Goal: Transaction & Acquisition: Download file/media

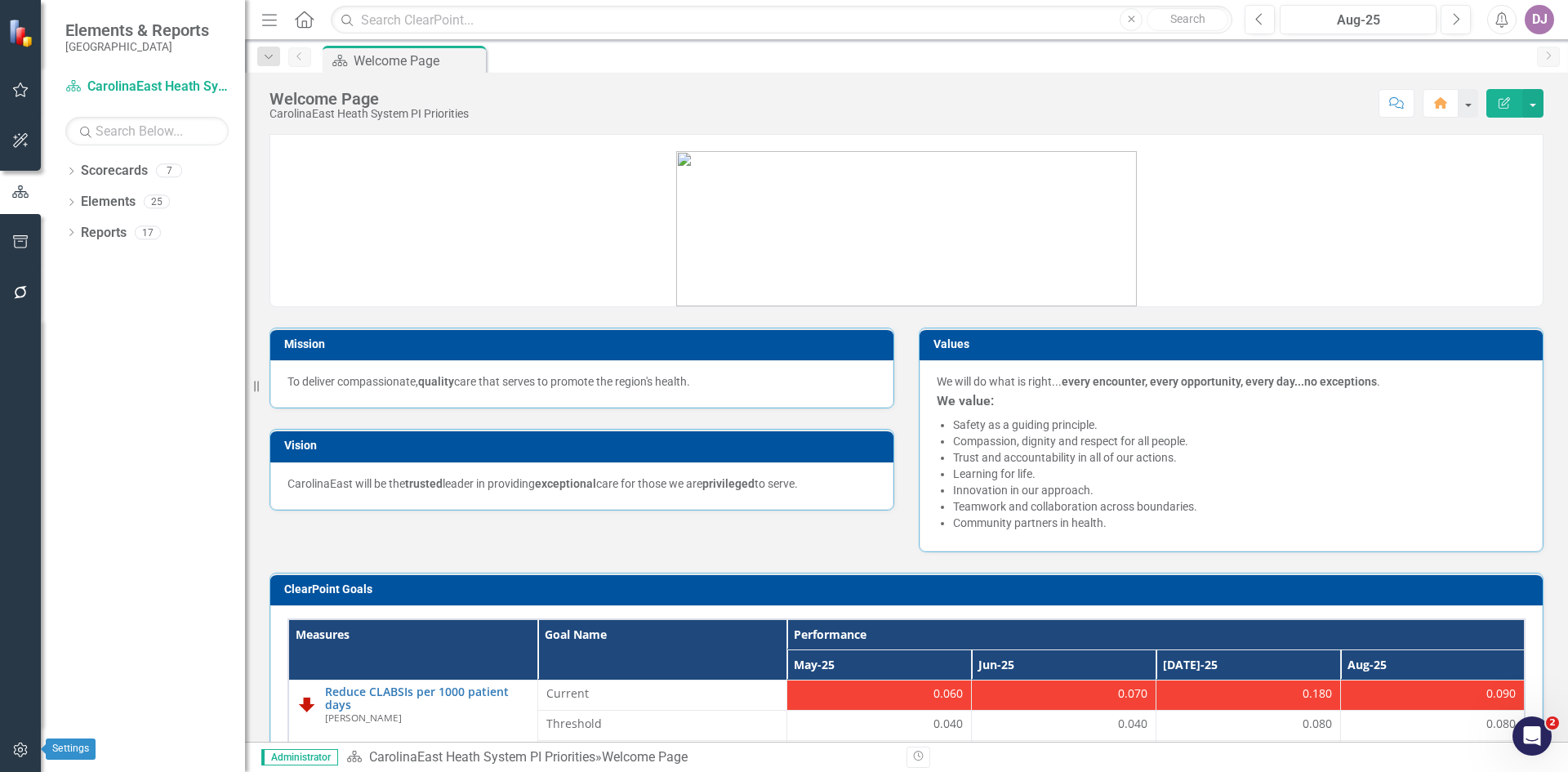
click at [19, 754] on icon "button" at bounding box center [21, 750] width 17 height 13
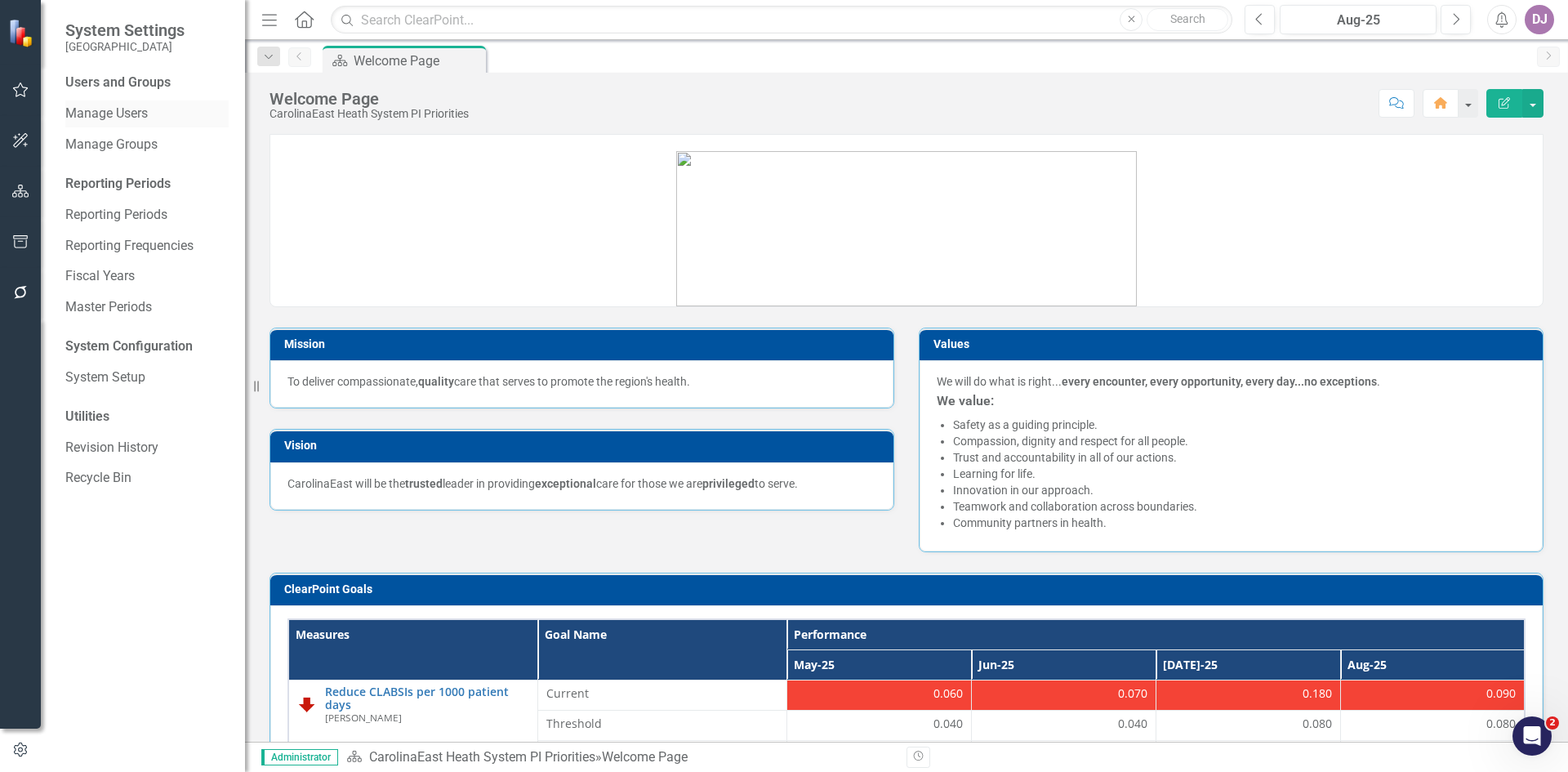
click at [146, 114] on link "Manage Users" at bounding box center [147, 114] width 163 height 19
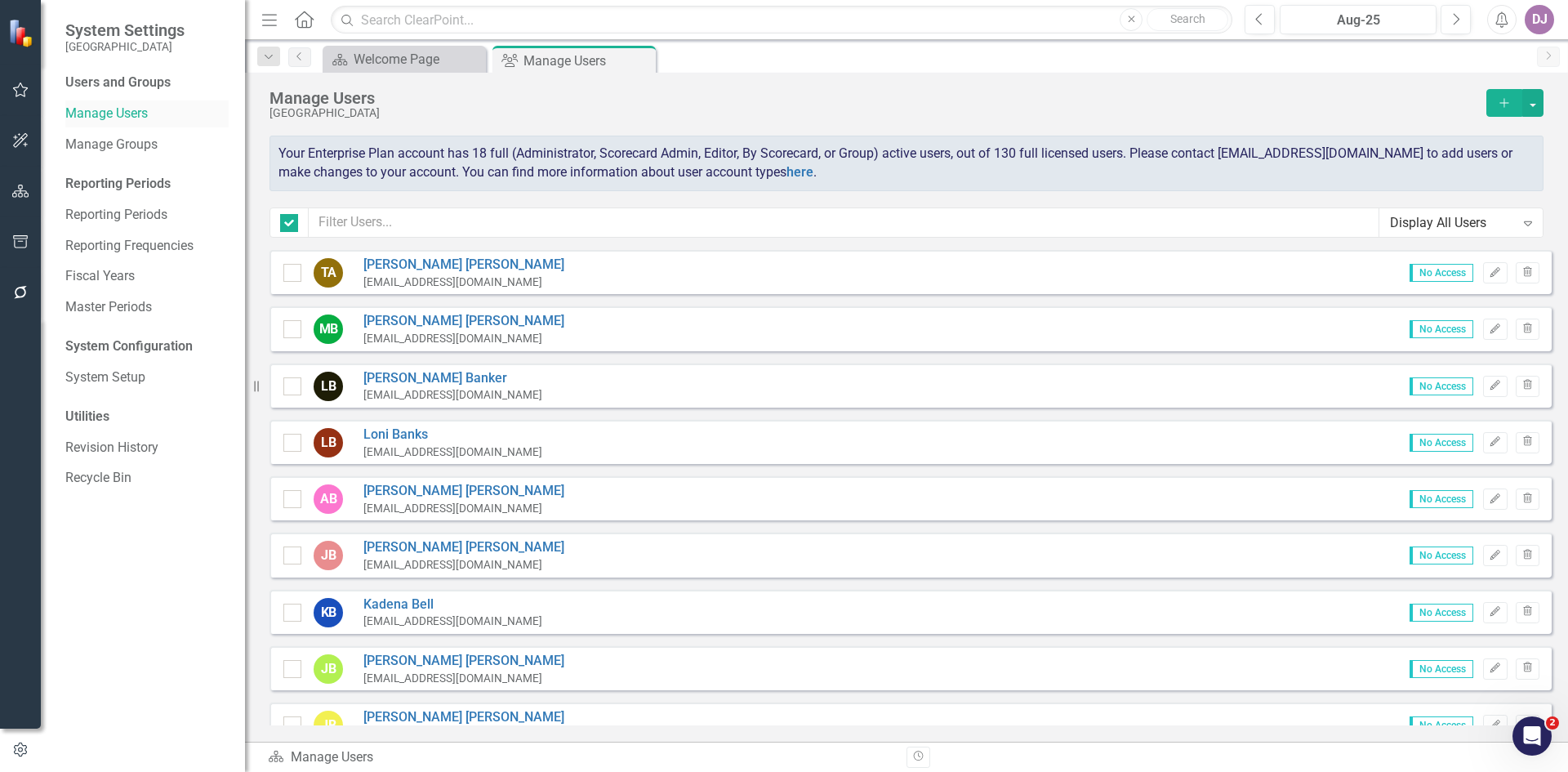
checkbox input "false"
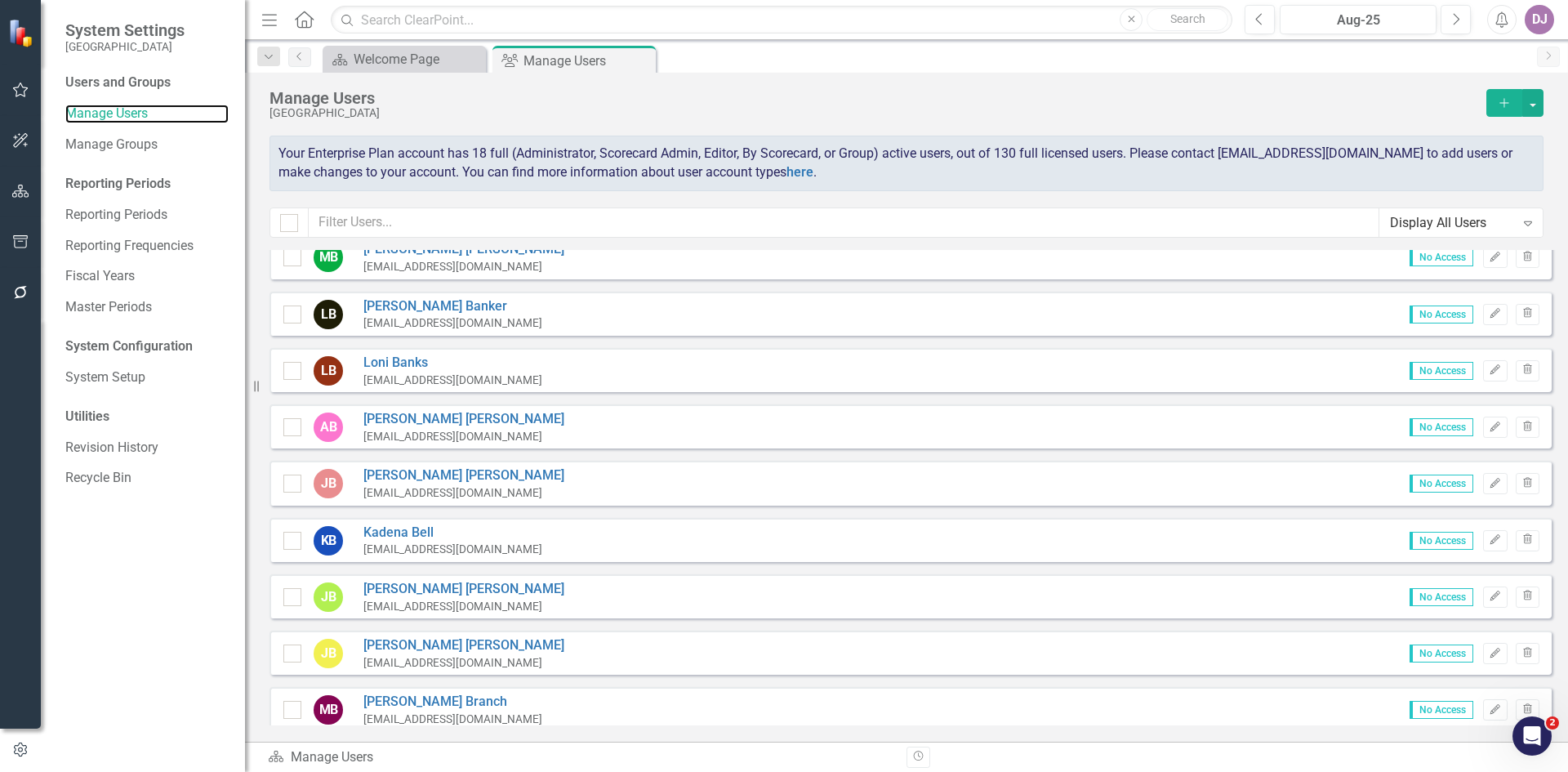
scroll to position [85, 0]
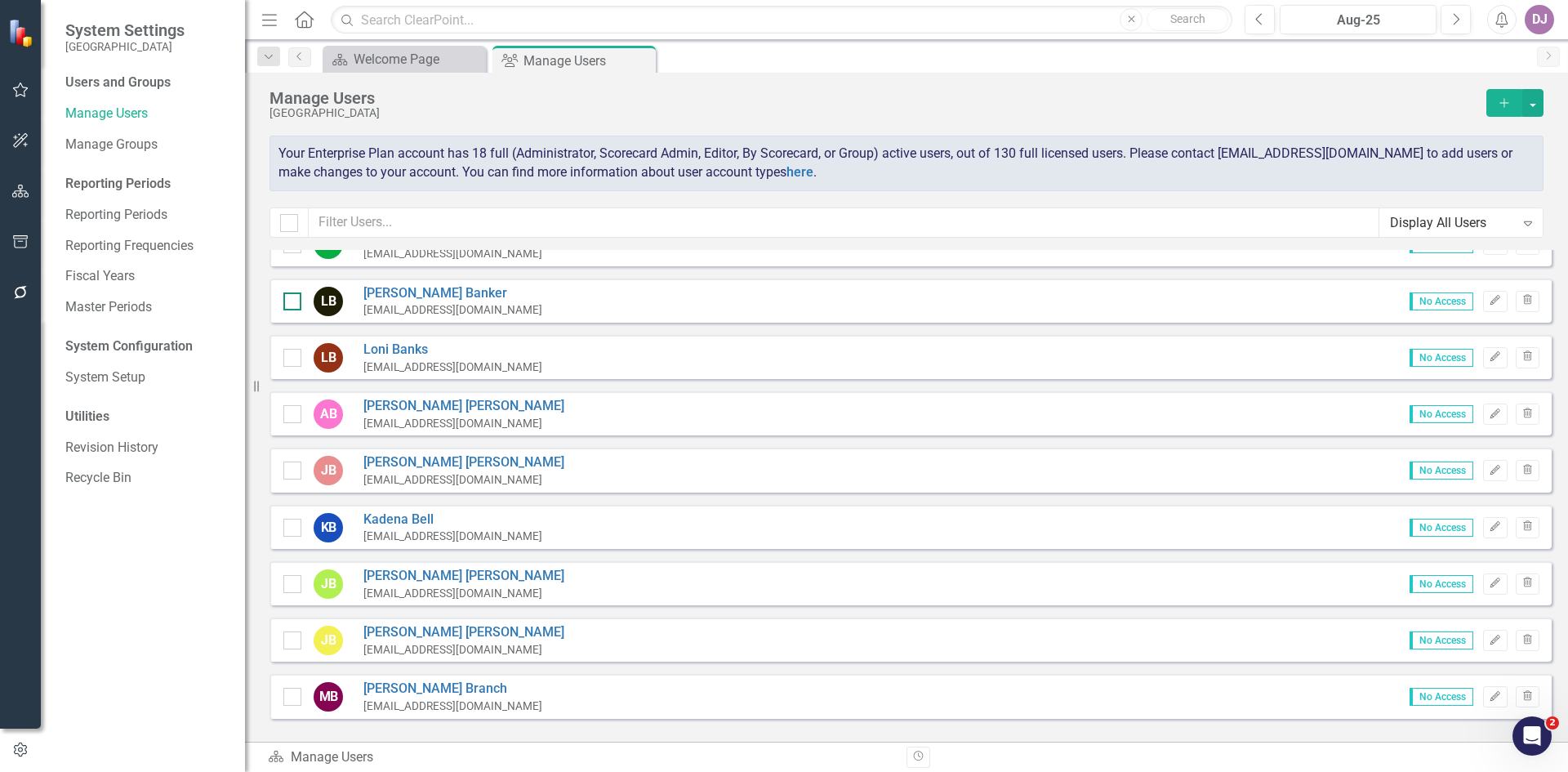
click at [292, 301] on input "checkbox" at bounding box center [289, 297] width 11 height 11
checkbox input "true"
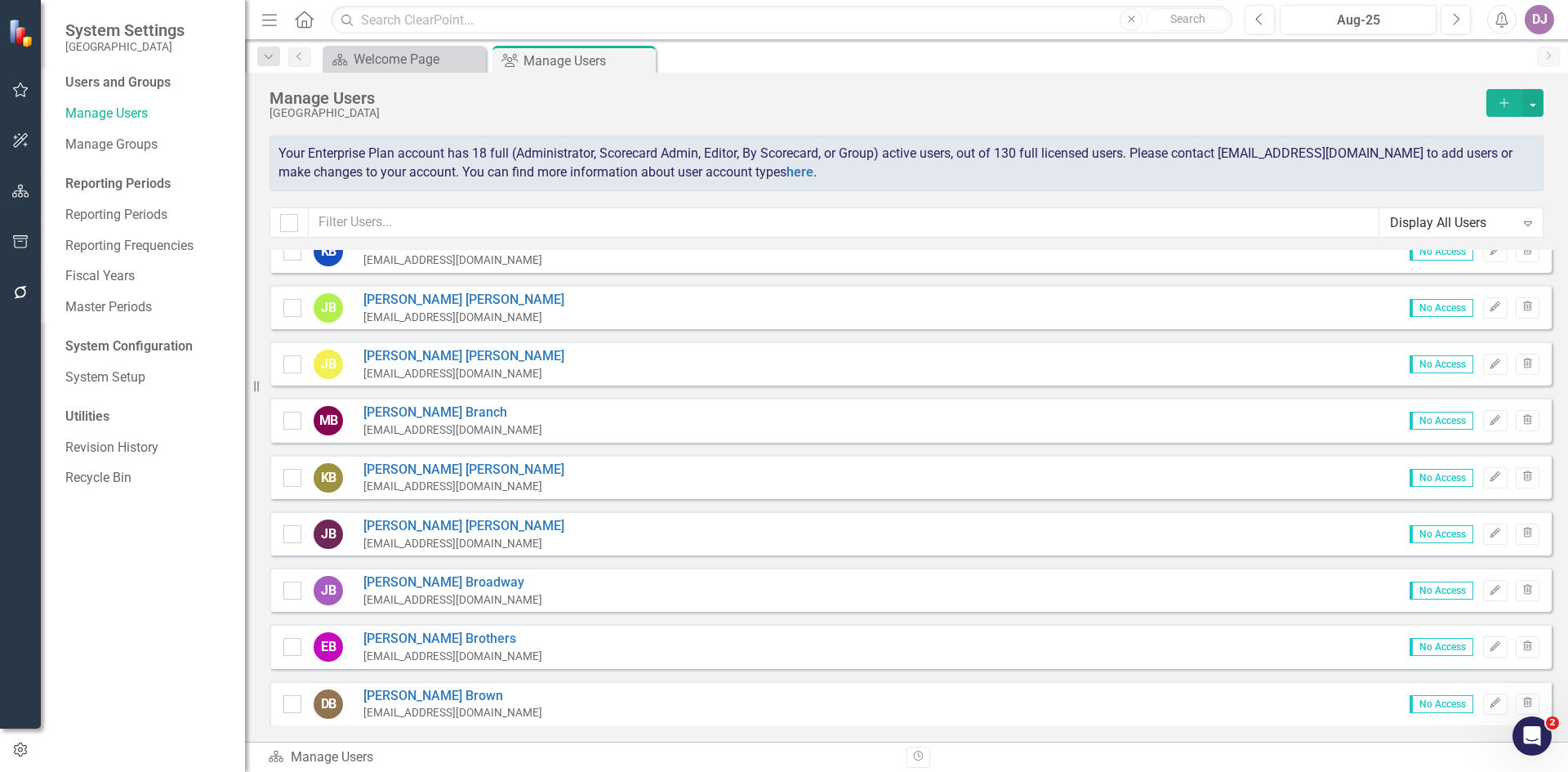
scroll to position [422, 0]
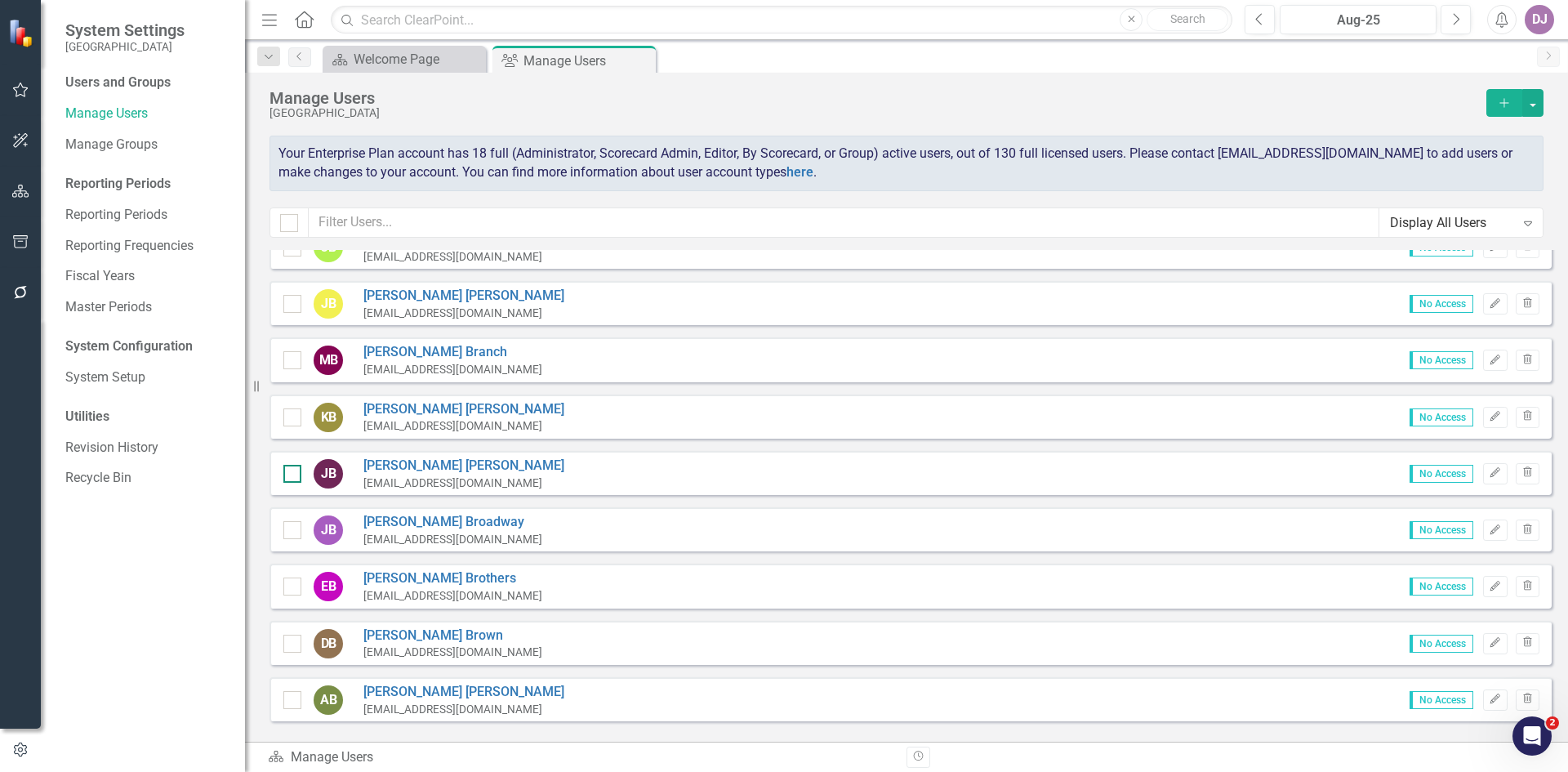
click at [294, 470] on div at bounding box center [292, 473] width 18 height 18
click at [294, 470] on input "checkbox" at bounding box center [289, 470] width 11 height 11
checkbox input "true"
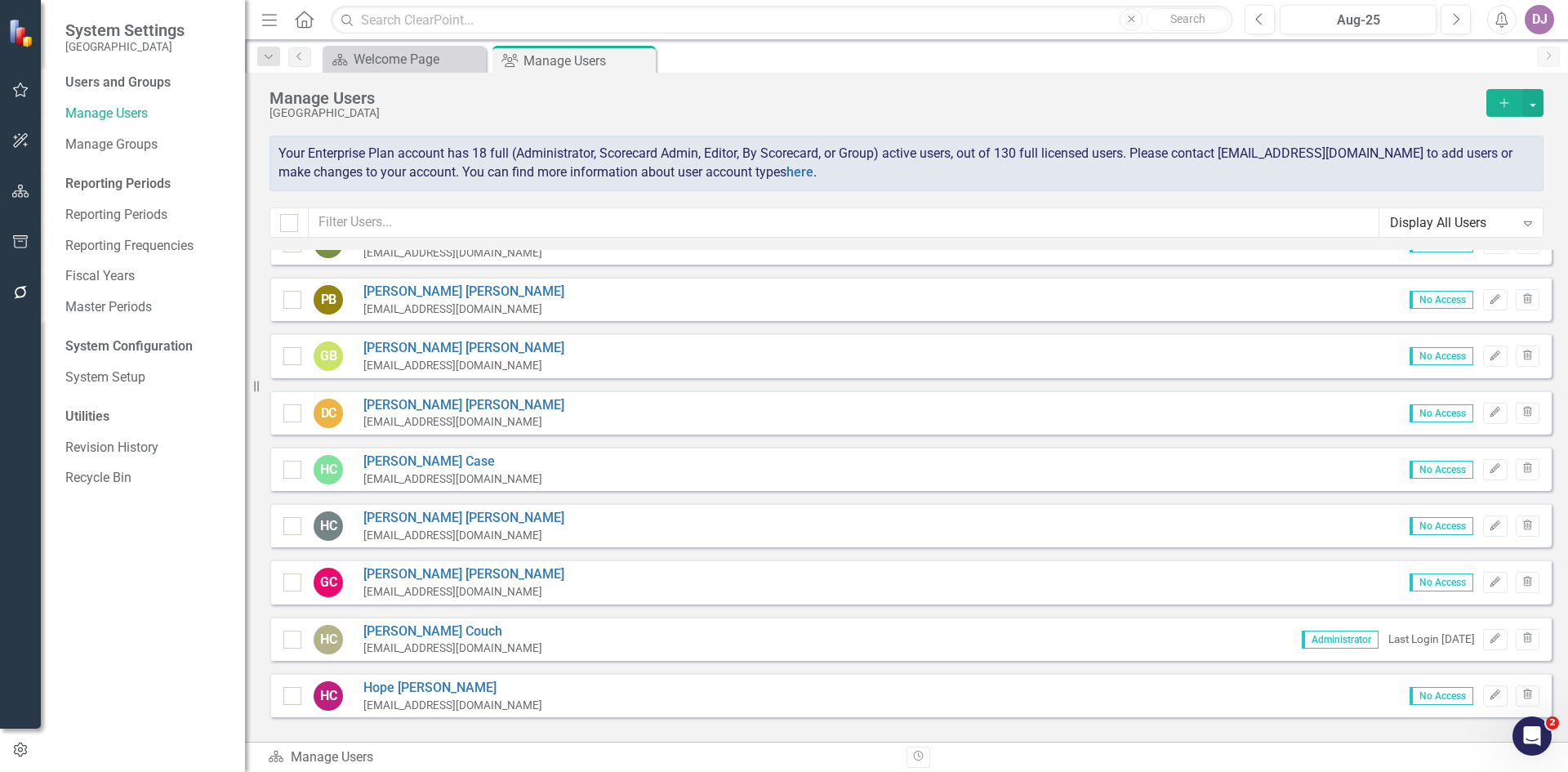
scroll to position [926, 0]
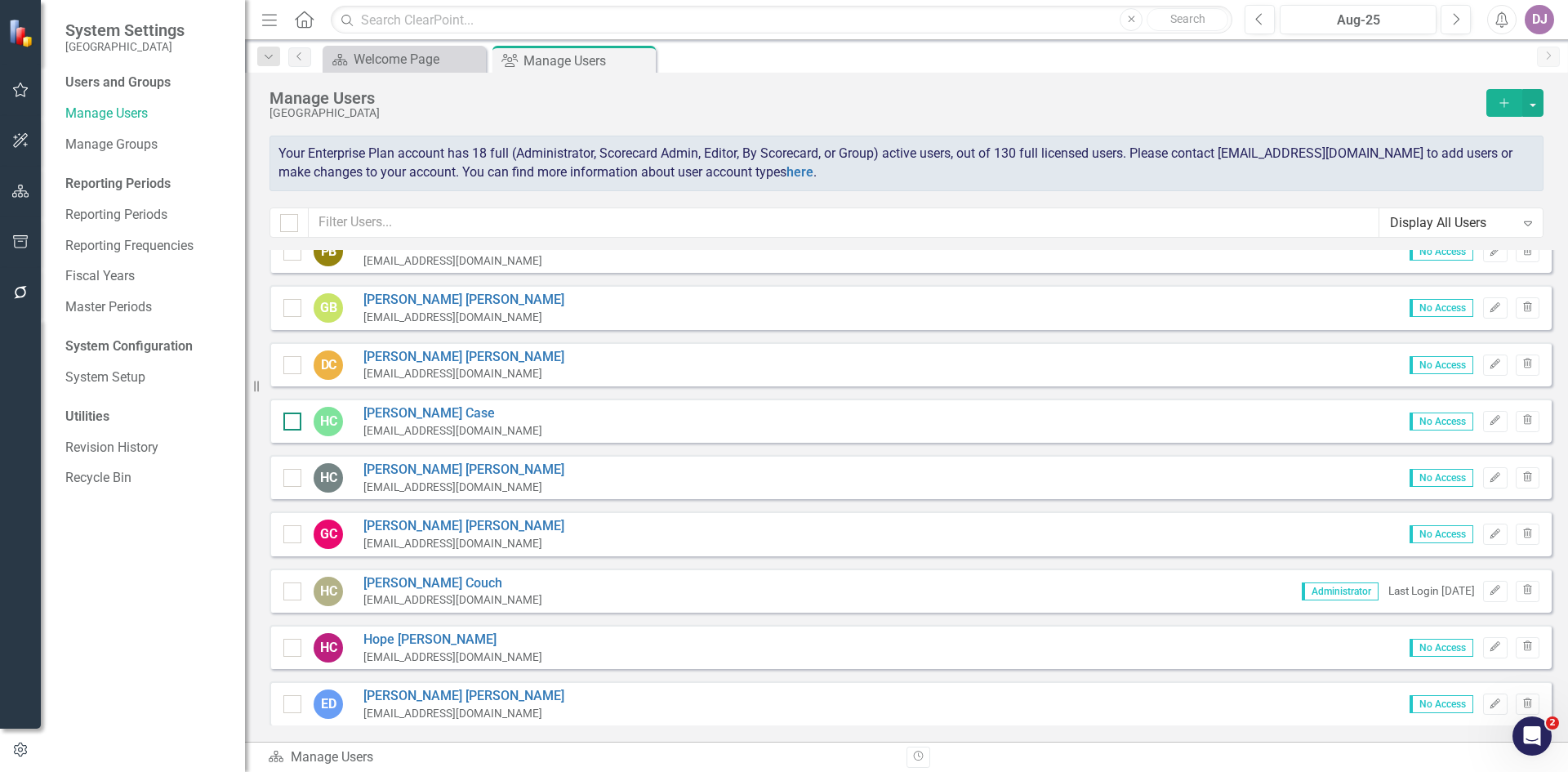
click at [290, 426] on div at bounding box center [292, 421] width 18 height 18
click at [290, 423] on input "checkbox" at bounding box center [289, 418] width 11 height 11
checkbox input "true"
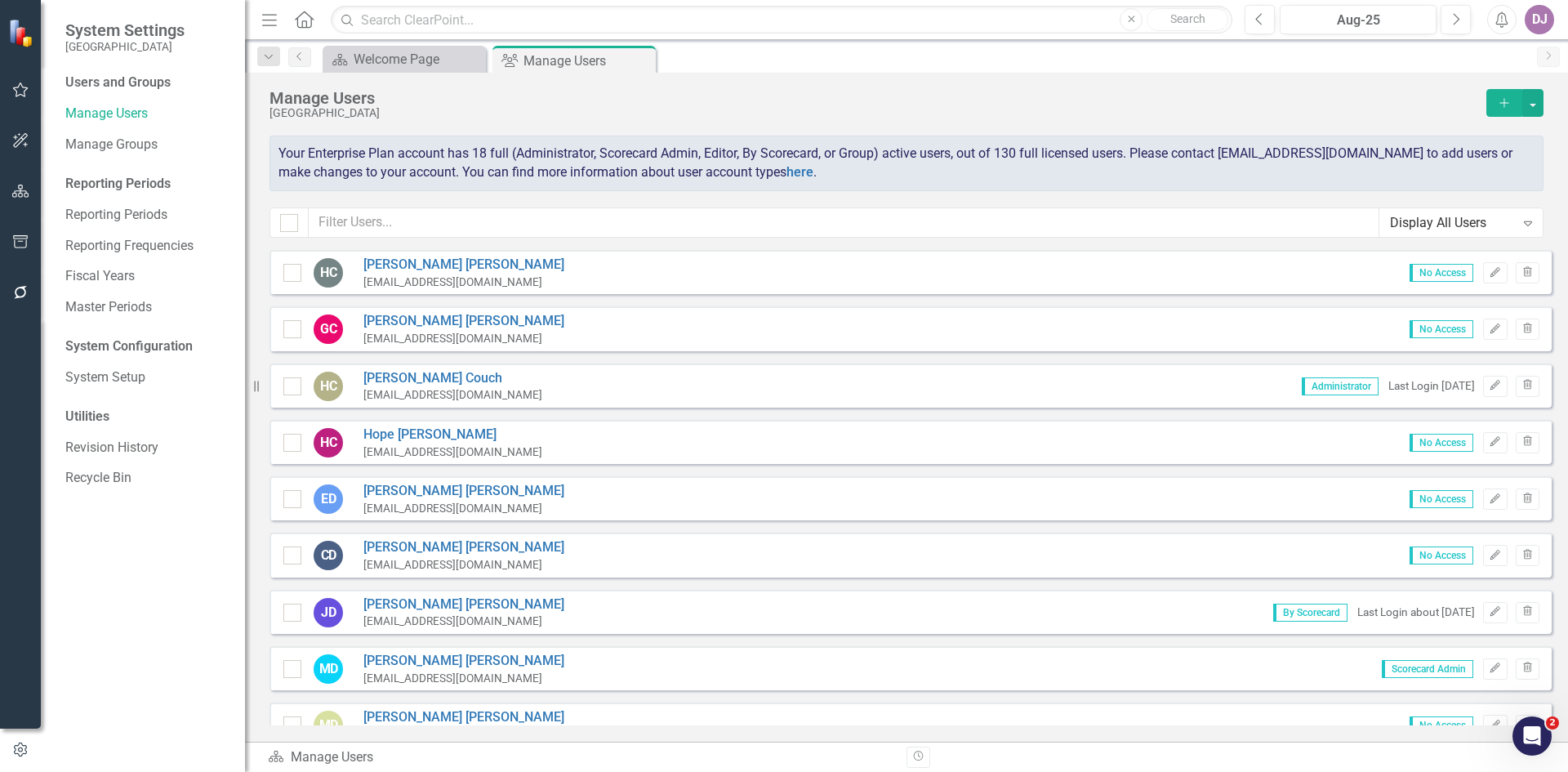
scroll to position [1203, 0]
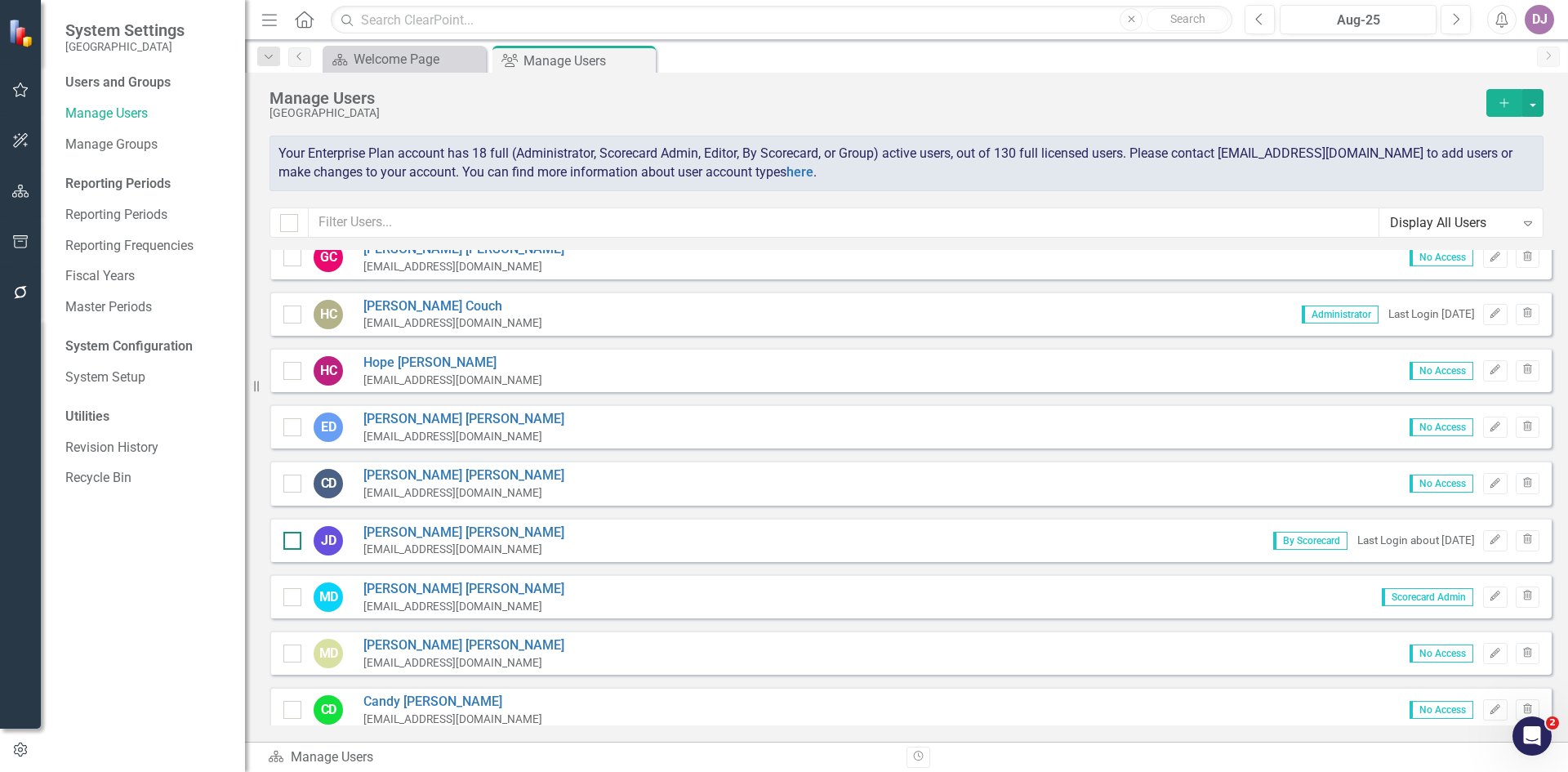
click at [290, 544] on div at bounding box center [292, 540] width 18 height 18
click at [290, 542] on input "checkbox" at bounding box center [289, 537] width 11 height 11
checkbox input "true"
click at [290, 595] on input "checkbox" at bounding box center [289, 594] width 11 height 11
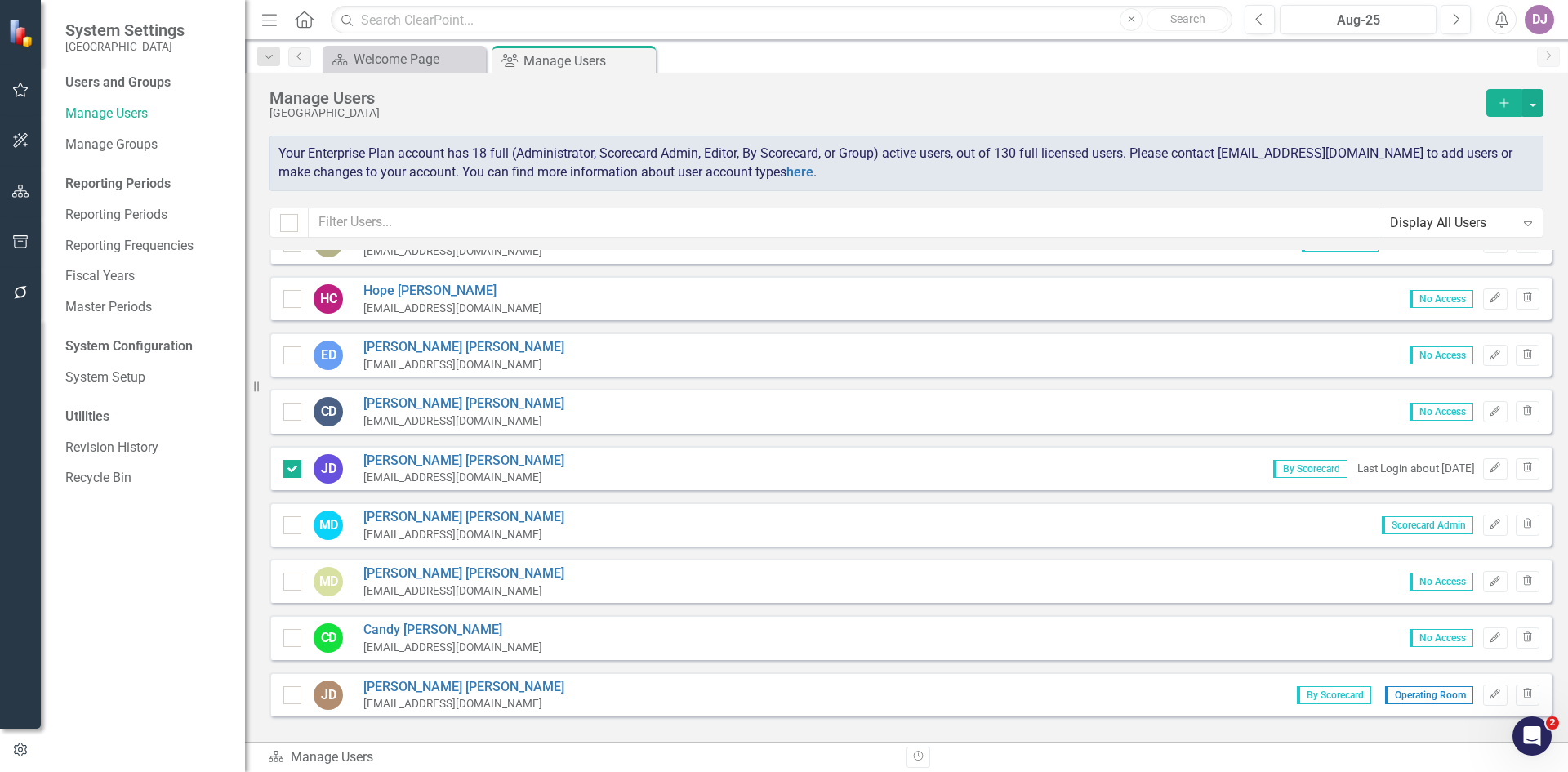
scroll to position [1288, 0]
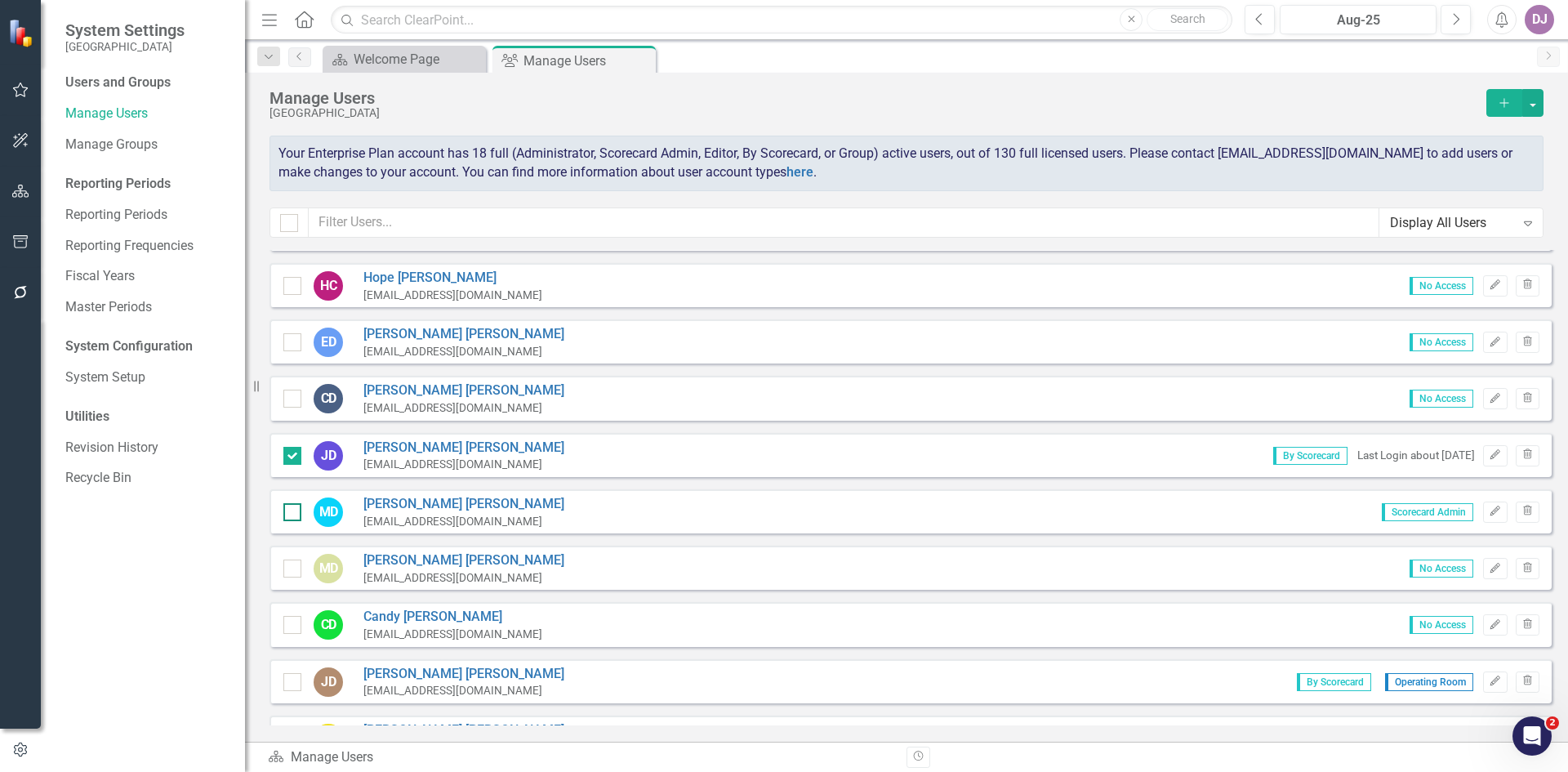
click at [298, 512] on div at bounding box center [292, 512] width 18 height 18
click at [294, 512] on input "checkbox" at bounding box center [289, 508] width 11 height 11
checkbox input "true"
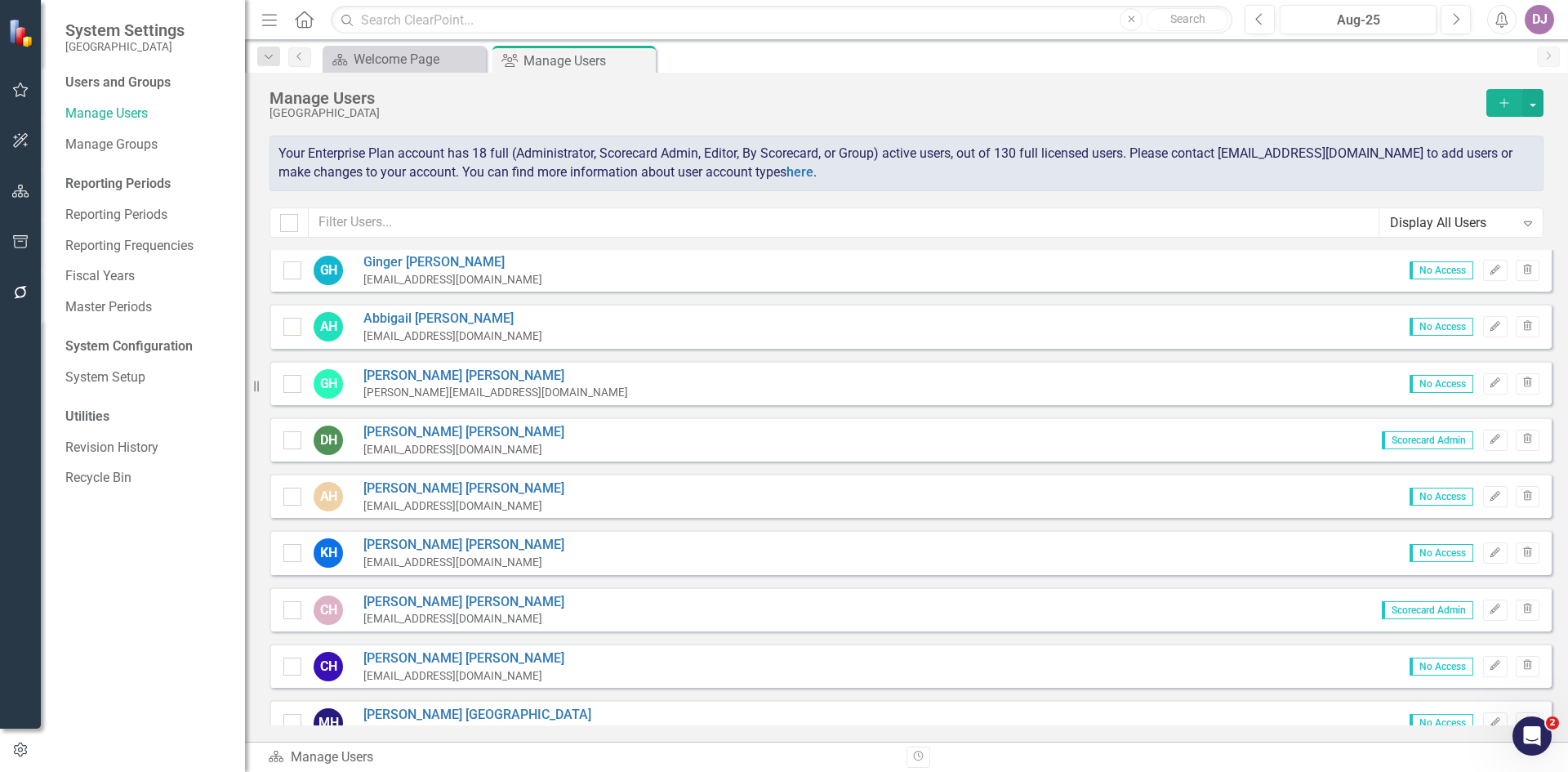
scroll to position [2516, 0]
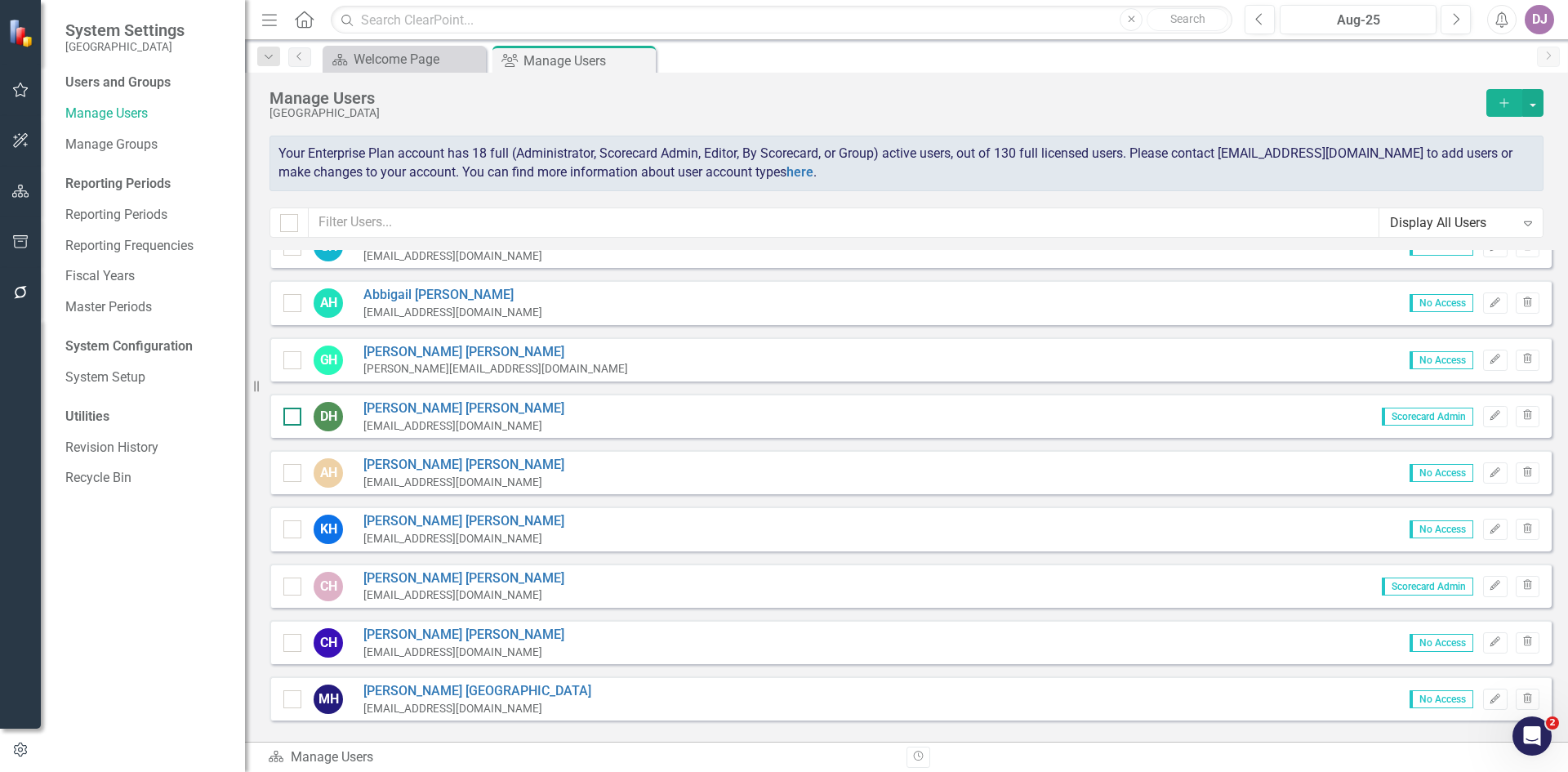
click at [290, 418] on div at bounding box center [292, 416] width 18 height 18
click at [290, 418] on input "checkbox" at bounding box center [289, 413] width 11 height 11
checkbox input "true"
click at [290, 589] on div at bounding box center [292, 586] width 18 height 18
click at [290, 588] on input "checkbox" at bounding box center [289, 583] width 11 height 11
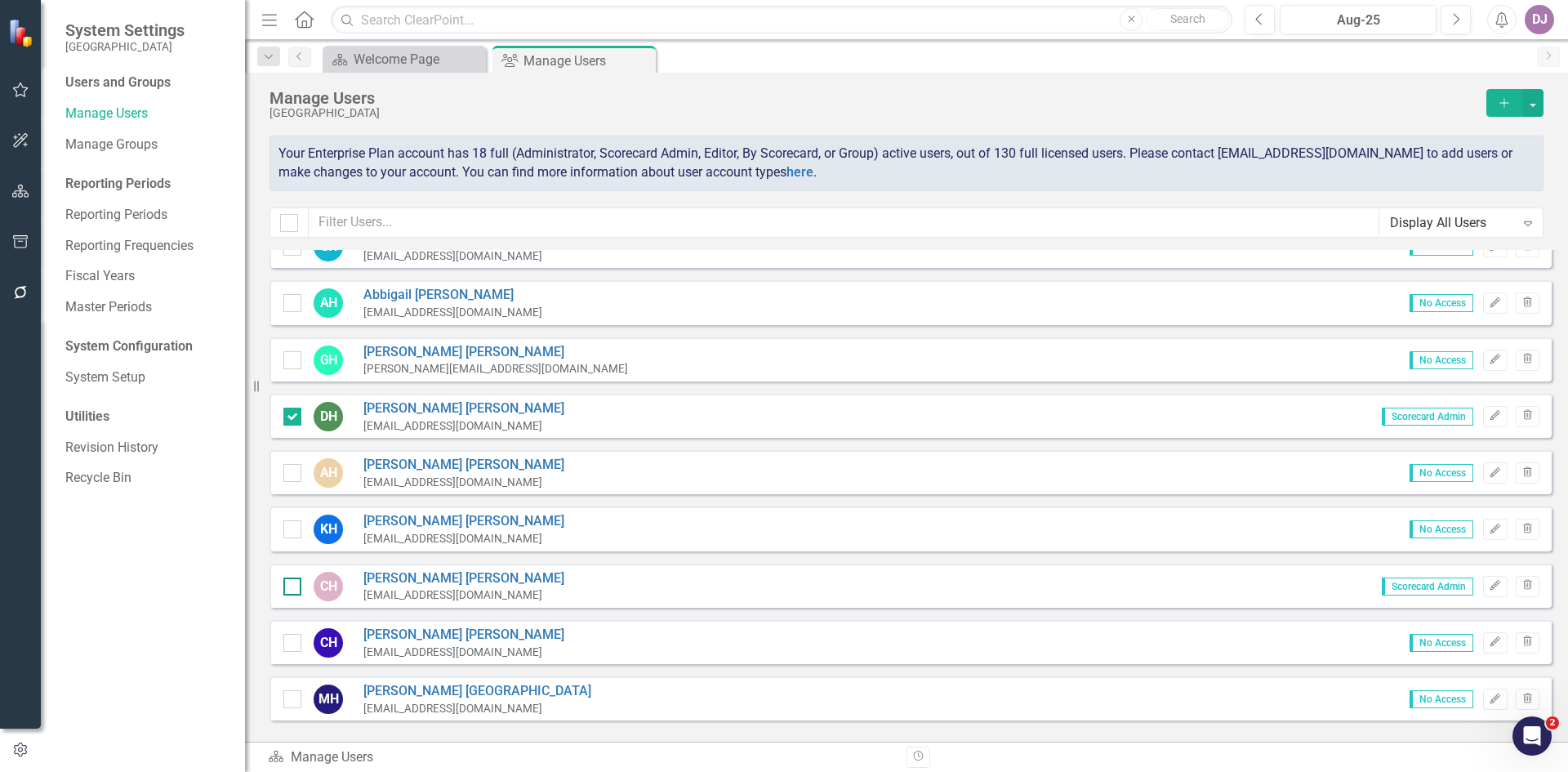
checkbox input "true"
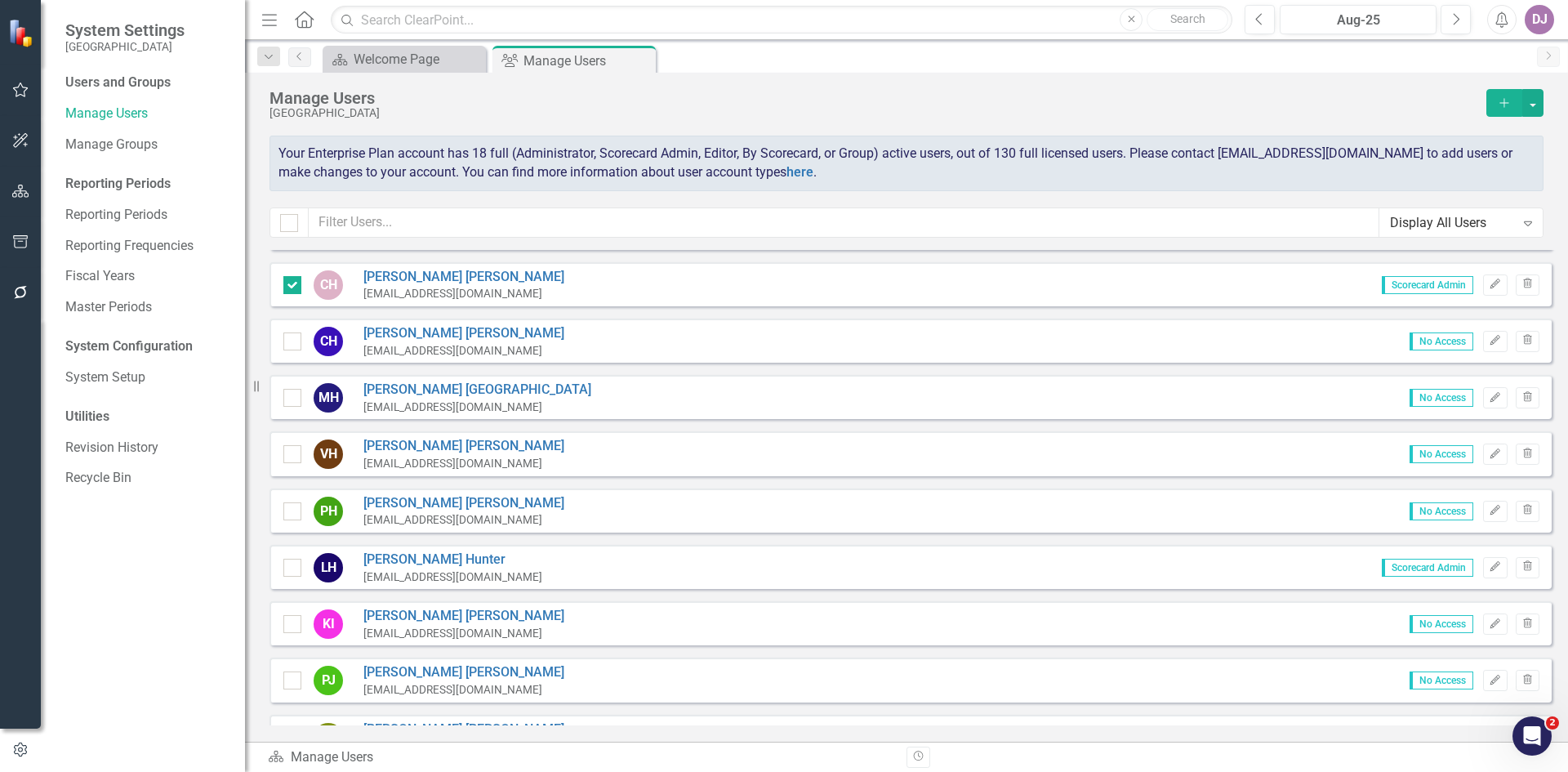
scroll to position [2877, 0]
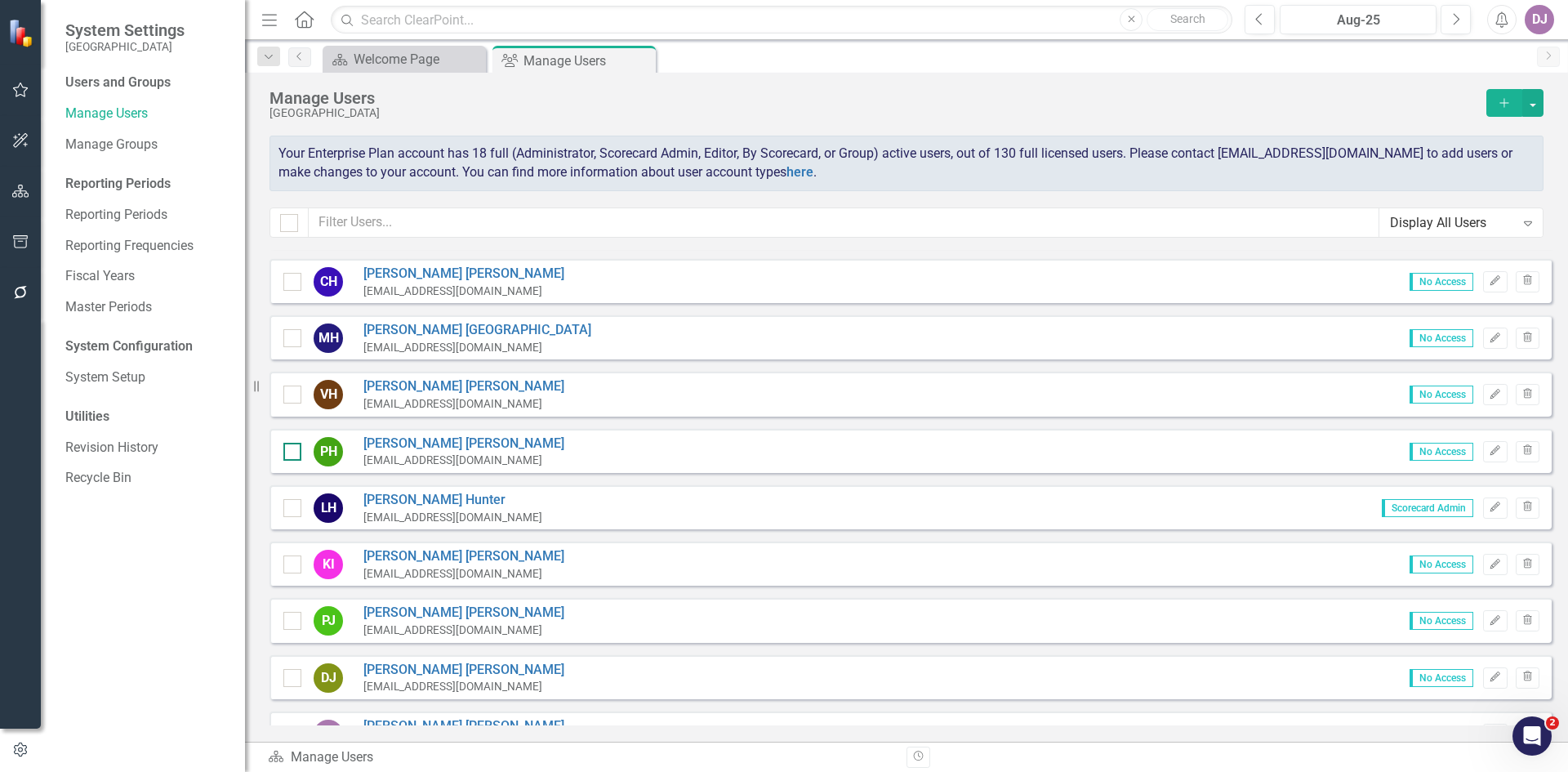
click at [298, 450] on div at bounding box center [292, 451] width 18 height 18
click at [294, 450] on input "checkbox" at bounding box center [289, 448] width 11 height 11
checkbox input "true"
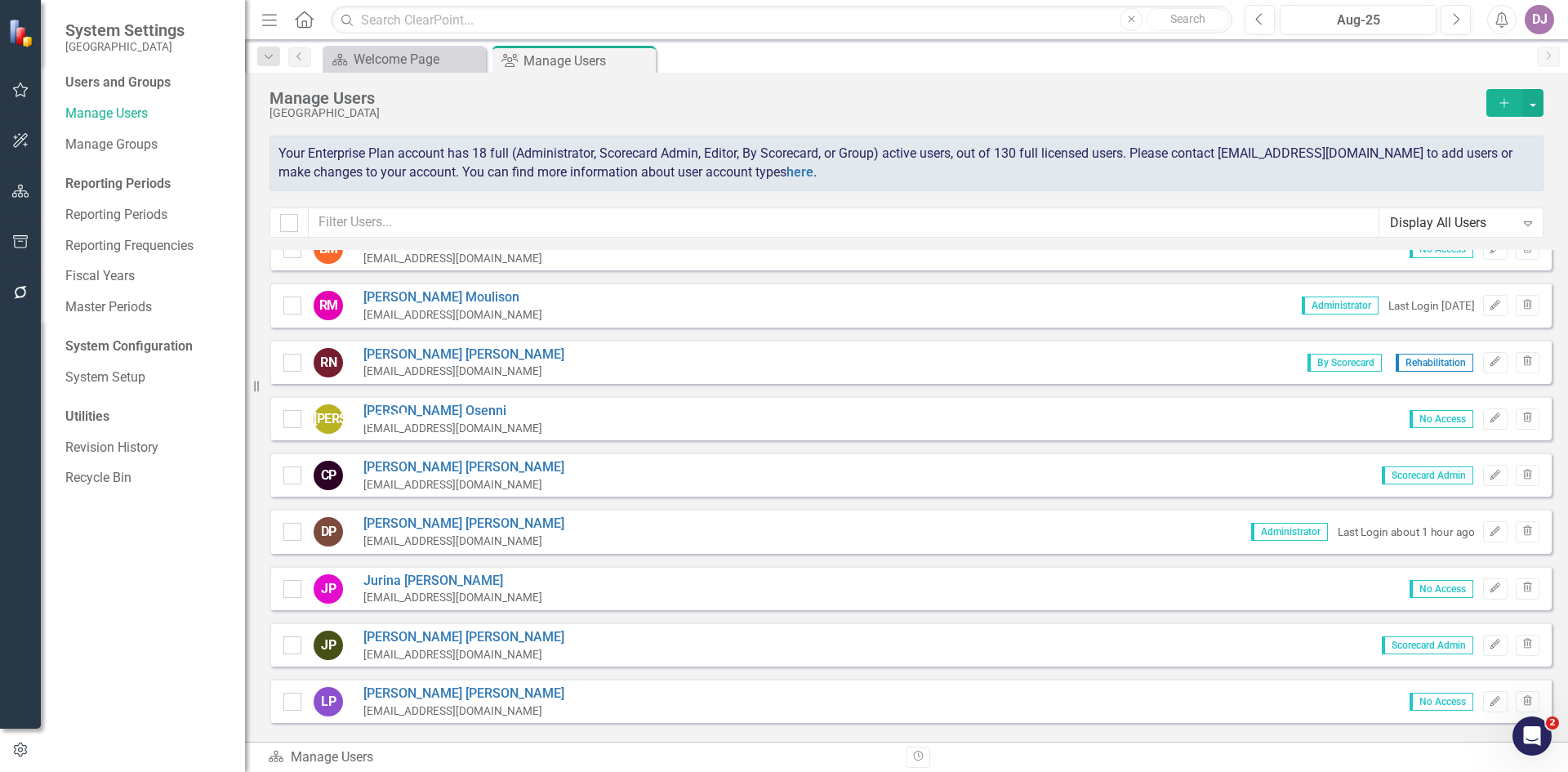
scroll to position [4563, 0]
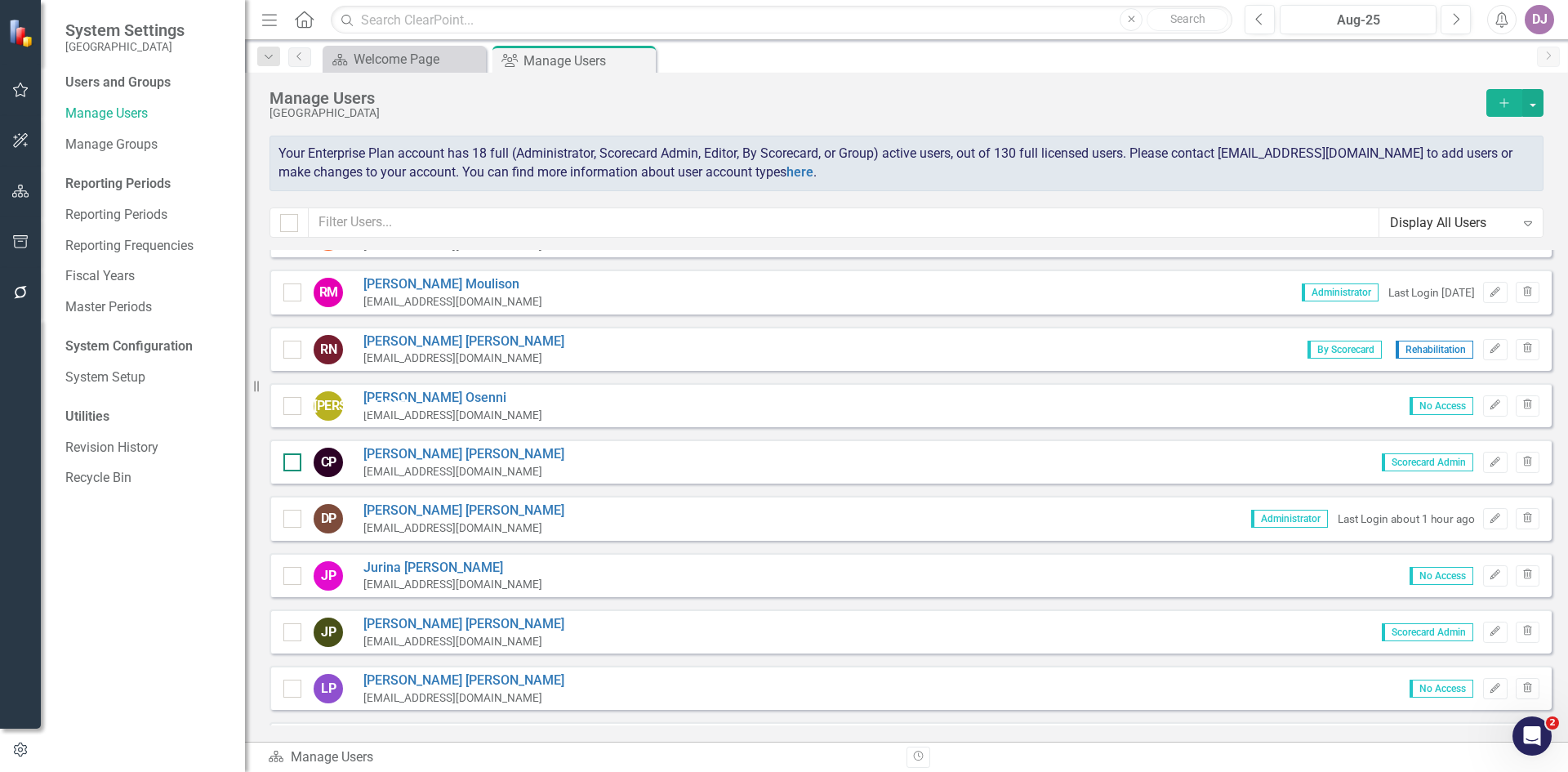
click at [294, 471] on div at bounding box center [292, 462] width 18 height 18
click at [294, 464] on input "checkbox" at bounding box center [289, 459] width 11 height 11
checkbox input "true"
click at [295, 525] on div at bounding box center [292, 519] width 18 height 18
click at [294, 520] on input "checkbox" at bounding box center [289, 515] width 11 height 11
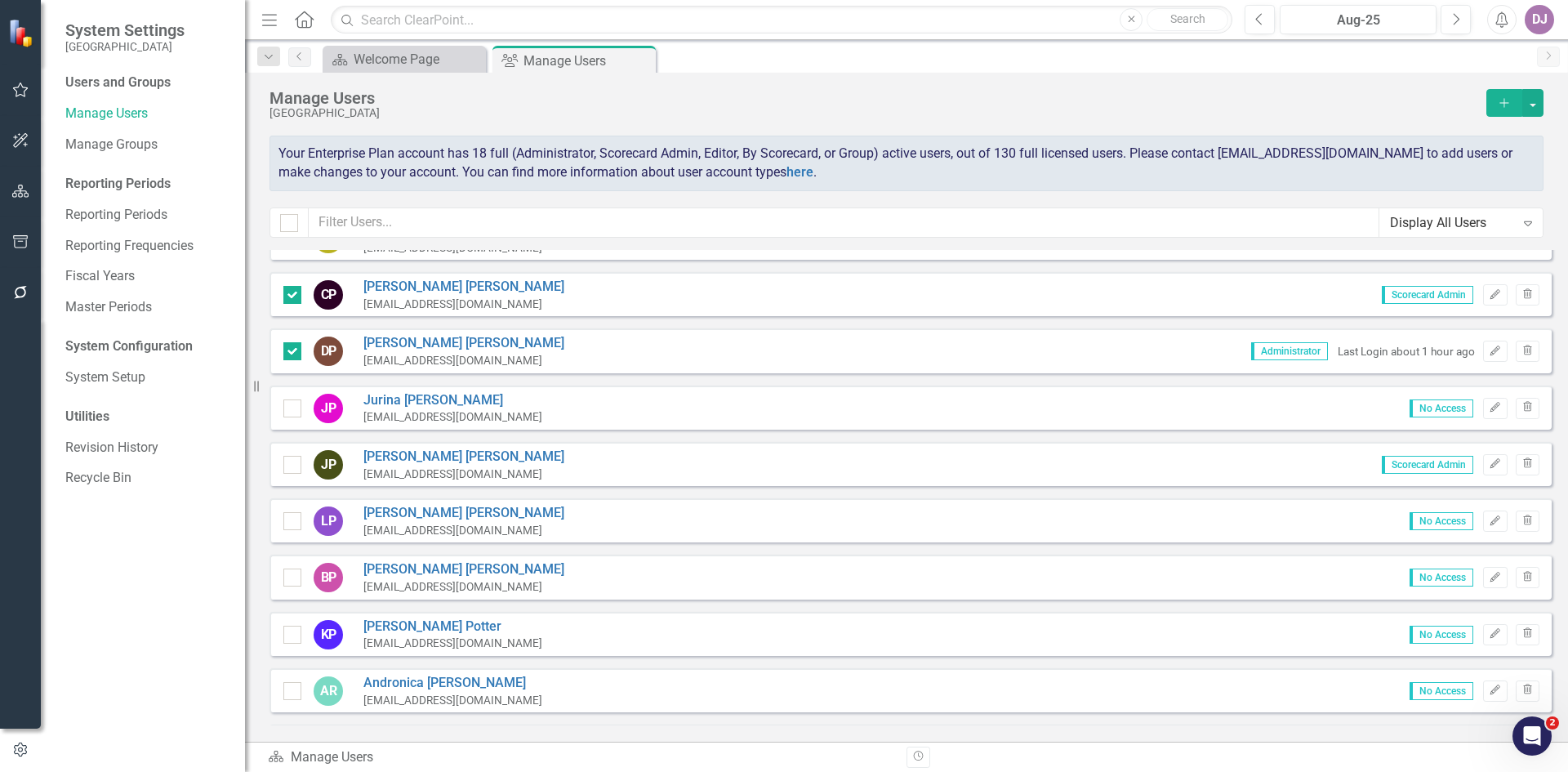
scroll to position [4790, 0]
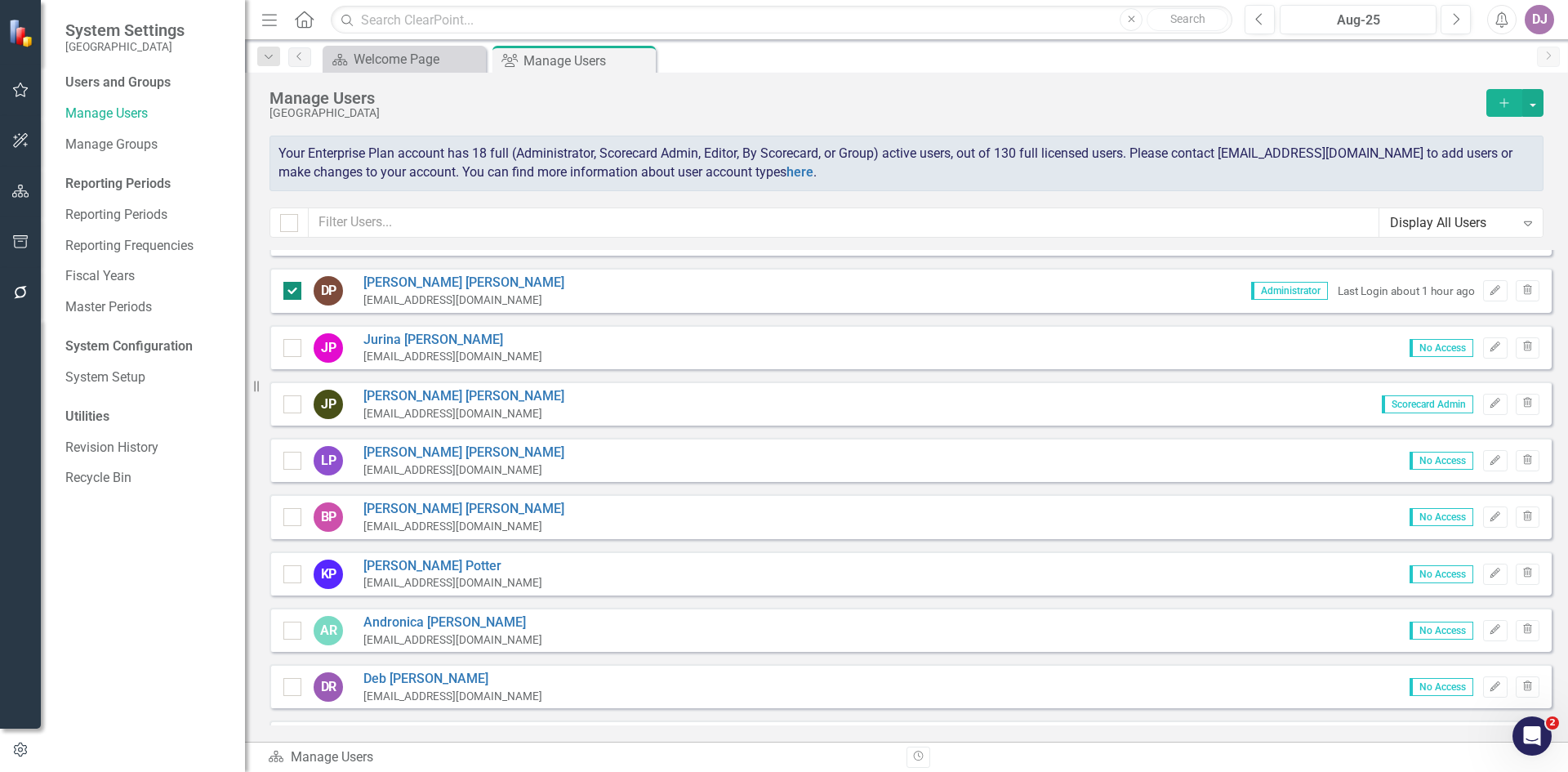
click at [290, 294] on div at bounding box center [292, 290] width 18 height 18
click at [290, 292] on input "checkbox" at bounding box center [289, 287] width 11 height 11
checkbox input "false"
click at [293, 404] on input "checkbox" at bounding box center [289, 401] width 11 height 11
checkbox input "true"
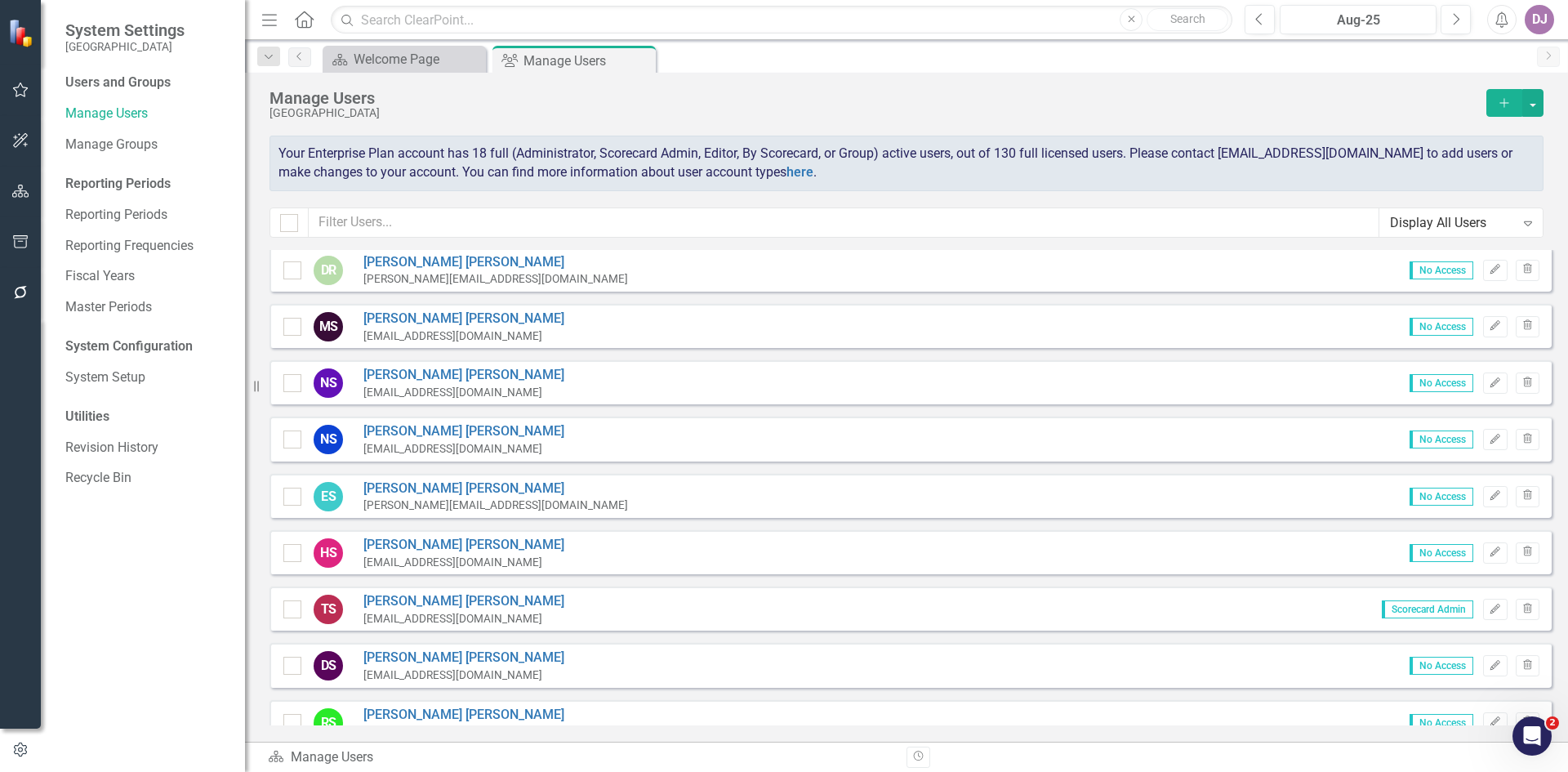
scroll to position [5357, 0]
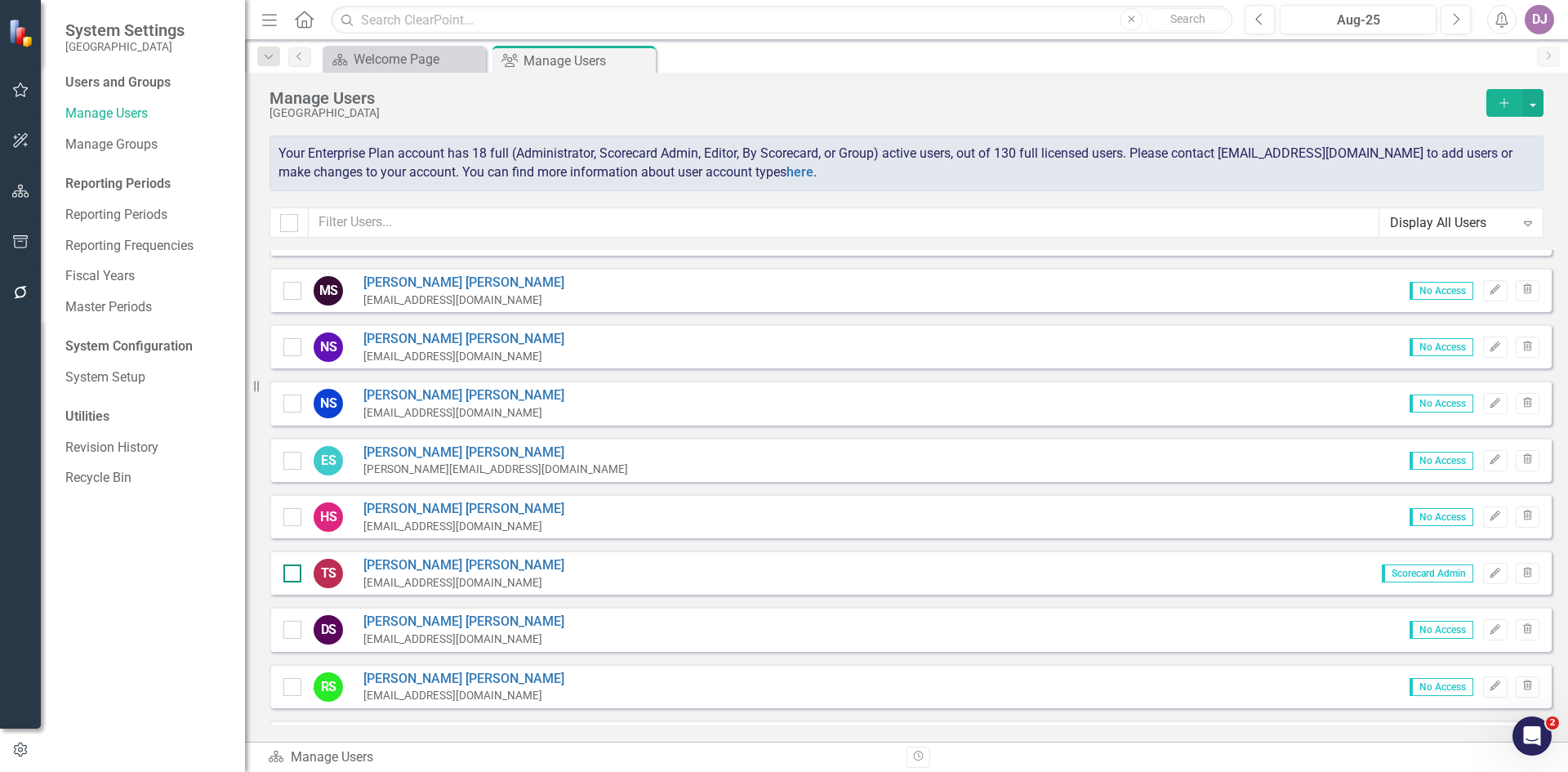
click at [296, 573] on div at bounding box center [292, 573] width 18 height 18
click at [294, 573] on input "checkbox" at bounding box center [289, 570] width 11 height 11
checkbox input "true"
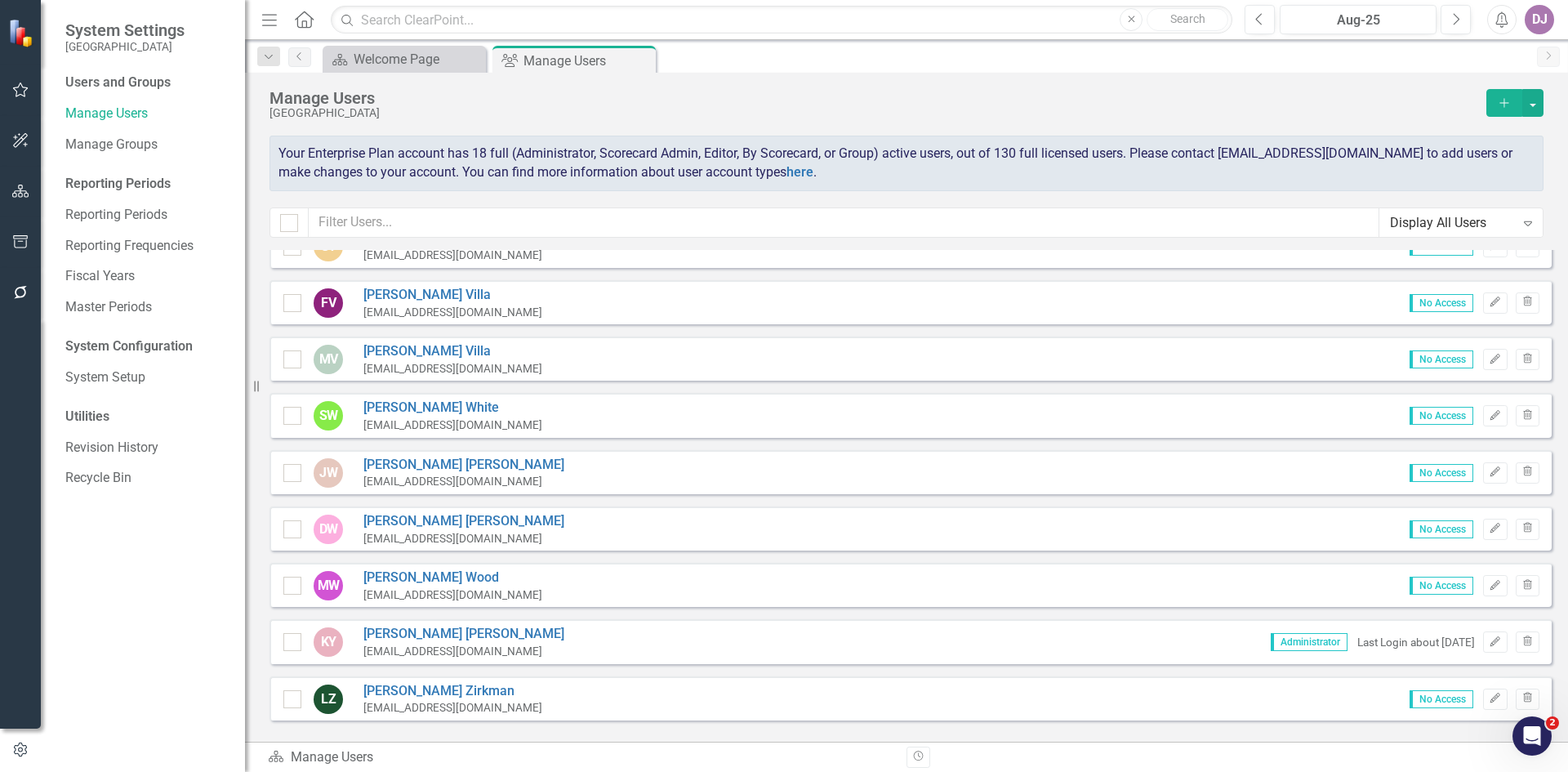
scroll to position [6524, 0]
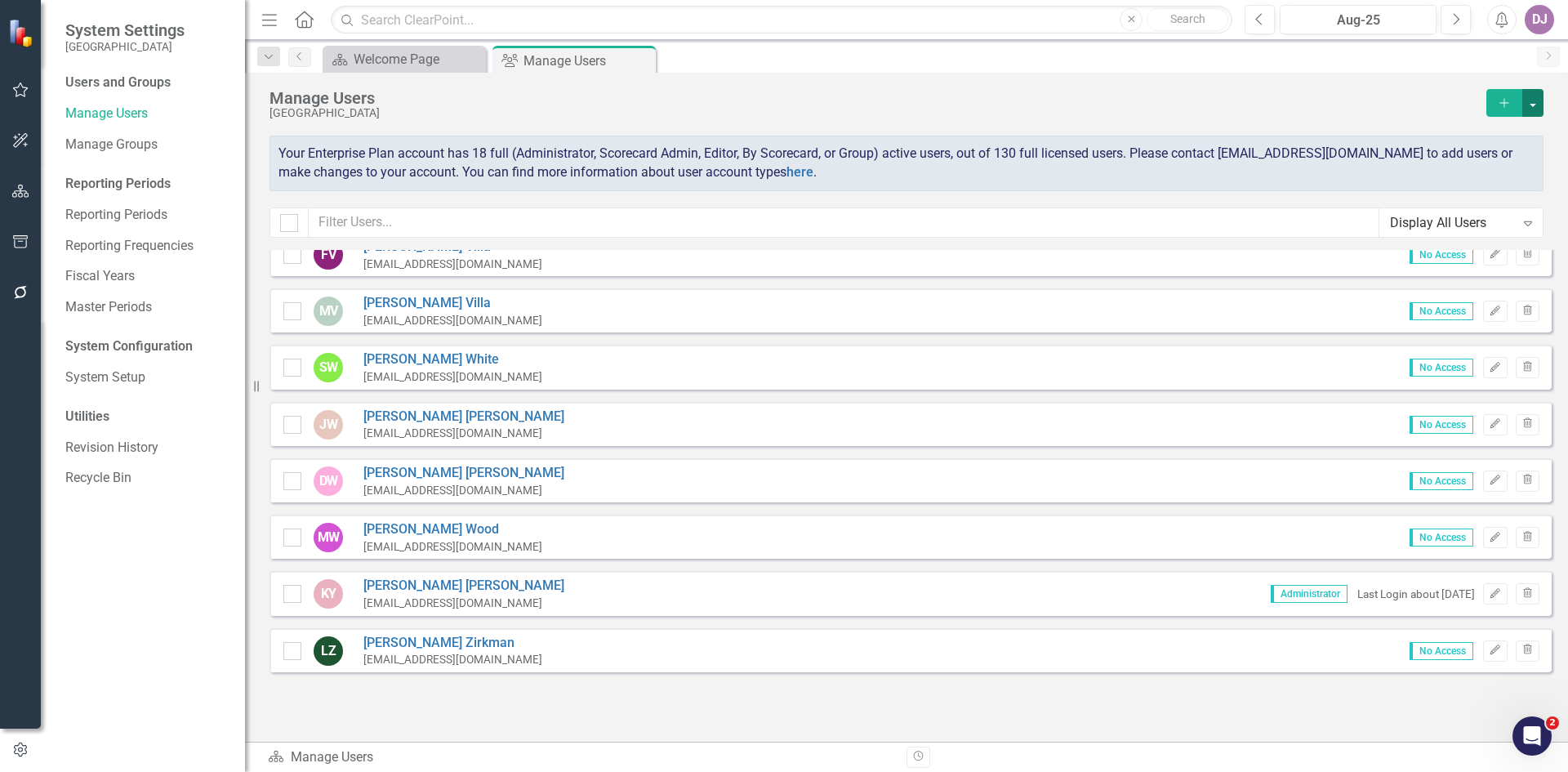
click at [1533, 101] on button "button" at bounding box center [1533, 103] width 21 height 28
click at [1470, 202] on link "Edit Multiple Edit Multiple" at bounding box center [1468, 194] width 151 height 30
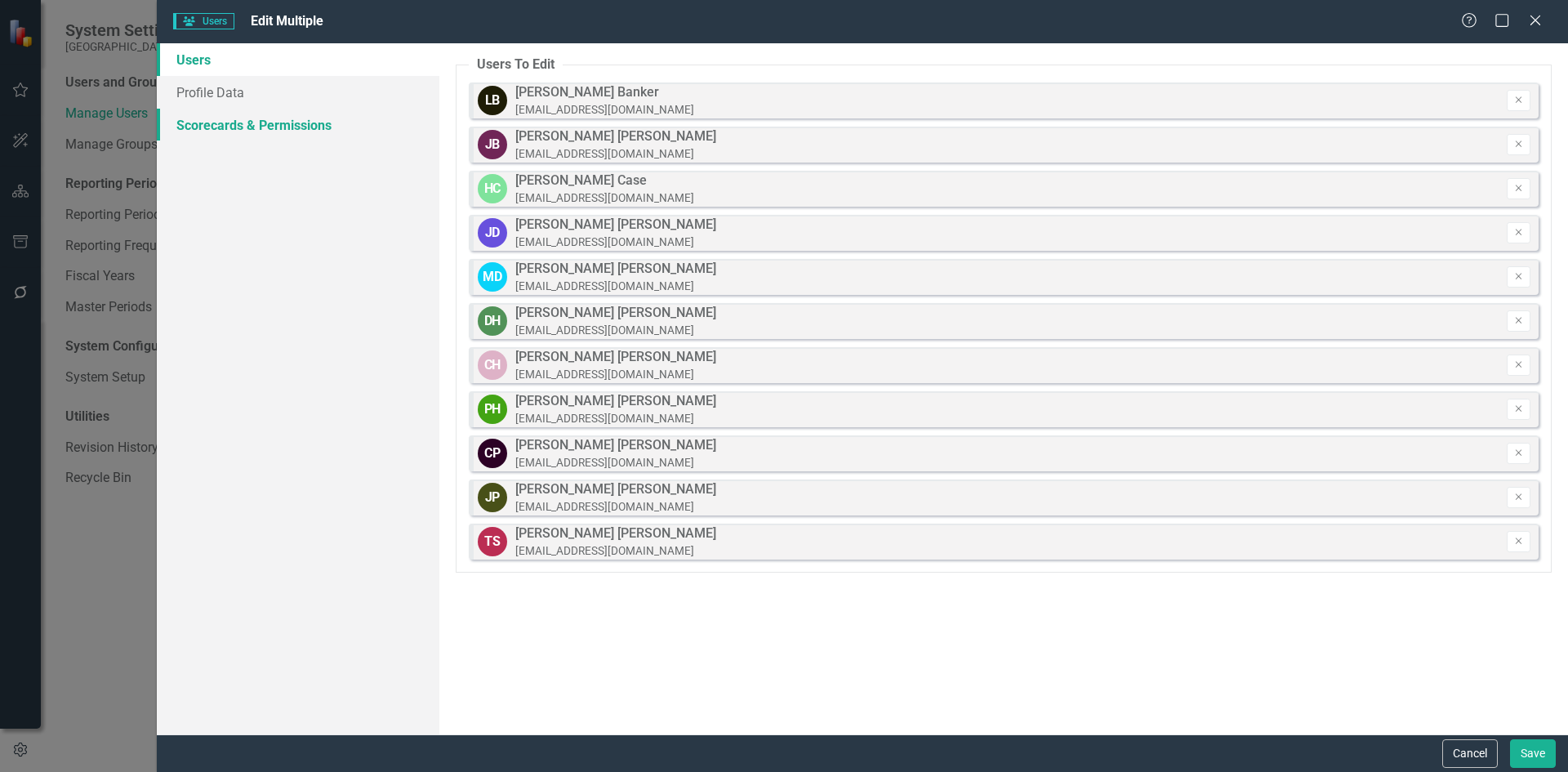
click at [231, 128] on link "Scorecards & Permissions" at bounding box center [298, 125] width 283 height 33
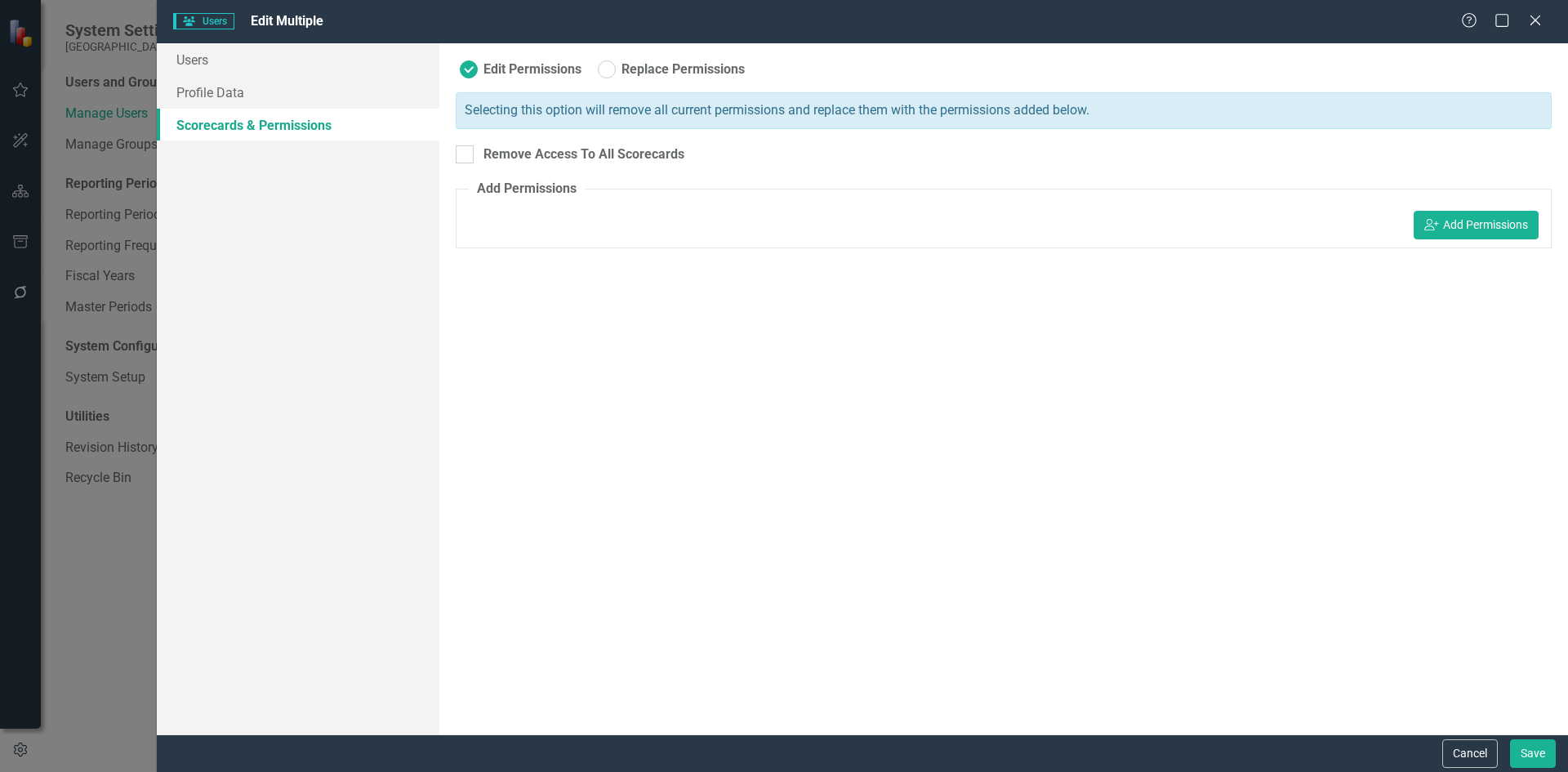
radio input "true"
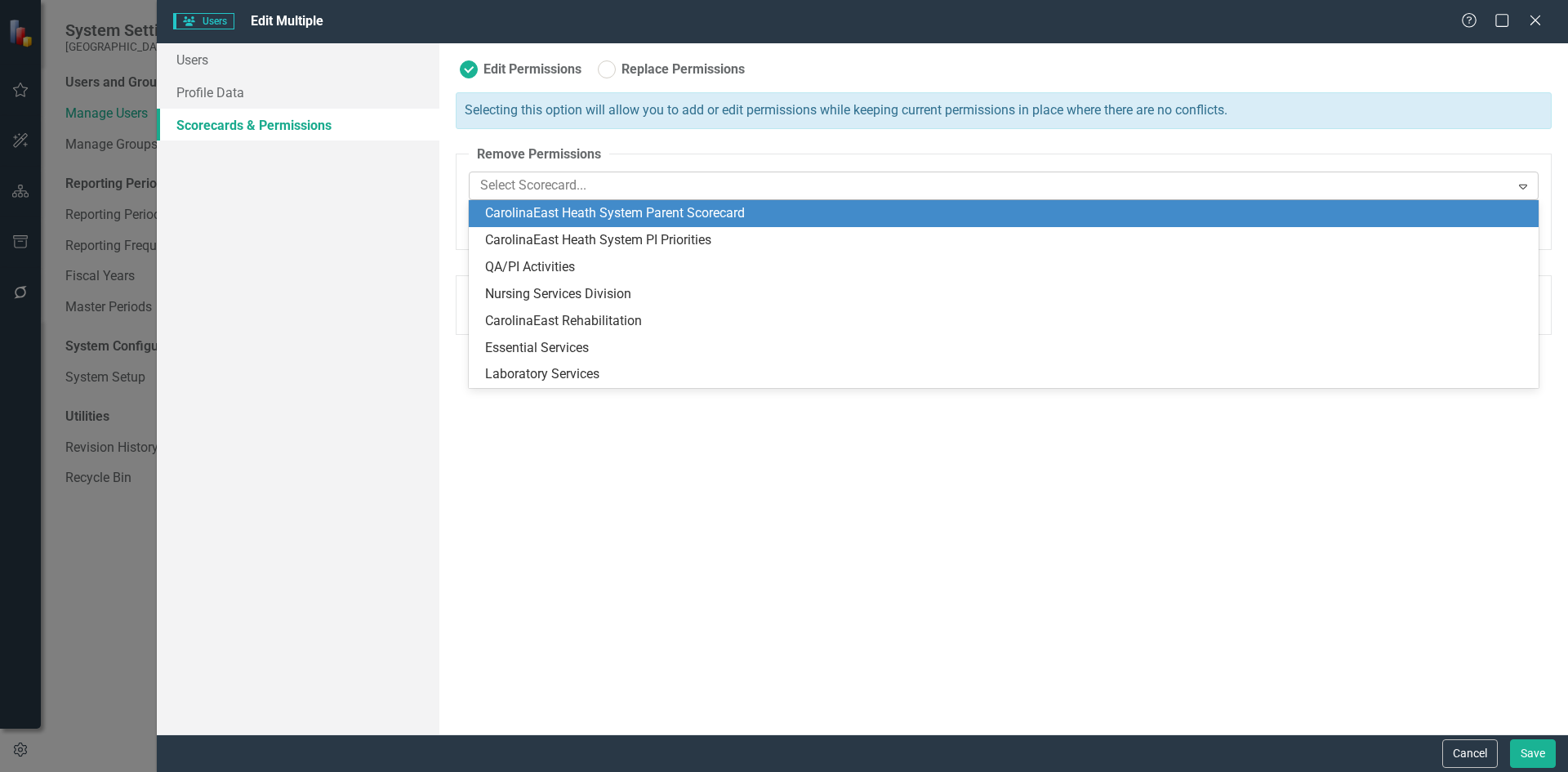
click at [1527, 184] on icon at bounding box center [1523, 187] width 8 height 5
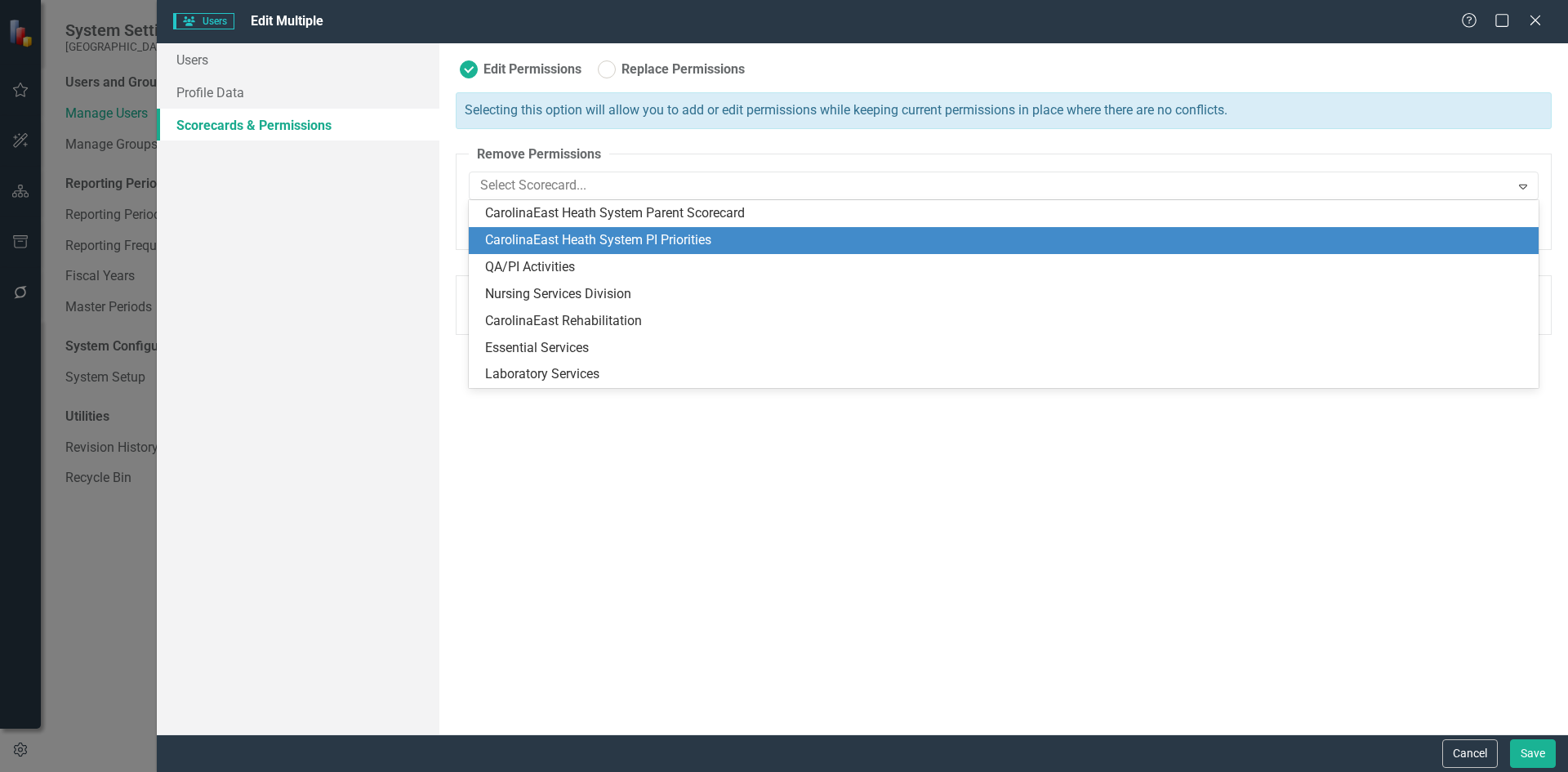
click at [645, 240] on div "CarolinaEast Heath System PI Priorities" at bounding box center [1007, 241] width 1044 height 19
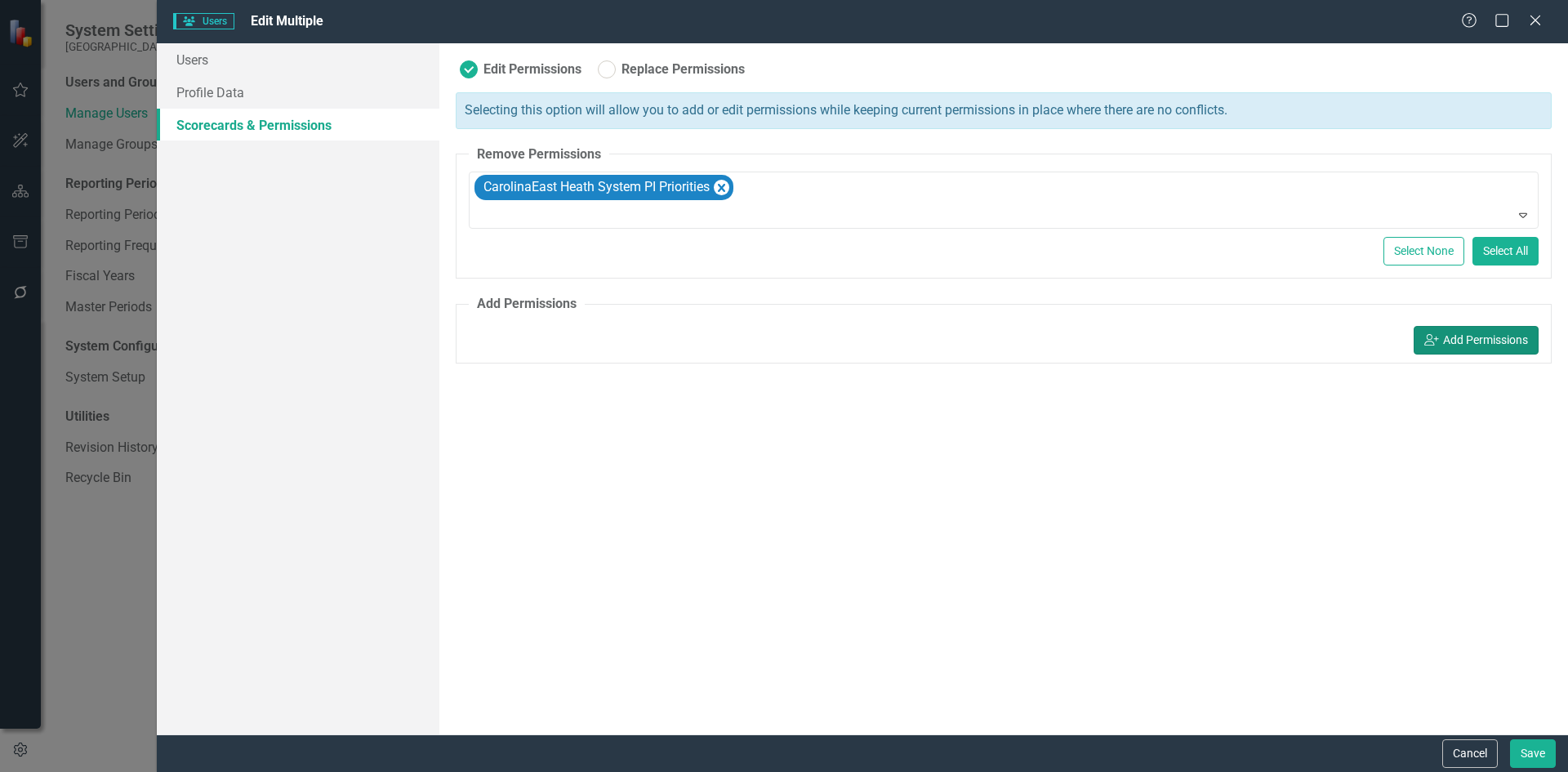
click at [1448, 344] on button "icon.userAdd Add Permissions" at bounding box center [1476, 340] width 125 height 29
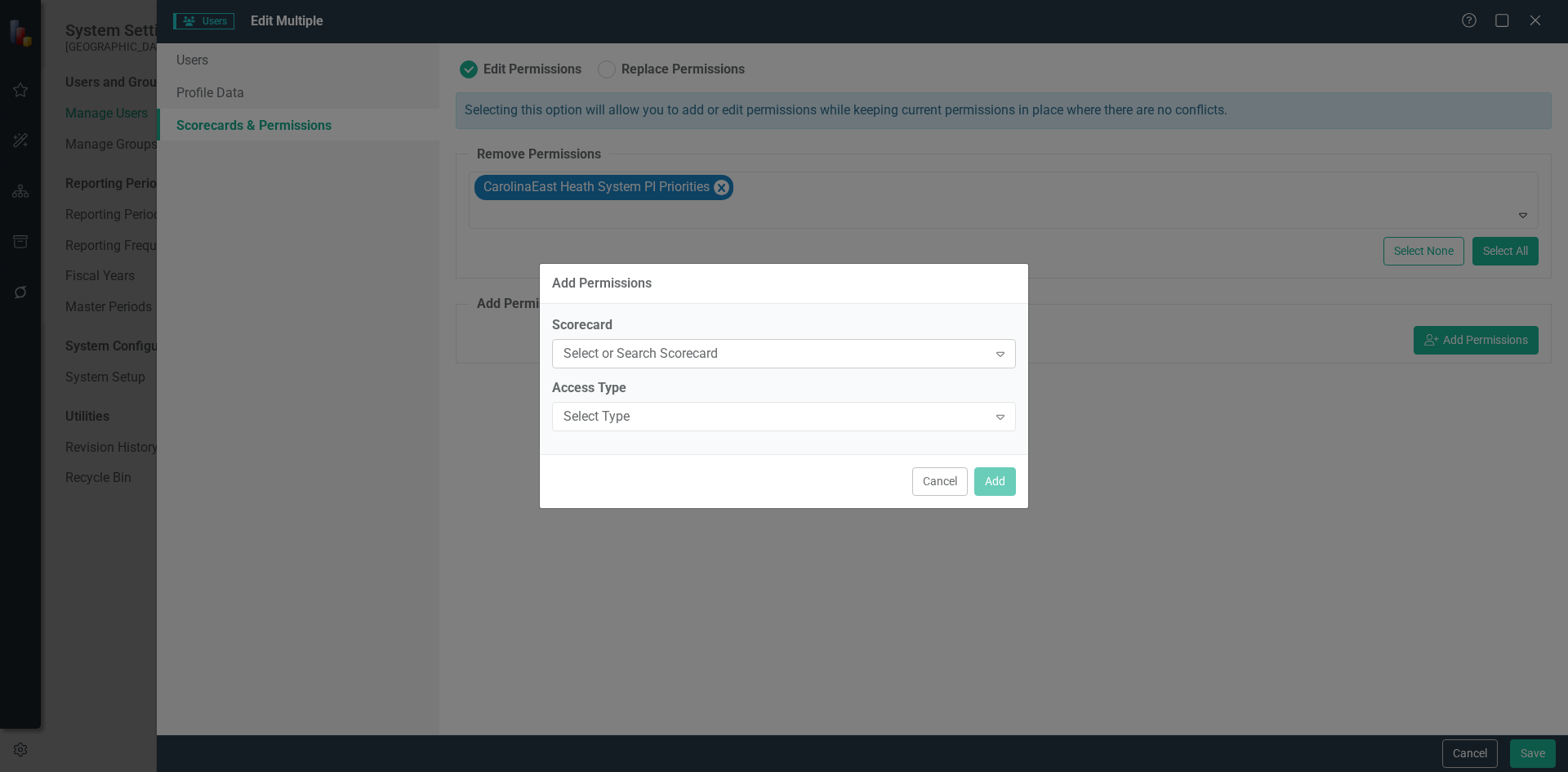
click at [1001, 353] on icon "Expand" at bounding box center [1000, 354] width 16 height 13
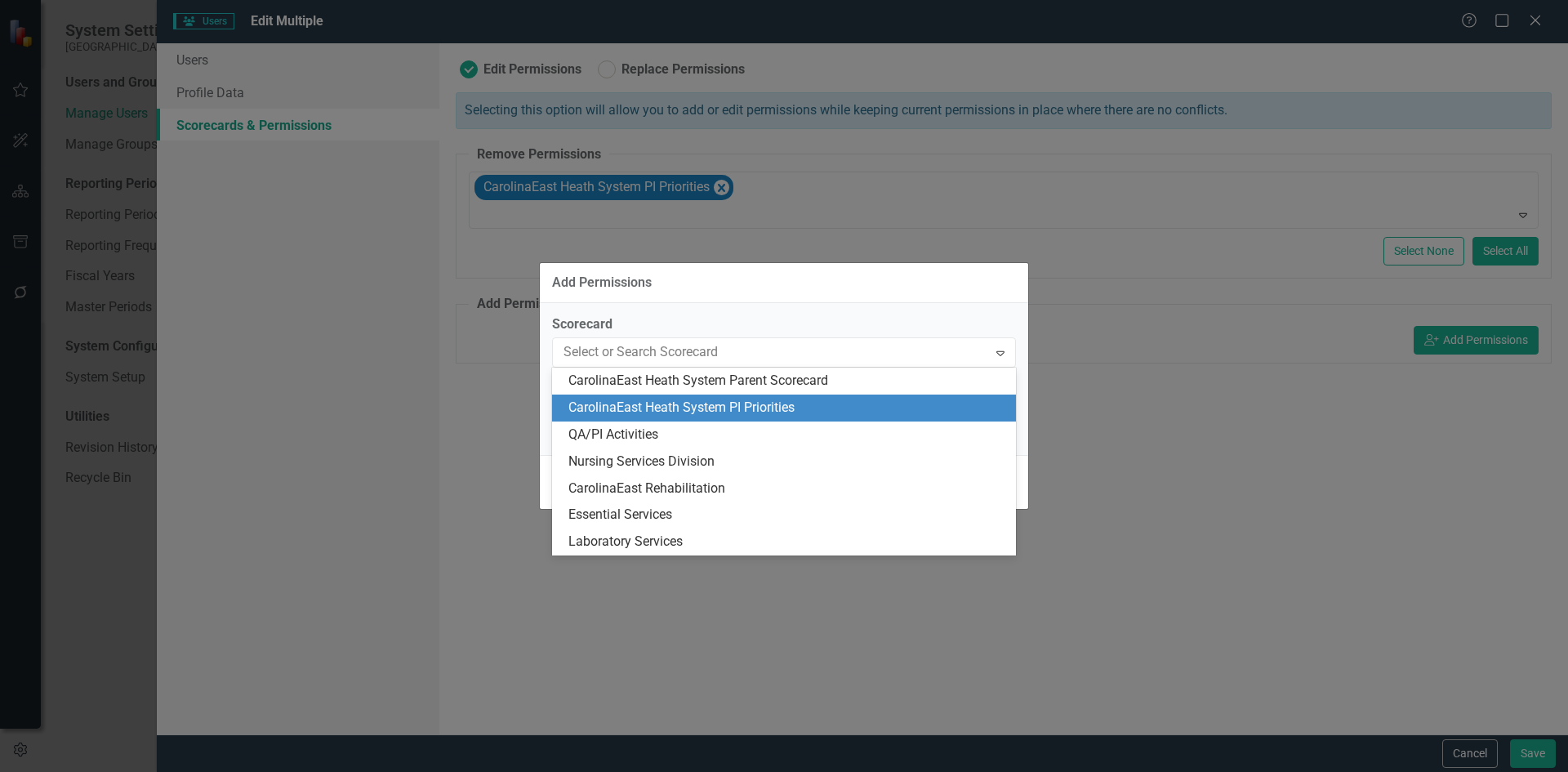
click at [758, 402] on div "CarolinaEast Heath System PI Priorities" at bounding box center [787, 408] width 438 height 19
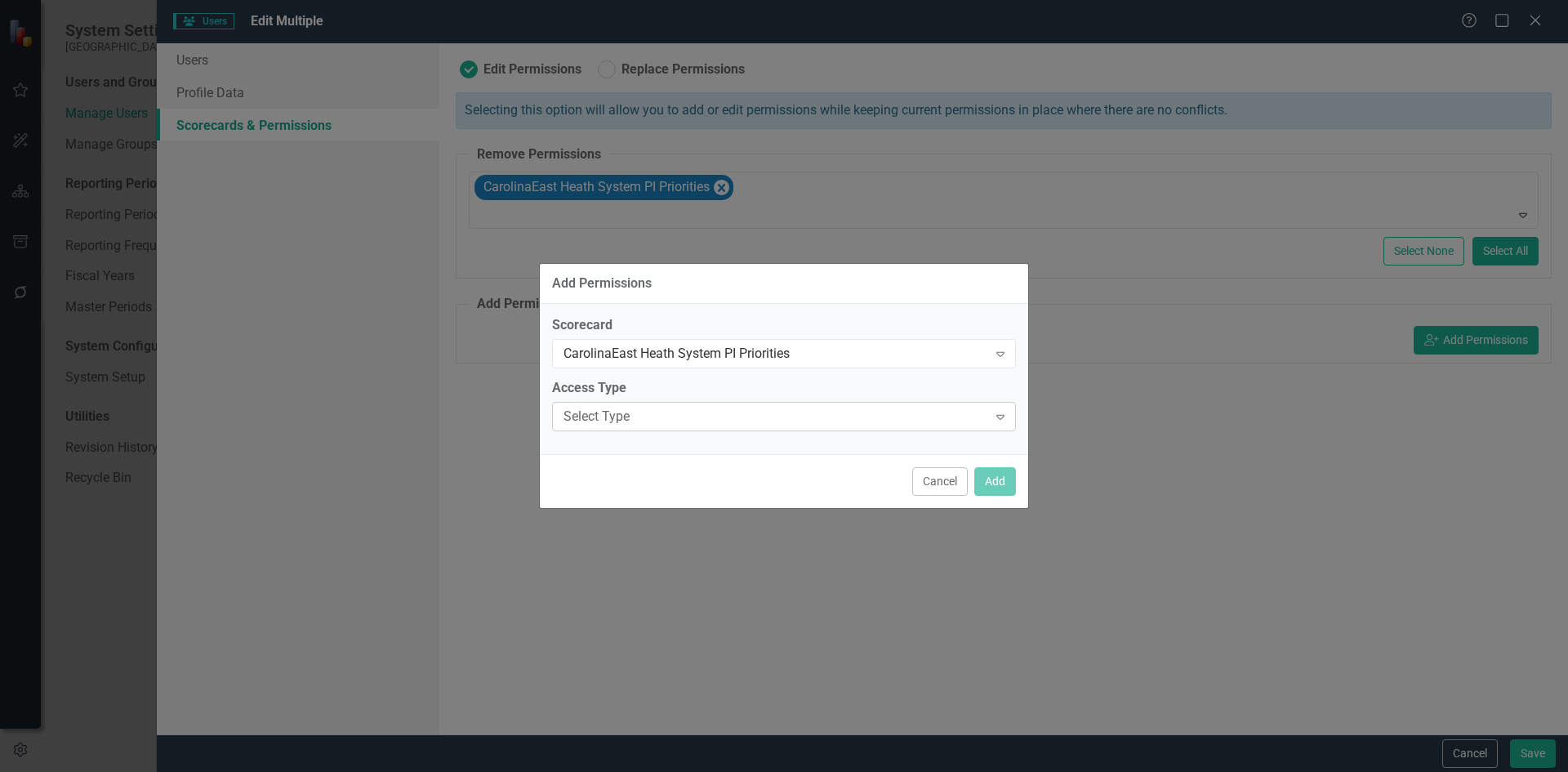
click at [1007, 413] on icon "Expand" at bounding box center [1000, 417] width 16 height 13
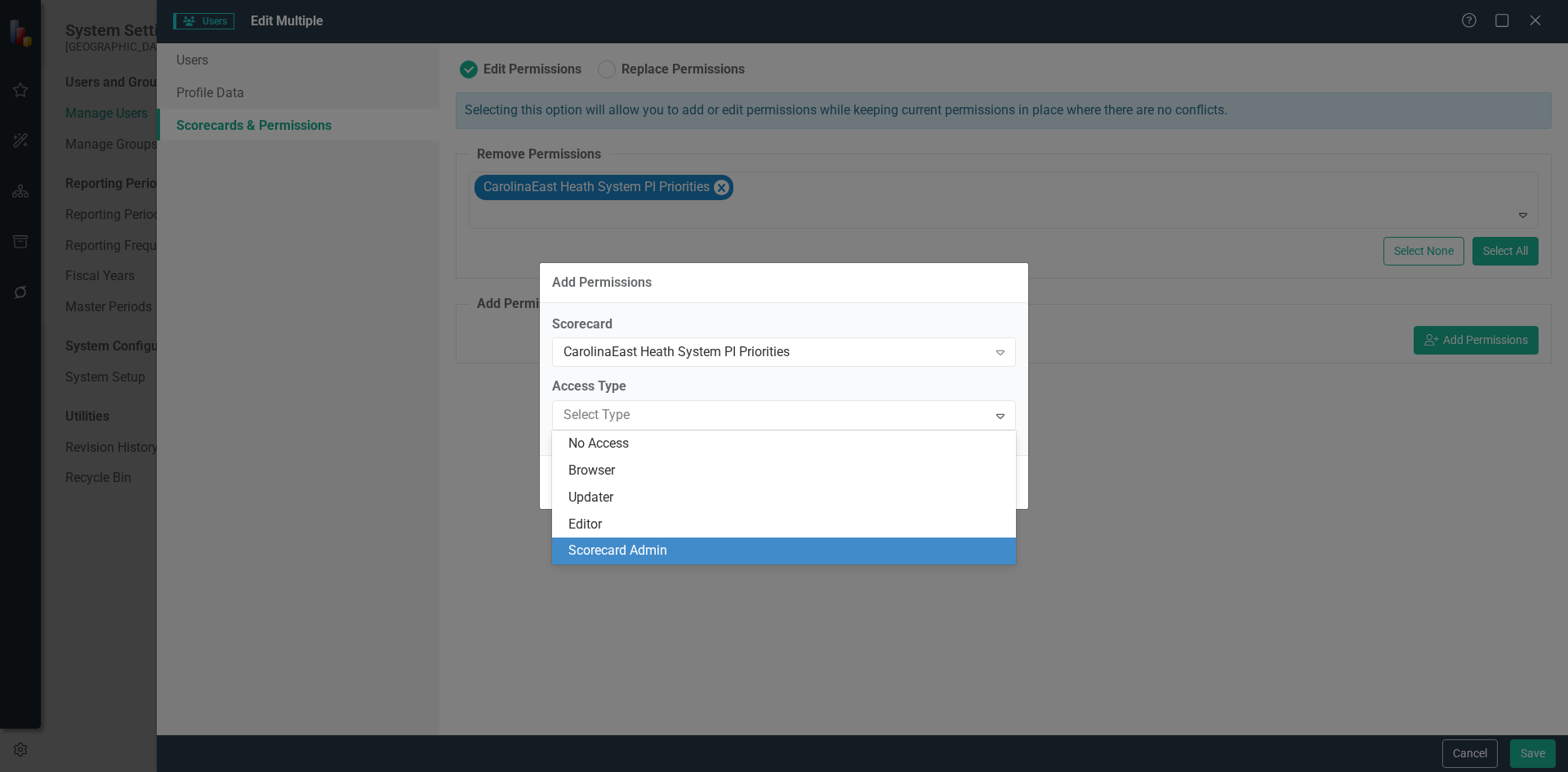
click at [607, 549] on div "Scorecard Admin" at bounding box center [787, 551] width 438 height 19
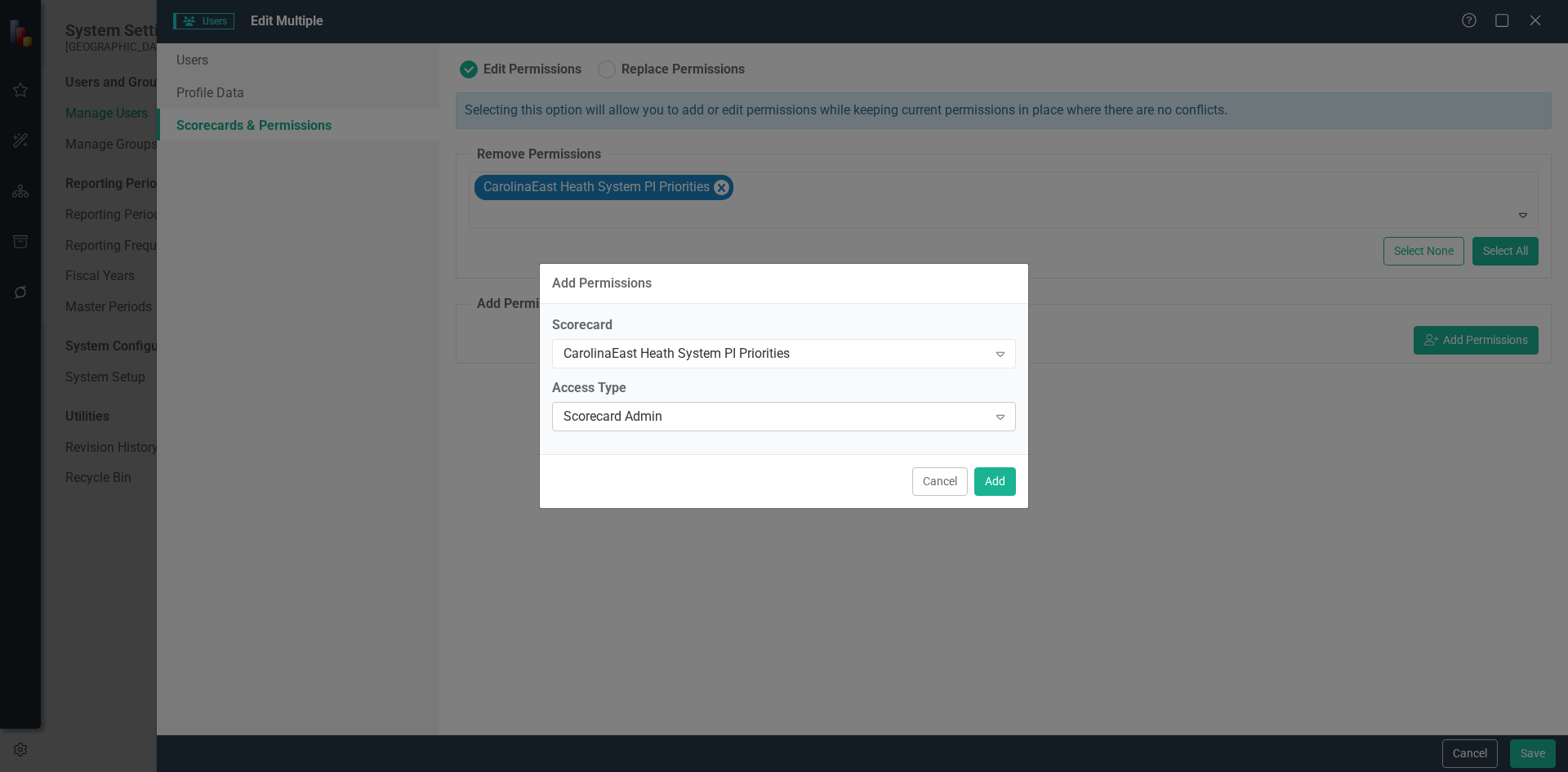
click at [1005, 420] on icon "Expand" at bounding box center [1000, 417] width 16 height 13
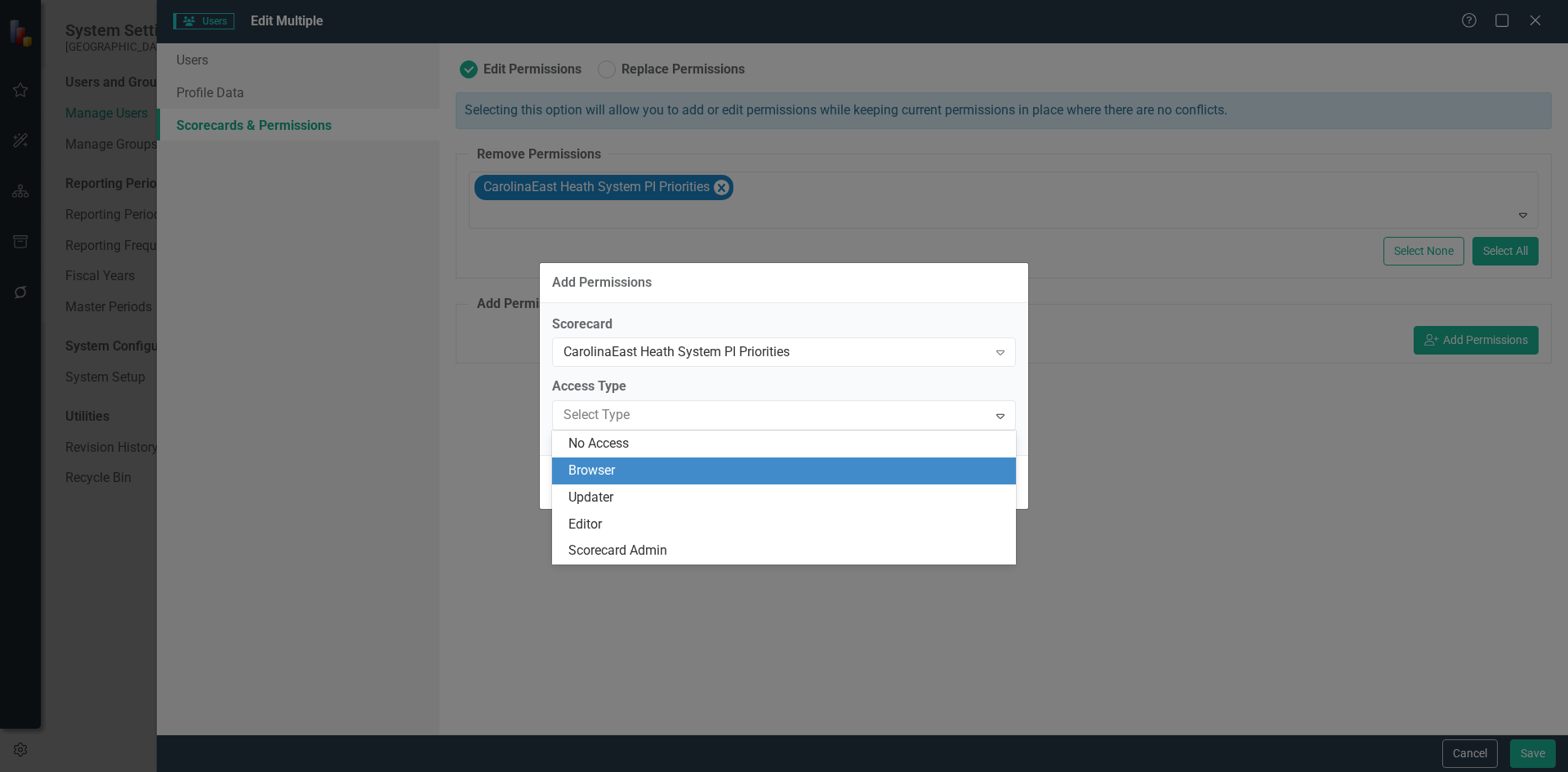
click at [648, 479] on div "Browser" at bounding box center [787, 471] width 438 height 19
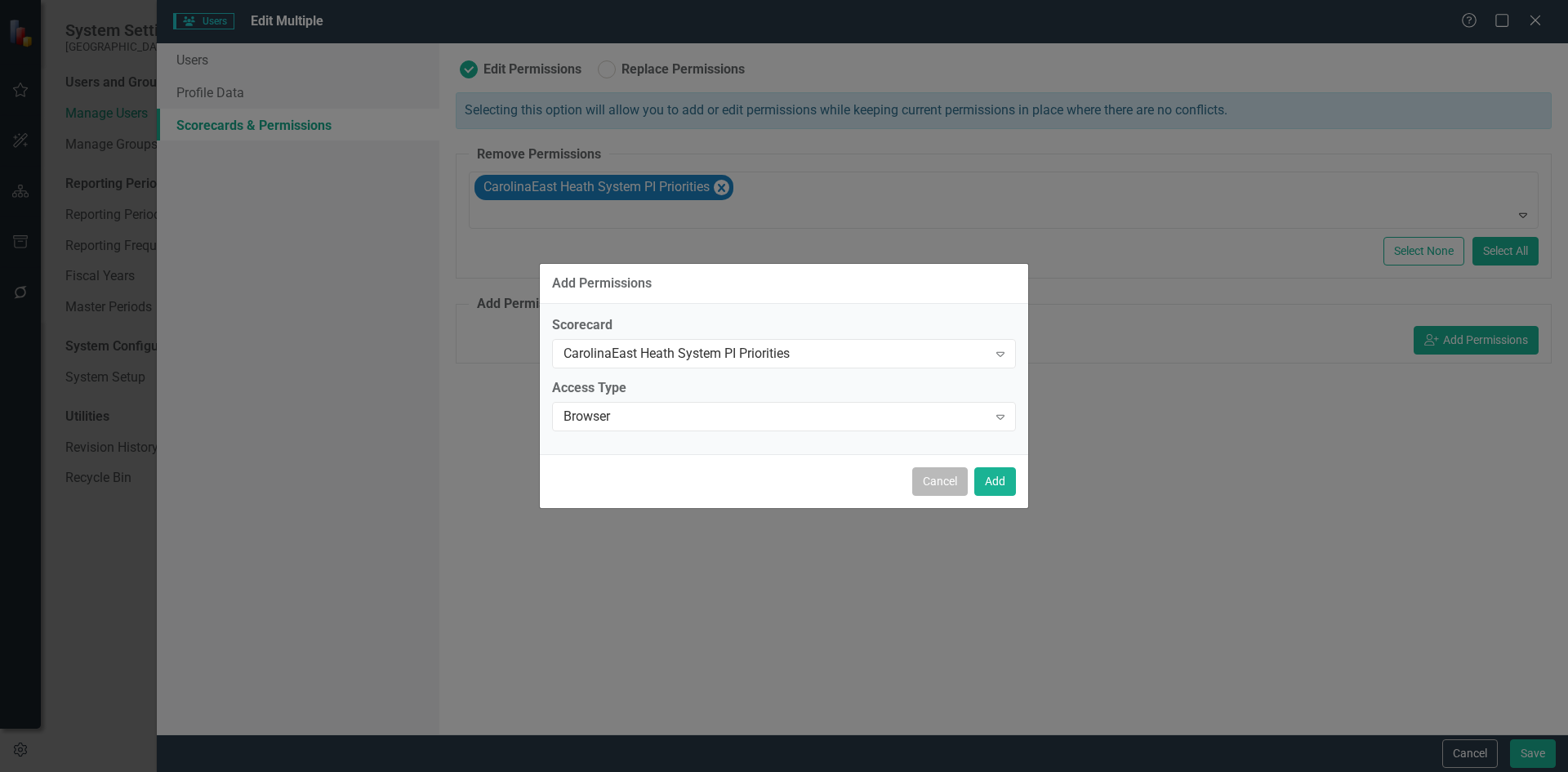
click at [938, 488] on button "Cancel" at bounding box center [940, 482] width 56 height 29
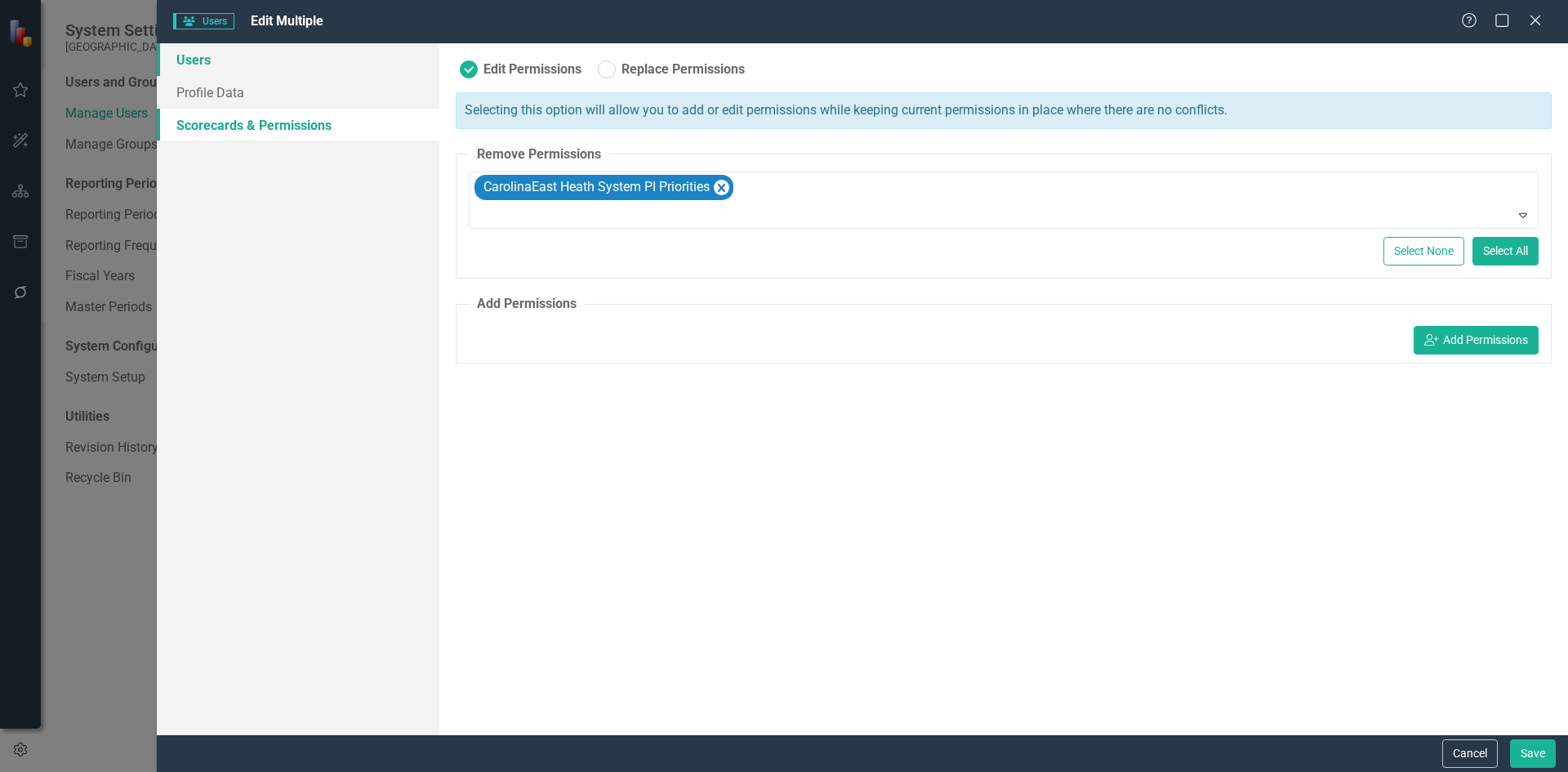
click at [212, 57] on link "Users" at bounding box center [298, 59] width 283 height 33
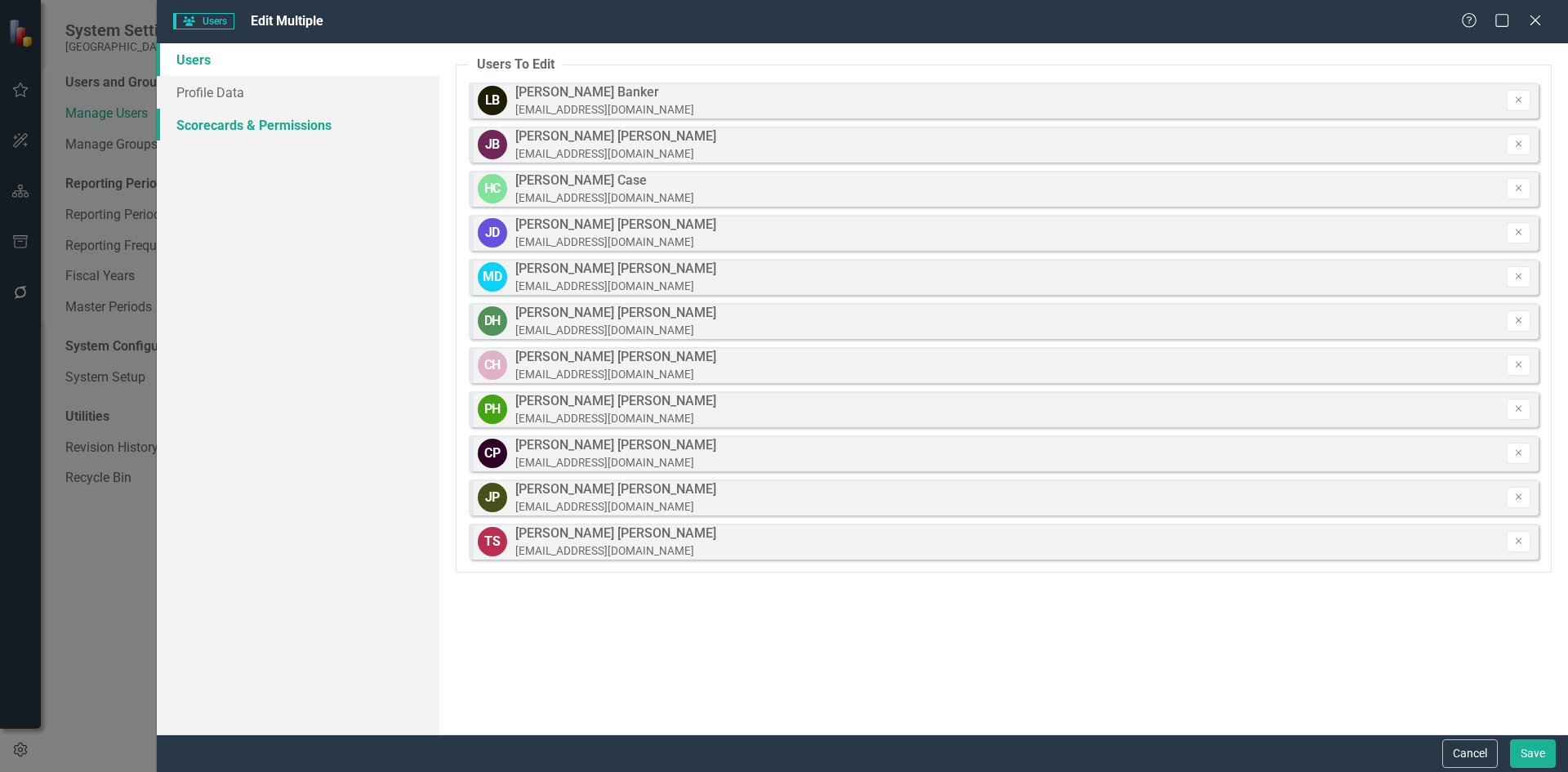
click at [244, 120] on link "Scorecards & Permissions" at bounding box center [298, 125] width 283 height 33
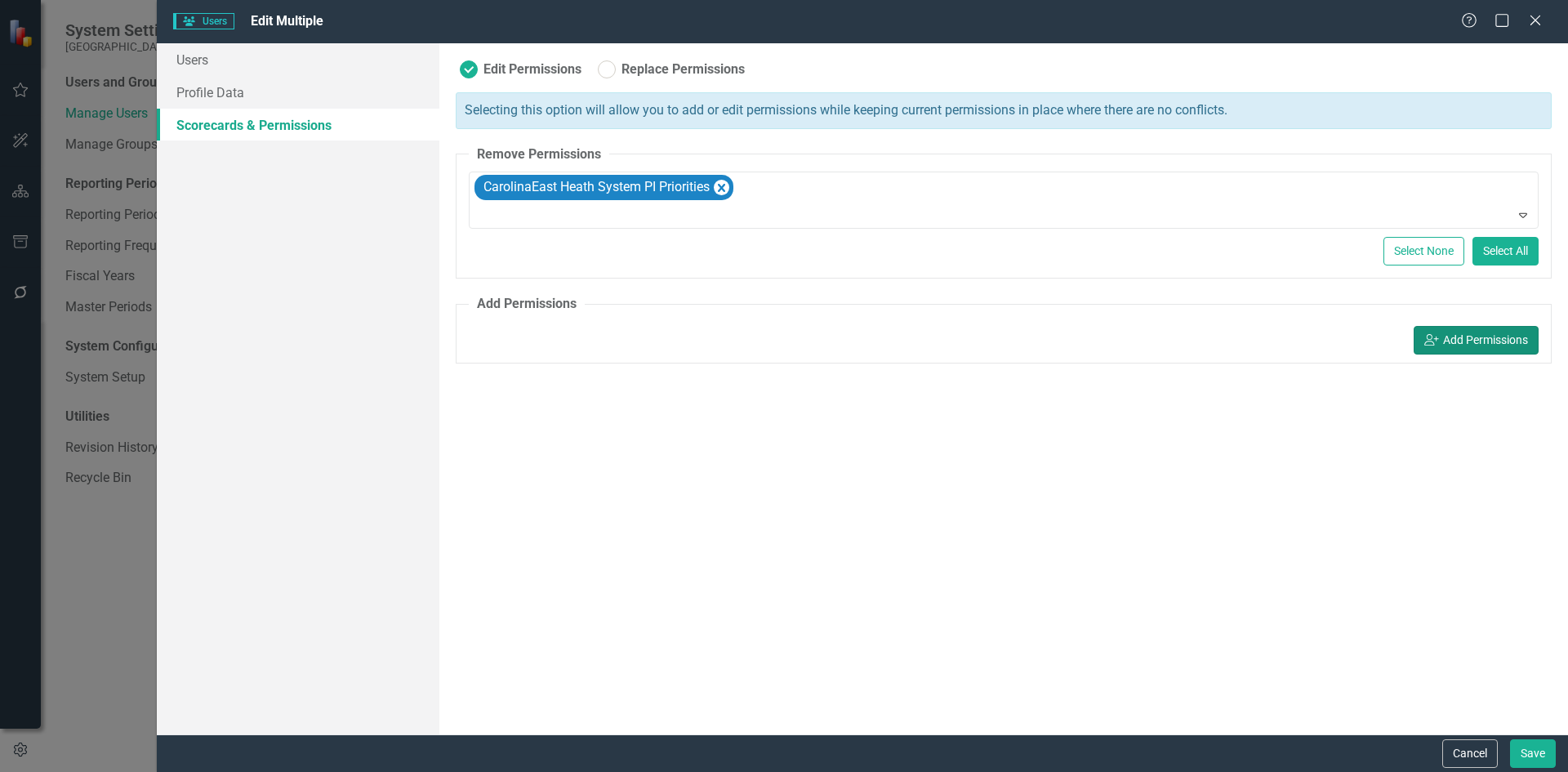
click at [1475, 342] on button "icon.userAdd Add Permissions" at bounding box center [1476, 340] width 125 height 29
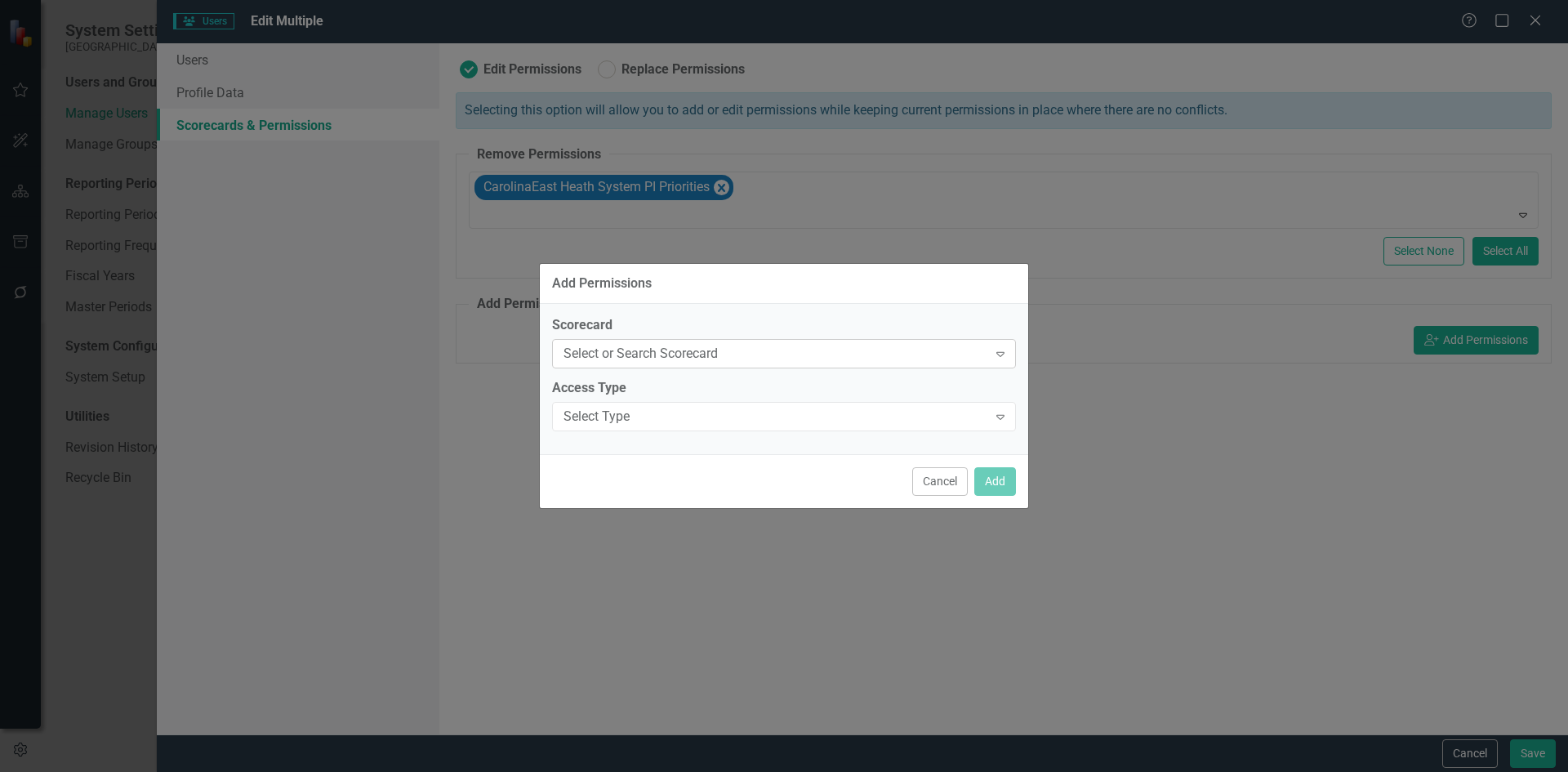
click at [1004, 358] on icon "Expand" at bounding box center [1000, 354] width 16 height 13
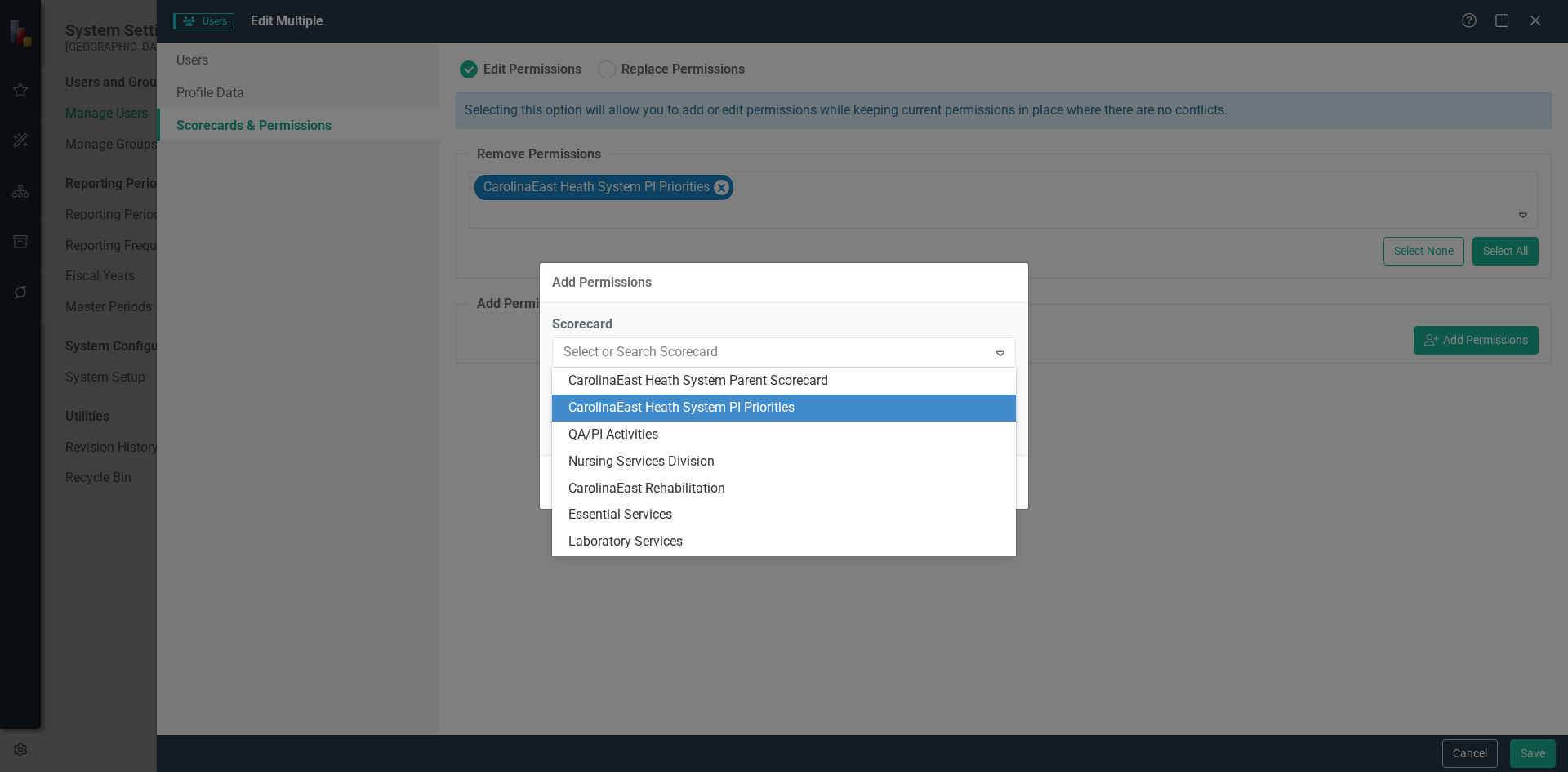
click at [755, 402] on div "CarolinaEast Heath System PI Priorities" at bounding box center [787, 408] width 438 height 19
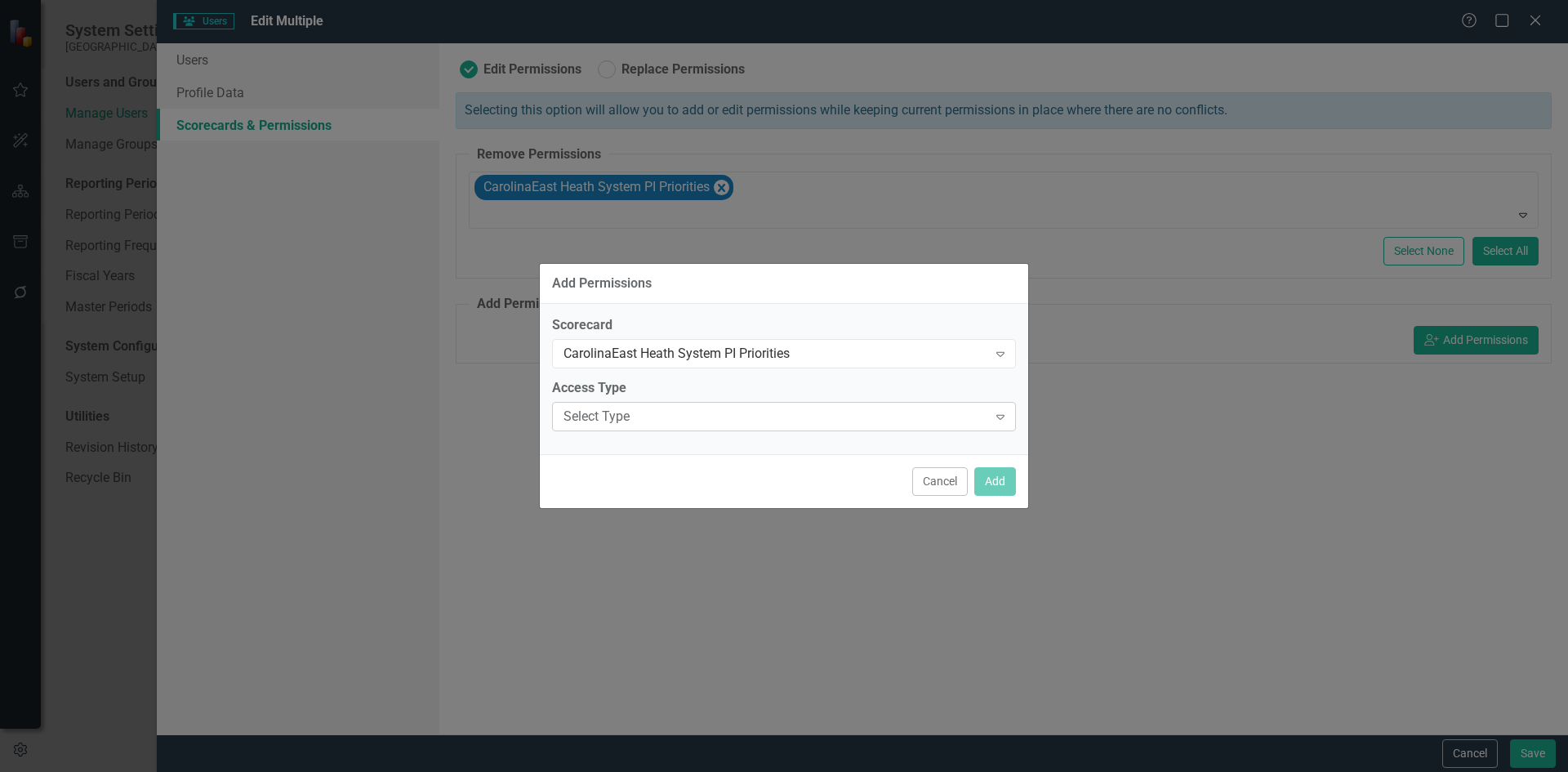
click at [997, 415] on icon at bounding box center [1001, 418] width 8 height 5
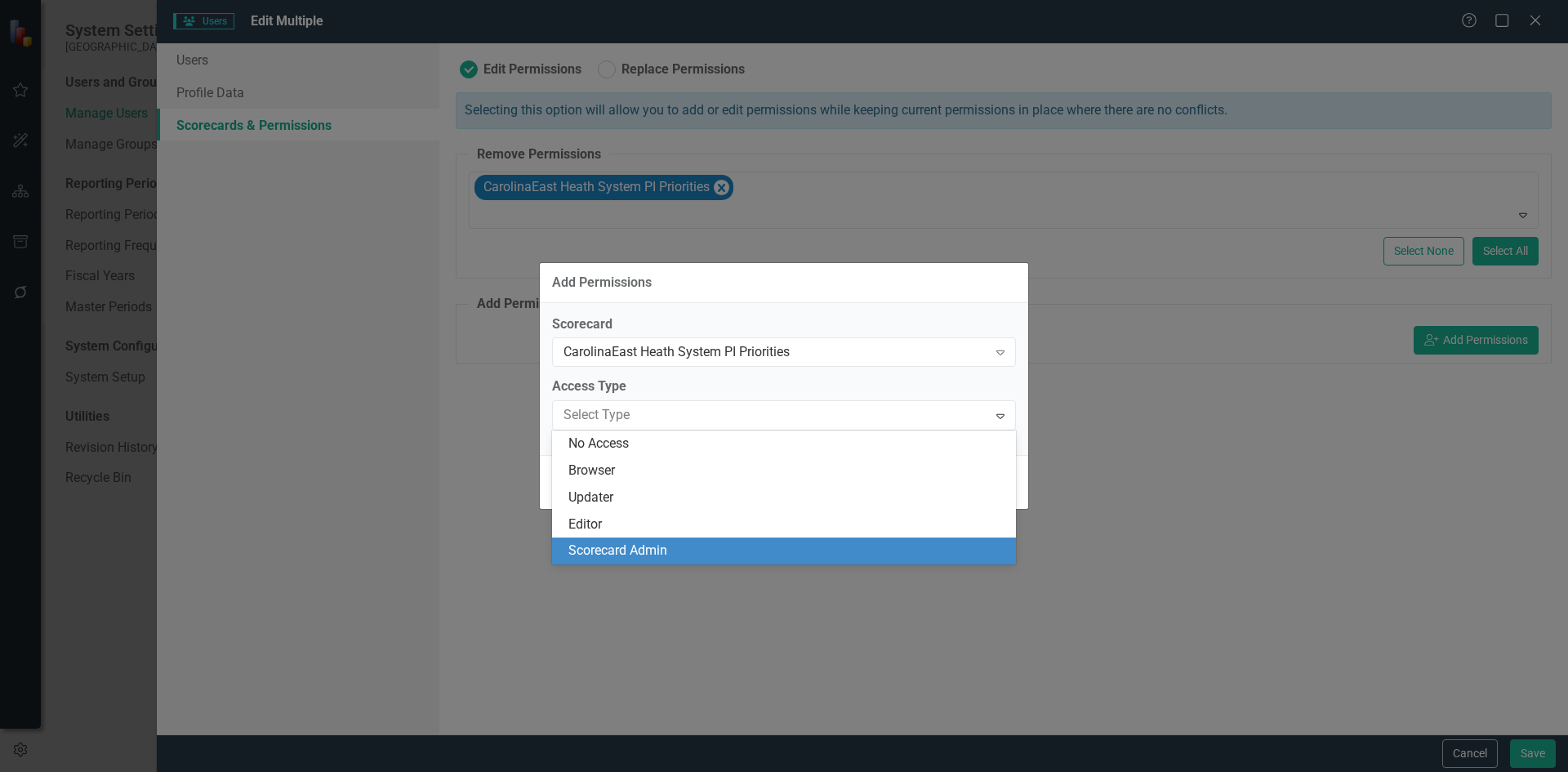
click at [614, 544] on div "Scorecard Admin" at bounding box center [787, 551] width 438 height 19
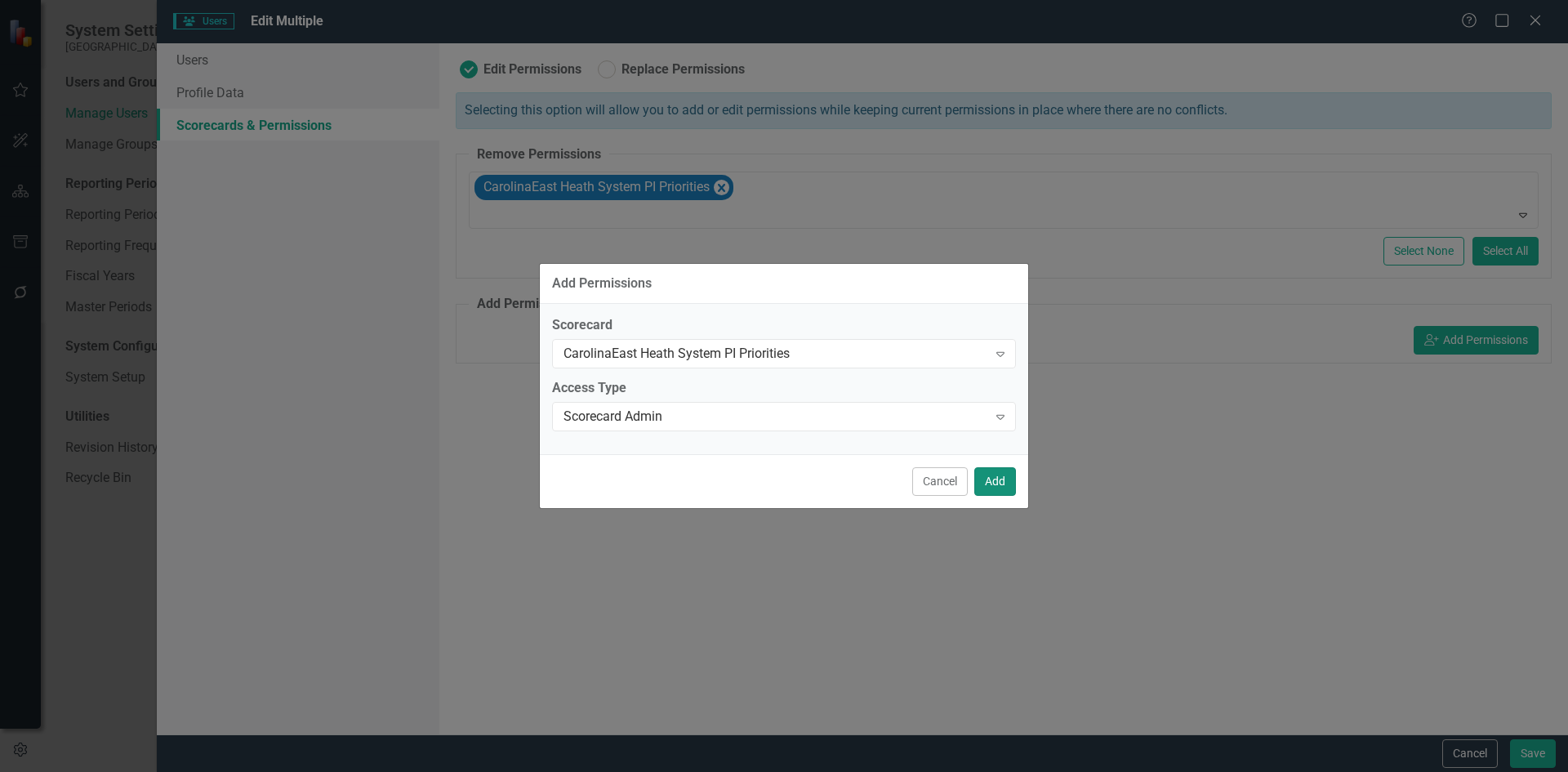
click at [1006, 484] on button "Add" at bounding box center [995, 482] width 41 height 29
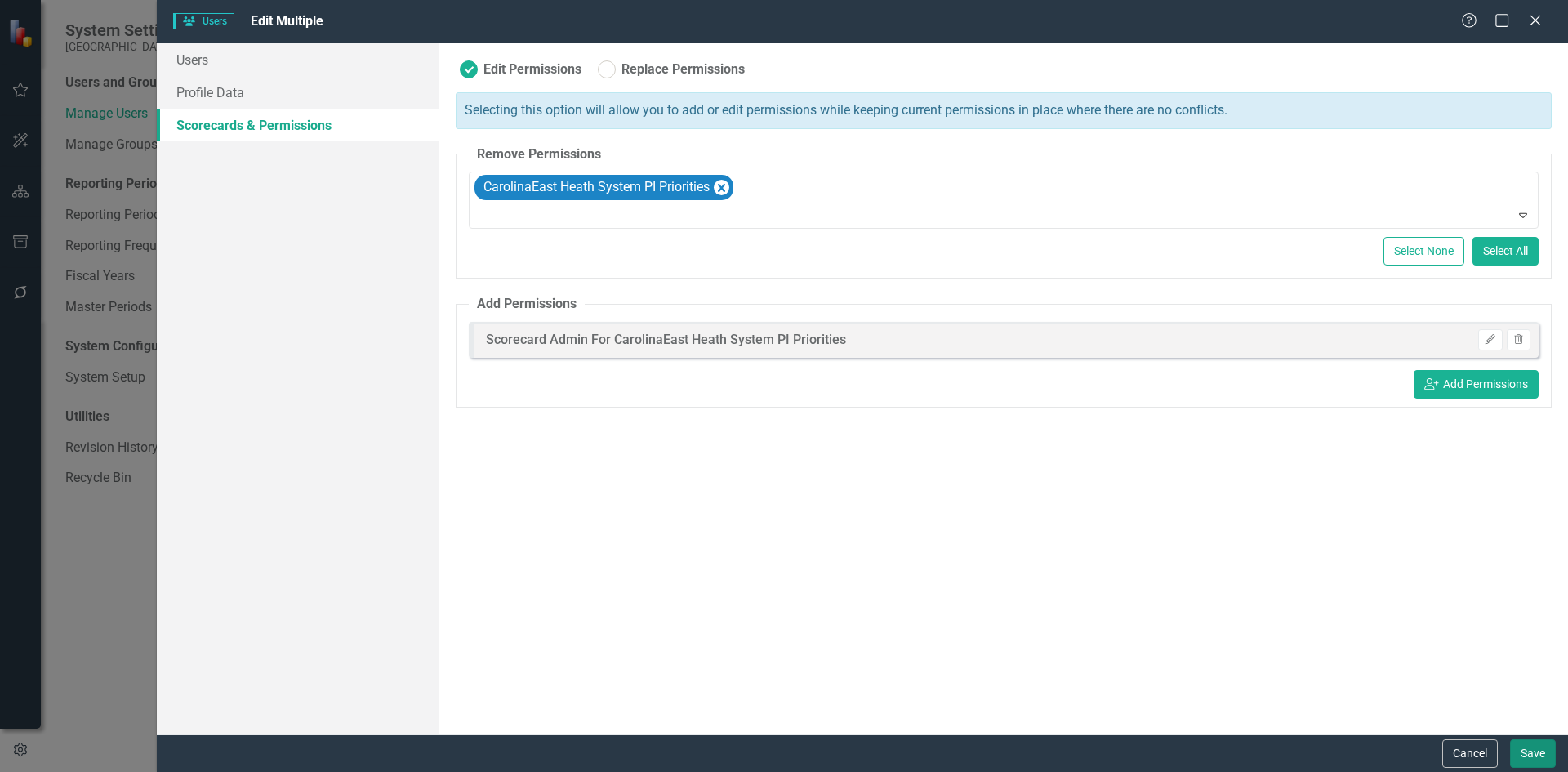
click at [1523, 753] on button "Save" at bounding box center [1533, 753] width 45 height 29
checkbox input "false"
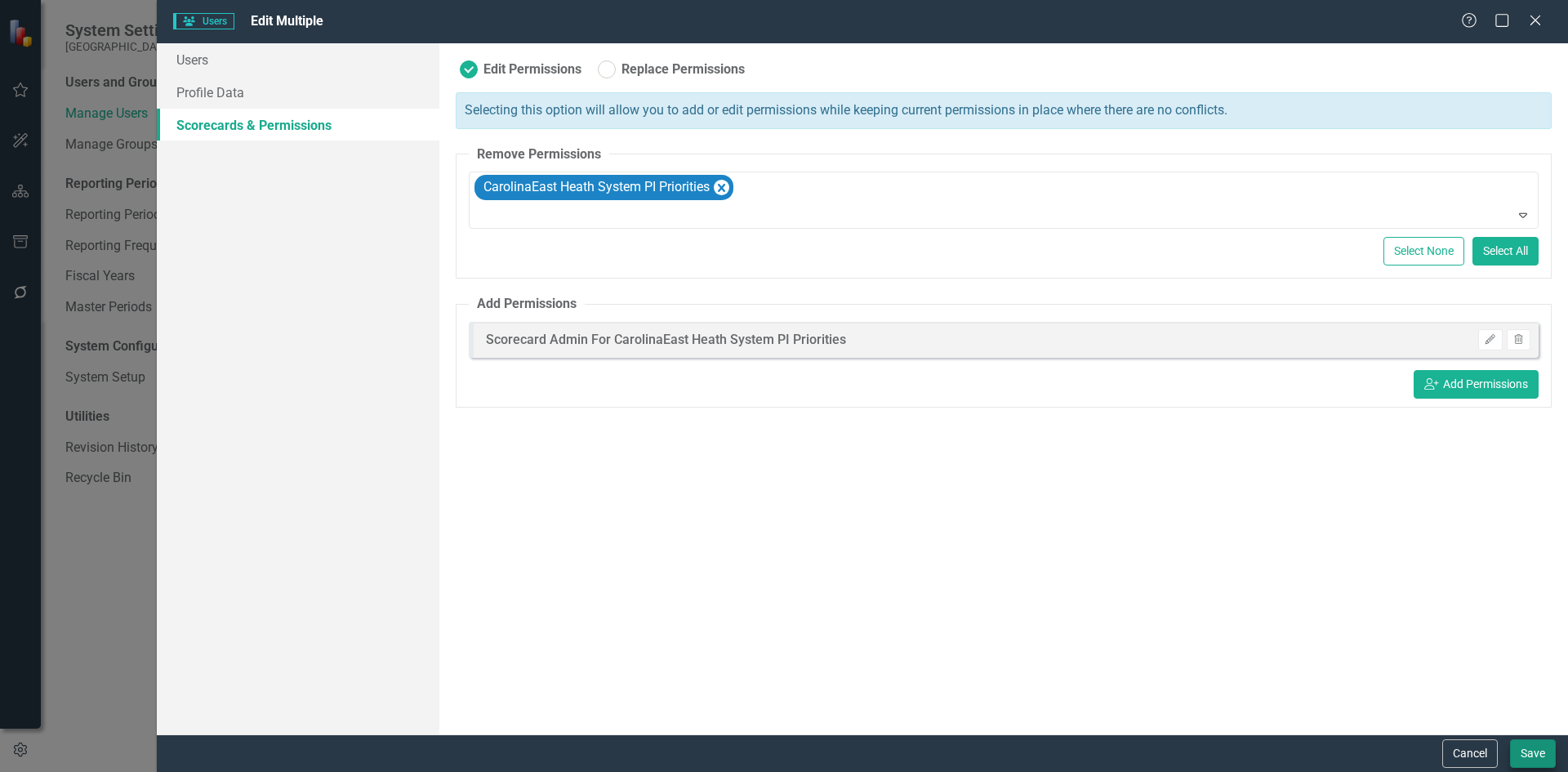
checkbox input "false"
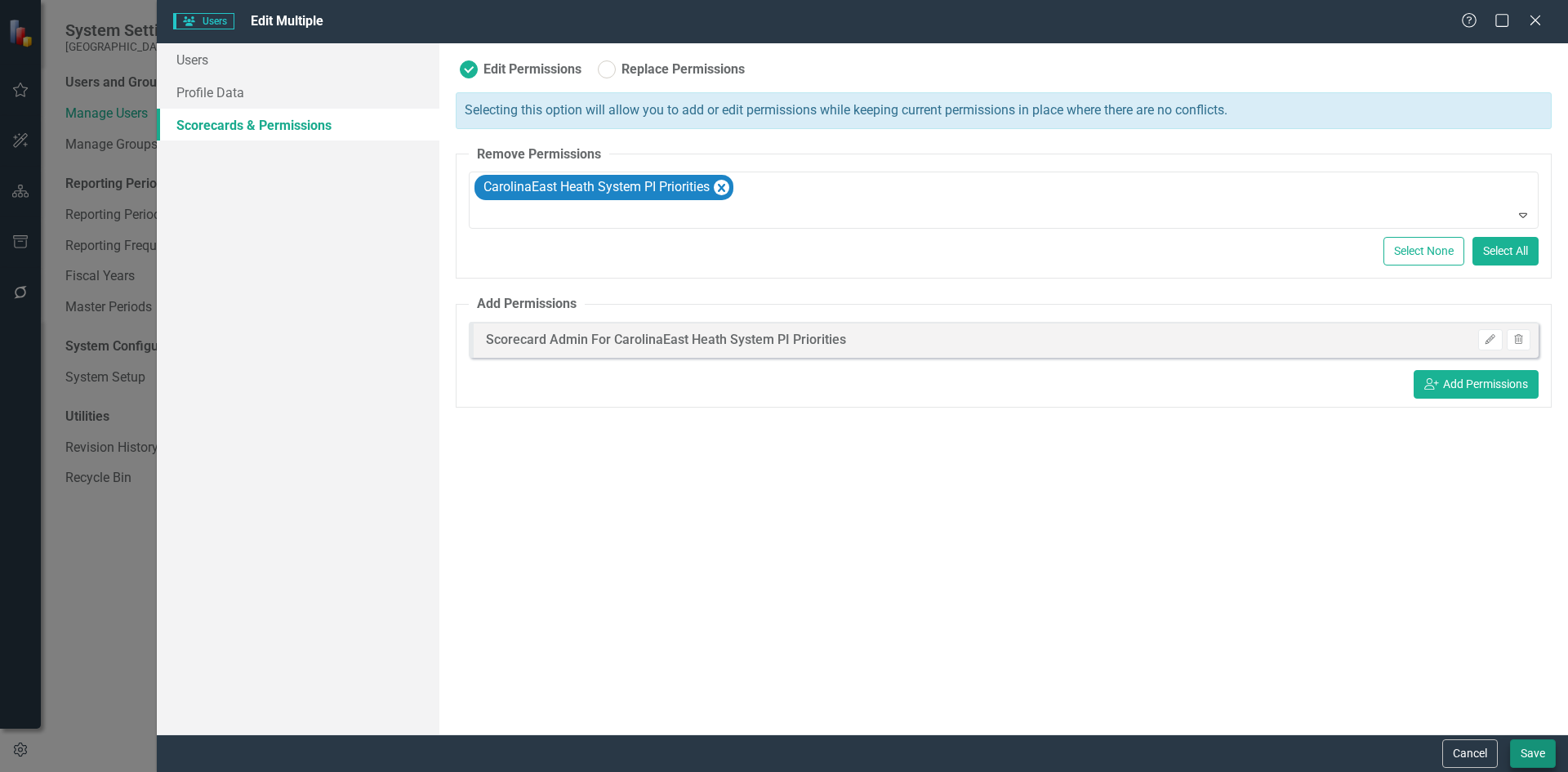
checkbox input "false"
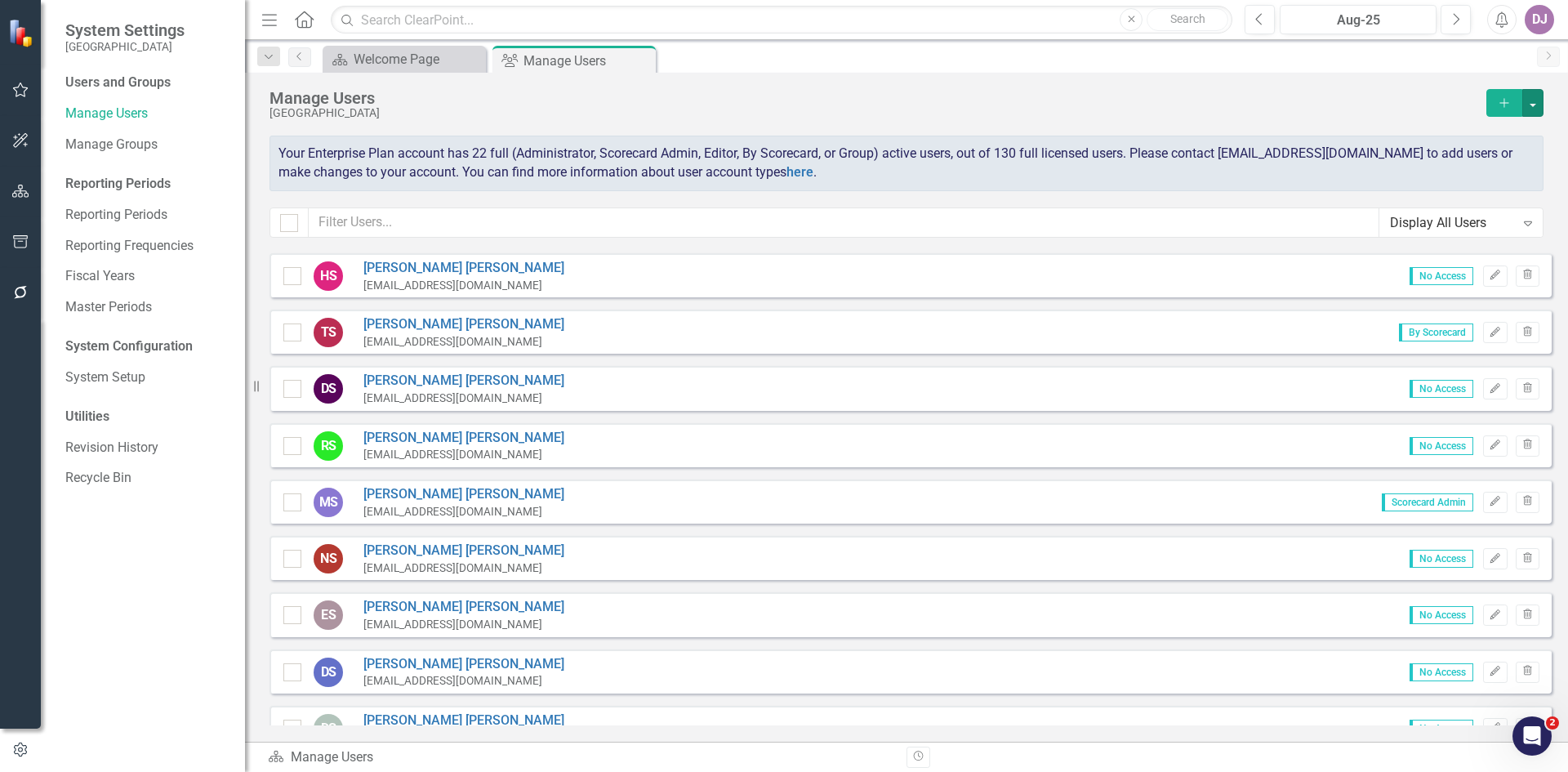
scroll to position [5705, 0]
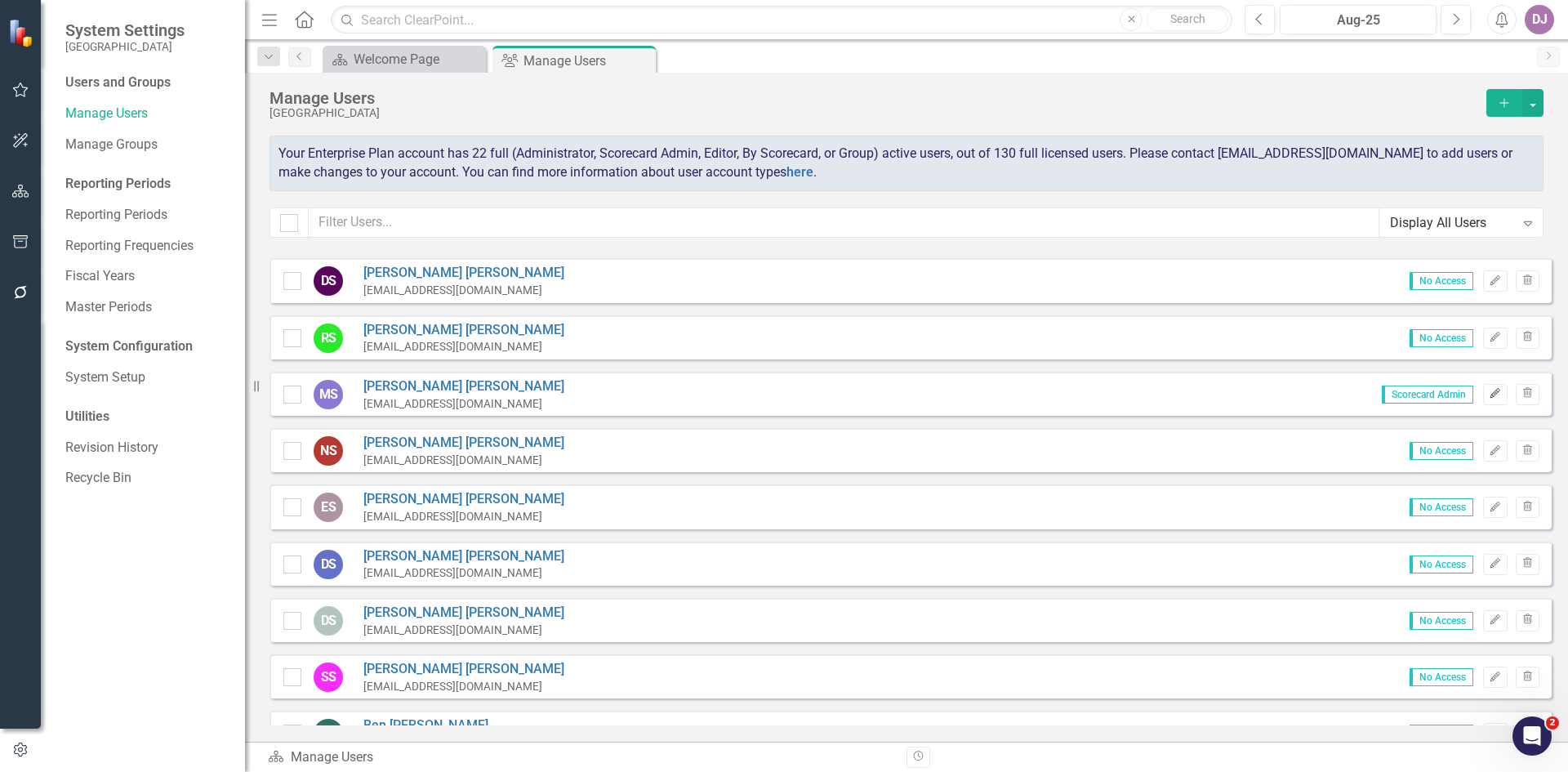
click at [1489, 398] on icon "Edit" at bounding box center [1495, 394] width 13 height 10
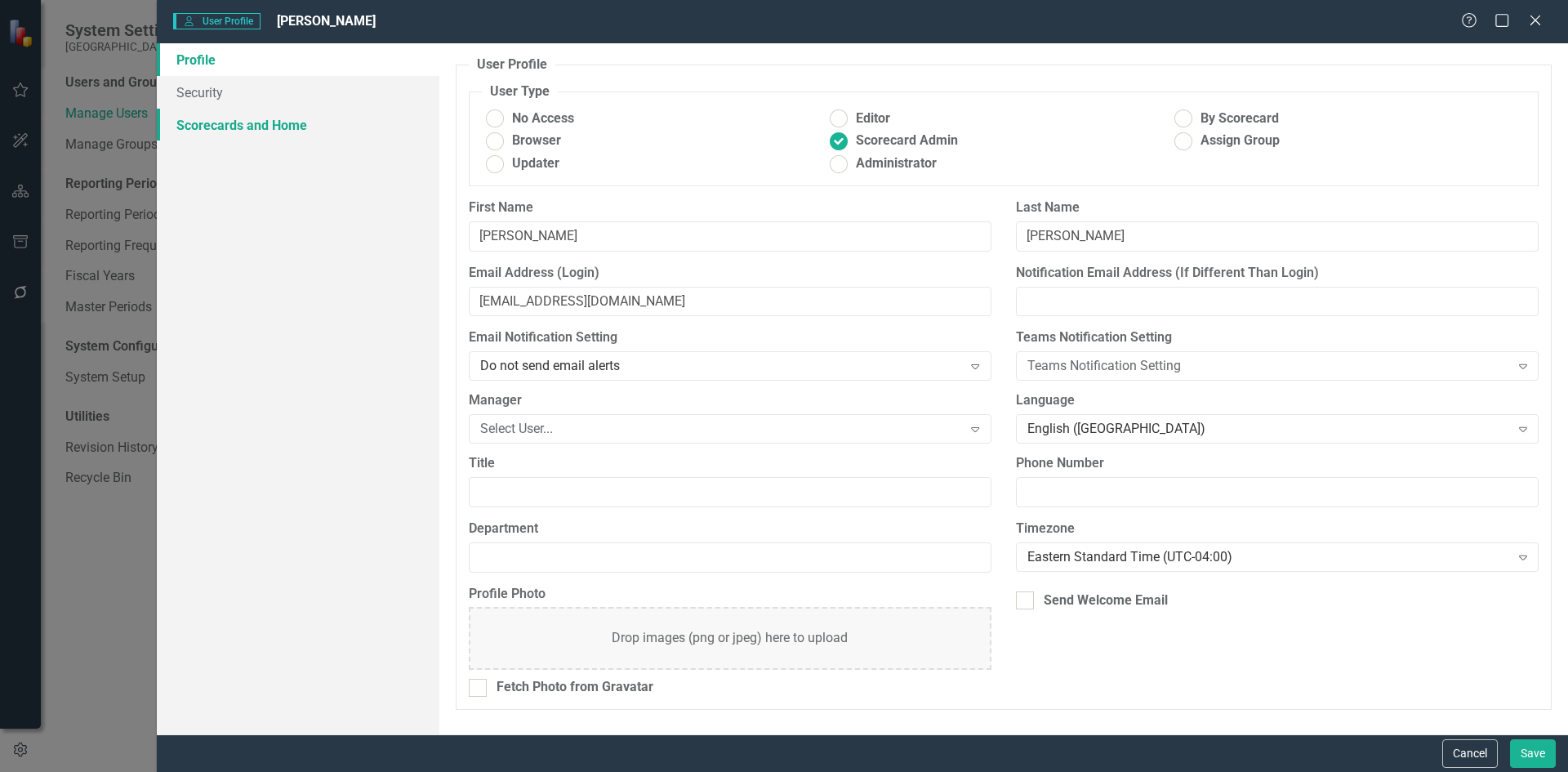
click at [255, 124] on link "Scorecards and Home" at bounding box center [298, 125] width 283 height 33
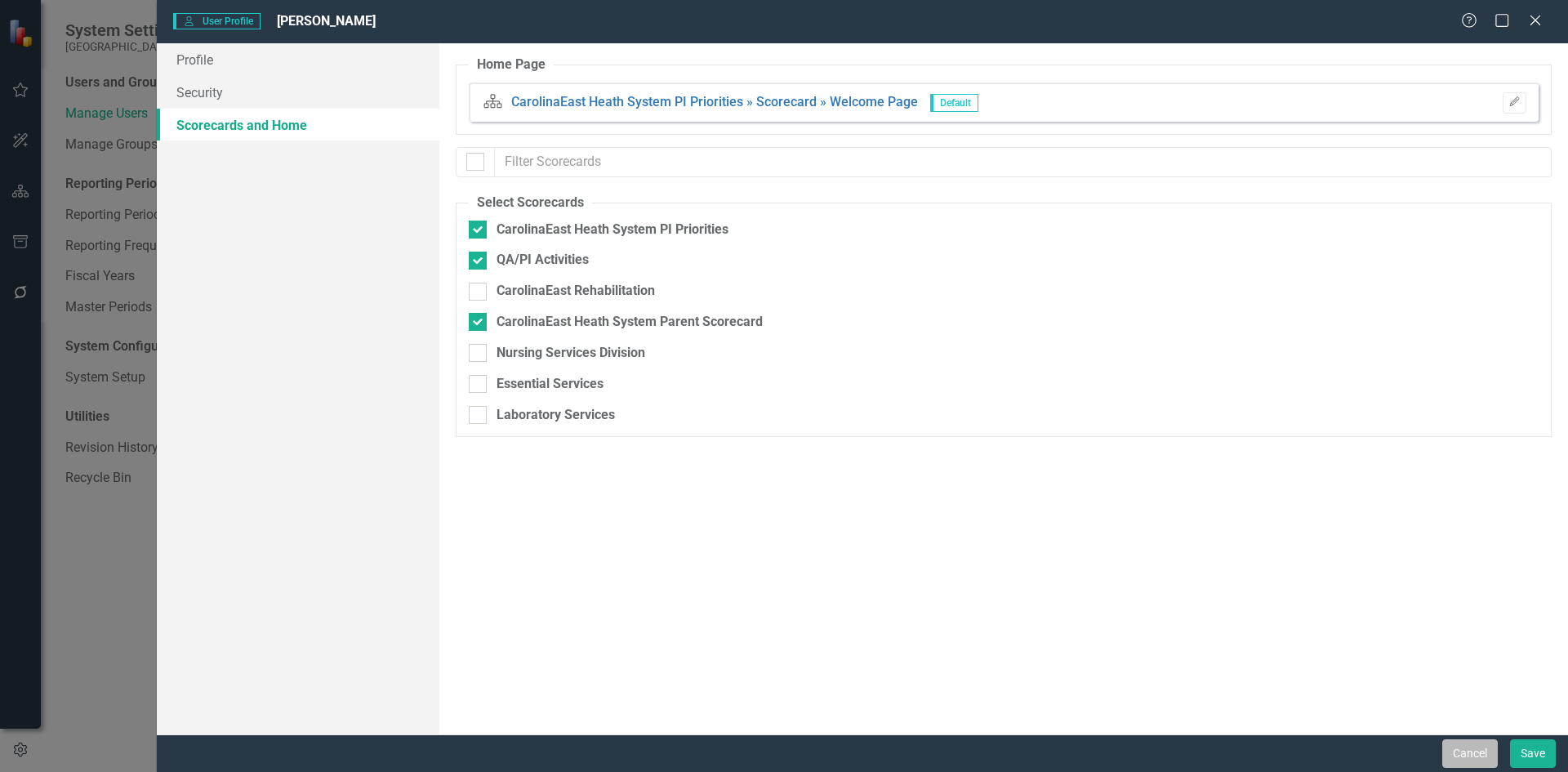
click at [1470, 754] on button "Cancel" at bounding box center [1470, 753] width 56 height 29
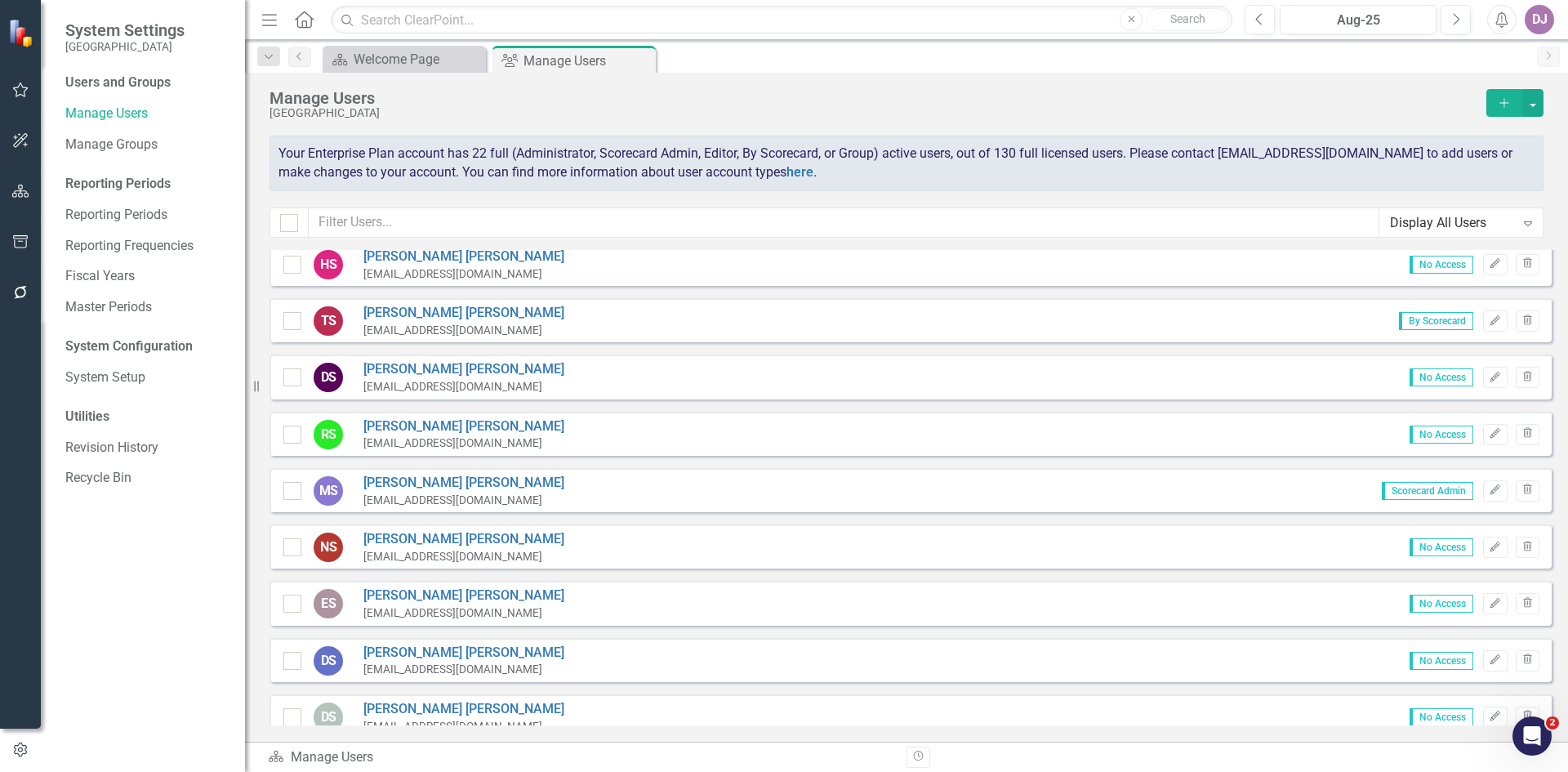
scroll to position [5525, 0]
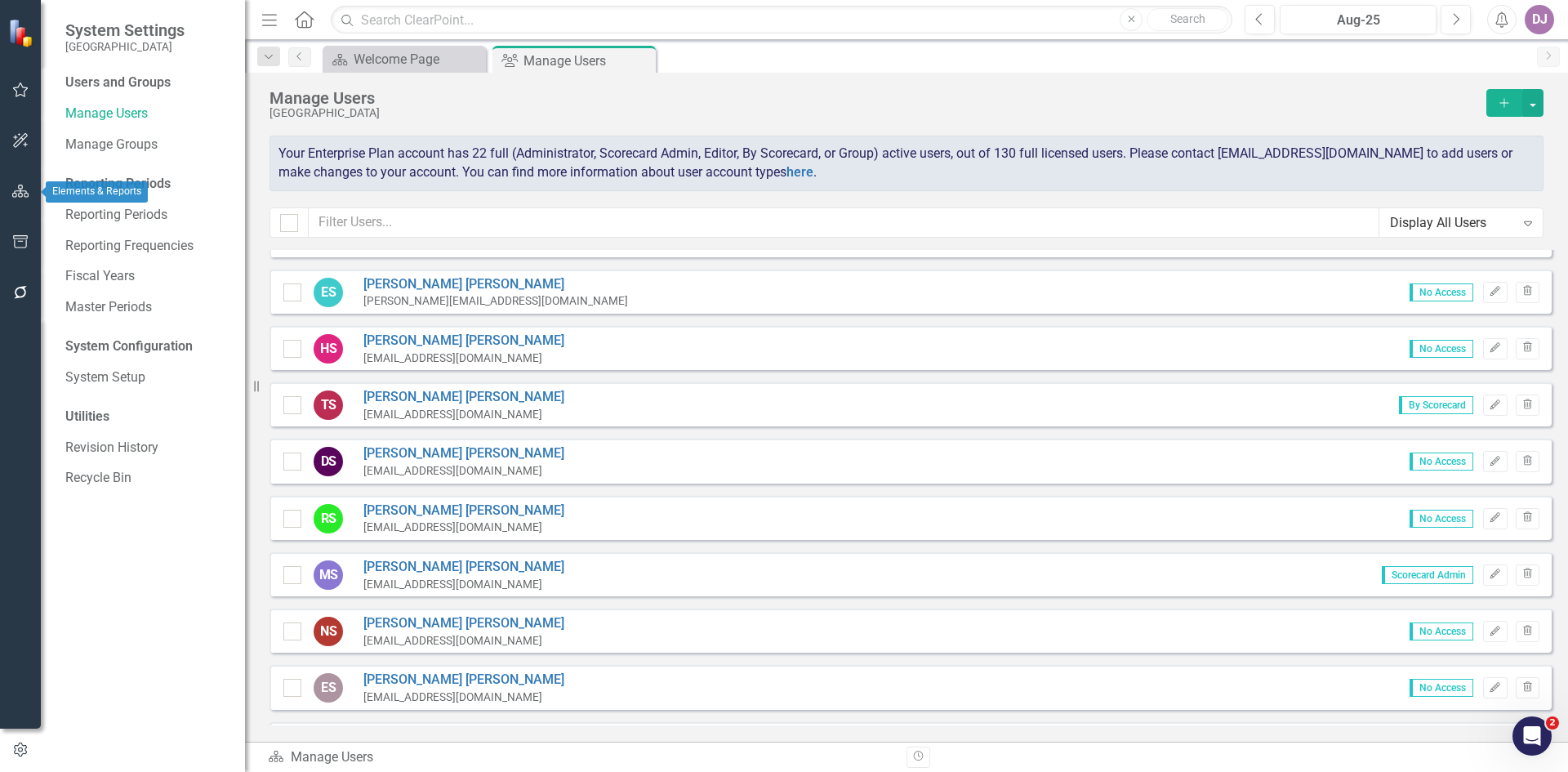
click at [21, 189] on icon "button" at bounding box center [21, 191] width 17 height 13
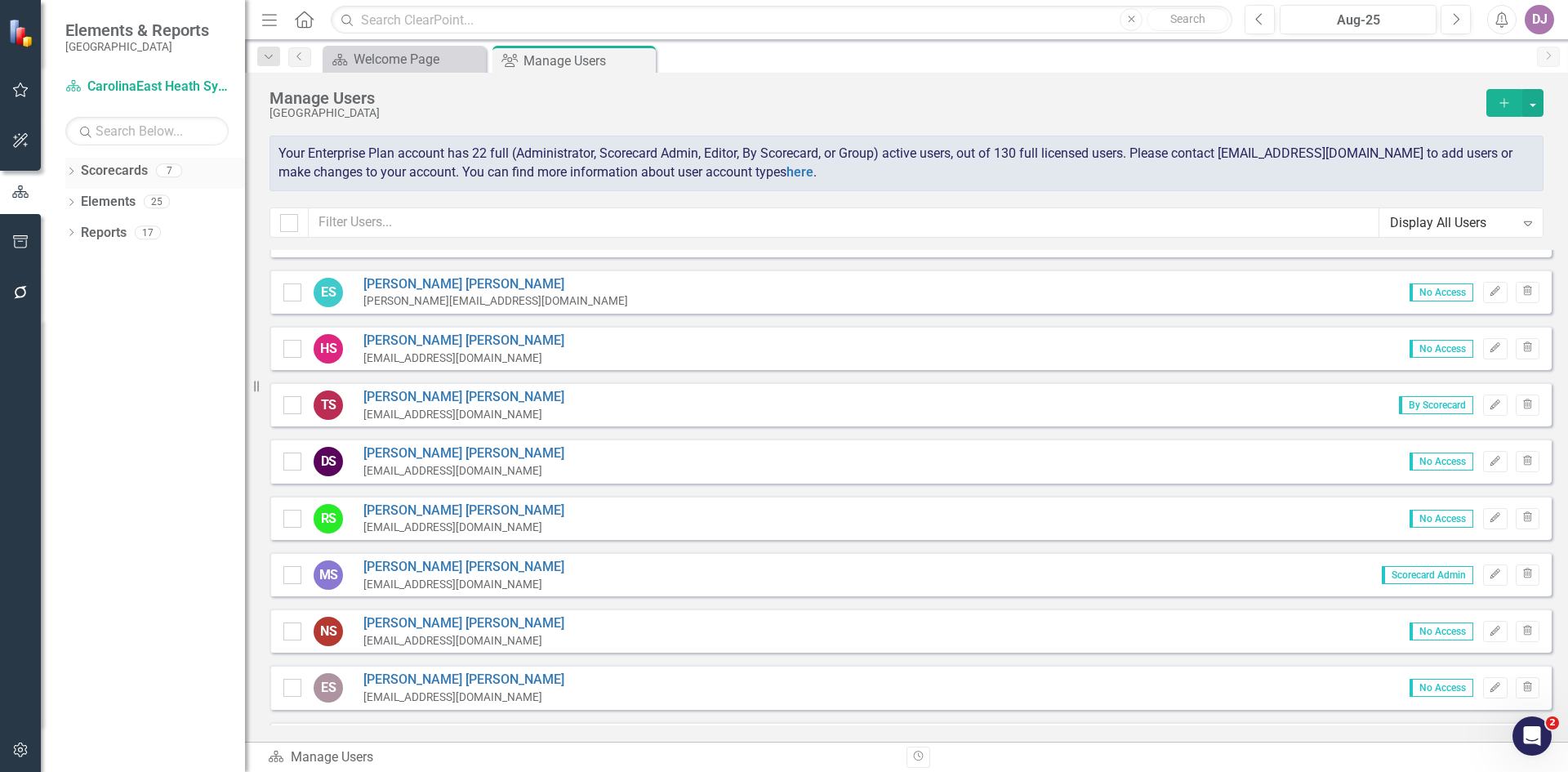
click at [124, 169] on link "Scorecards" at bounding box center [114, 171] width 67 height 19
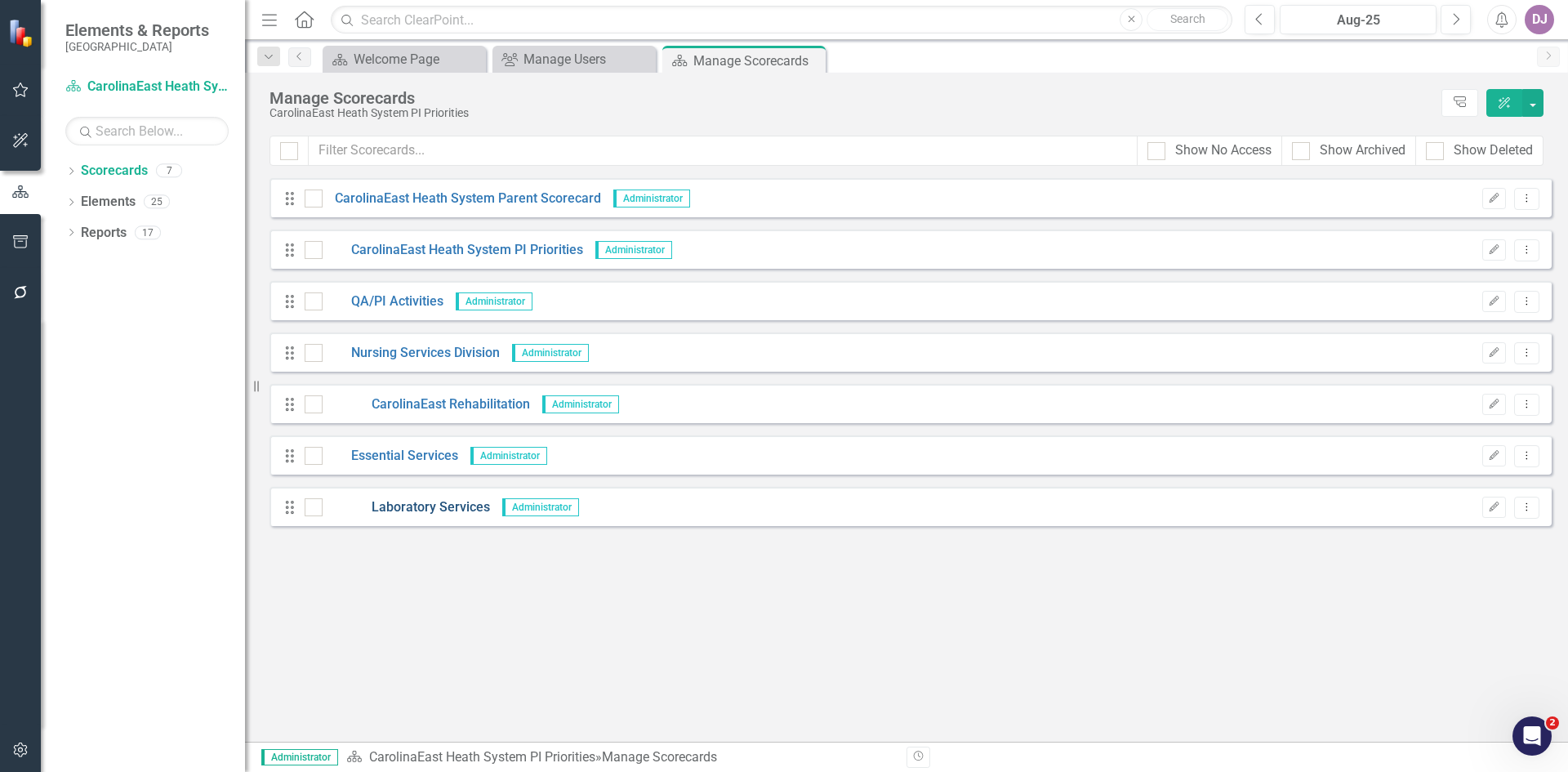
click at [412, 508] on link "Laboratory Services" at bounding box center [406, 508] width 167 height 19
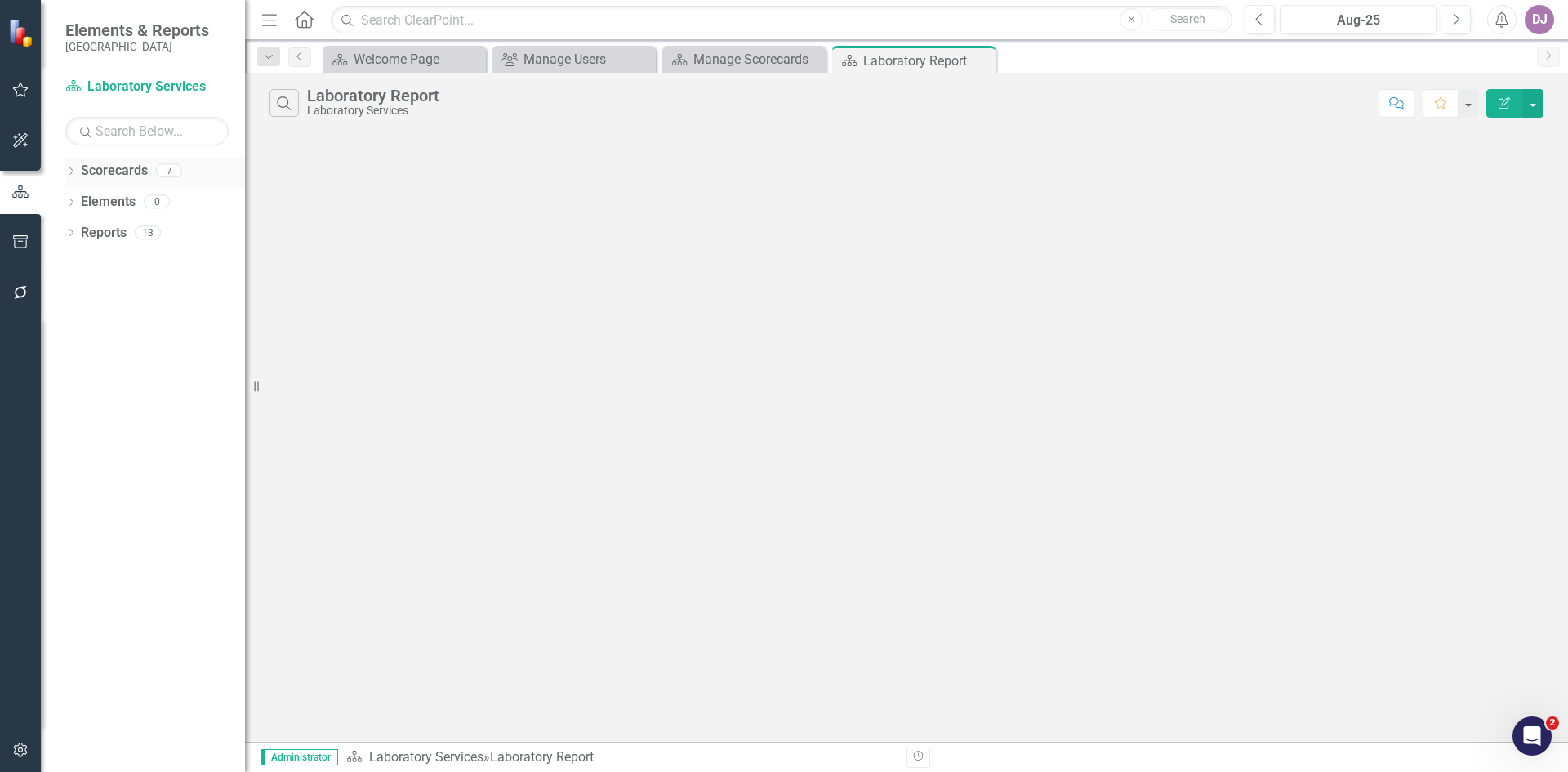
click at [122, 175] on link "Scorecards" at bounding box center [114, 171] width 67 height 19
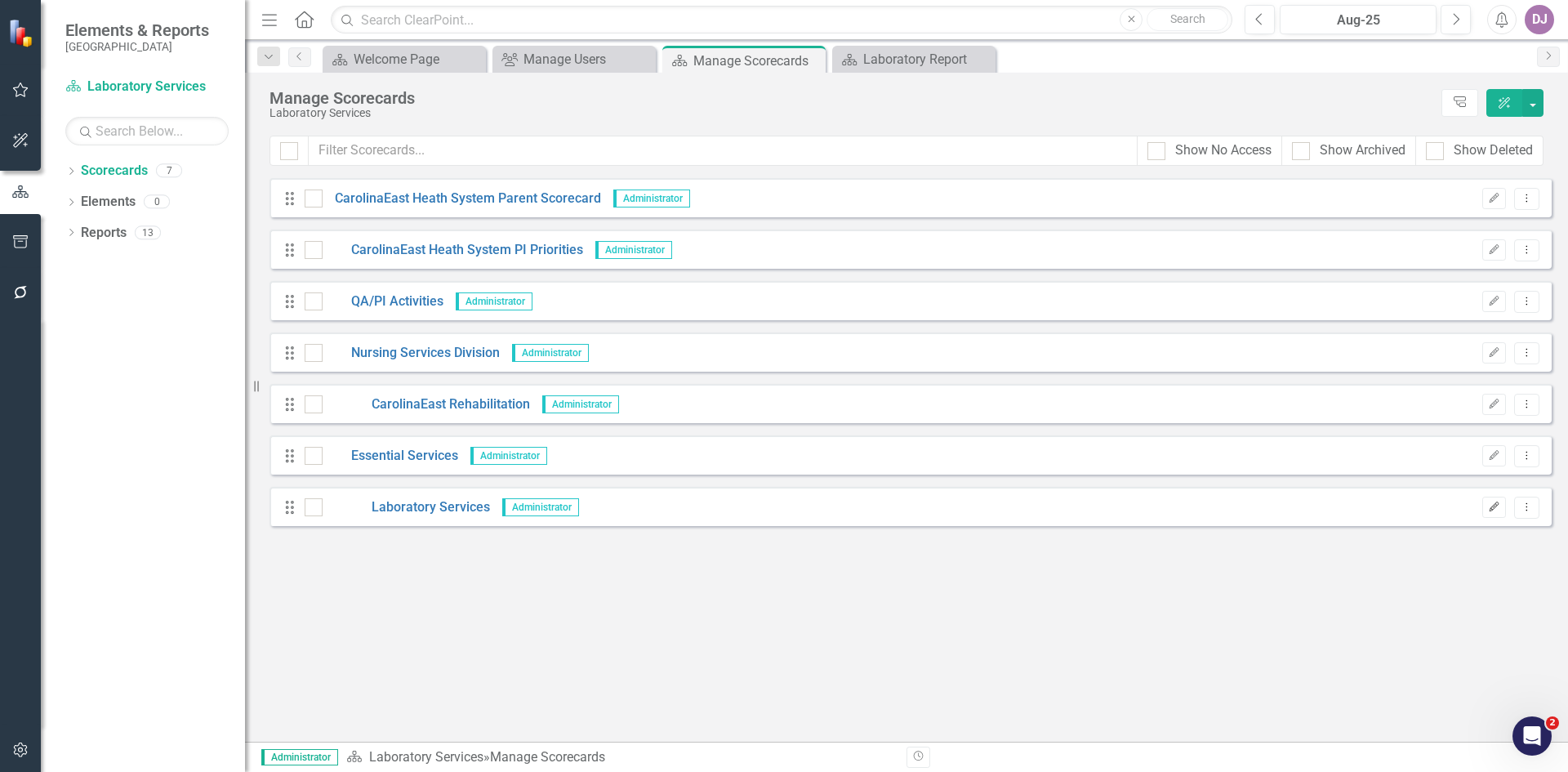
click at [1488, 509] on icon "Edit" at bounding box center [1494, 508] width 13 height 10
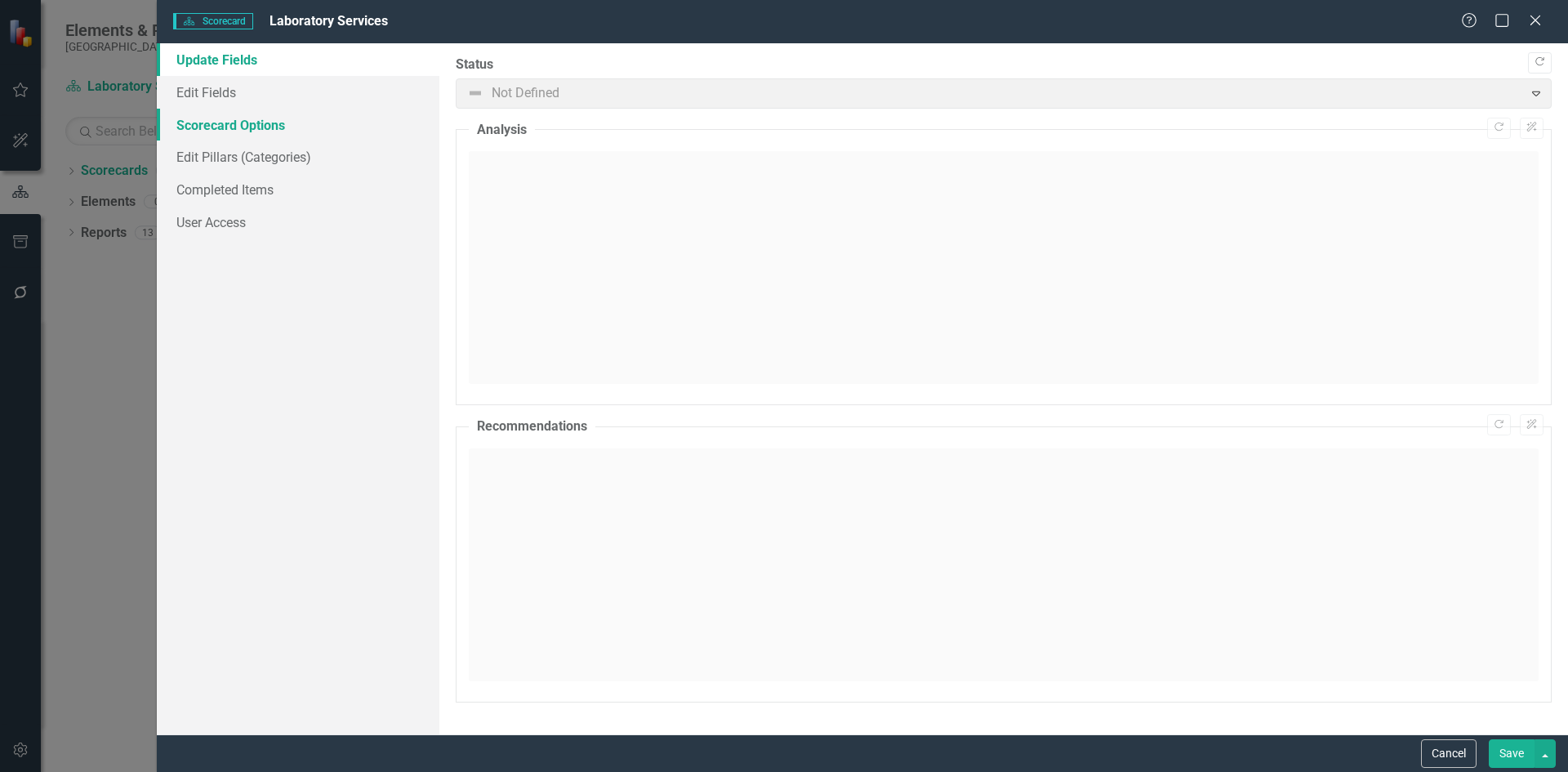
click at [210, 132] on link "Scorecard Options" at bounding box center [298, 125] width 283 height 33
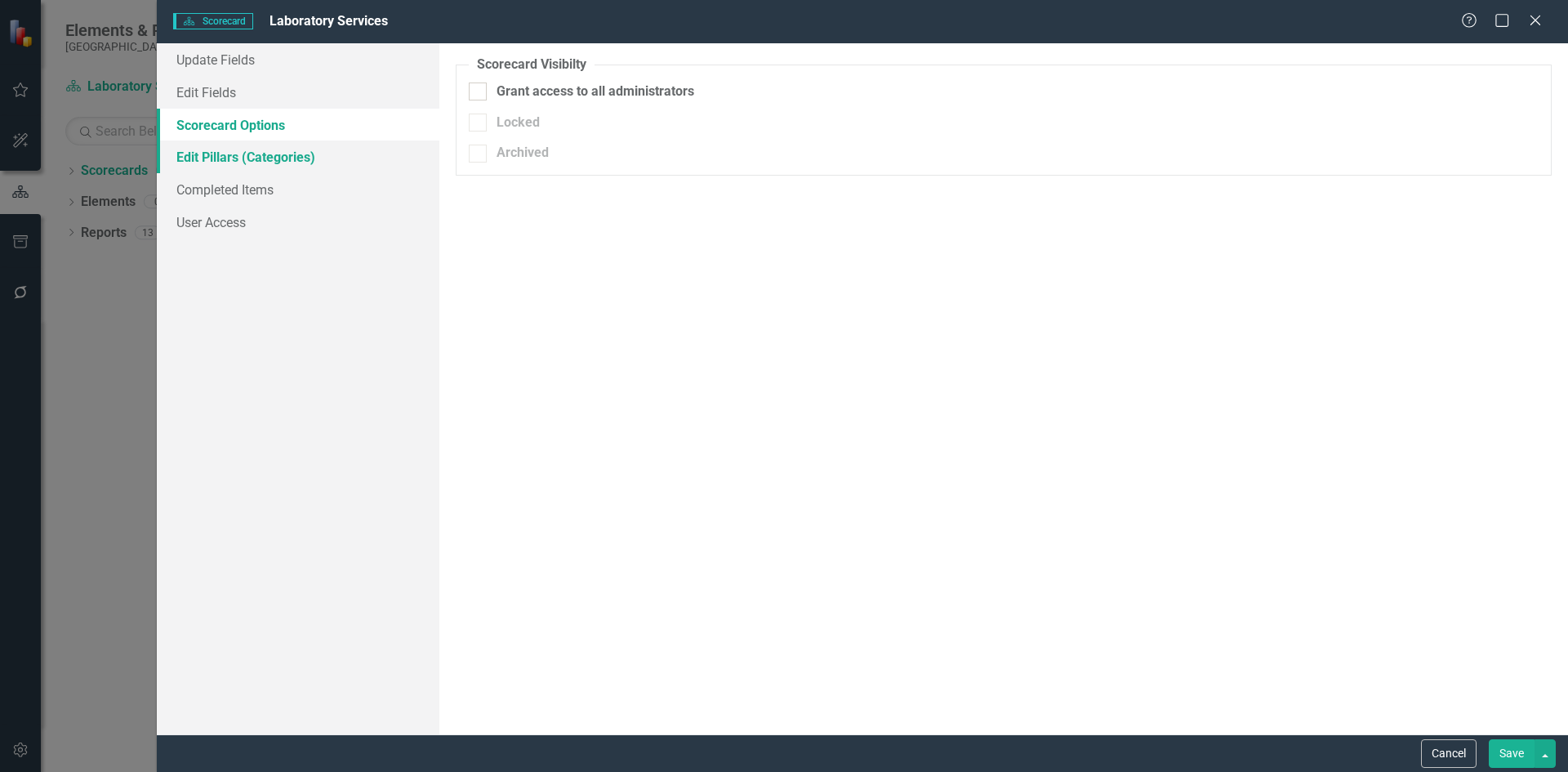
click at [210, 159] on link "Edit Pillars (Categories)" at bounding box center [298, 157] width 283 height 33
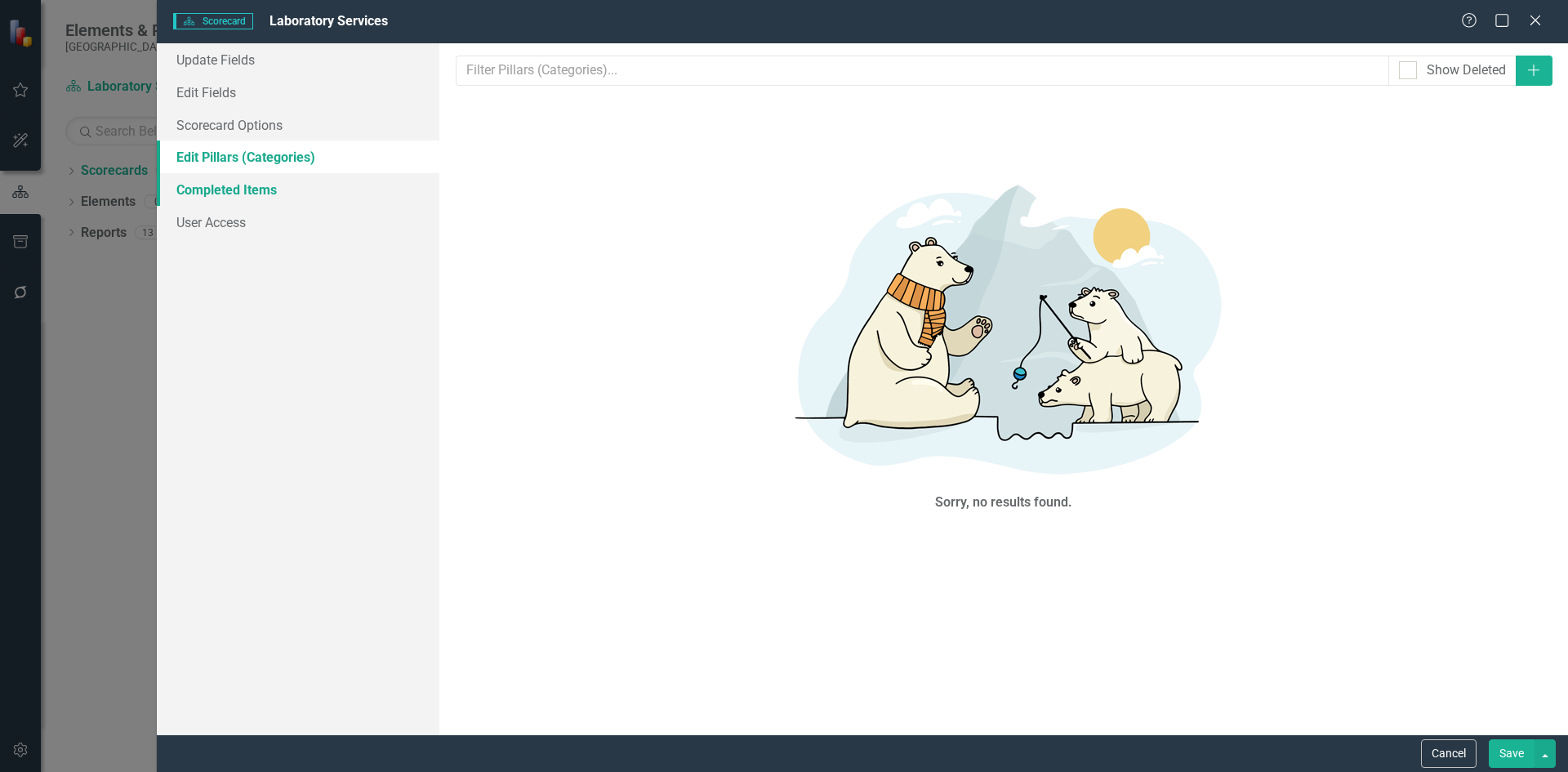
click at [210, 184] on link "Completed Items" at bounding box center [298, 189] width 283 height 33
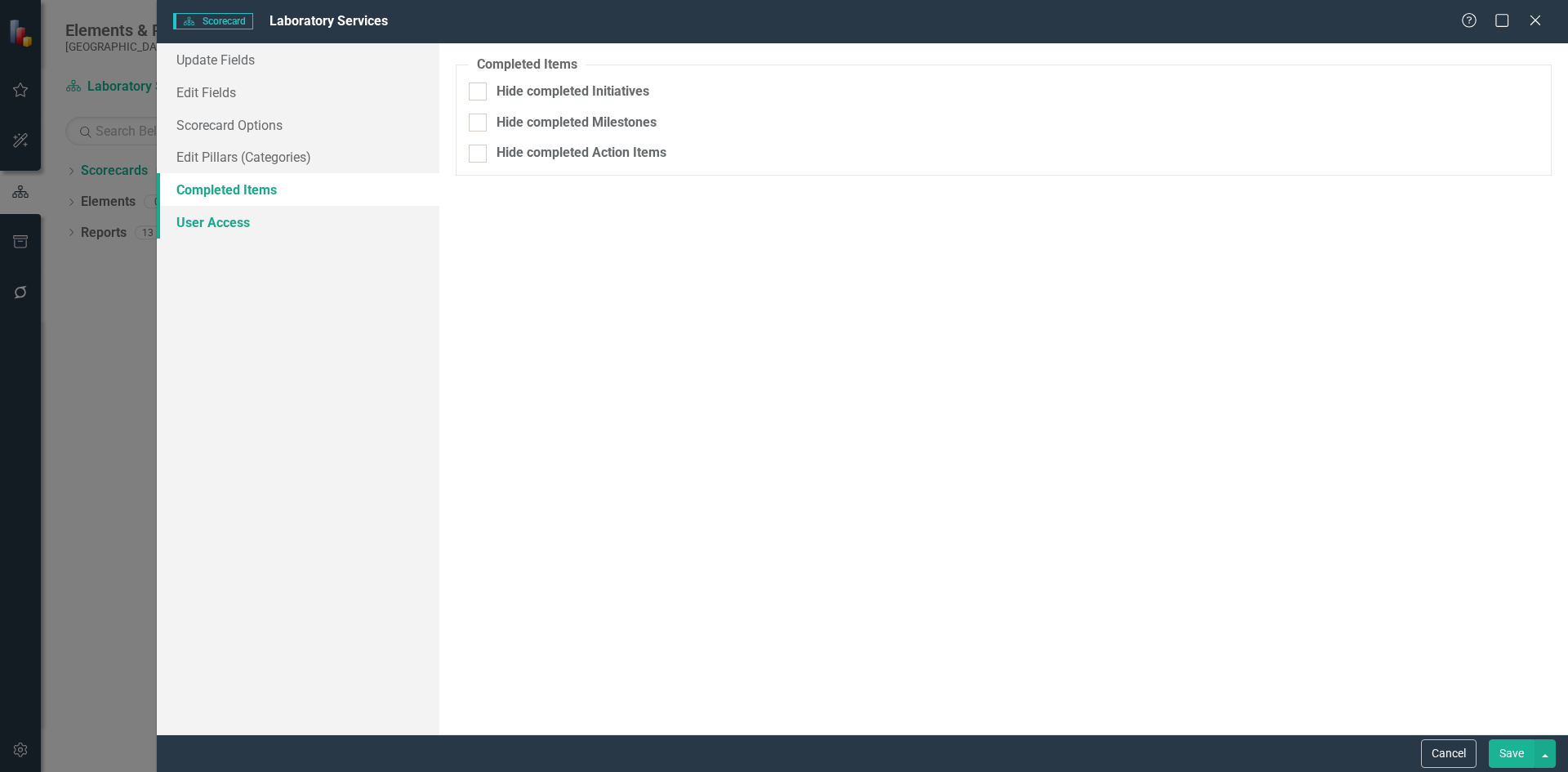
click at [218, 226] on link "User Access" at bounding box center [298, 222] width 283 height 33
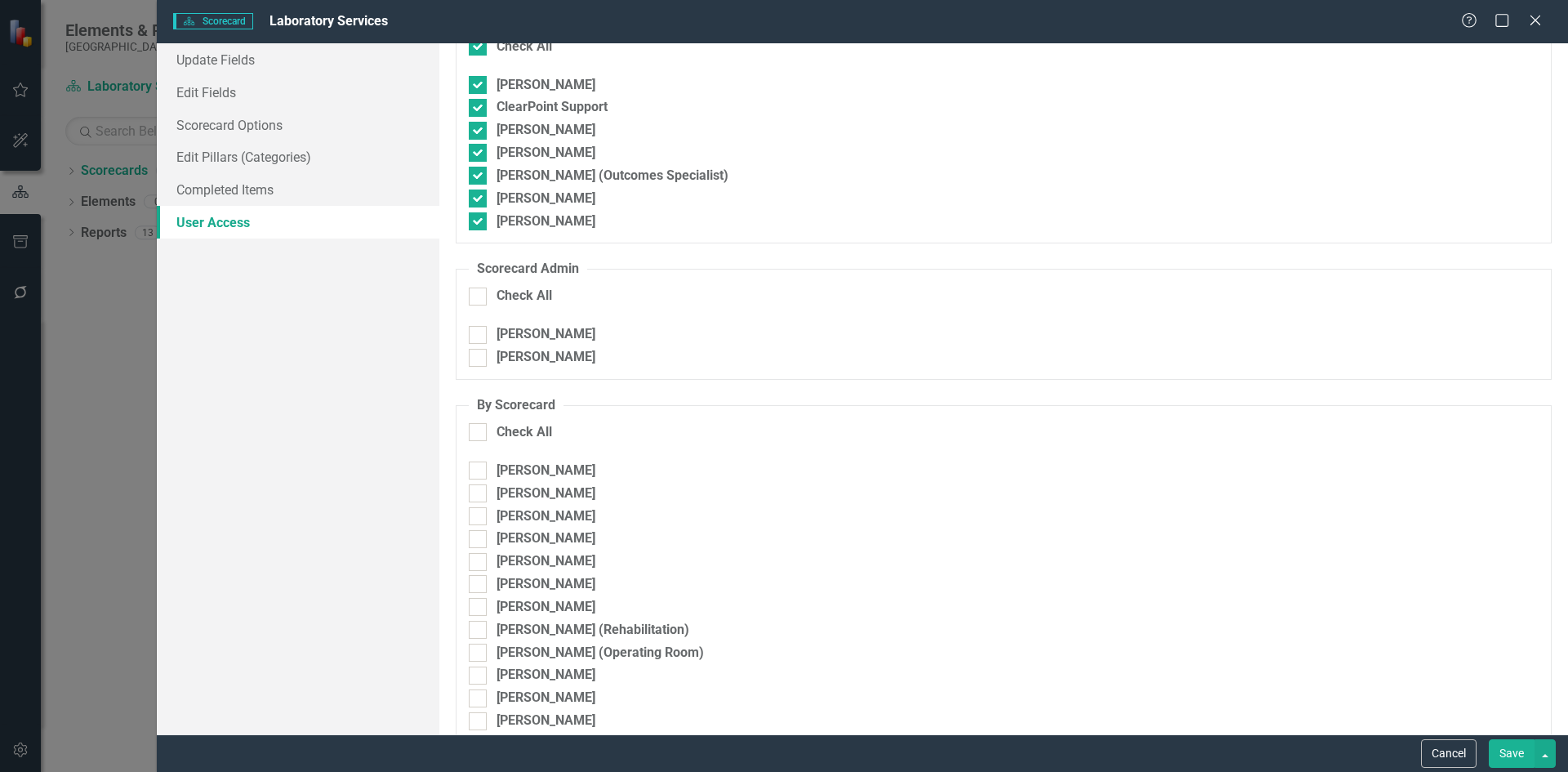
scroll to position [158, 0]
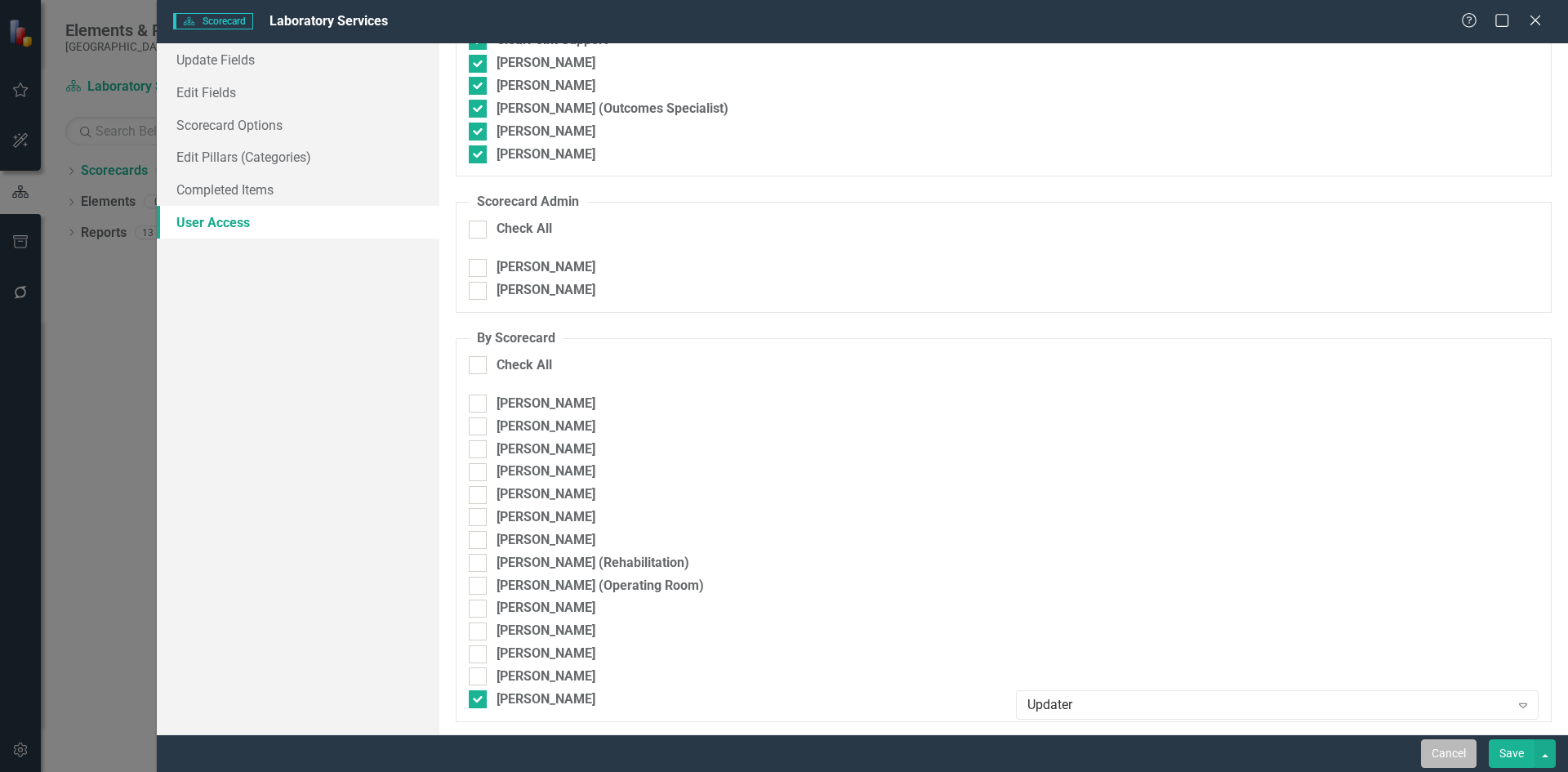
click at [1456, 757] on button "Cancel" at bounding box center [1448, 753] width 56 height 29
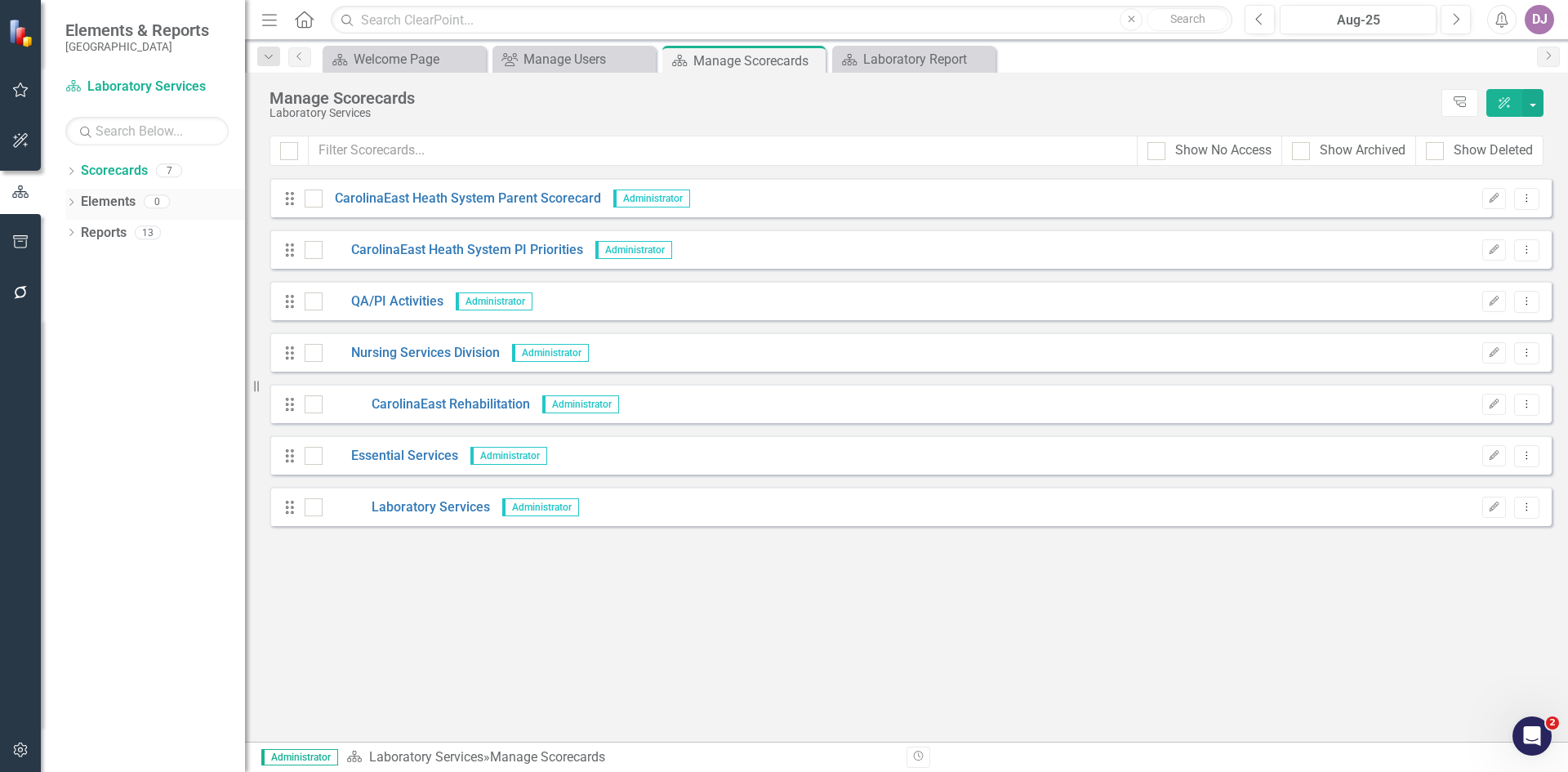
click at [125, 196] on link "Elements" at bounding box center [108, 202] width 55 height 19
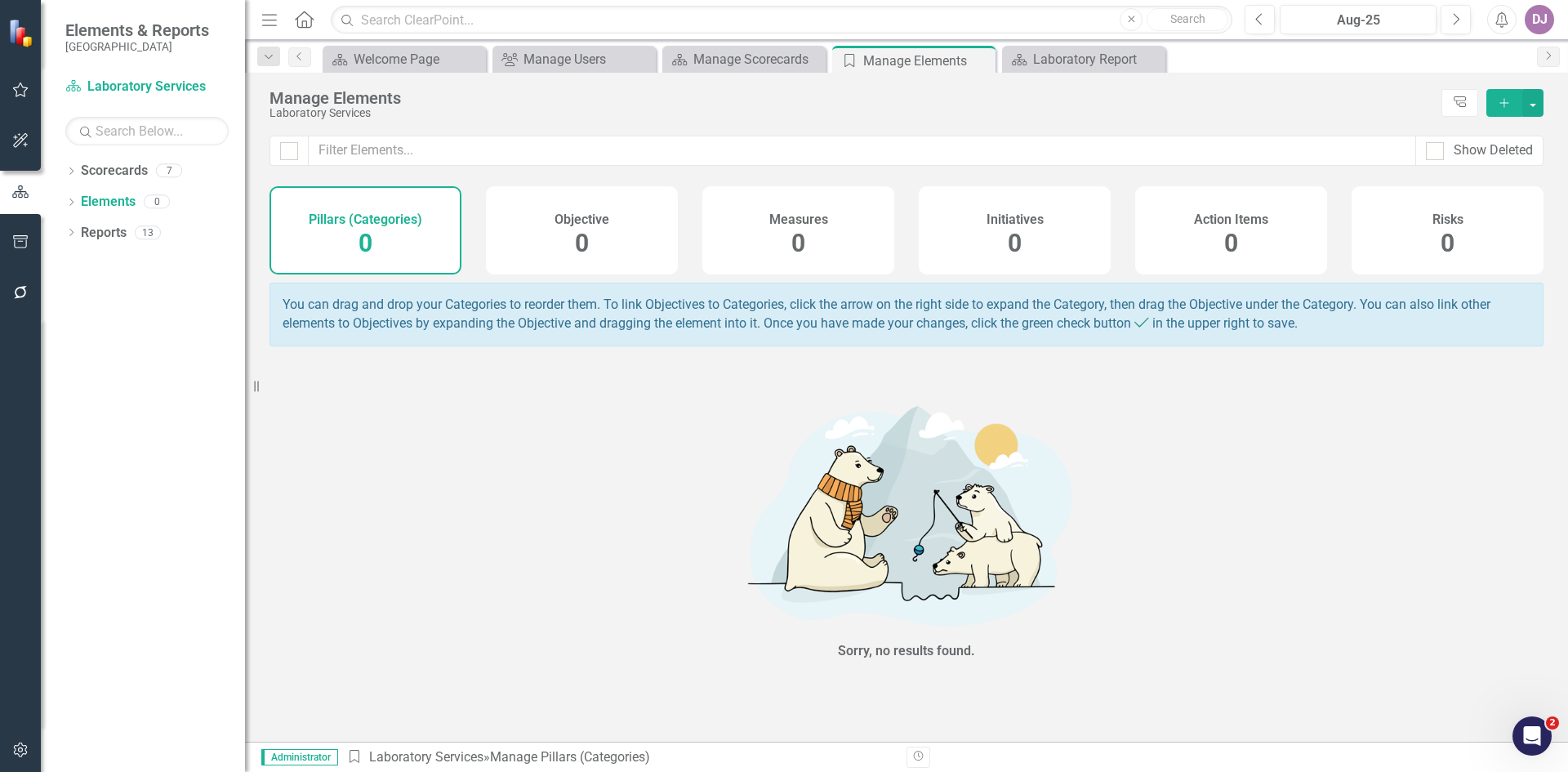
click at [801, 242] on span "0" at bounding box center [798, 243] width 13 height 29
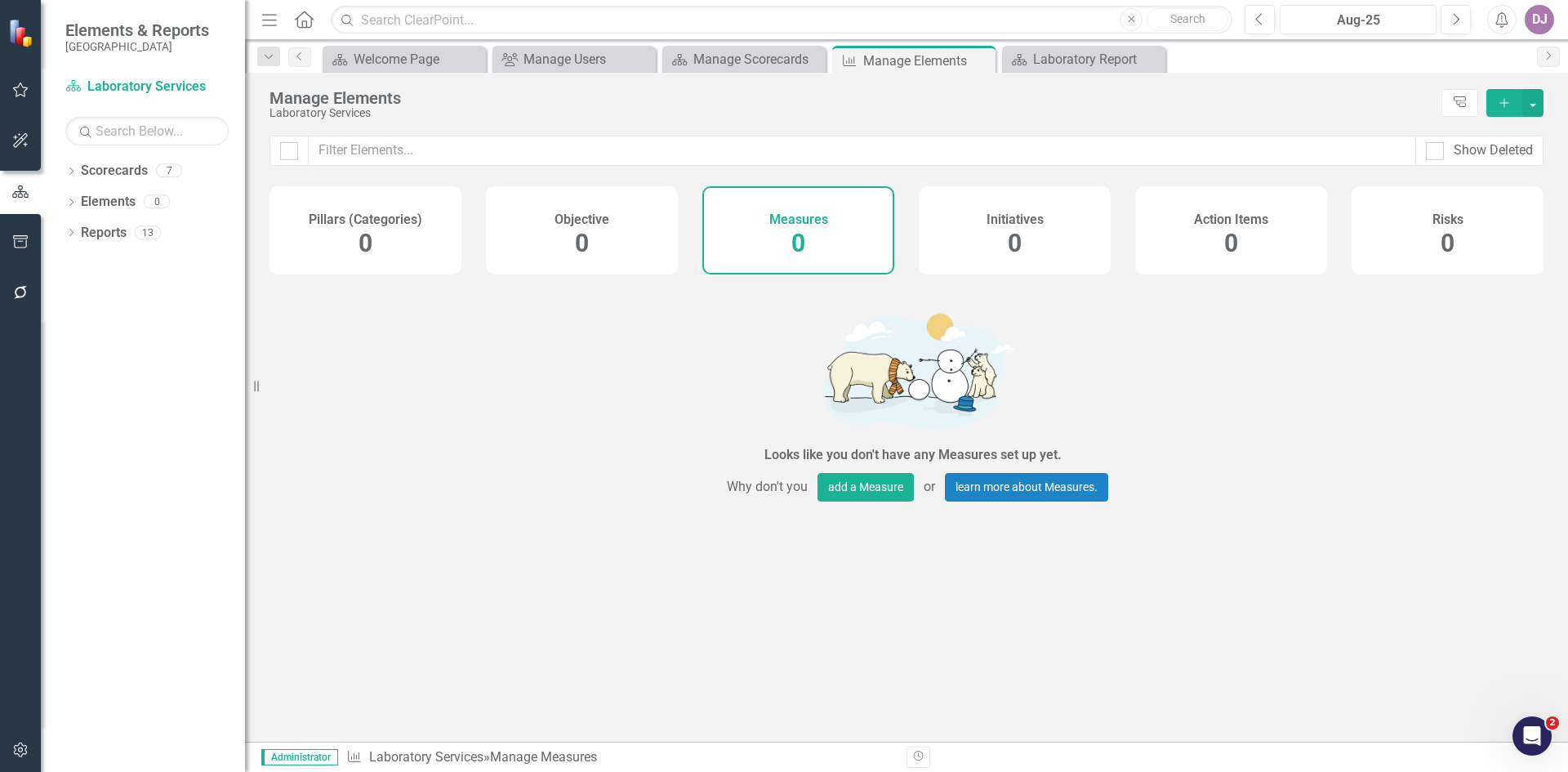
click at [571, 493] on div "Looks like you don't have any Measures set up yet. Why don't you add a Measure …" at bounding box center [912, 402] width 1286 height 238
click at [124, 168] on link "Scorecards" at bounding box center [114, 171] width 67 height 19
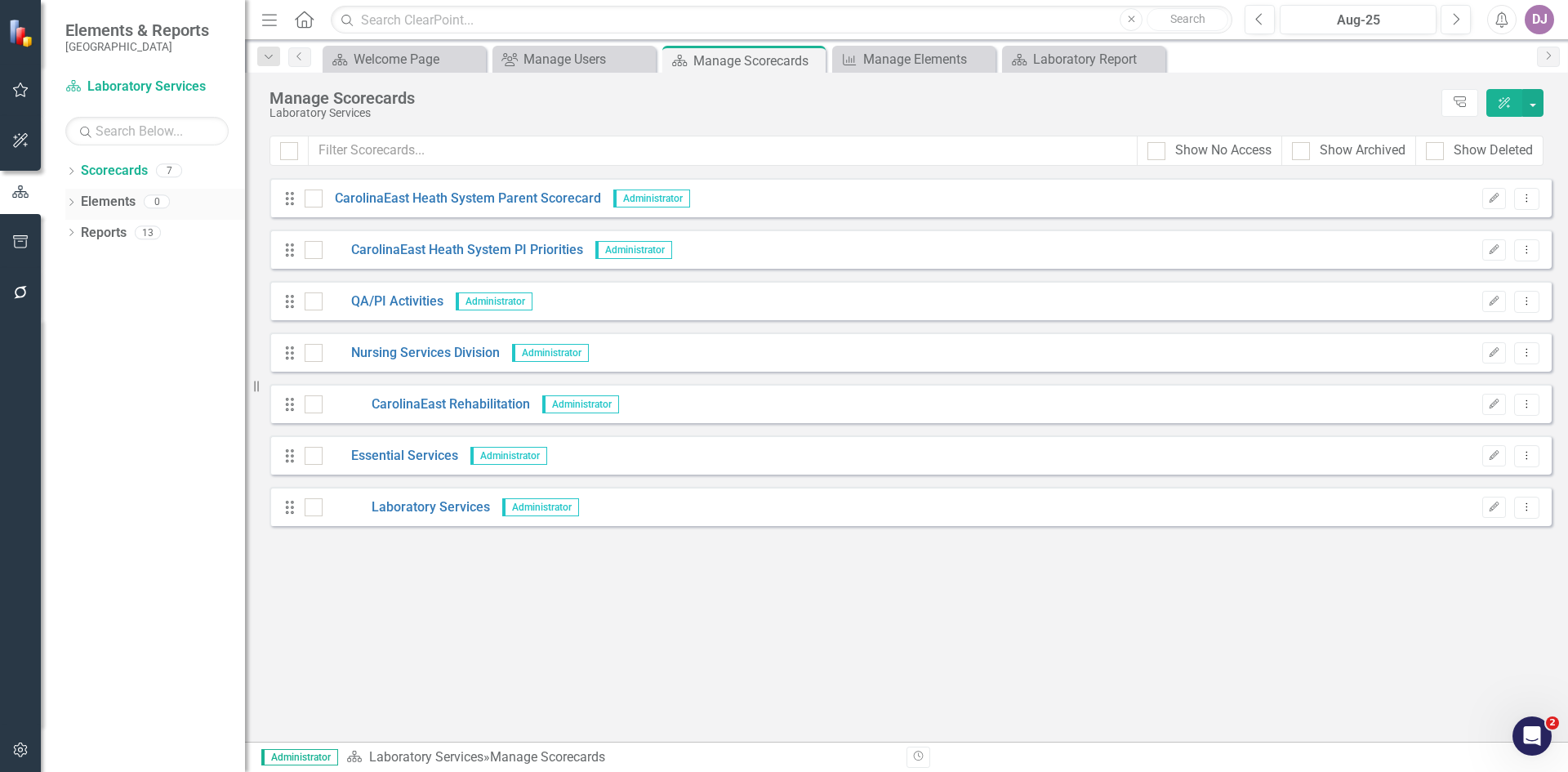
click at [71, 207] on icon "Dropdown" at bounding box center [72, 204] width 12 height 9
click at [80, 262] on icon "Dropdown" at bounding box center [79, 265] width 12 height 9
click at [104, 260] on icon "Measure" at bounding box center [97, 264] width 16 height 13
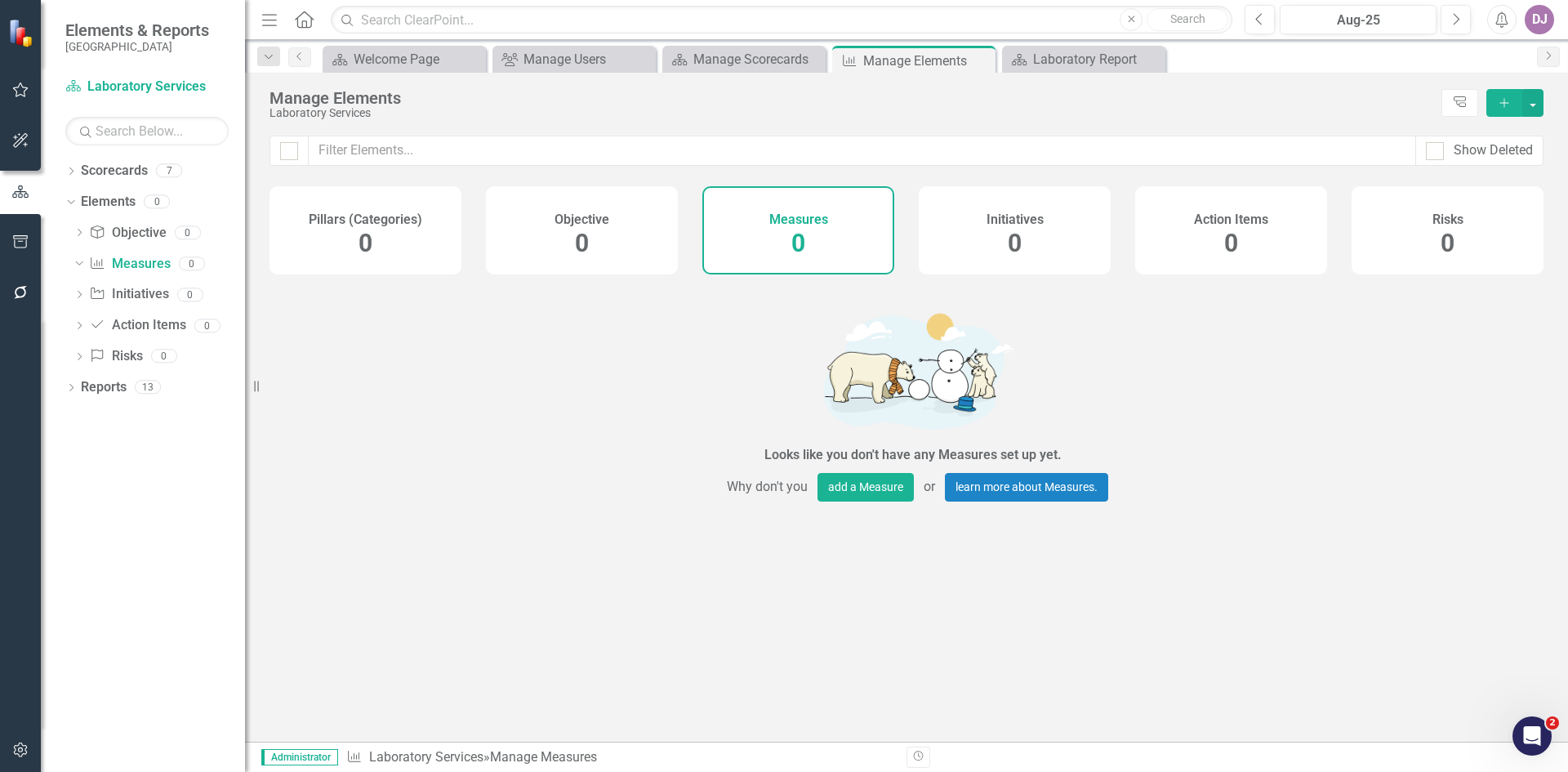
click at [1509, 104] on icon "Add" at bounding box center [1504, 103] width 14 height 12
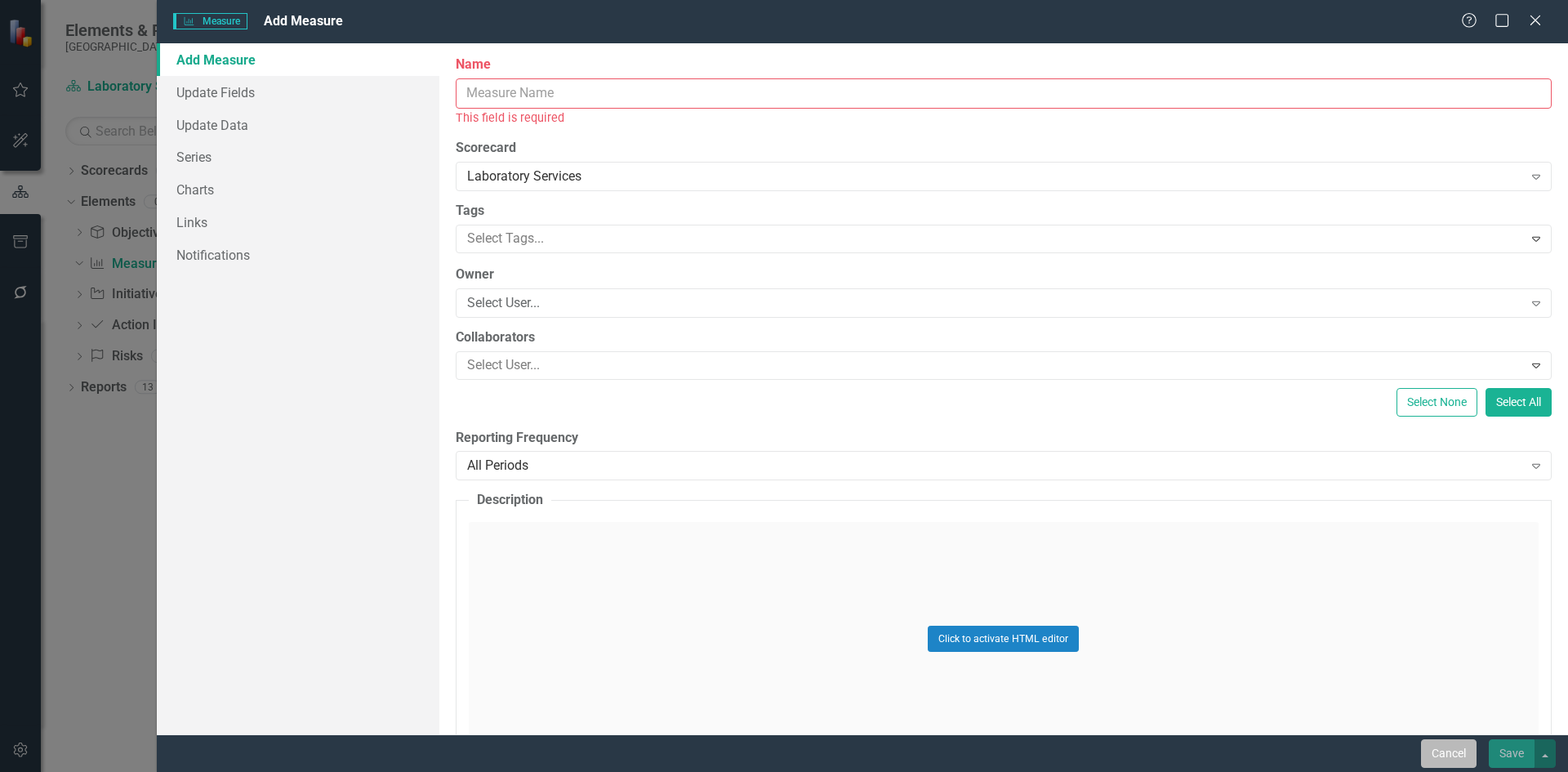
click at [1450, 755] on button "Cancel" at bounding box center [1448, 753] width 56 height 29
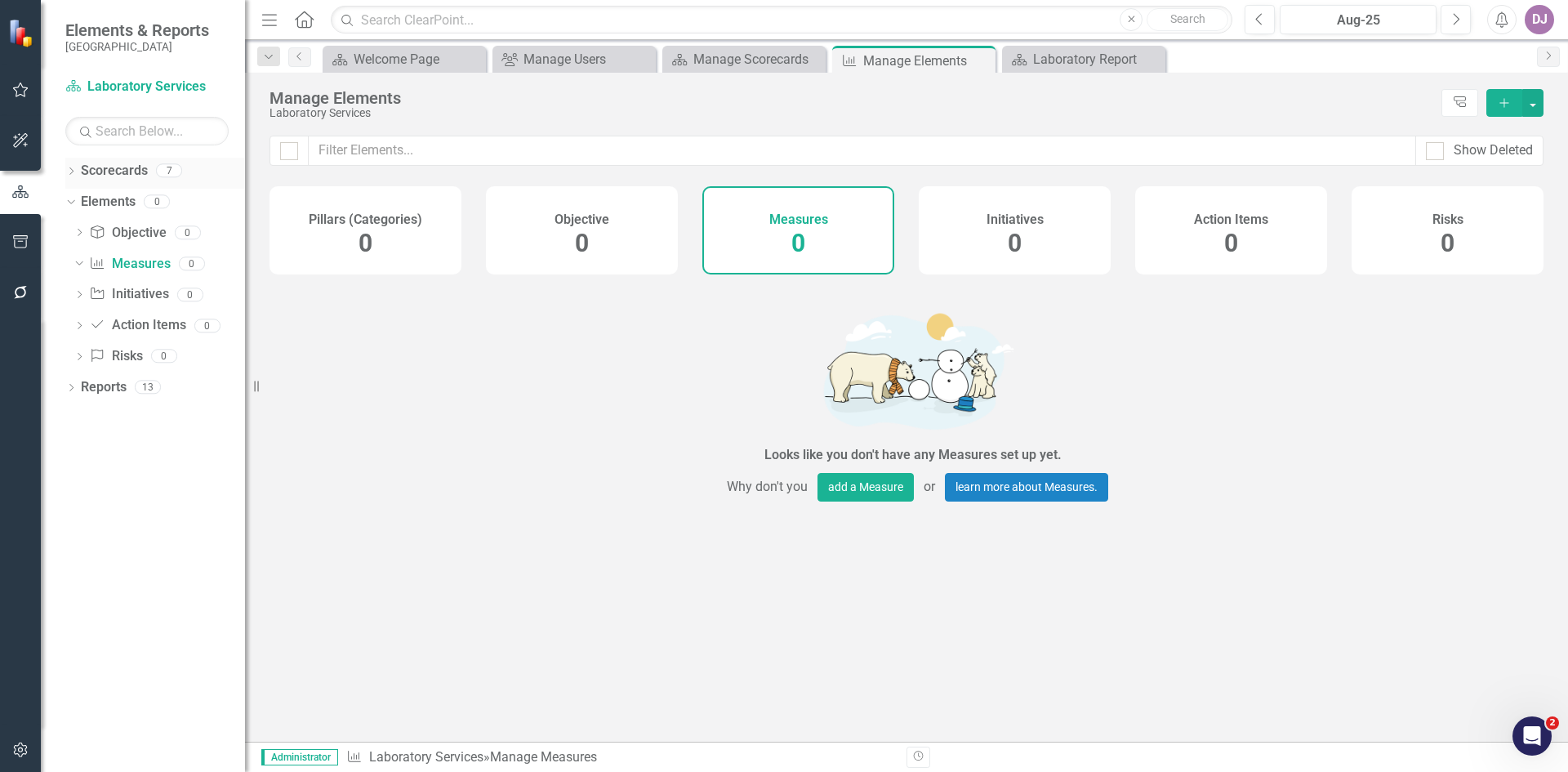
click at [125, 175] on link "Scorecards" at bounding box center [114, 171] width 67 height 19
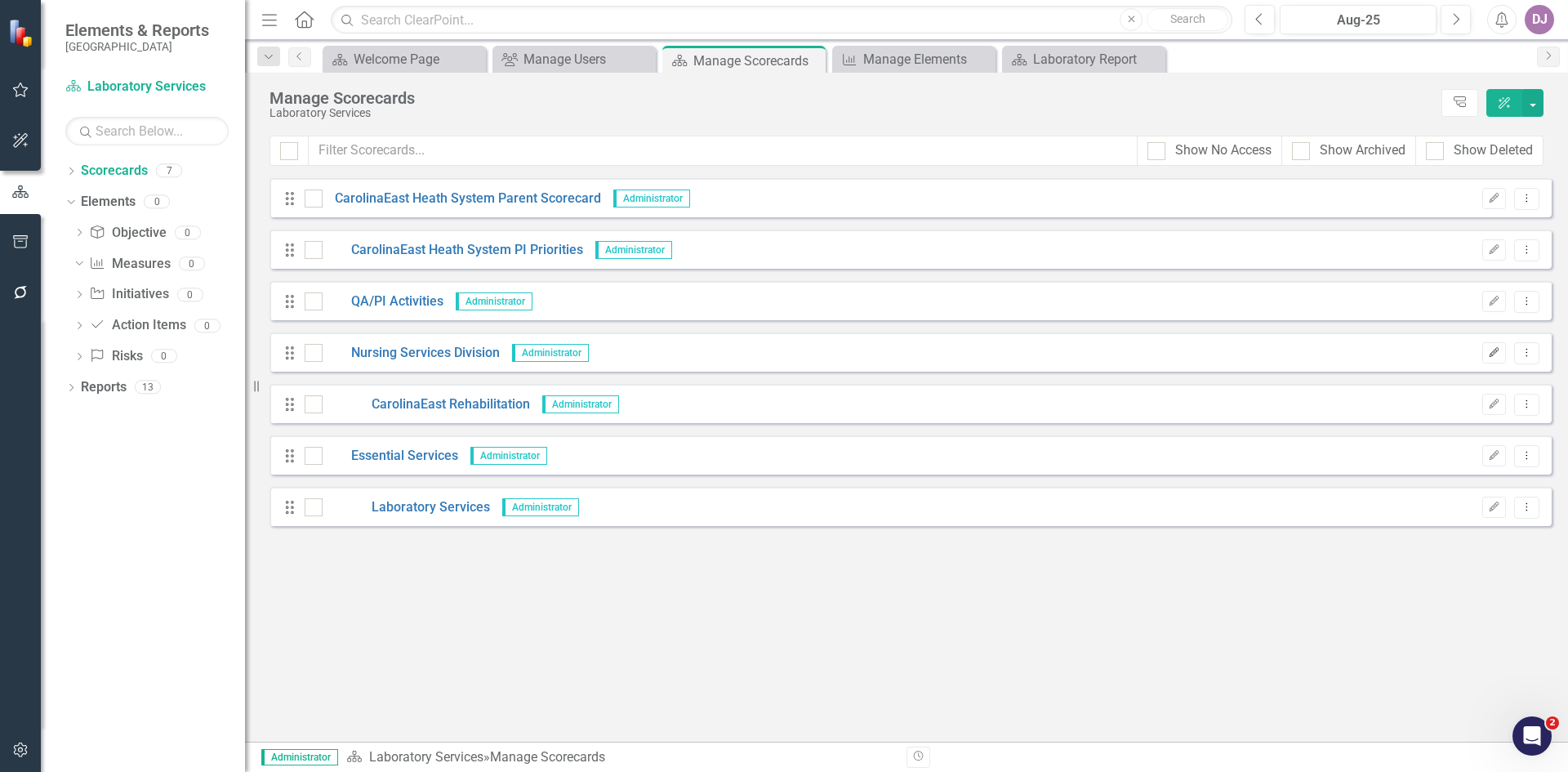
click at [1497, 358] on button "Edit" at bounding box center [1494, 353] width 24 height 21
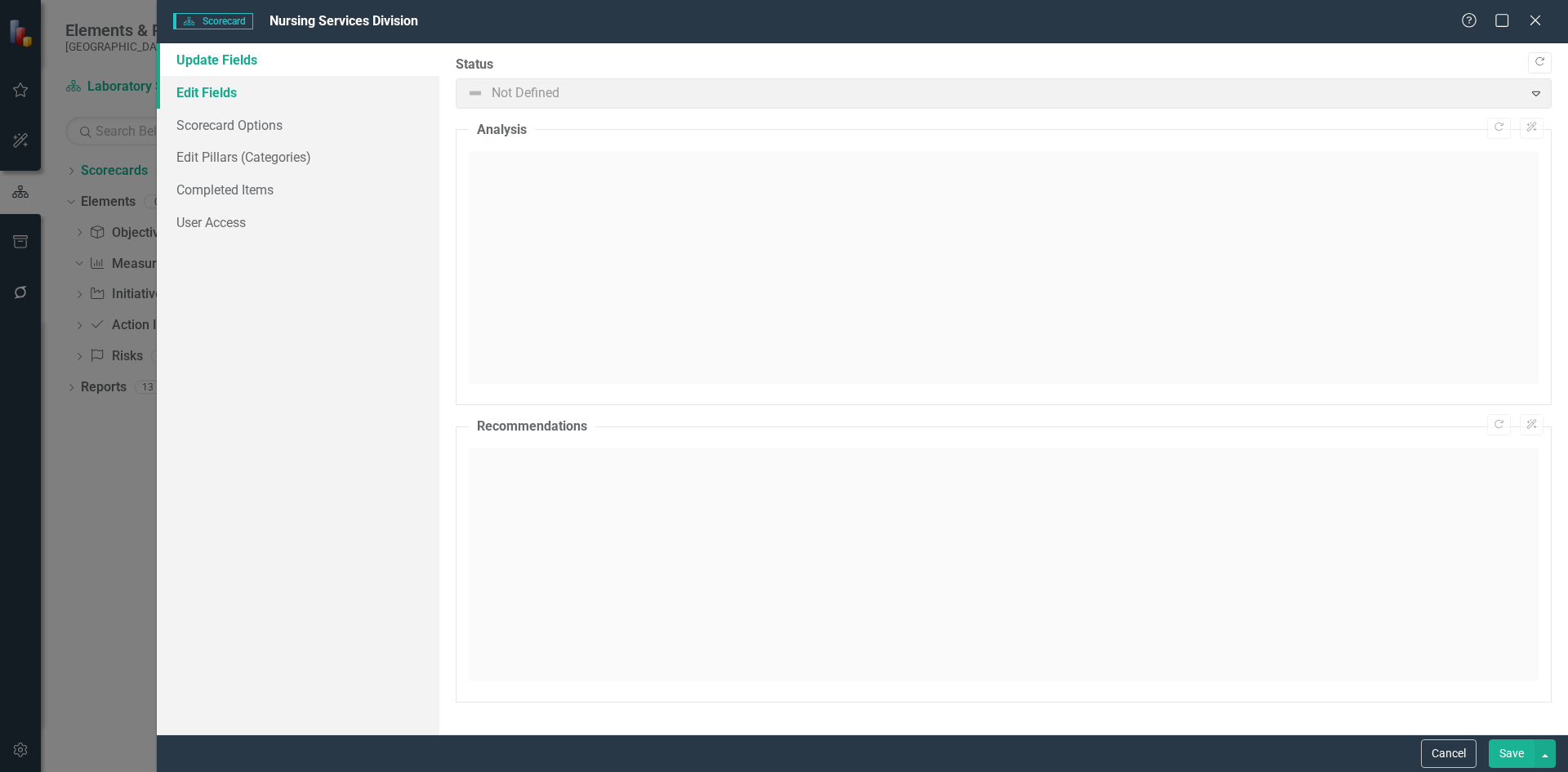
click at [249, 91] on link "Edit Fields" at bounding box center [298, 92] width 283 height 33
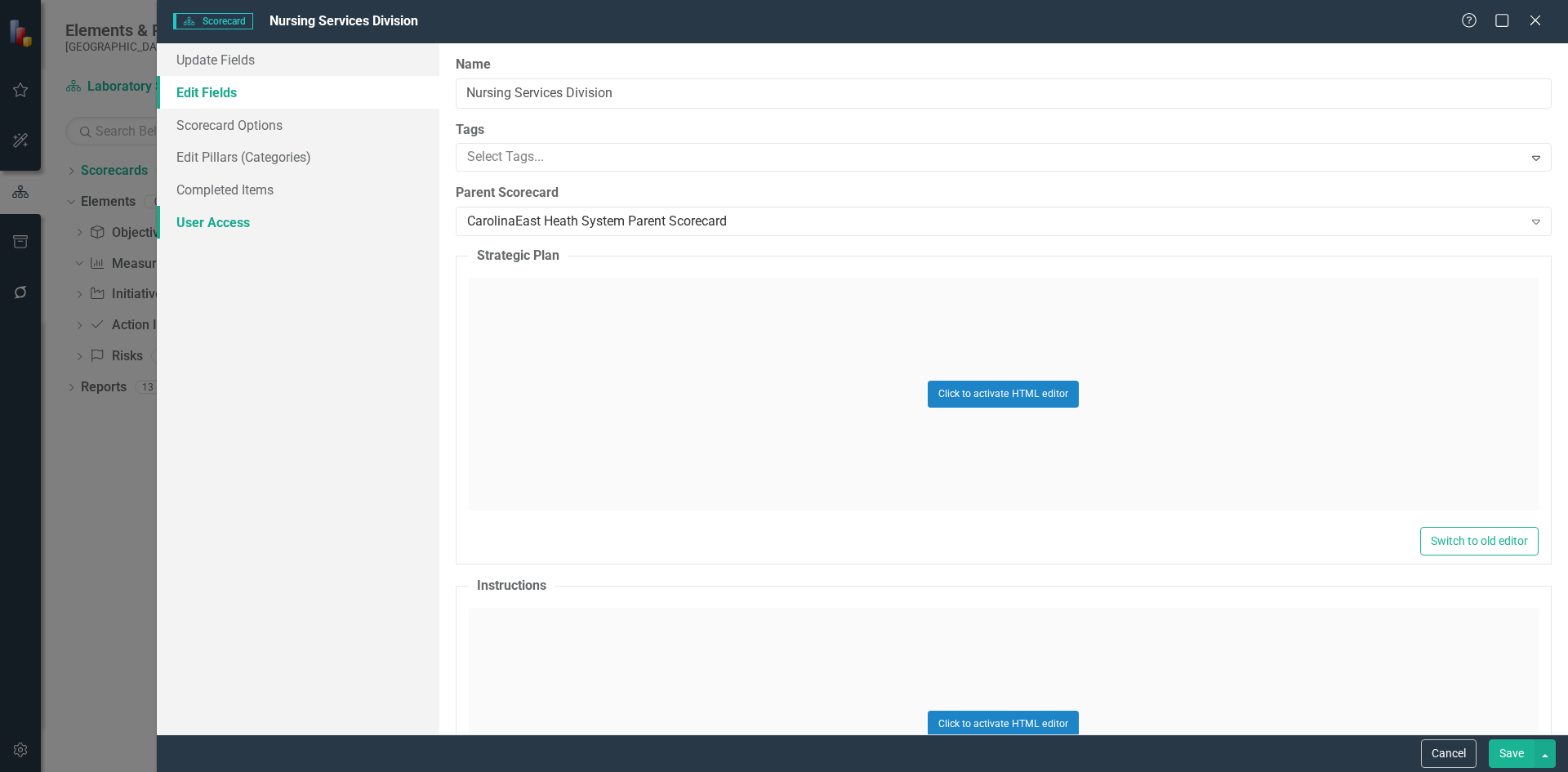
click at [229, 226] on link "User Access" at bounding box center [298, 222] width 283 height 33
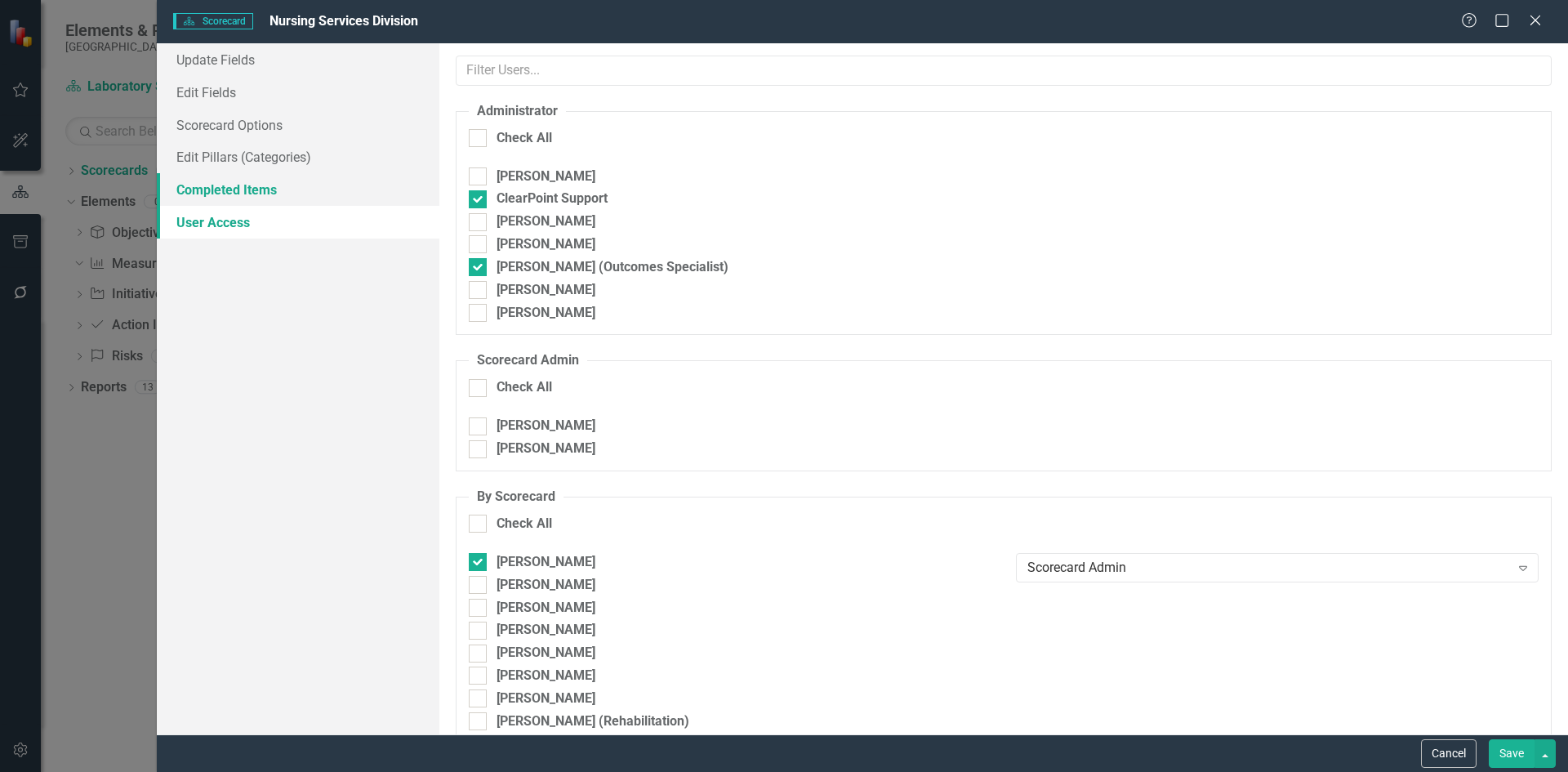
click at [221, 194] on link "Completed Items" at bounding box center [298, 189] width 283 height 33
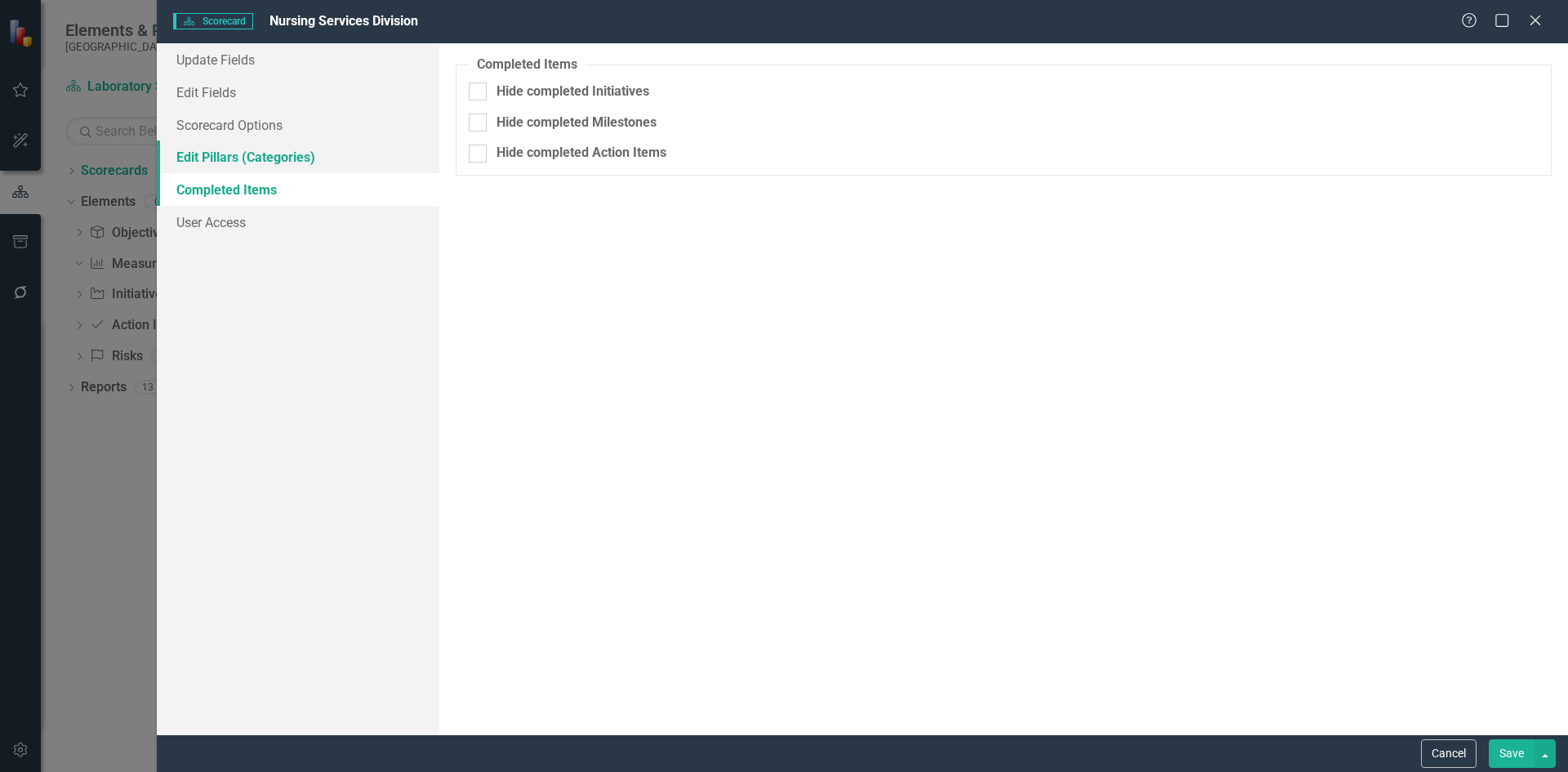
click at [222, 157] on link "Edit Pillars (Categories)" at bounding box center [298, 157] width 283 height 33
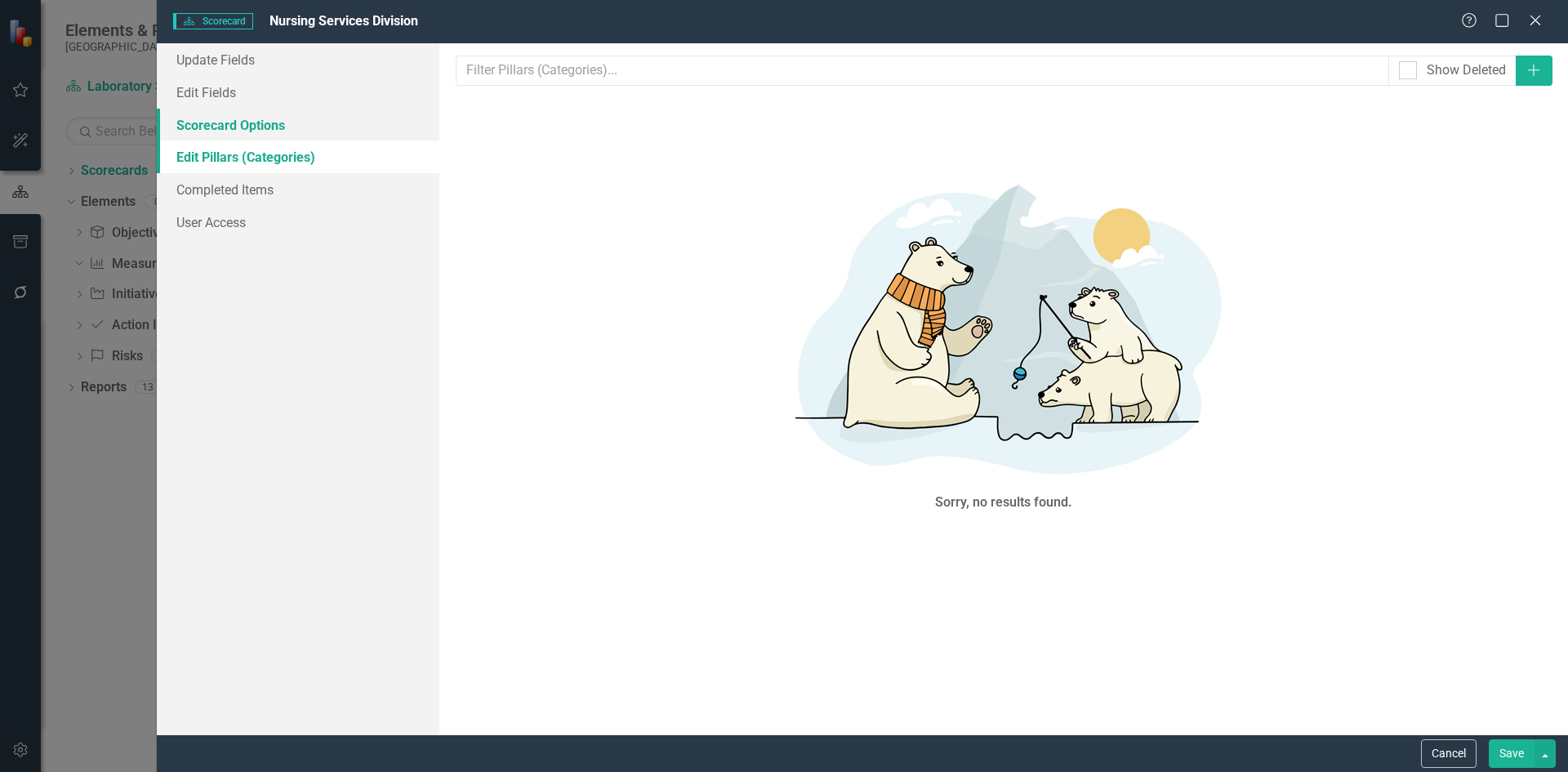
click at [228, 129] on link "Scorecard Options" at bounding box center [298, 125] width 283 height 33
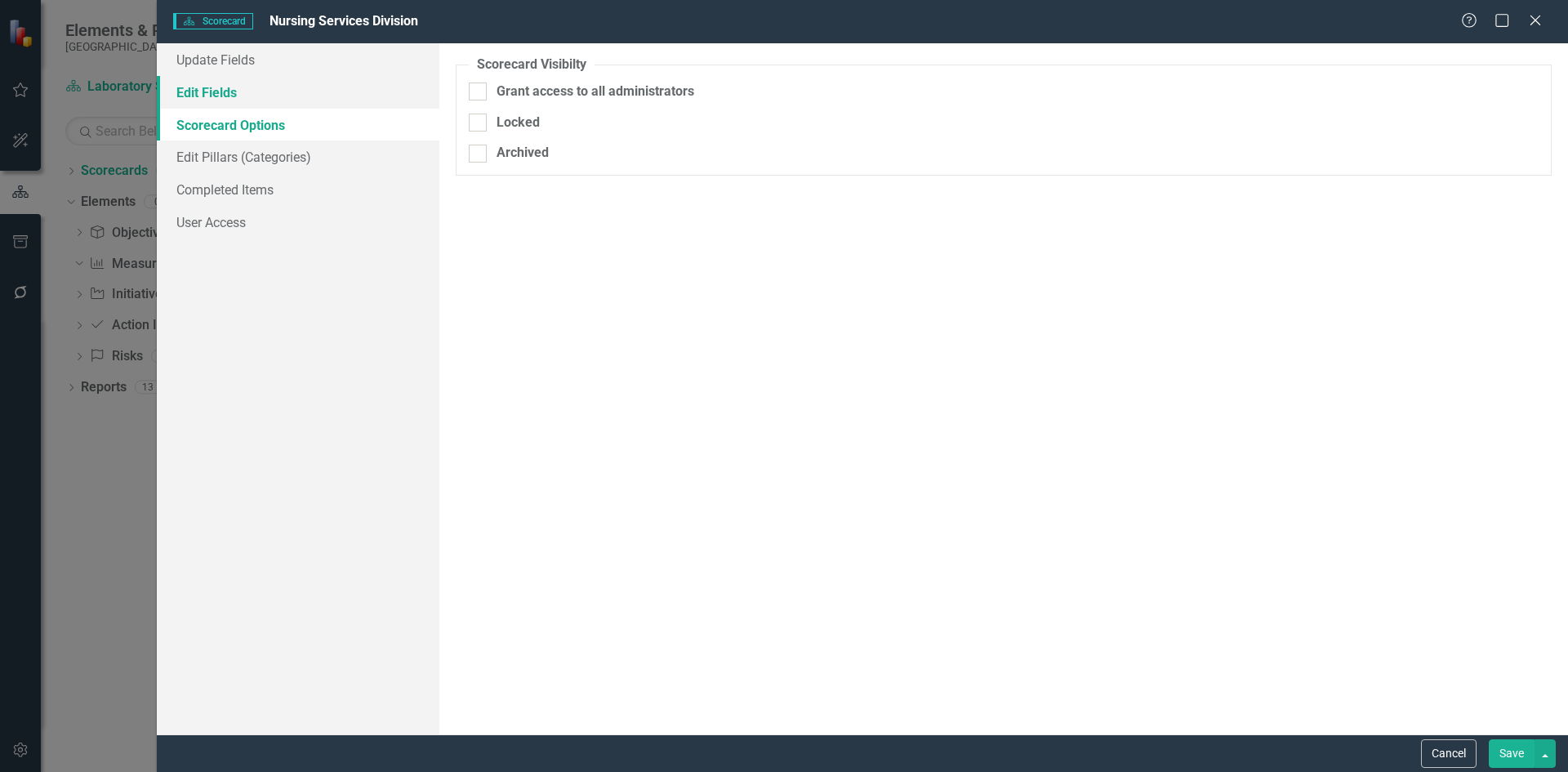
click at [222, 94] on link "Edit Fields" at bounding box center [298, 92] width 283 height 33
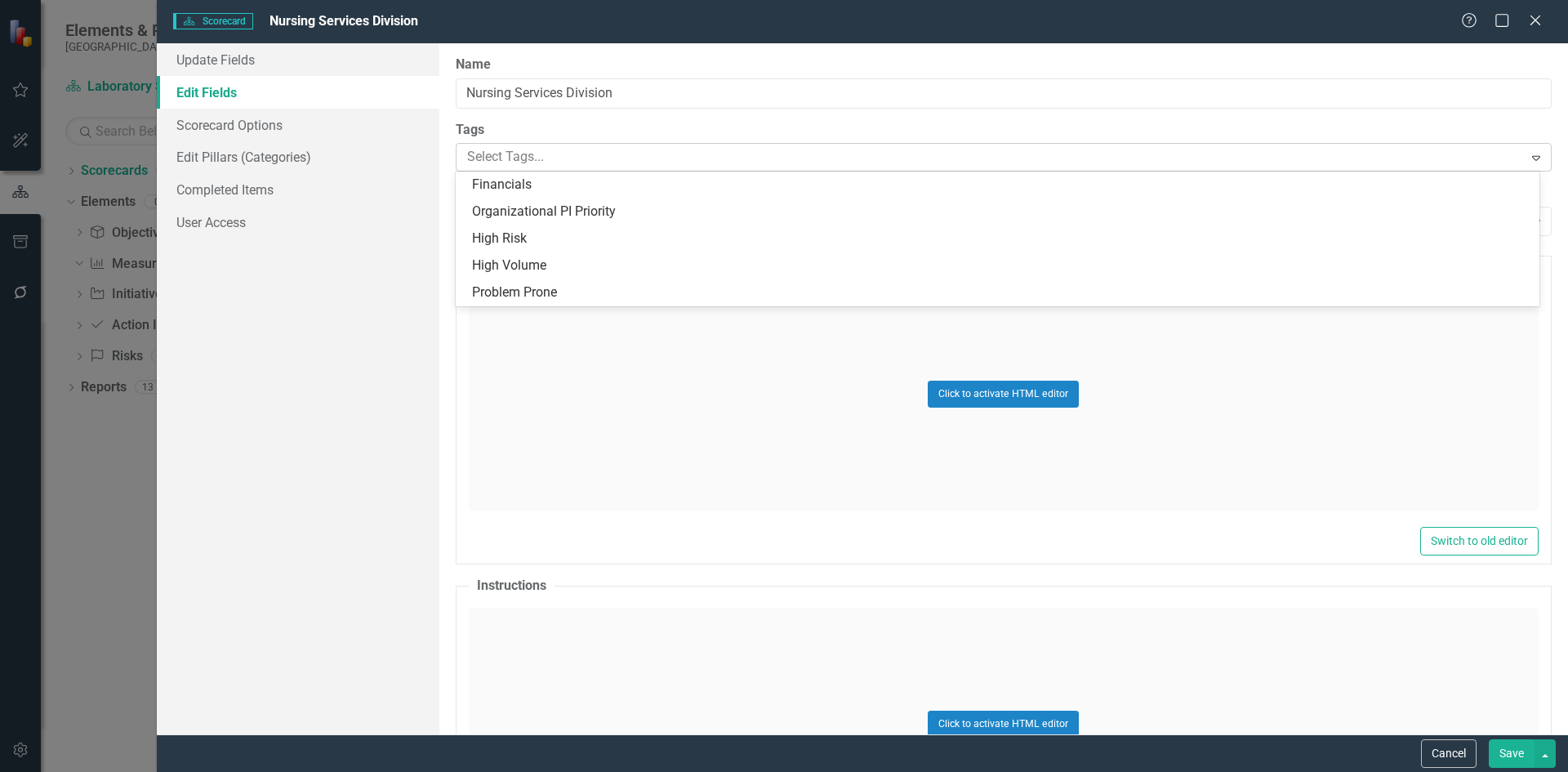
click at [1528, 162] on icon "Expand" at bounding box center [1536, 158] width 16 height 13
click at [1300, 164] on div at bounding box center [991, 157] width 1062 height 22
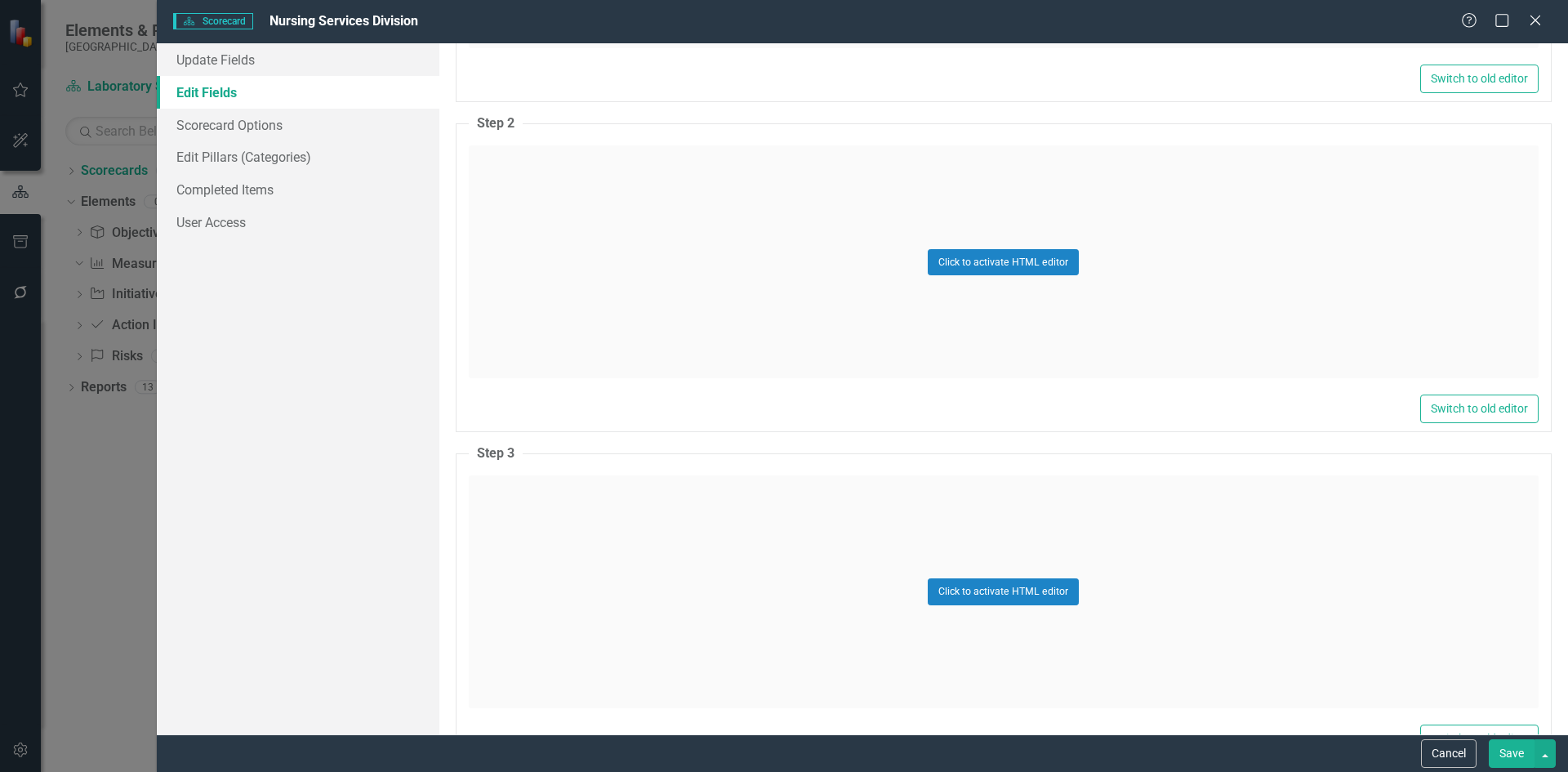
scroll to position [8206, 0]
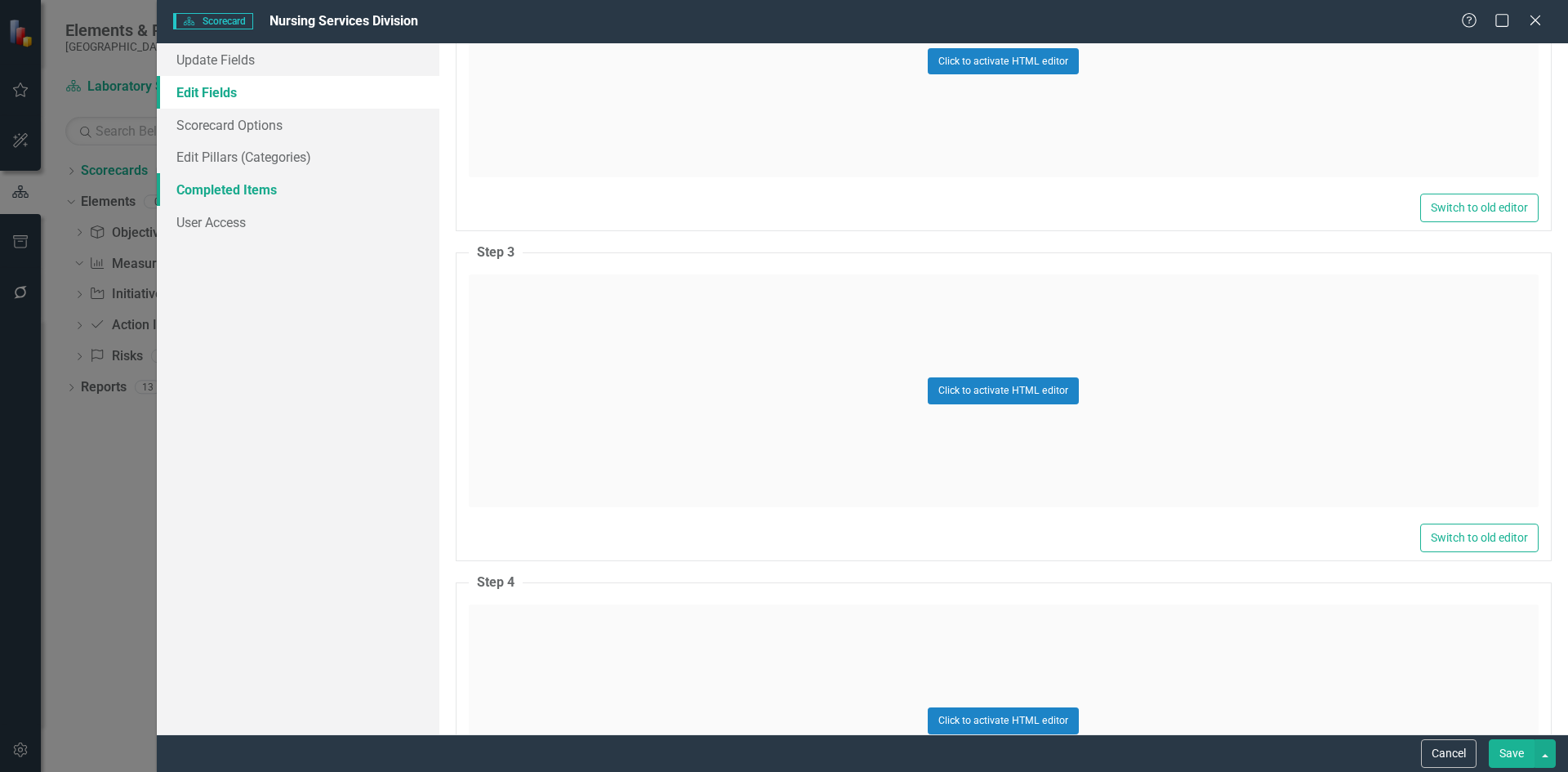
click at [225, 194] on link "Completed Items" at bounding box center [298, 189] width 283 height 33
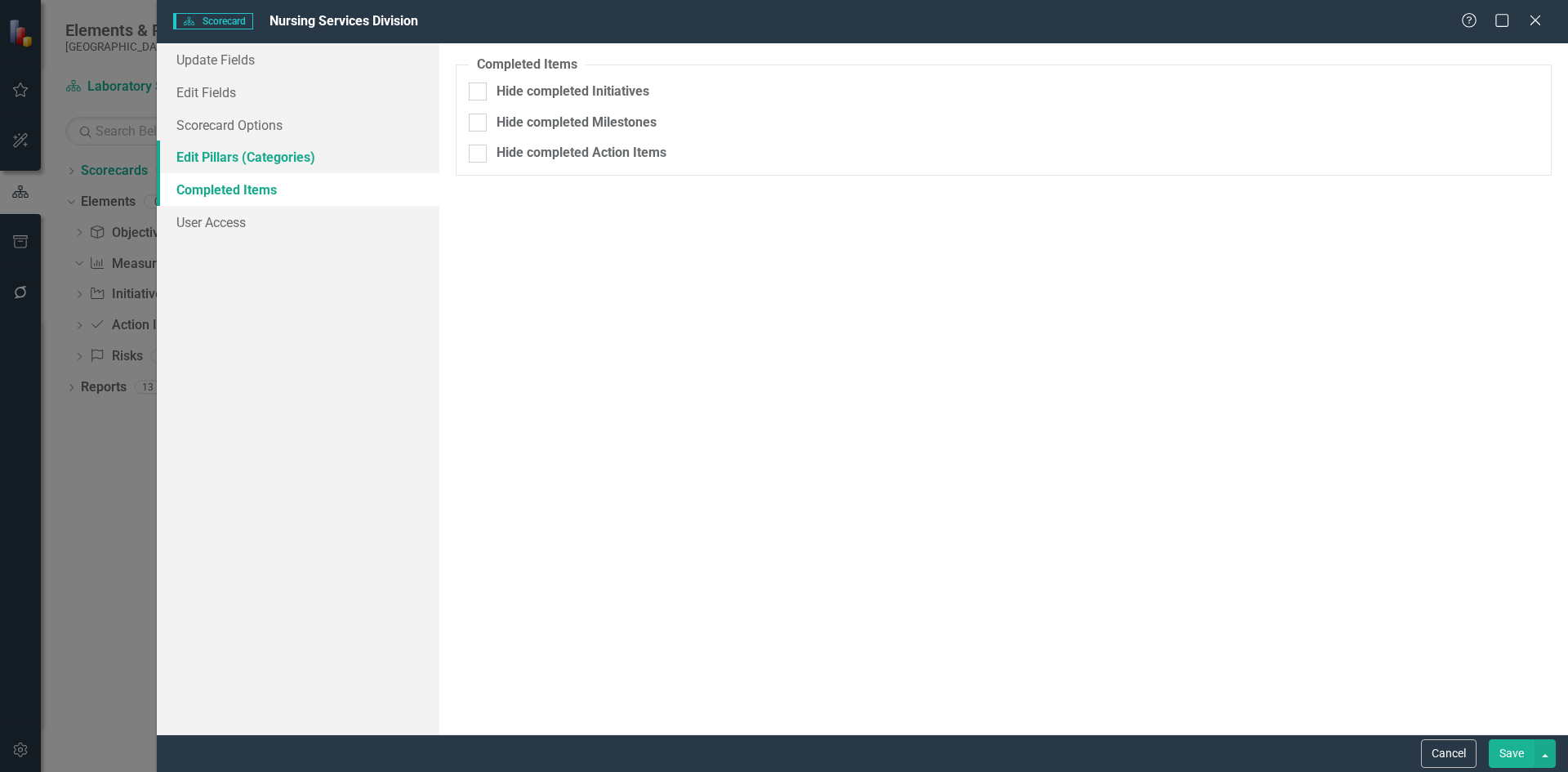
click at [222, 166] on link "Edit Pillars (Categories)" at bounding box center [298, 157] width 283 height 33
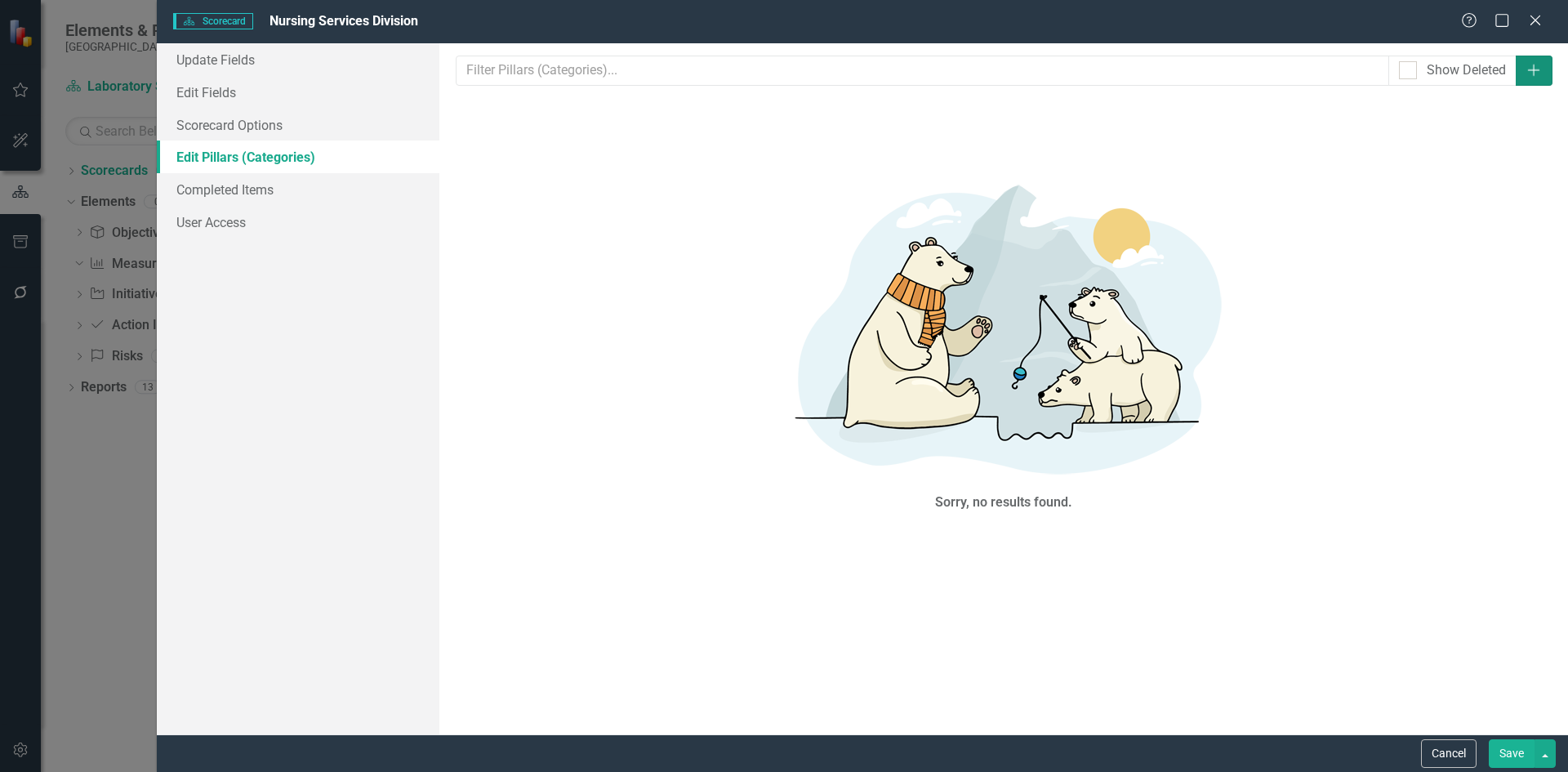
click at [1535, 74] on icon "Add" at bounding box center [1533, 71] width 16 height 13
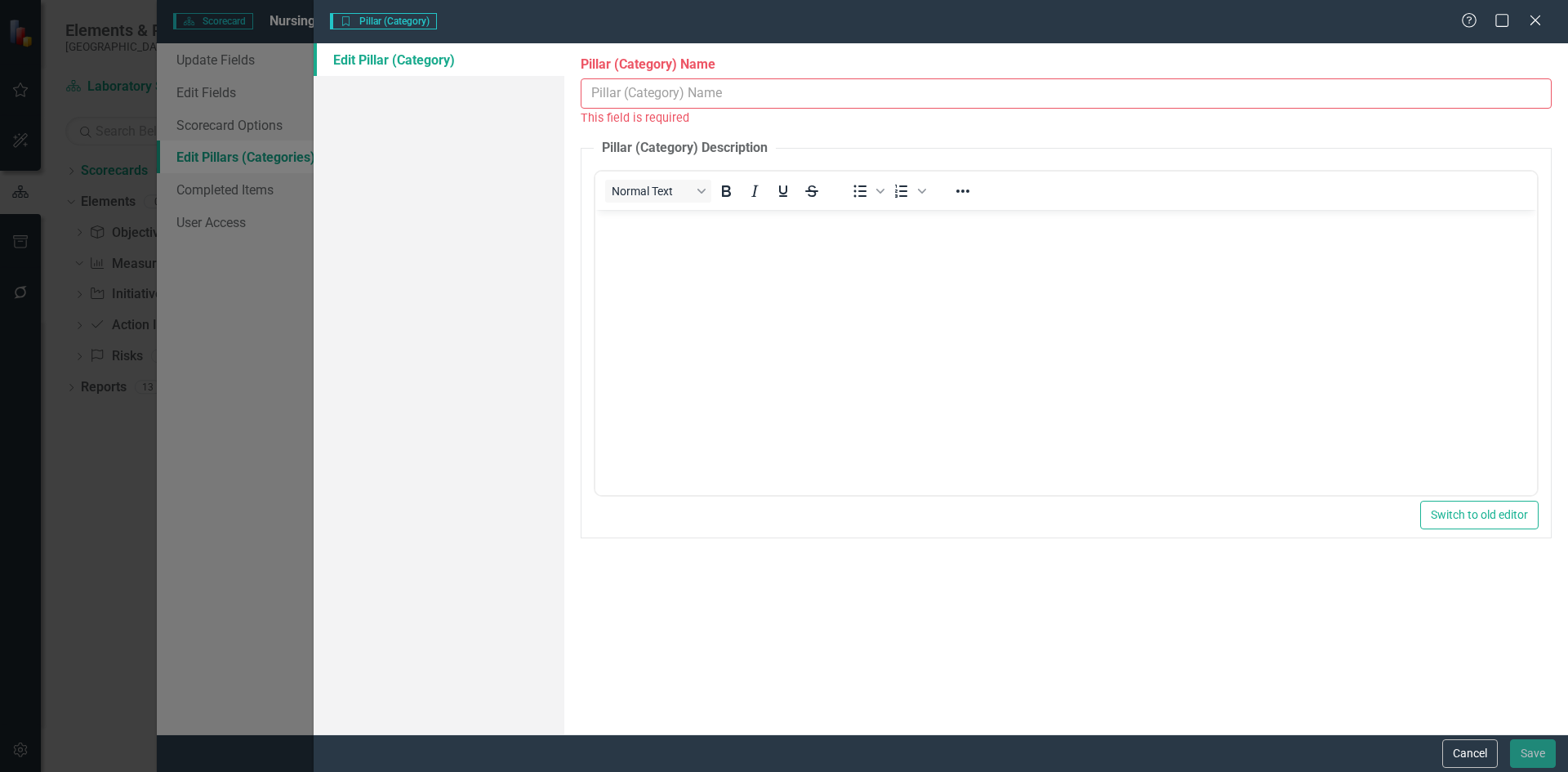
scroll to position [0, 0]
click at [1469, 753] on button "Cancel" at bounding box center [1470, 753] width 56 height 29
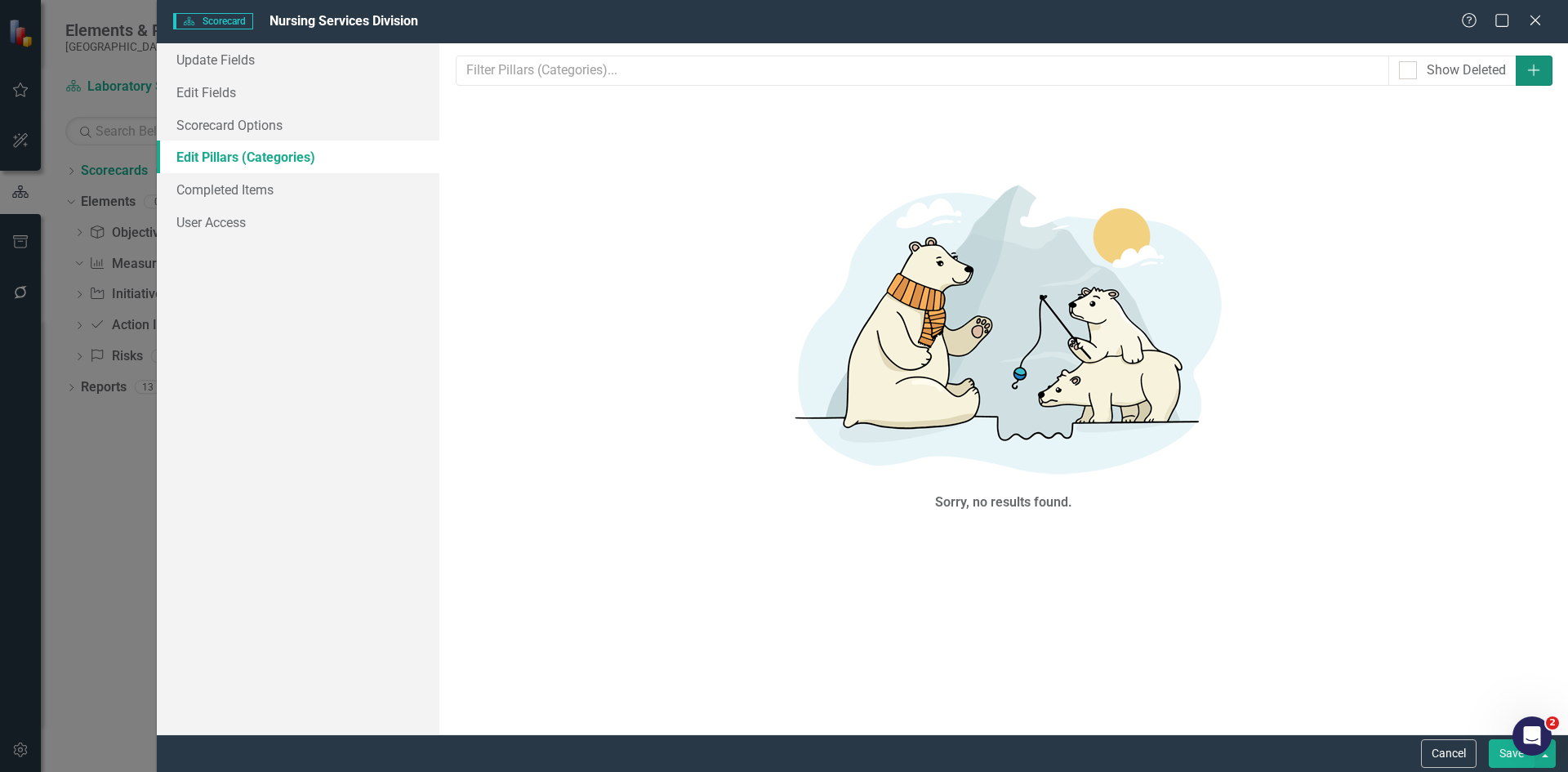
click at [1539, 78] on button "Add" at bounding box center [1534, 71] width 37 height 30
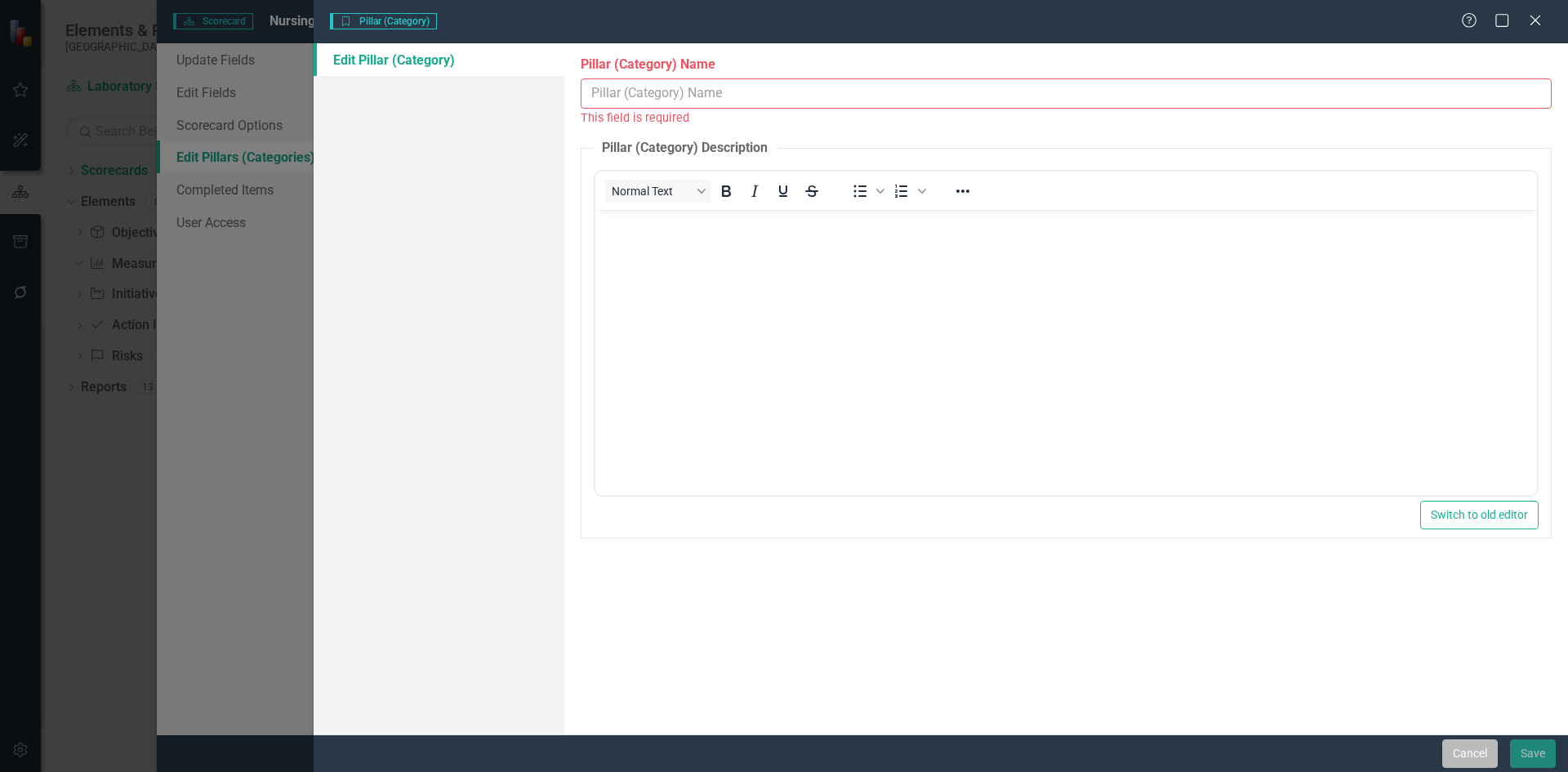
click at [1462, 754] on button "Cancel" at bounding box center [1470, 753] width 56 height 29
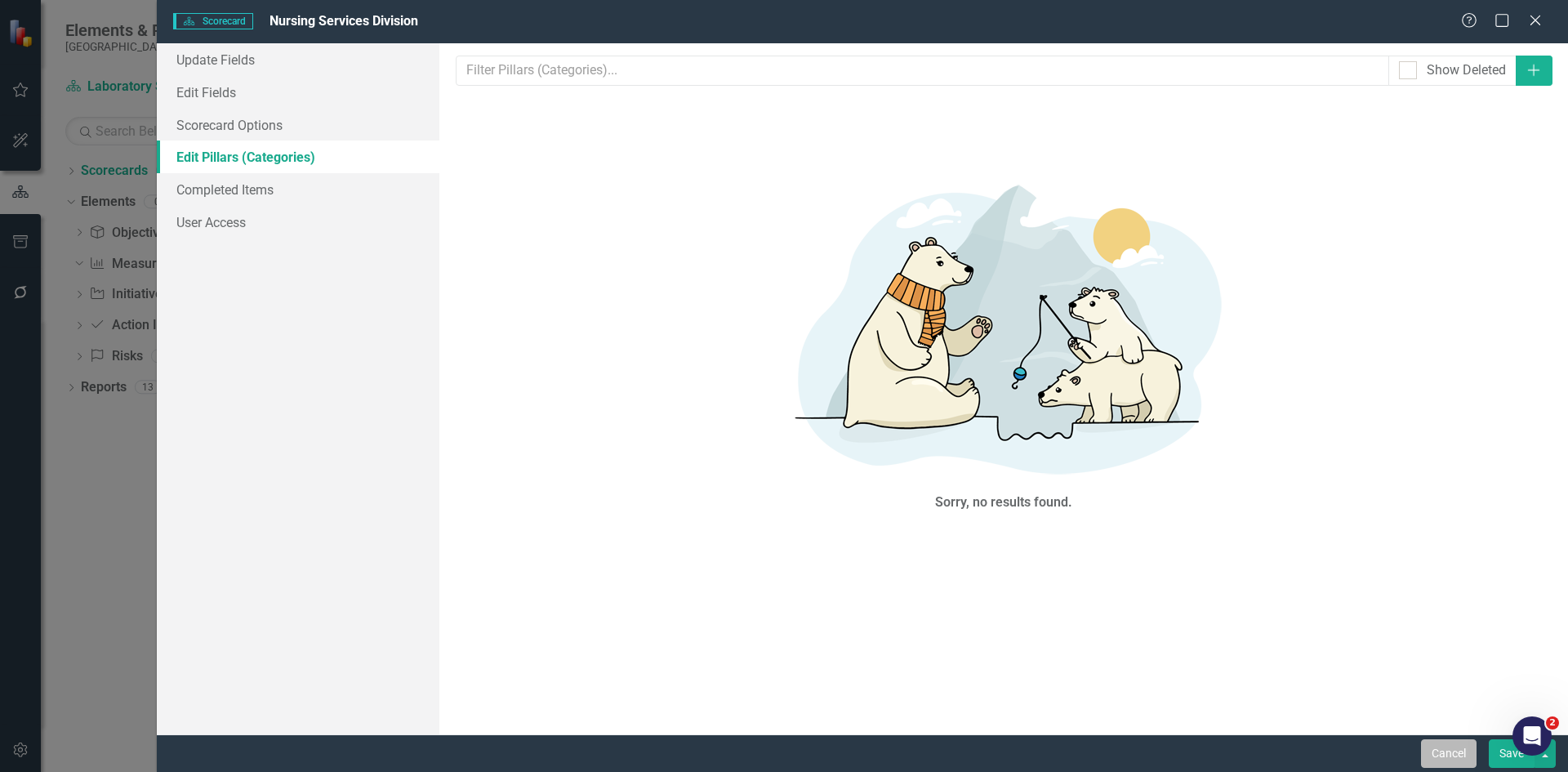
click at [1454, 752] on button "Cancel" at bounding box center [1448, 753] width 56 height 29
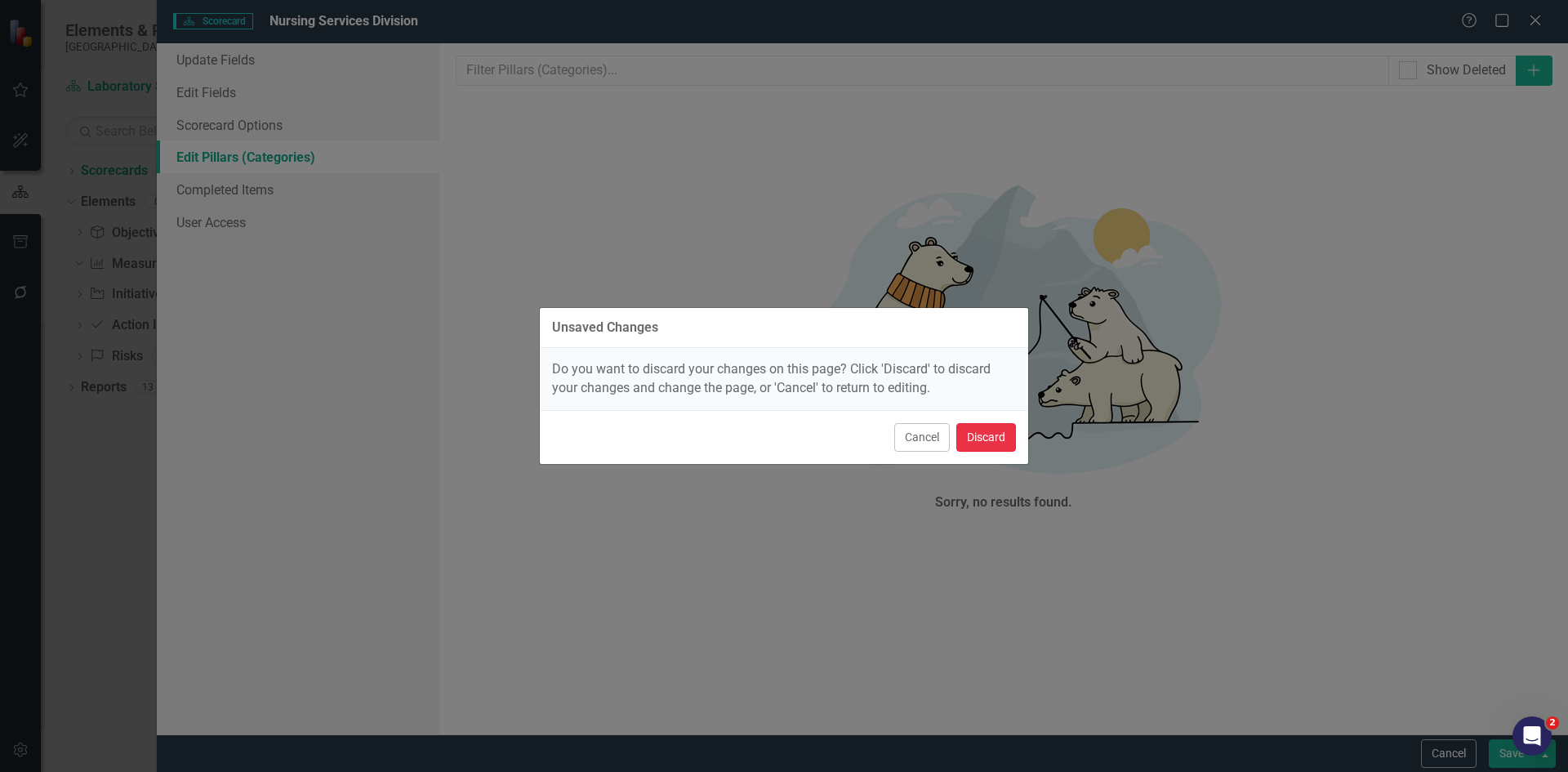
click at [986, 433] on button "Discard" at bounding box center [986, 438] width 60 height 29
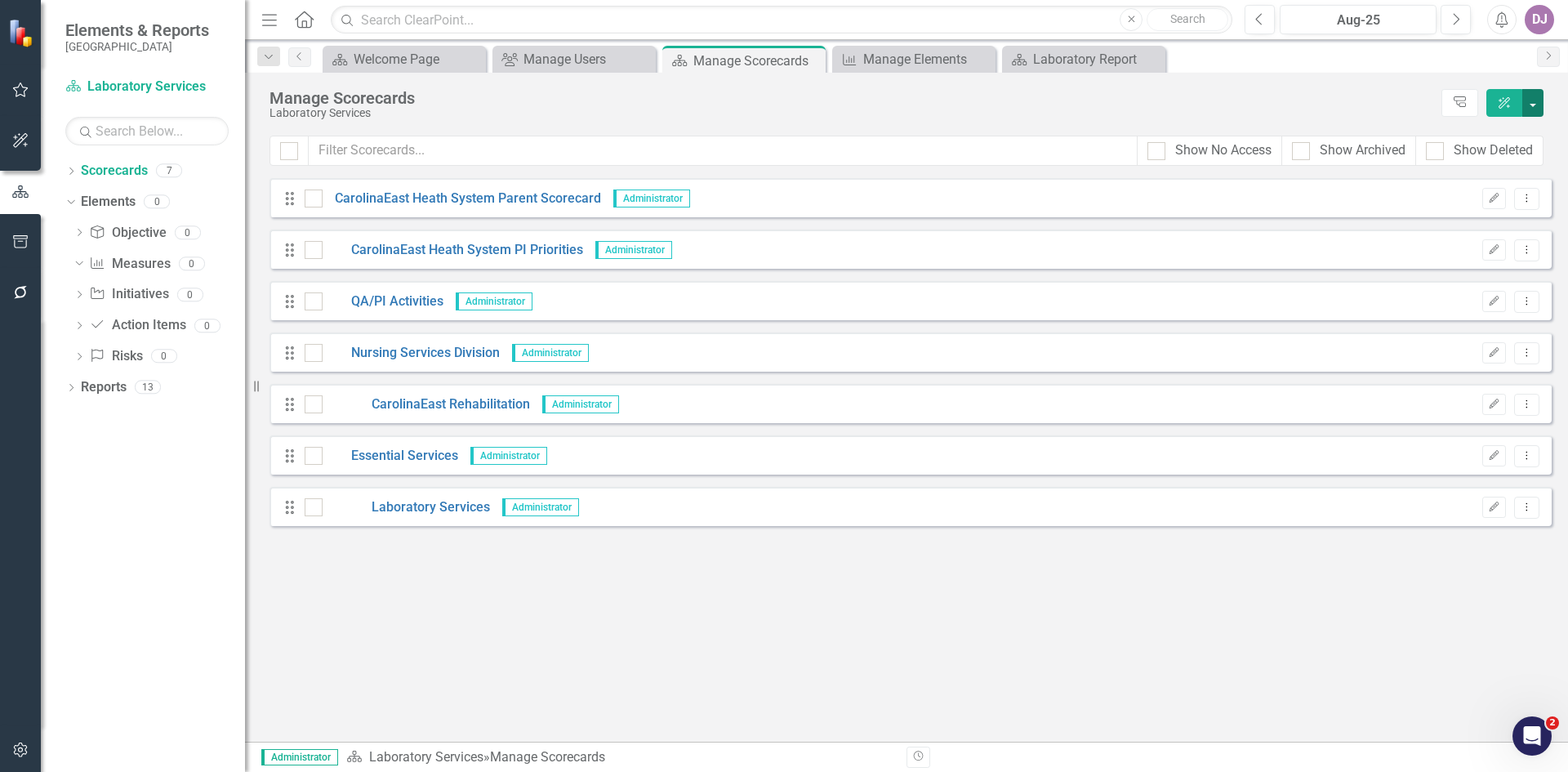
click at [1539, 103] on button "button" at bounding box center [1533, 103] width 21 height 28
click at [1449, 196] on link "Add Multiple Add Multiple" at bounding box center [1458, 195] width 169 height 30
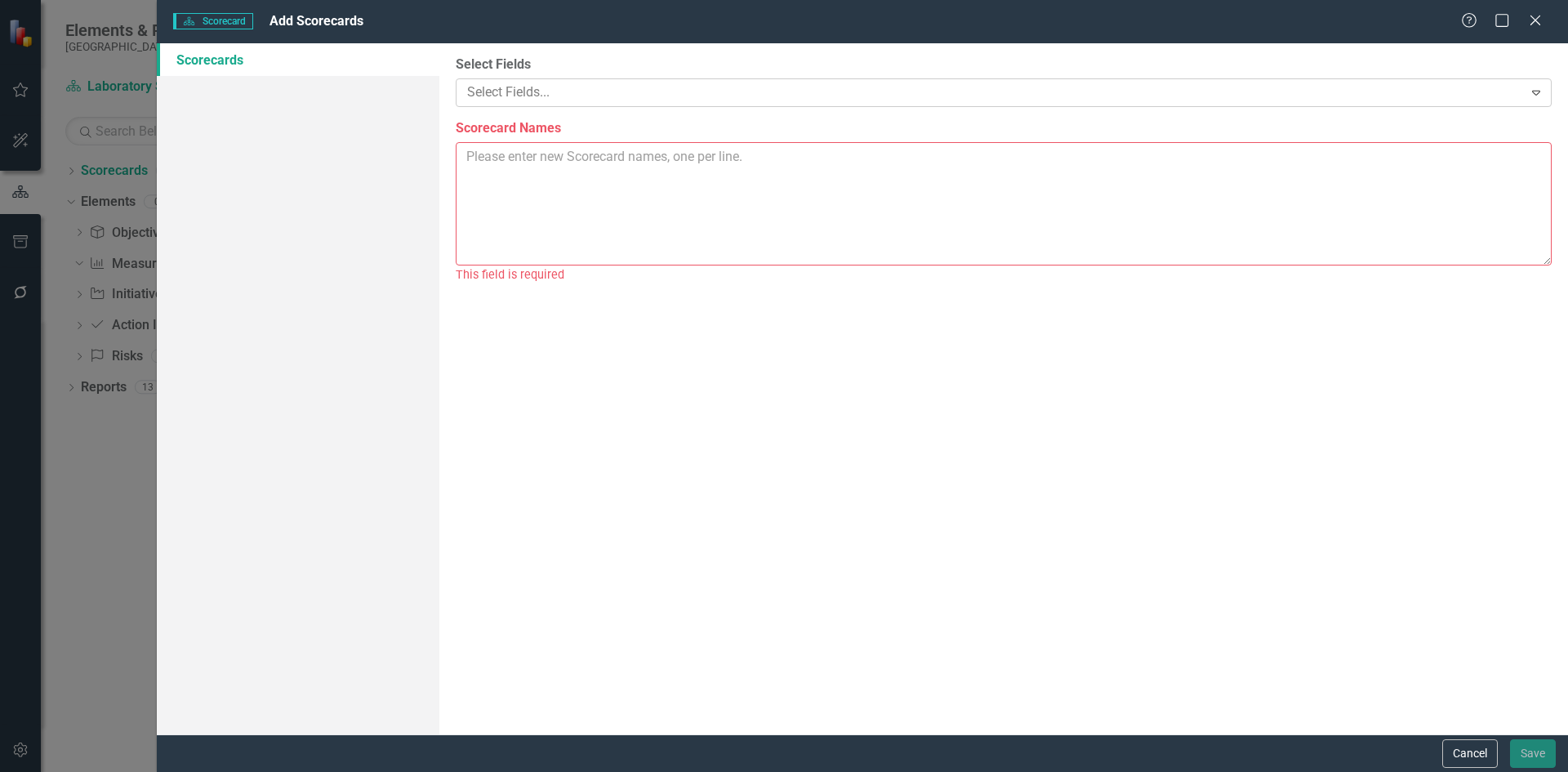
click at [1539, 91] on icon "Expand" at bounding box center [1536, 93] width 16 height 13
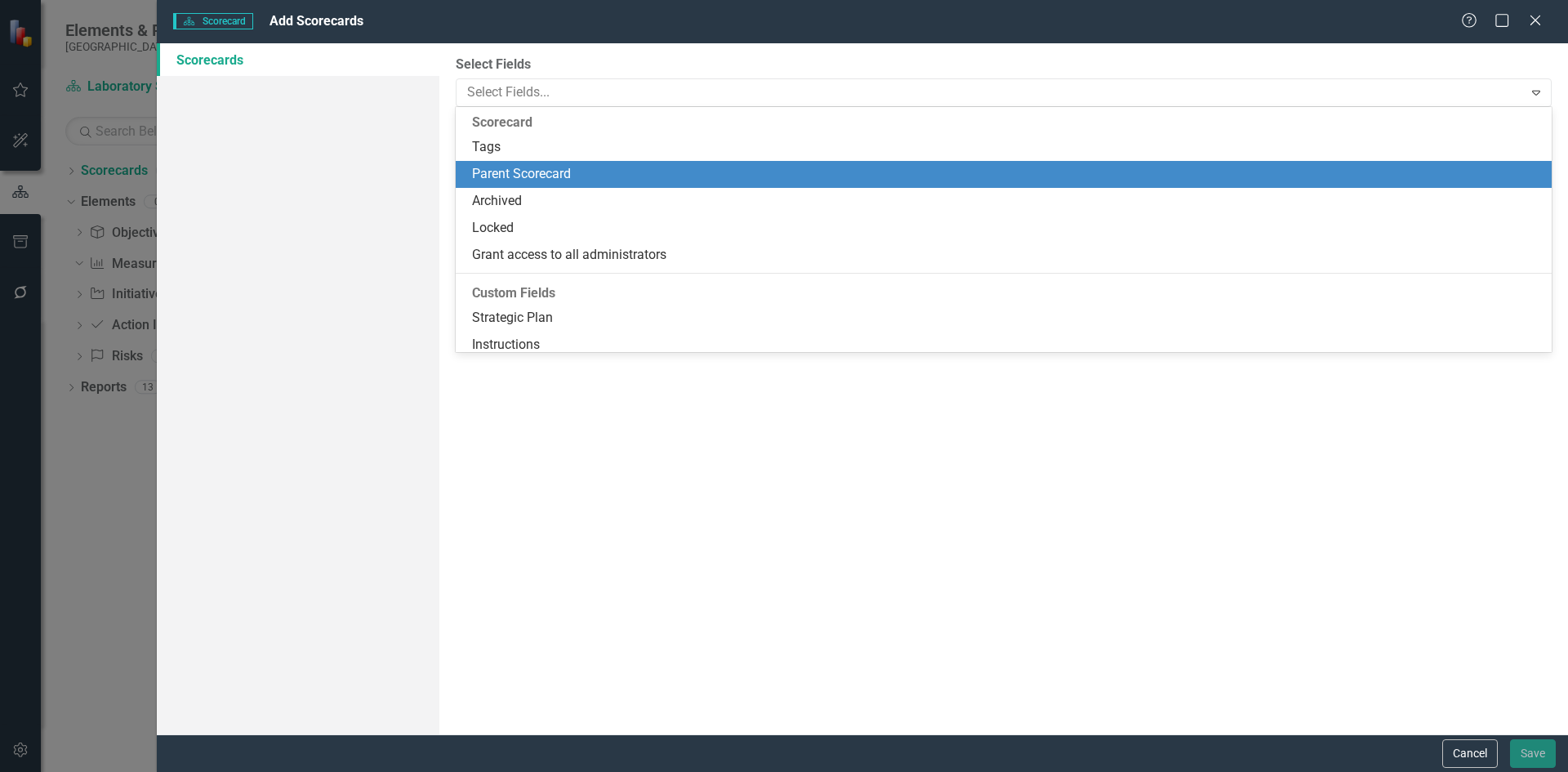
click at [562, 180] on div "Parent Scorecard" at bounding box center [1007, 174] width 1070 height 19
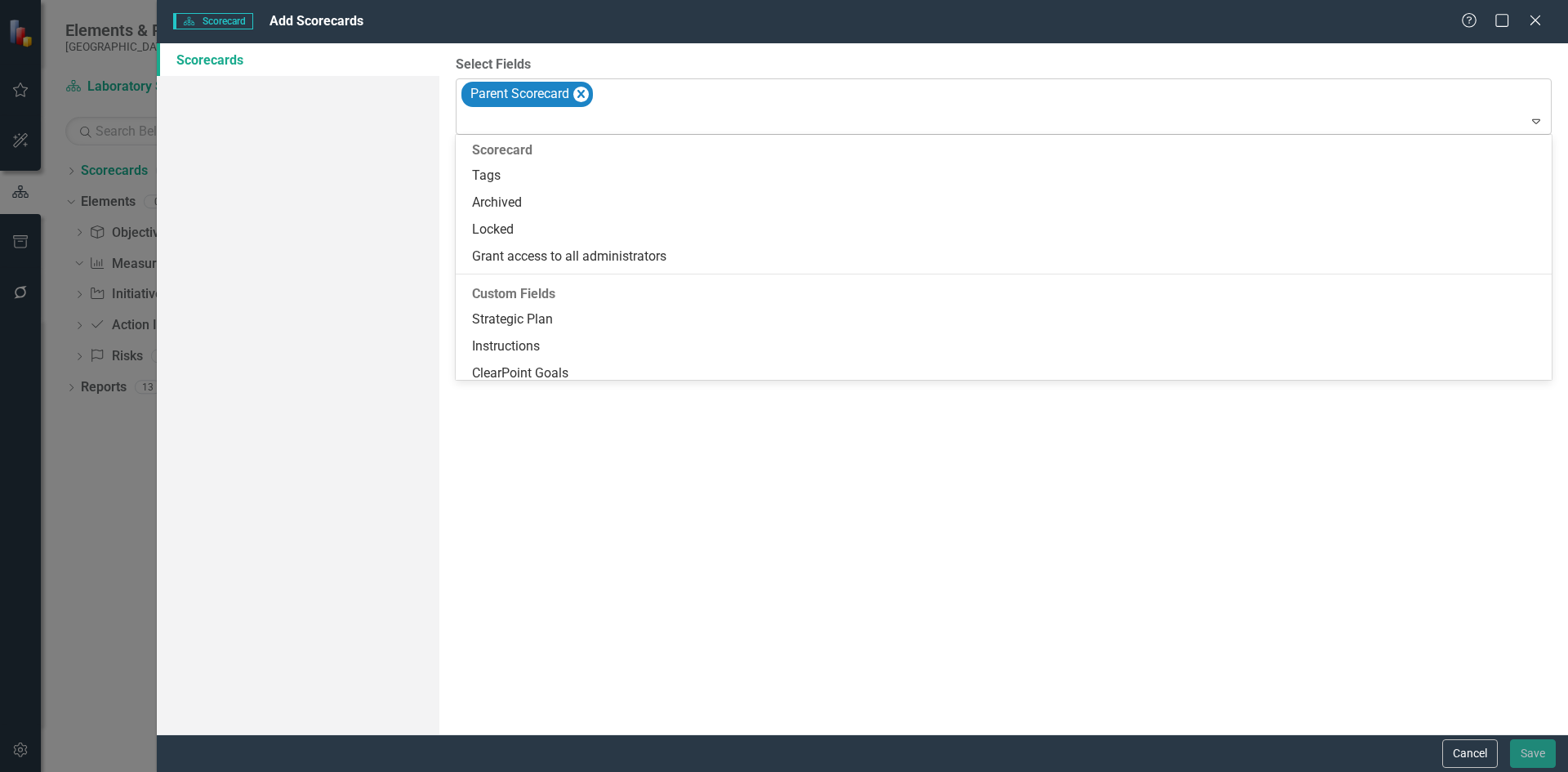
click at [1536, 124] on icon at bounding box center [1536, 122] width 8 height 5
click at [581, 97] on icon "Remove Parent Scorecard" at bounding box center [580, 94] width 15 height 20
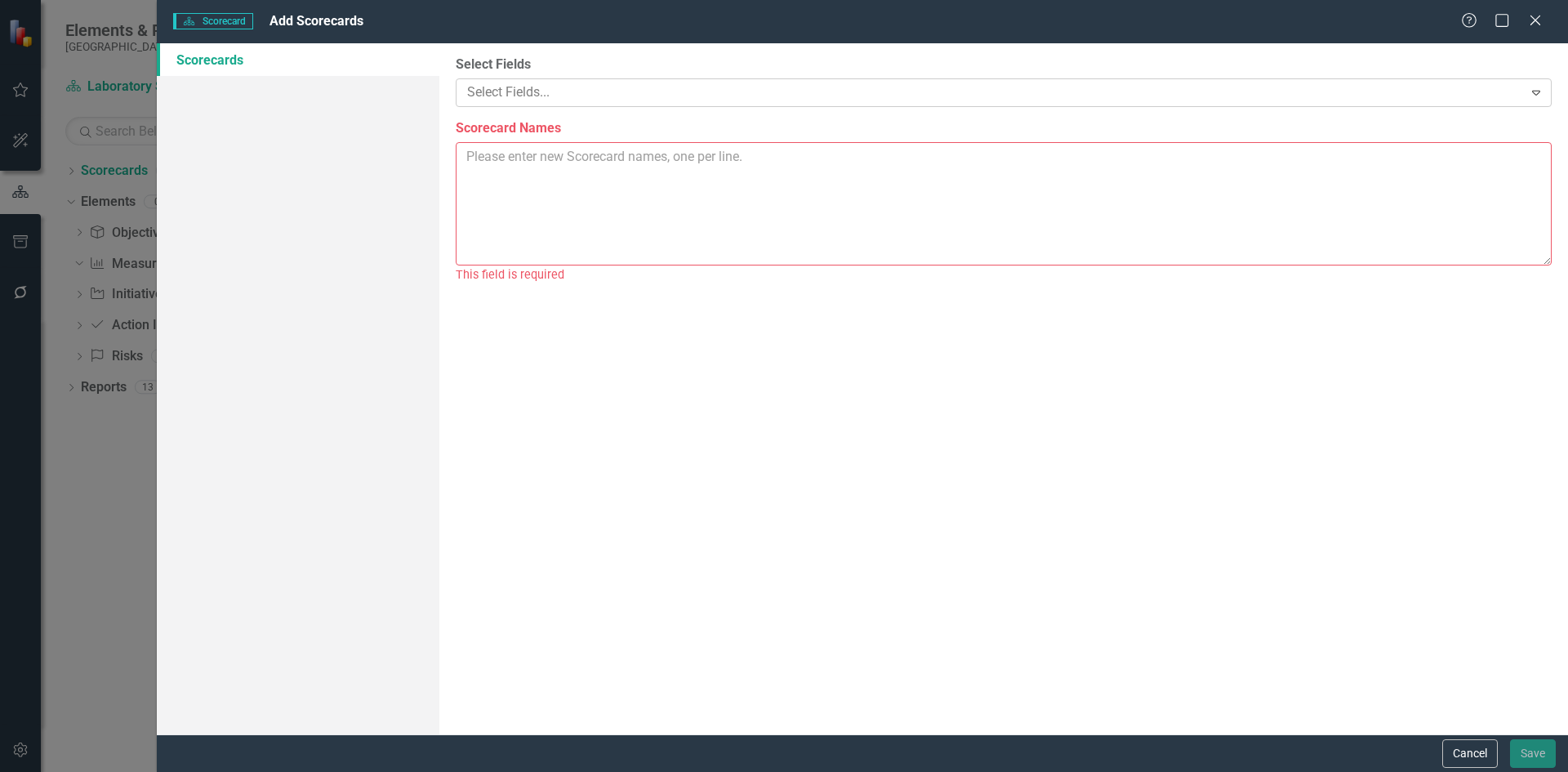
click at [626, 455] on div "Select Fields Select Fields... Expand Scorecard Names This field is required" at bounding box center [1003, 388] width 1129 height 691
click at [583, 173] on textarea "Scorecard Names" at bounding box center [1003, 204] width 1096 height 124
click at [505, 178] on textarea "Human Resources Facilitis and Safety" at bounding box center [1003, 204] width 1096 height 124
click at [591, 174] on textarea "Human Resources Facilities and Safety" at bounding box center [1003, 204] width 1096 height 124
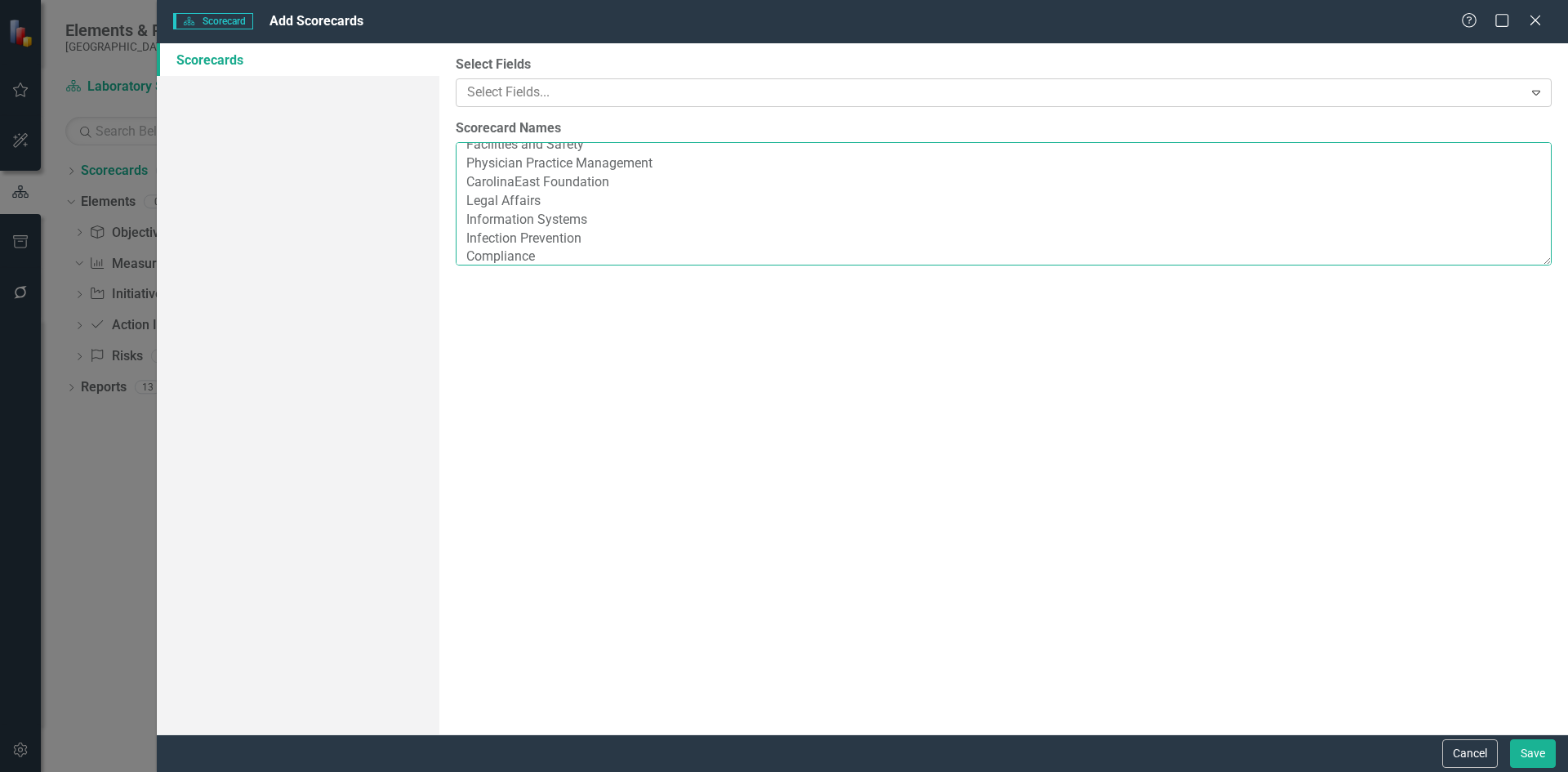
scroll to position [49, 0]
click at [538, 237] on textarea "Human Resources Facilities and Safety Physician Practice Management CarolinaEas…" at bounding box center [1003, 204] width 1096 height 124
type textarea "Human Resources Facilities and Safety Physician Practice Management CarolinaEas…"
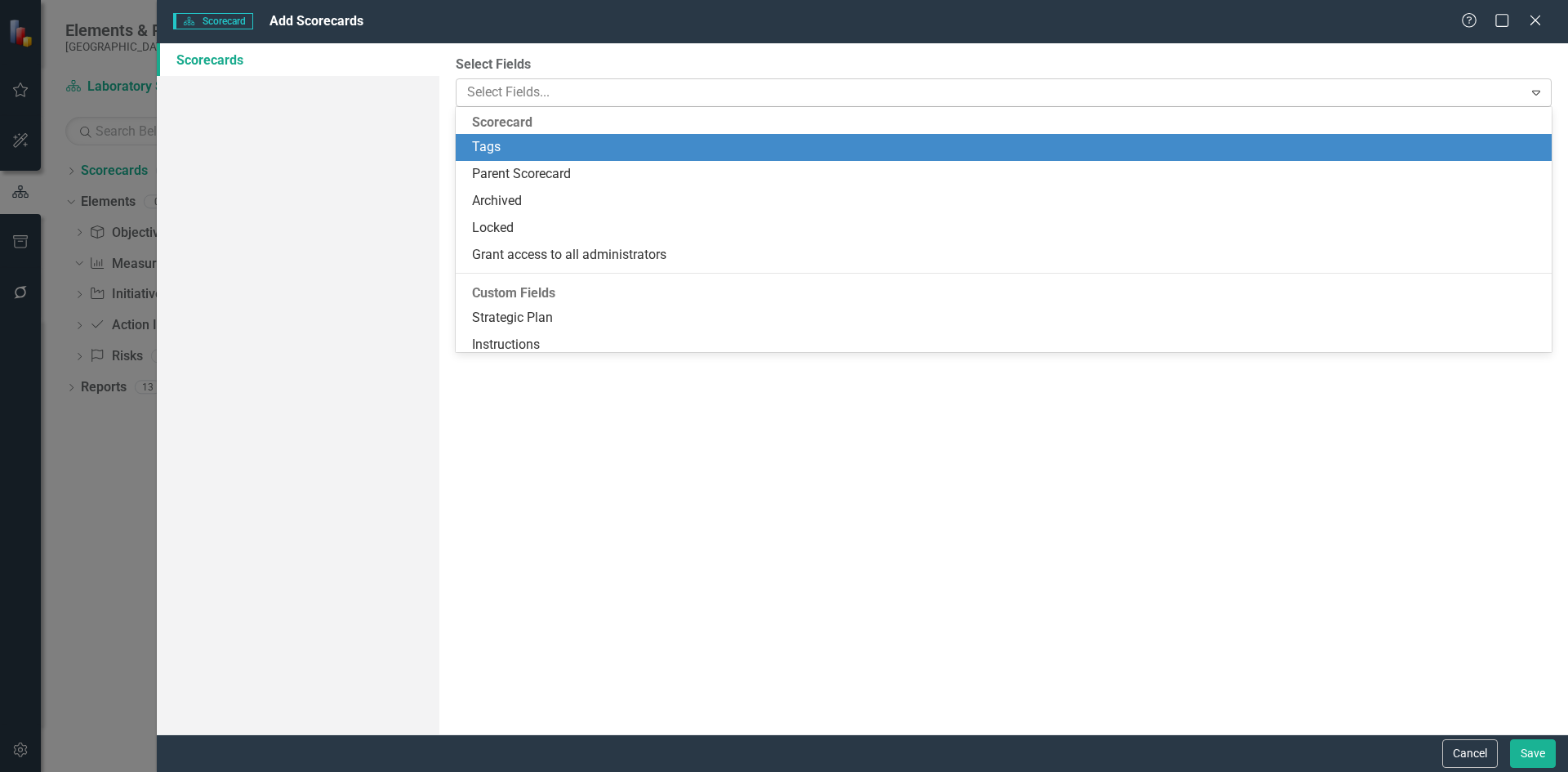
click at [1537, 88] on icon "Expand" at bounding box center [1536, 93] width 16 height 13
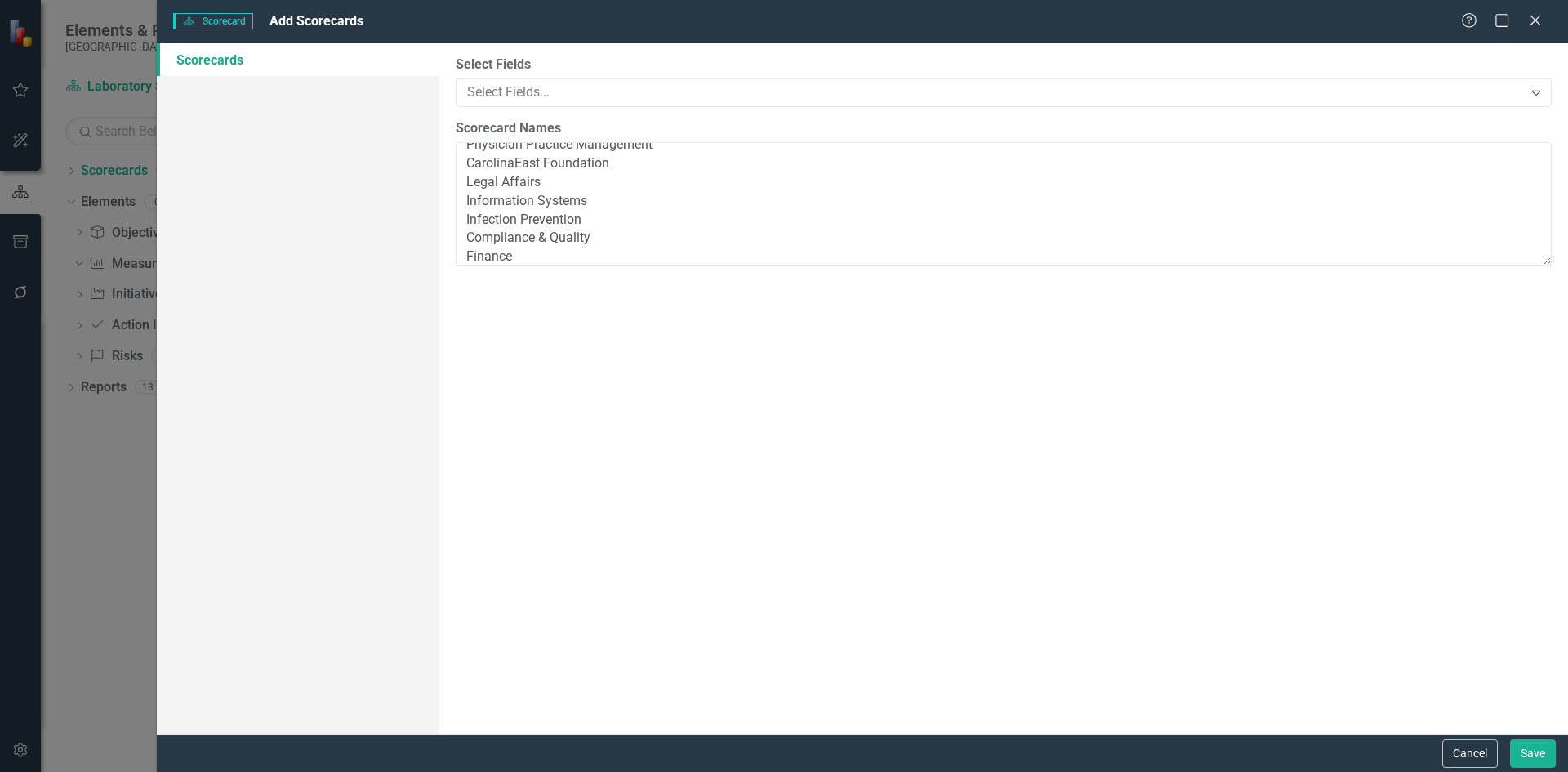
click at [827, 545] on div "Select Fields Select Fields... Expand Scorecard Names Human Resources Facilitie…" at bounding box center [1003, 388] width 1129 height 691
click at [1533, 755] on button "Save" at bounding box center [1533, 753] width 45 height 29
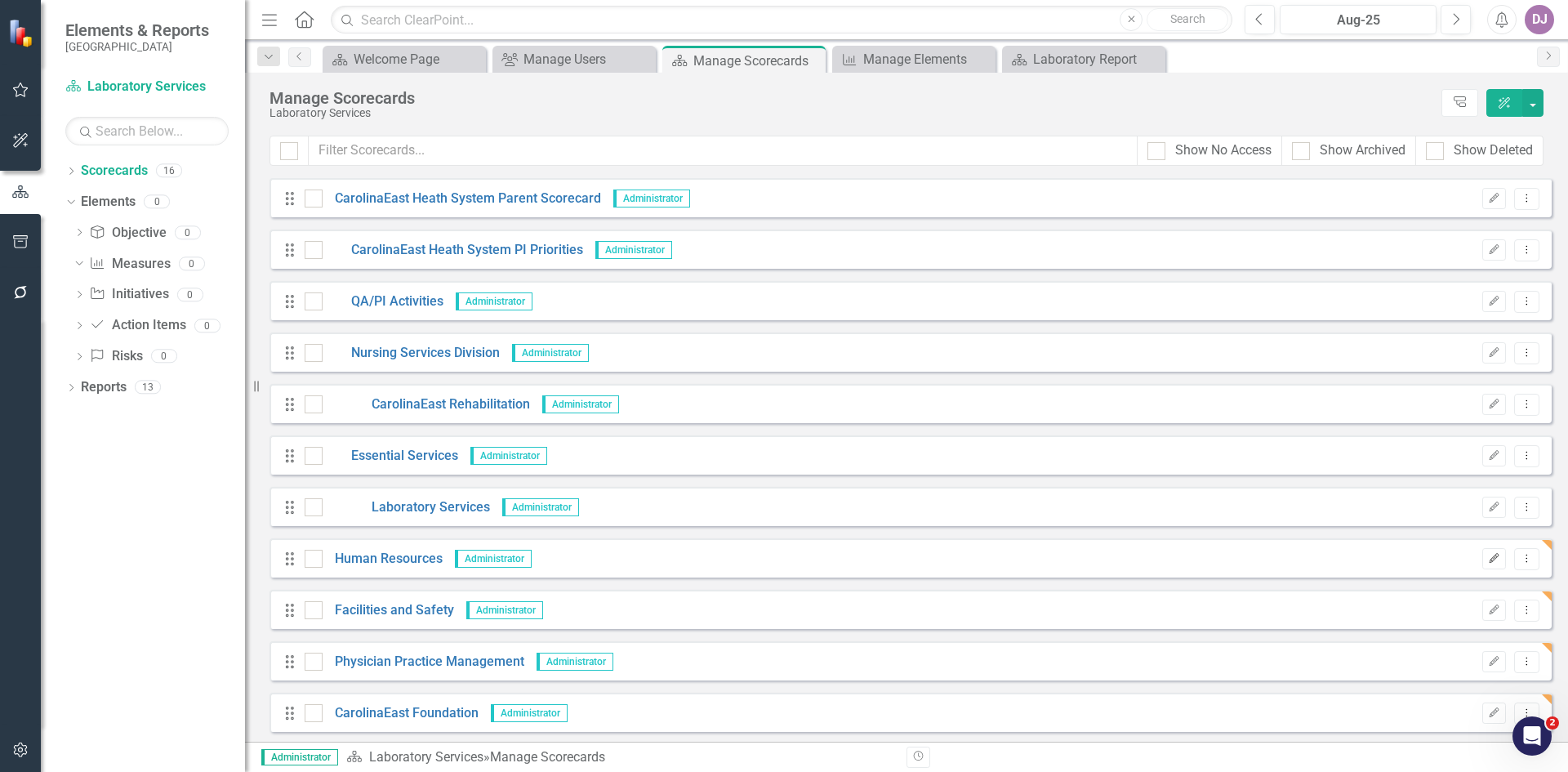
click at [1488, 557] on icon "Edit" at bounding box center [1494, 559] width 13 height 10
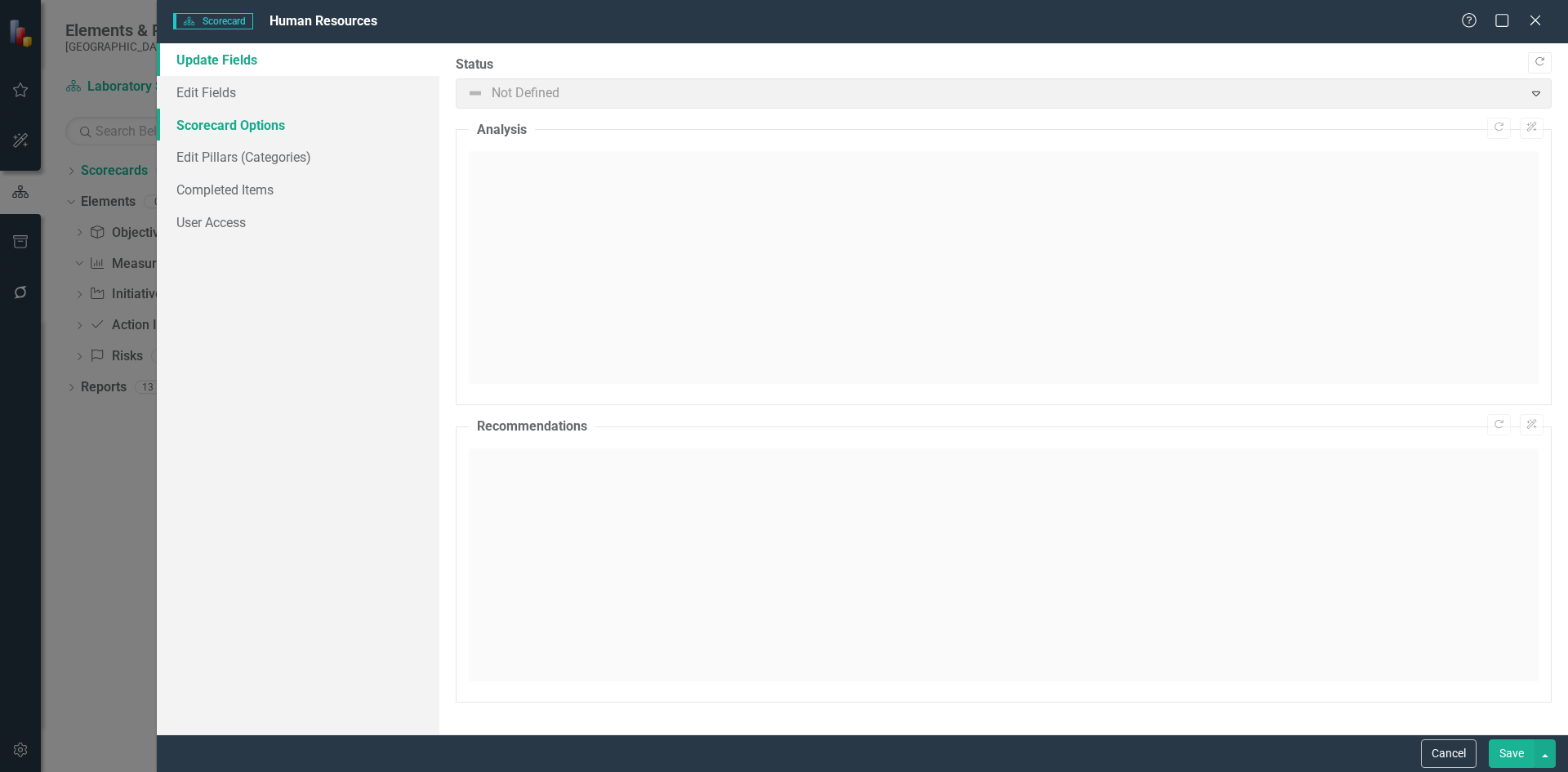
click at [247, 130] on link "Scorecard Options" at bounding box center [298, 125] width 283 height 33
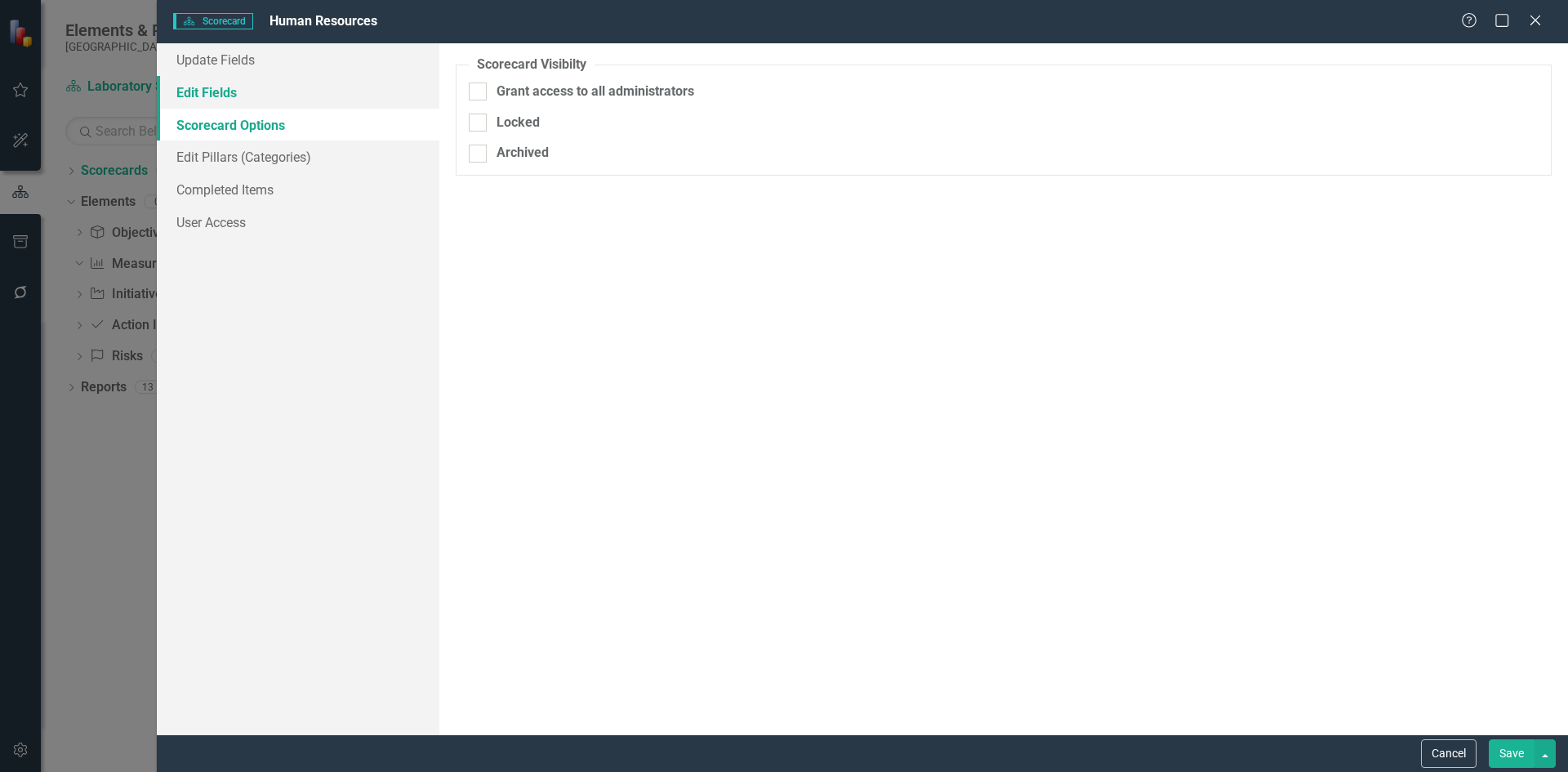
click at [222, 94] on link "Edit Fields" at bounding box center [298, 92] width 283 height 33
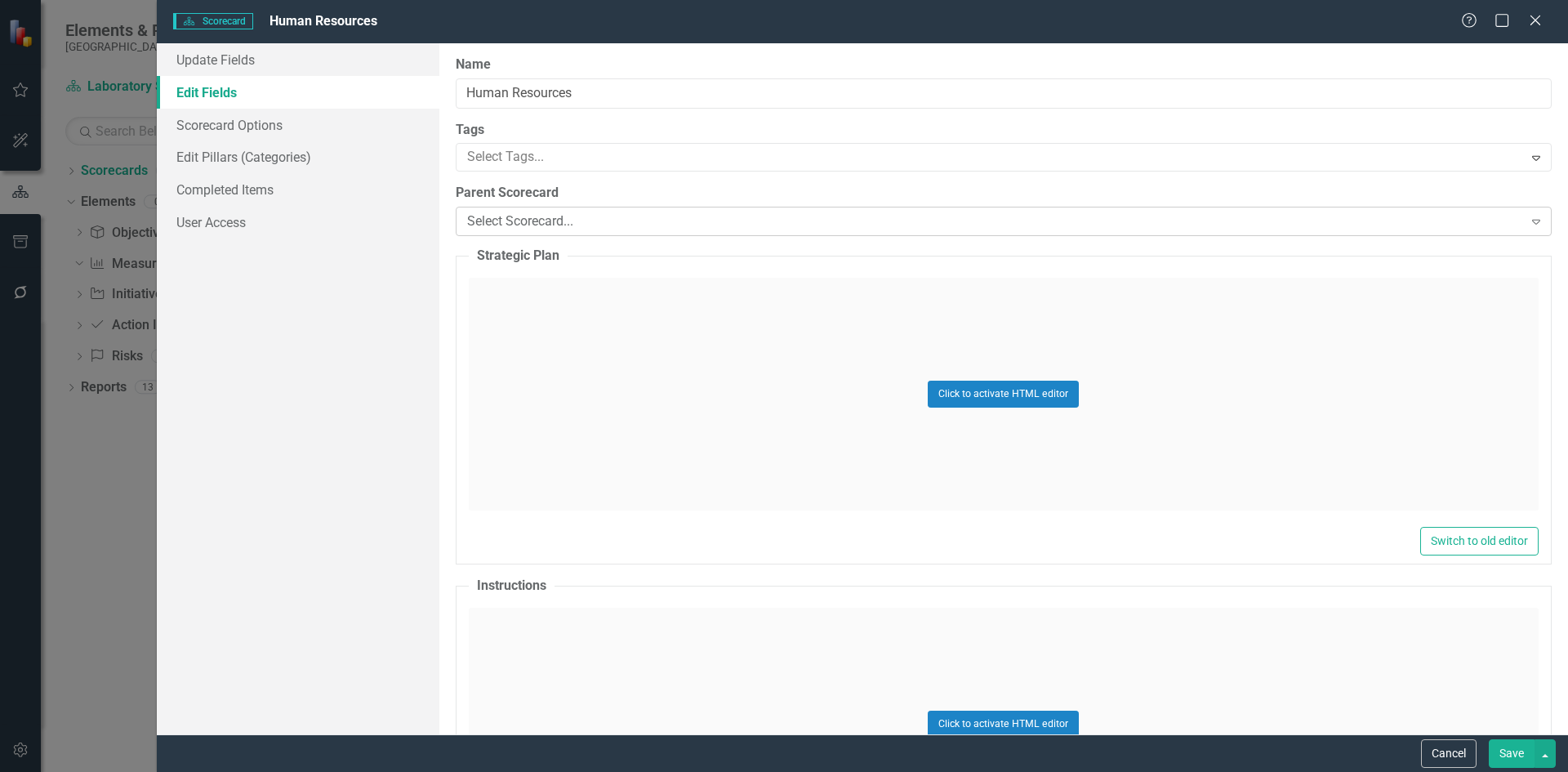
click at [1528, 223] on icon "Expand" at bounding box center [1536, 221] width 16 height 13
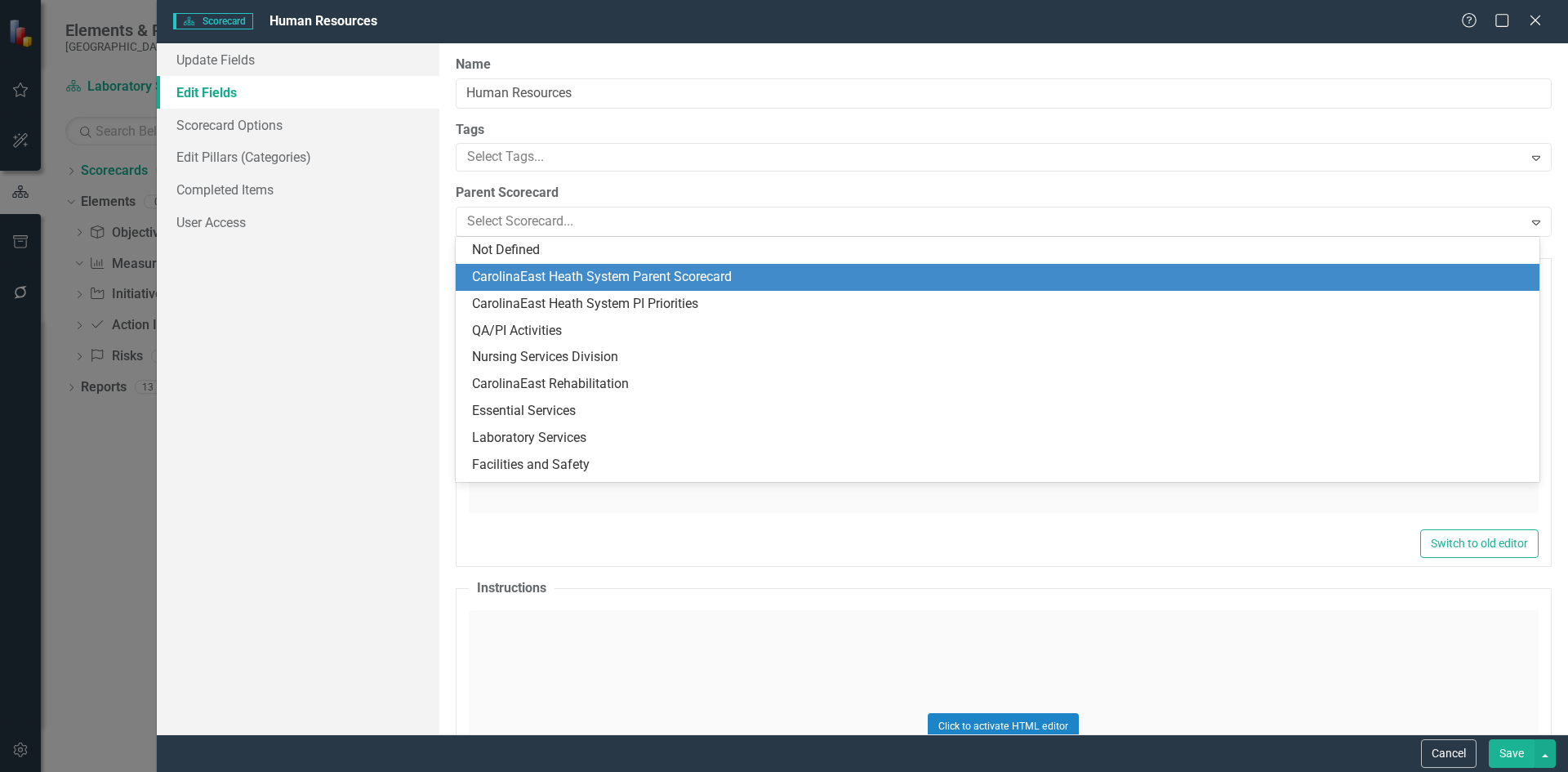
click at [615, 285] on div "CarolinaEast Heath System Parent Scorecard" at bounding box center [1001, 277] width 1058 height 19
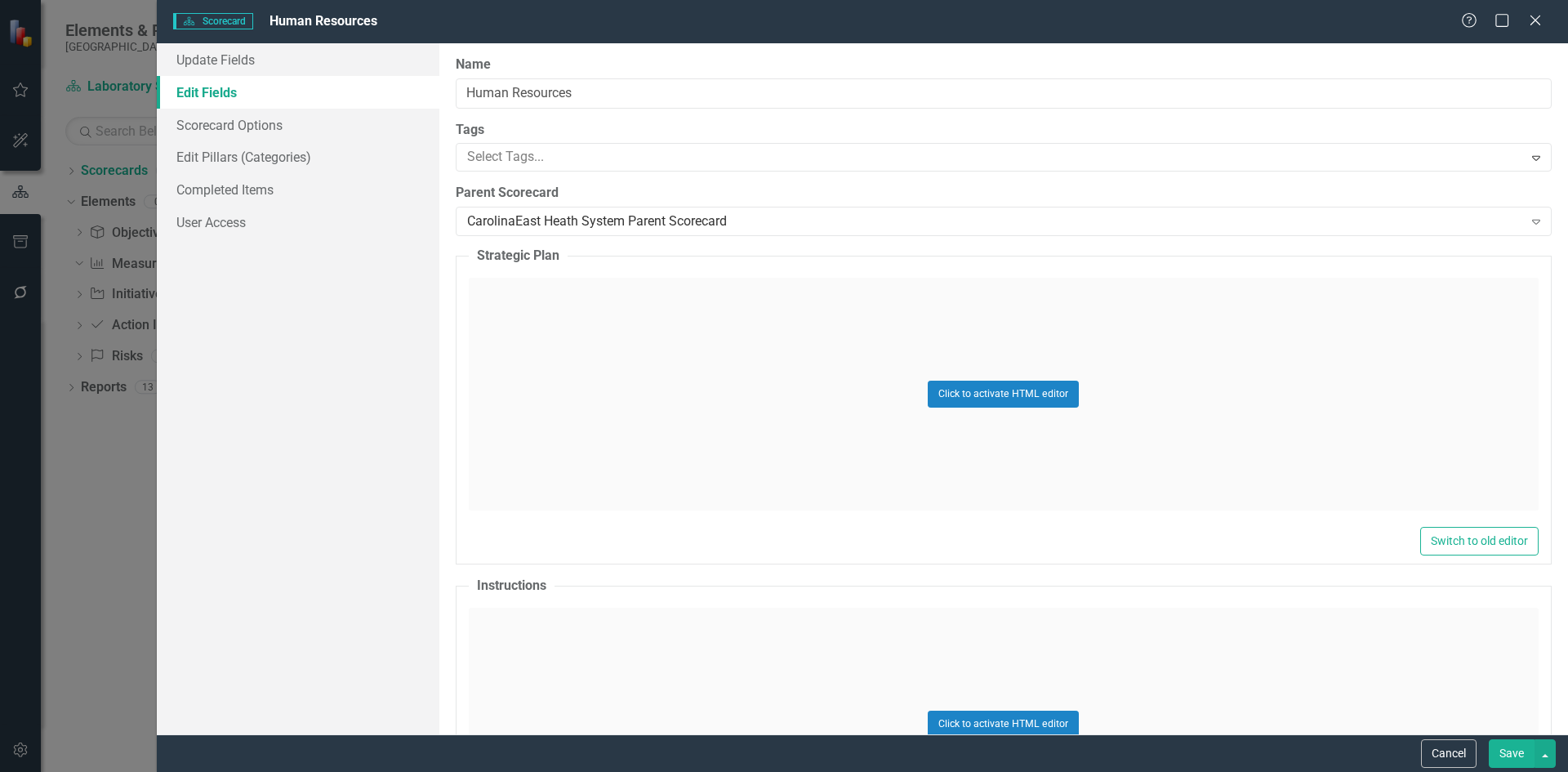
click at [1502, 755] on button "Save" at bounding box center [1512, 753] width 45 height 29
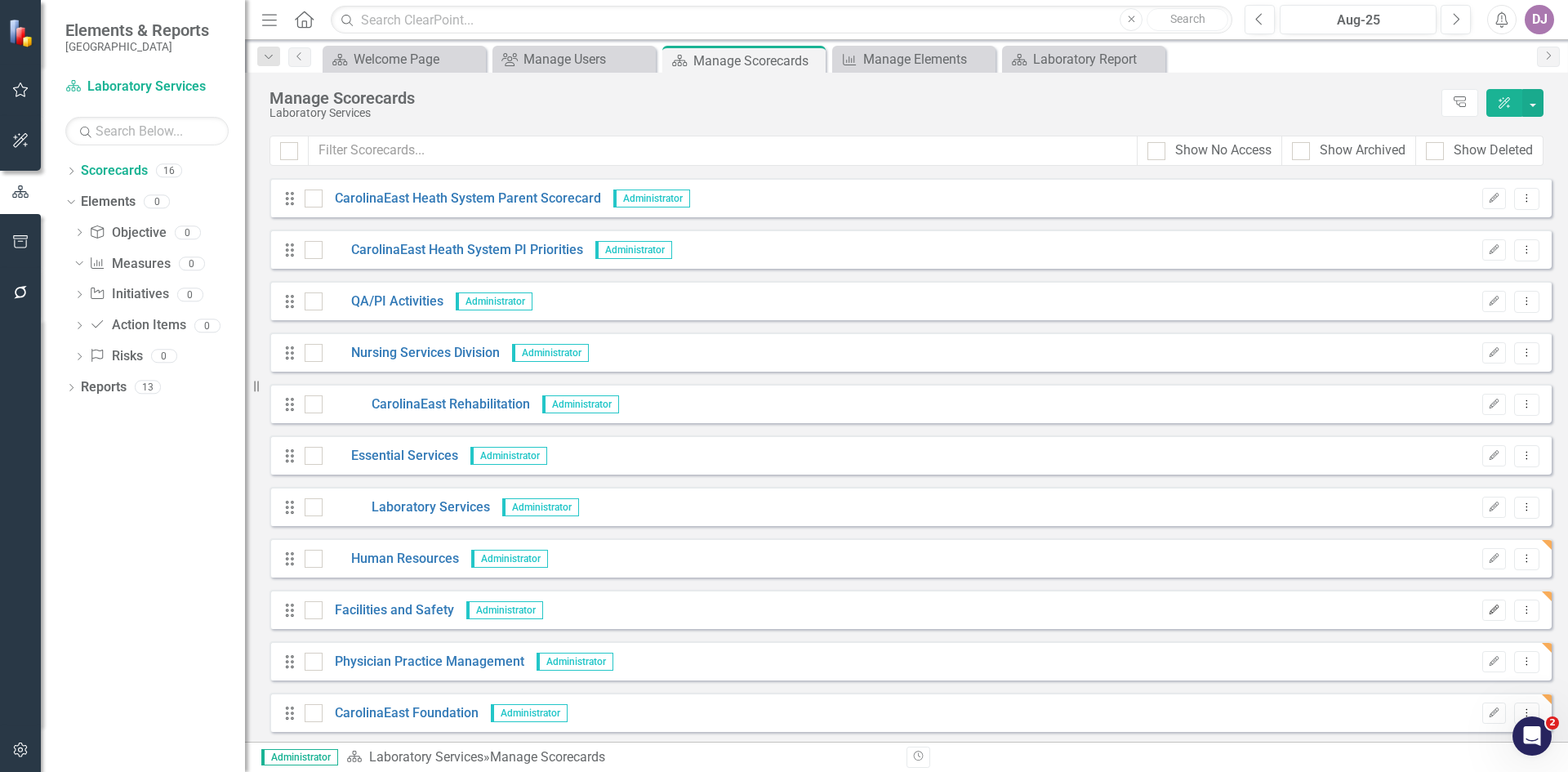
click at [1488, 613] on icon "Edit" at bounding box center [1494, 610] width 13 height 10
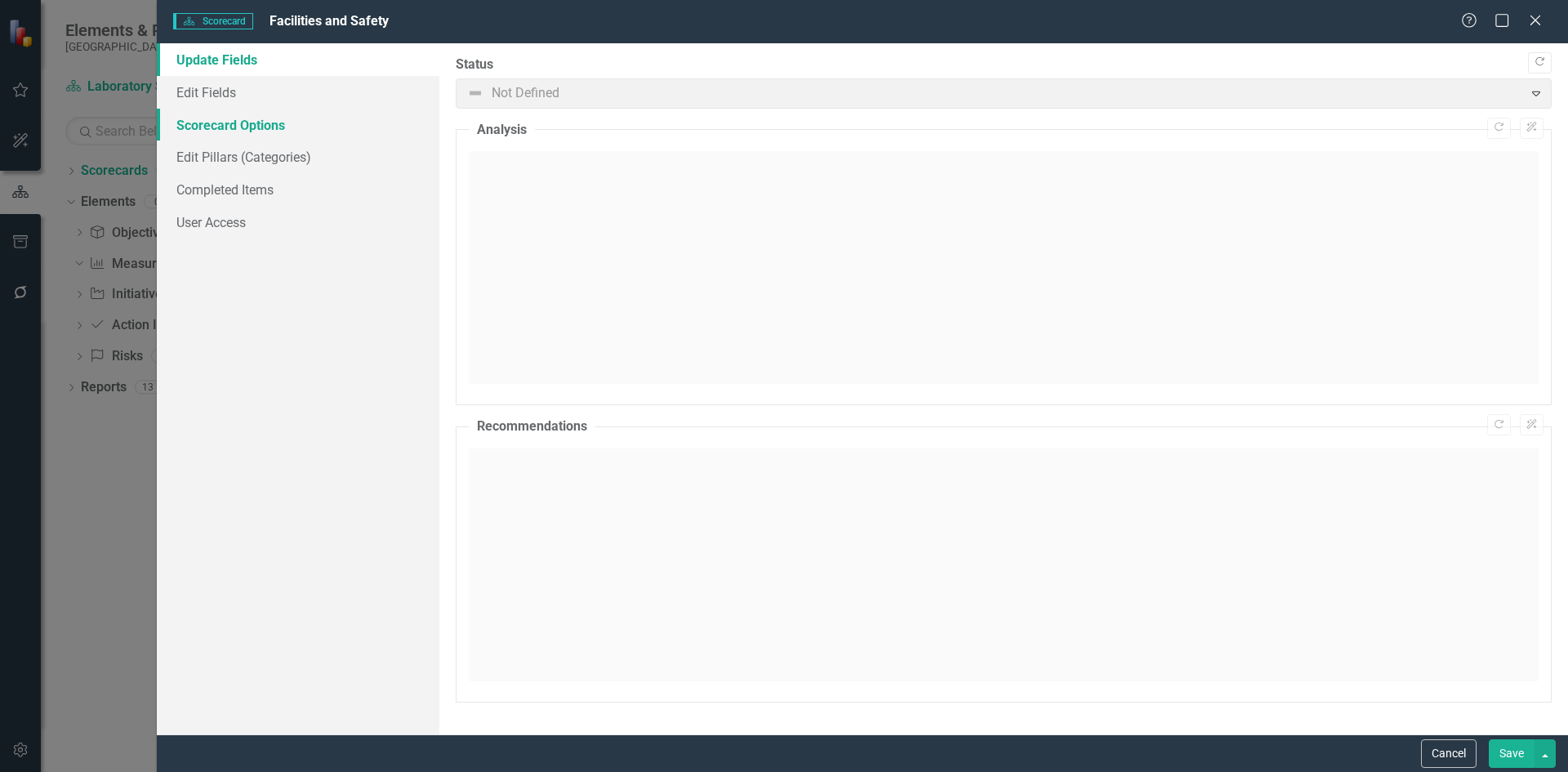
click at [242, 125] on link "Scorecard Options" at bounding box center [298, 125] width 283 height 33
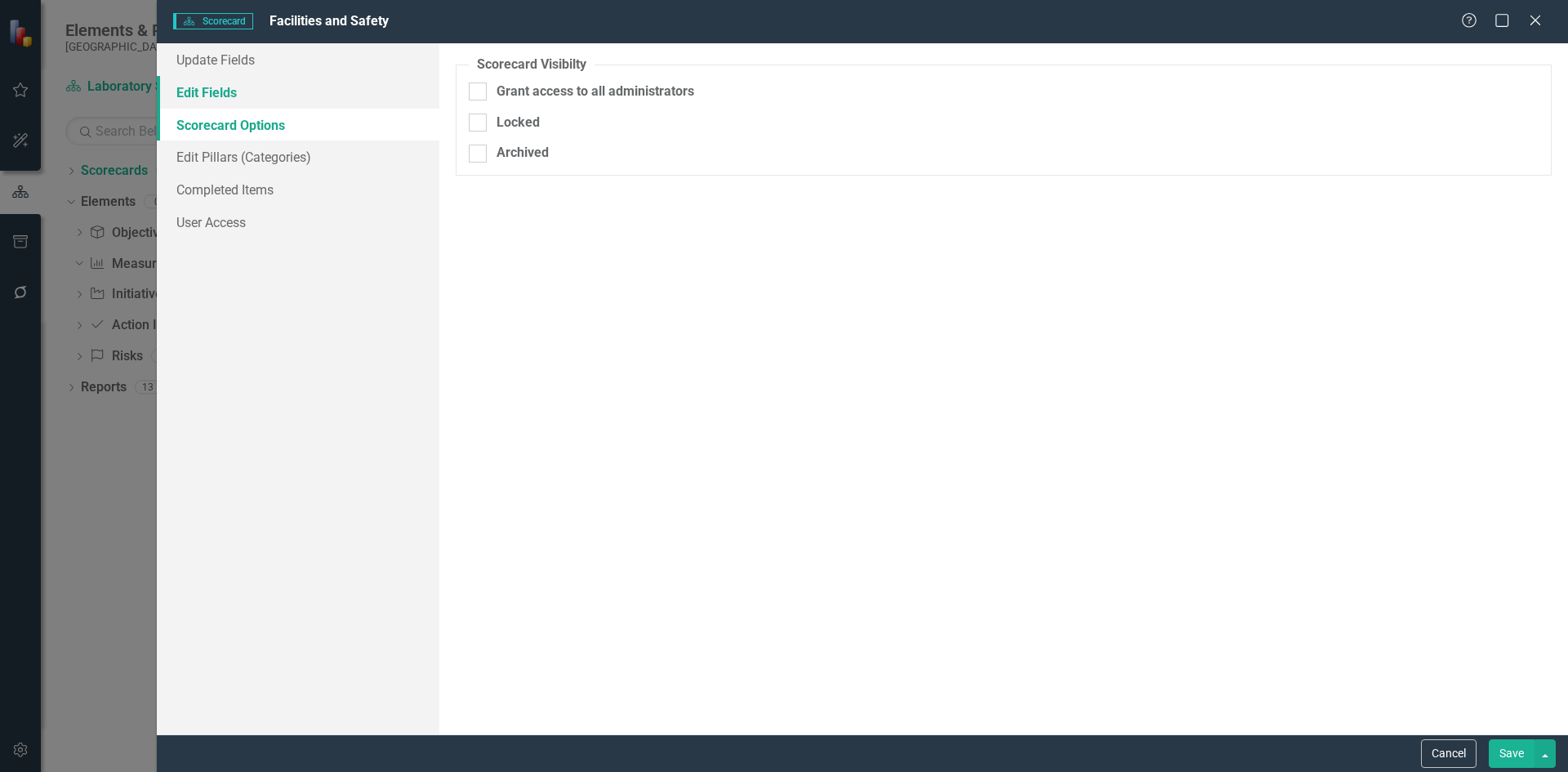
click at [214, 96] on link "Edit Fields" at bounding box center [298, 92] width 283 height 33
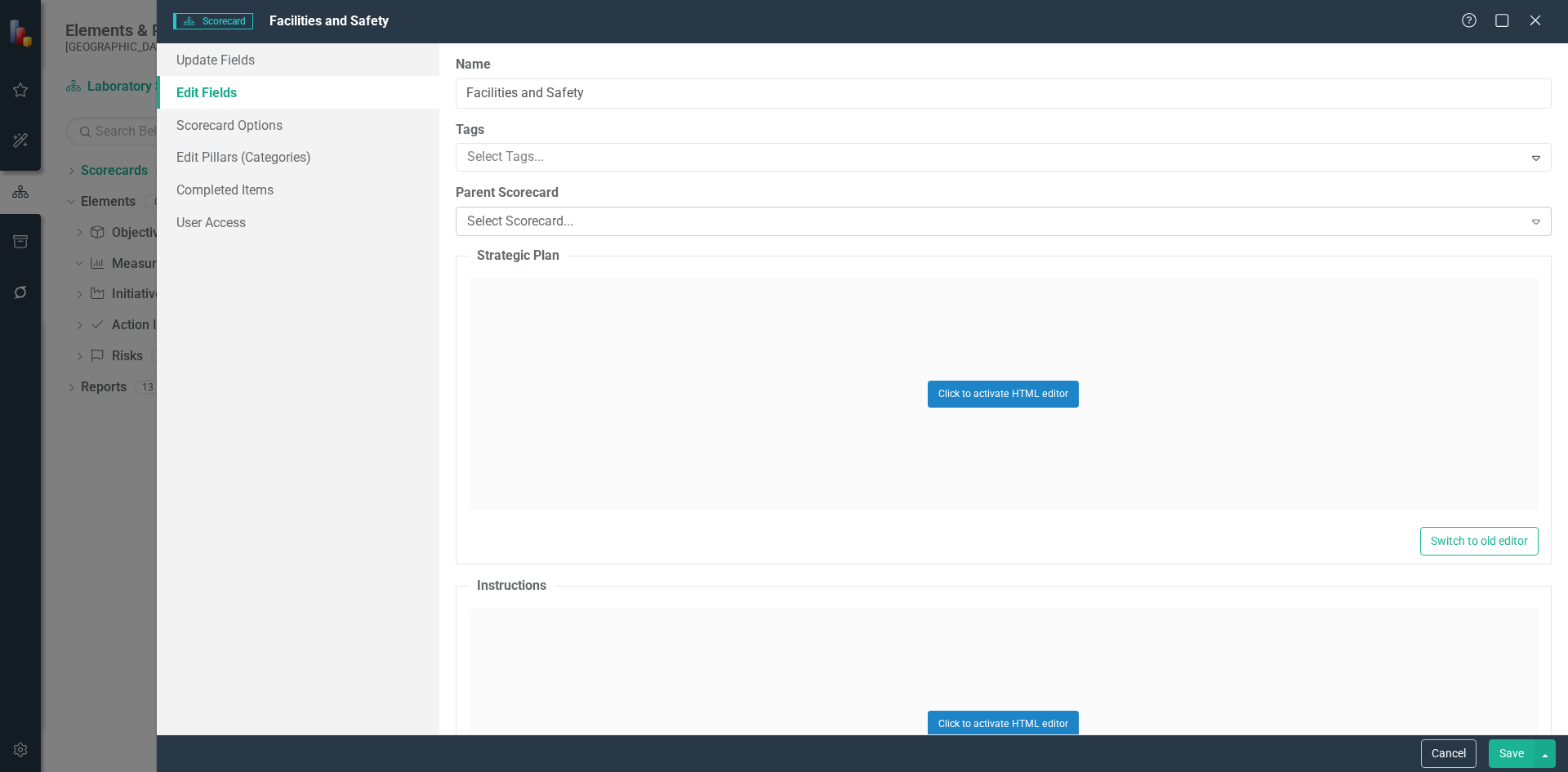
click at [1528, 225] on icon "Expand" at bounding box center [1536, 221] width 16 height 13
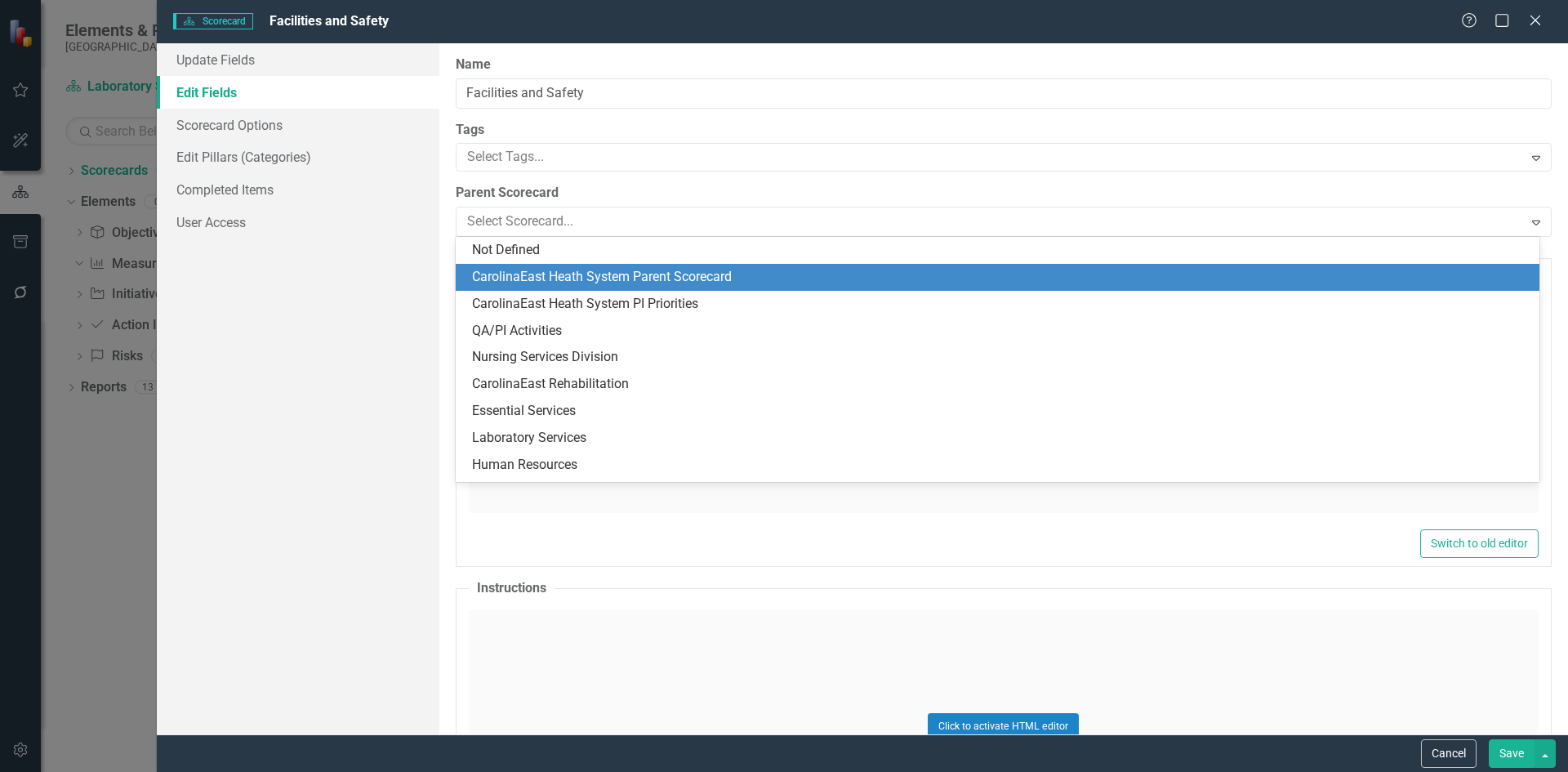
click at [551, 280] on div "CarolinaEast Heath System Parent Scorecard" at bounding box center [1001, 277] width 1058 height 19
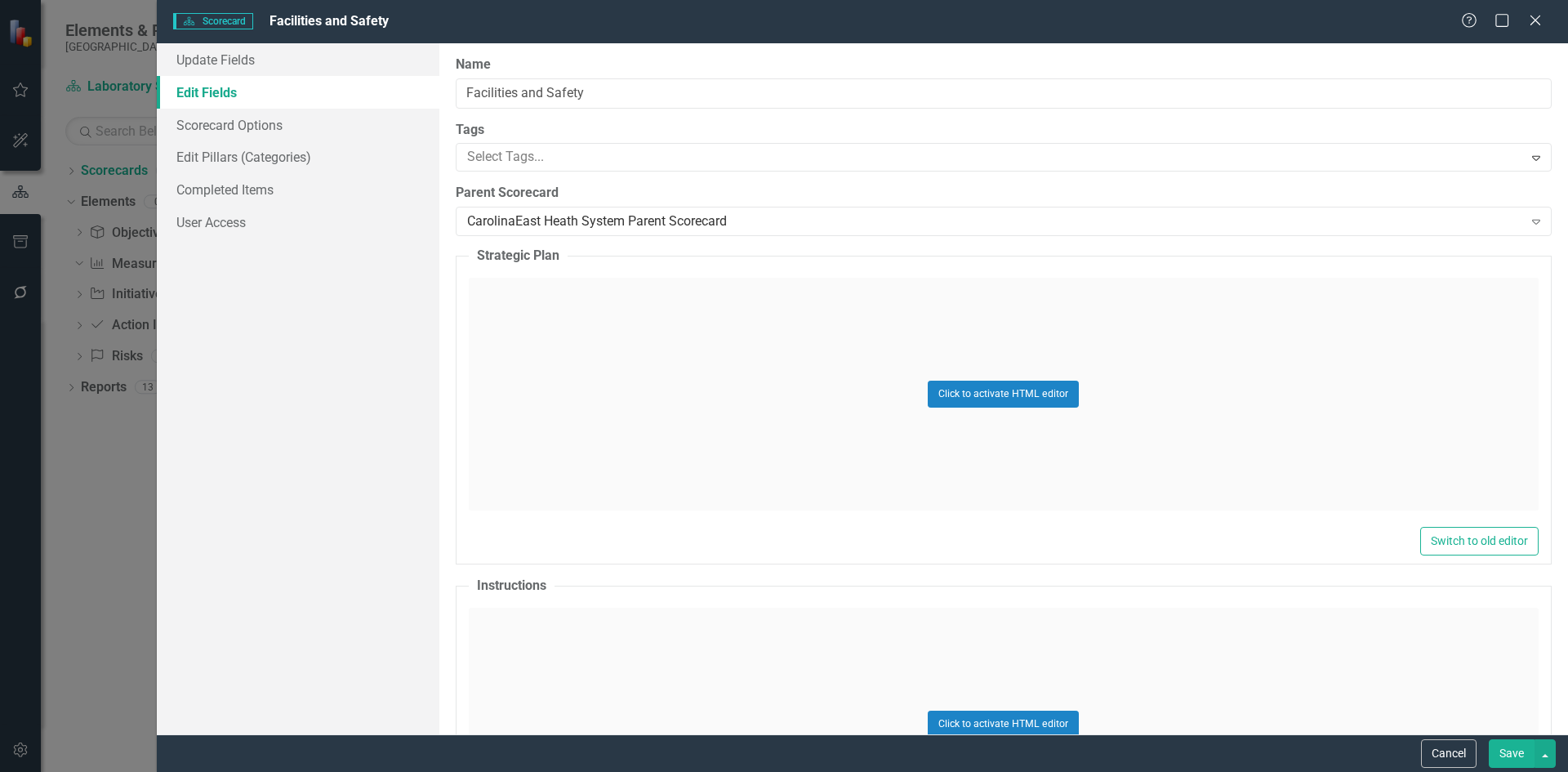
click at [1511, 755] on button "Save" at bounding box center [1512, 753] width 45 height 29
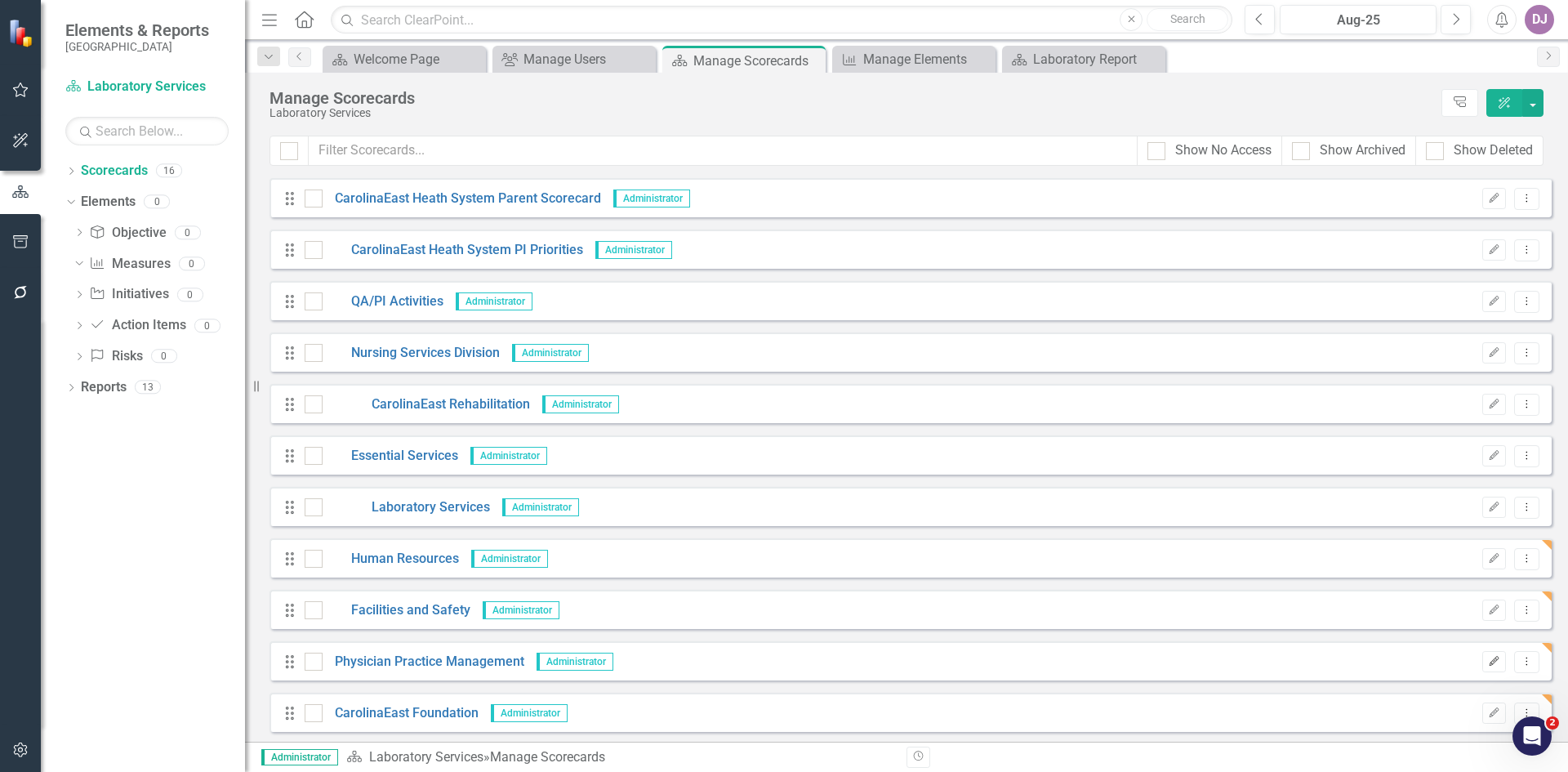
click at [1488, 666] on icon "Edit" at bounding box center [1494, 662] width 13 height 10
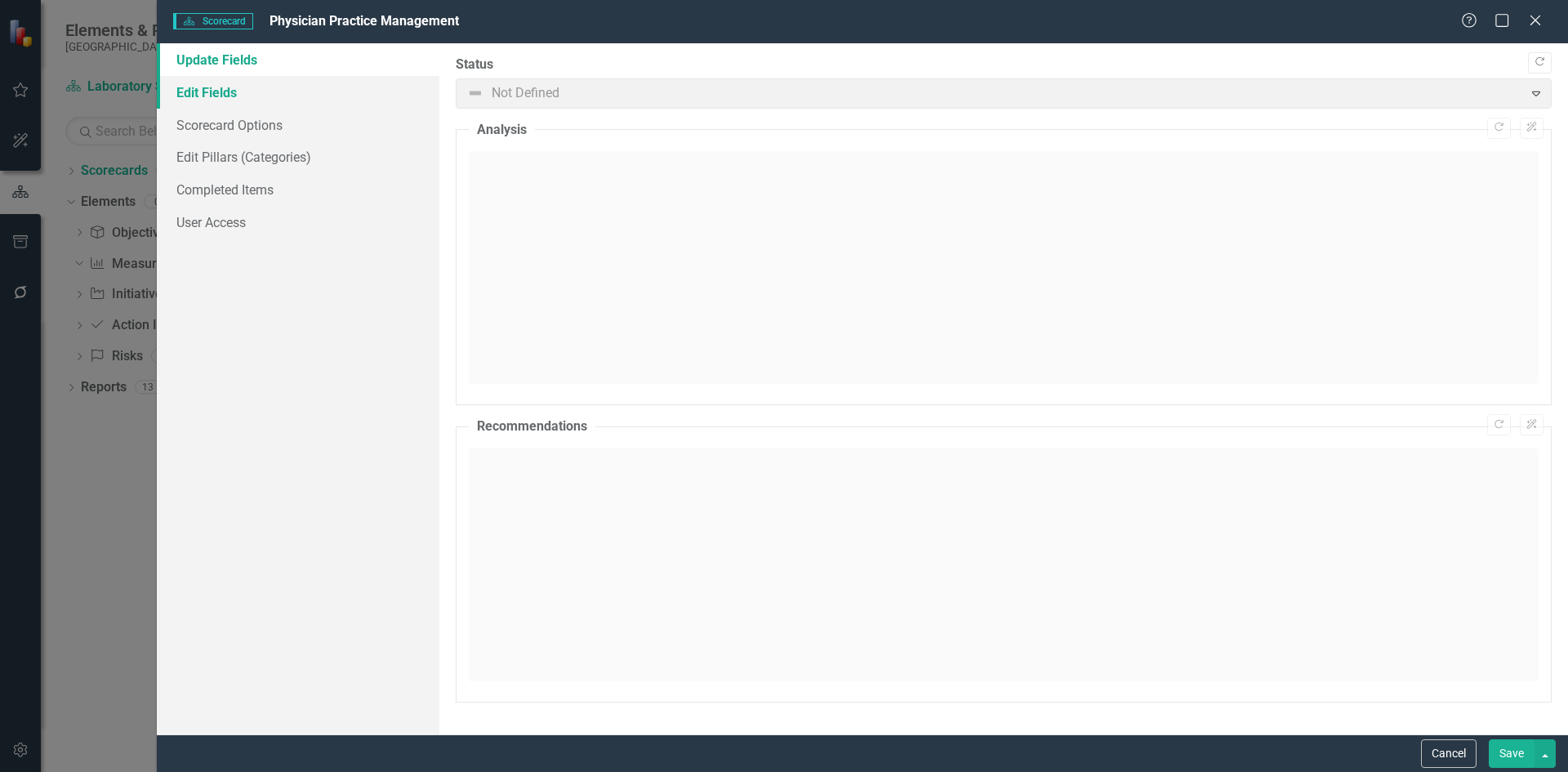
click at [239, 94] on link "Edit Fields" at bounding box center [298, 92] width 283 height 33
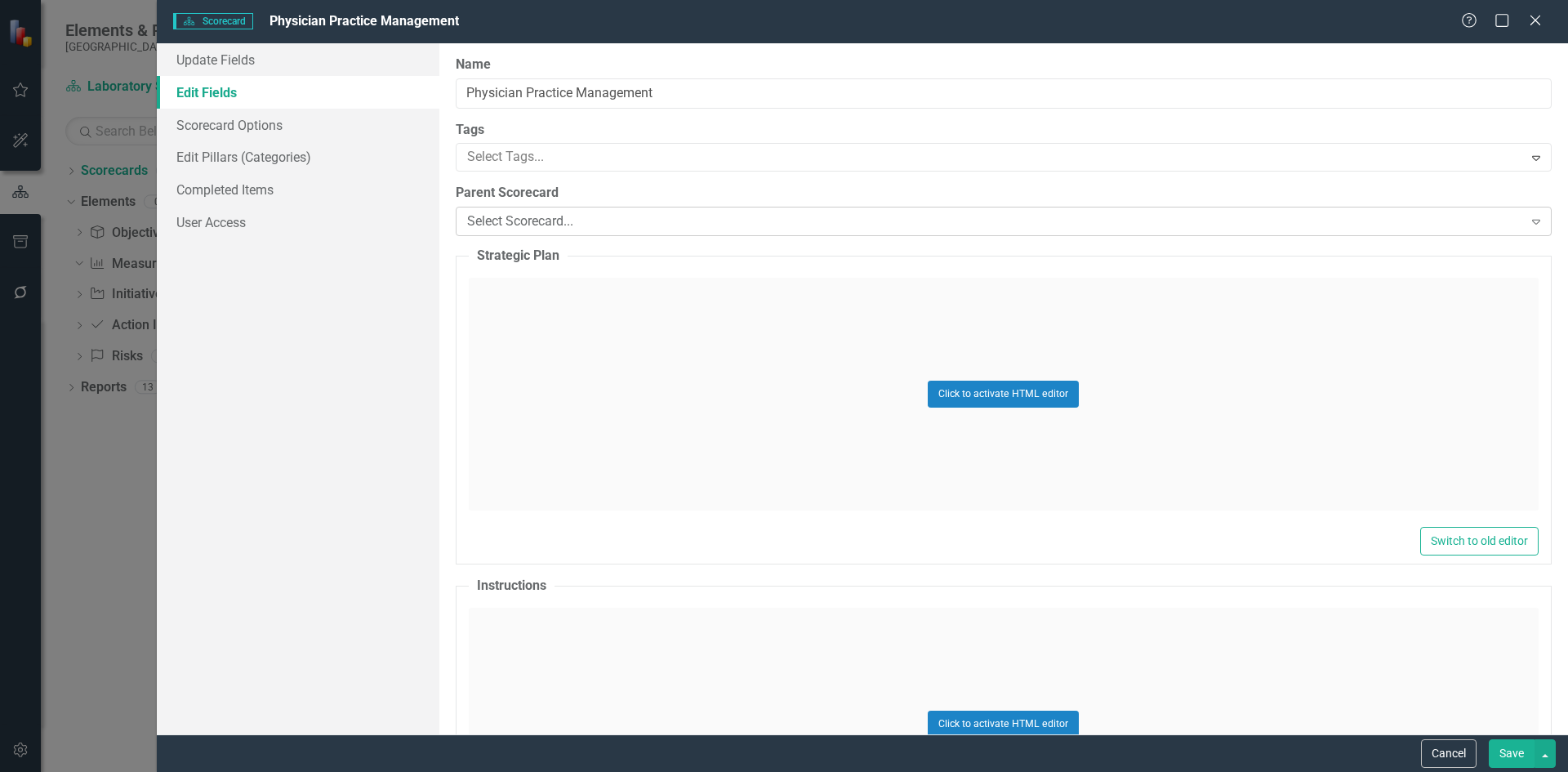
click at [1532, 223] on icon at bounding box center [1536, 222] width 8 height 5
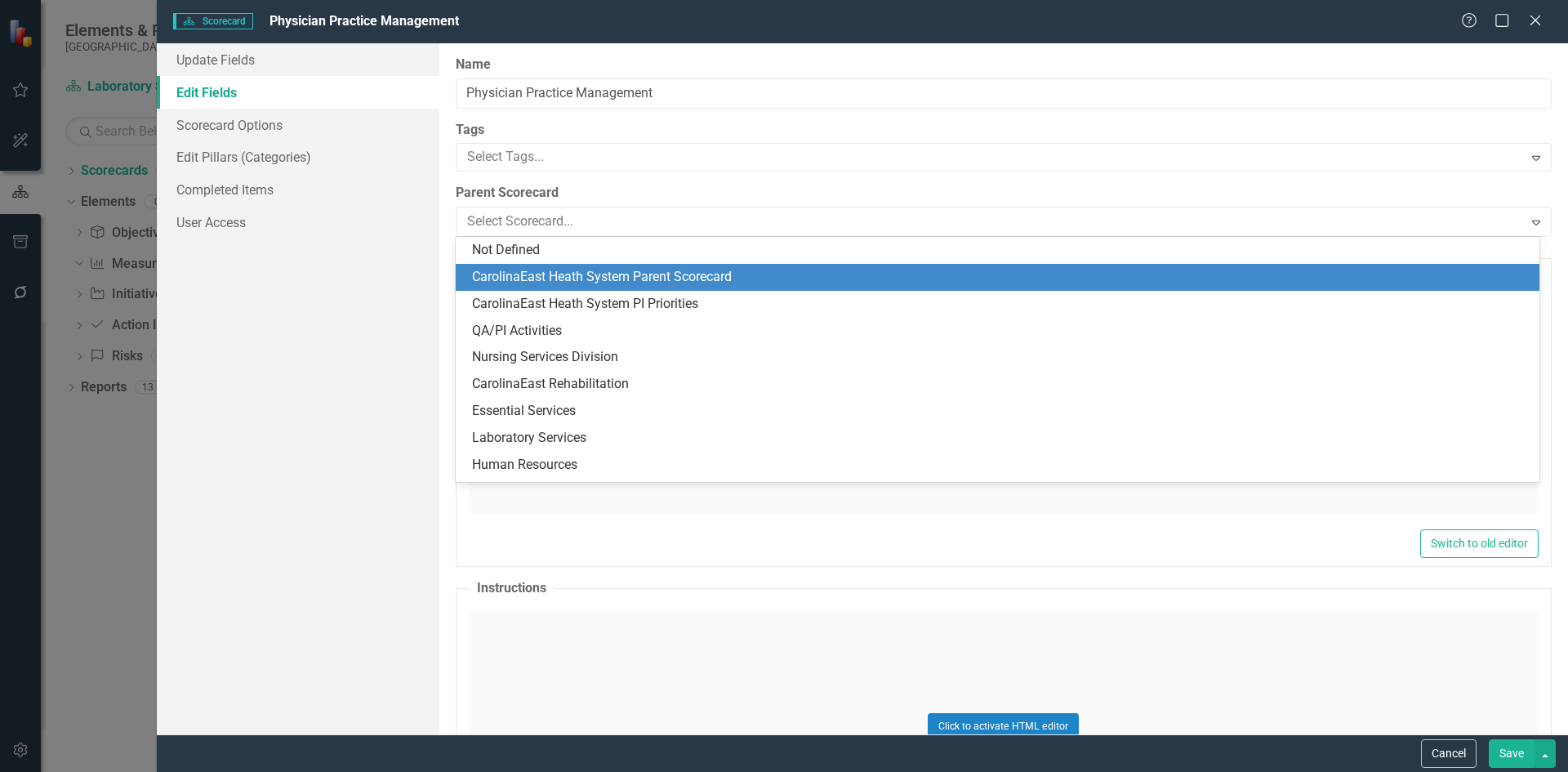
click at [586, 275] on div "CarolinaEast Heath System Parent Scorecard" at bounding box center [1001, 277] width 1058 height 19
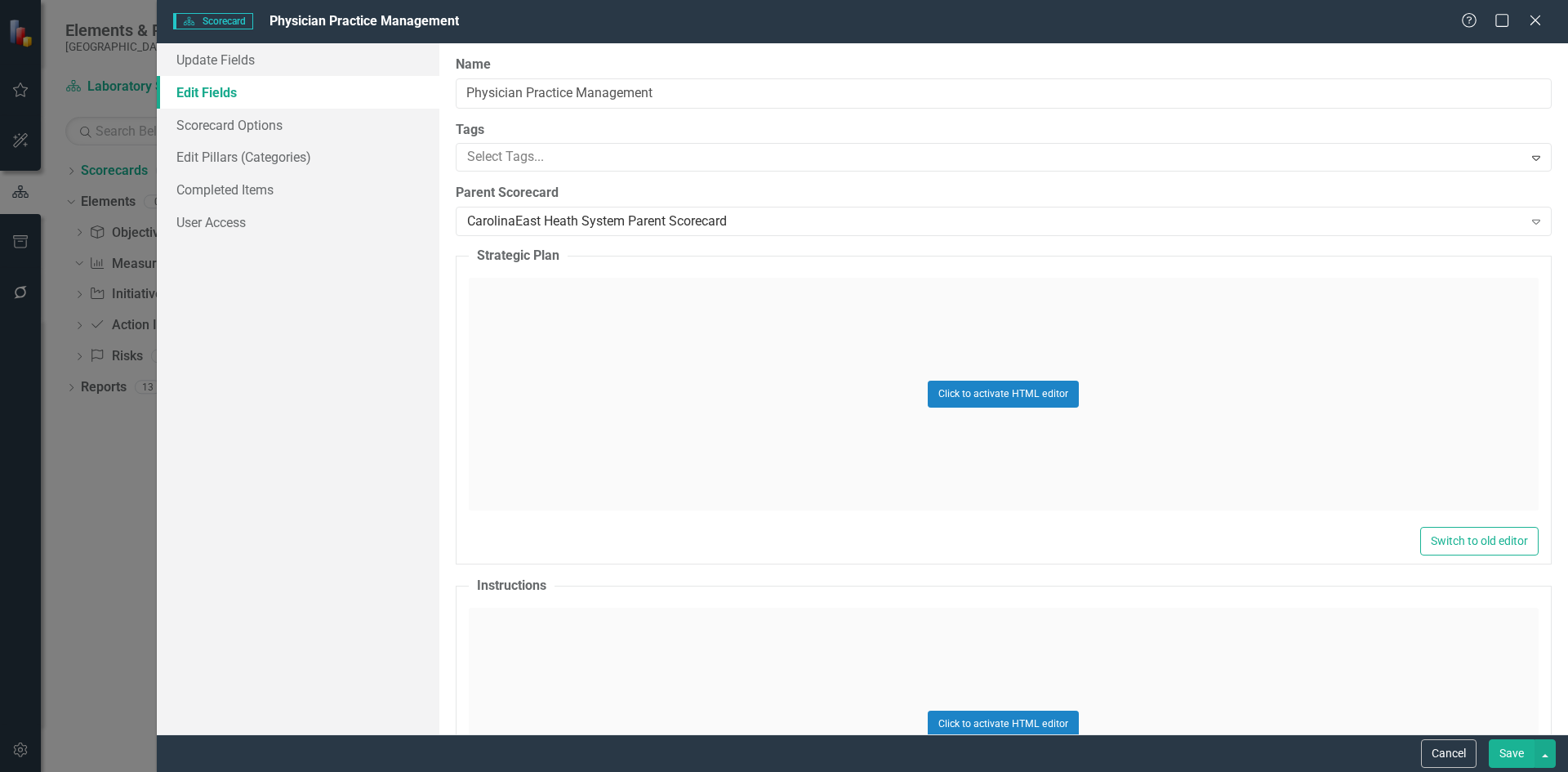
click at [1524, 756] on button "Save" at bounding box center [1512, 753] width 45 height 29
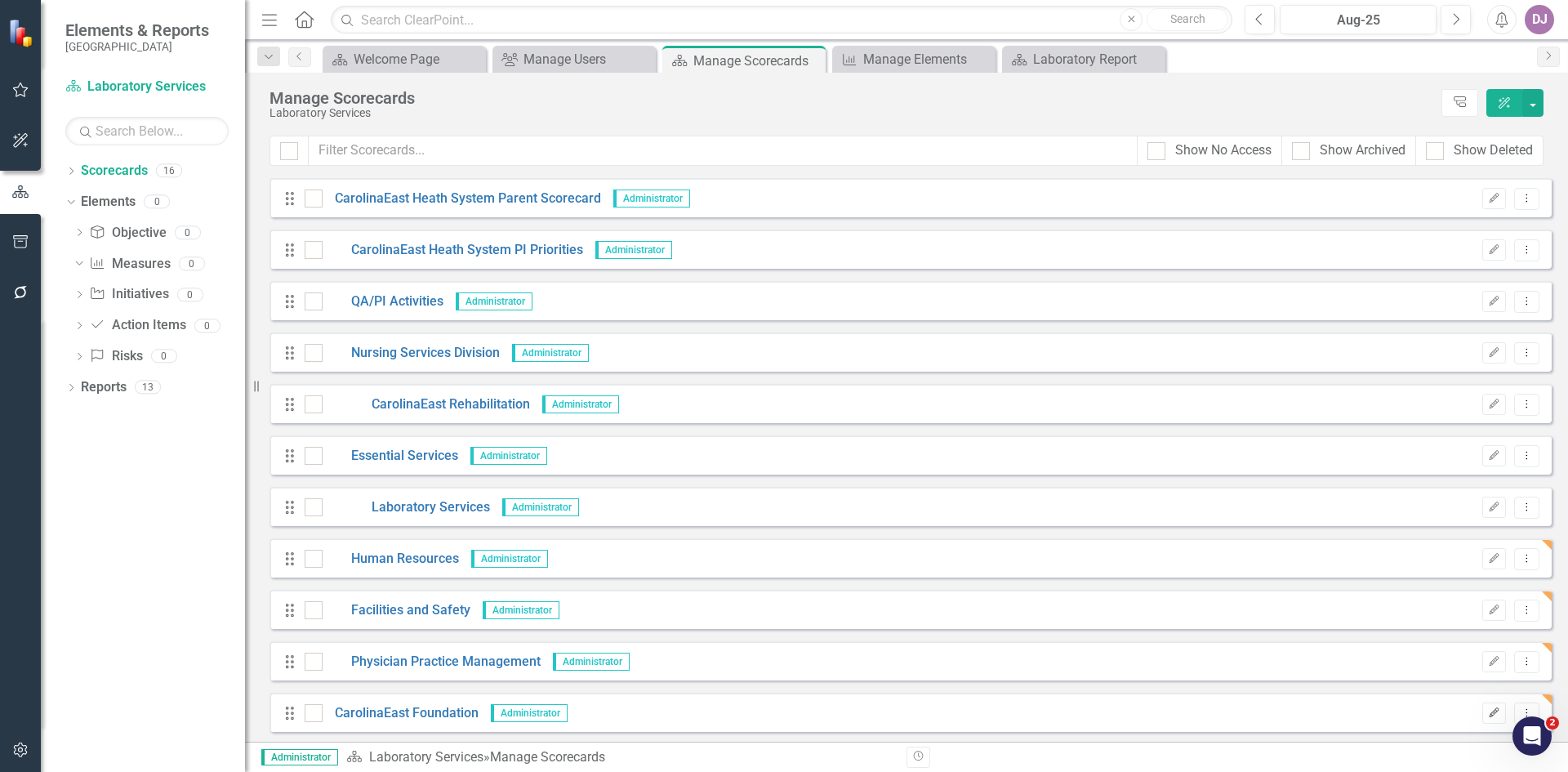
click at [1488, 714] on icon "Edit" at bounding box center [1494, 713] width 13 height 10
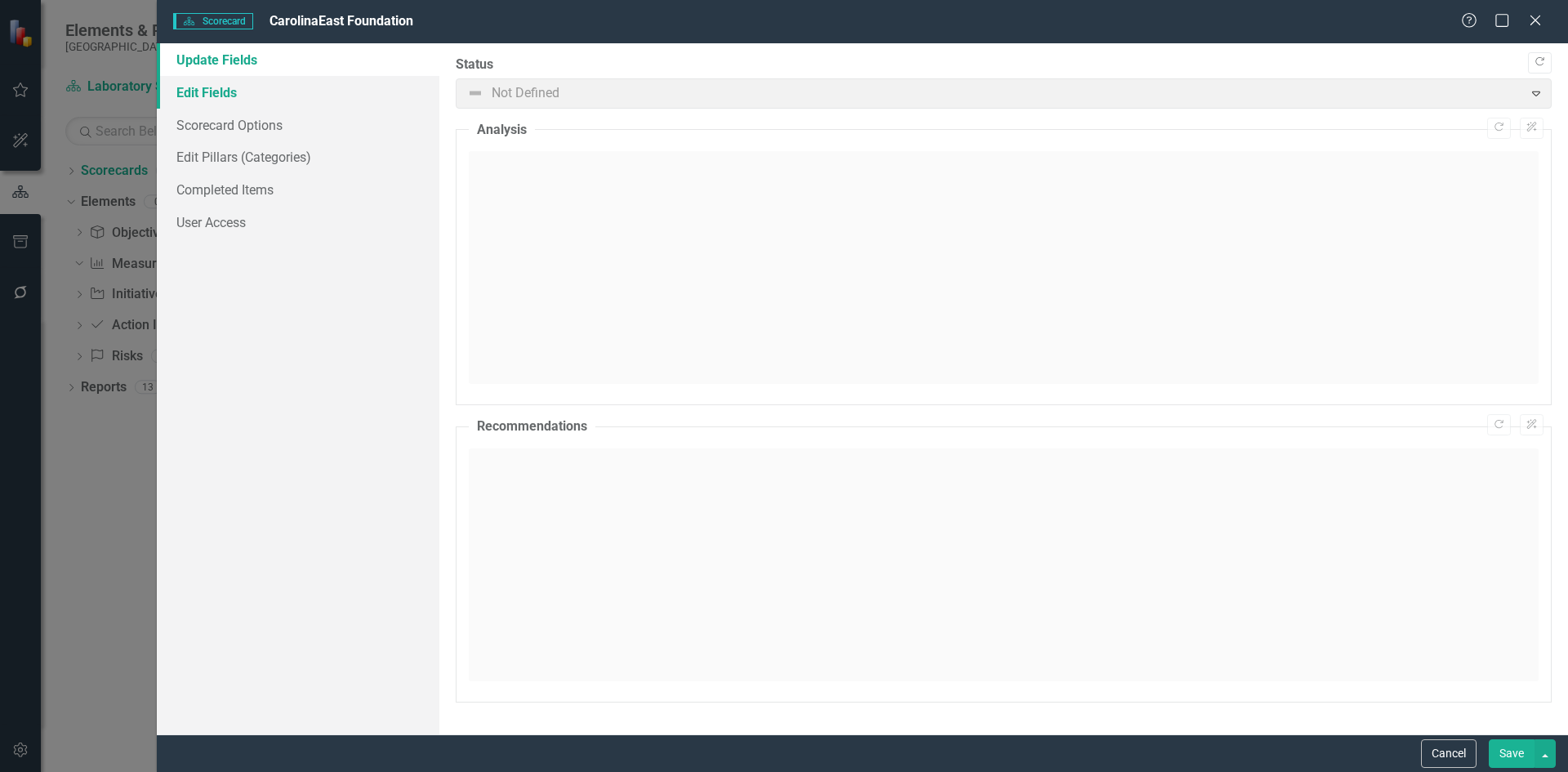
click at [262, 91] on link "Edit Fields" at bounding box center [298, 92] width 283 height 33
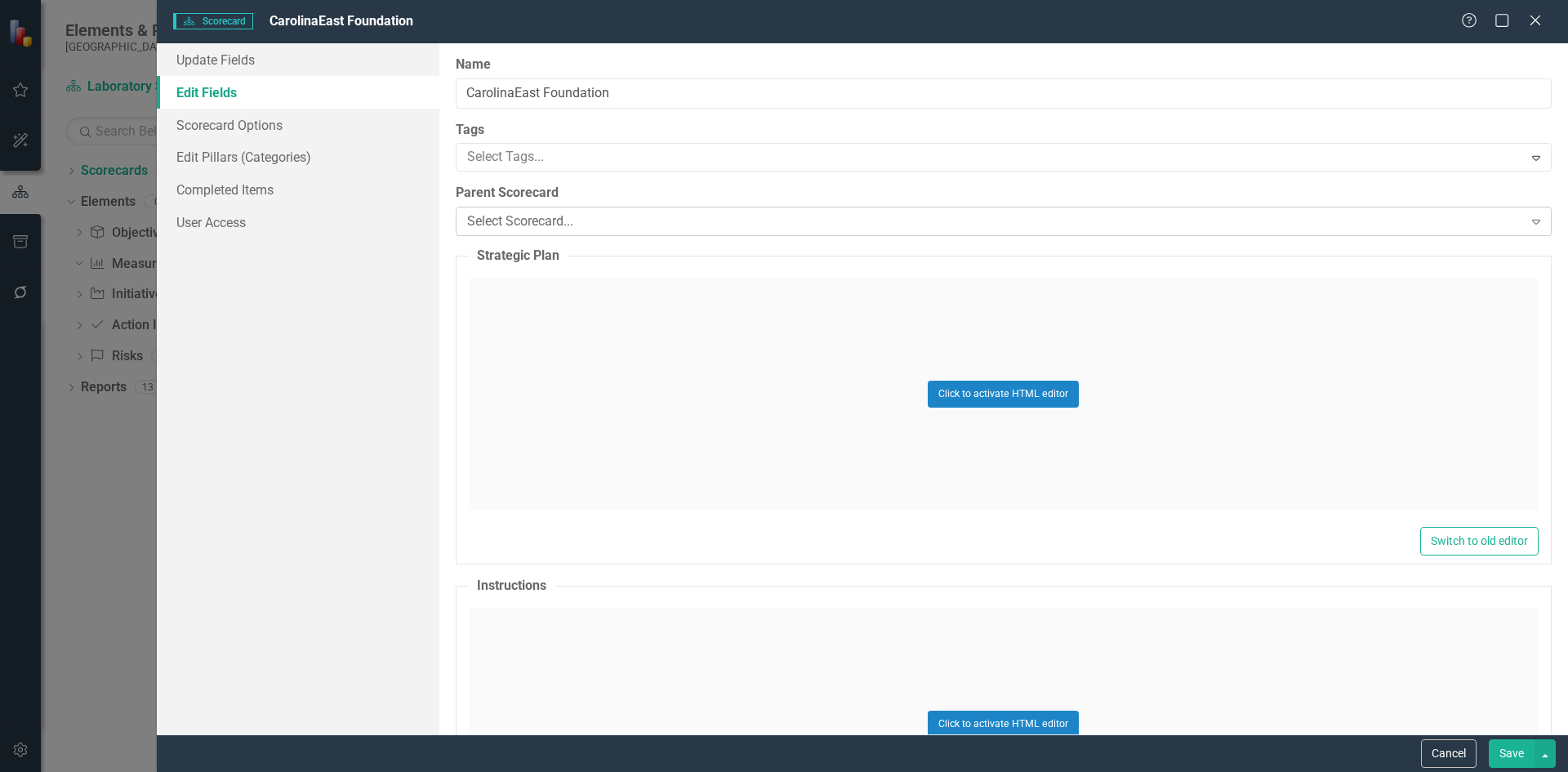
click at [1528, 224] on icon "Expand" at bounding box center [1536, 221] width 16 height 13
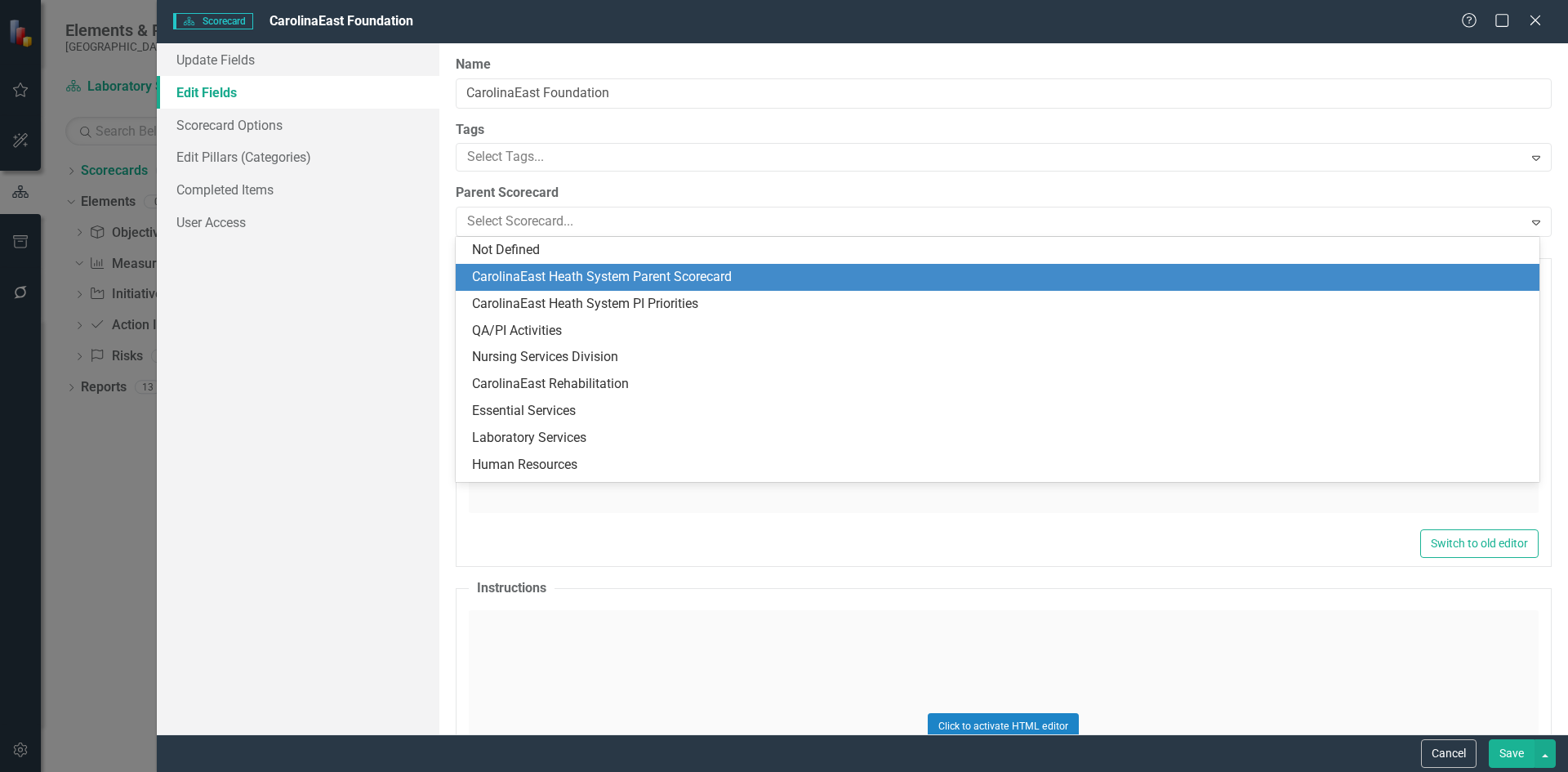
click at [587, 276] on div "CarolinaEast Heath System Parent Scorecard" at bounding box center [1001, 277] width 1058 height 19
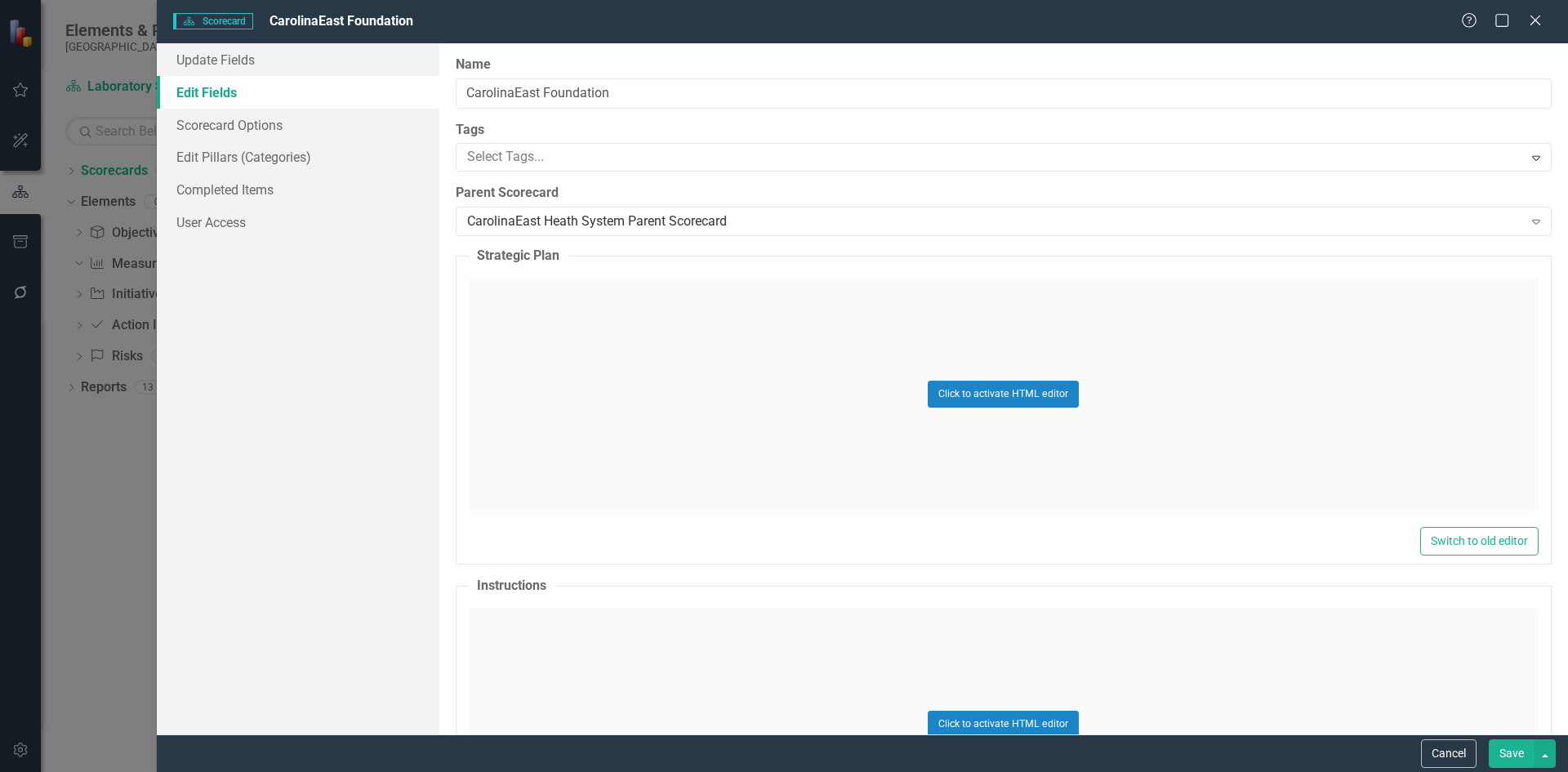
click at [1511, 750] on button "Save" at bounding box center [1512, 753] width 45 height 29
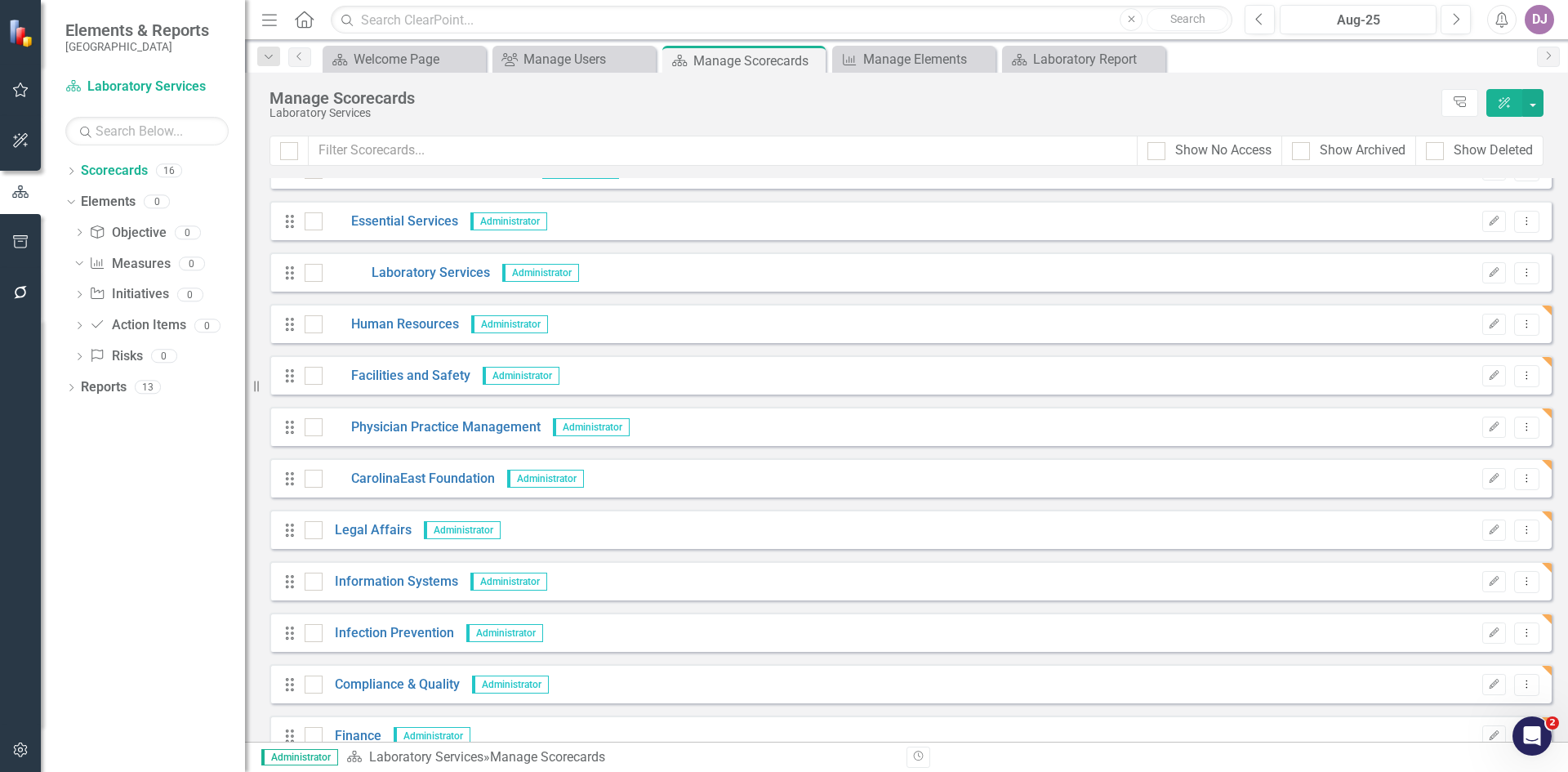
scroll to position [260, 0]
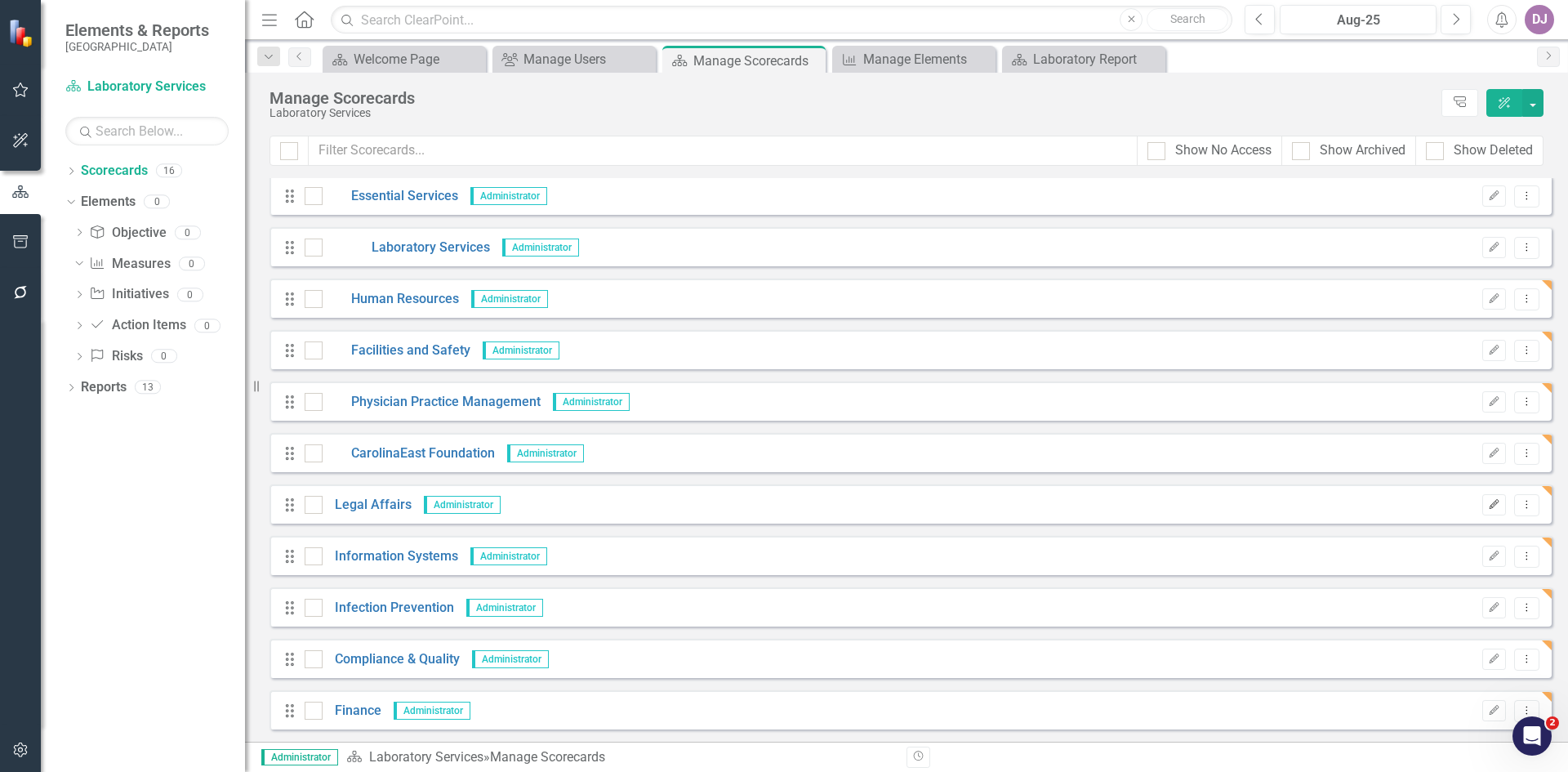
click at [1488, 505] on icon "Edit" at bounding box center [1494, 505] width 13 height 10
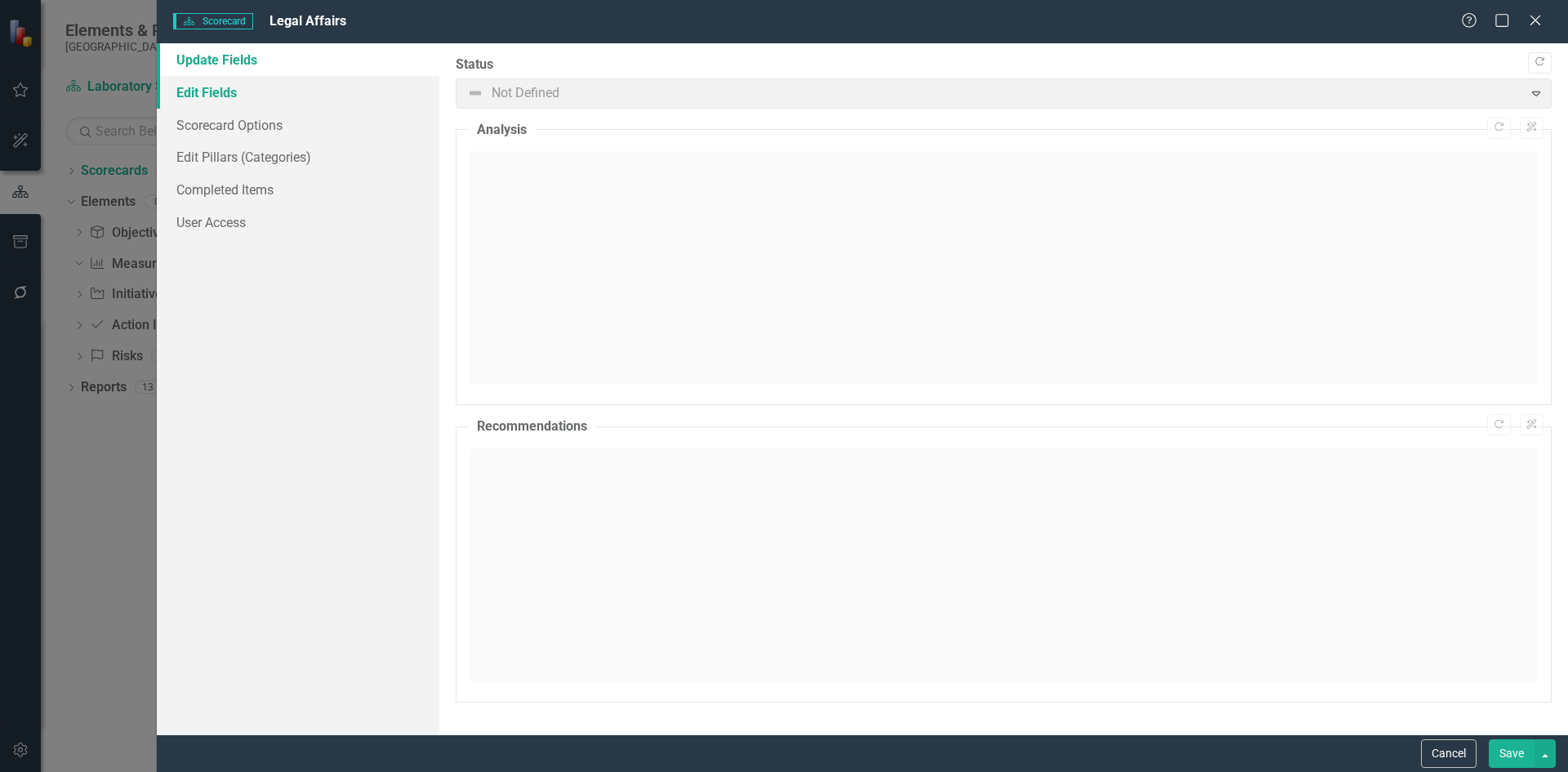
click at [238, 83] on link "Edit Fields" at bounding box center [298, 92] width 283 height 33
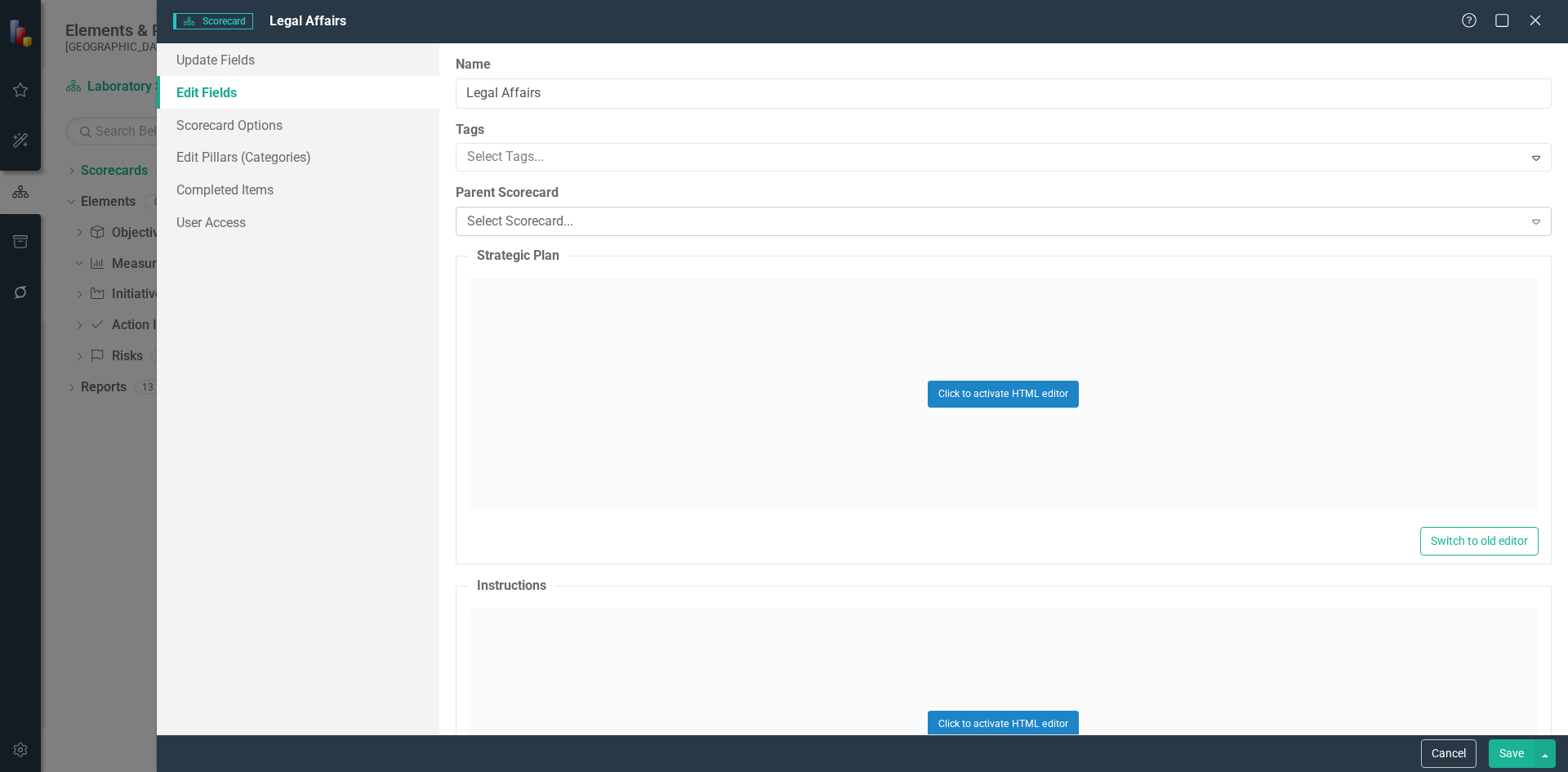
click at [1528, 221] on icon "Expand" at bounding box center [1536, 221] width 16 height 13
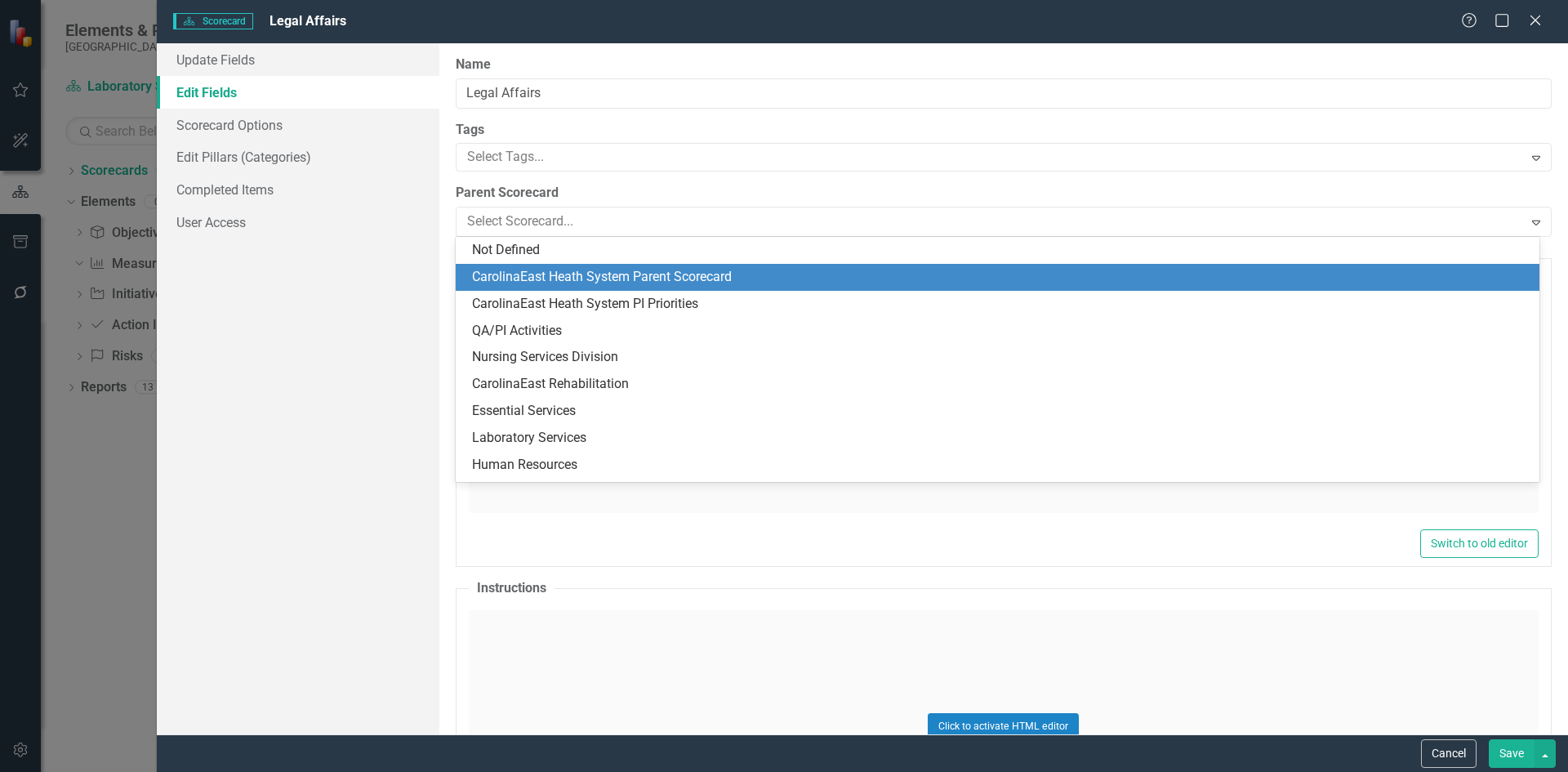
click at [537, 287] on div "CarolinaEast Heath System Parent Scorecard" at bounding box center [997, 277] width 1084 height 27
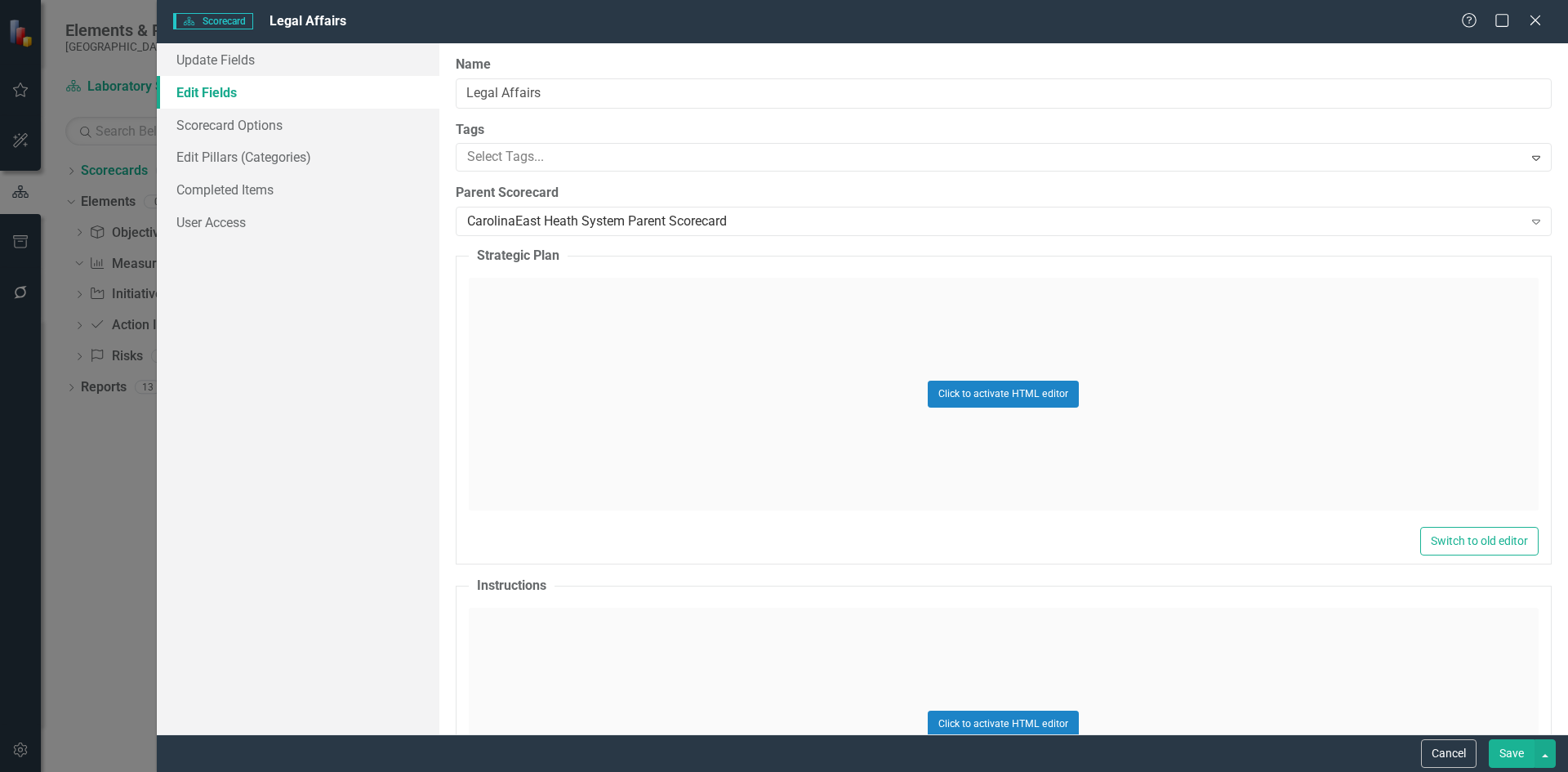
click at [1520, 753] on button "Save" at bounding box center [1512, 753] width 45 height 29
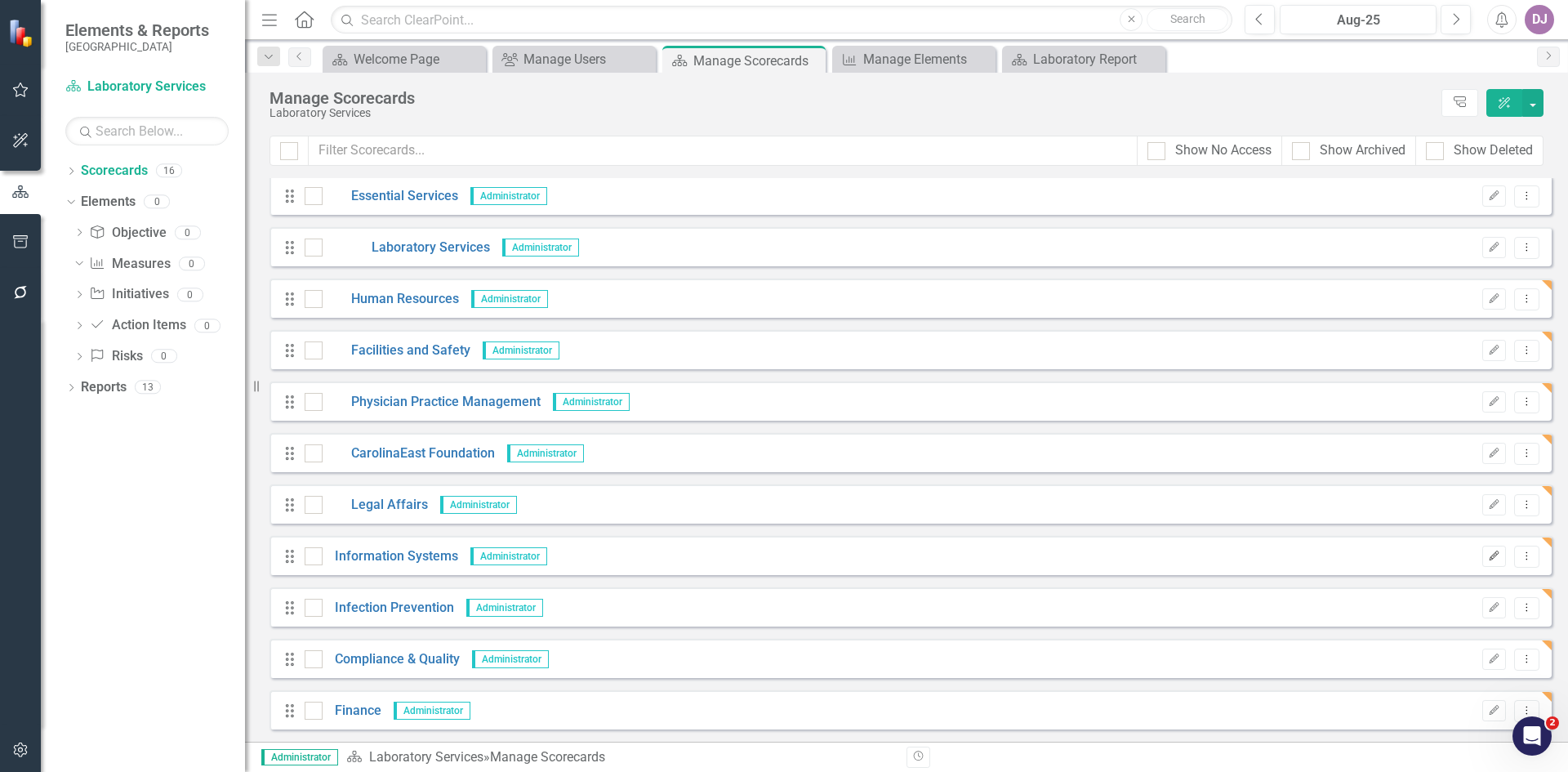
click at [1490, 557] on icon "button" at bounding box center [1495, 556] width 10 height 10
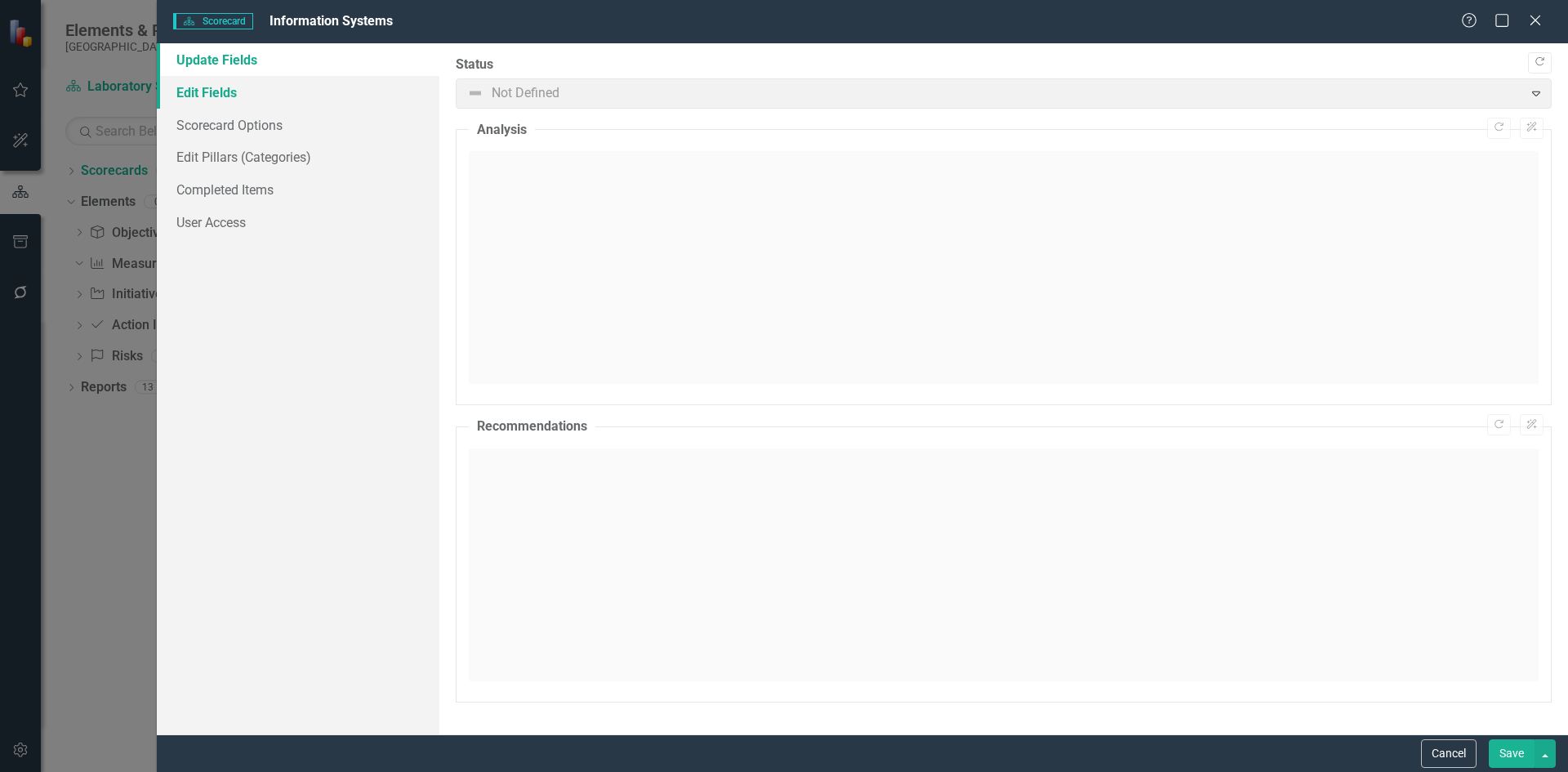
click at [258, 100] on link "Edit Fields" at bounding box center [298, 92] width 283 height 33
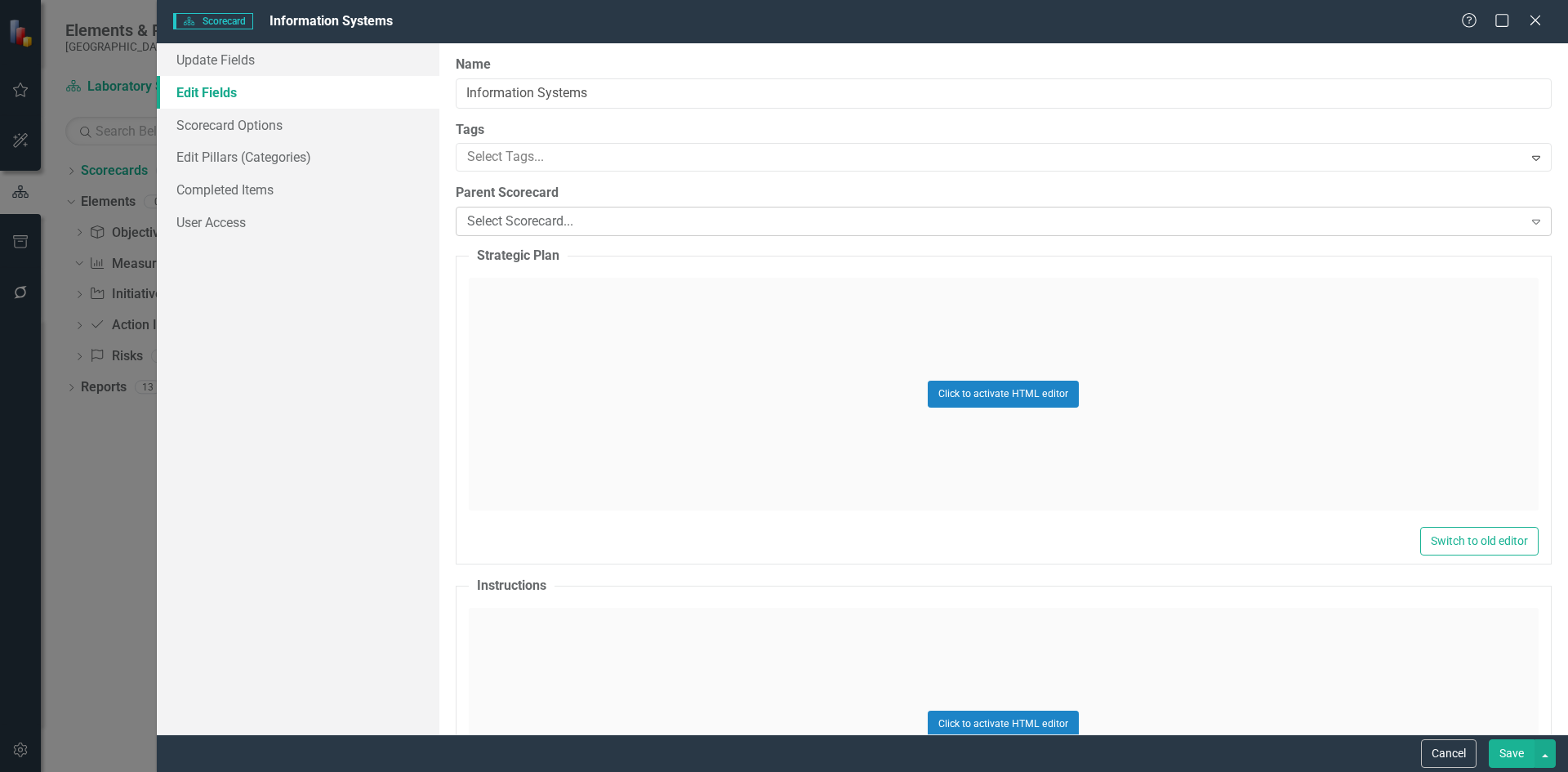
click at [1528, 225] on icon "Expand" at bounding box center [1536, 221] width 16 height 13
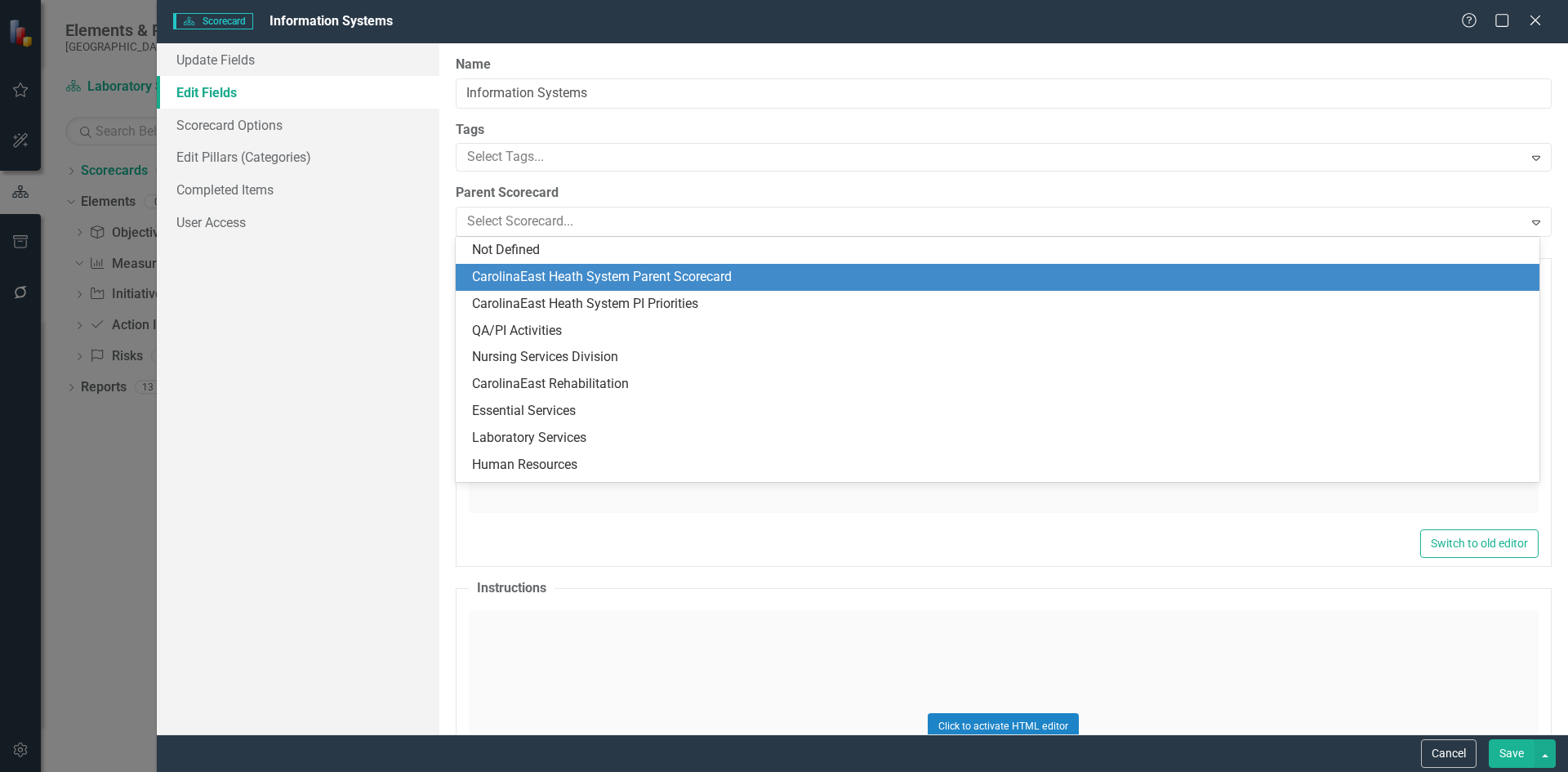
click at [587, 280] on div "CarolinaEast Heath System Parent Scorecard" at bounding box center [1001, 277] width 1058 height 19
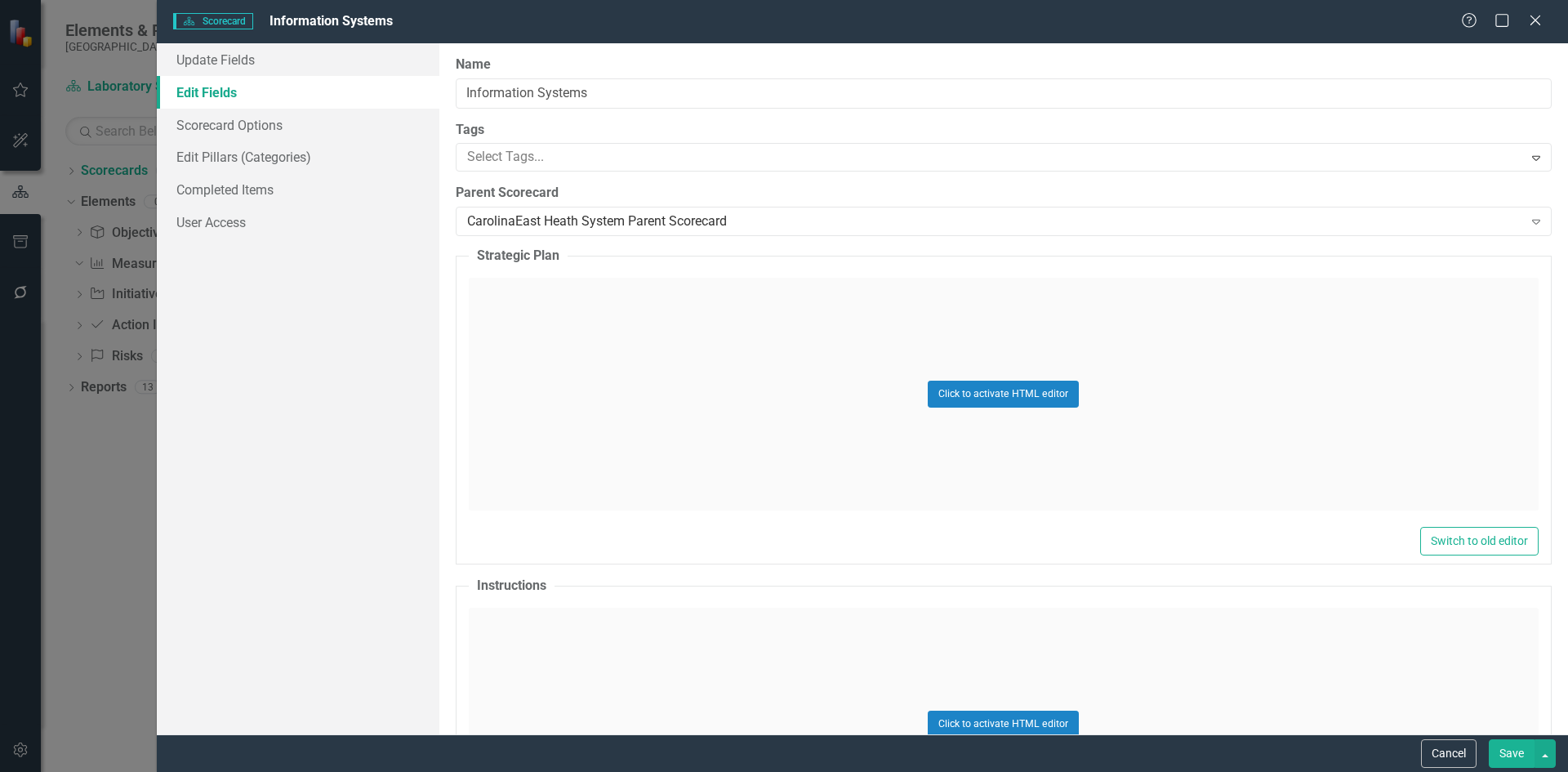
click at [1510, 754] on button "Save" at bounding box center [1512, 753] width 45 height 29
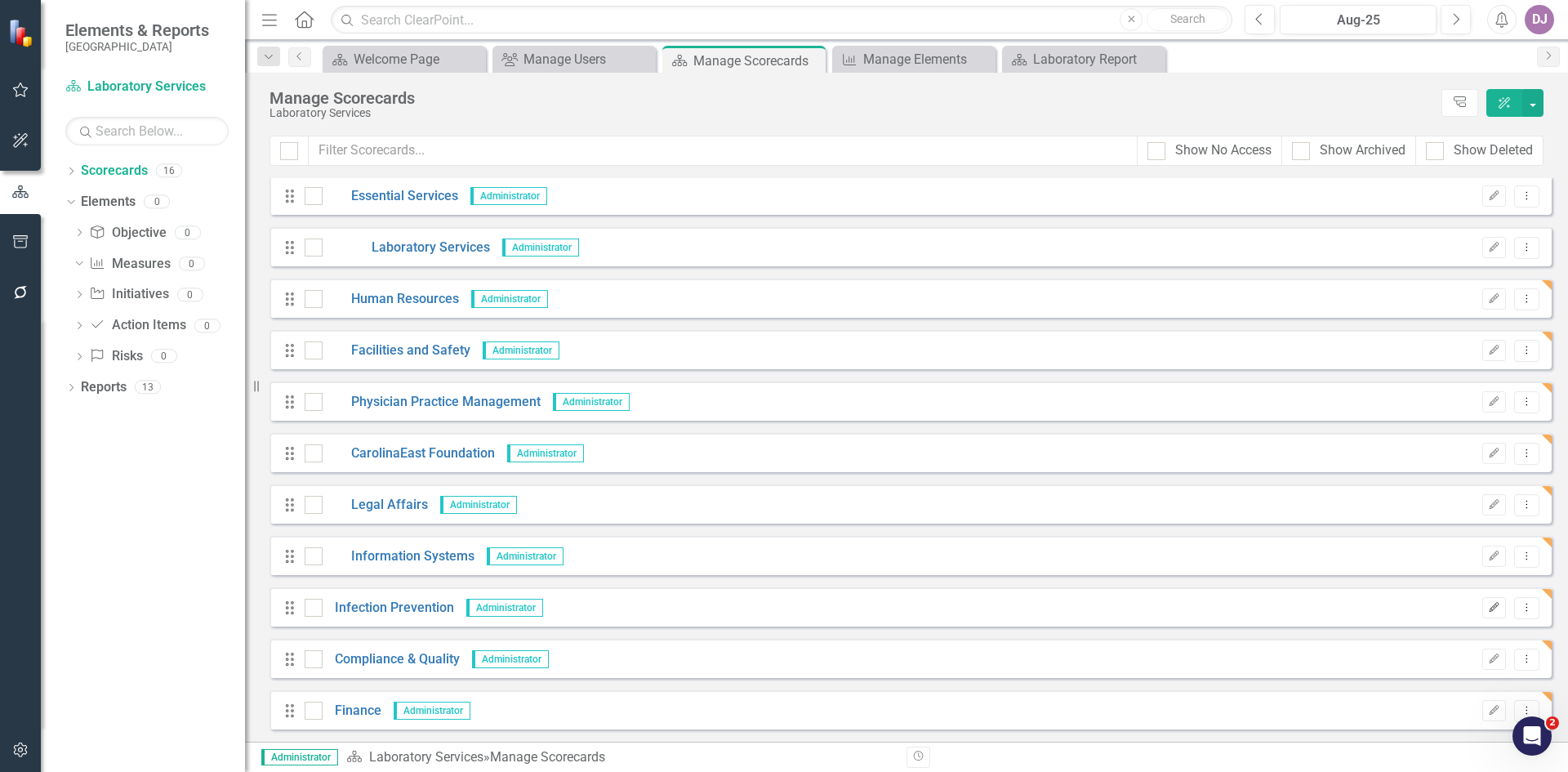
click at [1488, 612] on icon "Edit" at bounding box center [1494, 608] width 13 height 10
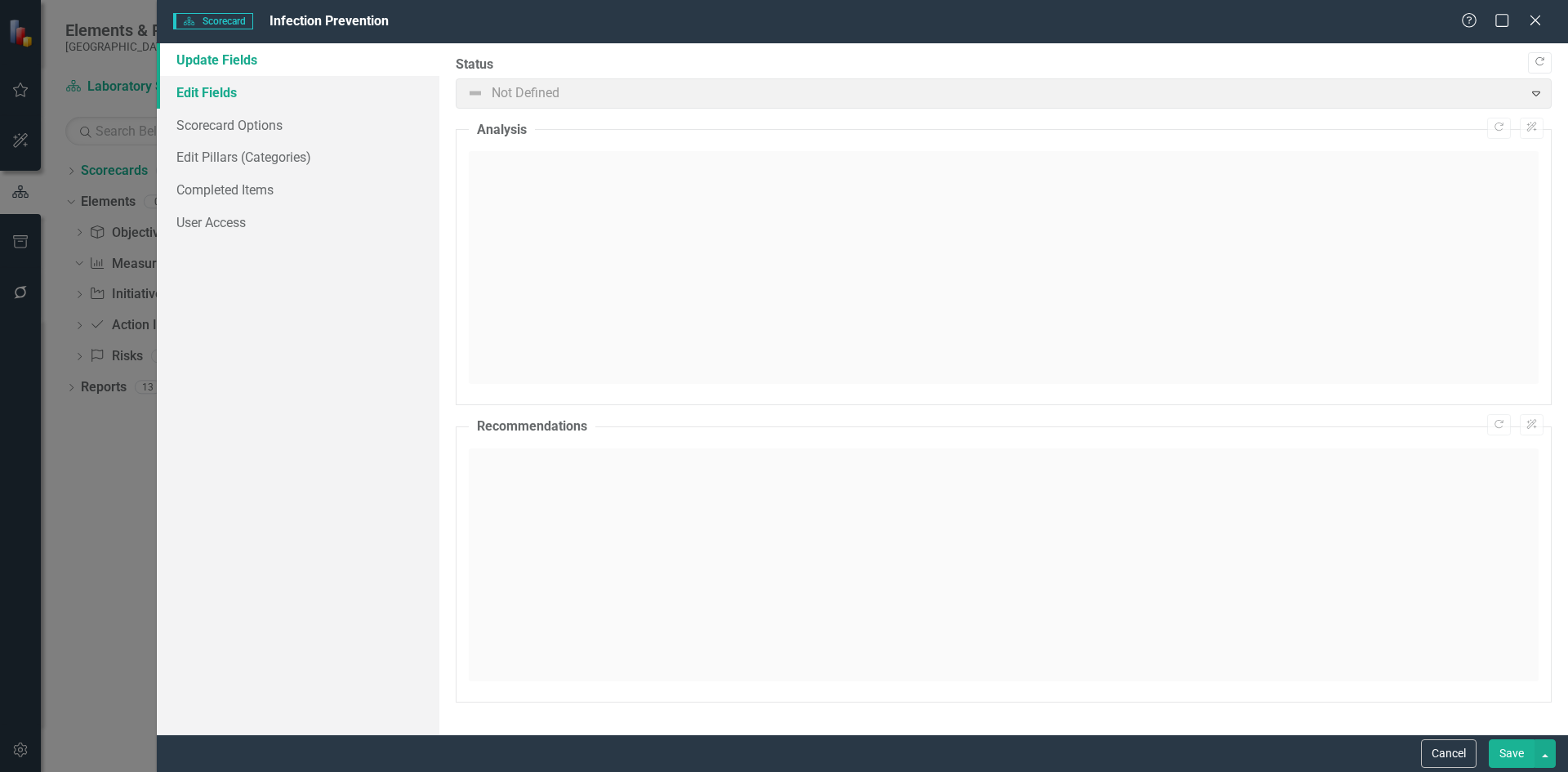
click at [213, 90] on link "Edit Fields" at bounding box center [298, 92] width 283 height 33
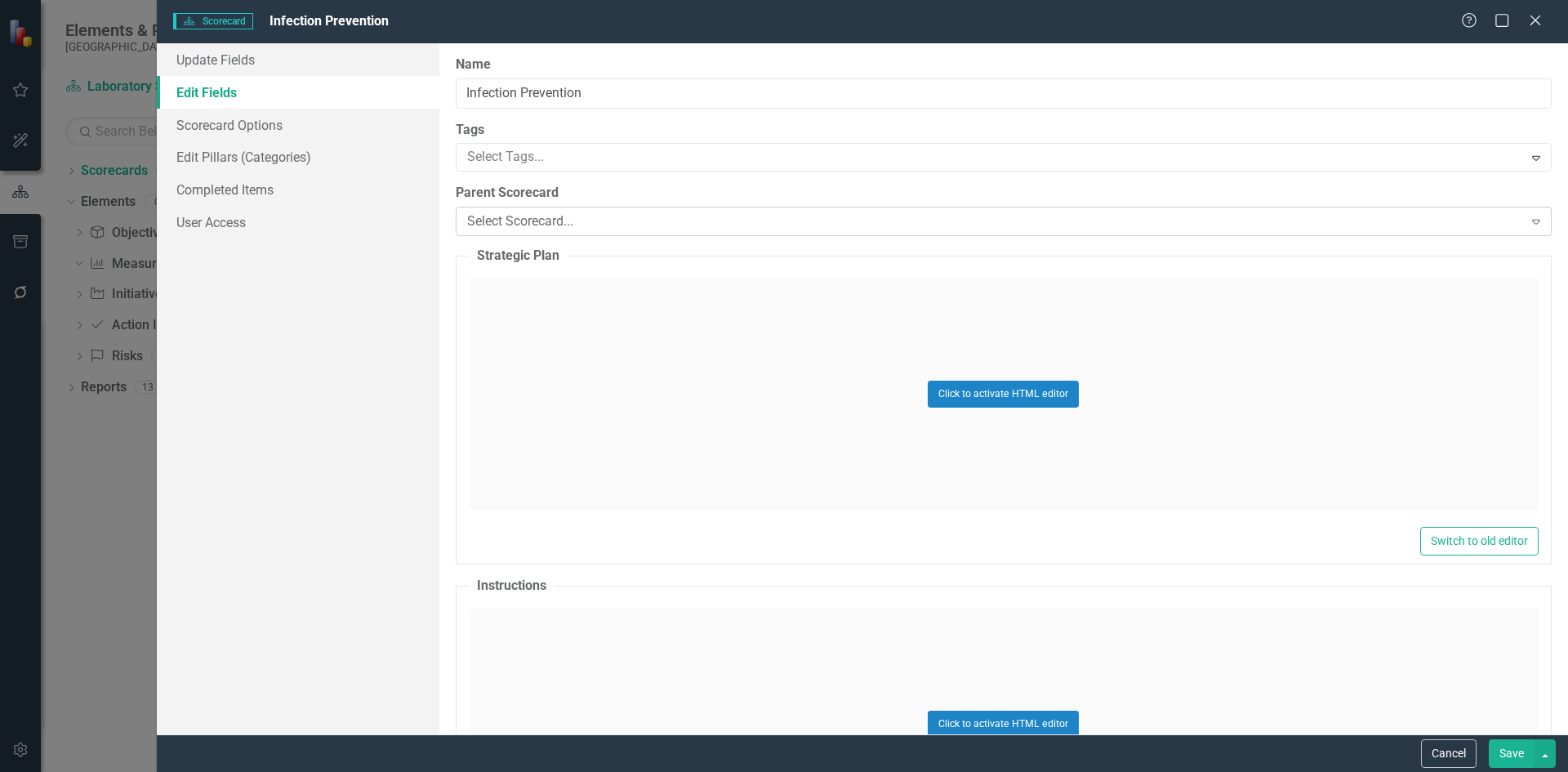
click at [1528, 226] on icon "Expand" at bounding box center [1536, 221] width 16 height 13
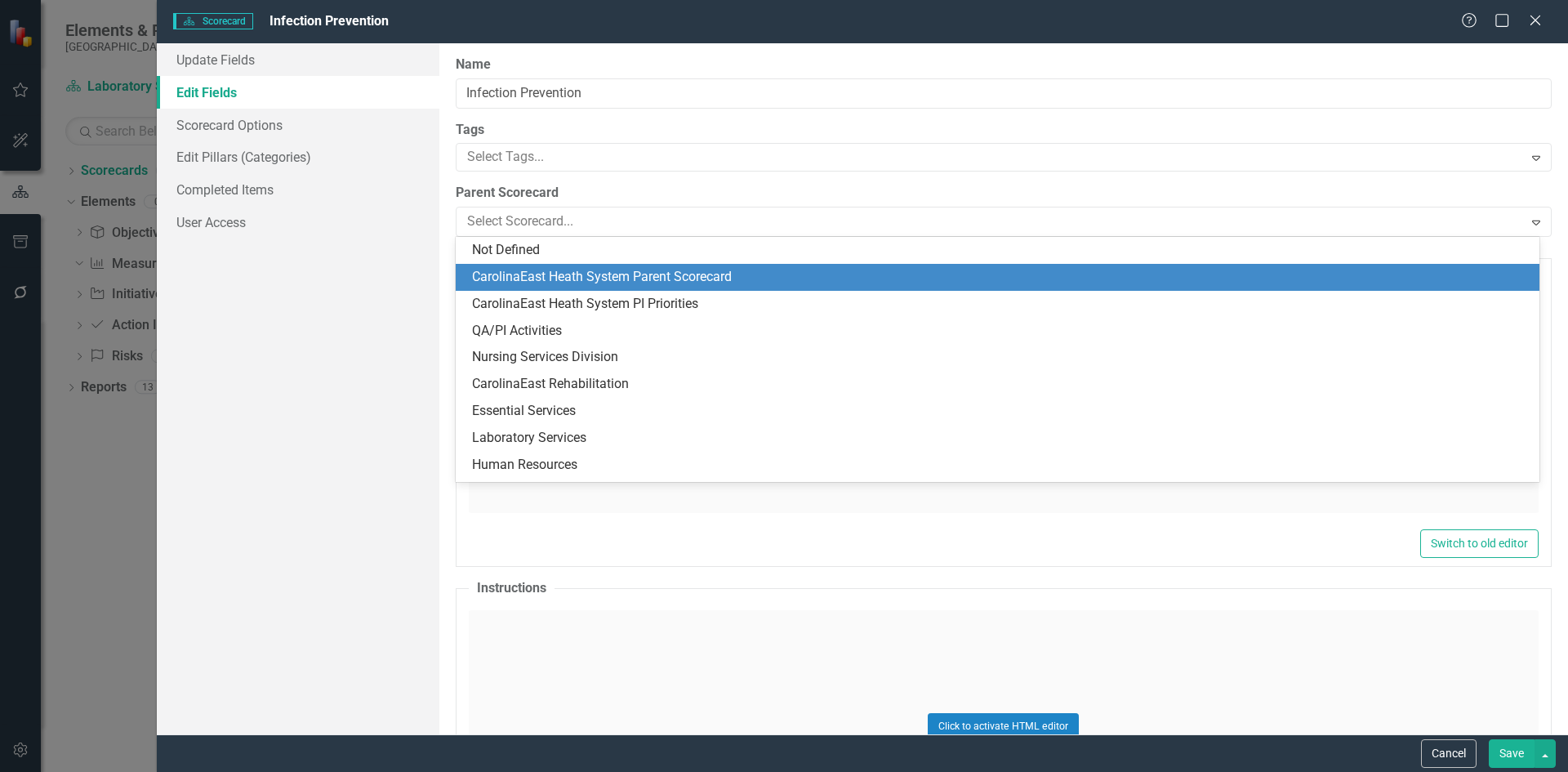
click at [671, 279] on div "CarolinaEast Heath System Parent Scorecard" at bounding box center [1001, 277] width 1058 height 19
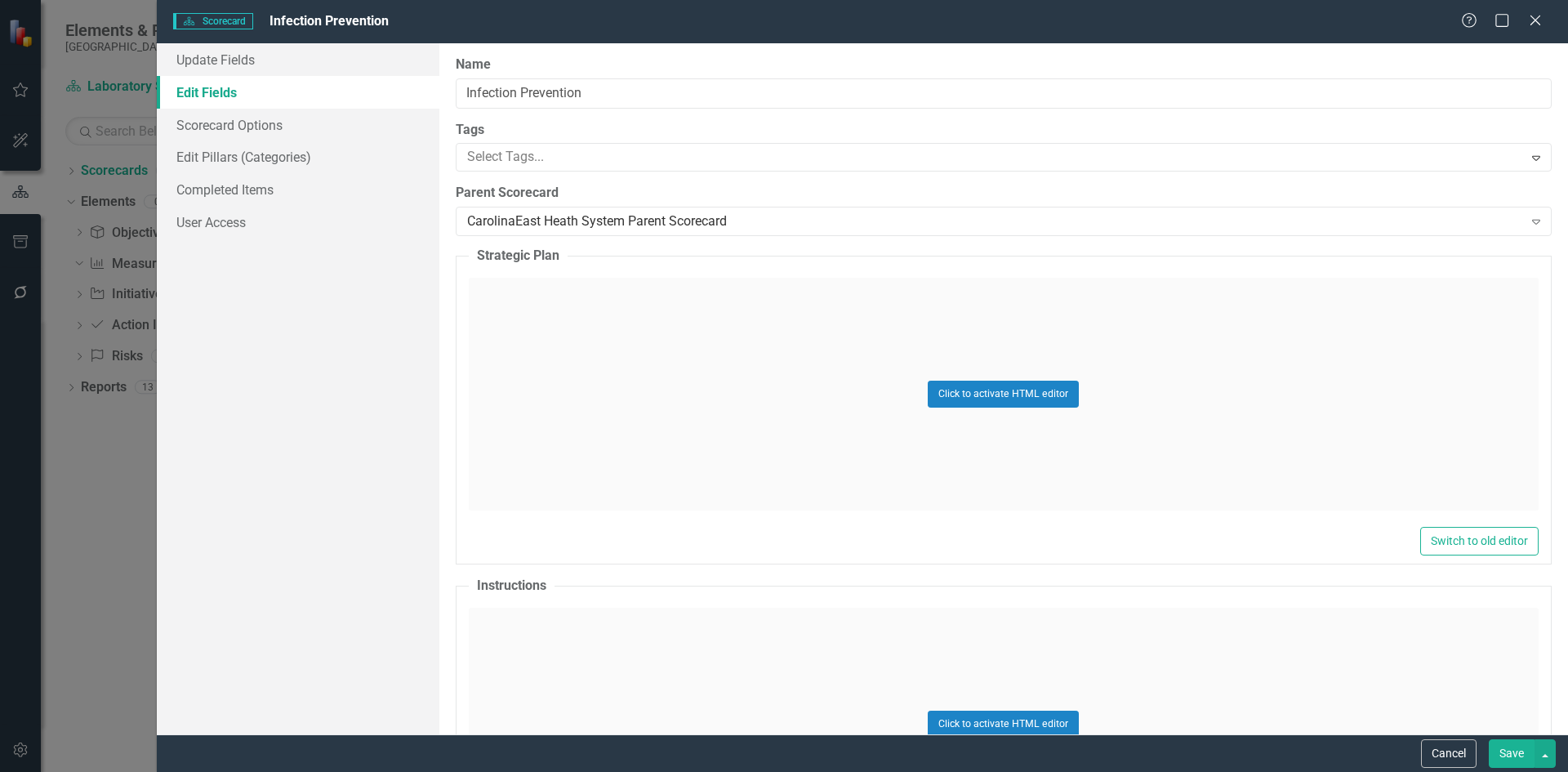
click at [1511, 759] on button "Save" at bounding box center [1512, 753] width 45 height 29
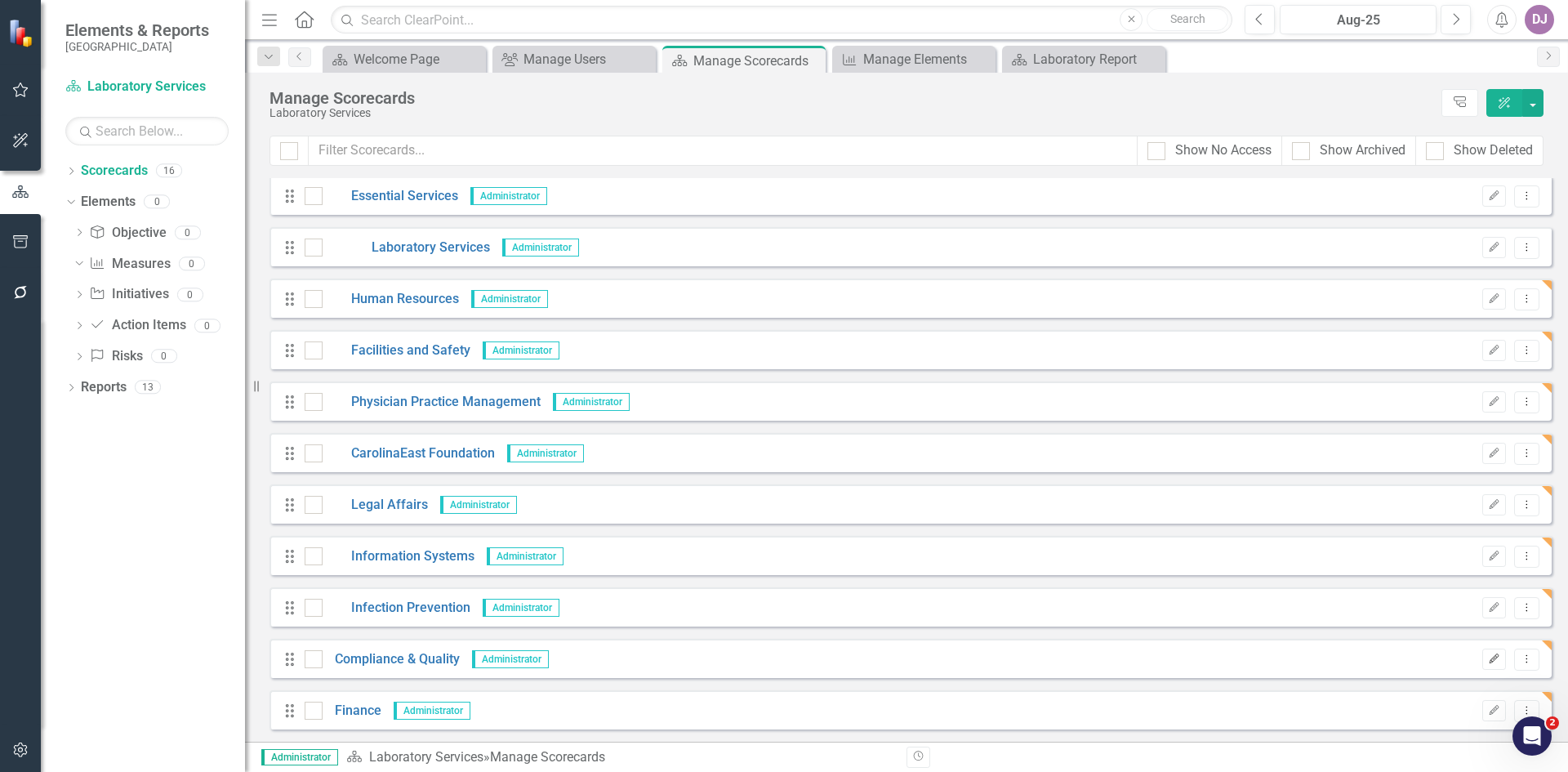
click at [1490, 656] on icon "button" at bounding box center [1495, 658] width 10 height 10
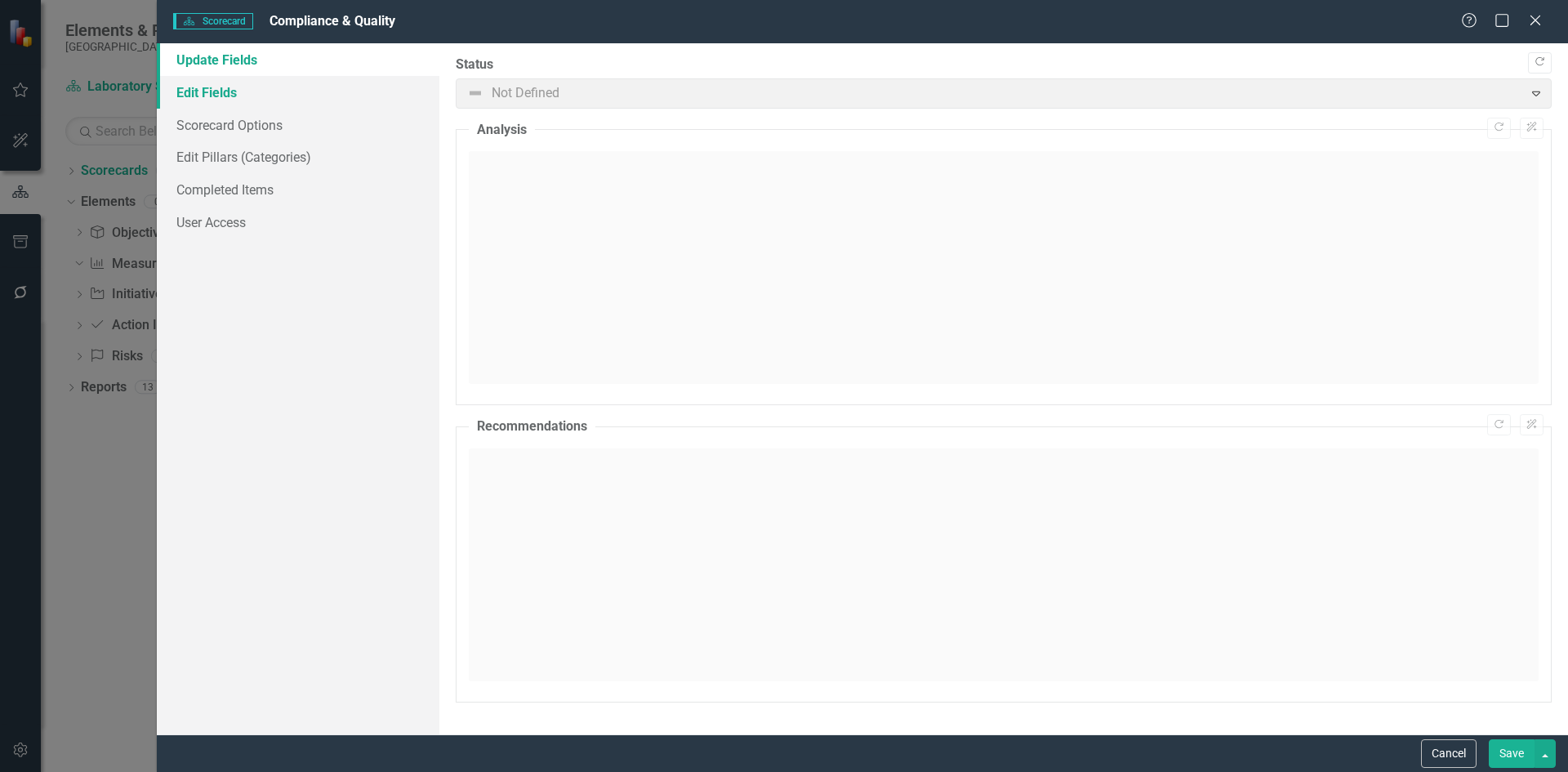
click at [211, 85] on link "Edit Fields" at bounding box center [298, 92] width 283 height 33
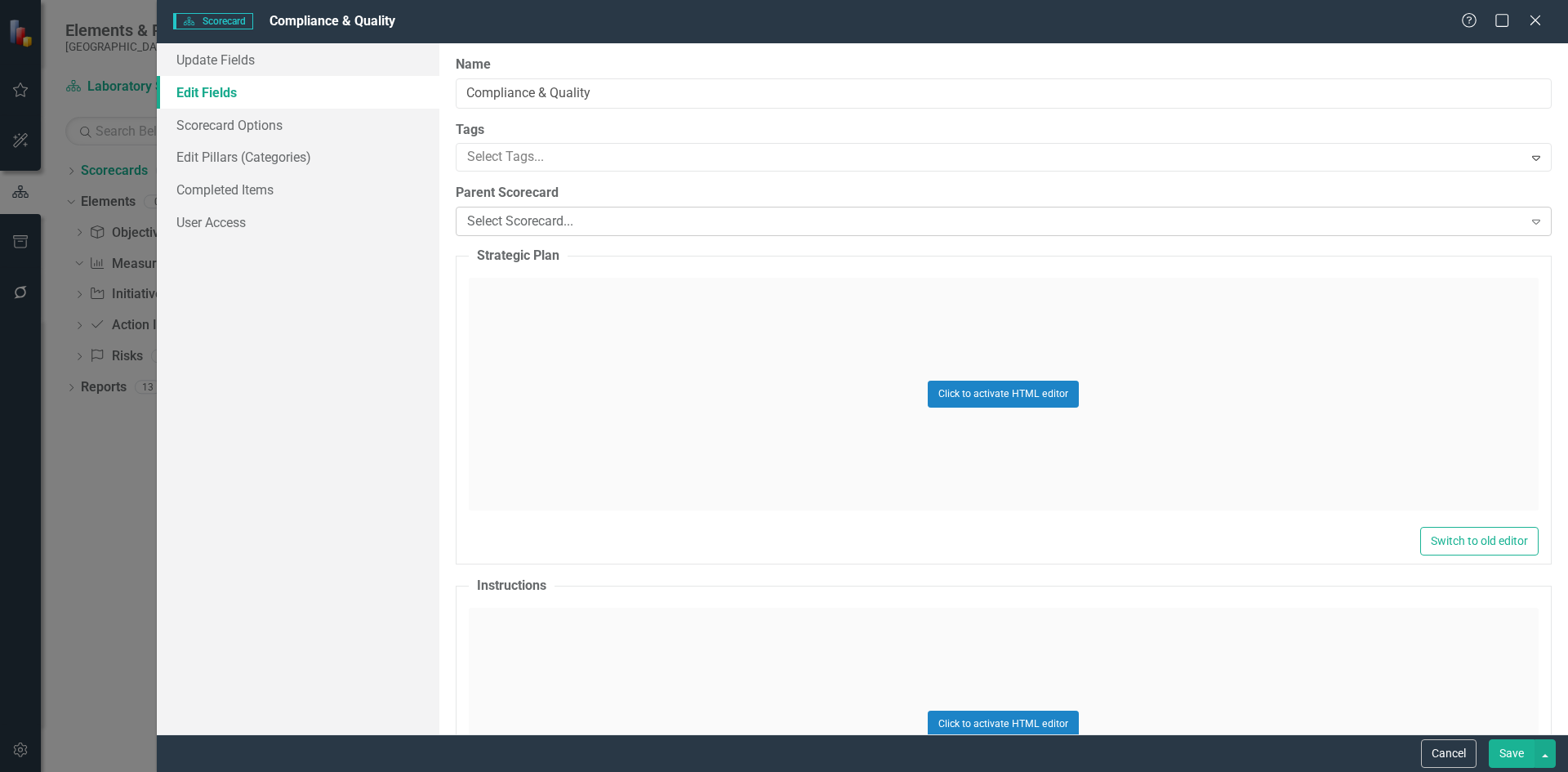
click at [1528, 226] on icon "Expand" at bounding box center [1536, 221] width 16 height 13
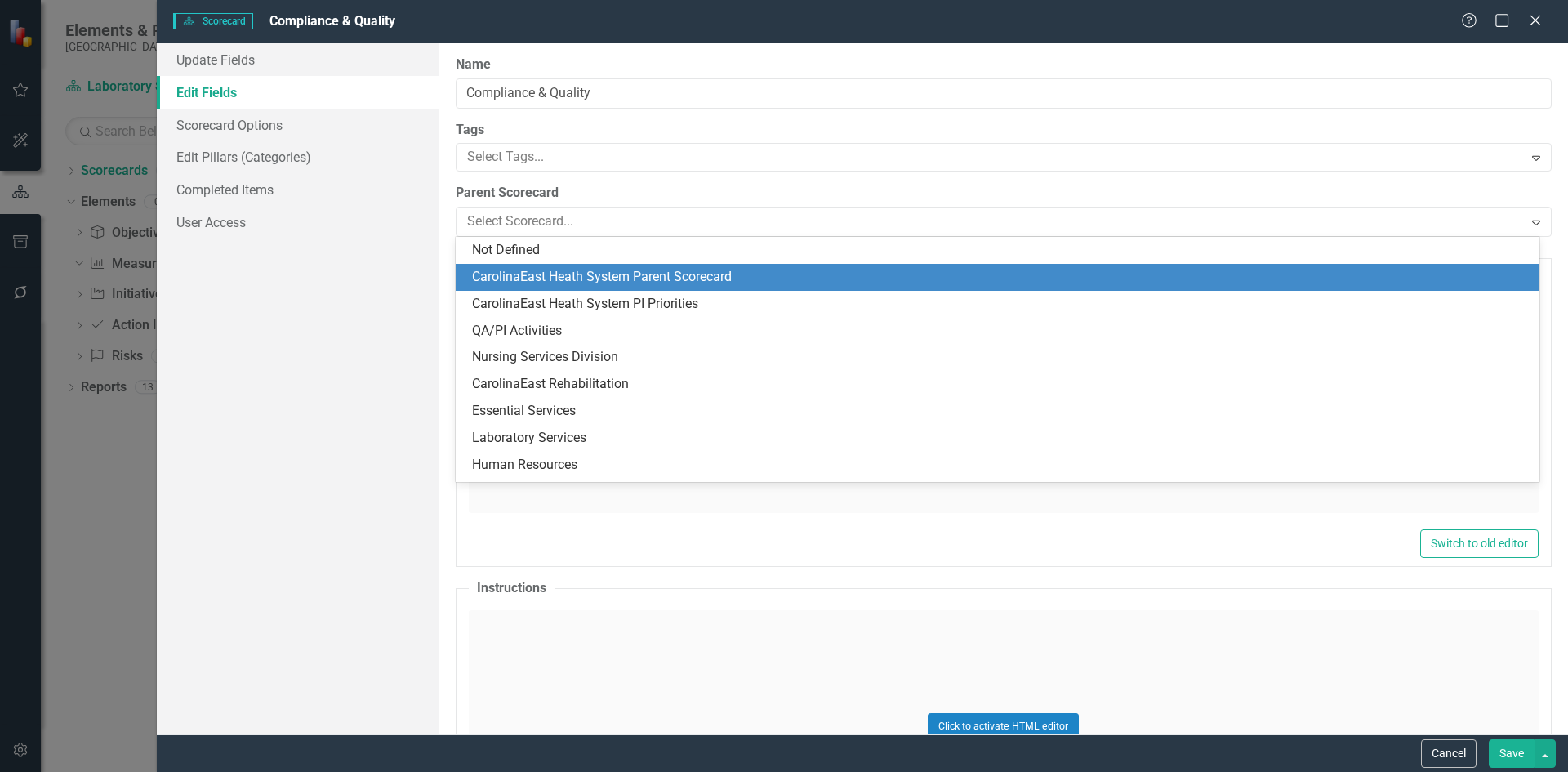
click at [584, 280] on div "CarolinaEast Heath System Parent Scorecard" at bounding box center [1001, 277] width 1058 height 19
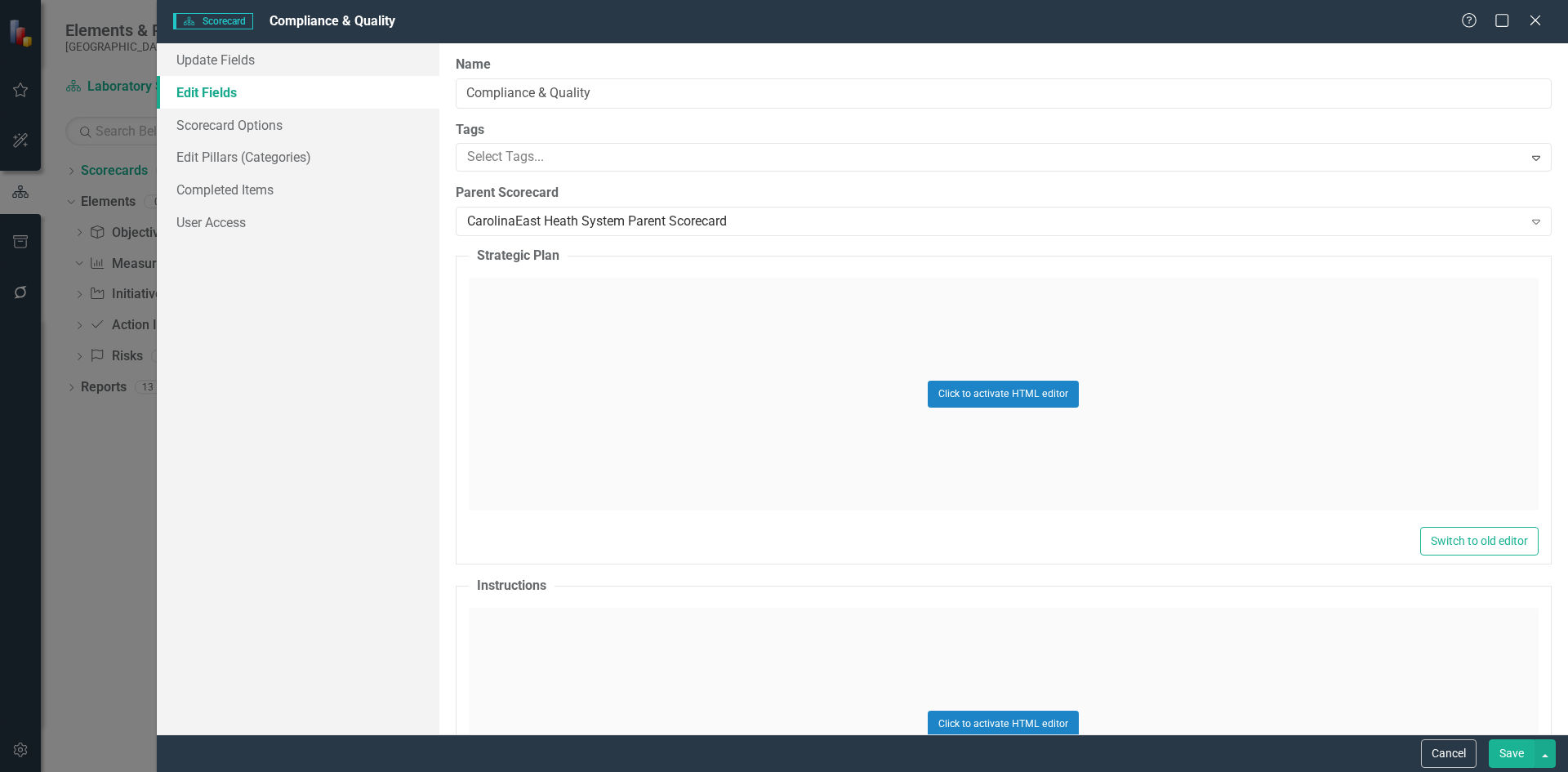
click at [1513, 752] on button "Save" at bounding box center [1512, 753] width 45 height 29
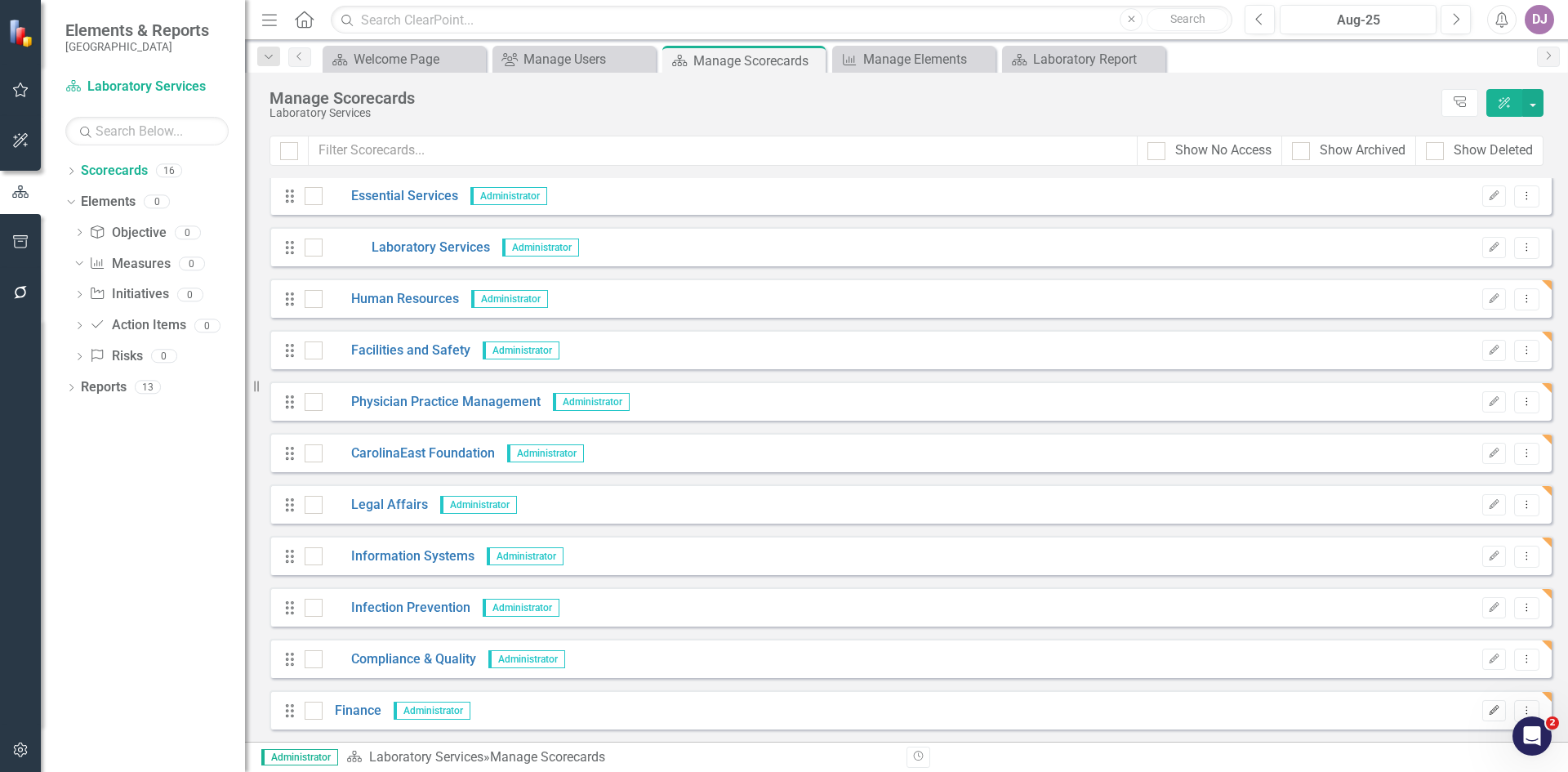
click at [1488, 715] on icon "Edit" at bounding box center [1494, 711] width 13 height 10
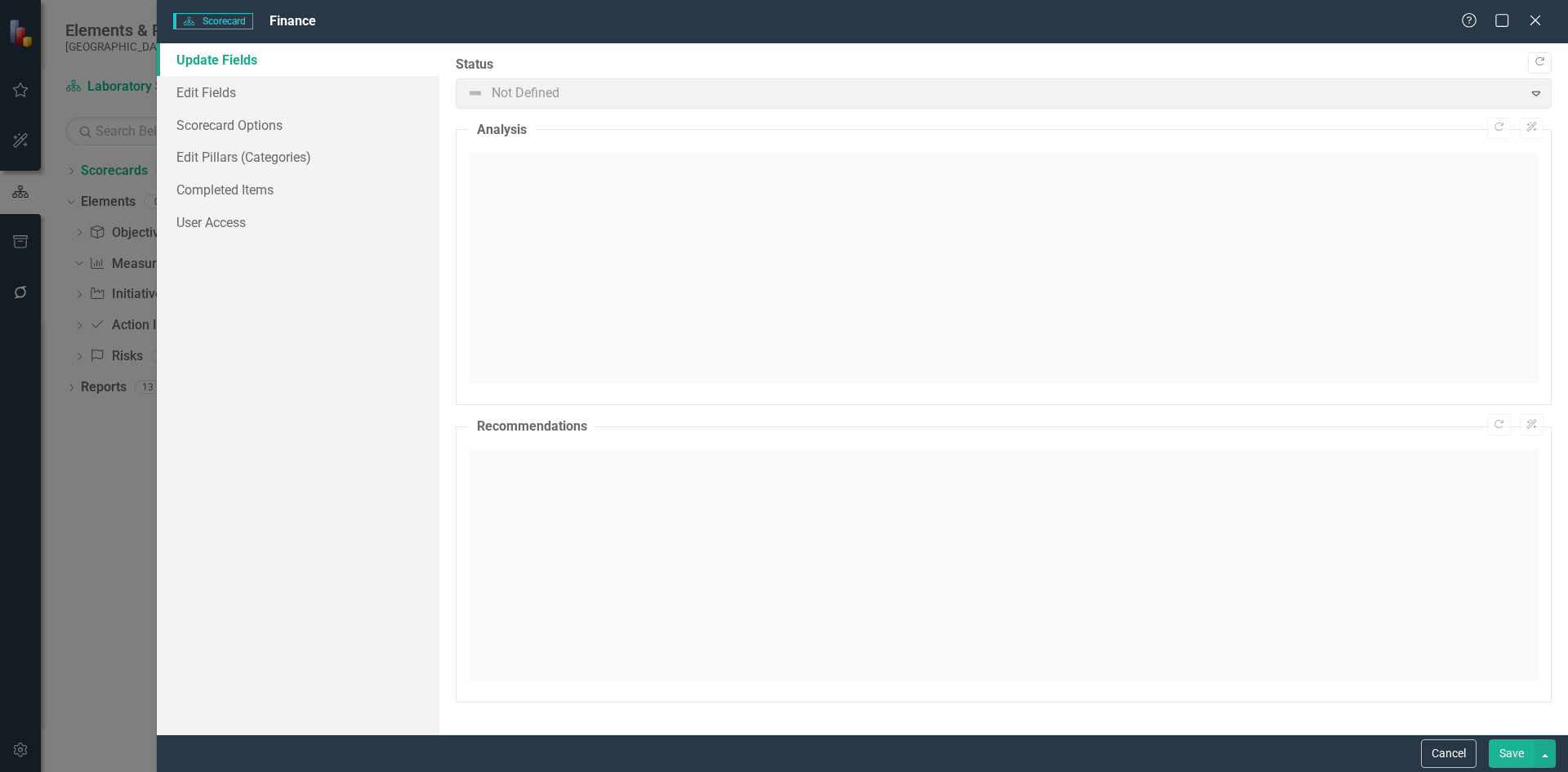
click at [248, 60] on link "Update Fields" at bounding box center [298, 59] width 283 height 33
click at [223, 93] on link "Edit Fields" at bounding box center [298, 92] width 283 height 33
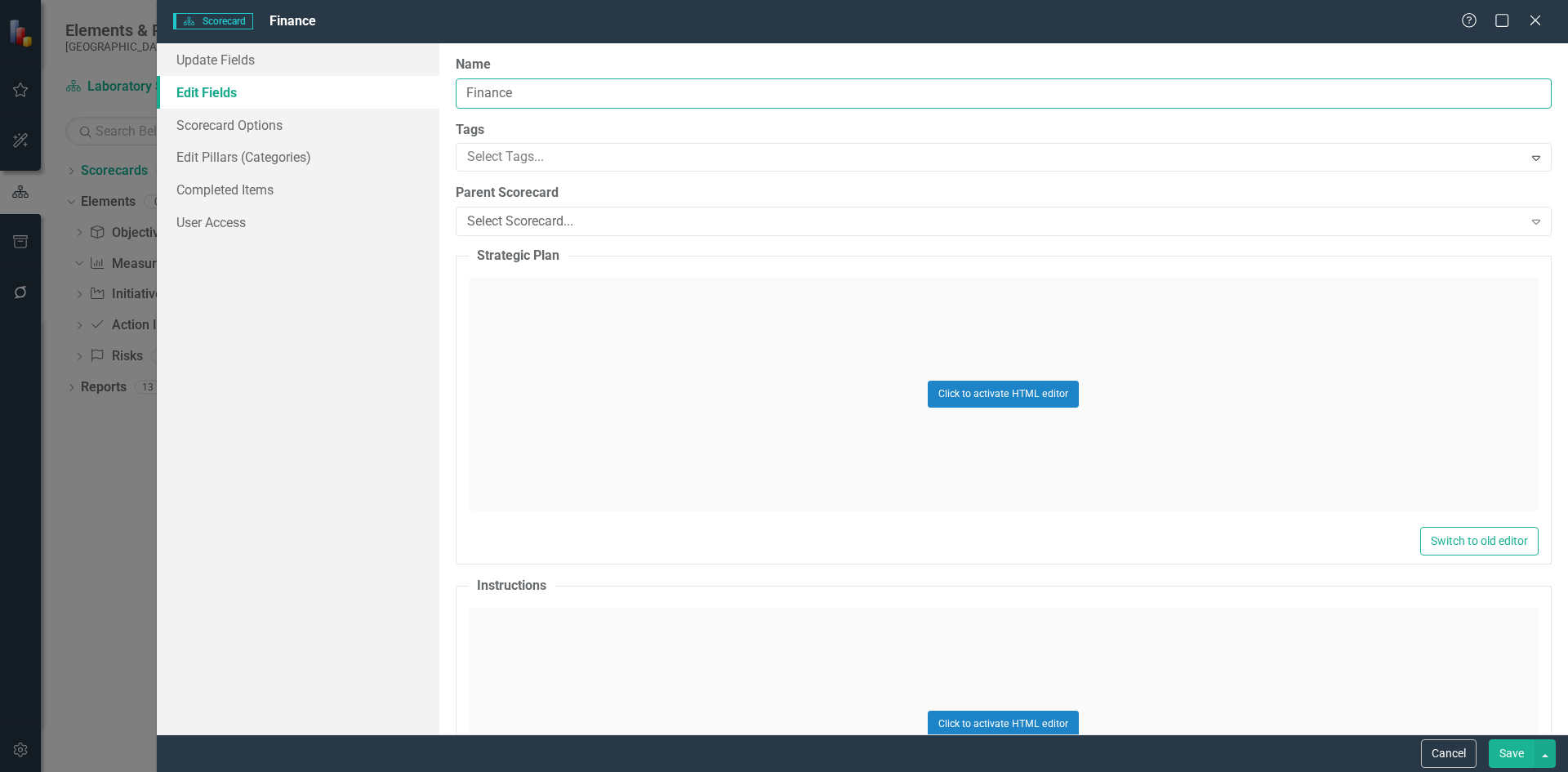
click at [527, 95] on input "Finance" at bounding box center [1003, 93] width 1096 height 30
type input "Finance"
click at [1528, 224] on icon "Expand" at bounding box center [1536, 221] width 16 height 13
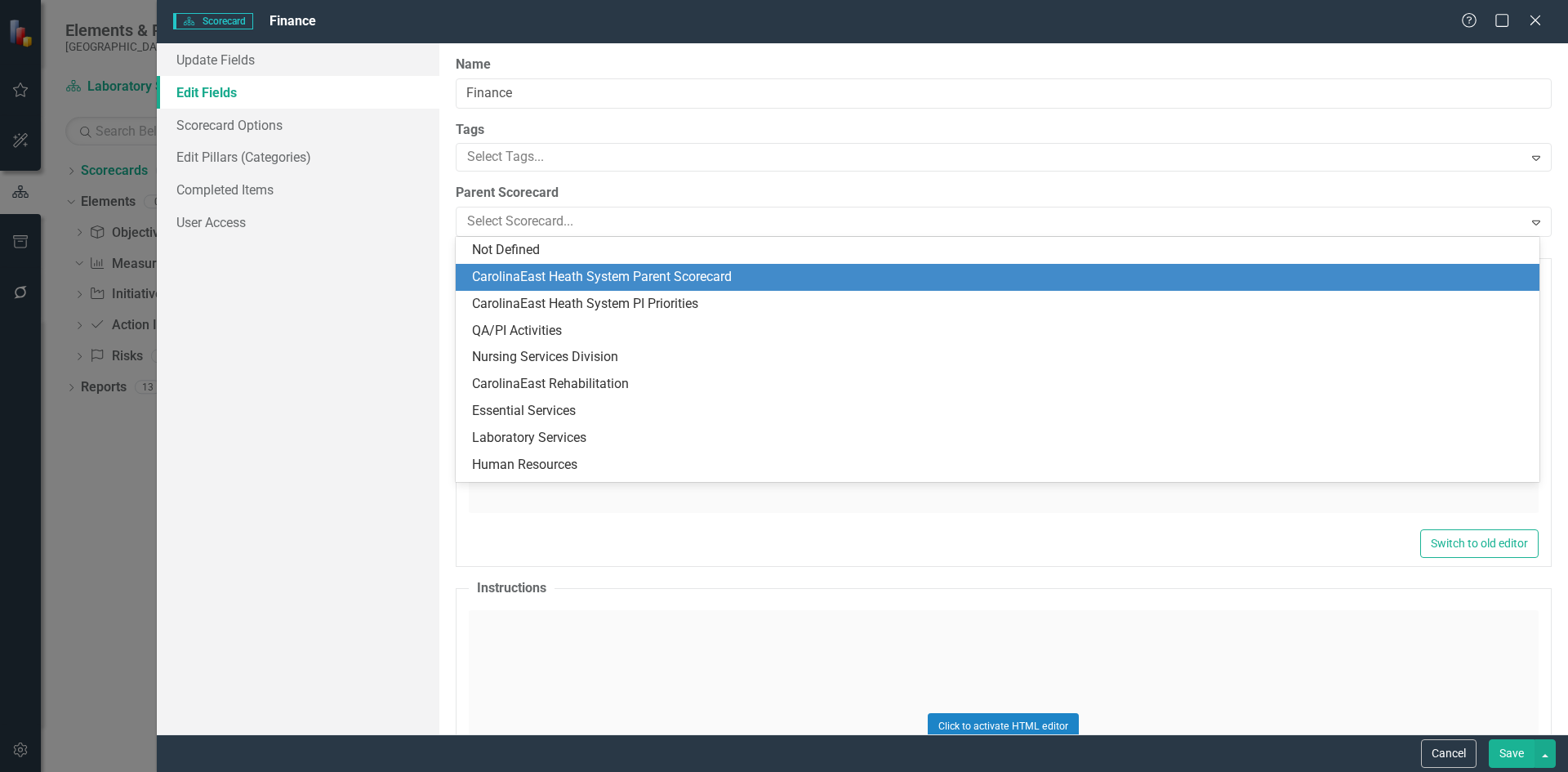
click at [642, 266] on div "CarolinaEast Heath System Parent Scorecard" at bounding box center [997, 277] width 1084 height 27
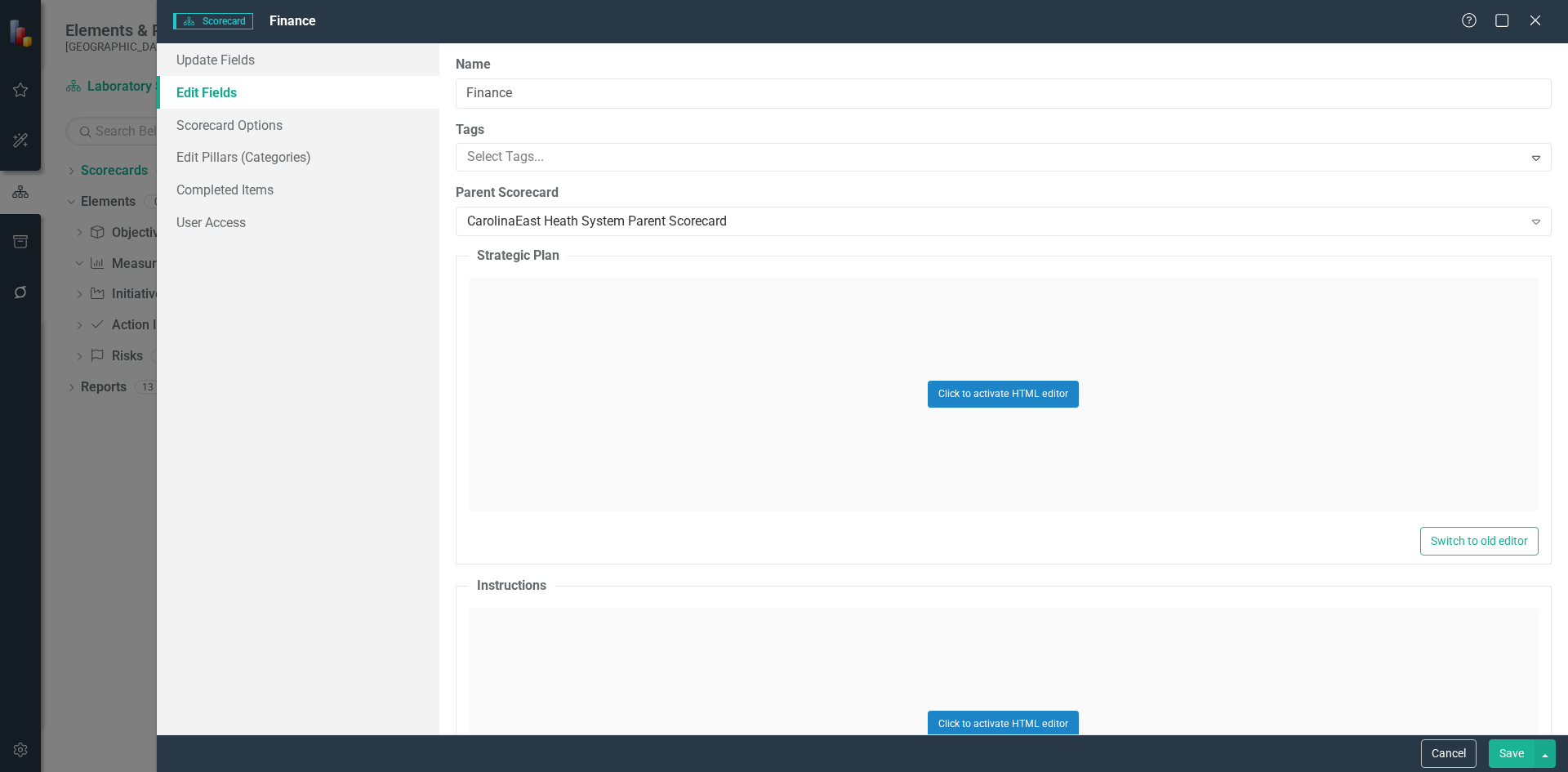
click at [1516, 759] on button "Save" at bounding box center [1512, 753] width 45 height 29
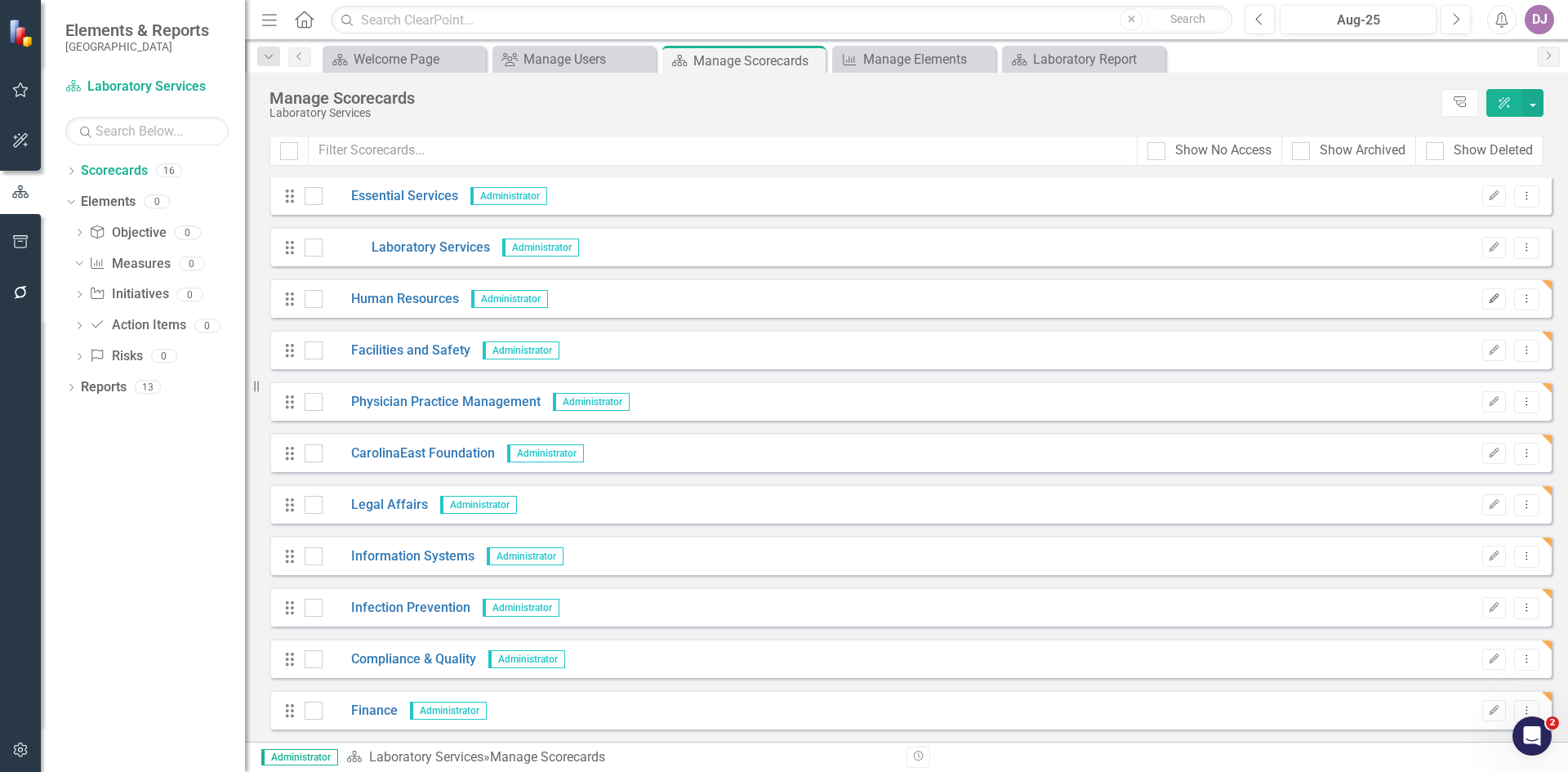
click at [1490, 299] on icon "button" at bounding box center [1495, 298] width 10 height 10
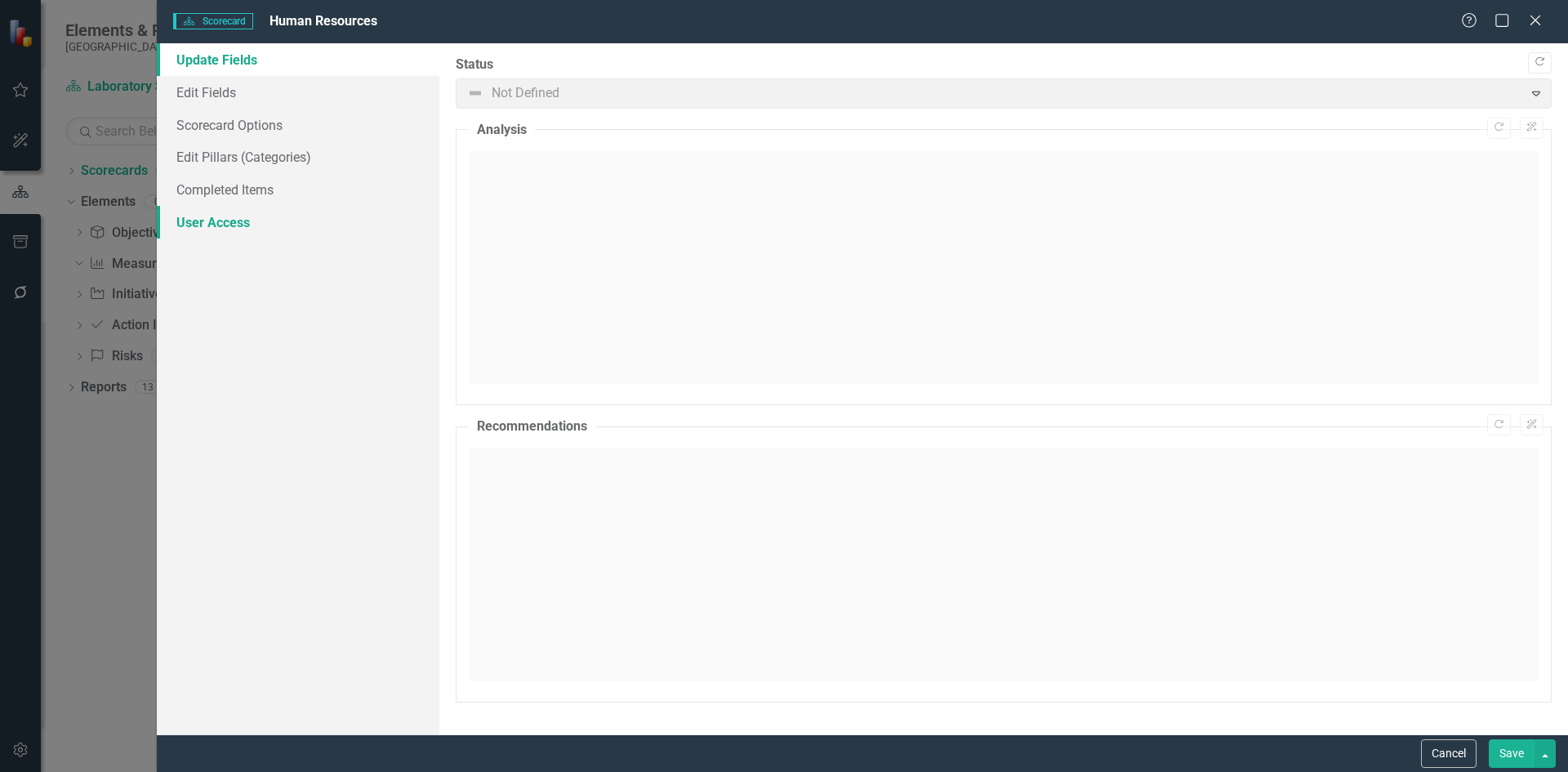
click at [247, 222] on link "User Access" at bounding box center [298, 222] width 283 height 33
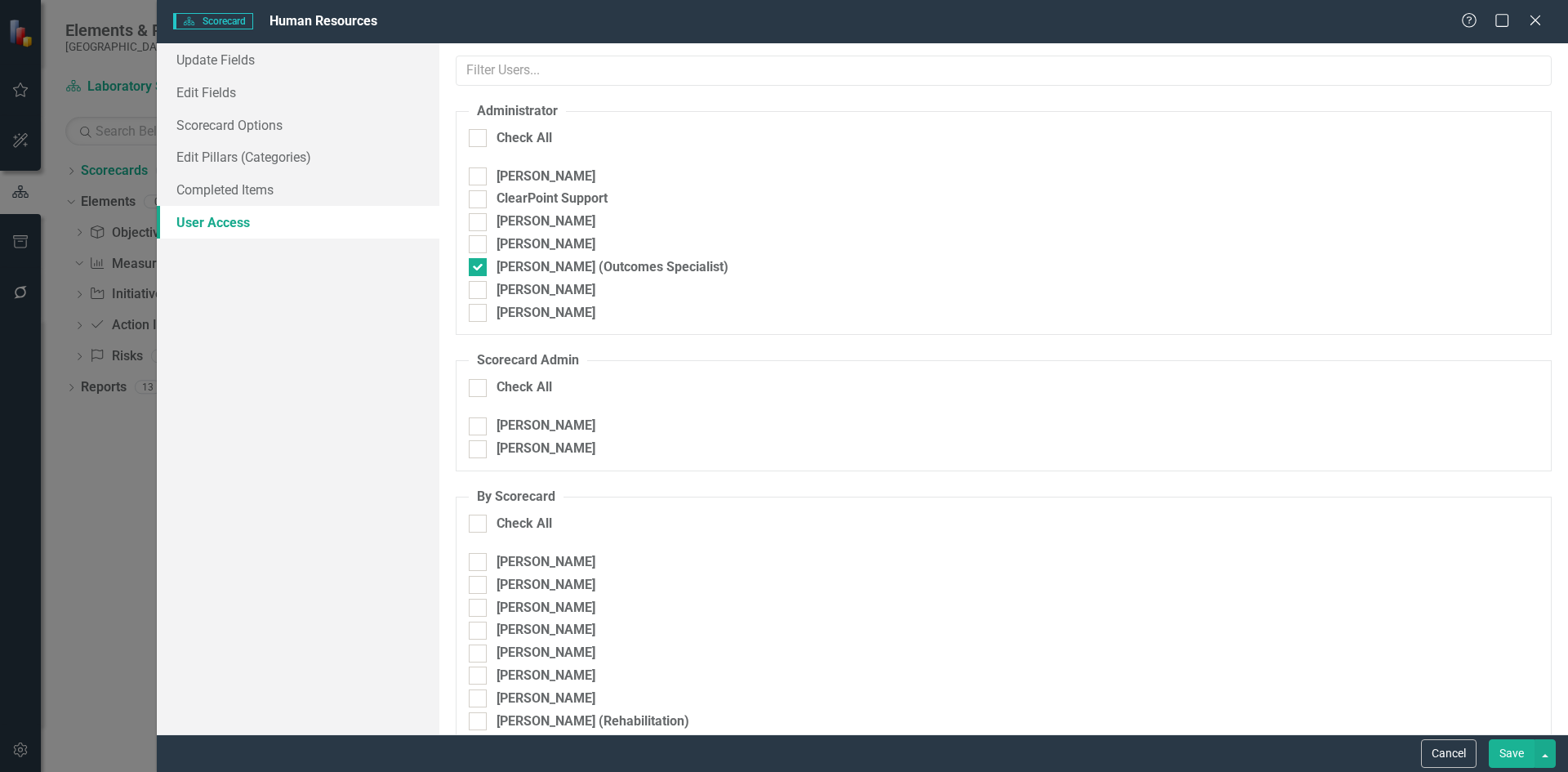
checkbox input "true"
checkbox input "false"
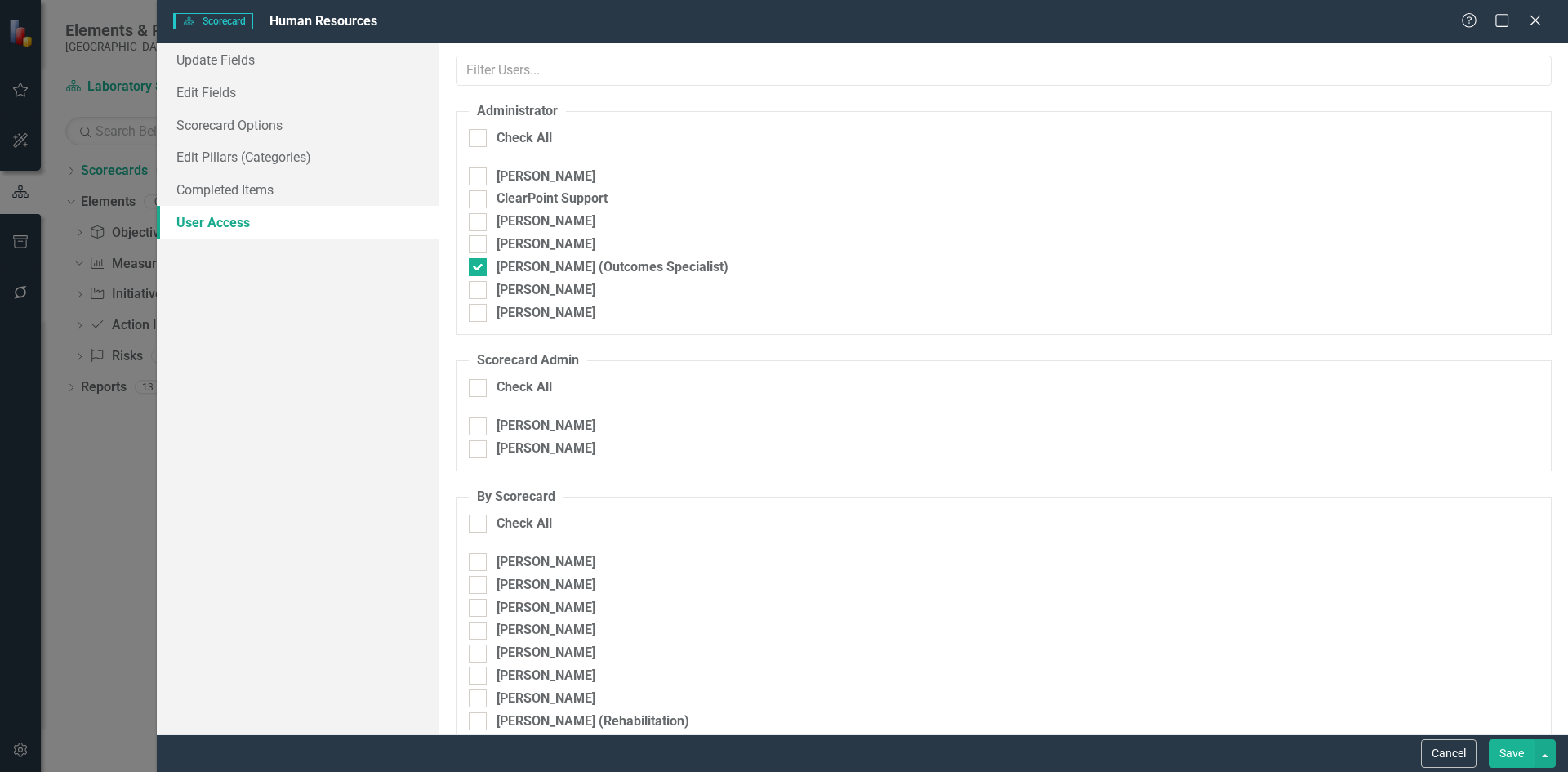
checkbox input "false"
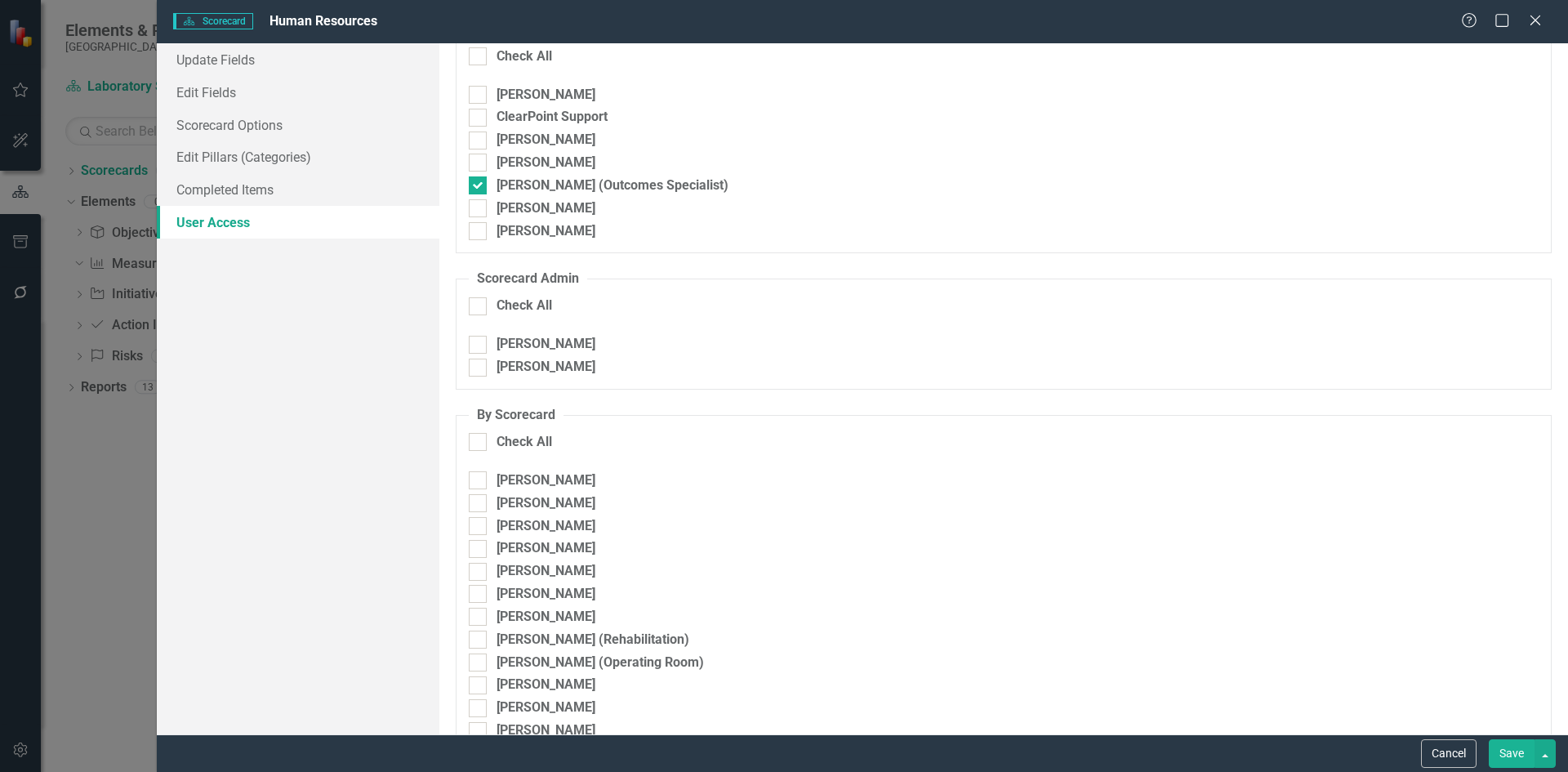
scroll to position [158, 0]
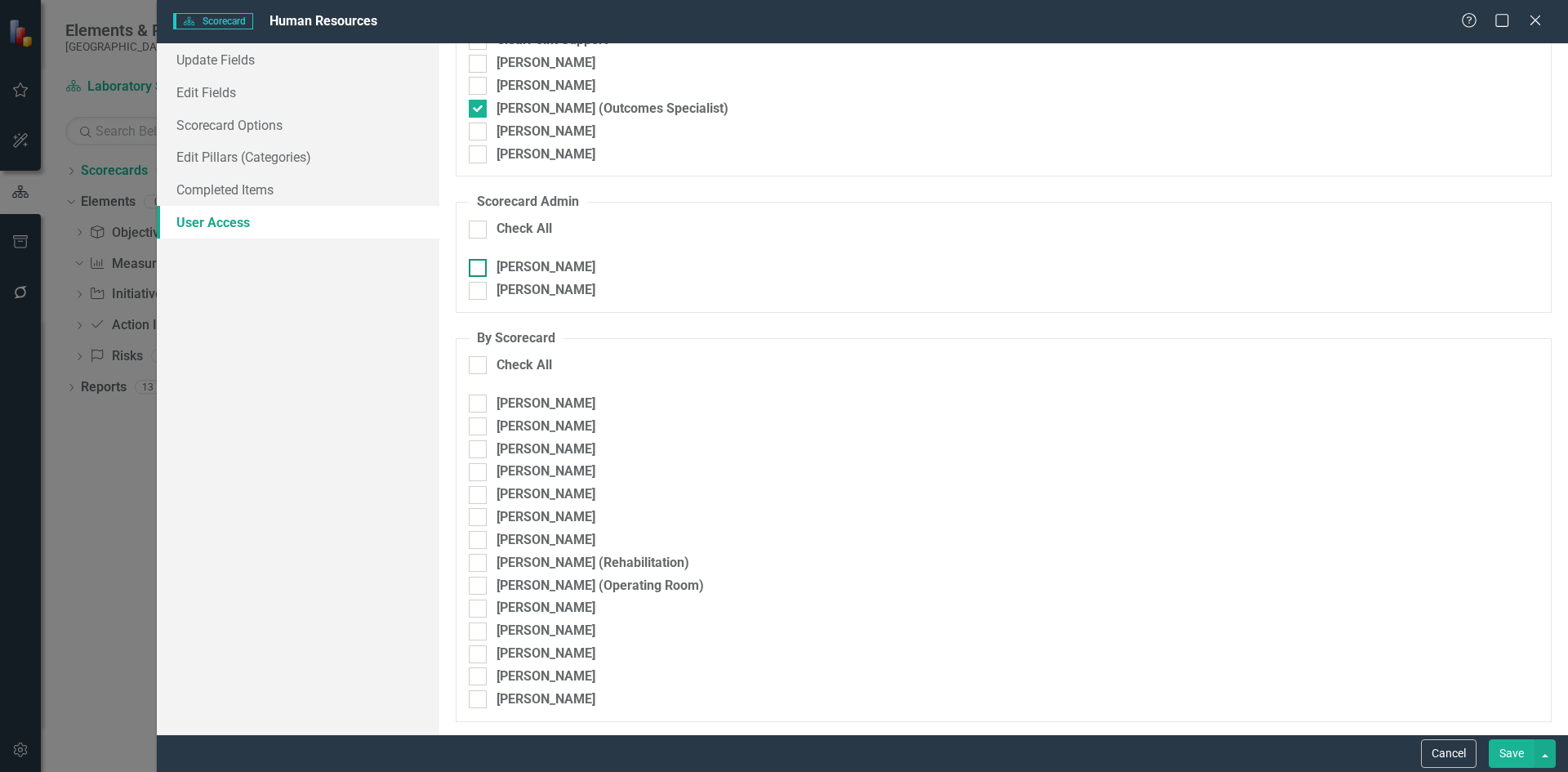
click at [482, 268] on div at bounding box center [477, 268] width 18 height 18
click at [480, 268] on input "[PERSON_NAME]" at bounding box center [474, 264] width 11 height 11
checkbox input "true"
click at [475, 290] on input "[PERSON_NAME]" at bounding box center [474, 287] width 11 height 11
checkbox input "true"
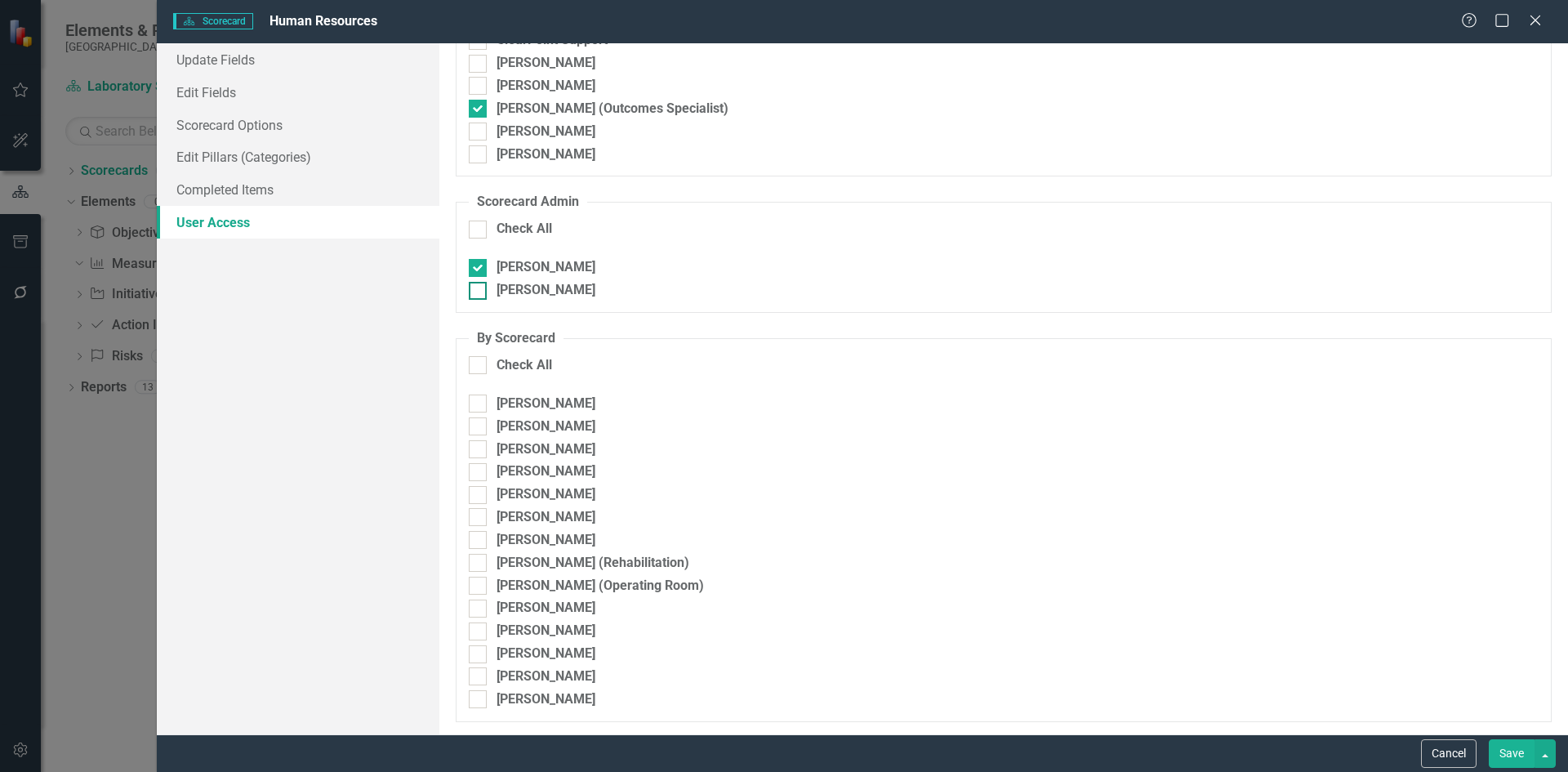
checkbox input "true"
click at [1504, 758] on button "Save" at bounding box center [1512, 753] width 45 height 29
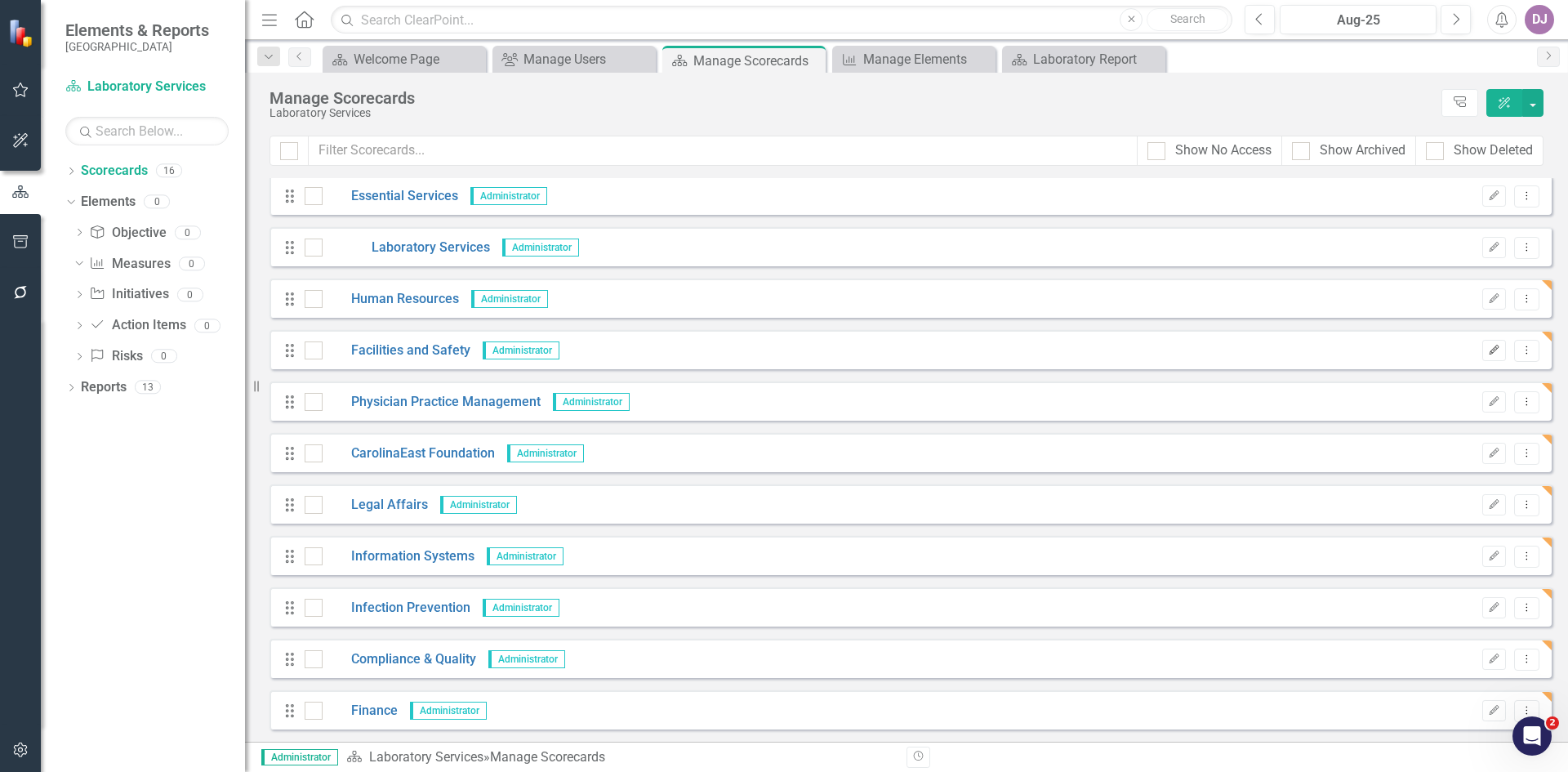
click at [1488, 353] on icon "Edit" at bounding box center [1494, 350] width 13 height 10
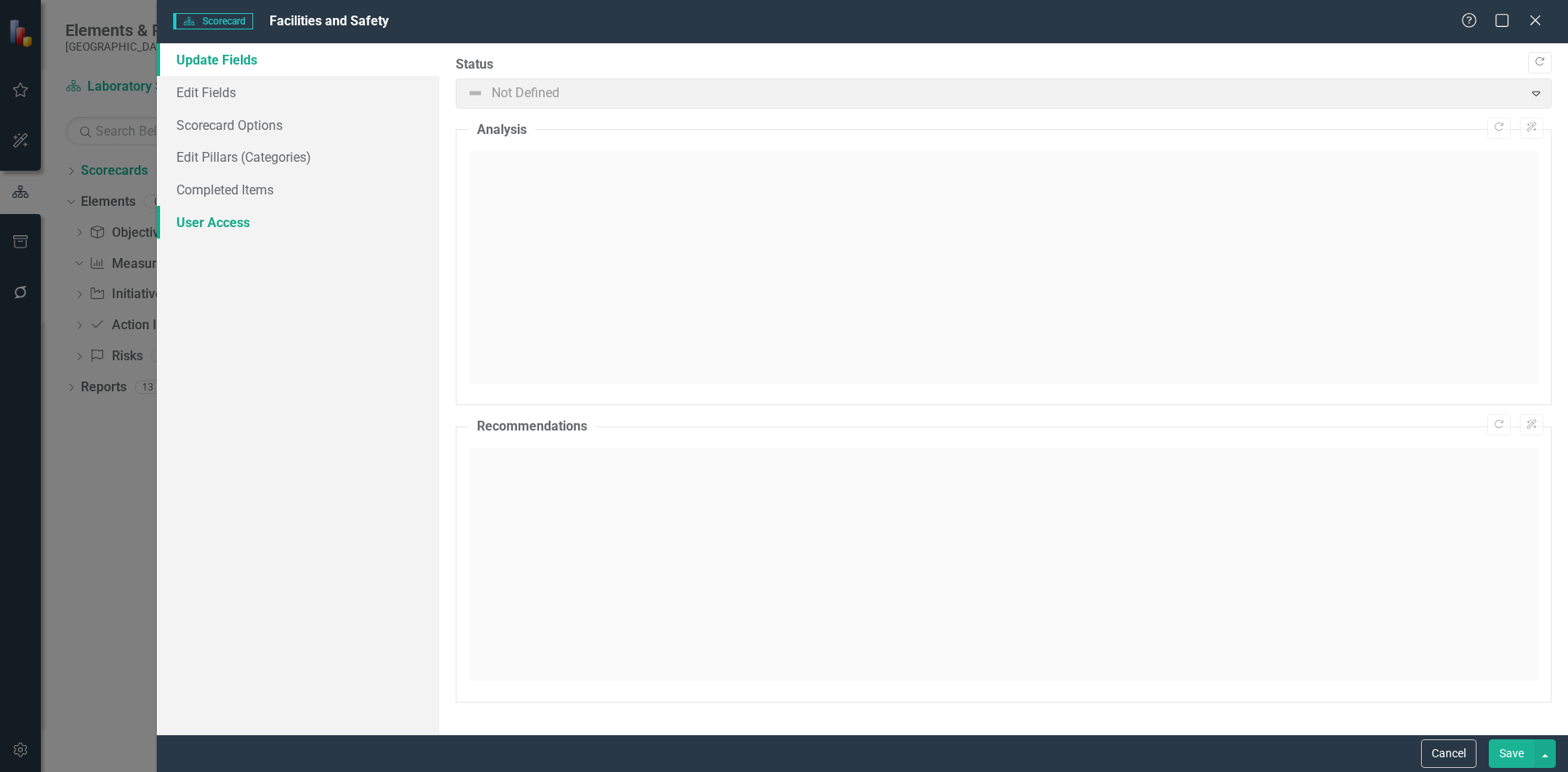
click at [239, 216] on link "User Access" at bounding box center [298, 222] width 283 height 33
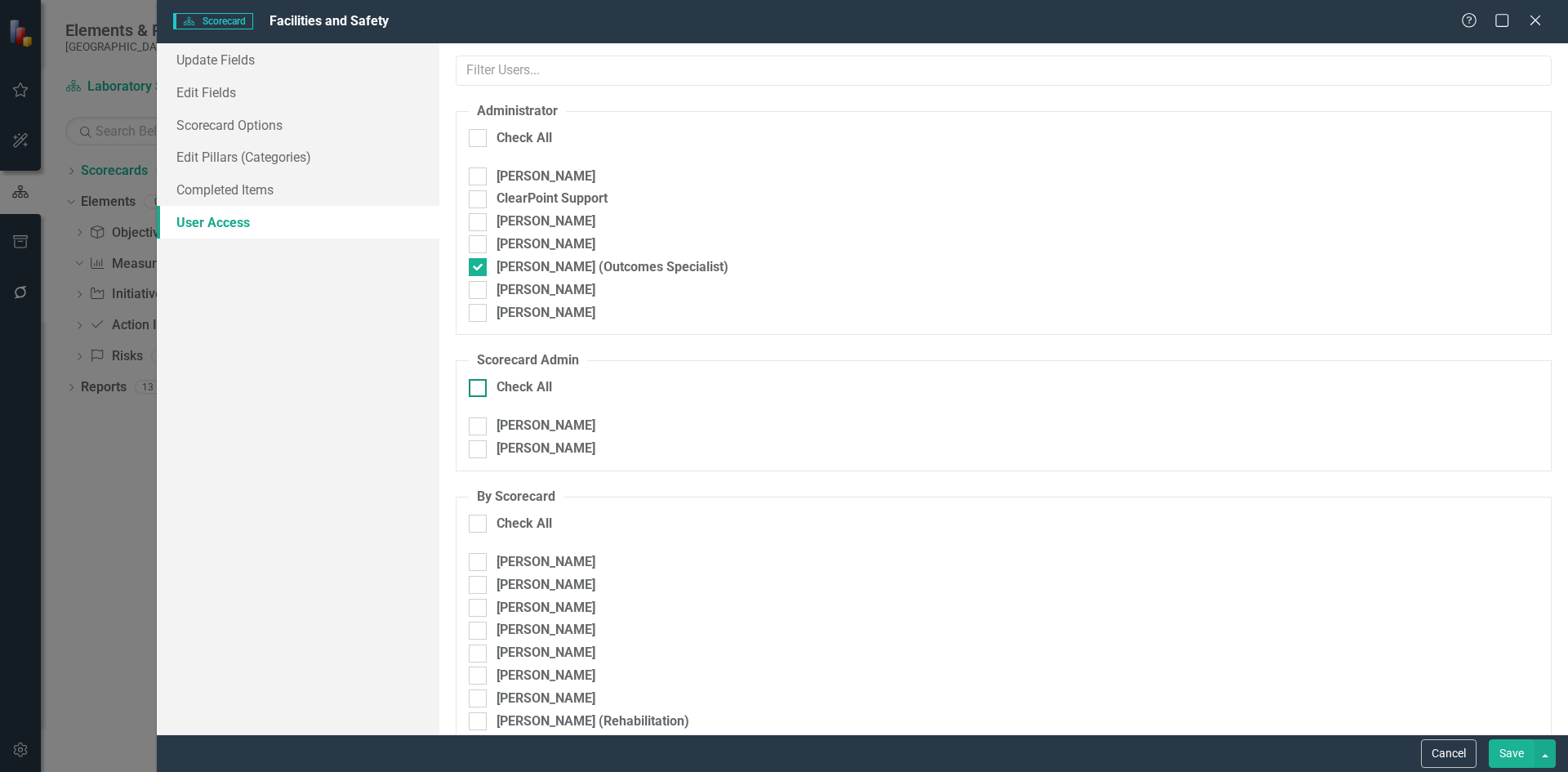
click at [482, 386] on div at bounding box center [477, 387] width 18 height 18
click at [480, 386] on input "Check All" at bounding box center [474, 384] width 11 height 11
checkbox input "true"
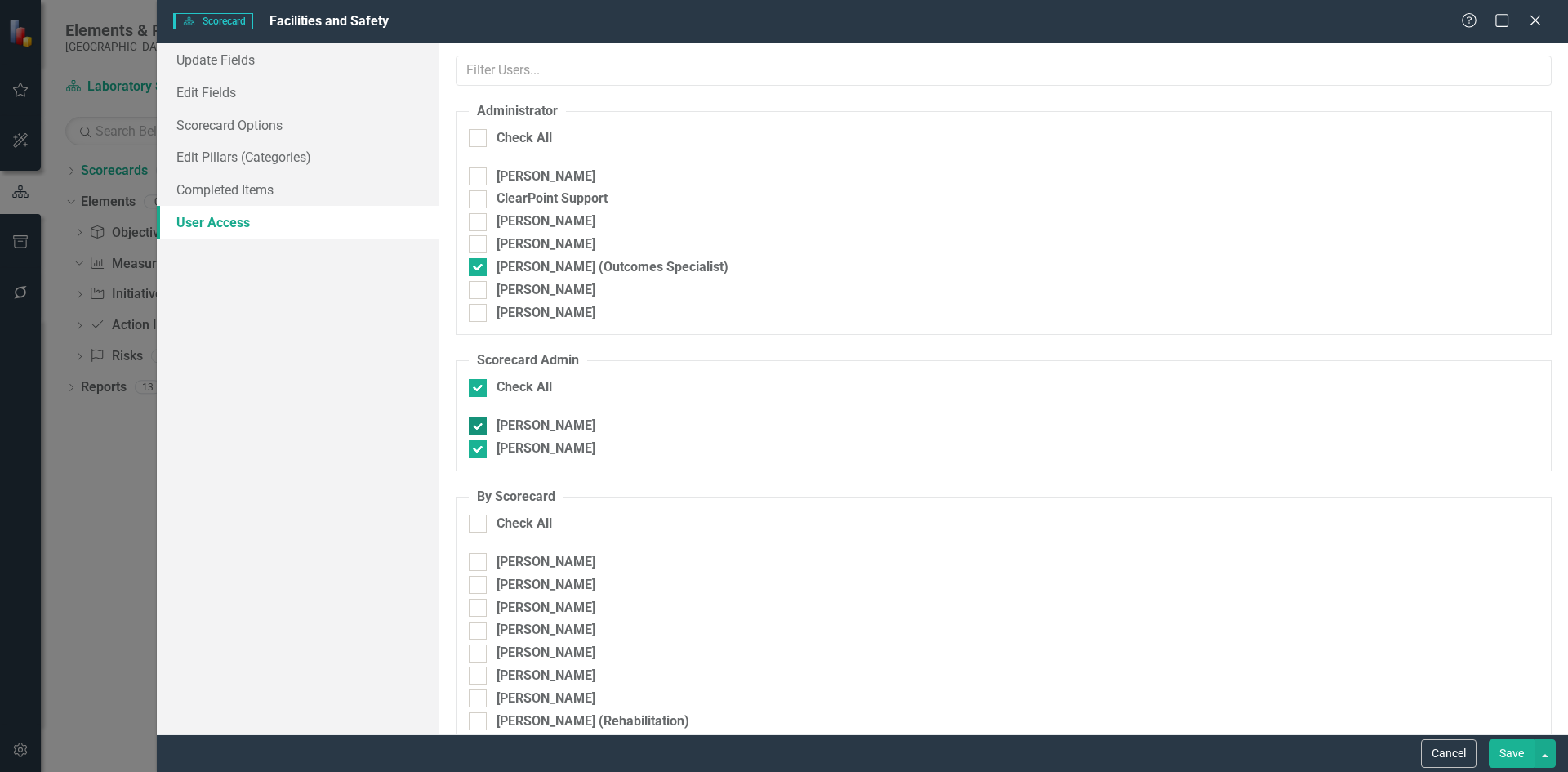
click at [483, 425] on div at bounding box center [477, 426] width 18 height 18
click at [480, 425] on input "[PERSON_NAME]" at bounding box center [474, 423] width 11 height 11
checkbox input "false"
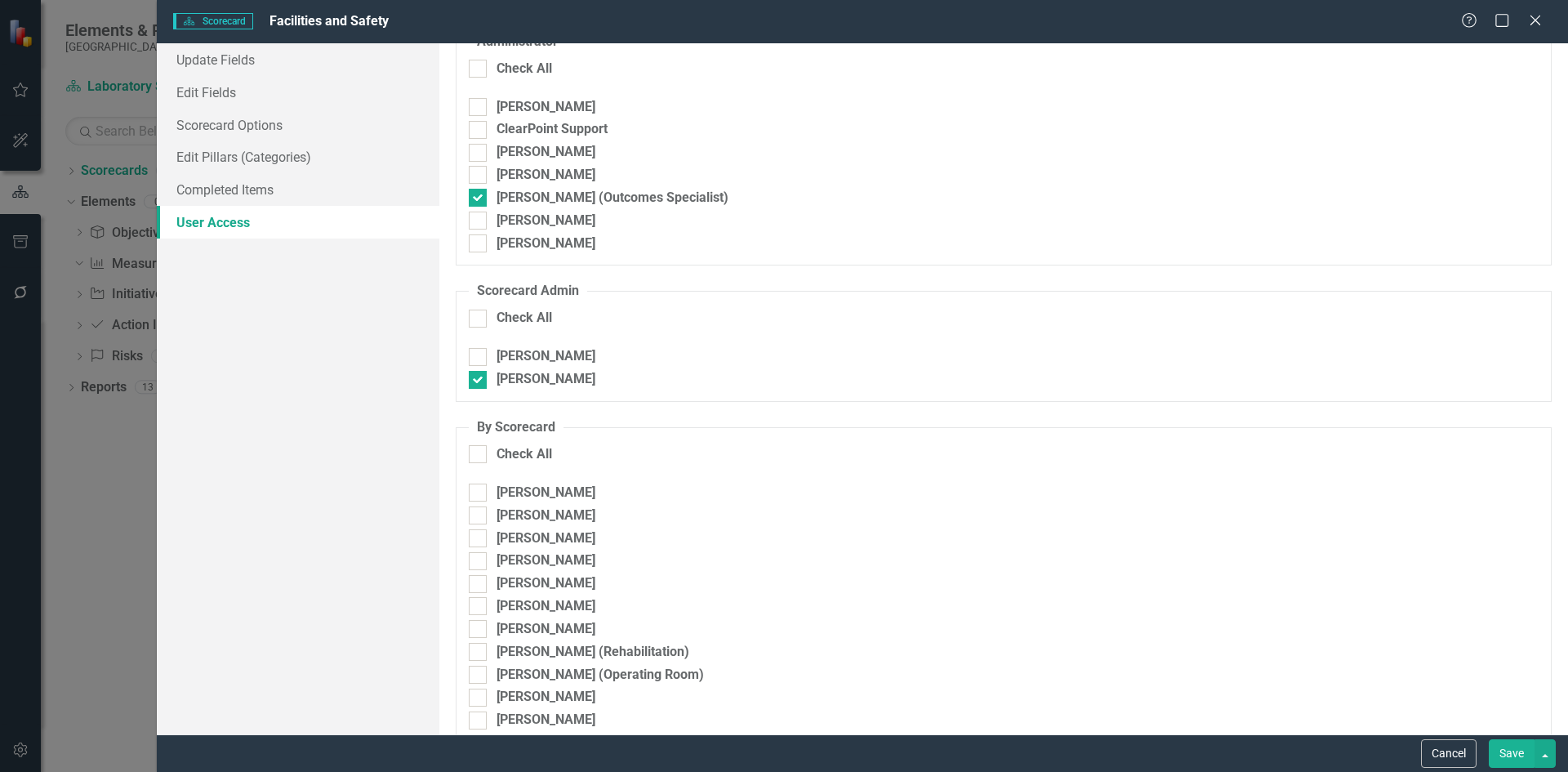
scroll to position [102, 0]
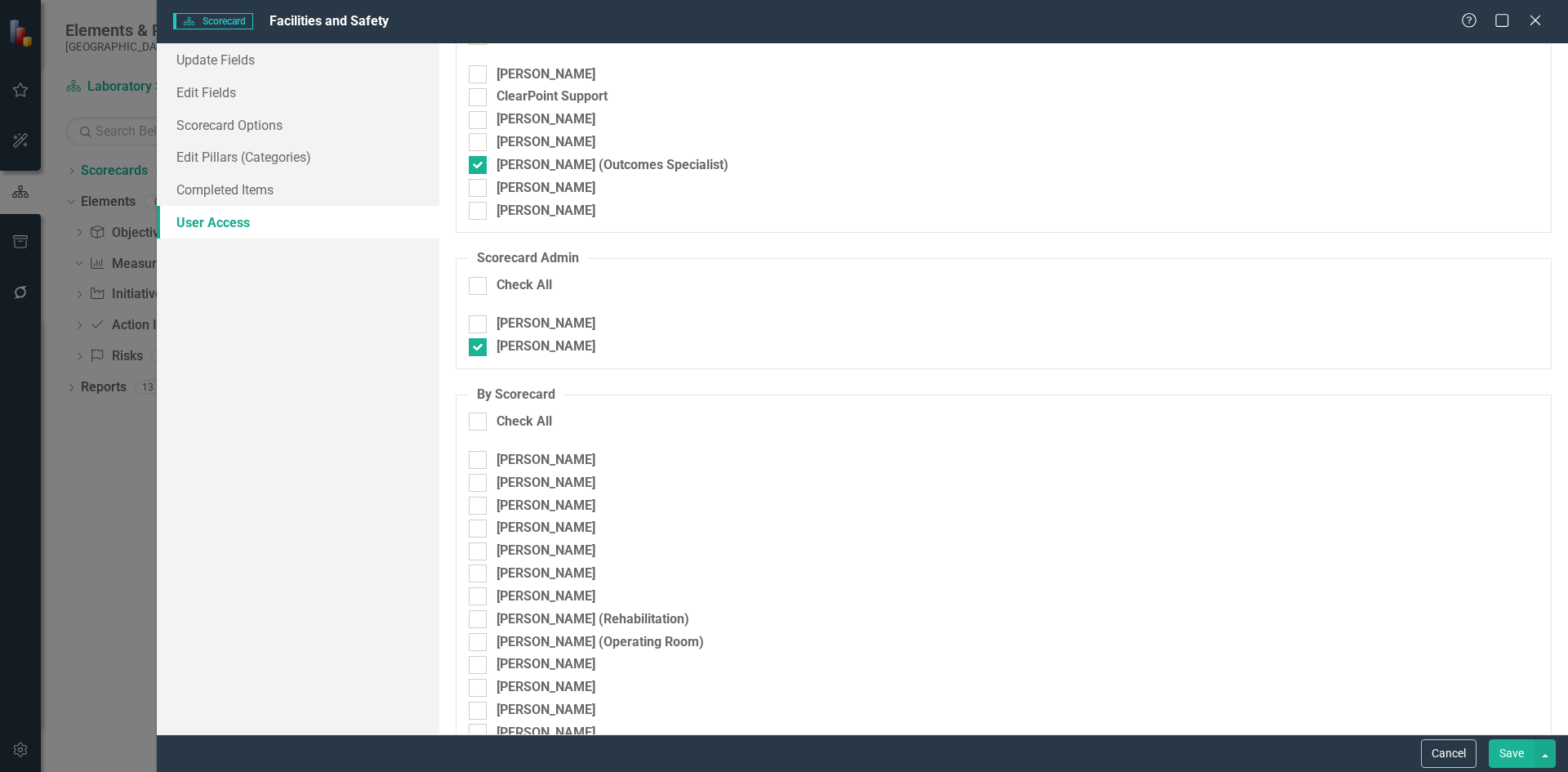
click at [1499, 753] on button "Save" at bounding box center [1512, 753] width 45 height 29
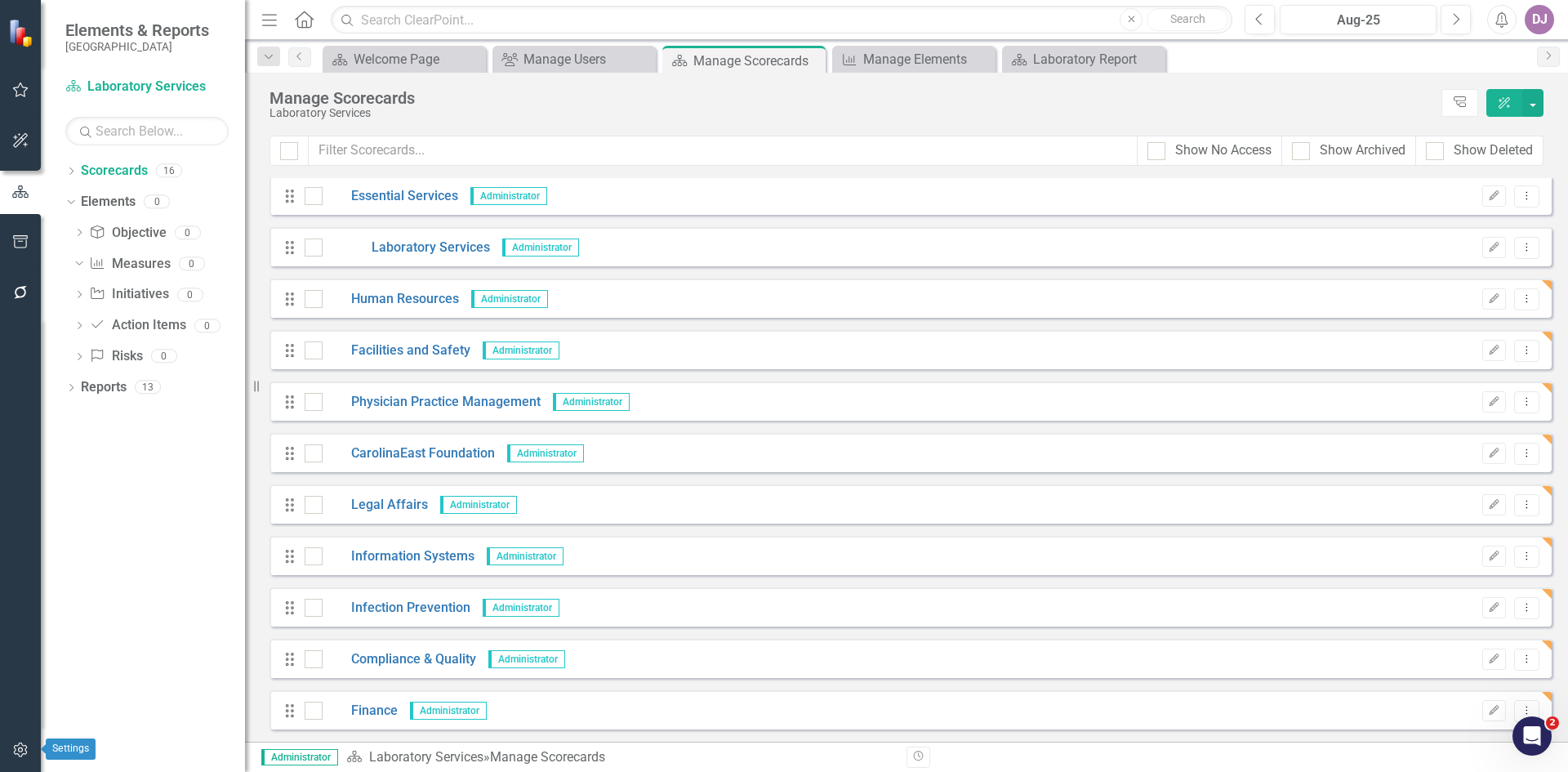
click at [14, 751] on icon "button" at bounding box center [21, 750] width 17 height 13
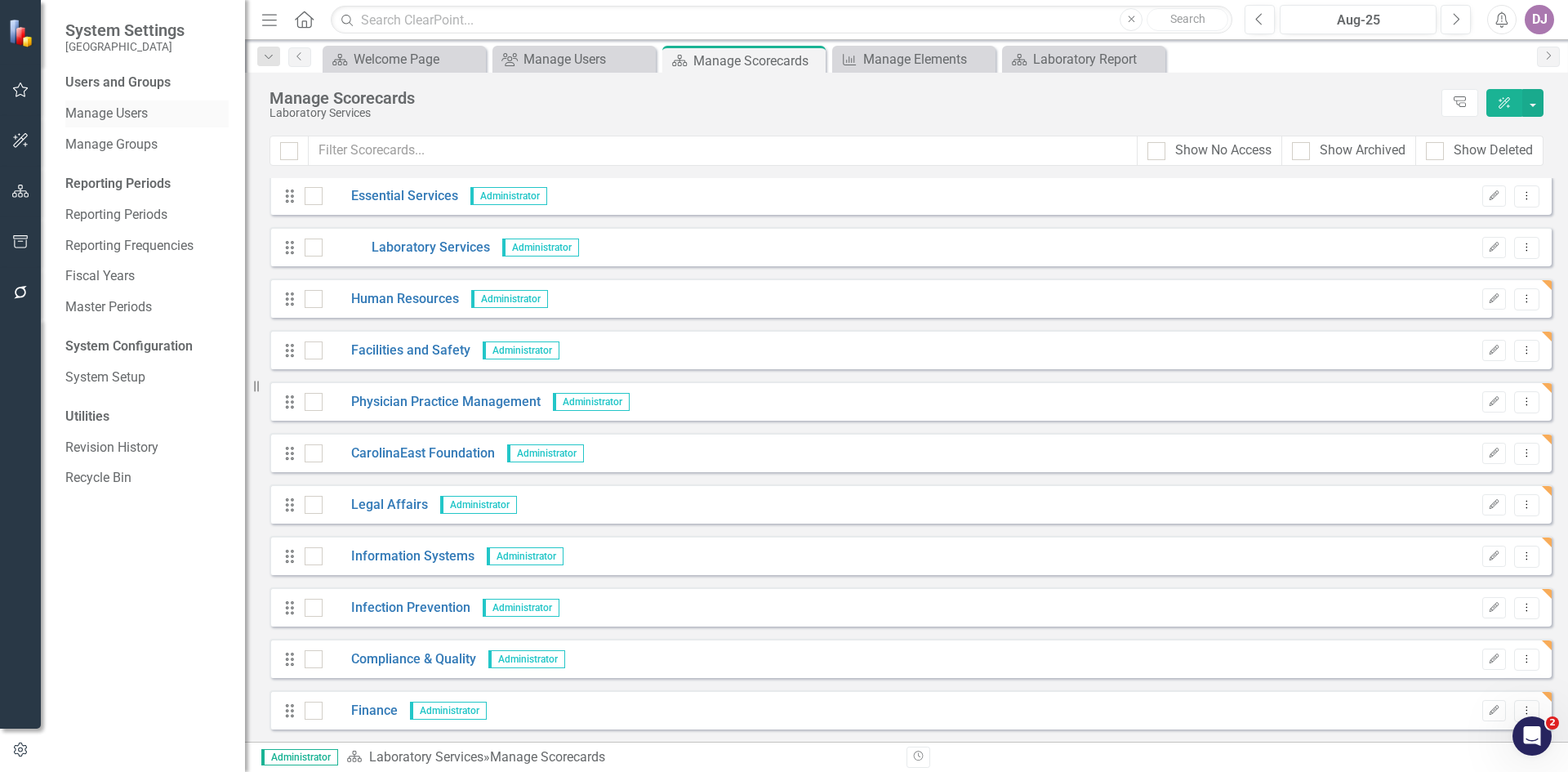
click at [133, 116] on link "Manage Users" at bounding box center [147, 114] width 163 height 19
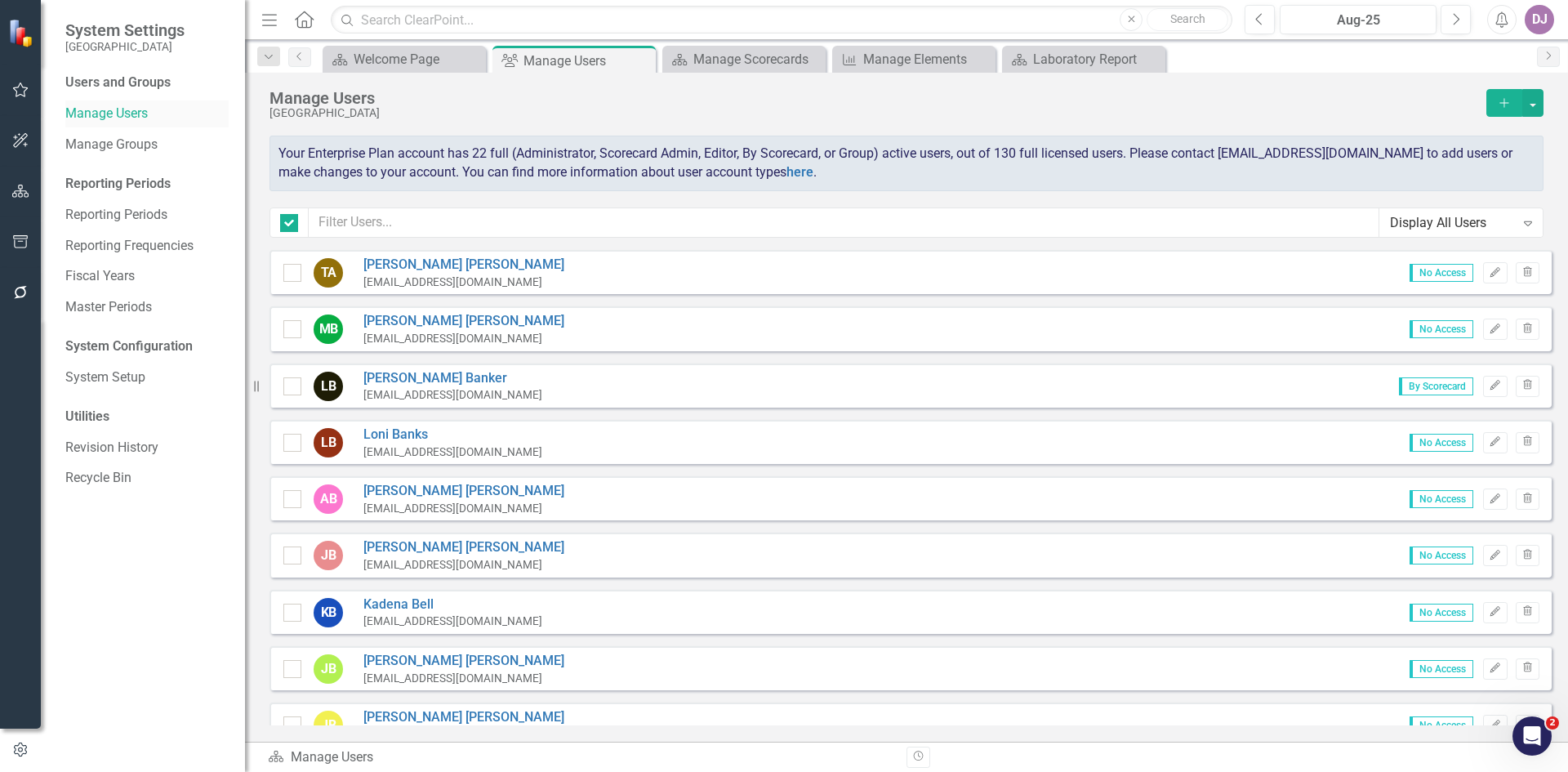
checkbox input "false"
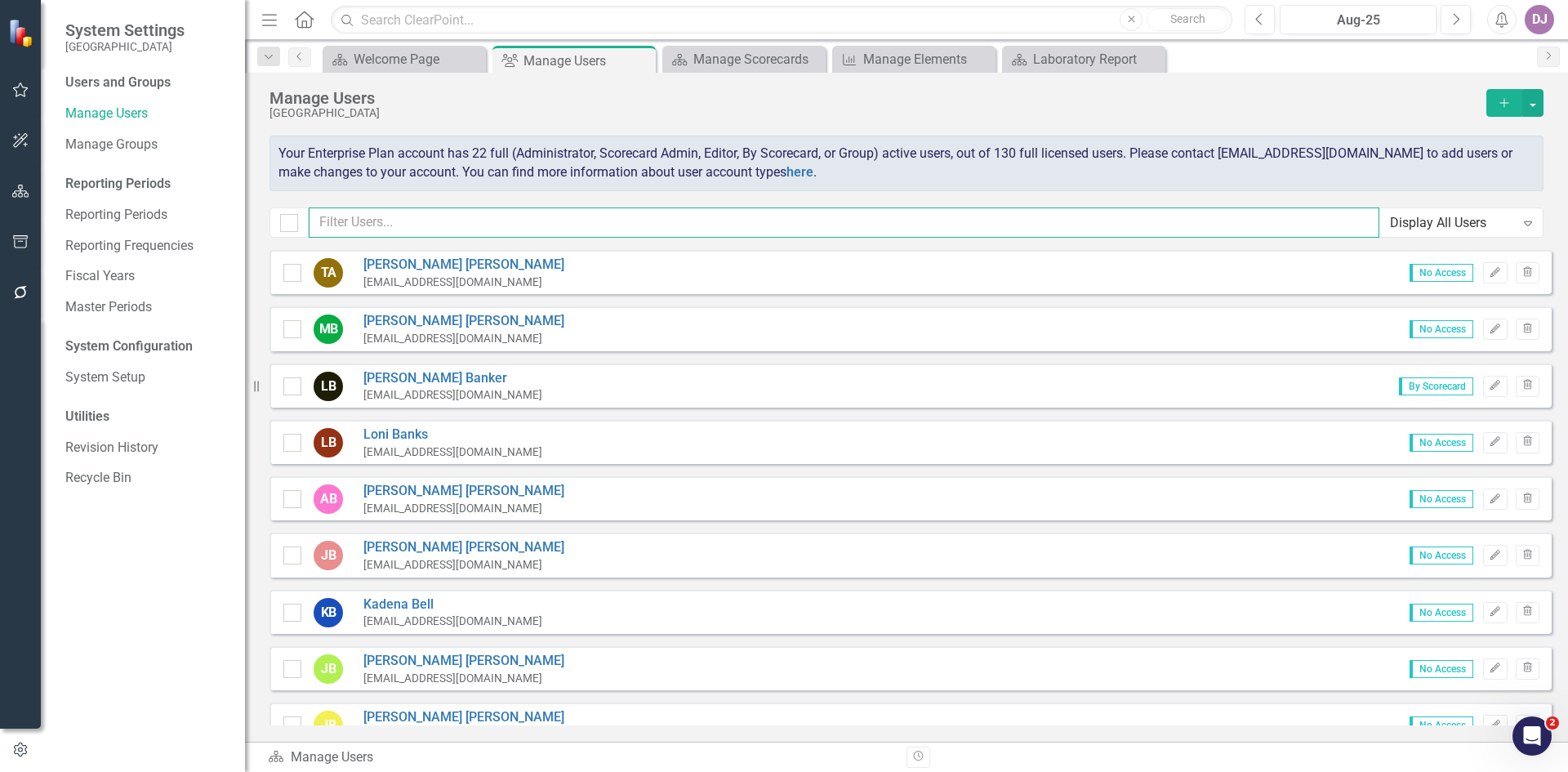
click at [372, 222] on input "text" at bounding box center [844, 222] width 1071 height 30
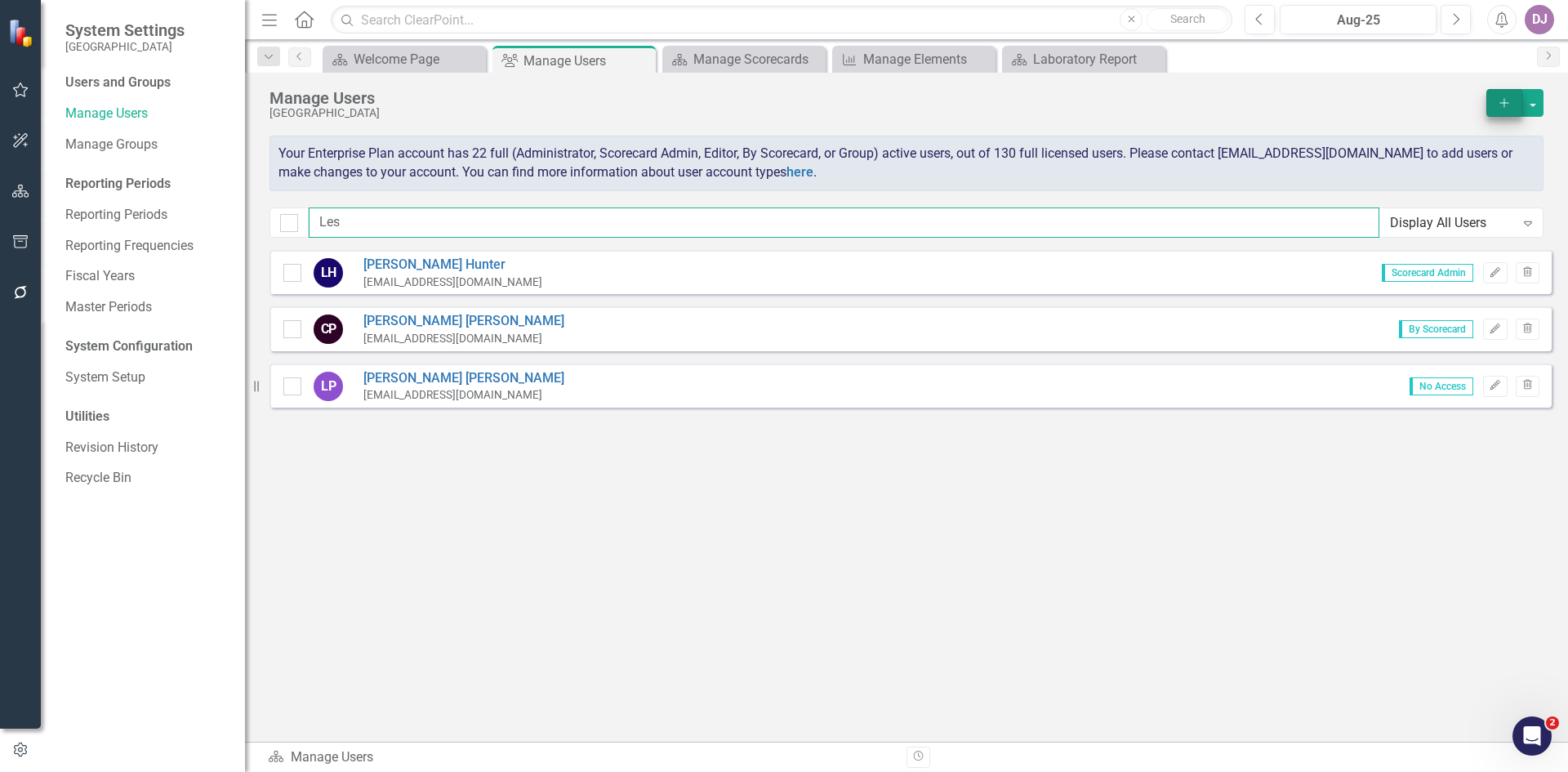
type input "Les"
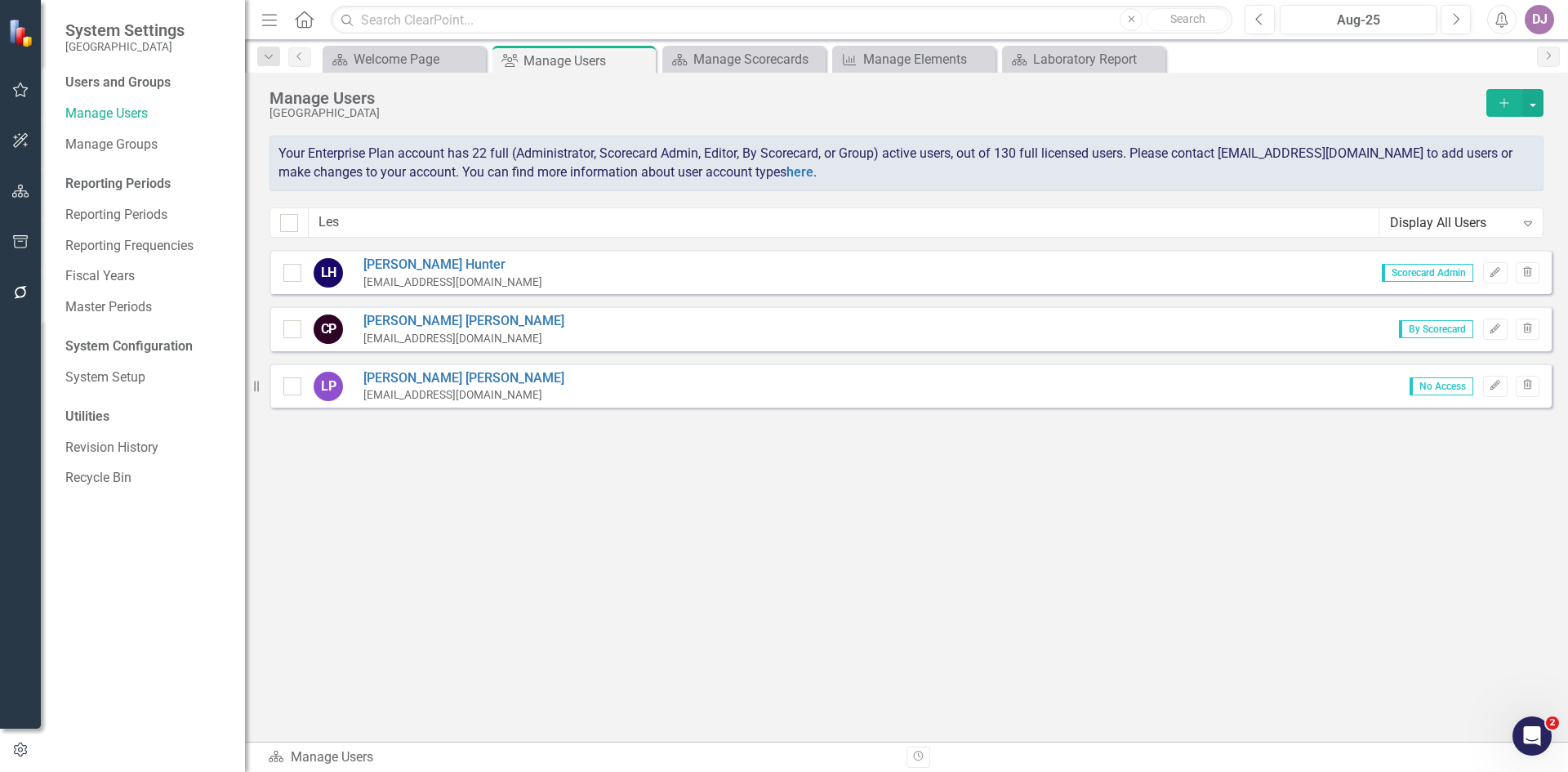
click at [1499, 103] on icon "Add" at bounding box center [1504, 103] width 14 height 12
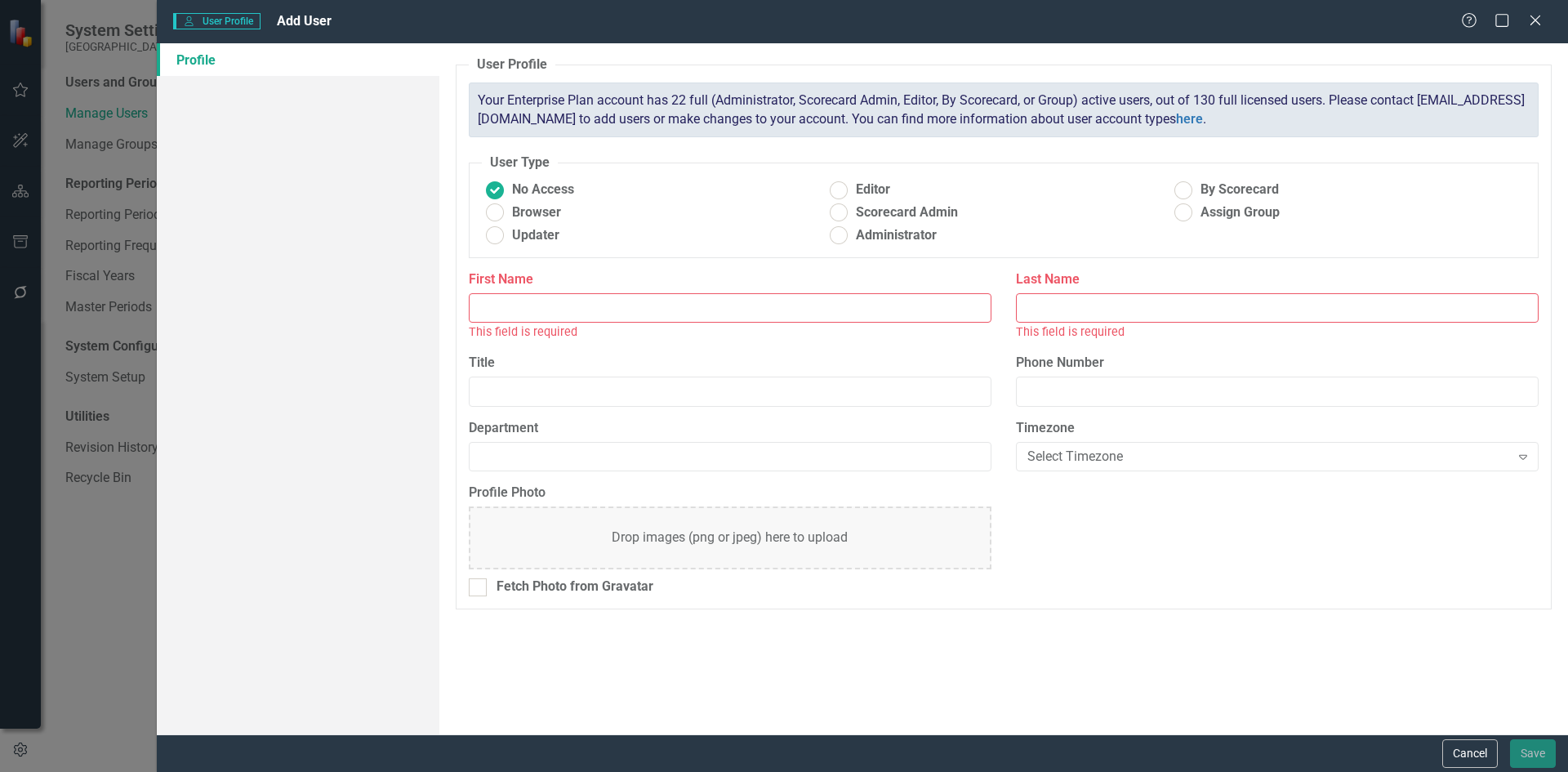
click at [502, 315] on input "First Name" at bounding box center [730, 308] width 523 height 30
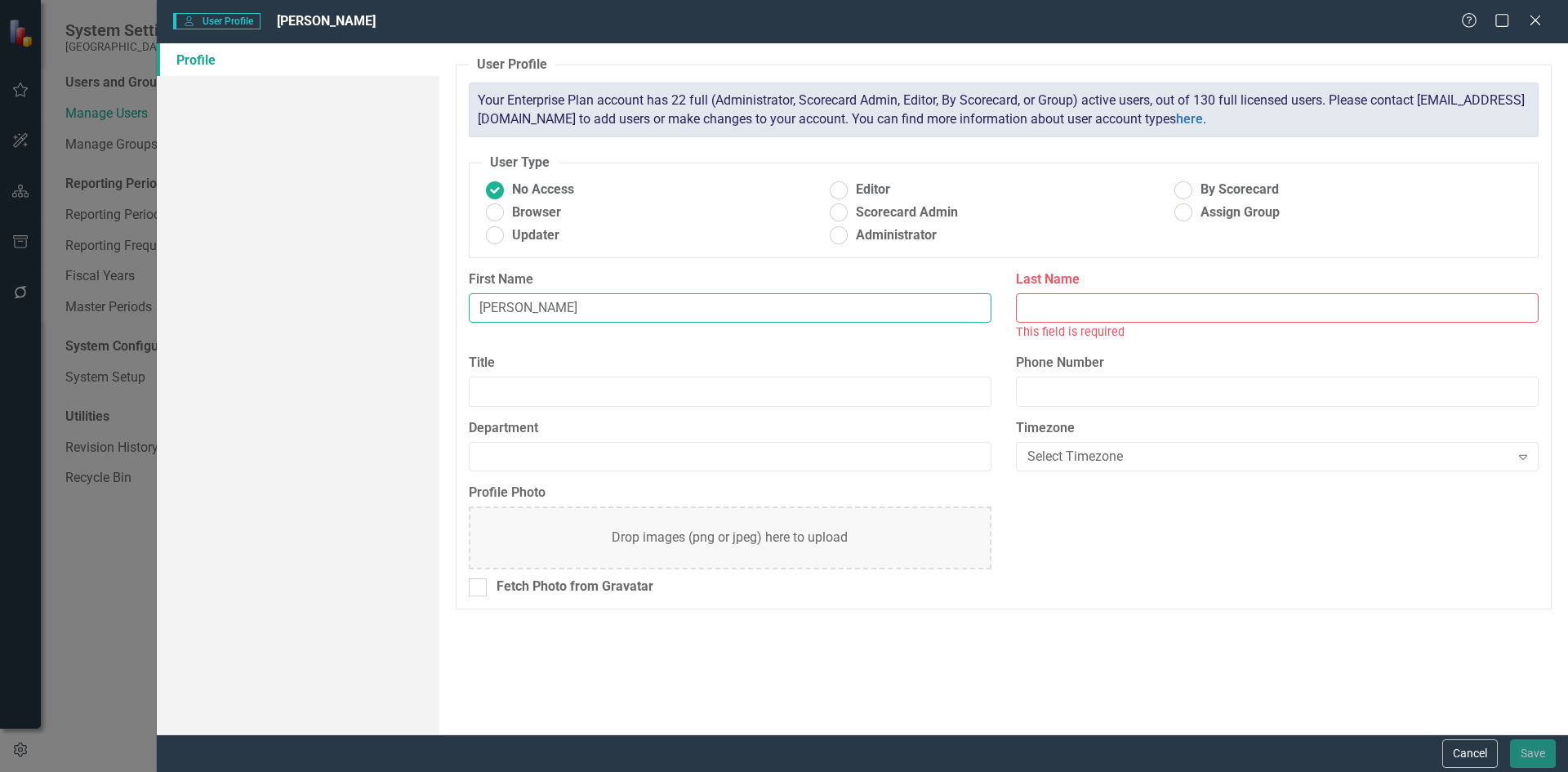
type input "[PERSON_NAME]"
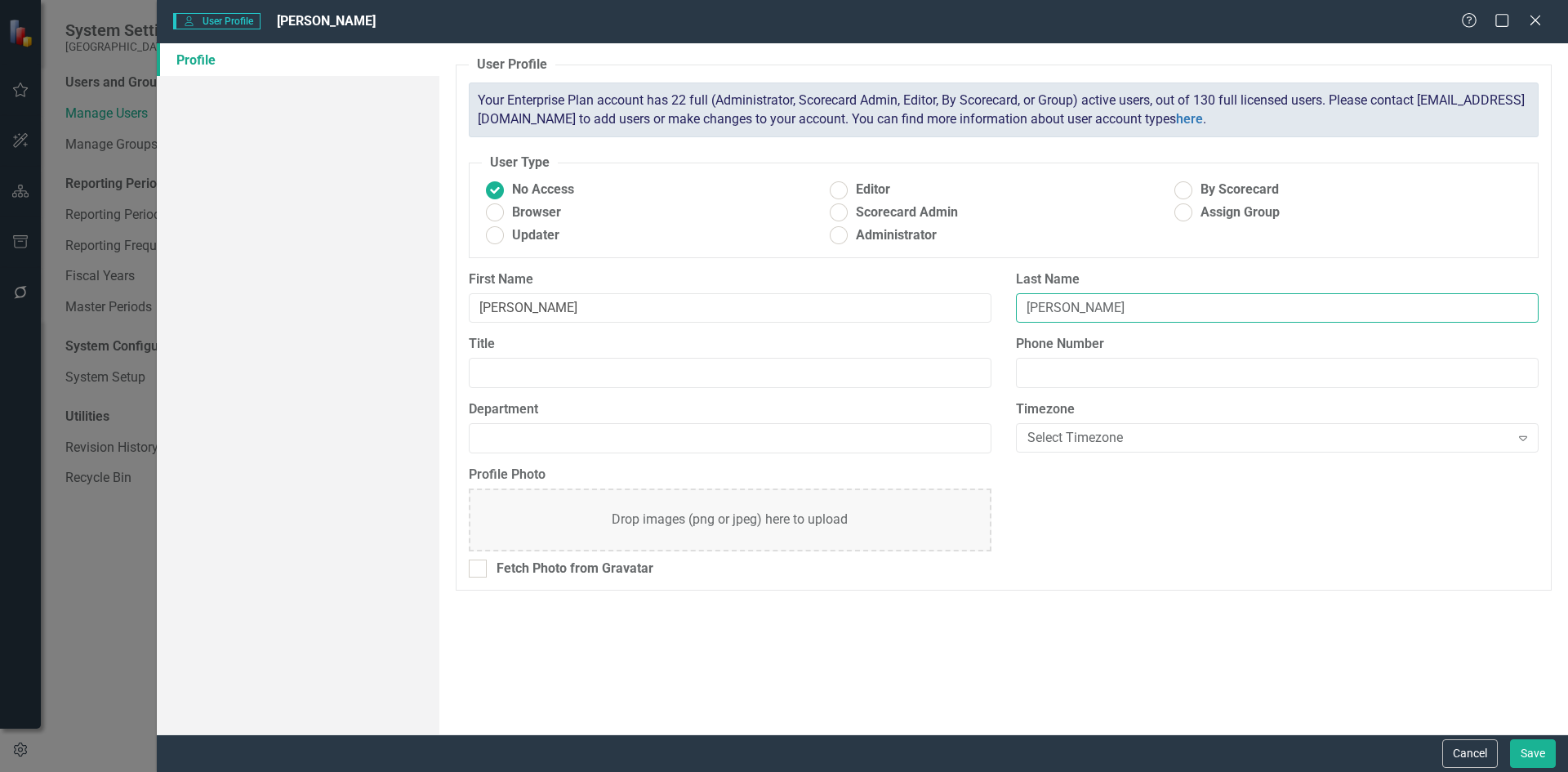
type input "[PERSON_NAME]"
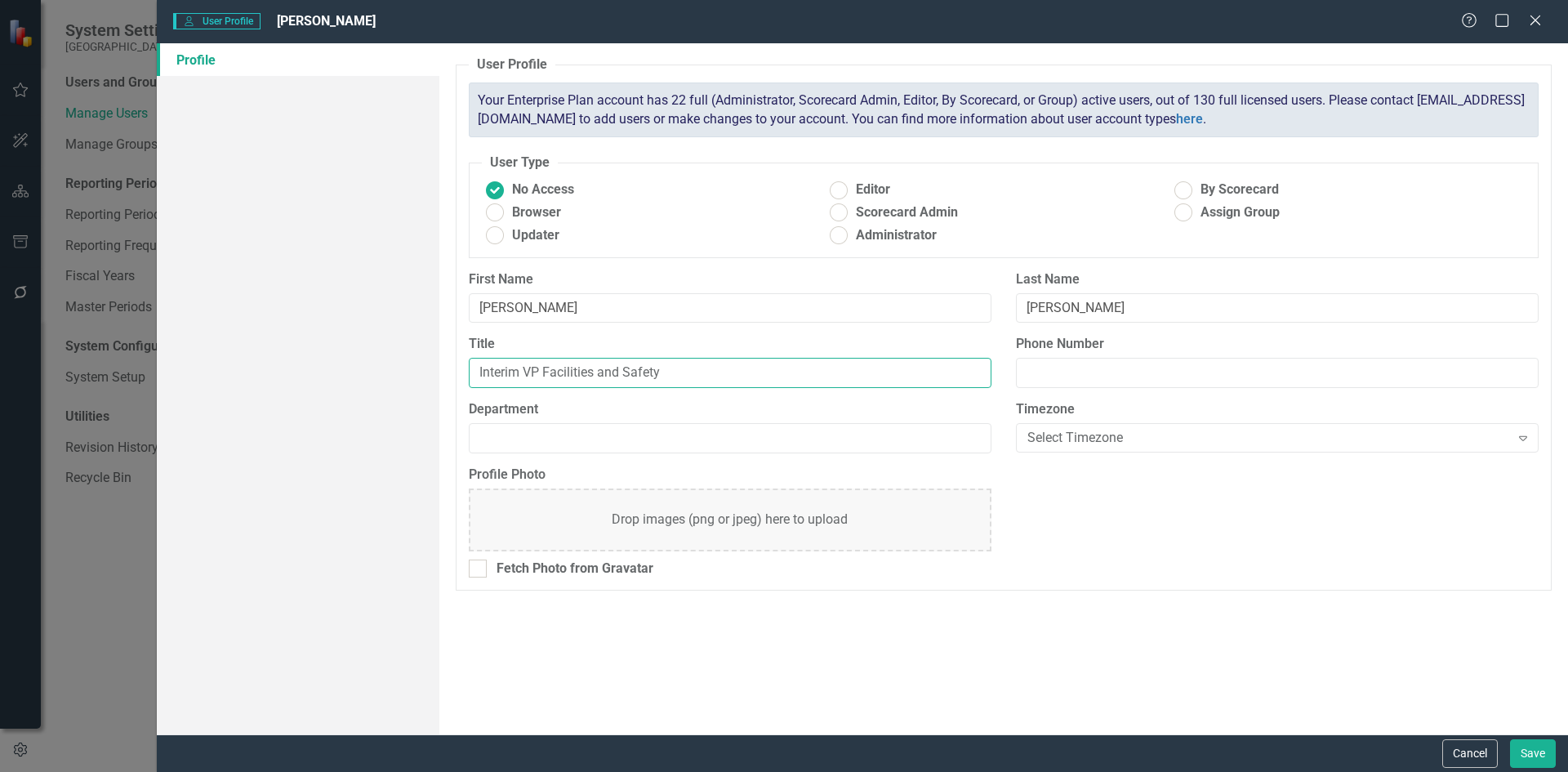
type input "Interim VP Facilities and Safety"
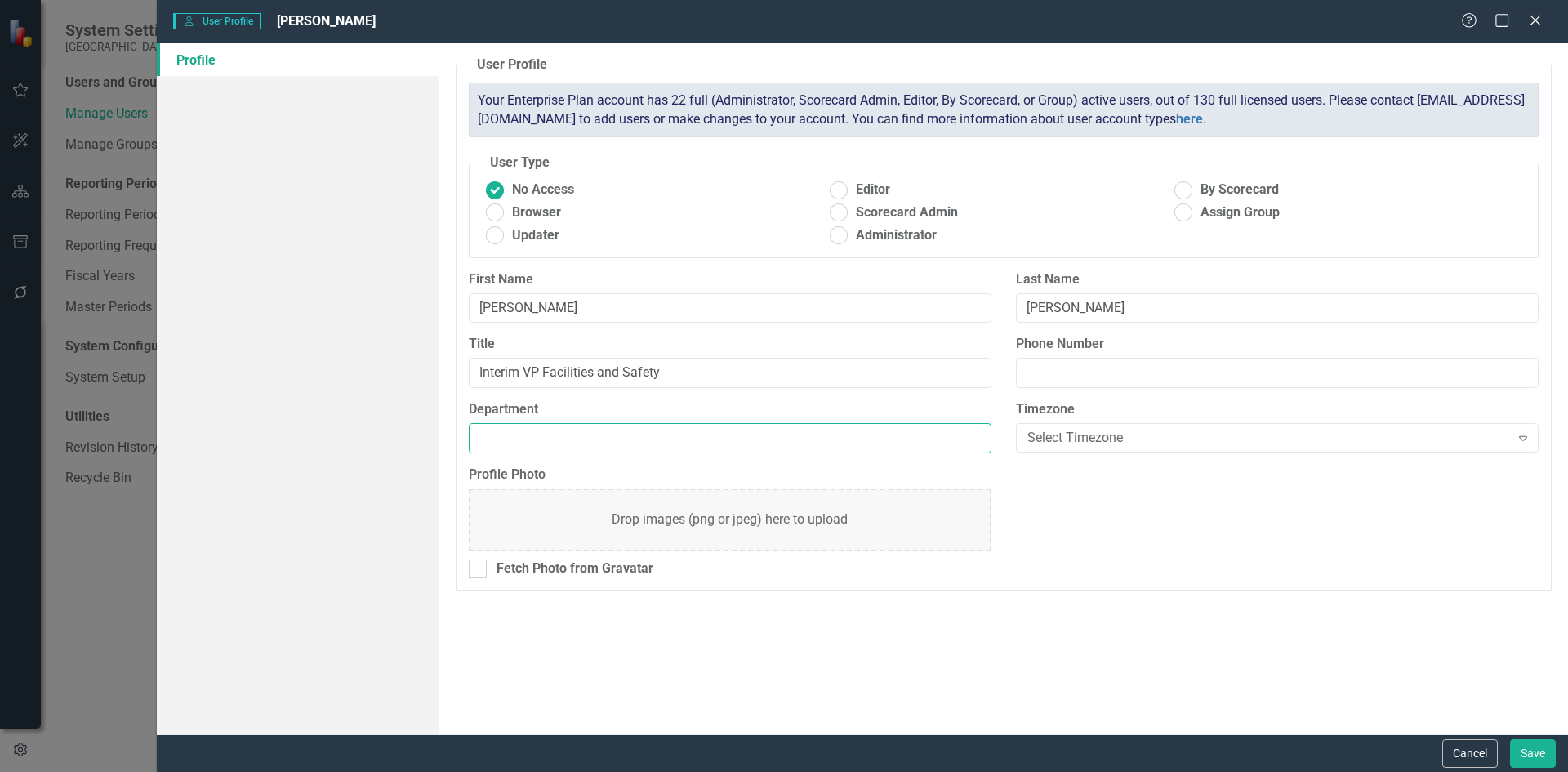
click at [516, 443] on input "Department" at bounding box center [730, 439] width 523 height 30
type input "Administration"
click at [839, 215] on ins at bounding box center [839, 213] width 25 height 25
click at [839, 215] on input "Scorecard Admin" at bounding box center [839, 213] width 25 height 25
radio input "true"
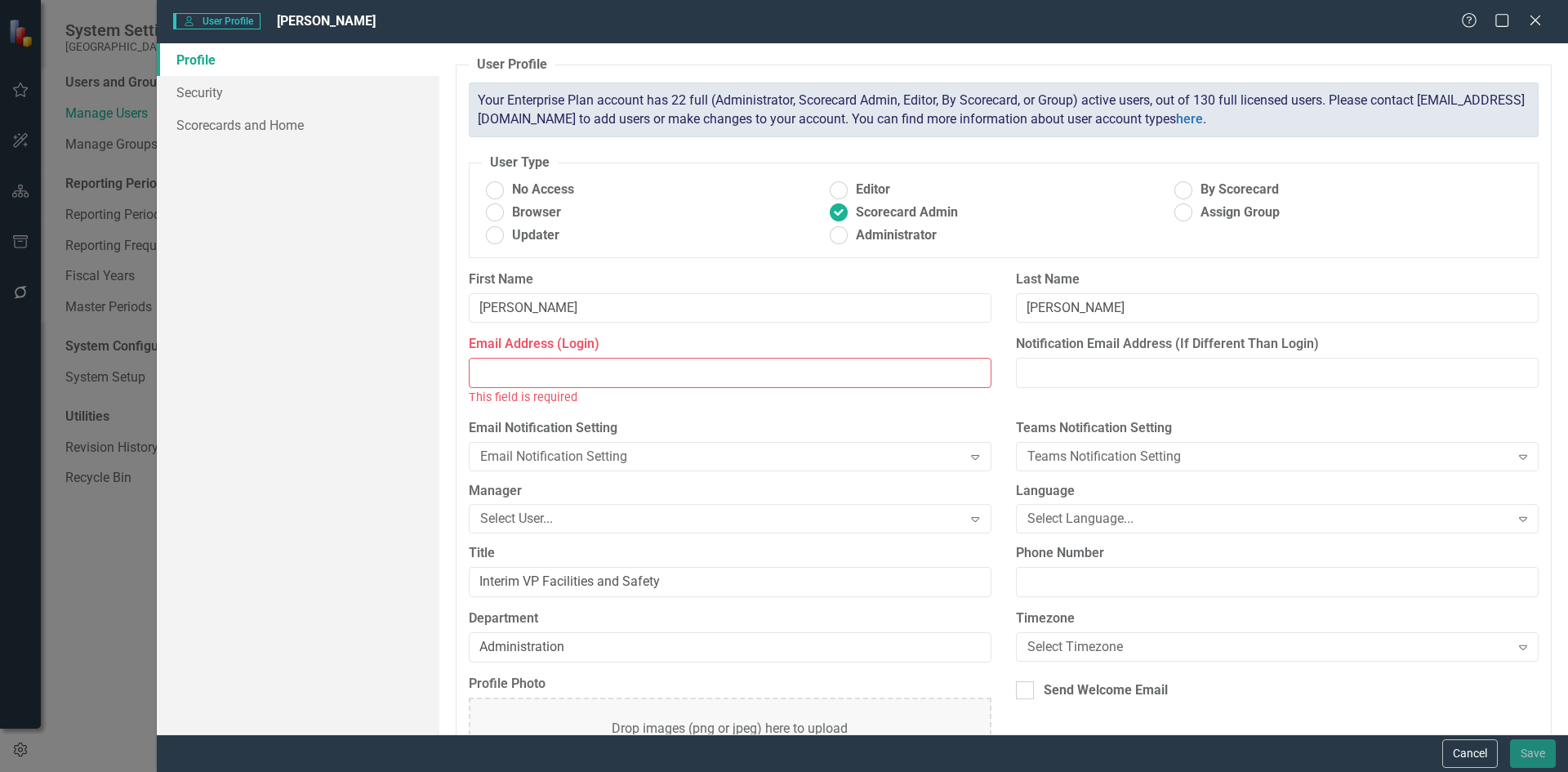
click at [508, 370] on input "Email Address (Login)" at bounding box center [730, 373] width 523 height 30
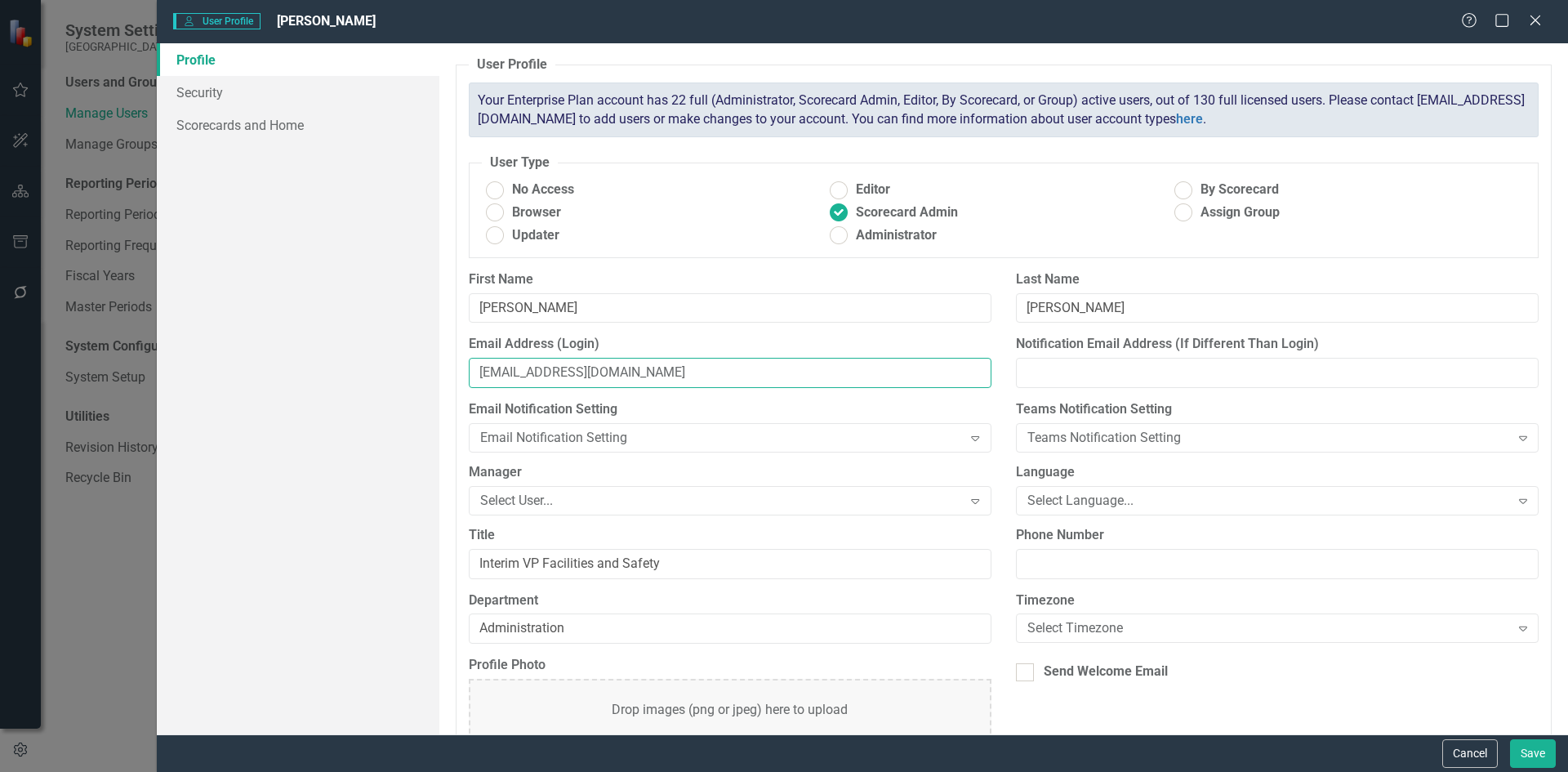
type input "[EMAIL_ADDRESS][DOMAIN_NAME]"
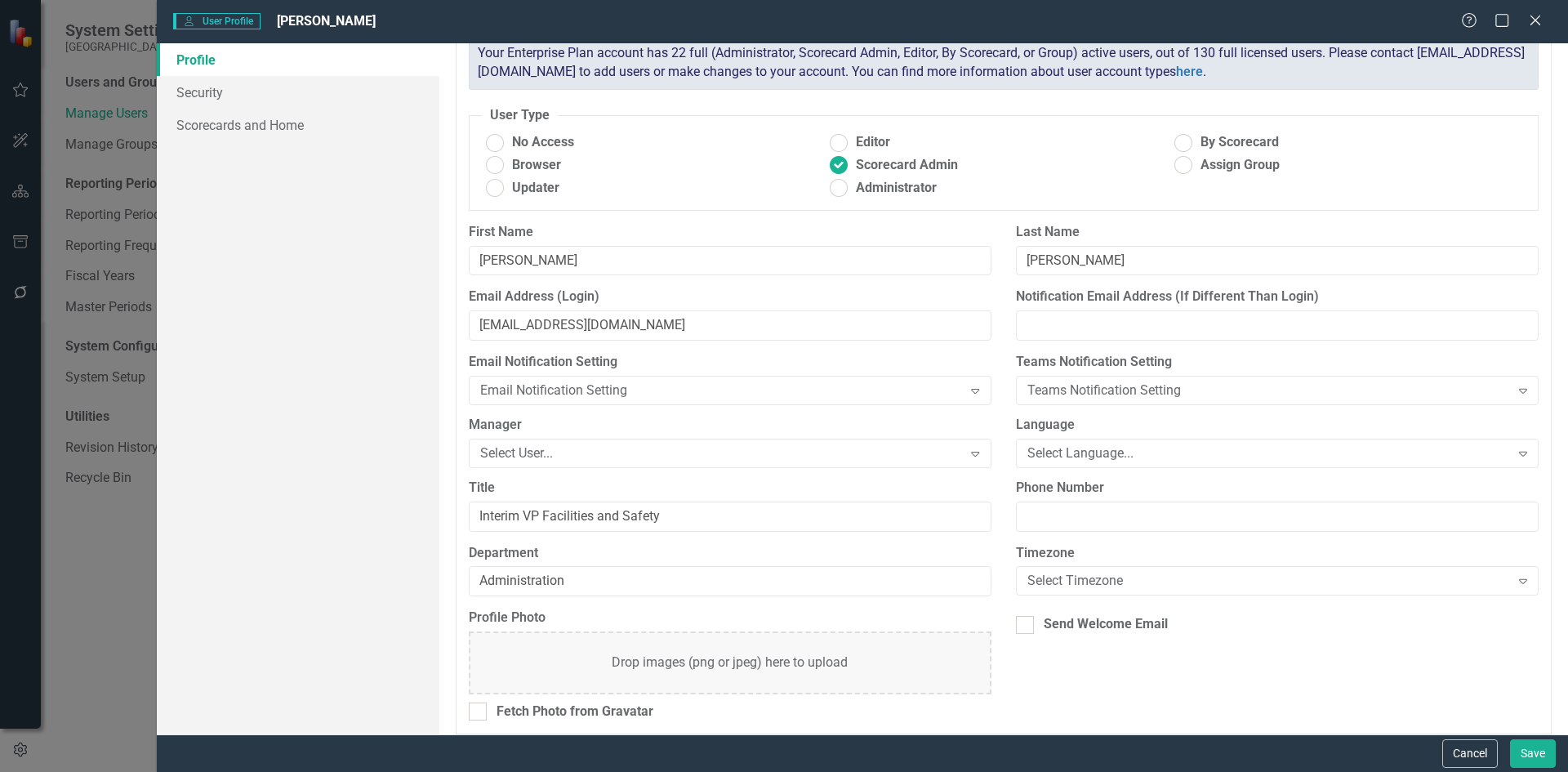
scroll to position [60, 0]
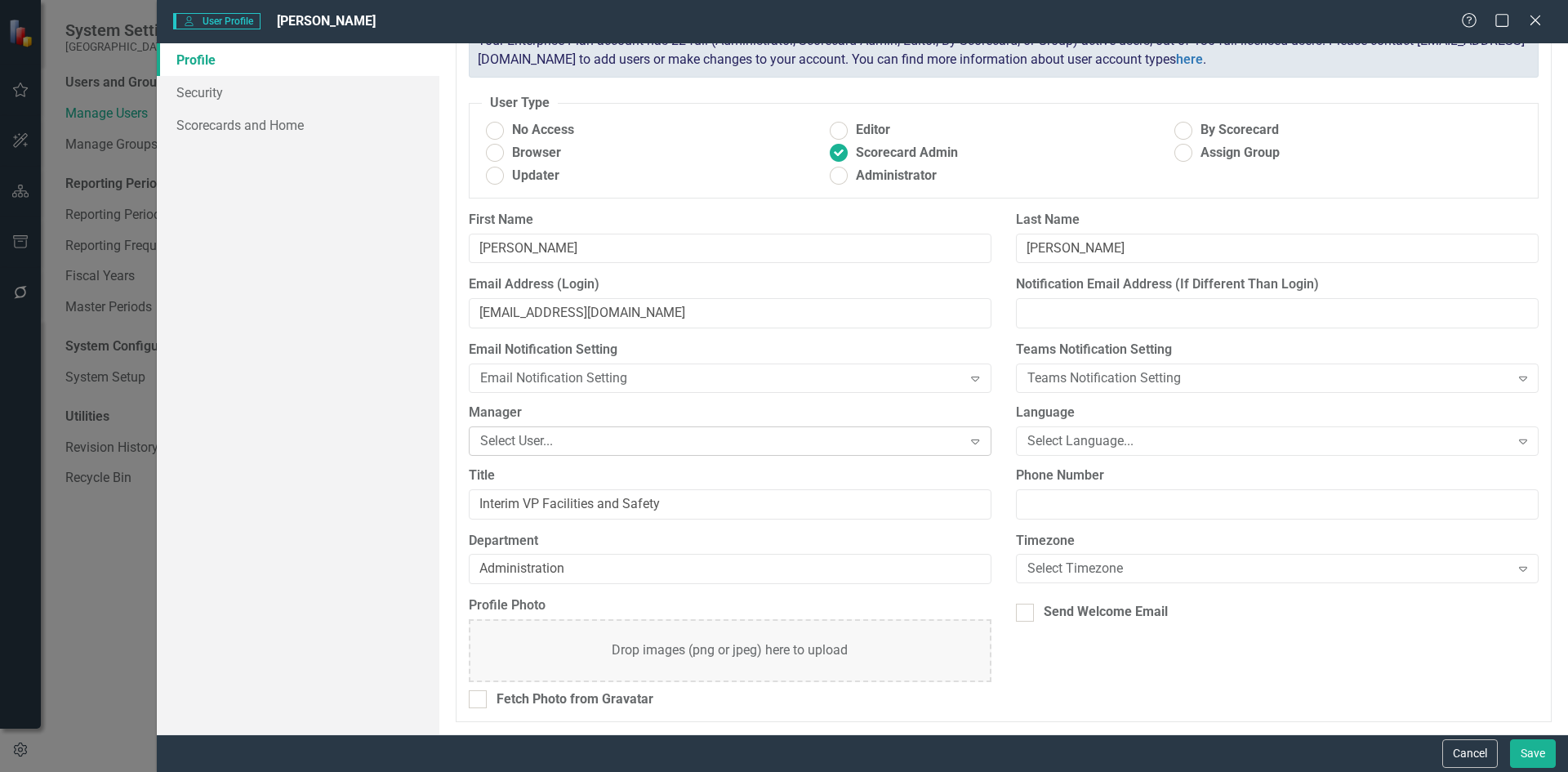
click at [970, 439] on icon "Expand" at bounding box center [975, 441] width 16 height 13
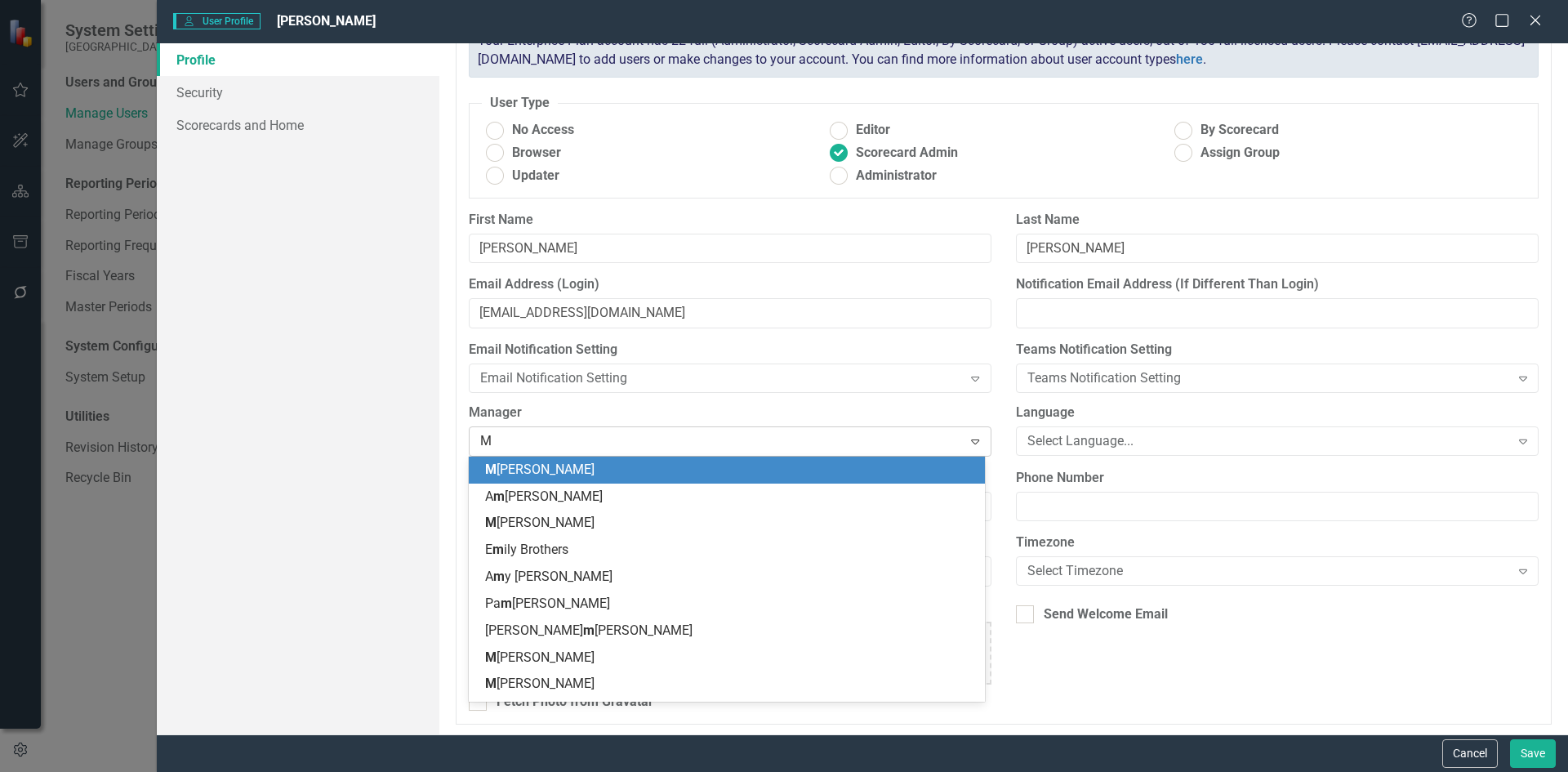
type input "Mi"
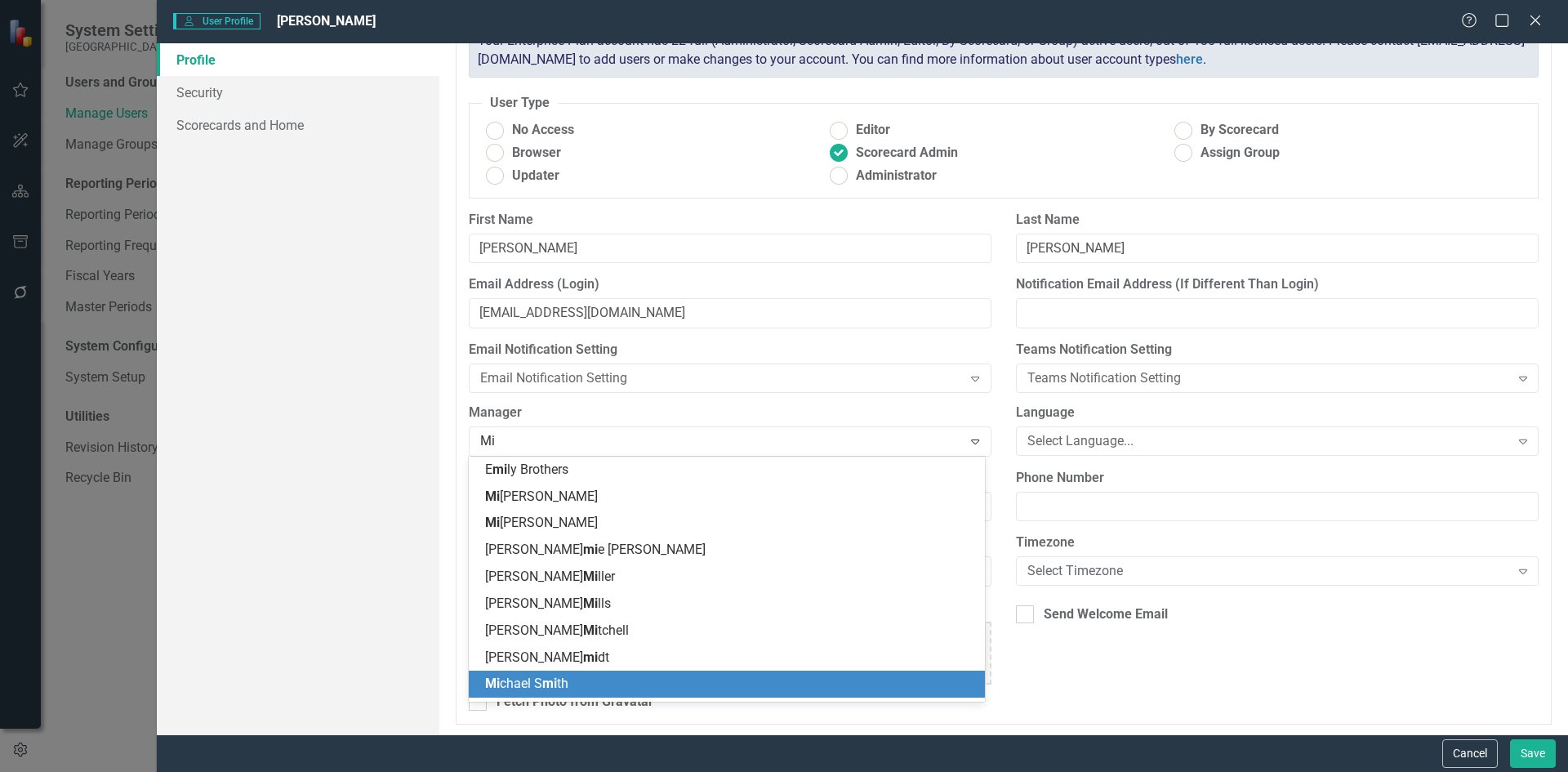
click at [545, 685] on span "mi" at bounding box center [549, 684] width 14 height 15
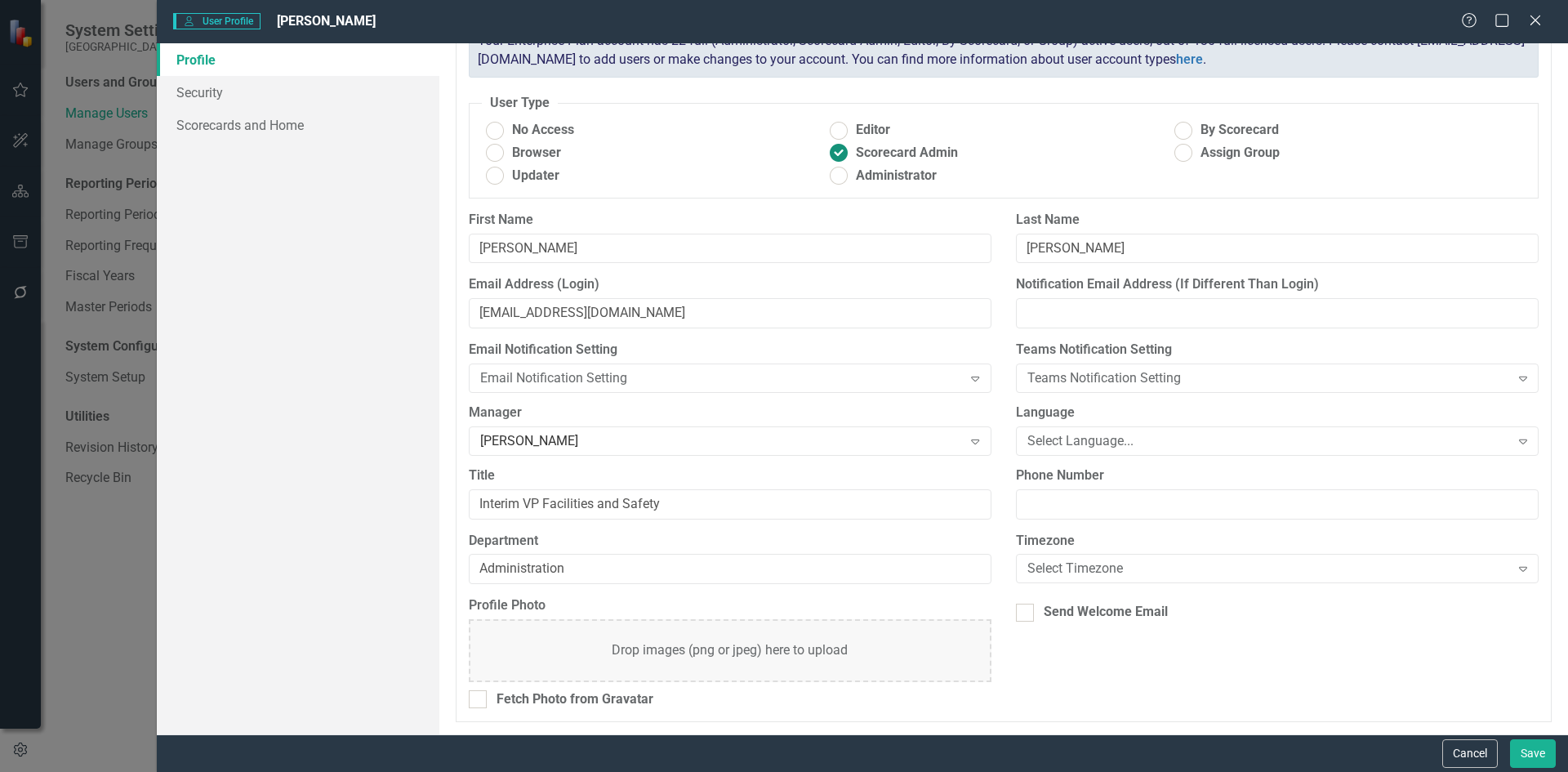
click at [844, 152] on ins at bounding box center [839, 153] width 25 height 25
click at [844, 152] on input "Scorecard Admin" at bounding box center [839, 153] width 25 height 25
click at [832, 155] on ins at bounding box center [839, 153] width 25 height 25
click at [832, 155] on input "Scorecard Admin" at bounding box center [839, 153] width 25 height 25
click at [1530, 759] on button "Save" at bounding box center [1533, 753] width 45 height 29
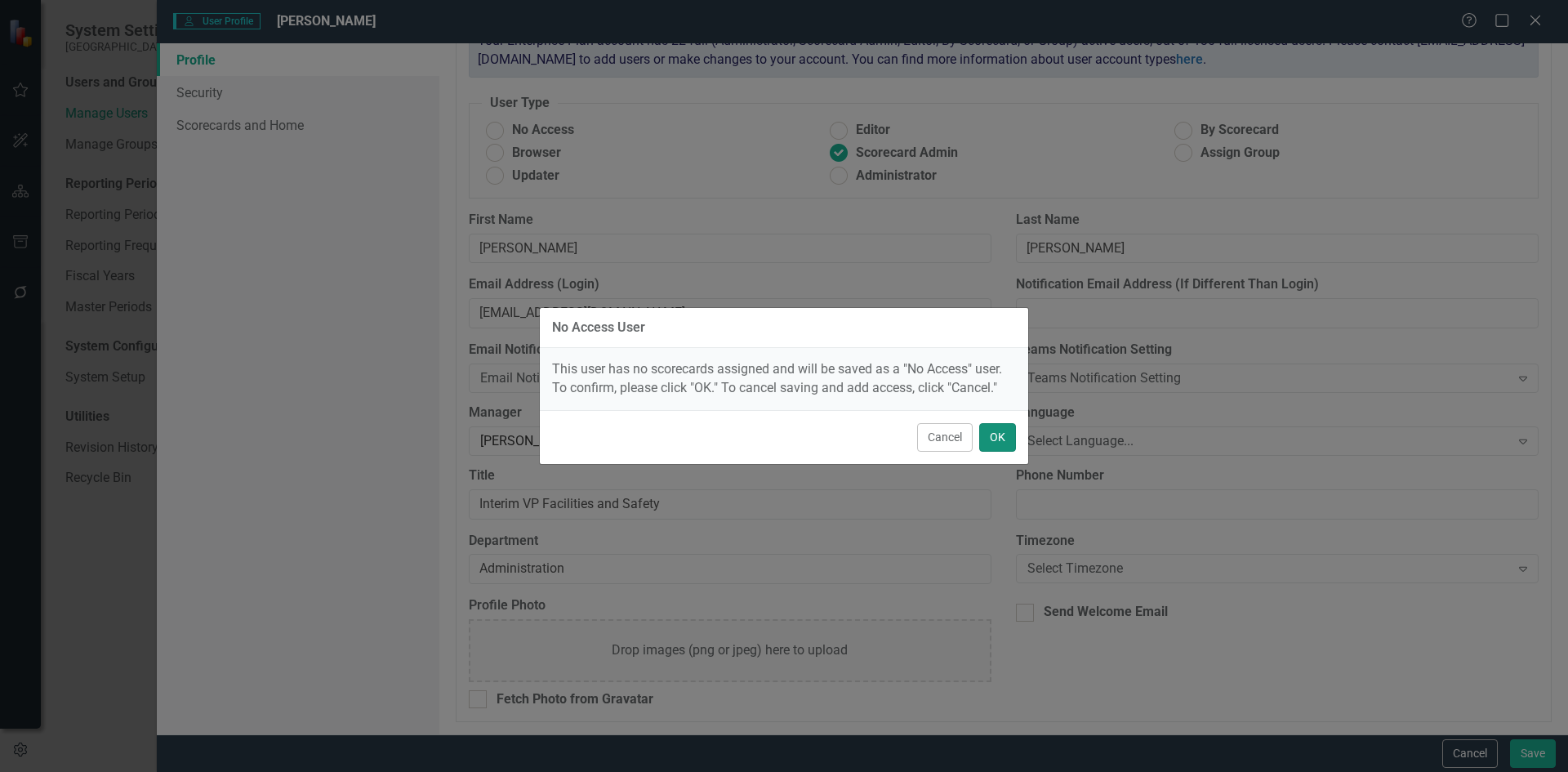
click at [1003, 437] on button "OK" at bounding box center [997, 438] width 37 height 29
radio input "true"
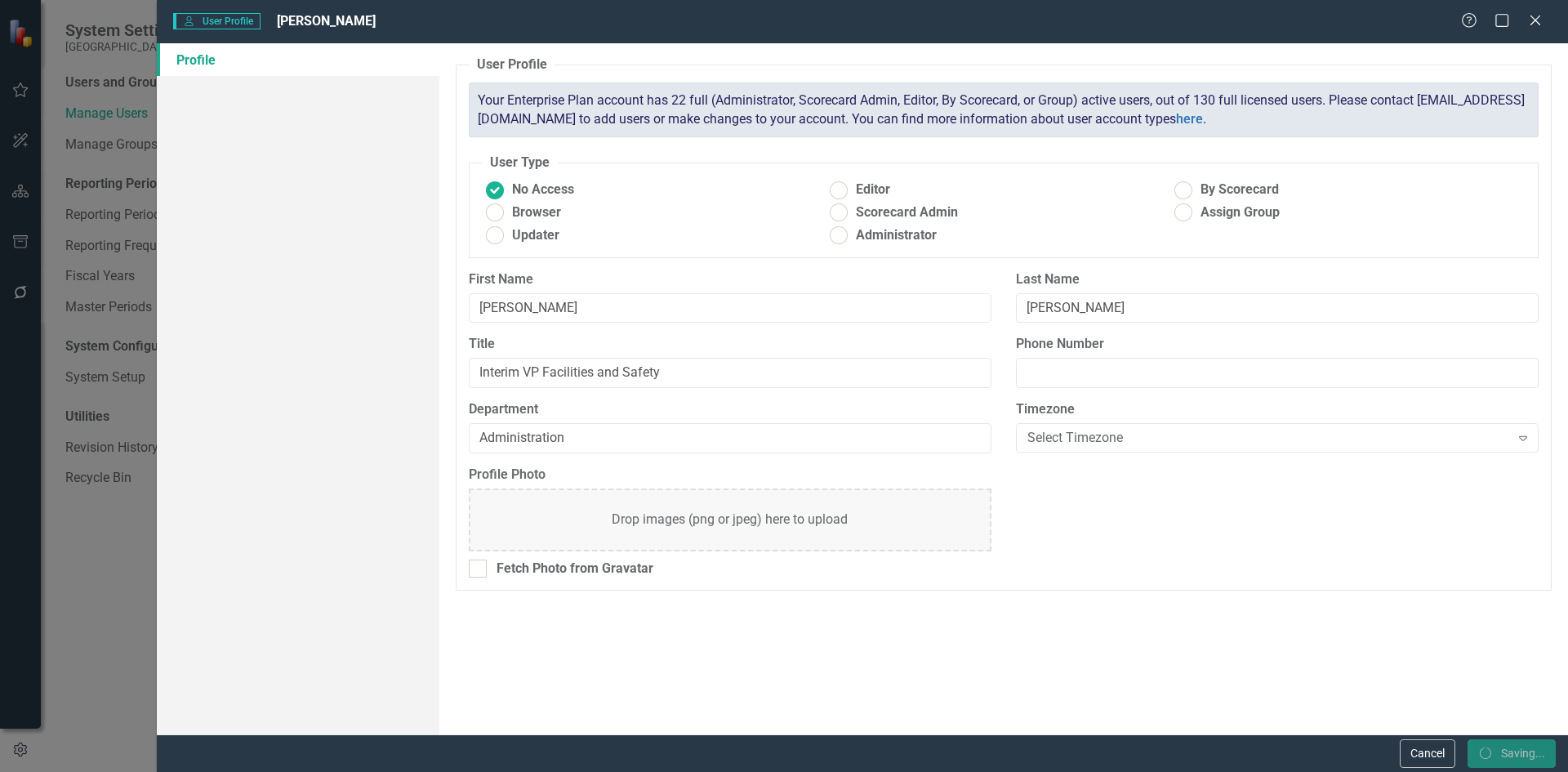
scroll to position [0, 0]
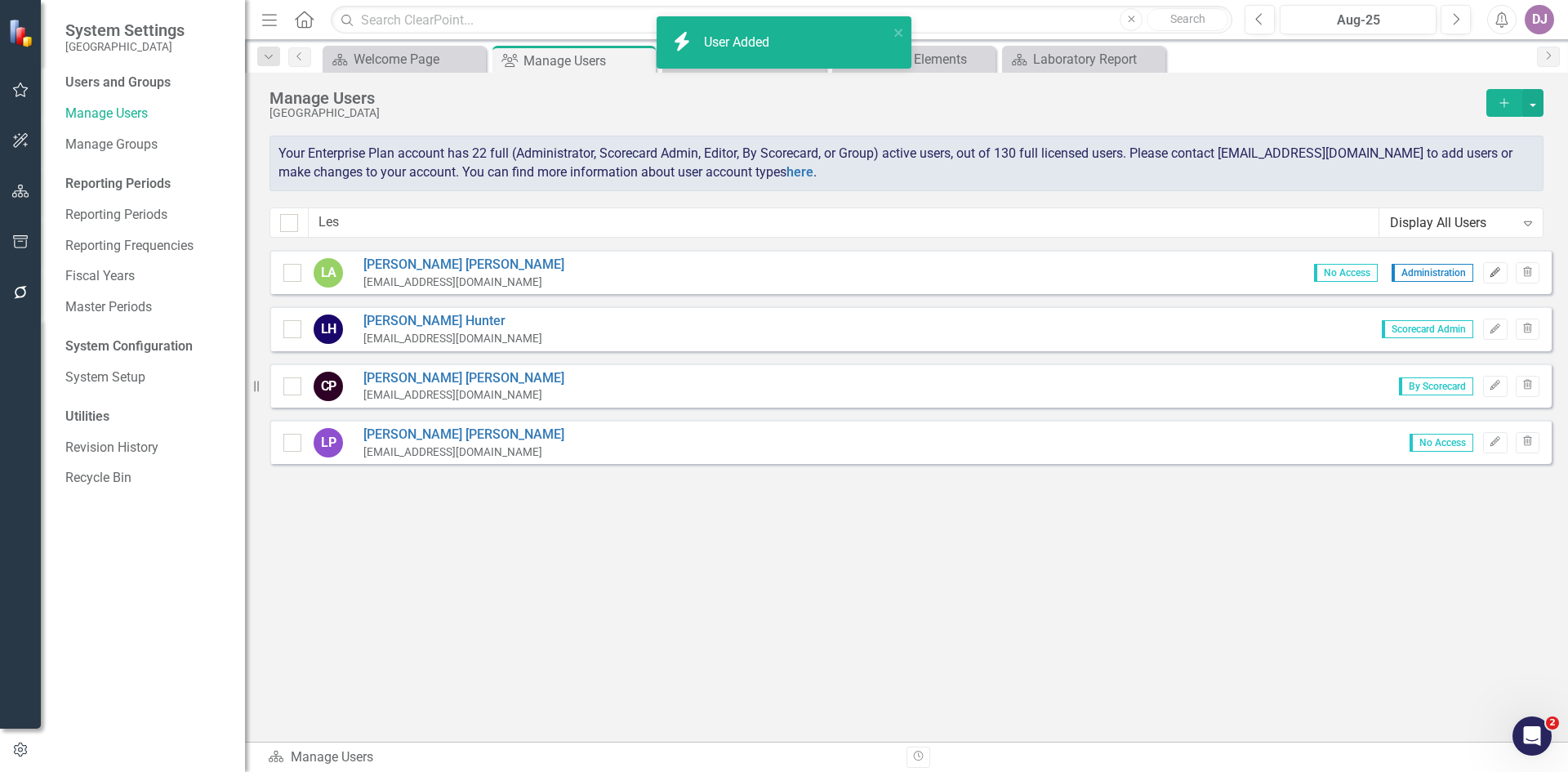
click at [1500, 272] on icon "Edit" at bounding box center [1495, 273] width 13 height 10
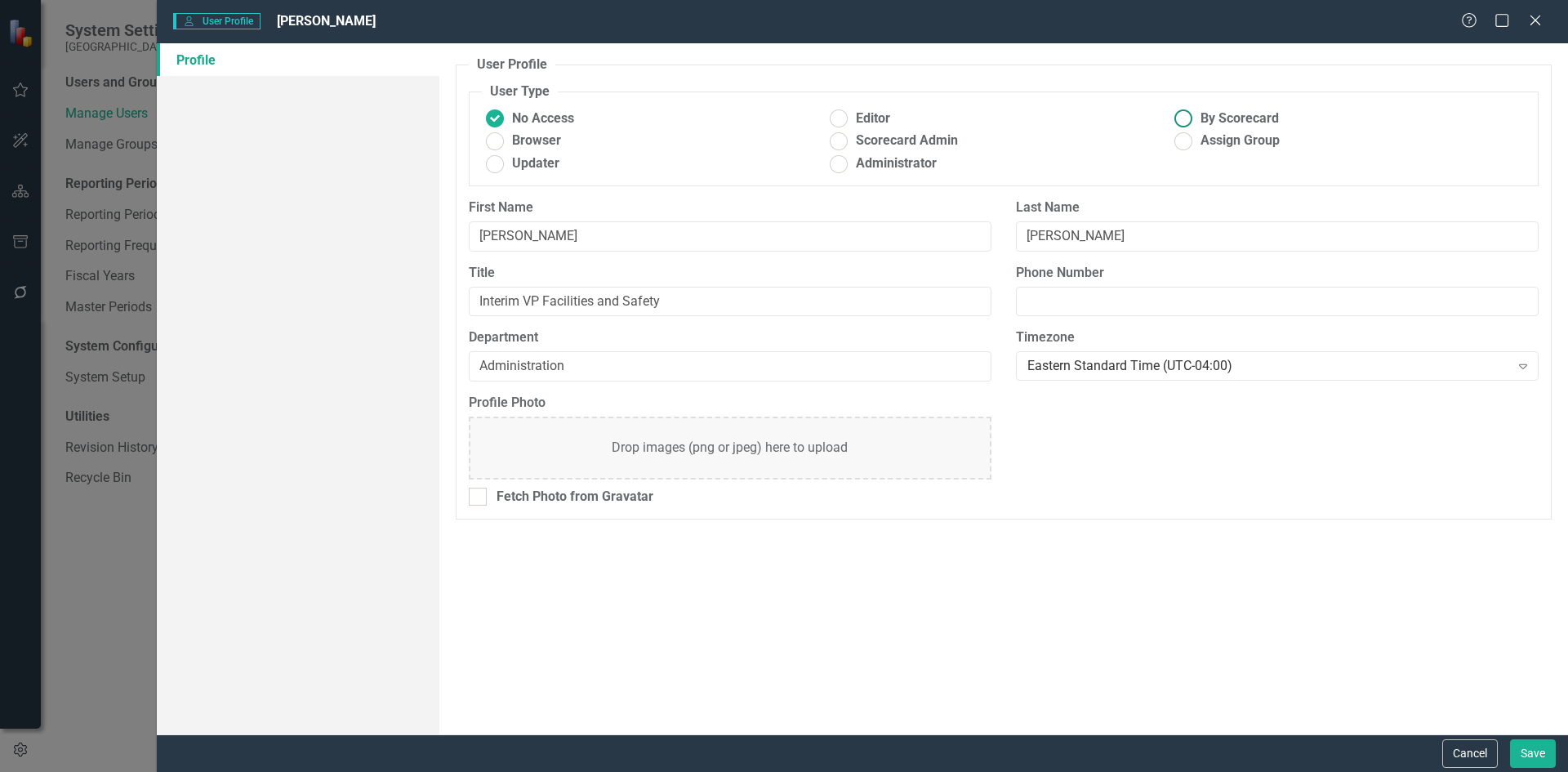
click at [1193, 114] on ins at bounding box center [1184, 119] width 25 height 25
click at [1193, 114] on input "By Scorecard" at bounding box center [1184, 119] width 25 height 25
radio input "true"
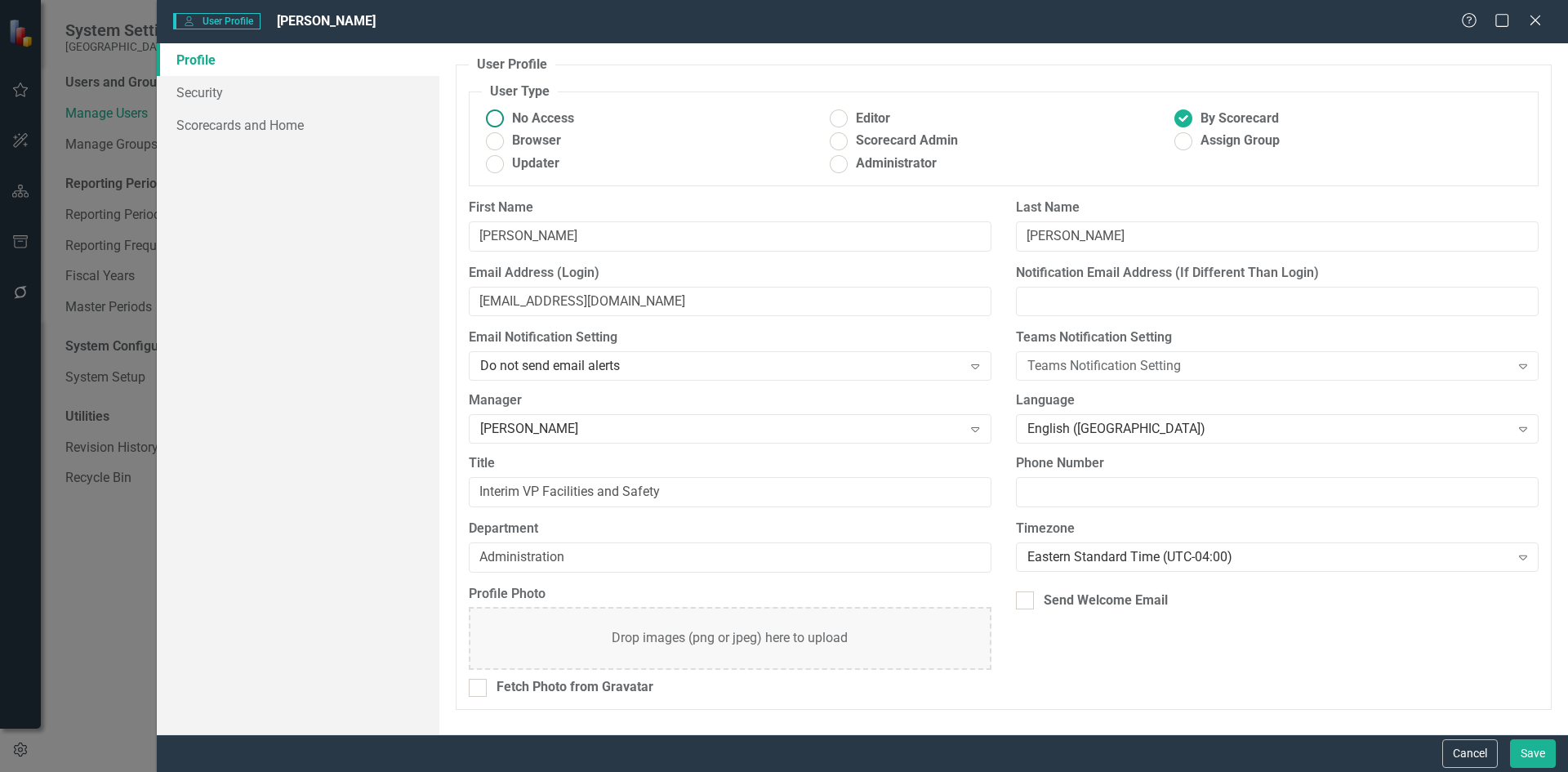
click at [503, 117] on ins at bounding box center [495, 119] width 25 height 25
click at [503, 117] on input "No Access" at bounding box center [495, 119] width 25 height 25
radio input "true"
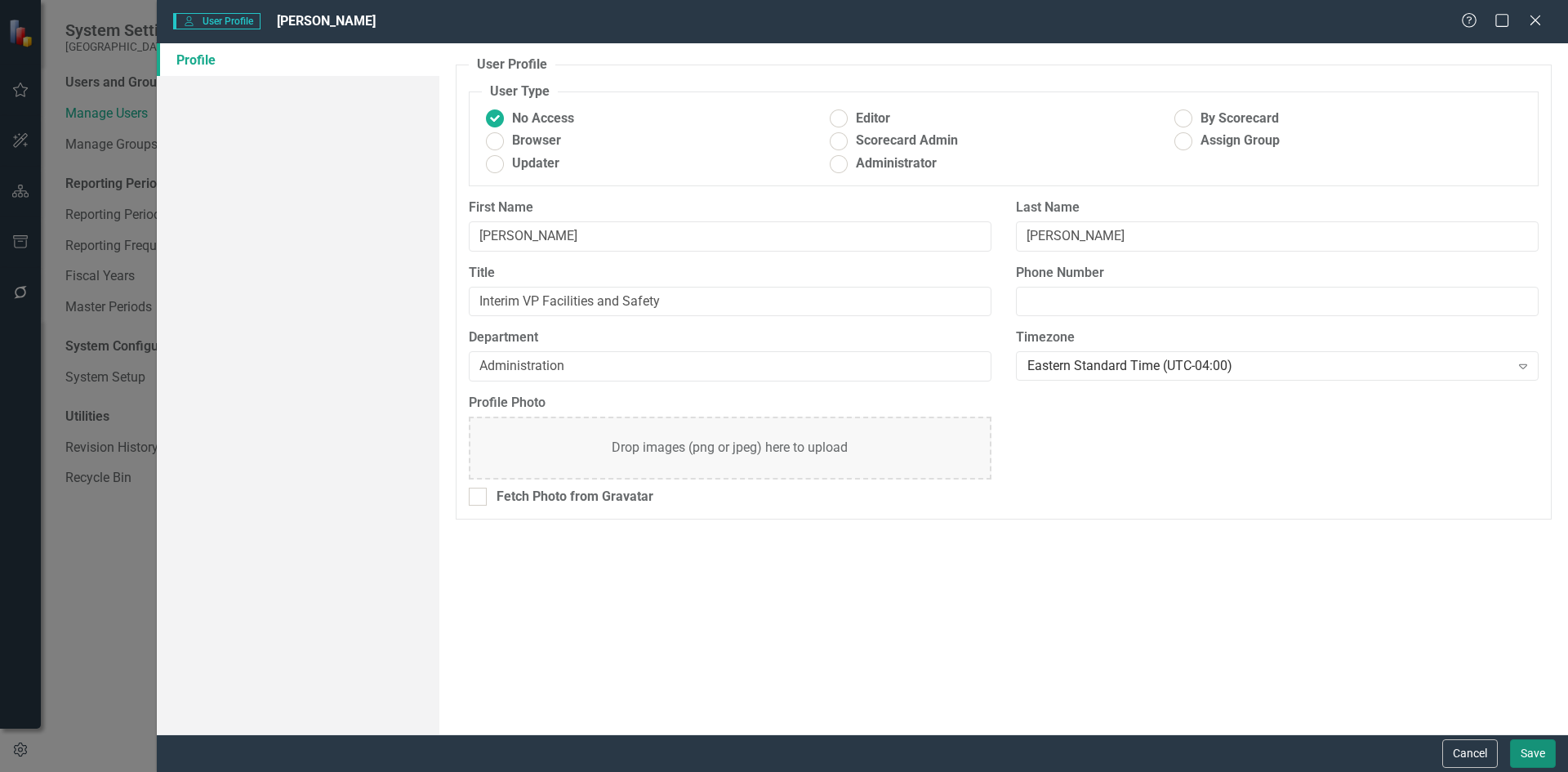
click at [1533, 761] on button "Save" at bounding box center [1533, 753] width 45 height 29
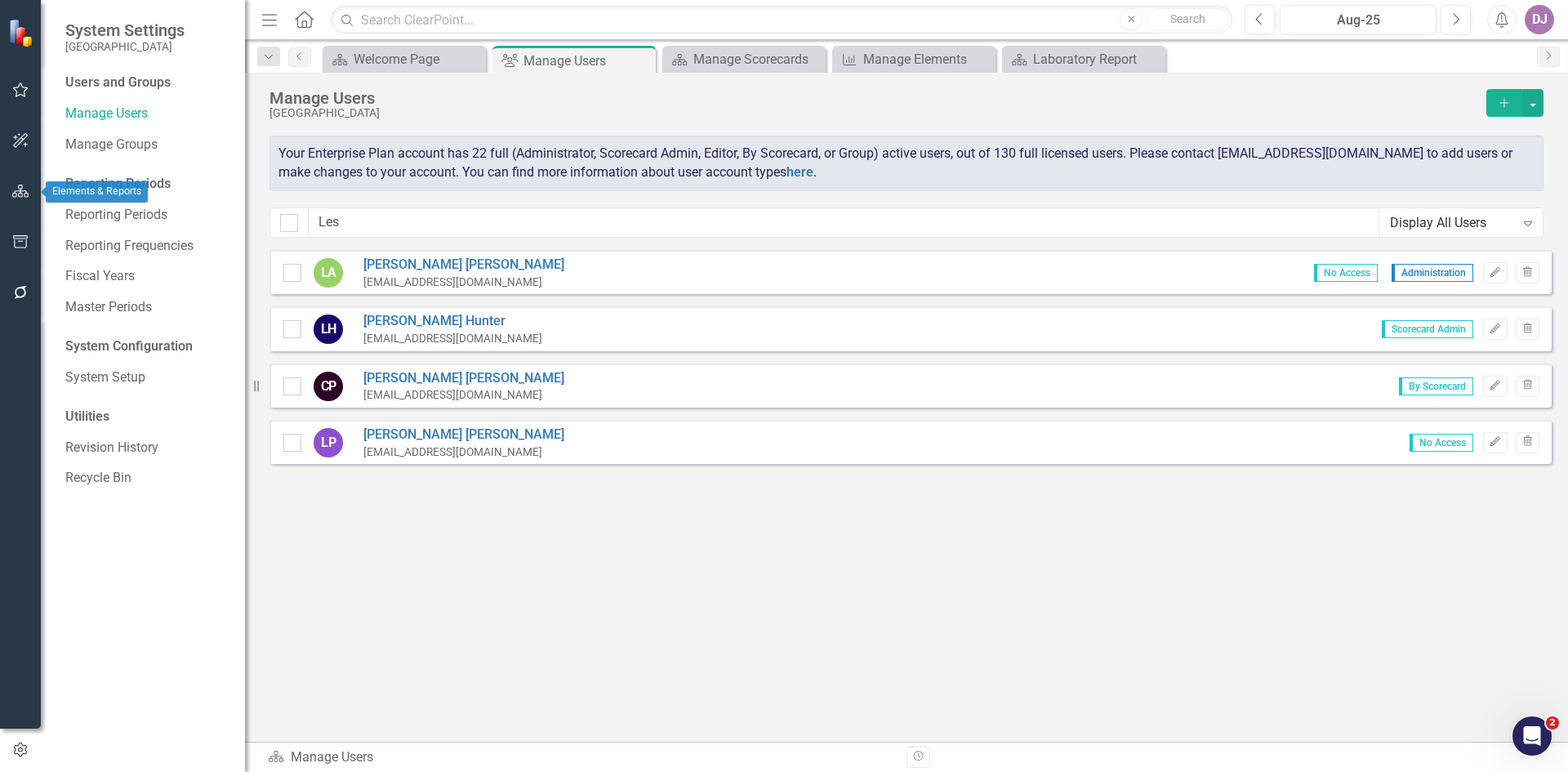
click at [27, 198] on icon "button" at bounding box center [21, 191] width 17 height 13
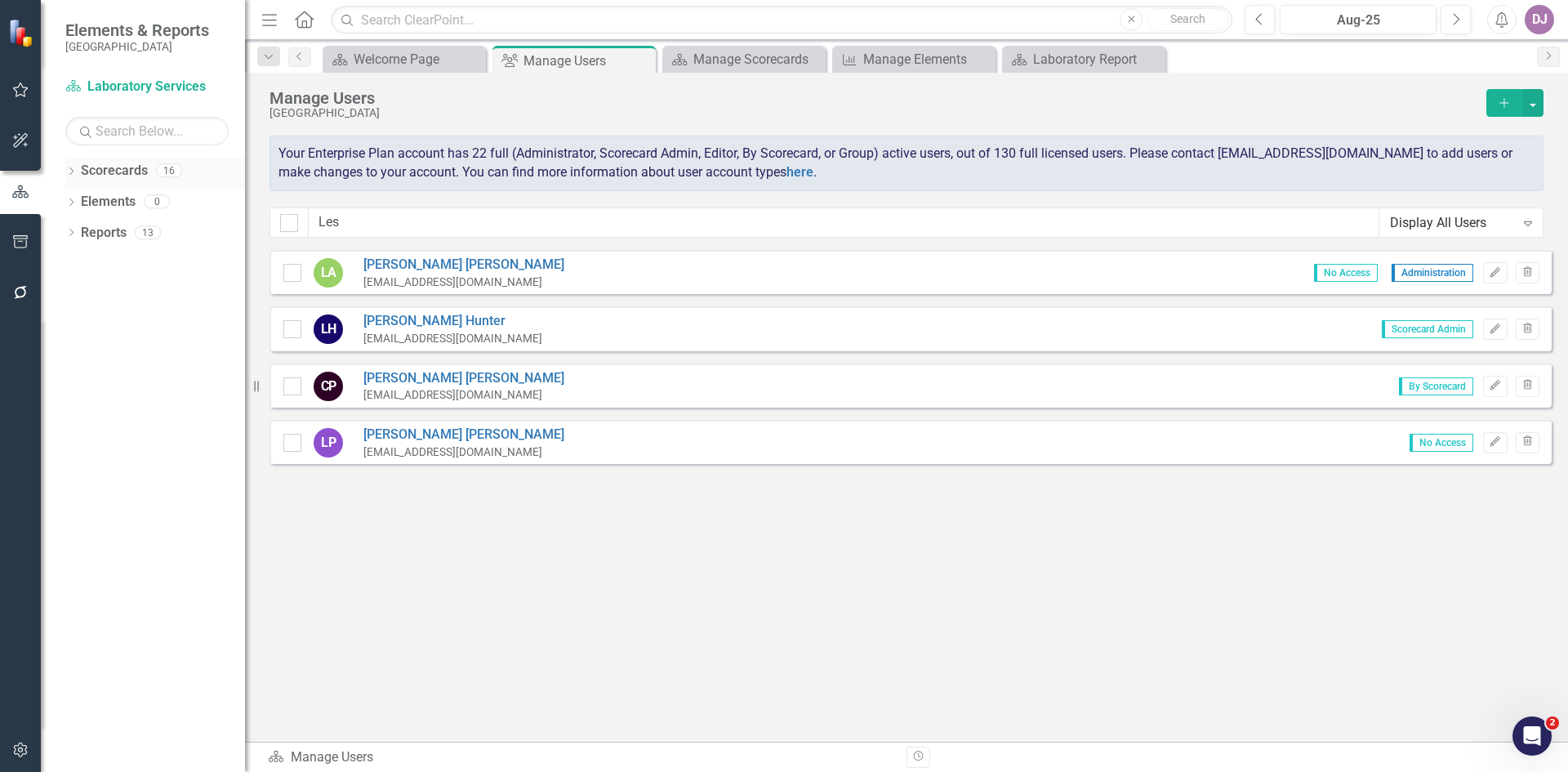
click at [131, 168] on link "Scorecards" at bounding box center [114, 171] width 67 height 19
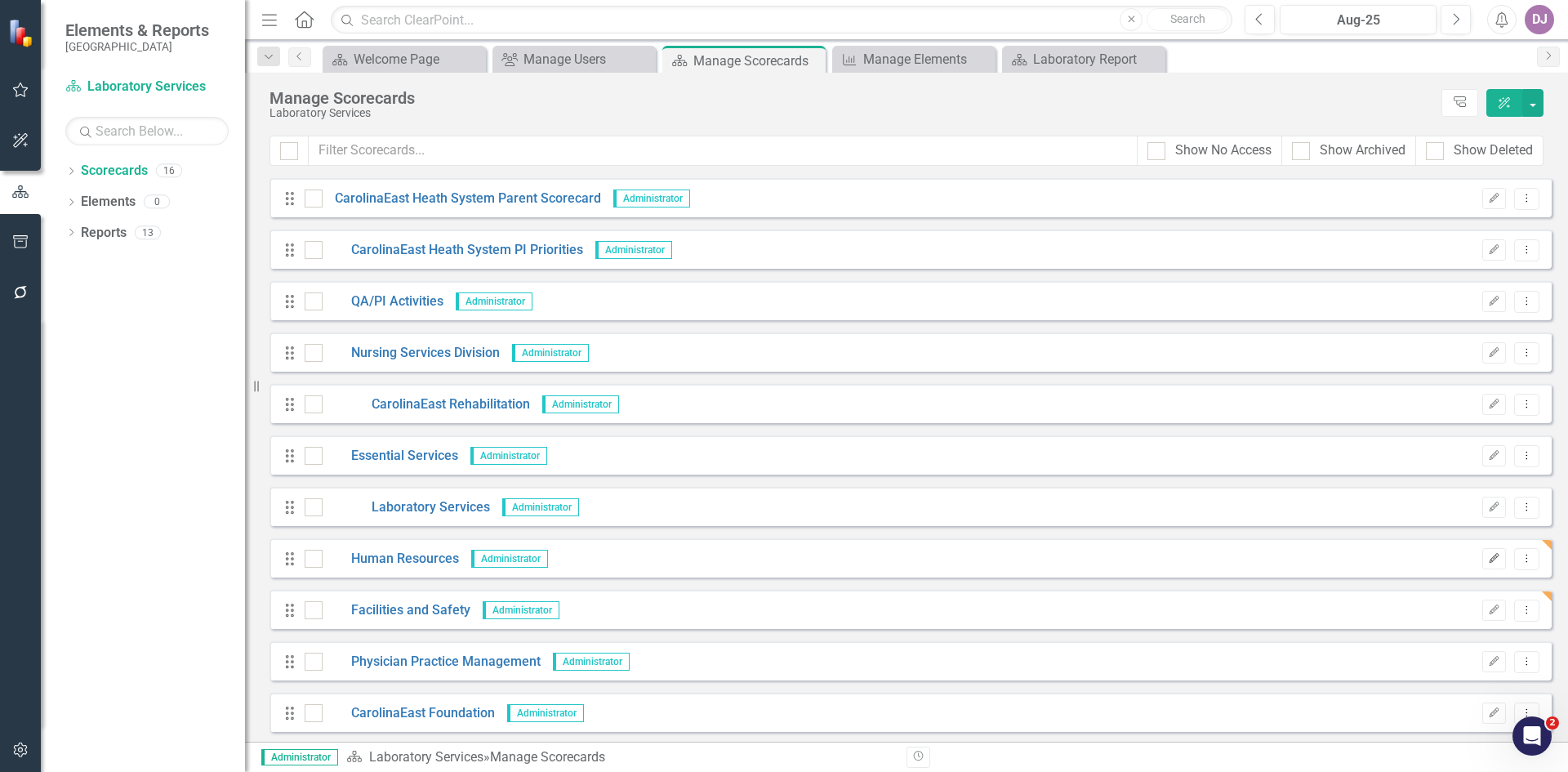
click at [1490, 560] on icon "button" at bounding box center [1495, 558] width 10 height 10
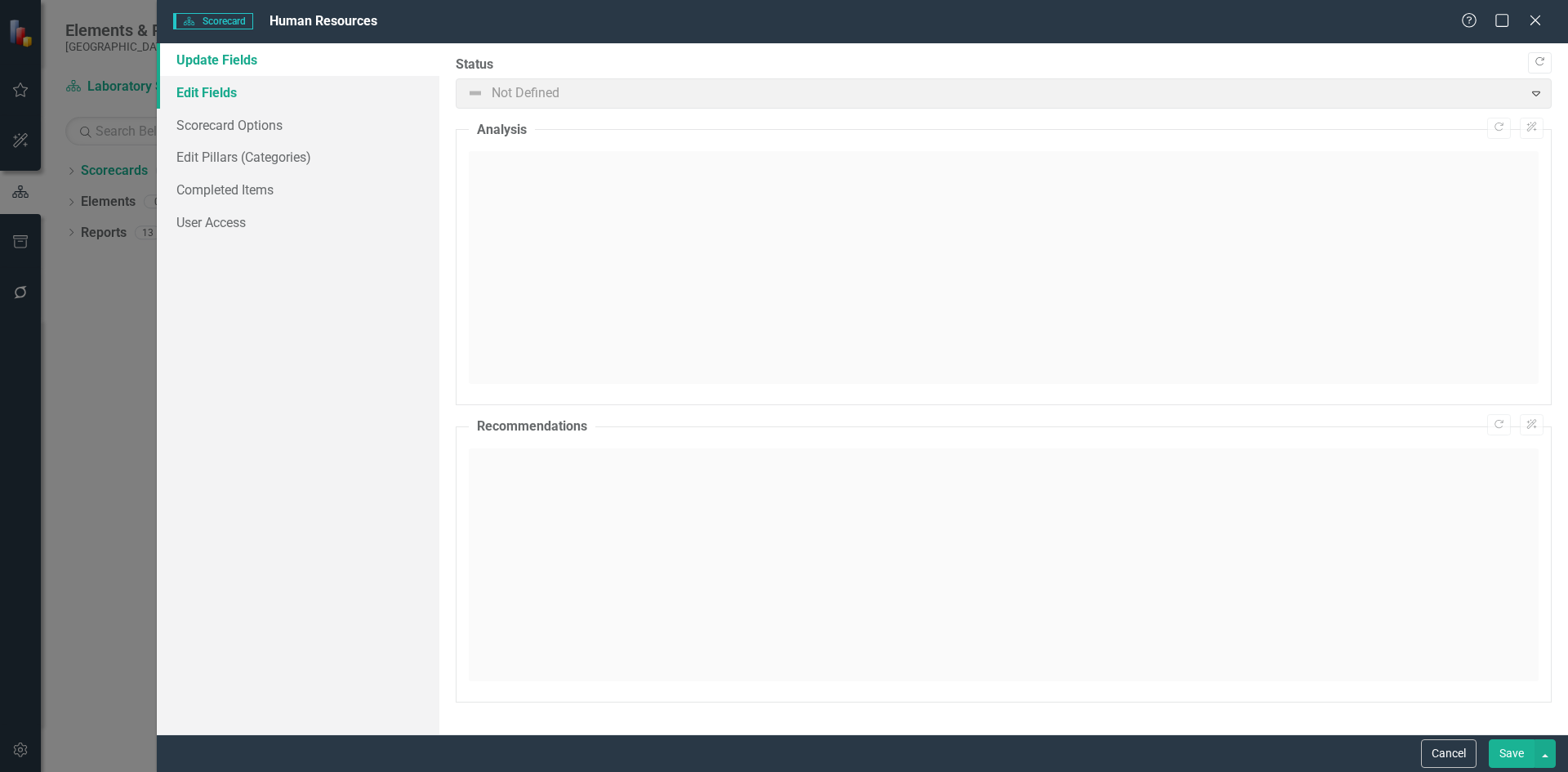
click at [215, 94] on link "Edit Fields" at bounding box center [298, 92] width 283 height 33
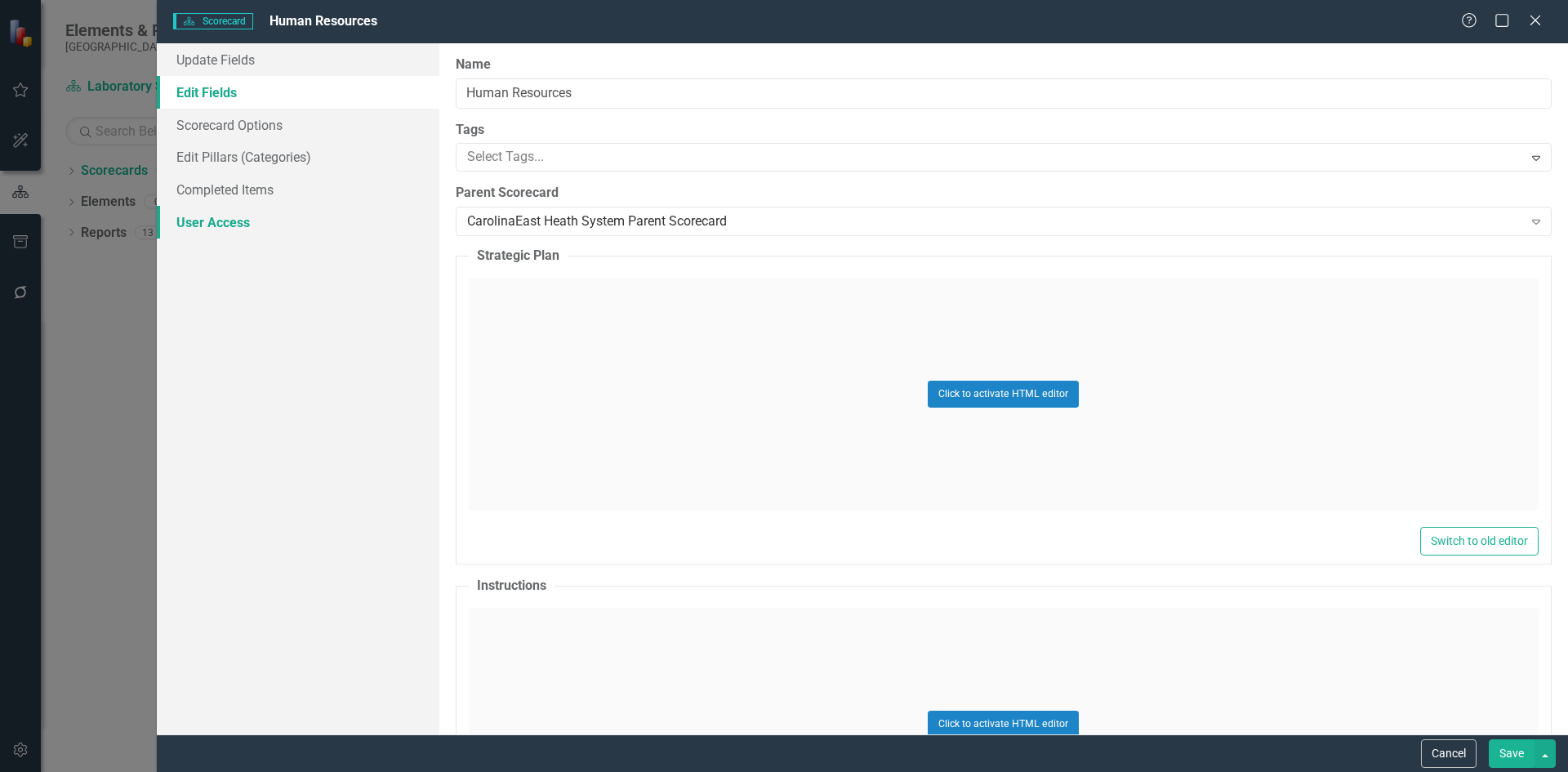
click at [189, 221] on link "User Access" at bounding box center [298, 222] width 283 height 33
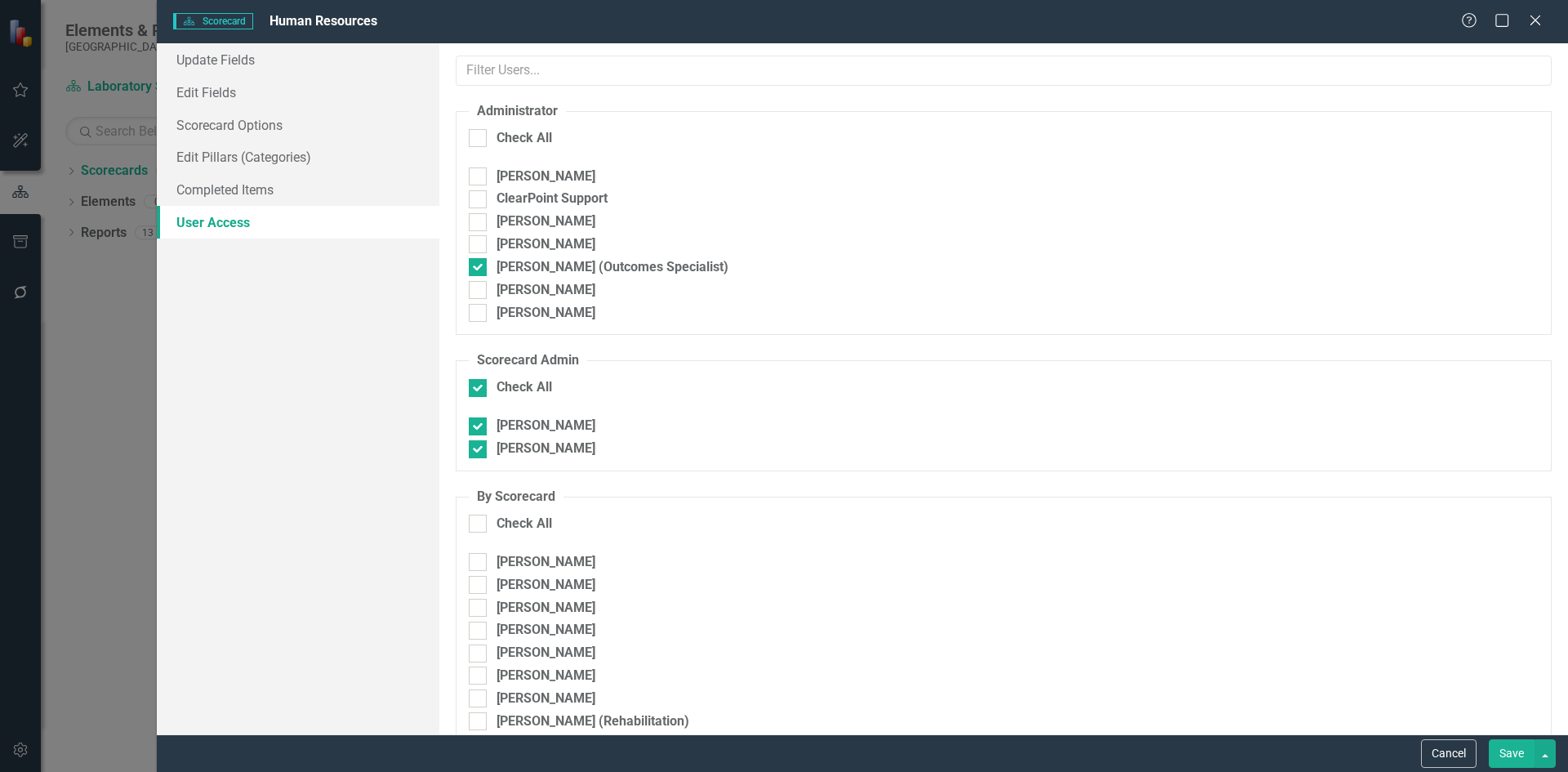
click at [1516, 753] on button "Save" at bounding box center [1512, 753] width 45 height 29
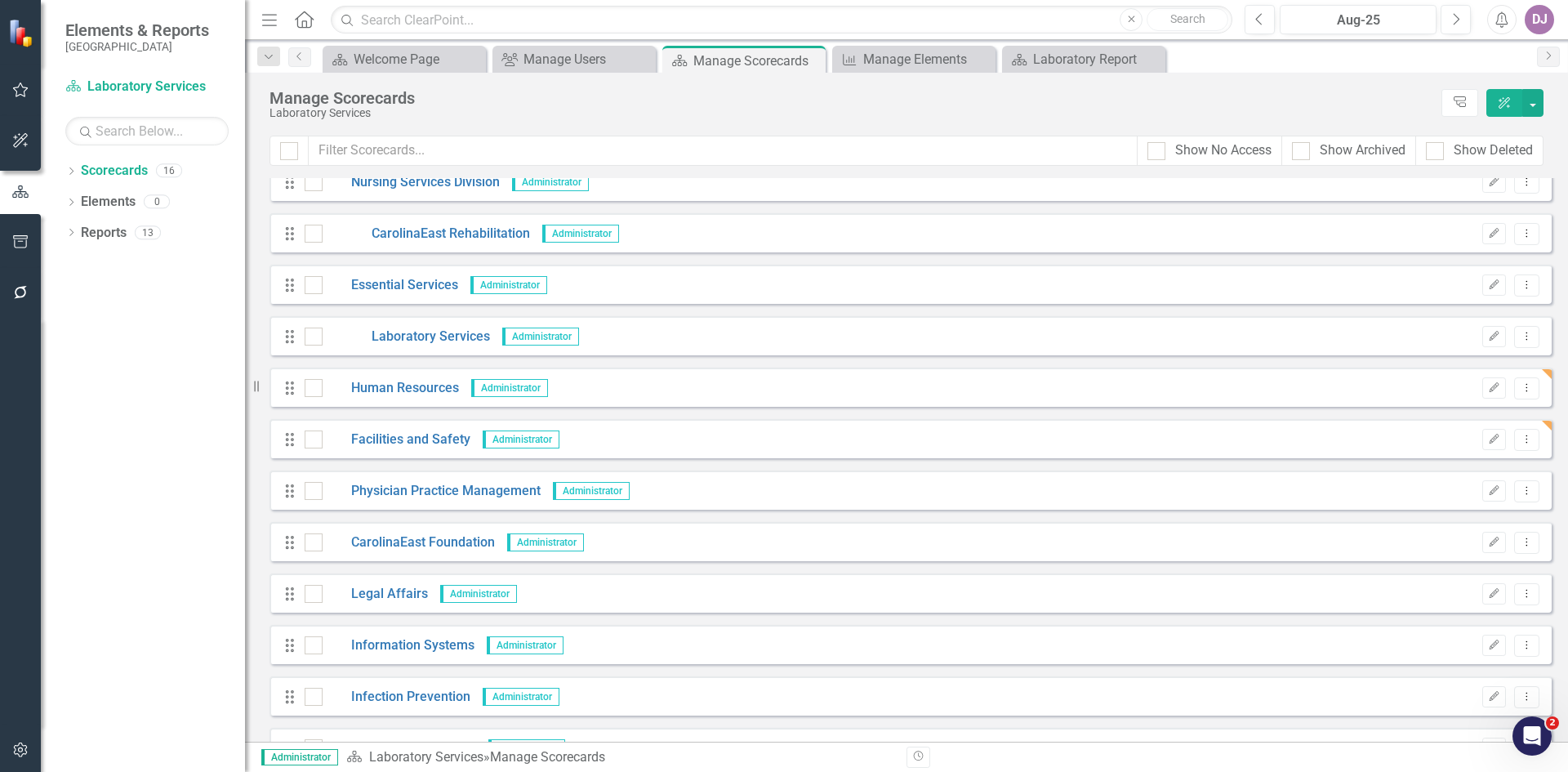
scroll to position [156, 0]
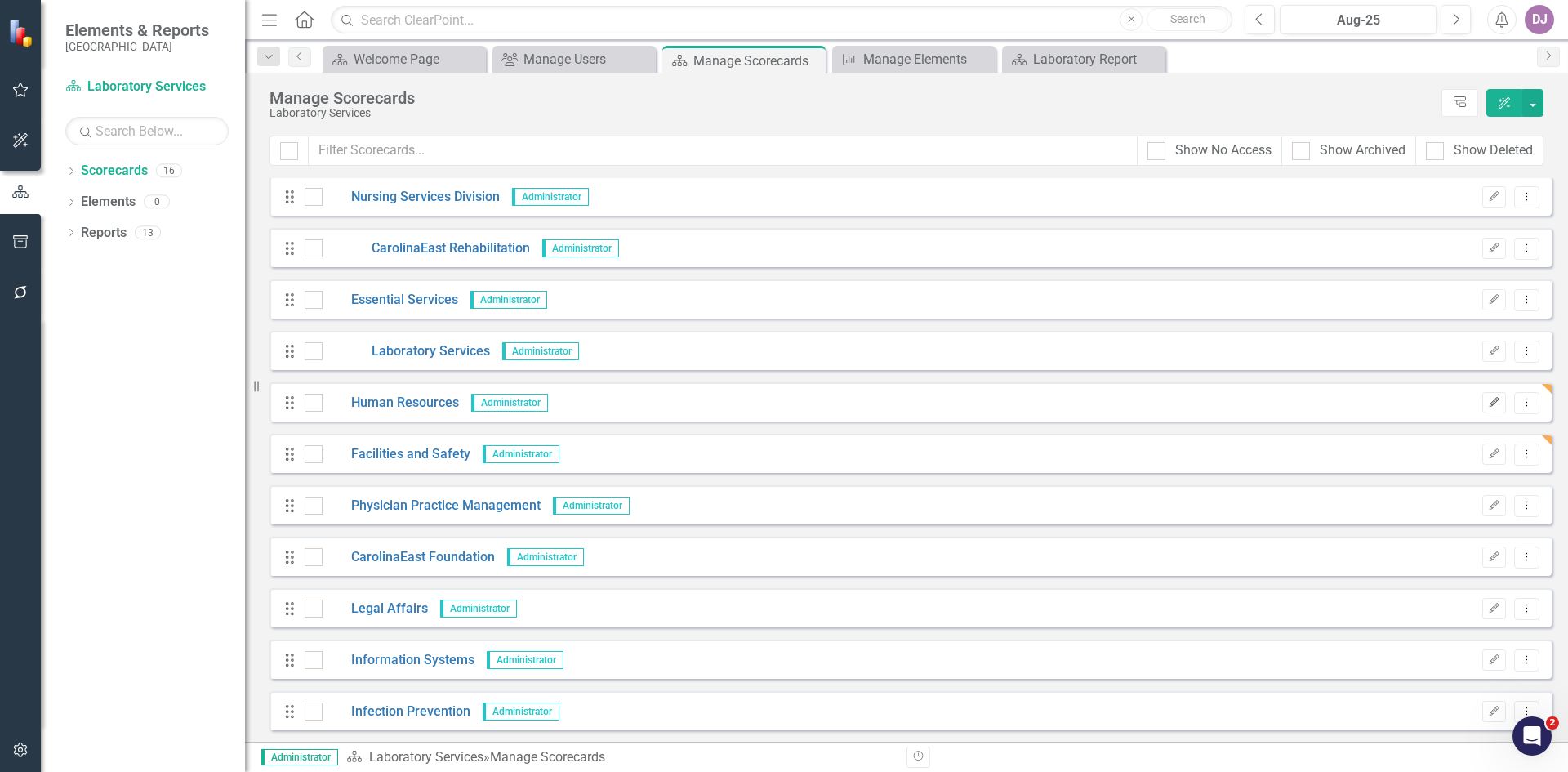
click at [1488, 401] on icon "Edit" at bounding box center [1494, 403] width 13 height 10
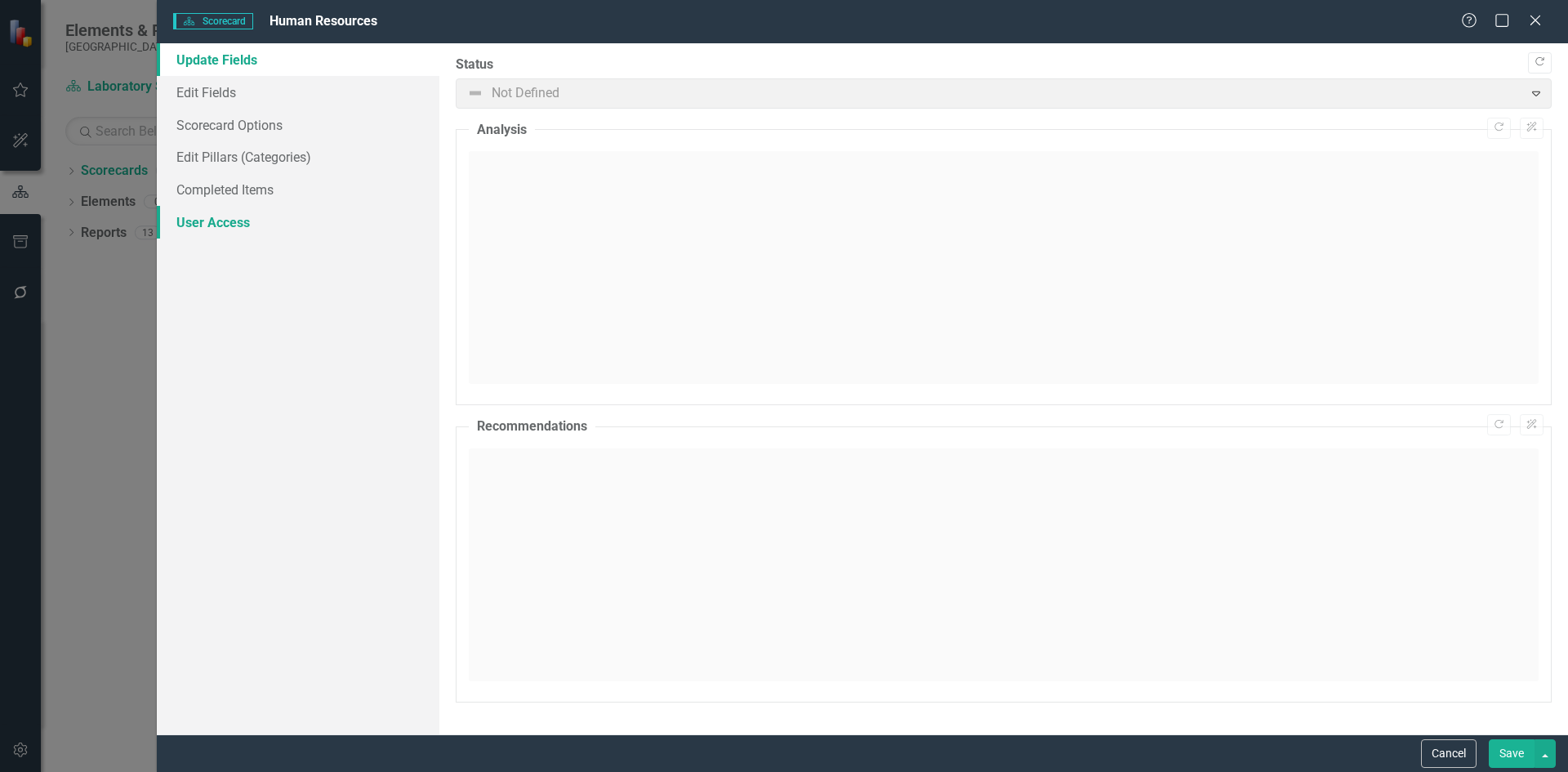
click at [214, 227] on link "User Access" at bounding box center [298, 222] width 283 height 33
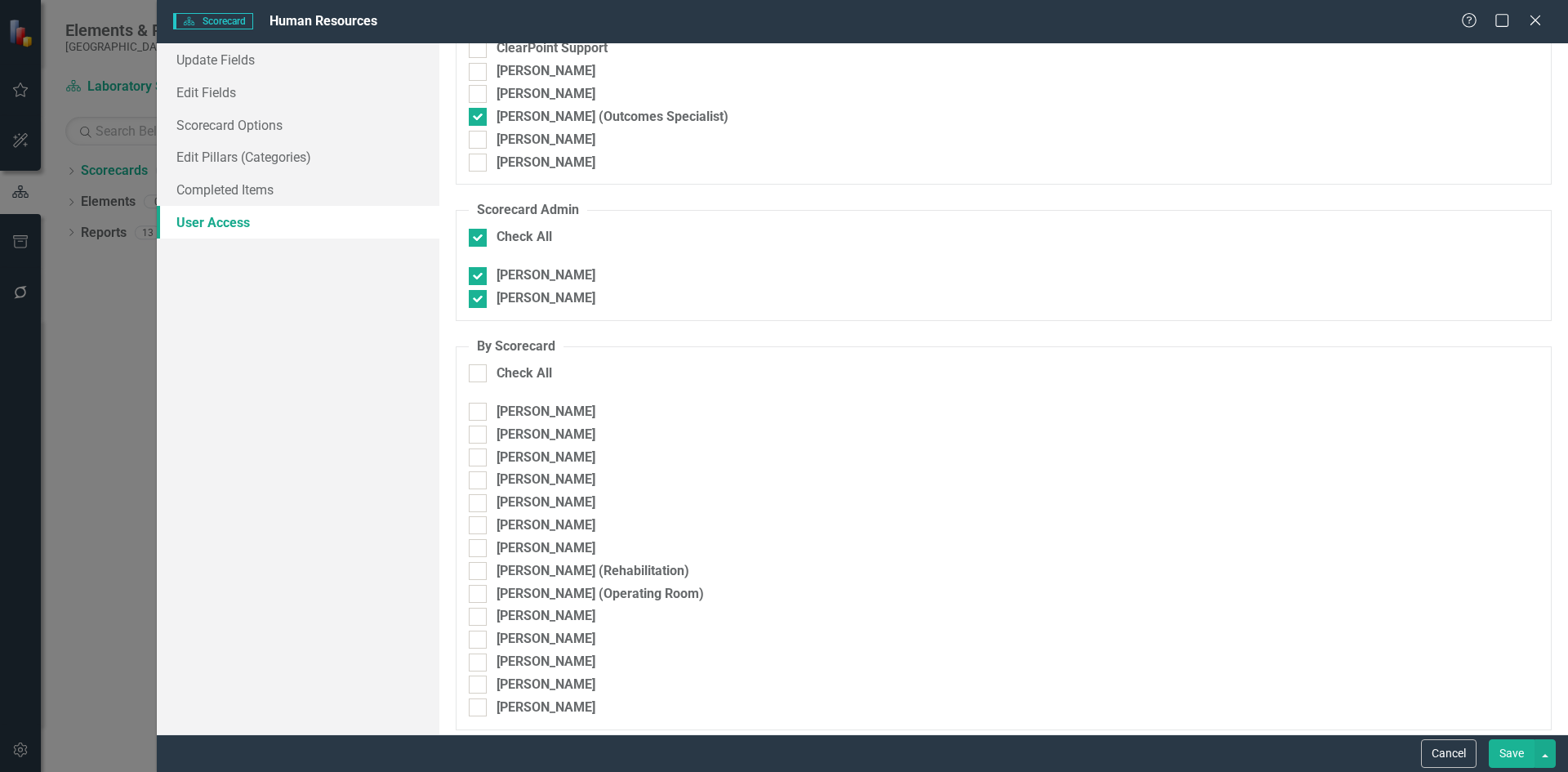
scroll to position [158, 0]
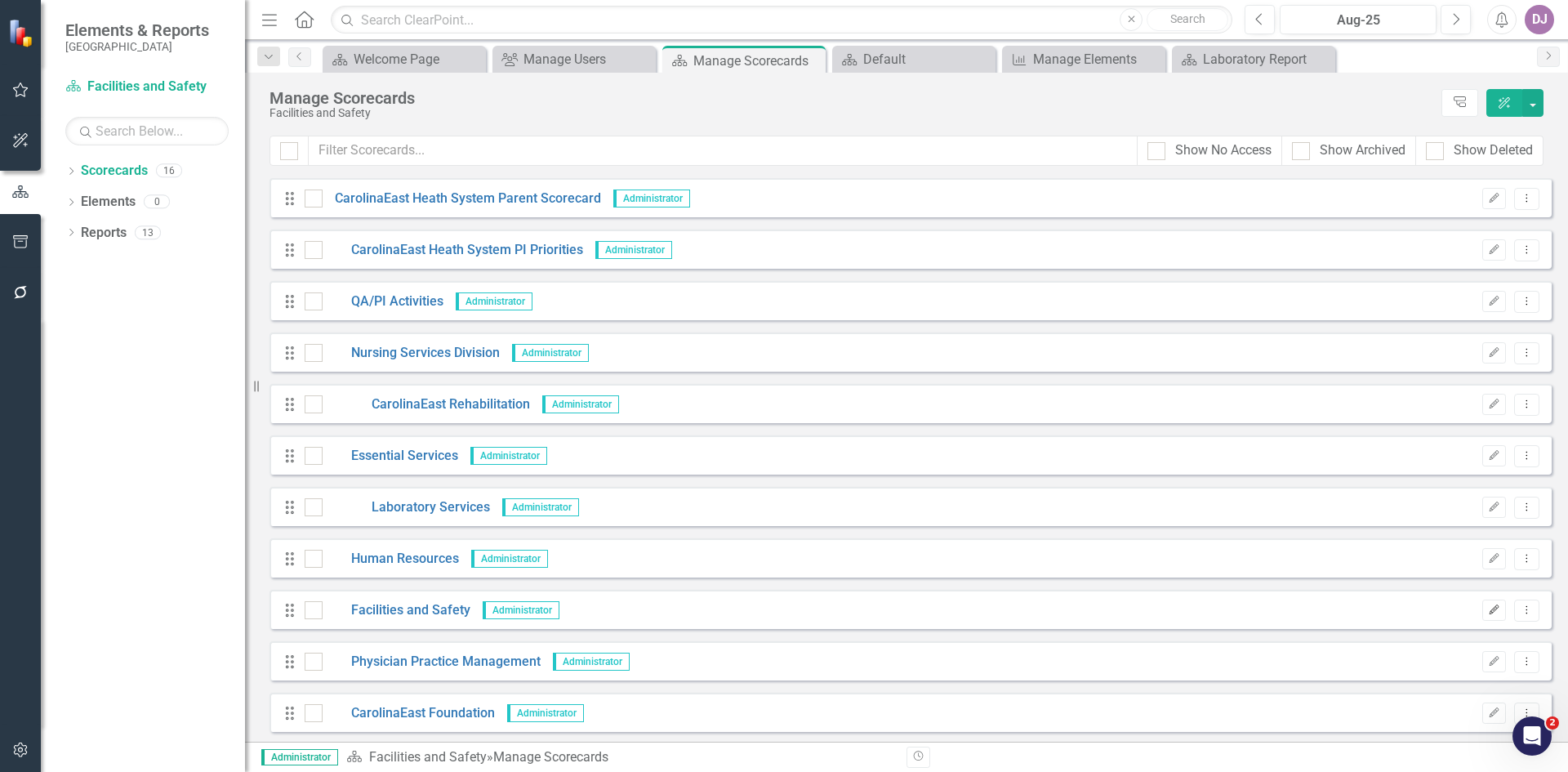
click at [1482, 615] on button "Edit" at bounding box center [1494, 610] width 24 height 21
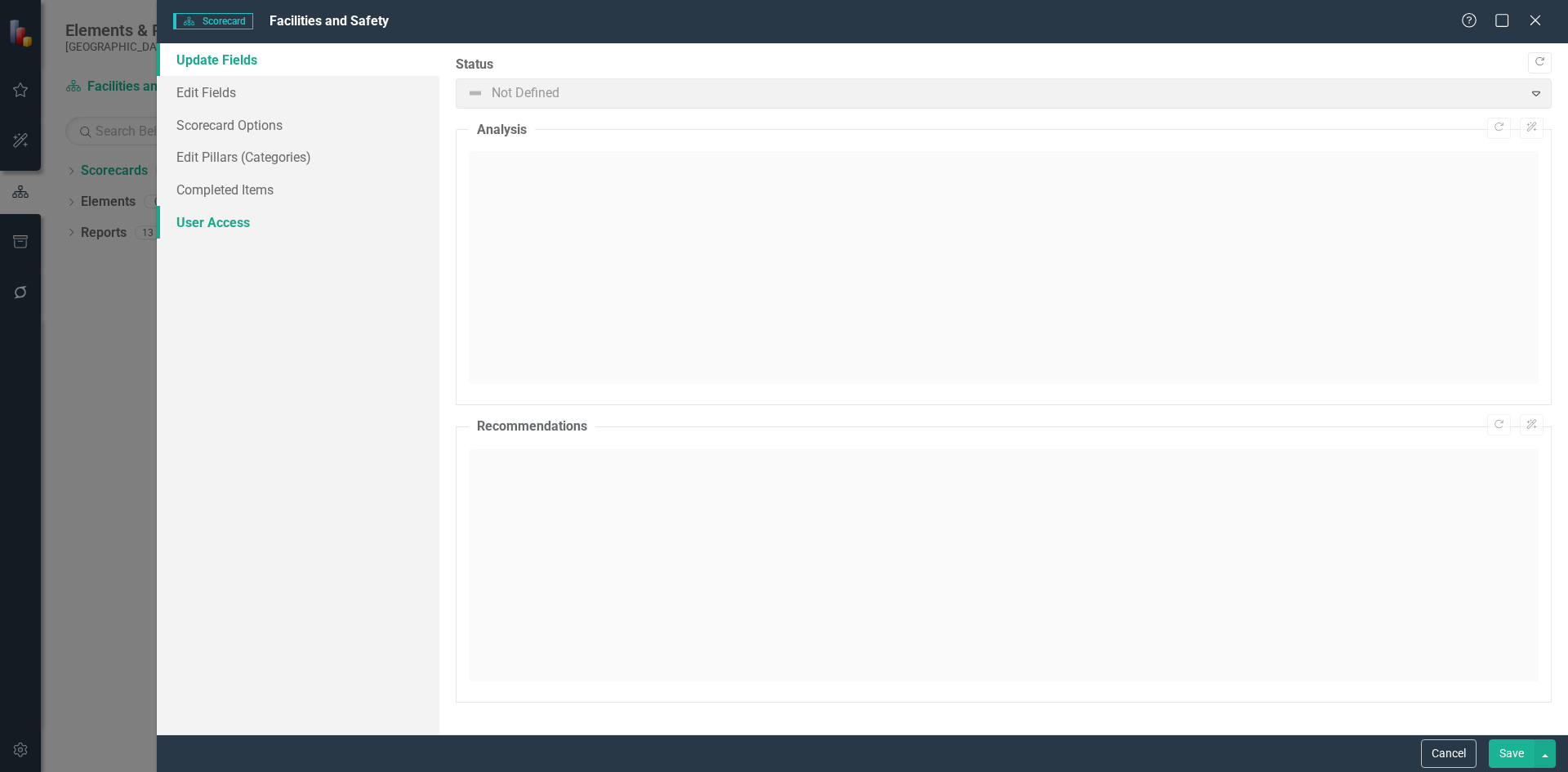
click at [231, 216] on link "User Access" at bounding box center [298, 222] width 283 height 33
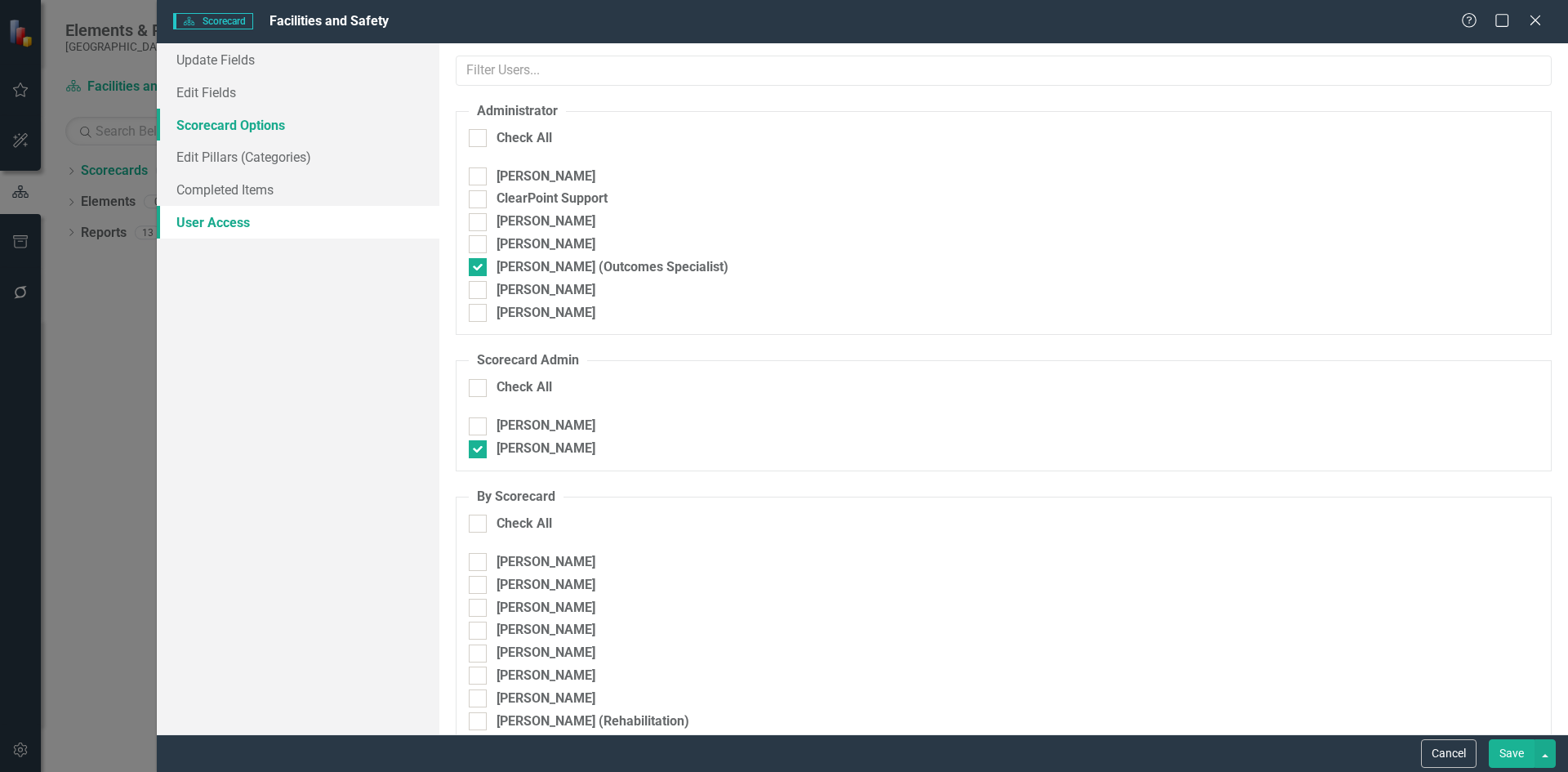
click at [255, 124] on link "Scorecard Options" at bounding box center [298, 125] width 283 height 33
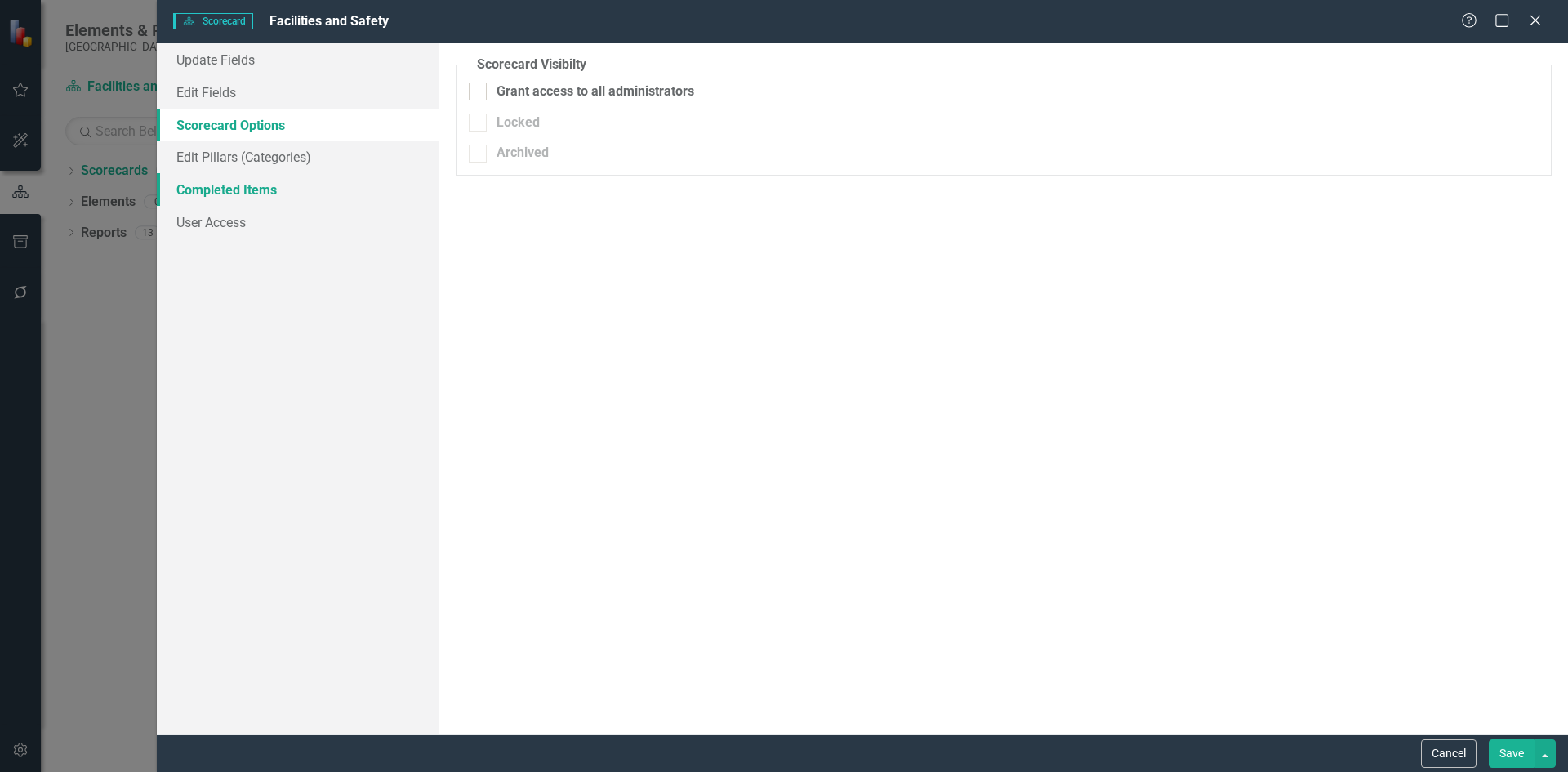
click at [213, 195] on link "Completed Items" at bounding box center [298, 189] width 283 height 33
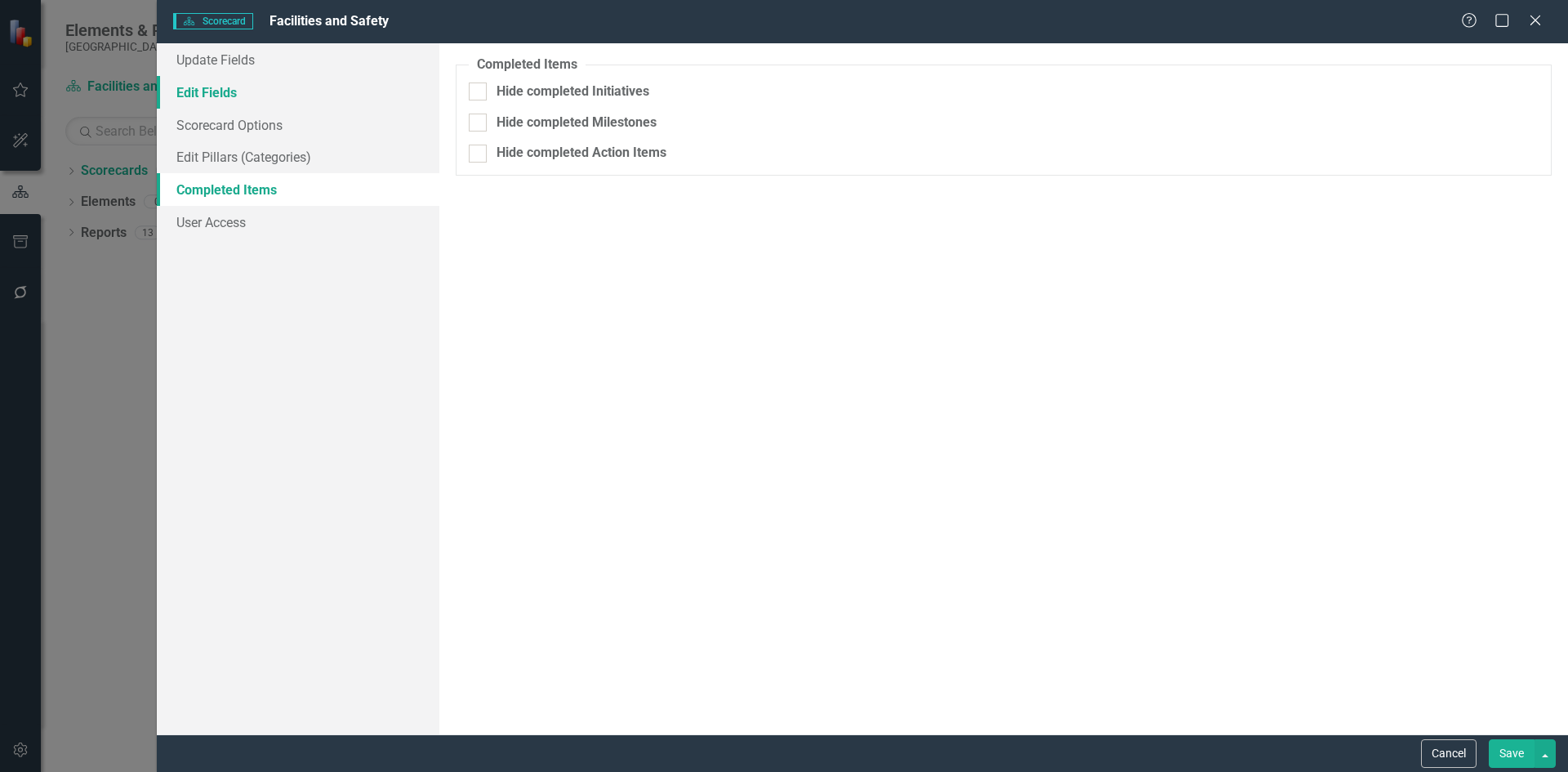
click at [210, 93] on link "Edit Fields" at bounding box center [298, 92] width 283 height 33
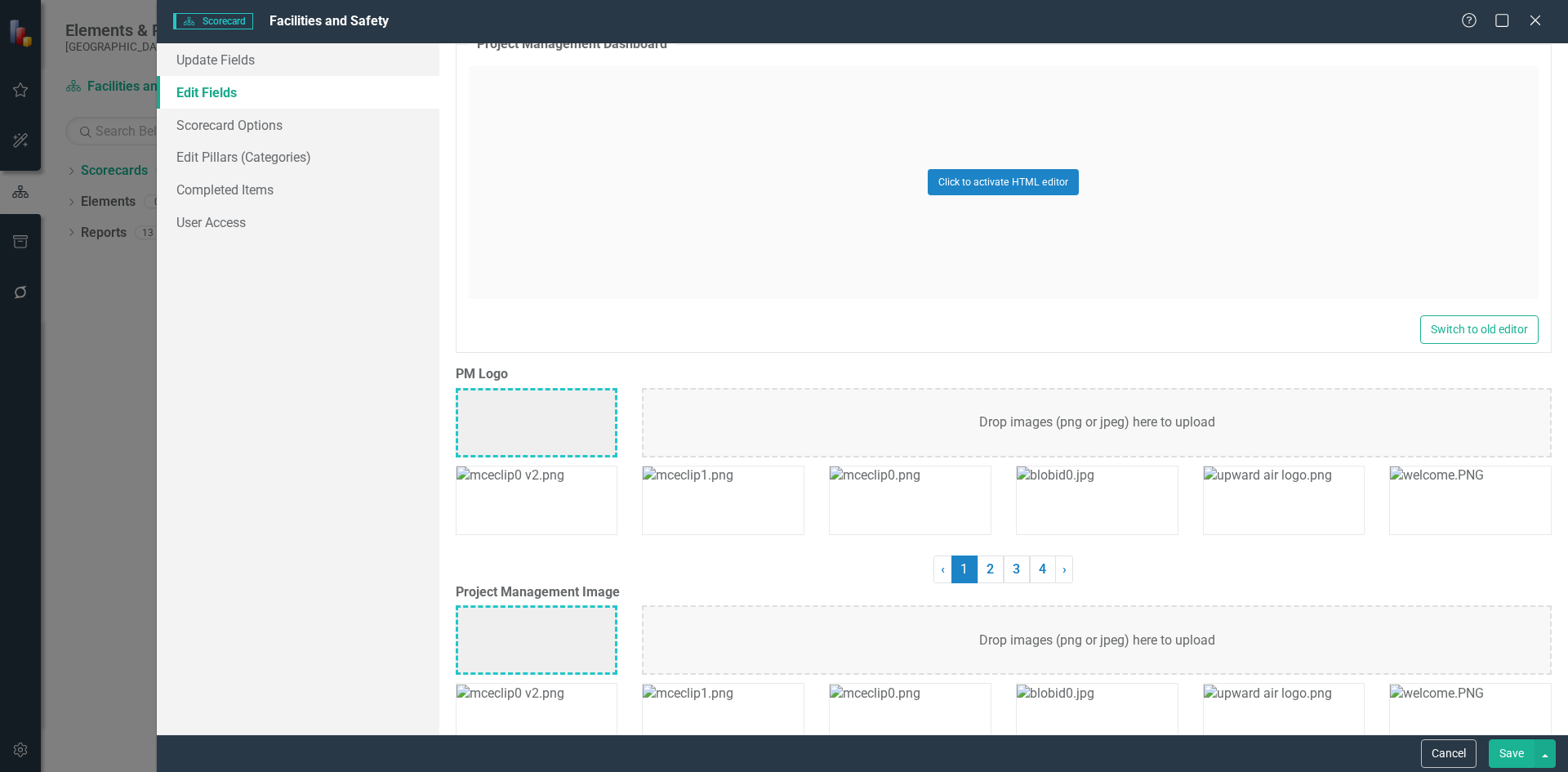
scroll to position [4496, 0]
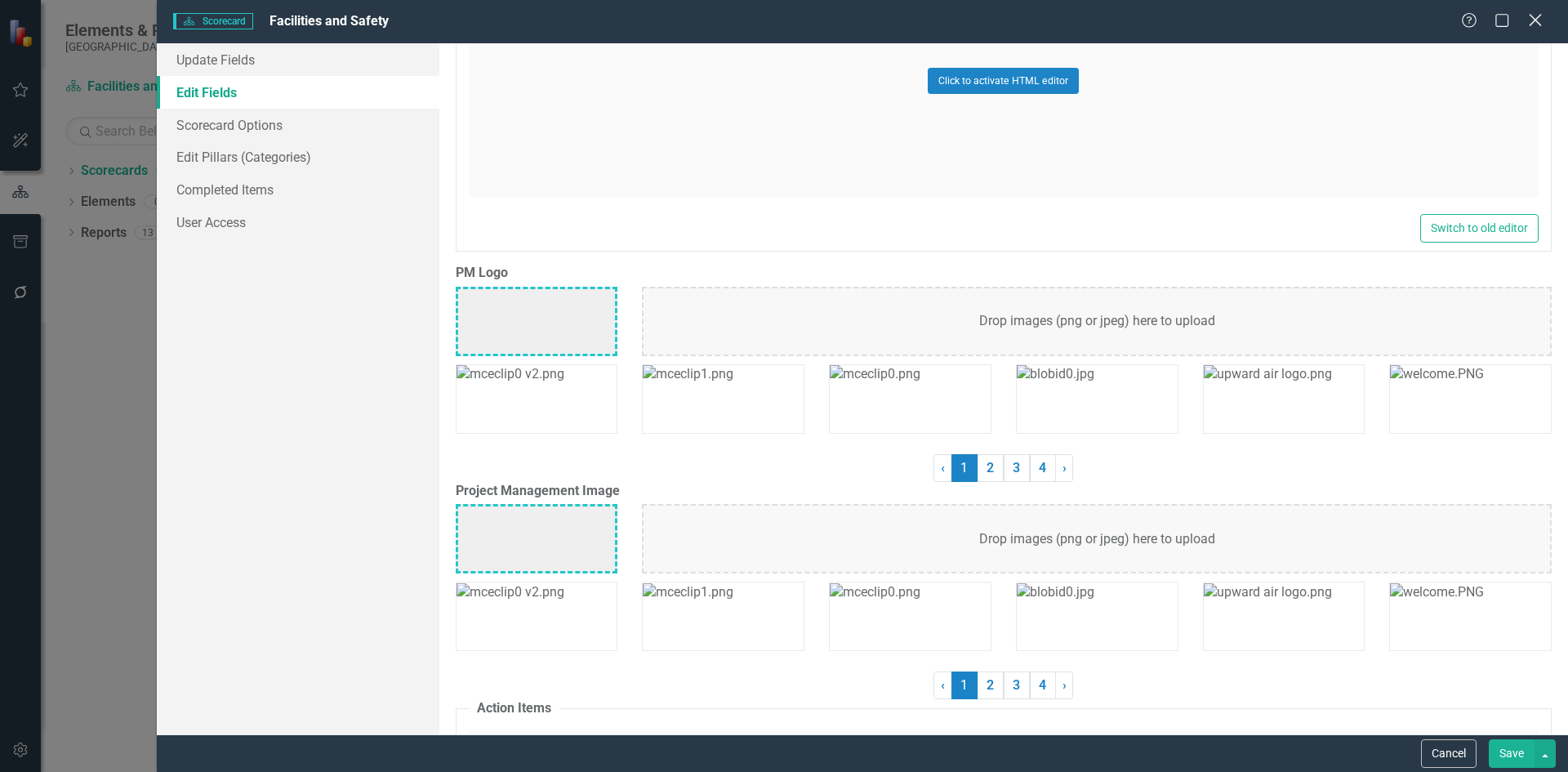
click at [1530, 20] on icon "Close" at bounding box center [1535, 20] width 20 height 15
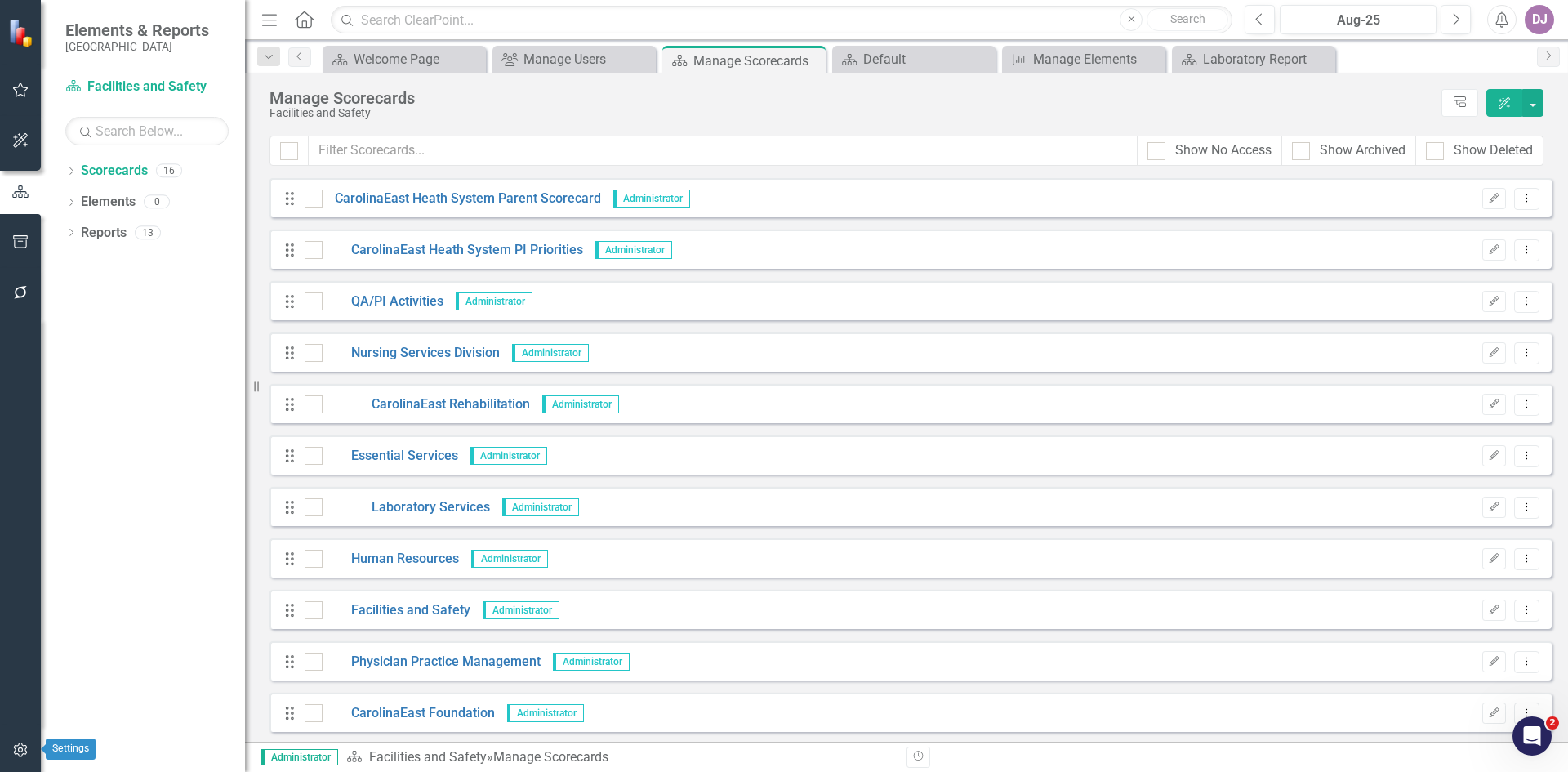
click at [26, 754] on icon "button" at bounding box center [20, 749] width 13 height 14
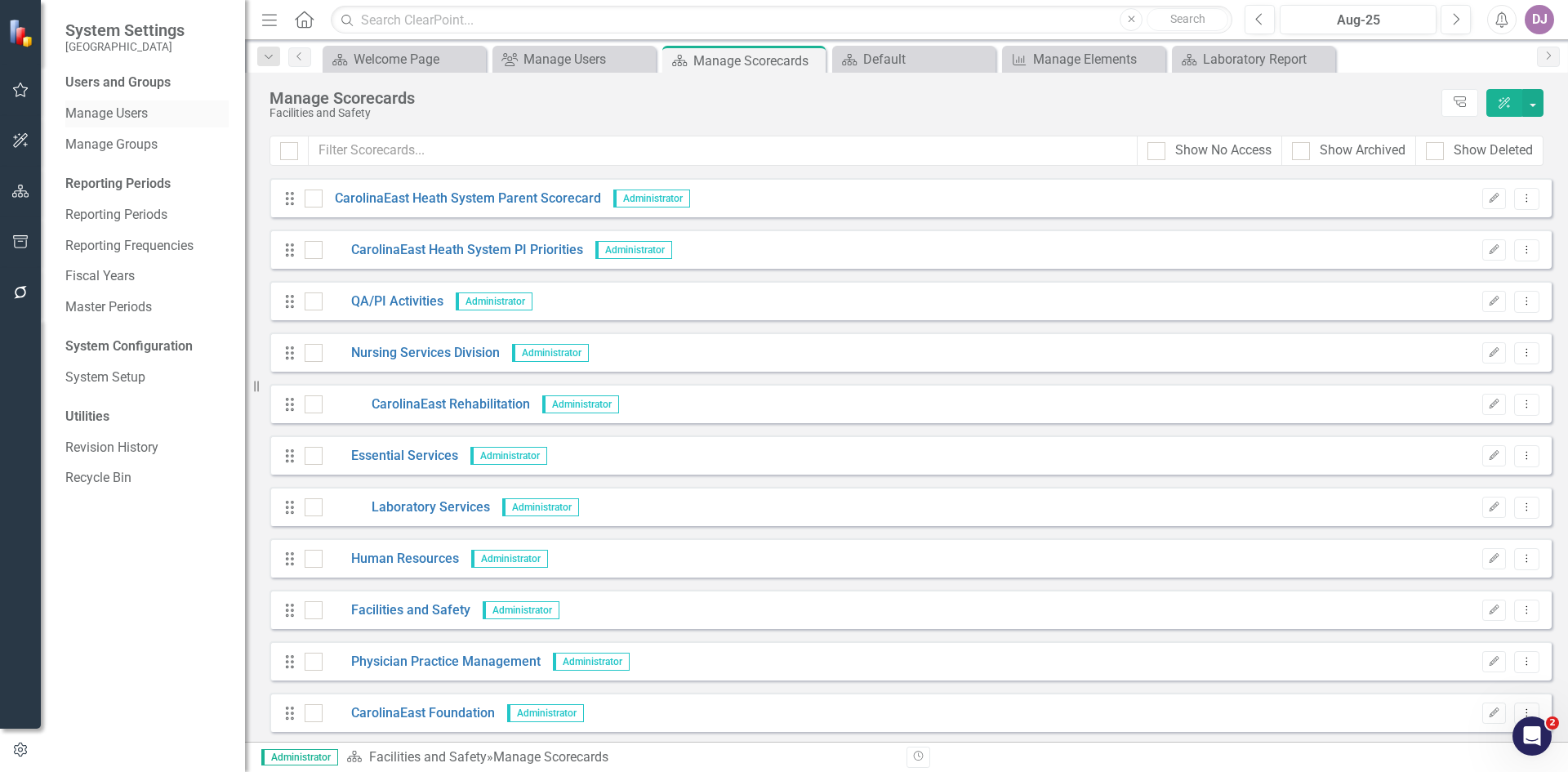
click at [133, 114] on link "Manage Users" at bounding box center [147, 114] width 163 height 19
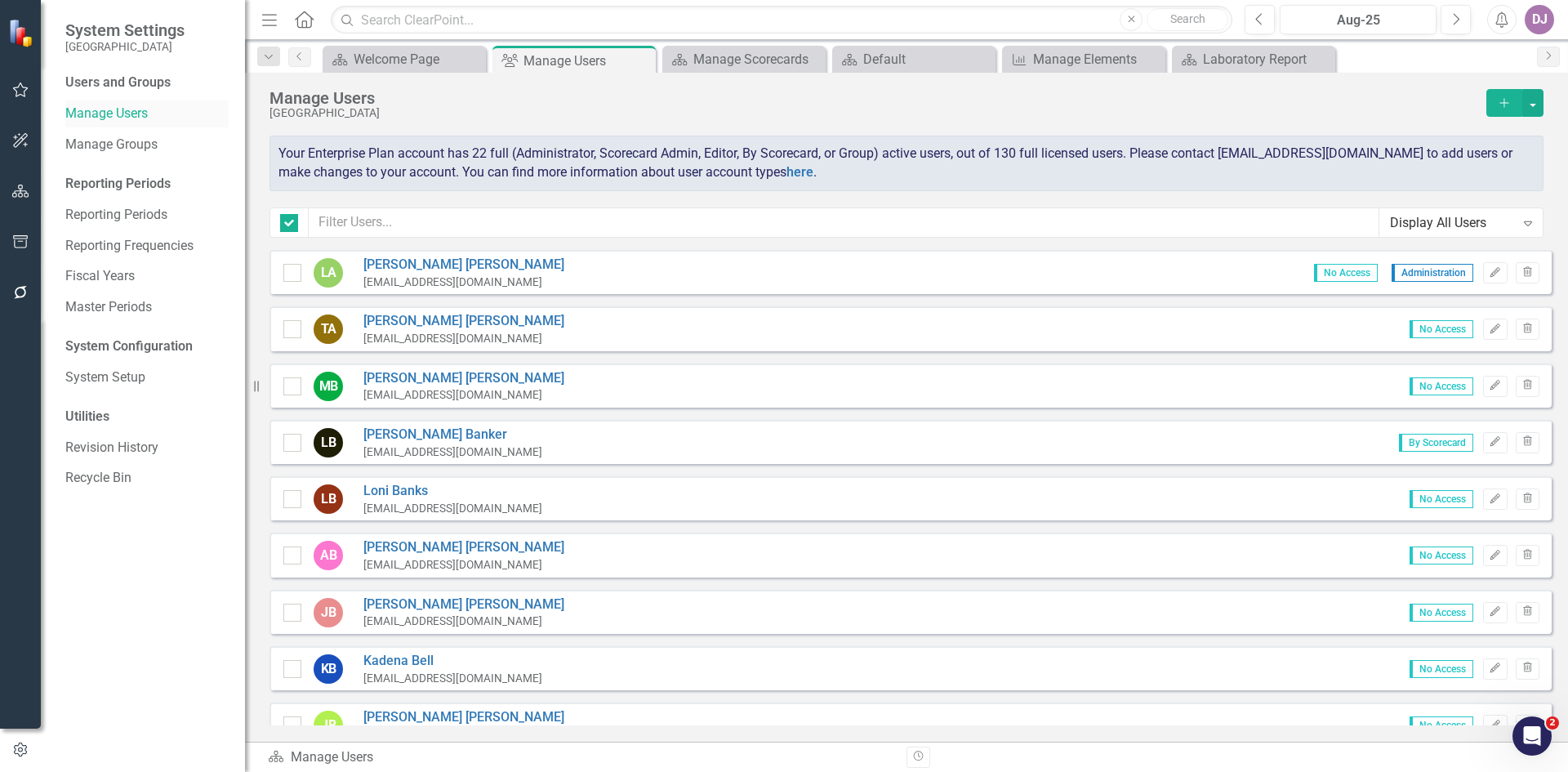
checkbox input "false"
click at [1491, 273] on icon "button" at bounding box center [1496, 272] width 10 height 10
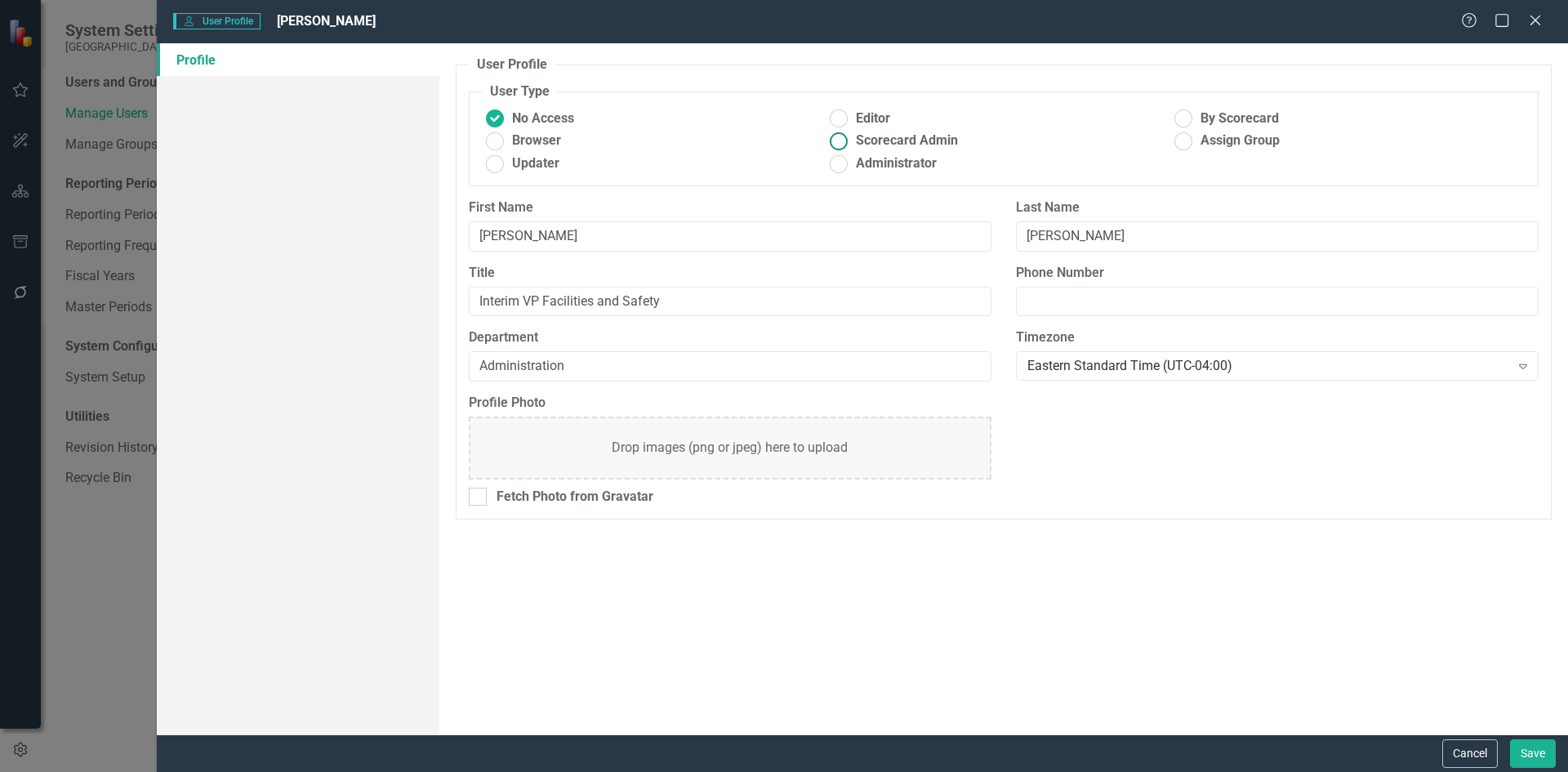
click at [847, 145] on ins at bounding box center [839, 141] width 25 height 25
click at [847, 145] on input "Scorecard Admin" at bounding box center [839, 141] width 25 height 25
radio input "true"
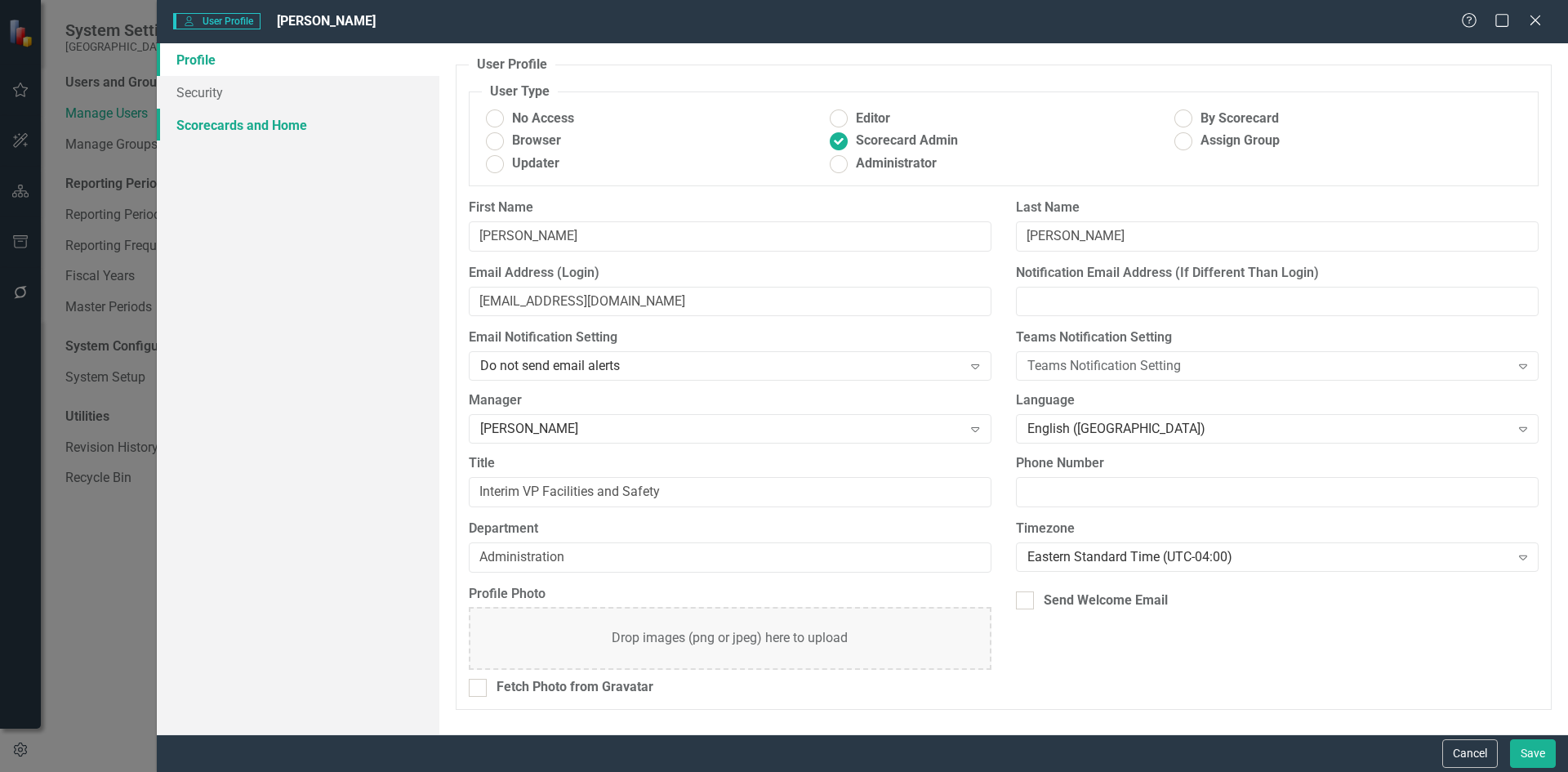
click at [264, 127] on link "Scorecards and Home" at bounding box center [298, 125] width 283 height 33
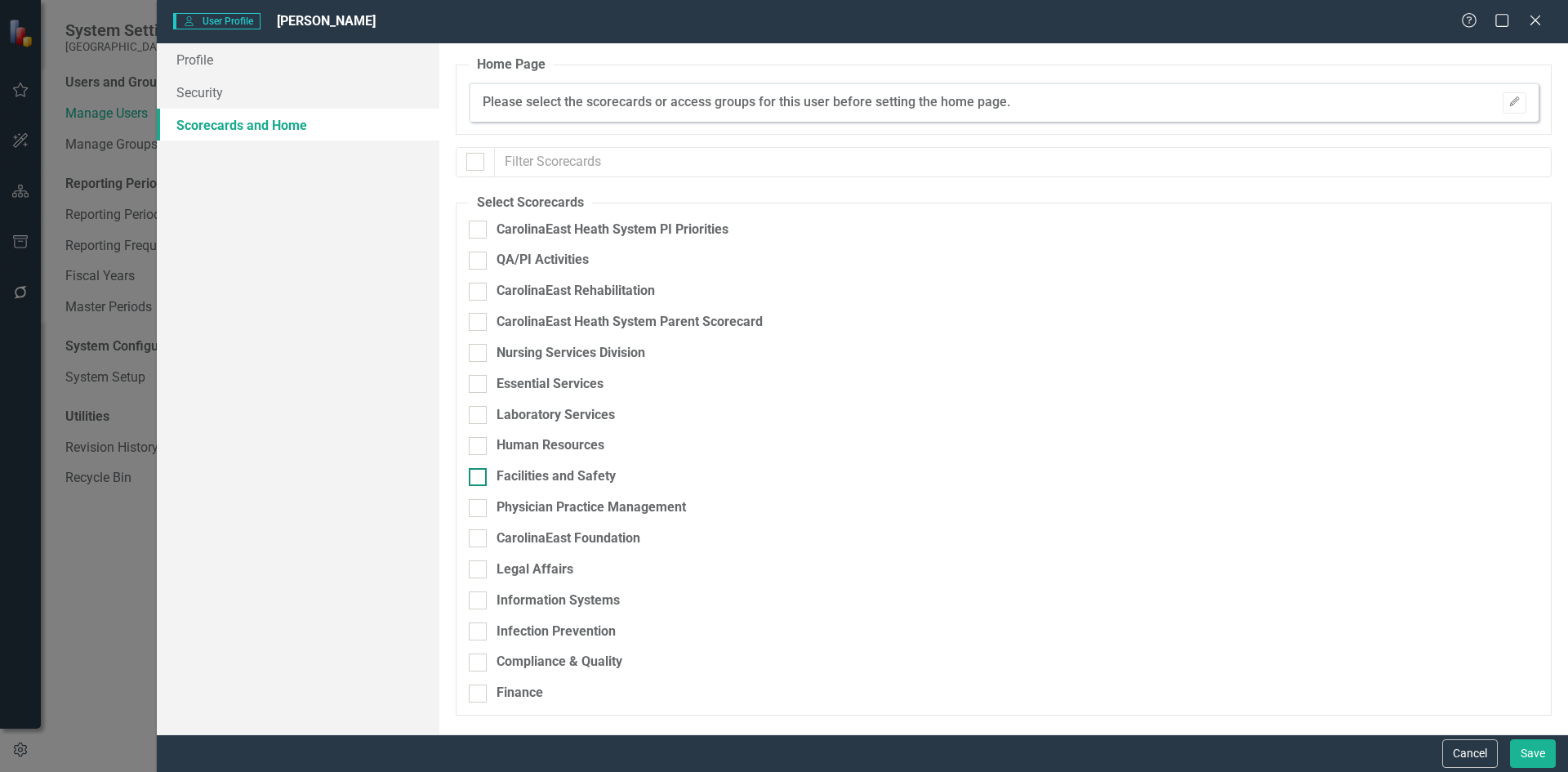
click at [475, 475] on input "Facilities and Safety" at bounding box center [474, 473] width 11 height 11
checkbox input "true"
click at [1525, 750] on button "Save" at bounding box center [1533, 753] width 45 height 29
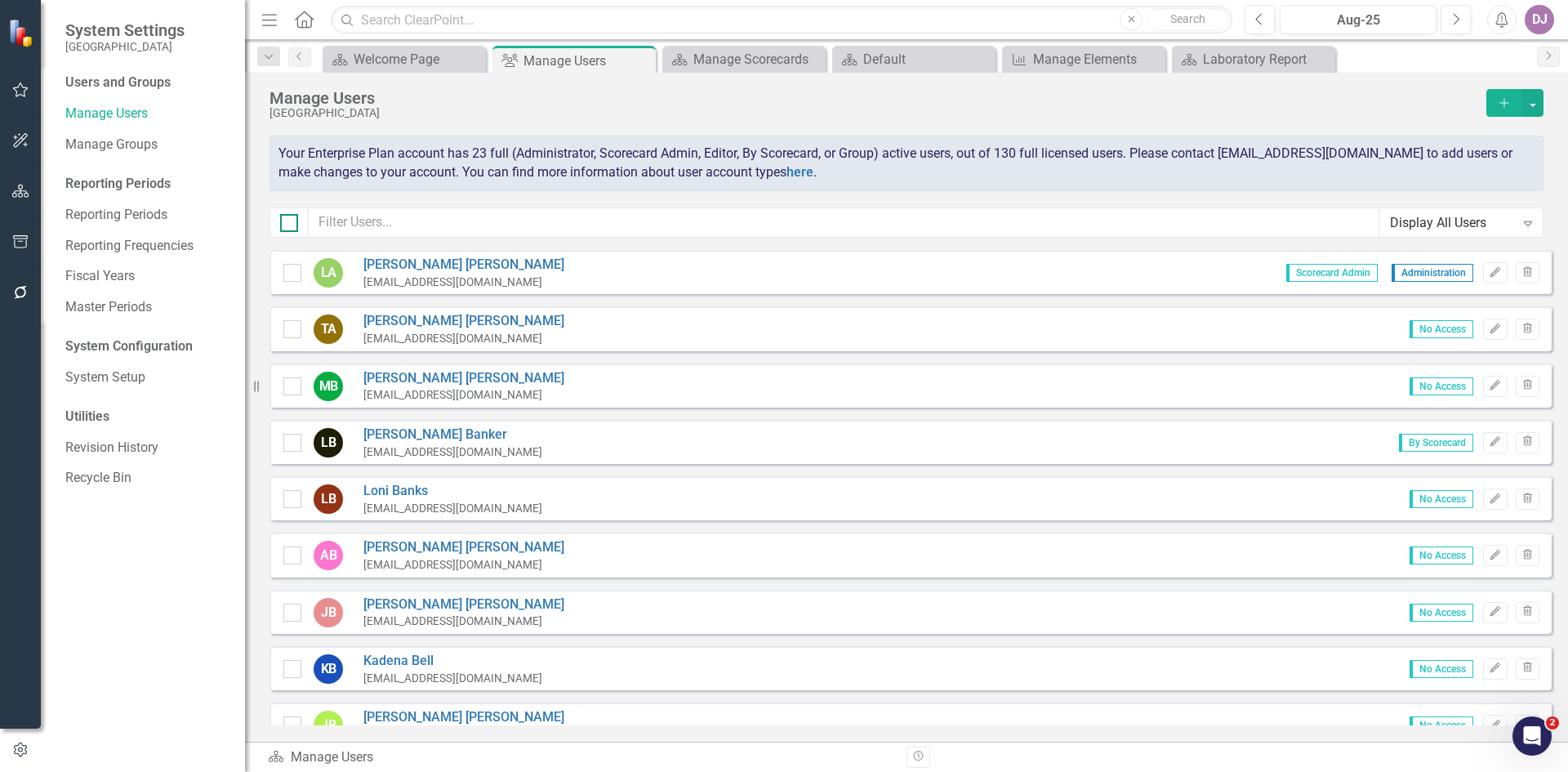
click at [284, 222] on input "checkbox" at bounding box center [285, 219] width 11 height 11
checkbox input "true"
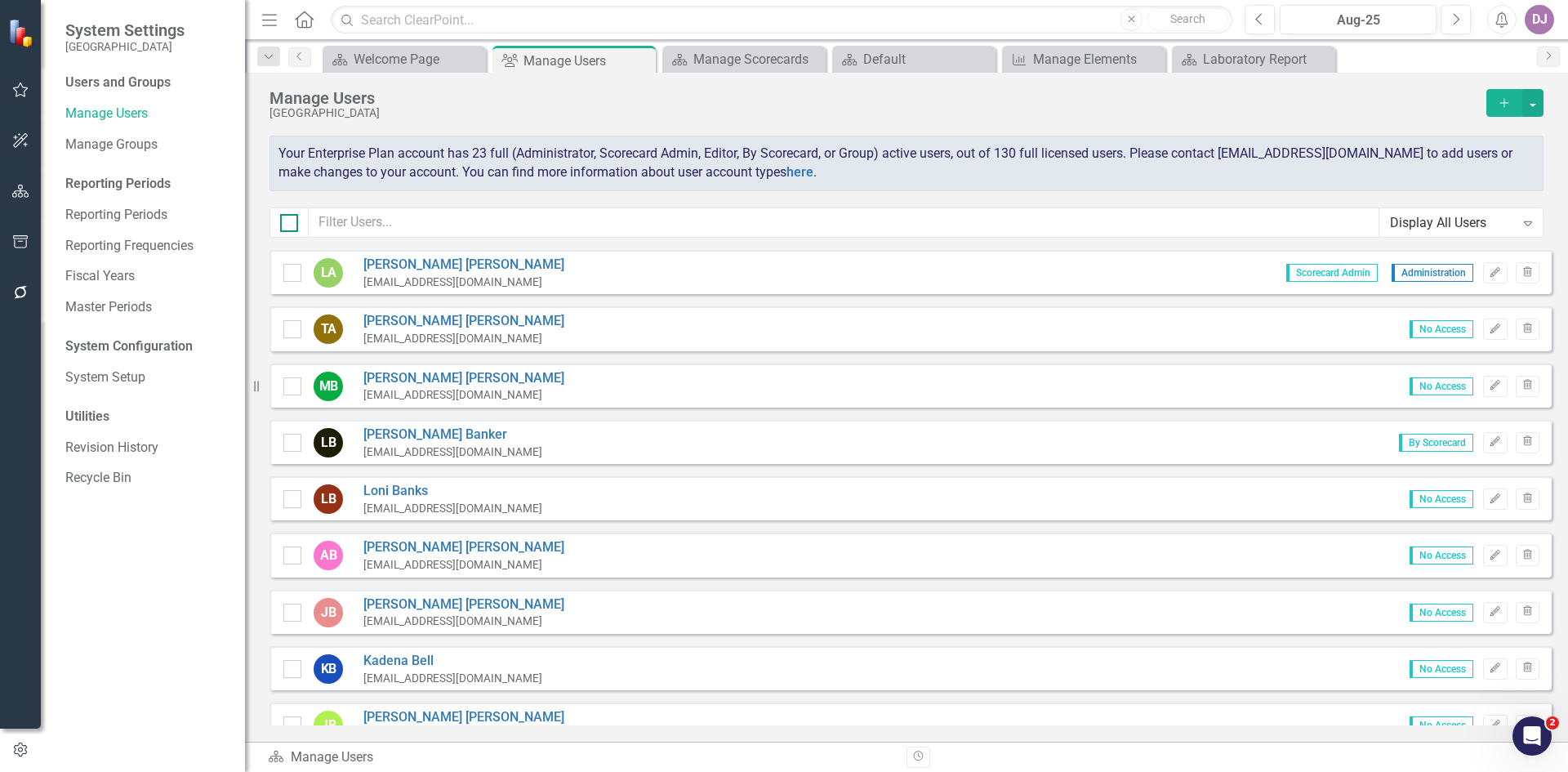
checkbox input "true"
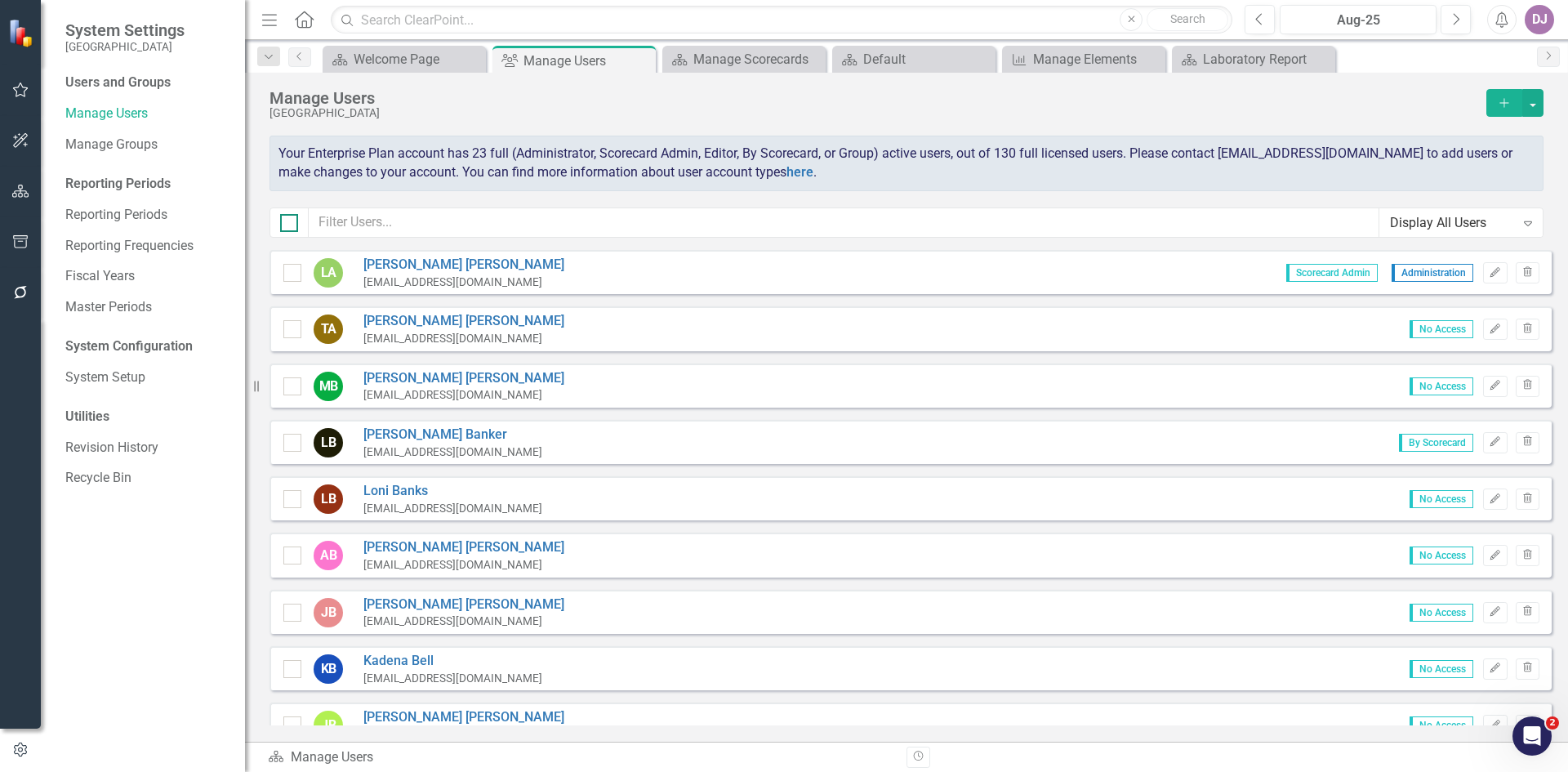
checkbox input "true"
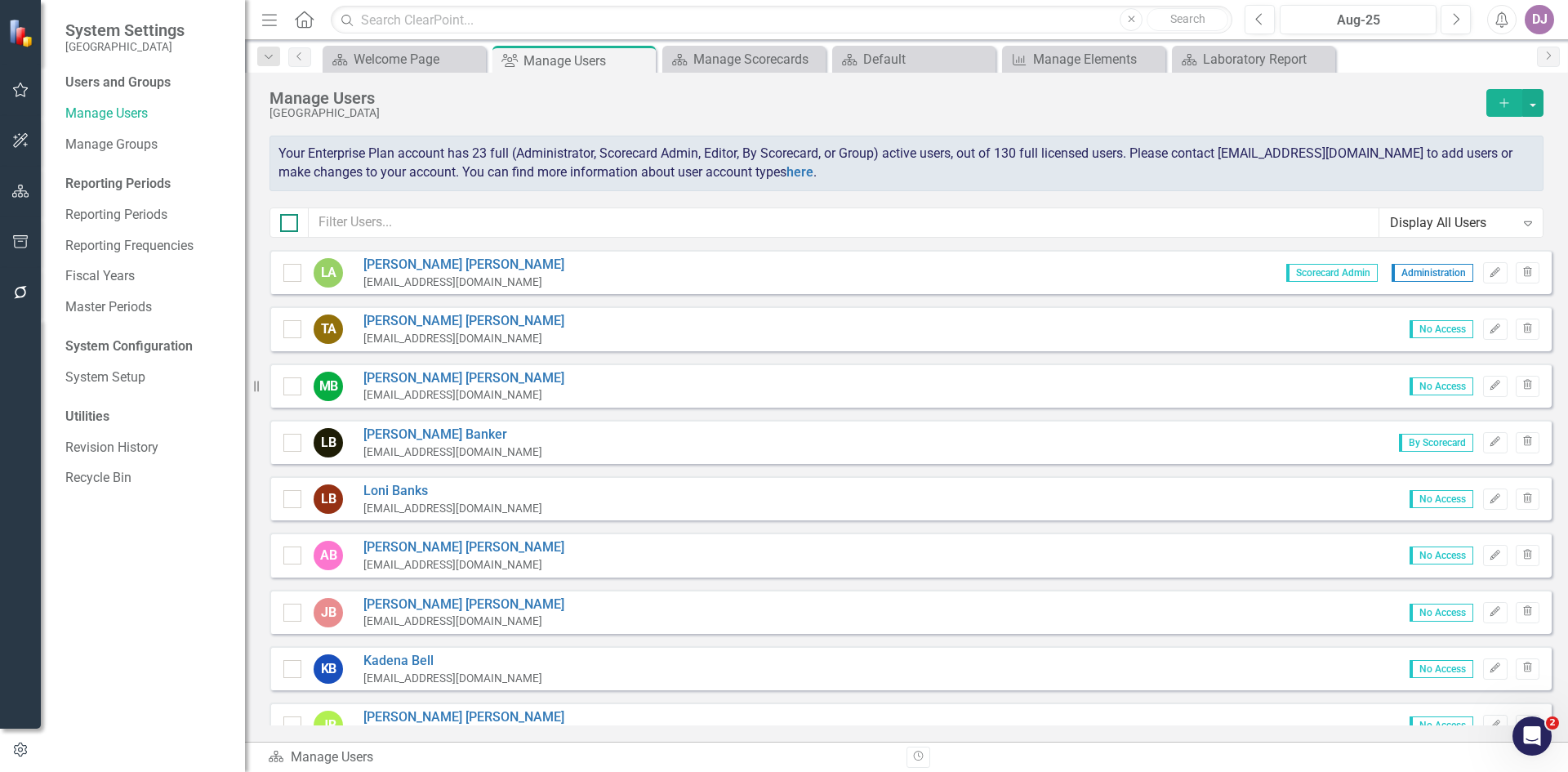
checkbox input "true"
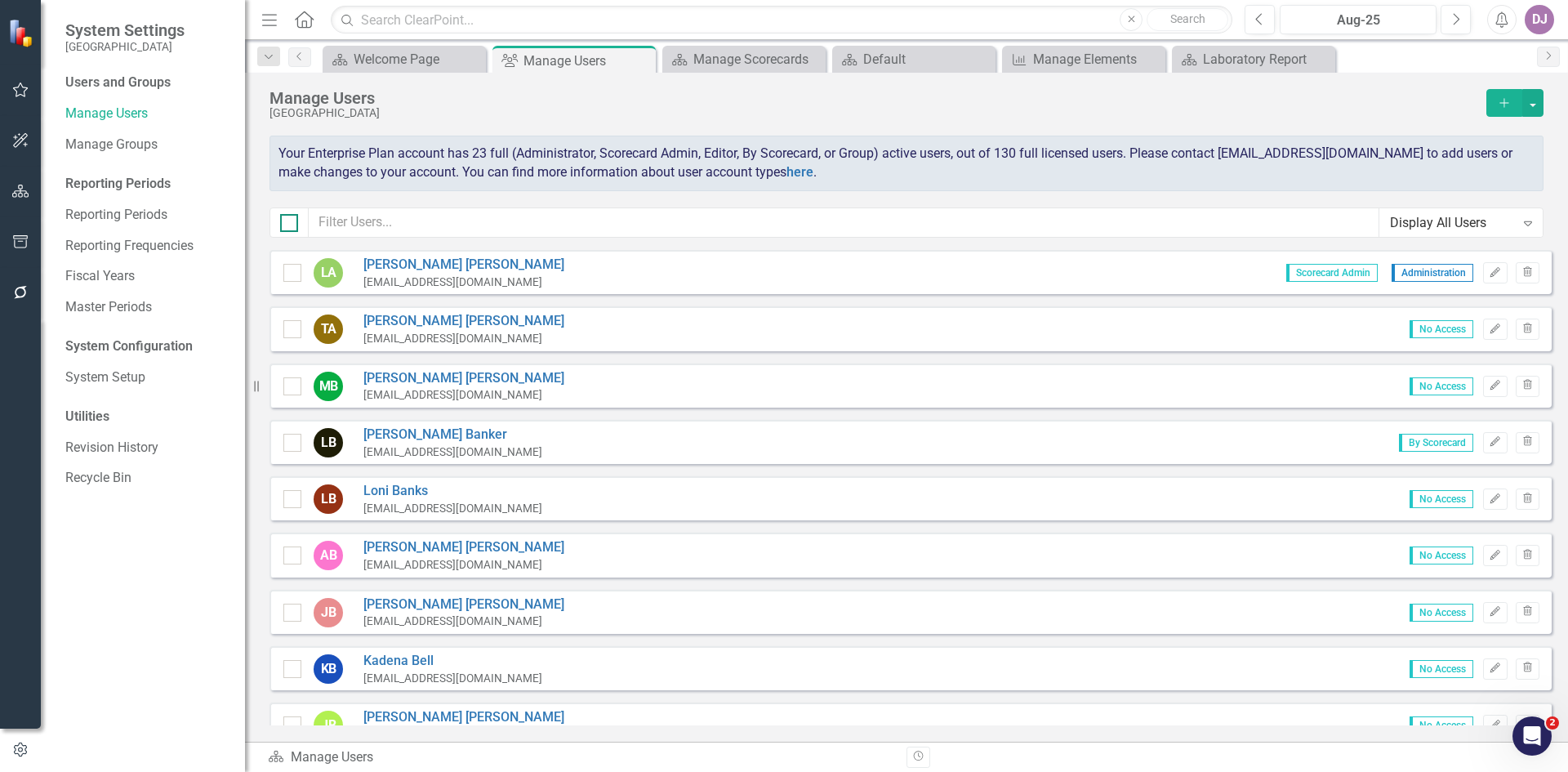
checkbox input "true"
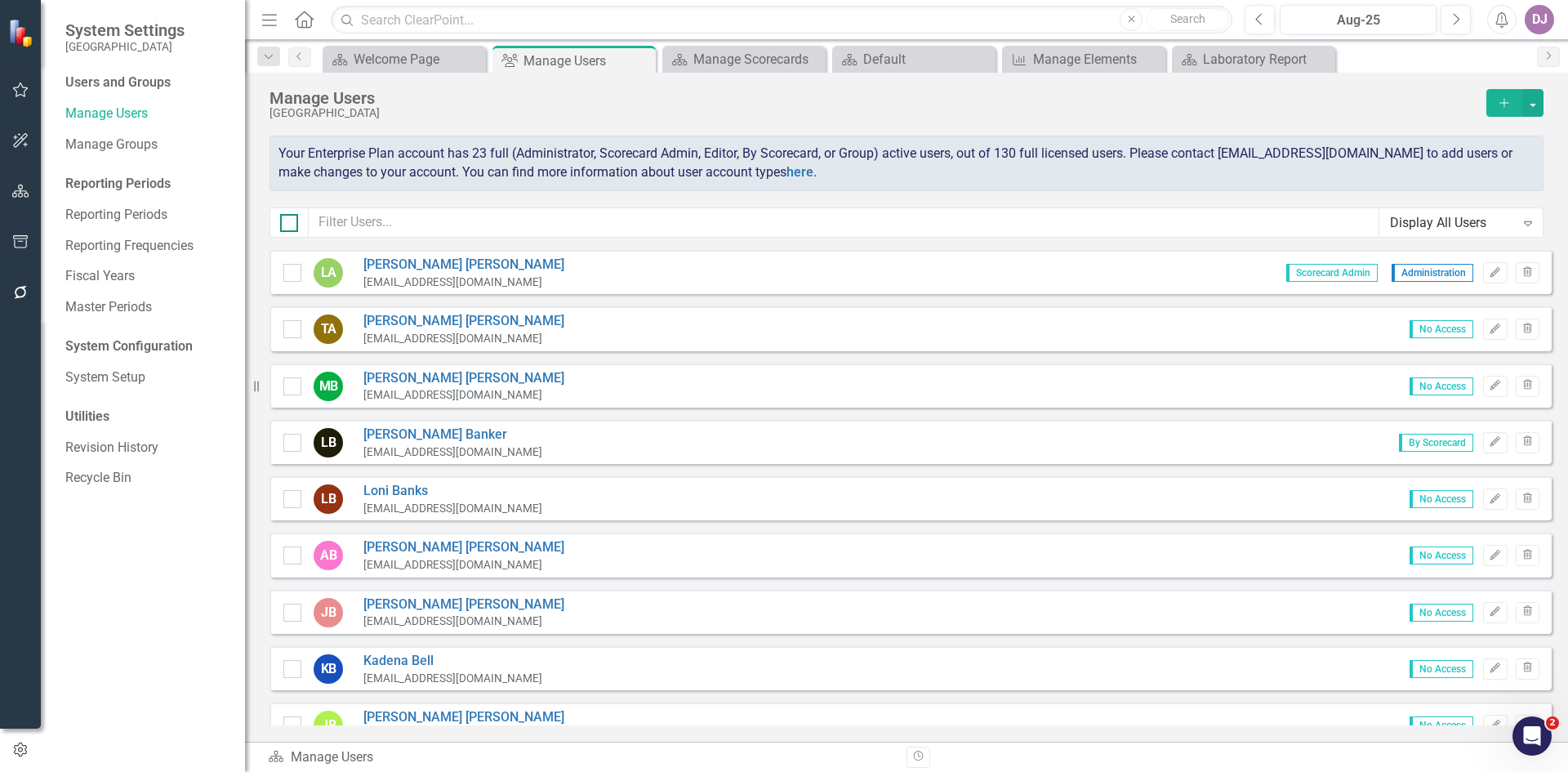
checkbox input "true"
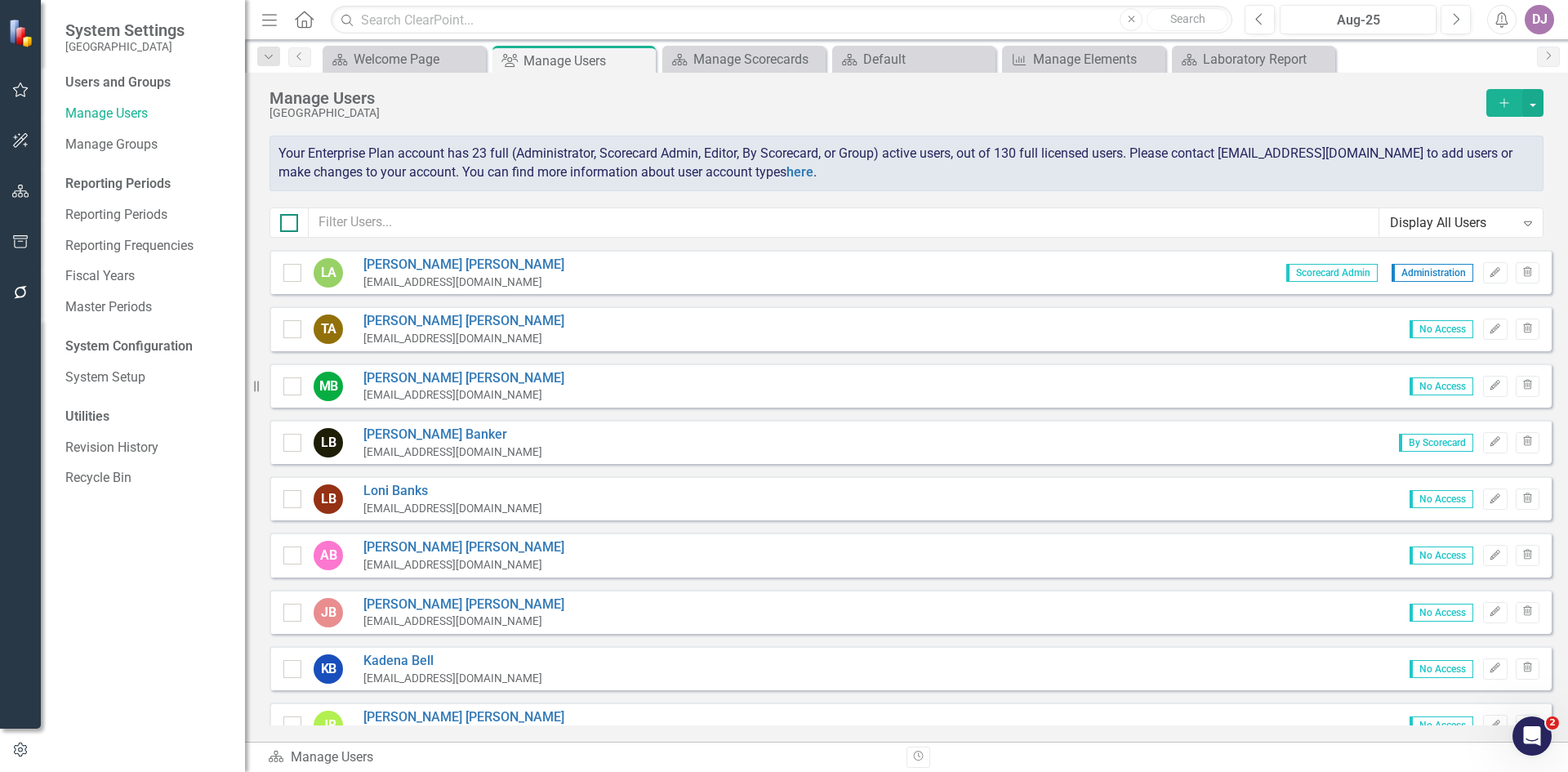
checkbox input "true"
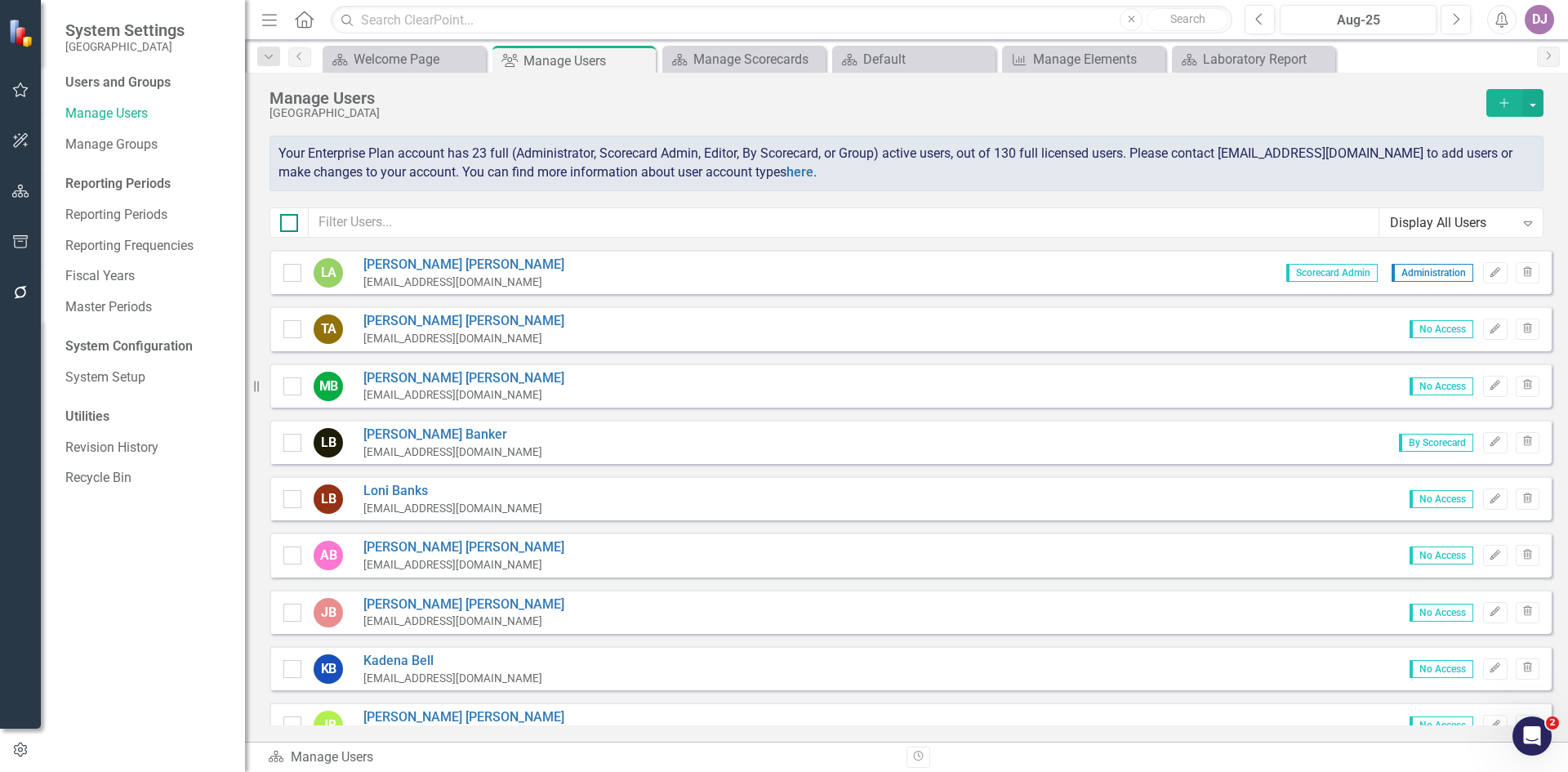
checkbox input "true"
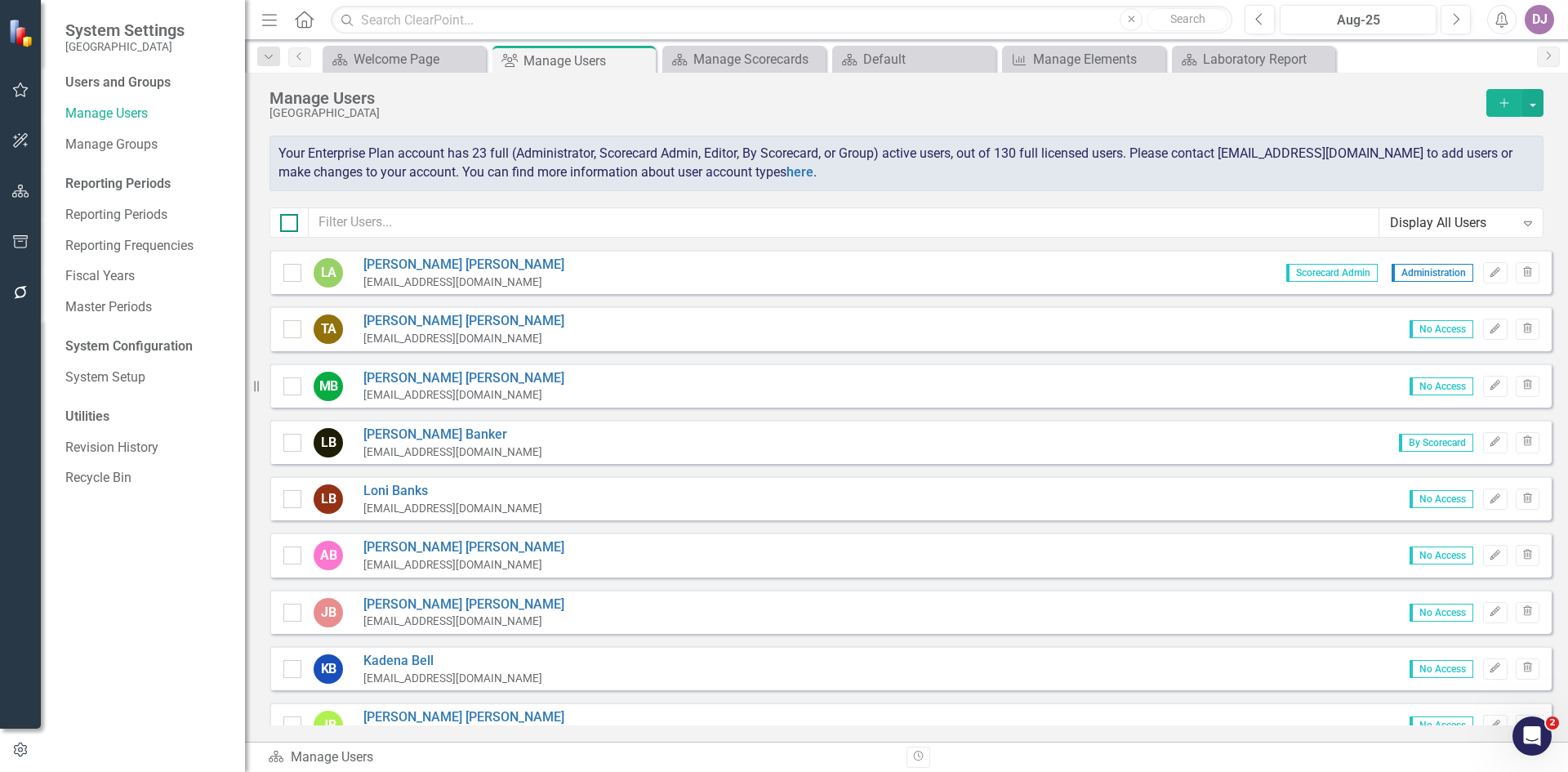
checkbox input "true"
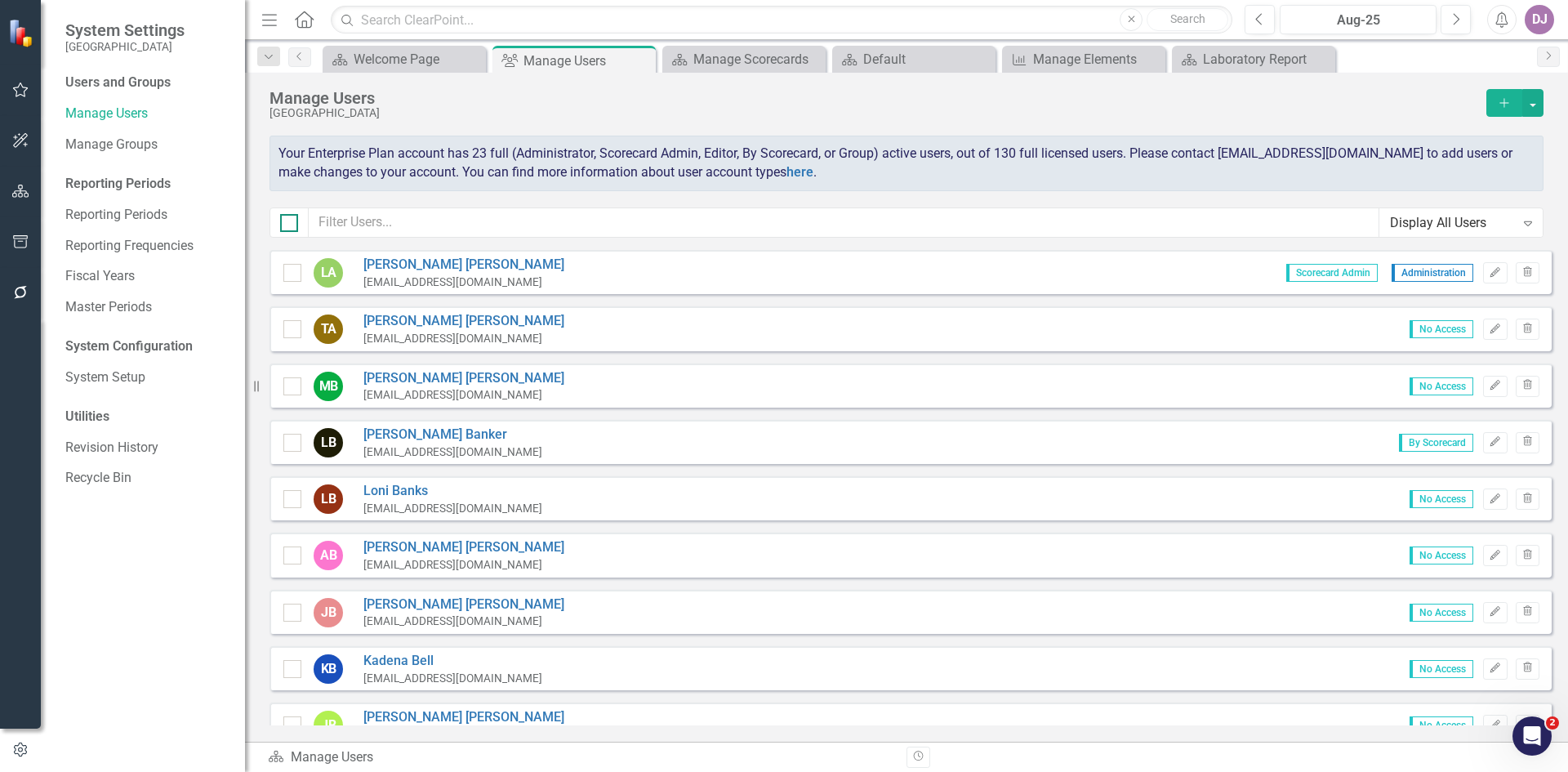
checkbox input "true"
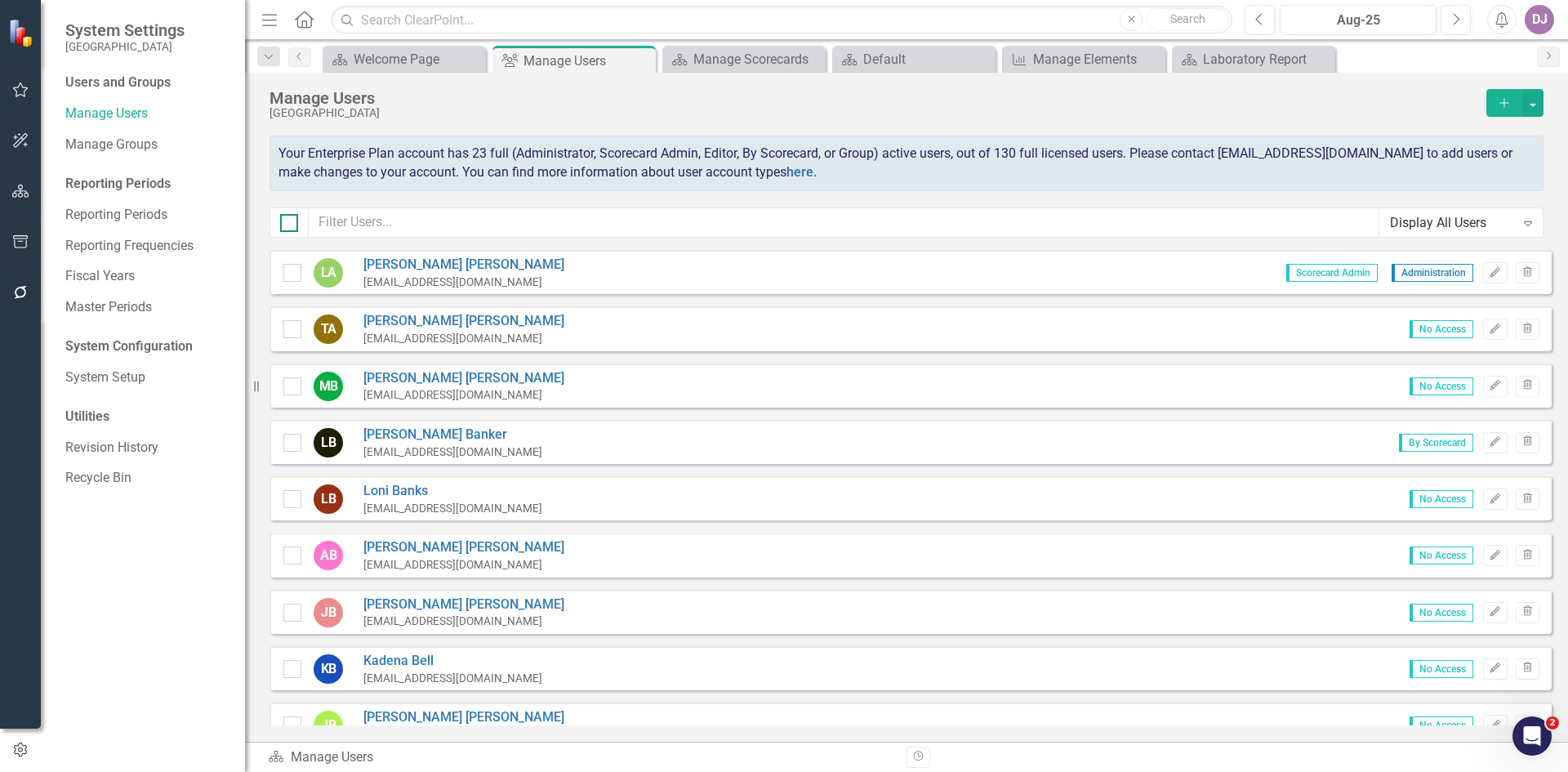
checkbox input "true"
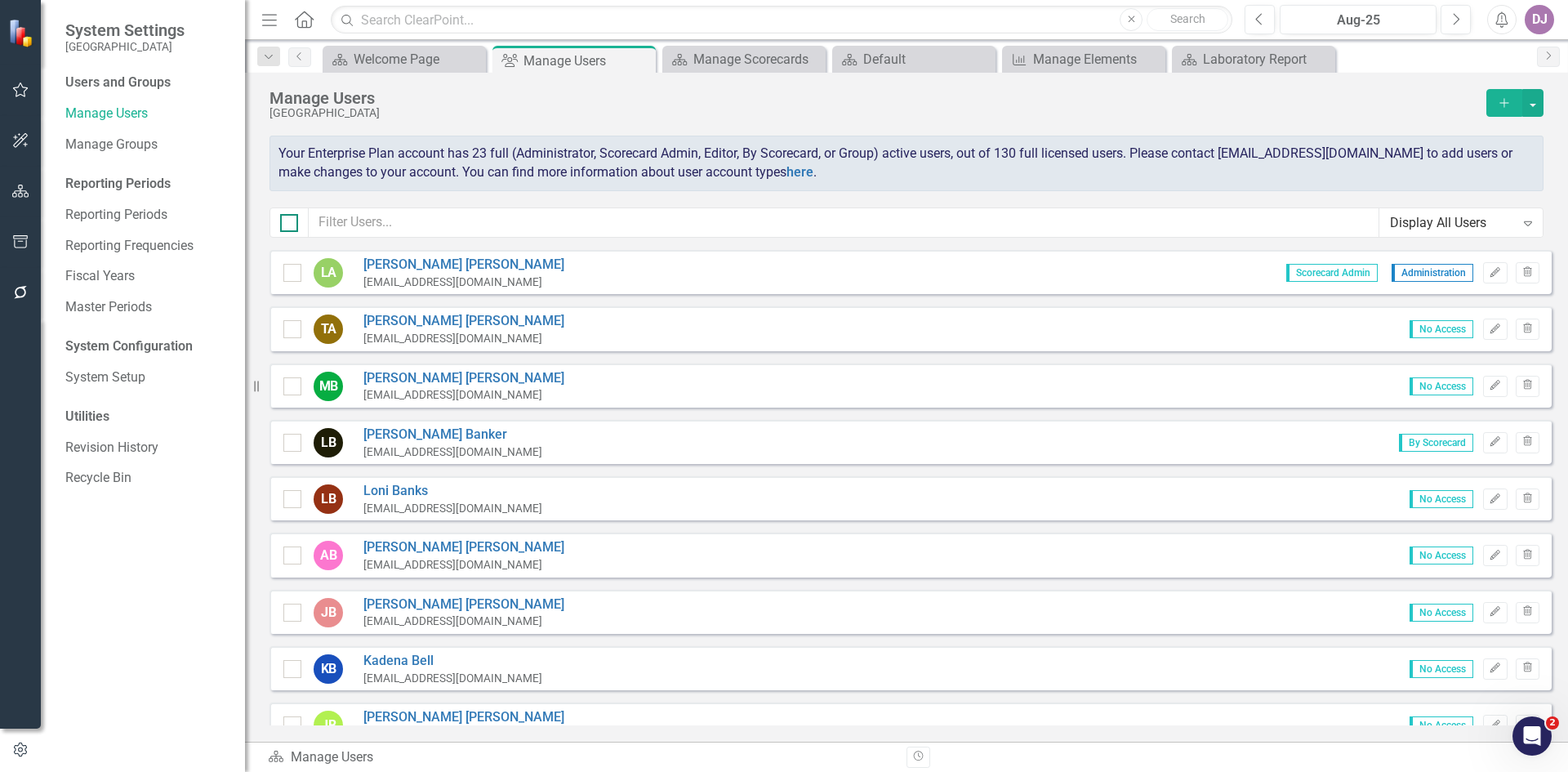
checkbox input "true"
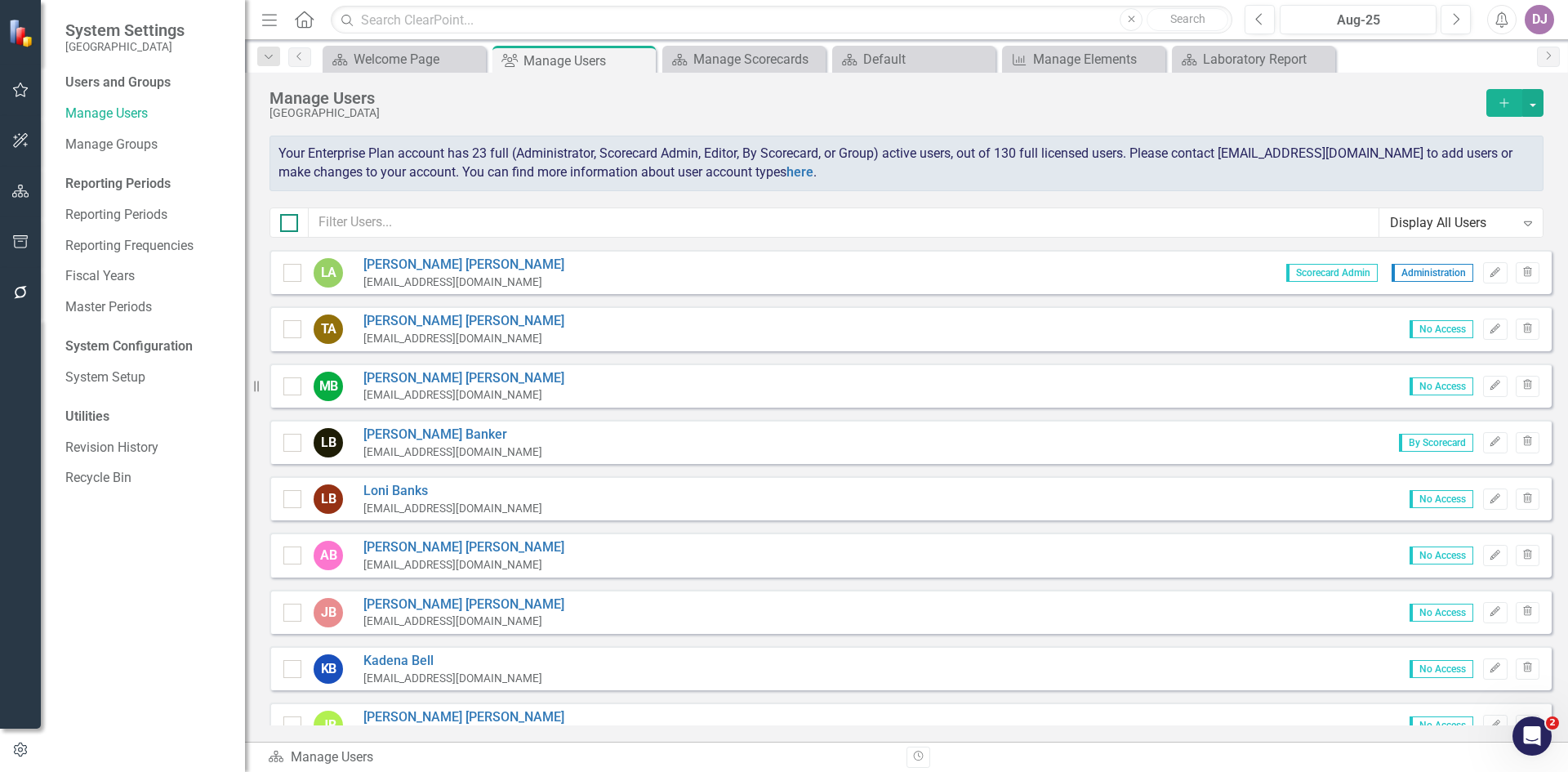
checkbox input "true"
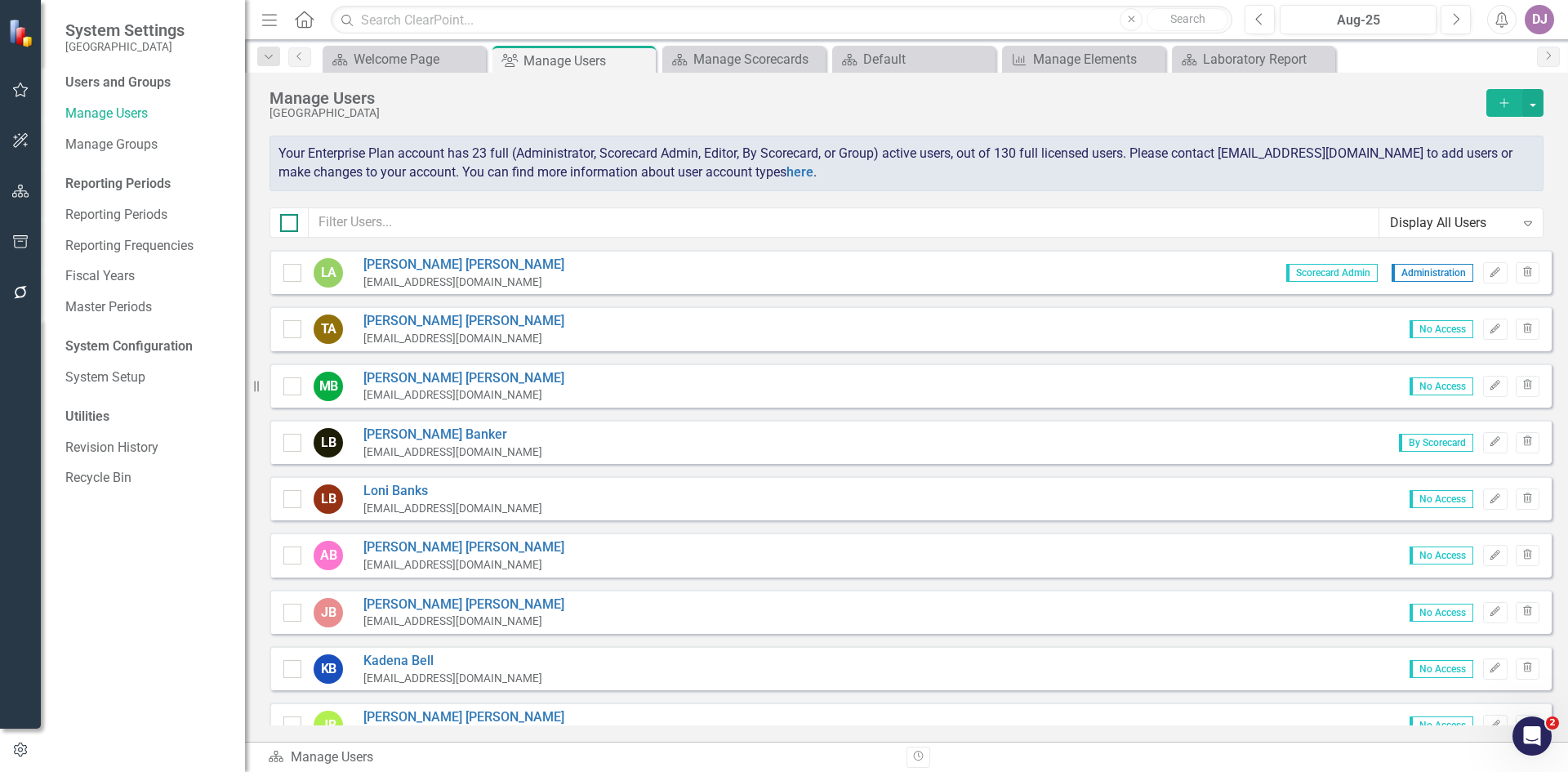
checkbox input "true"
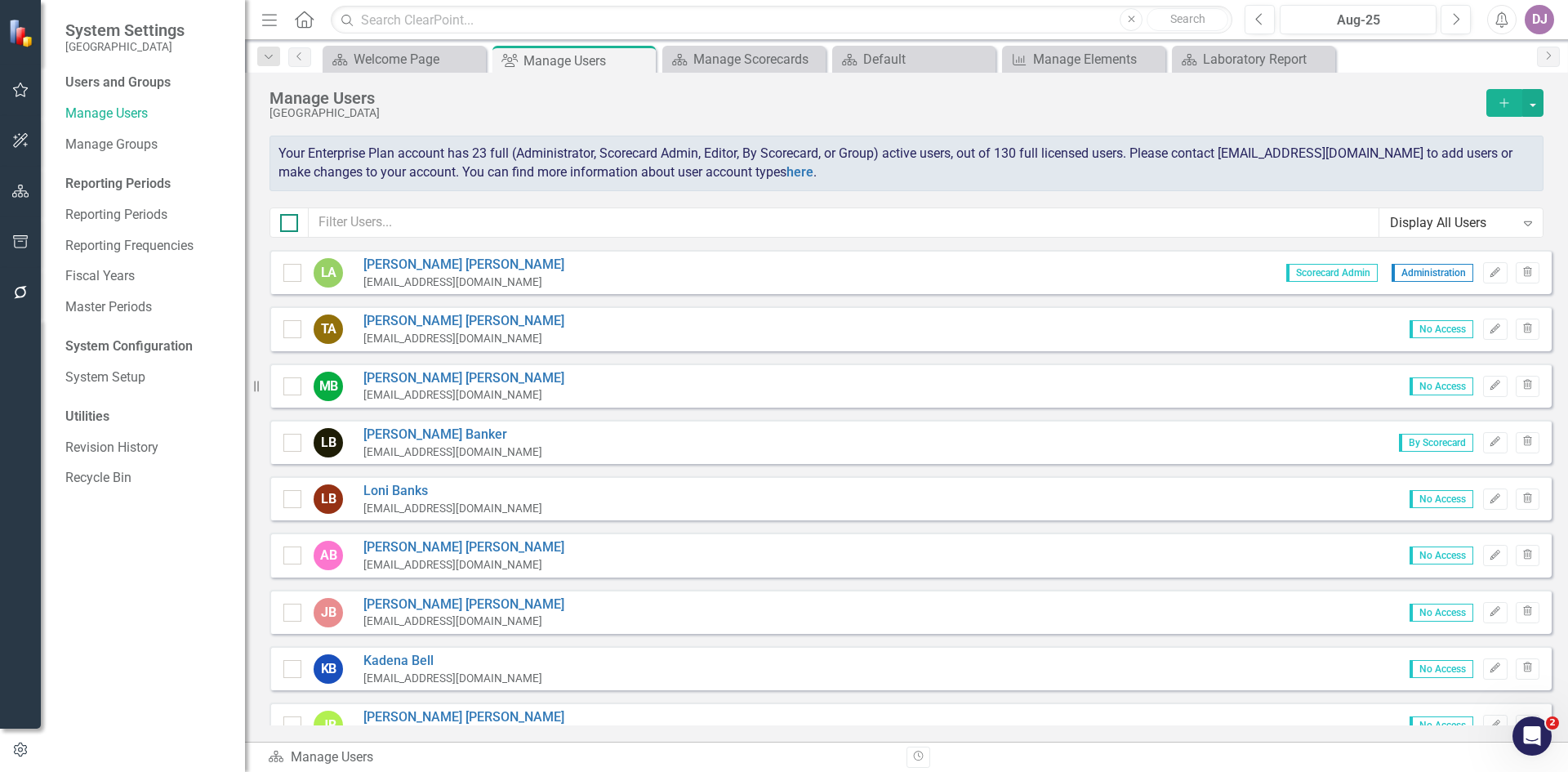
checkbox input "true"
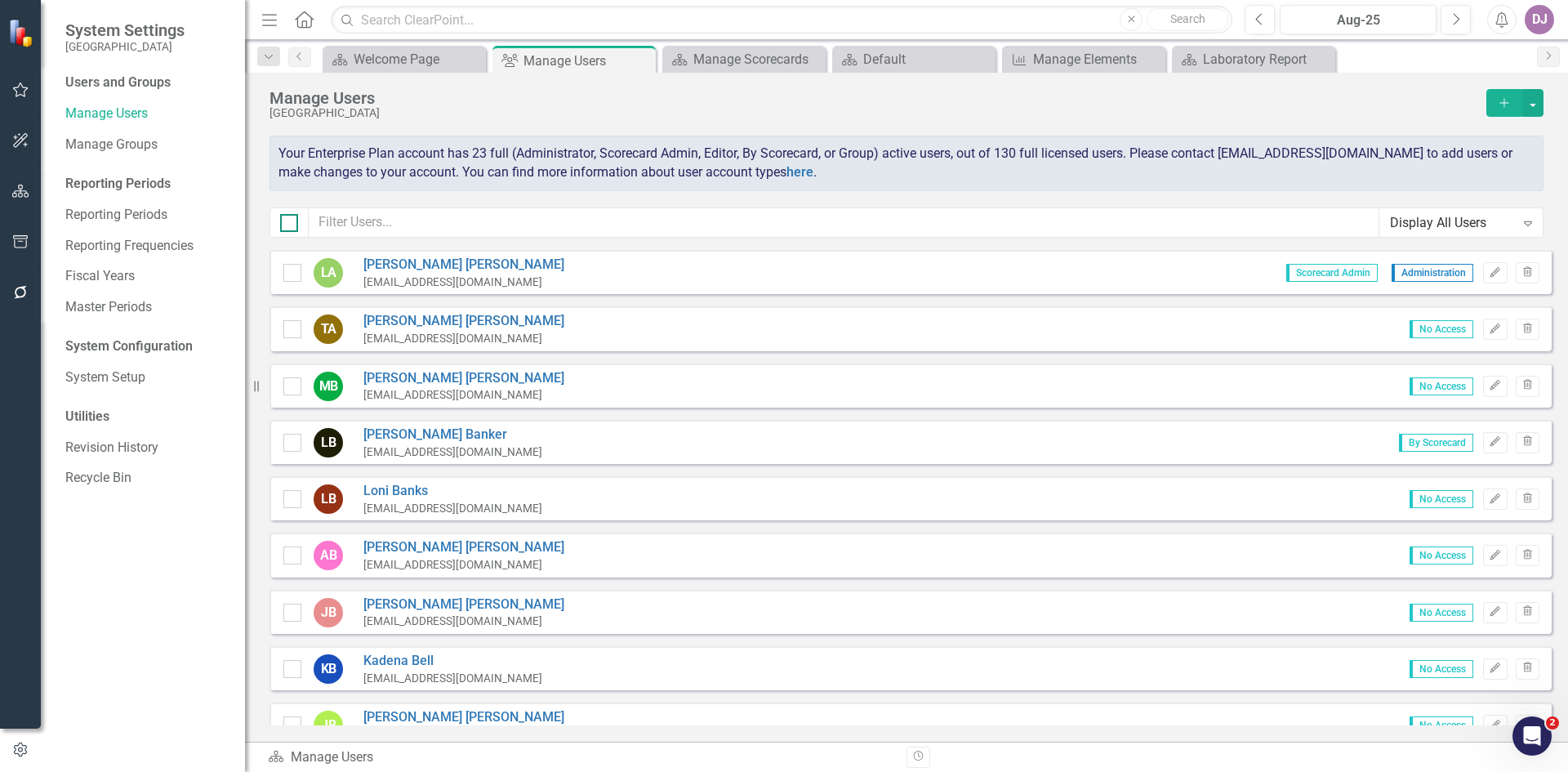
checkbox input "true"
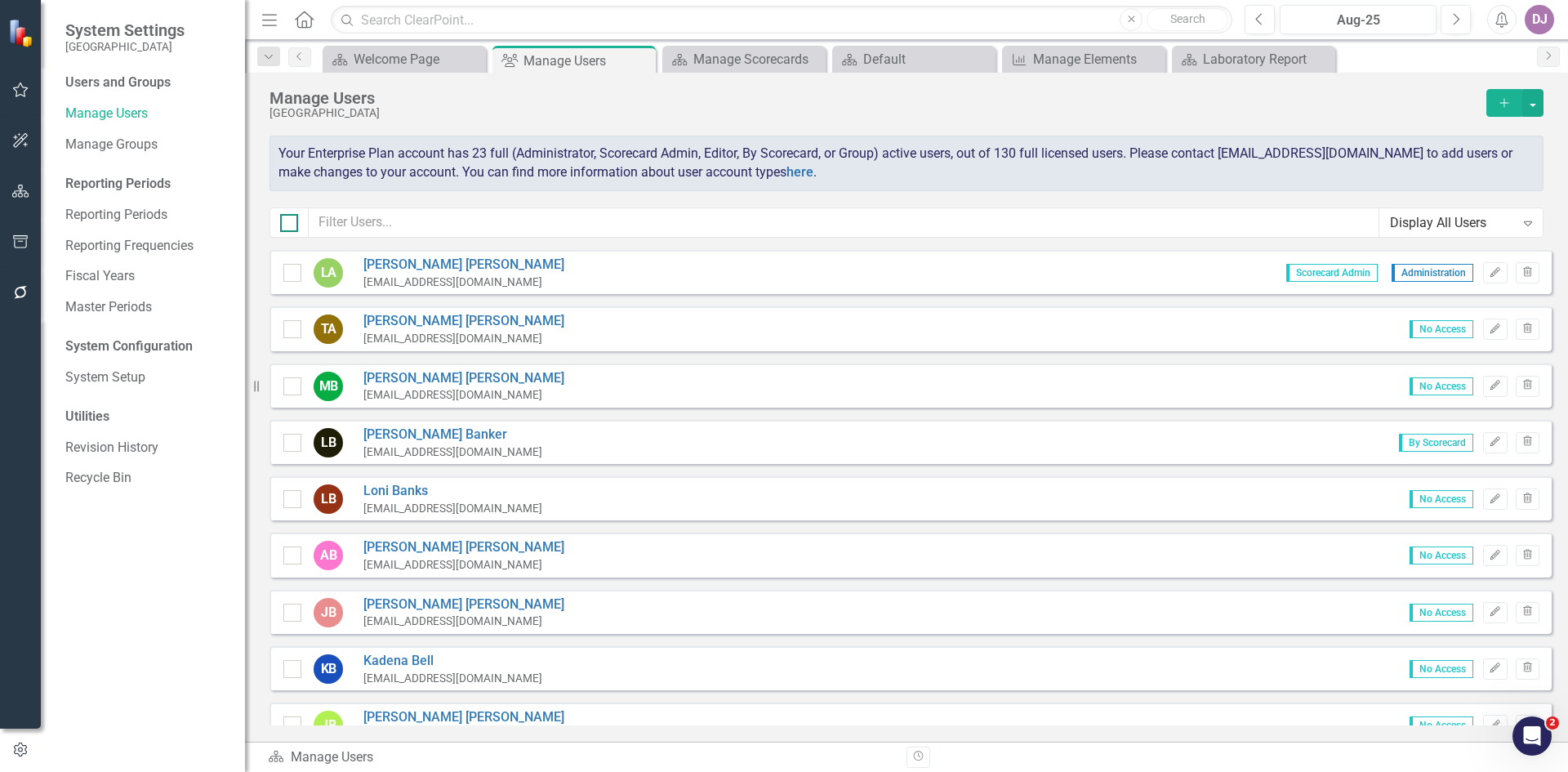
checkbox input "true"
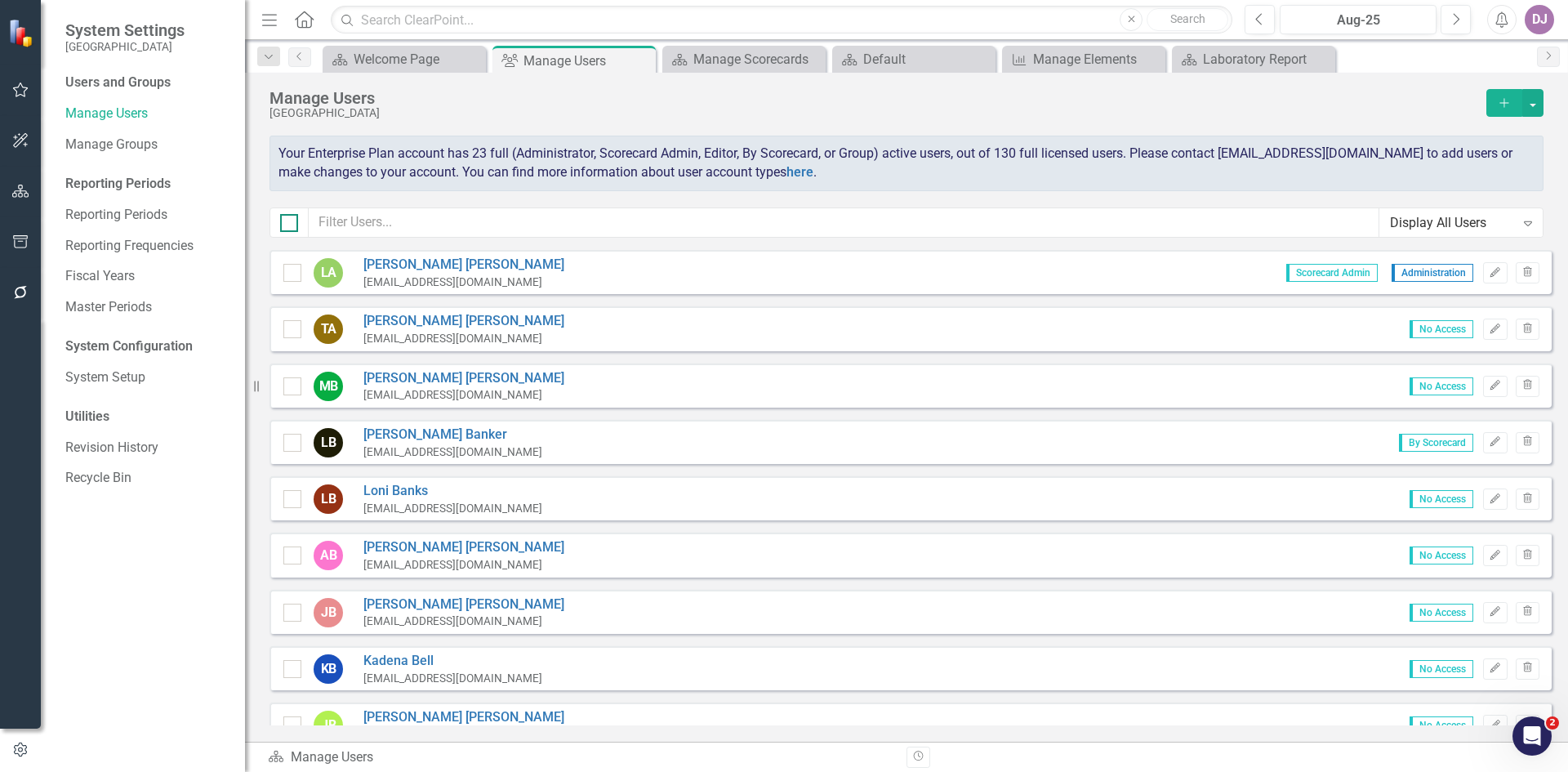
checkbox input "true"
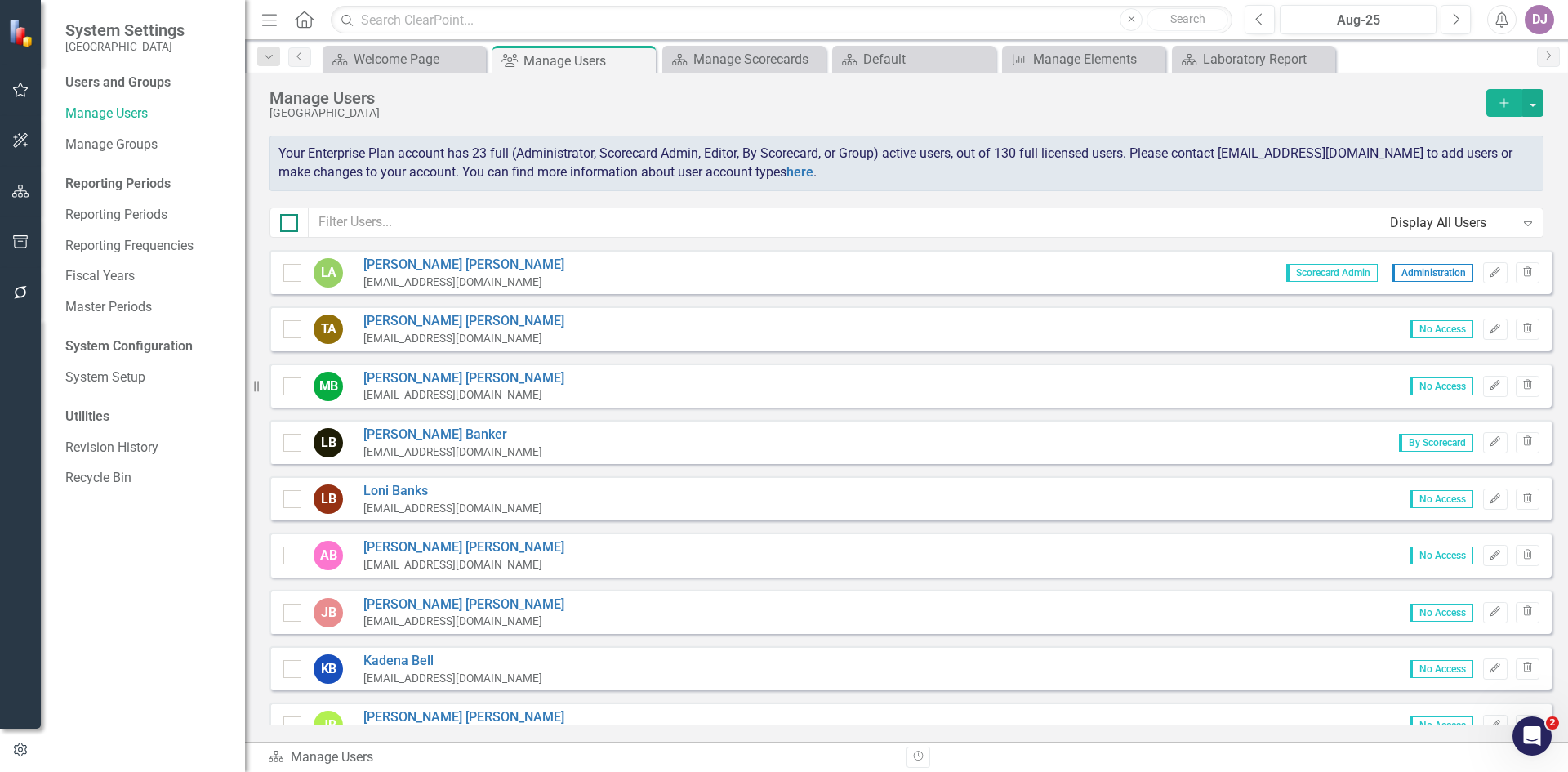
checkbox input "true"
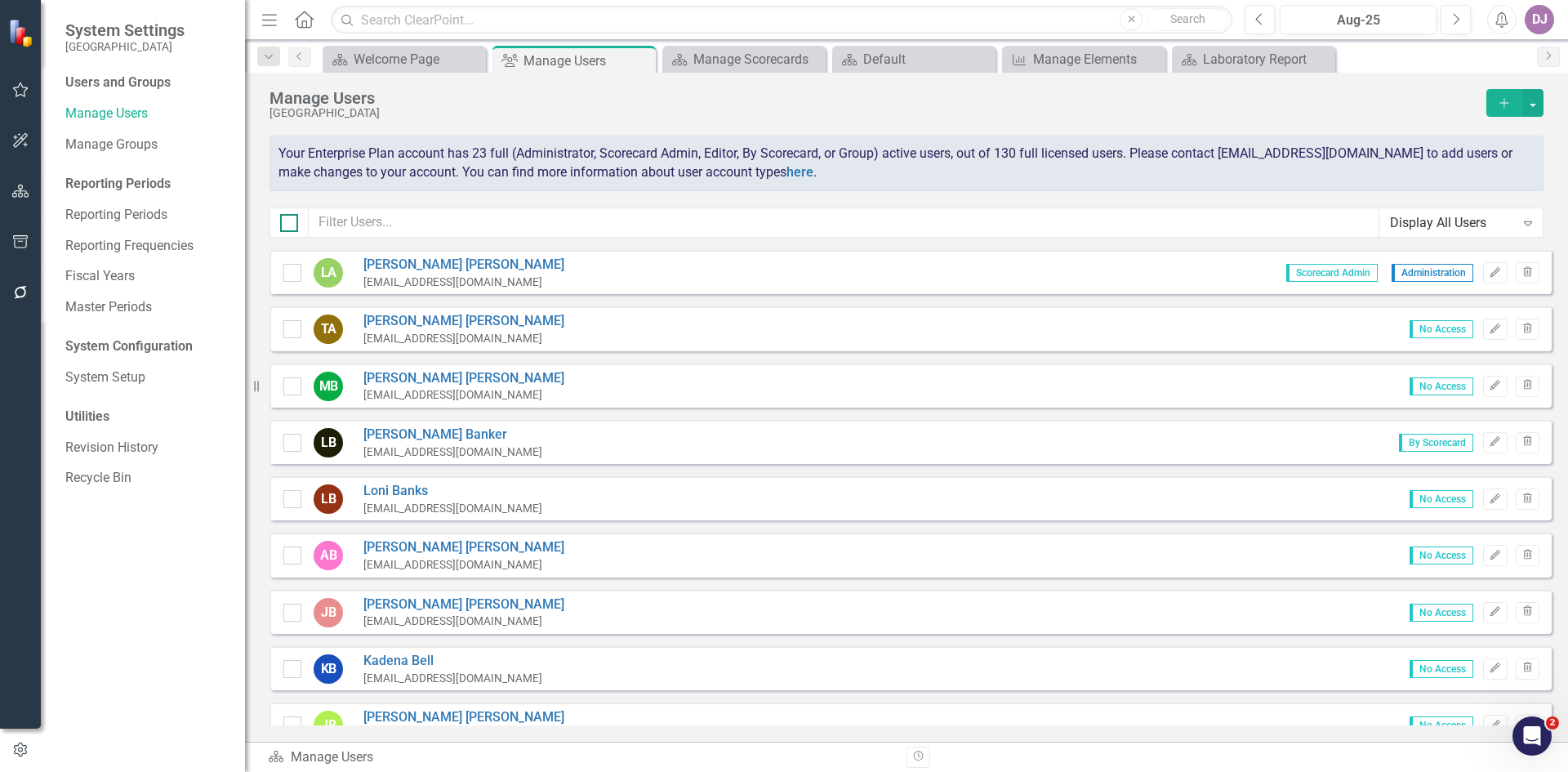
checkbox input "true"
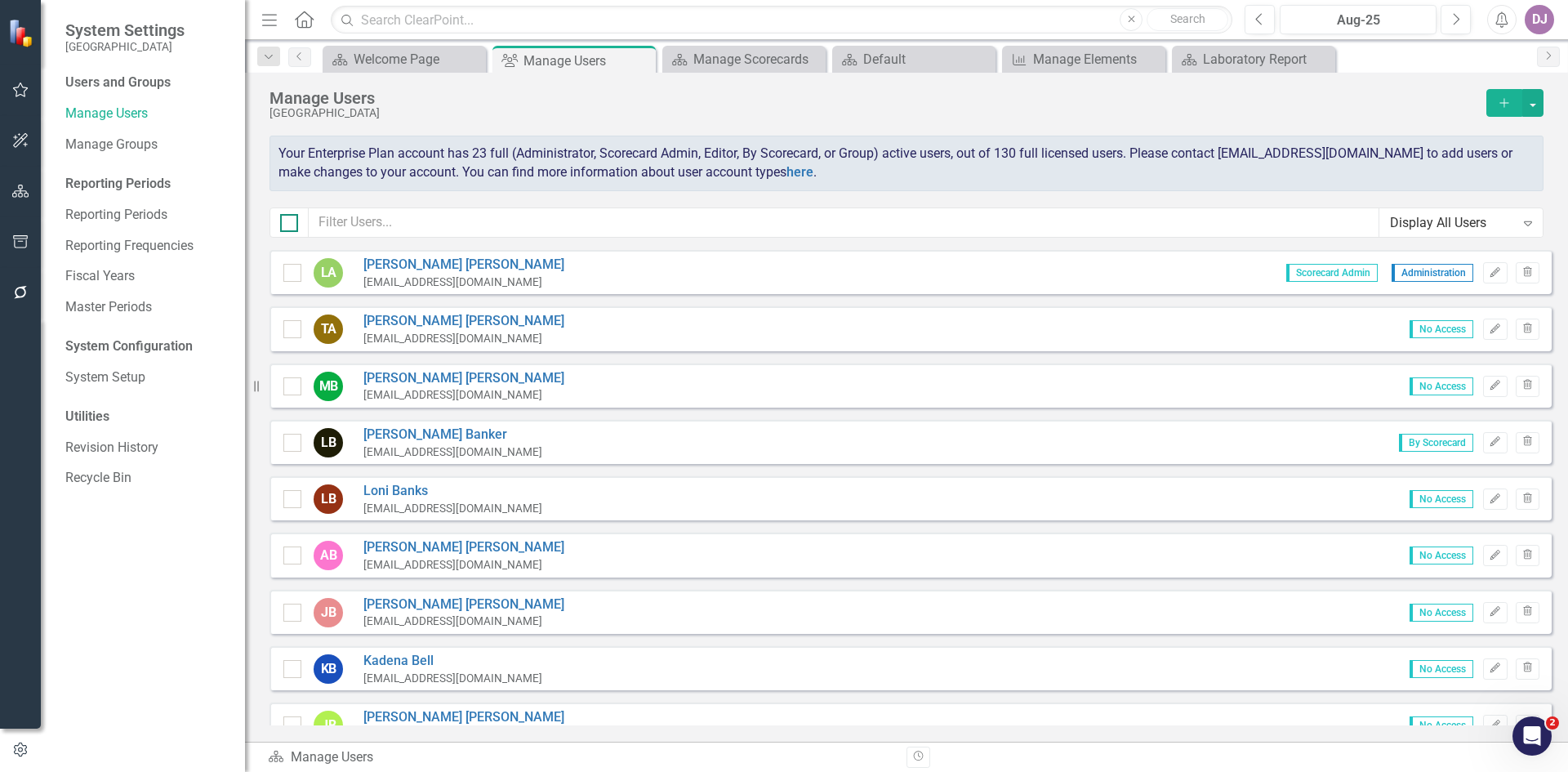
checkbox input "true"
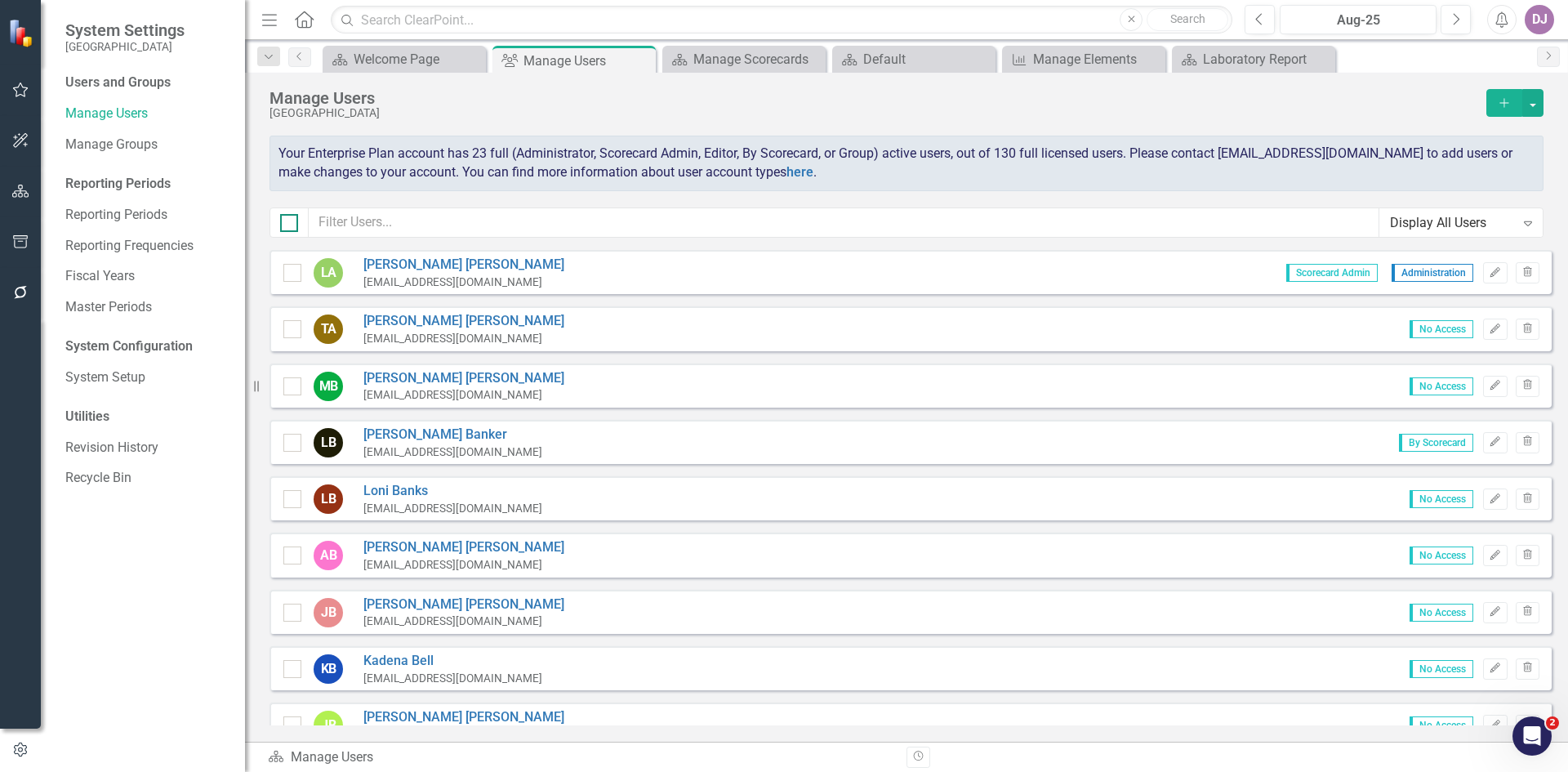
checkbox input "true"
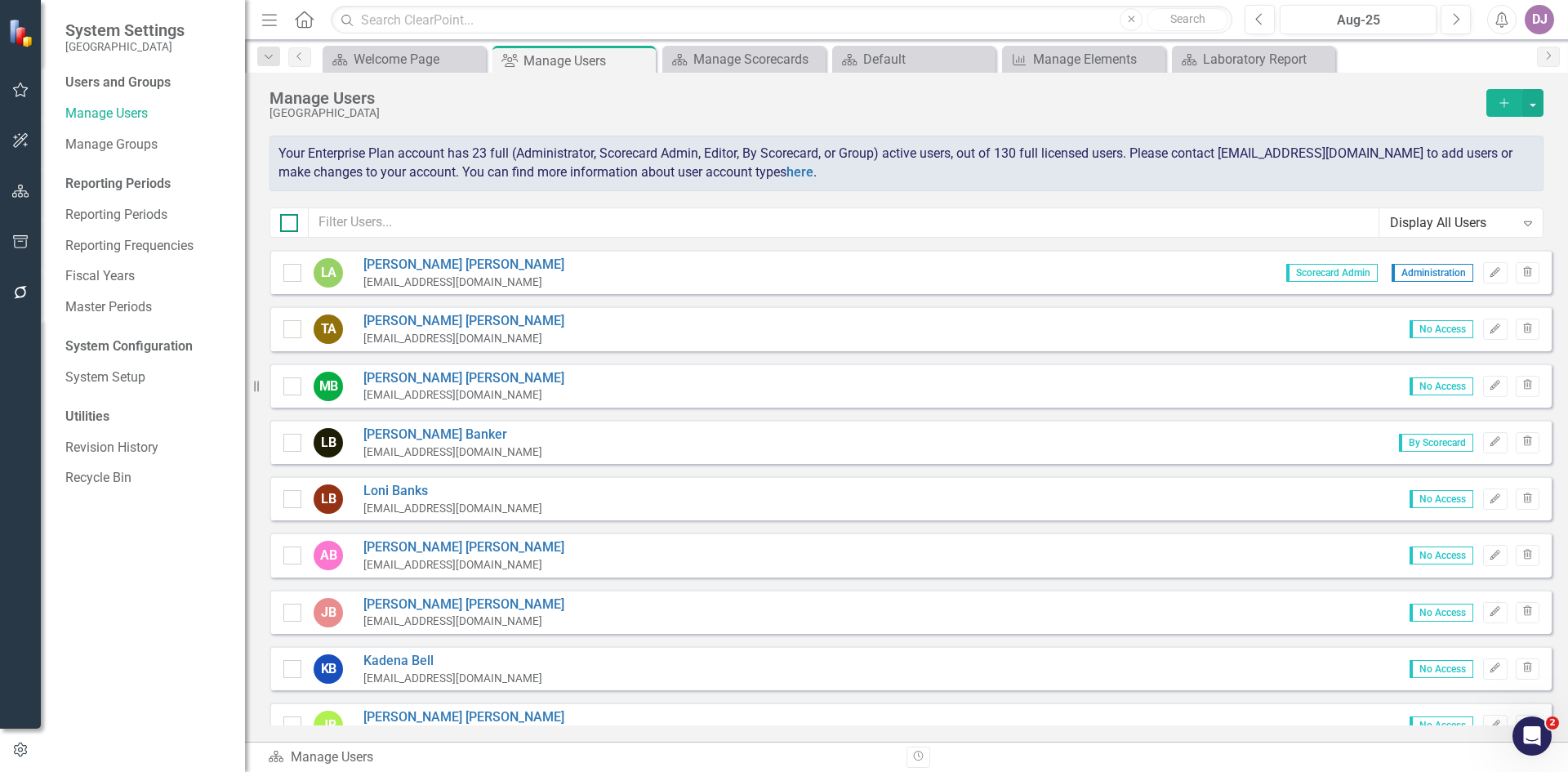
checkbox input "true"
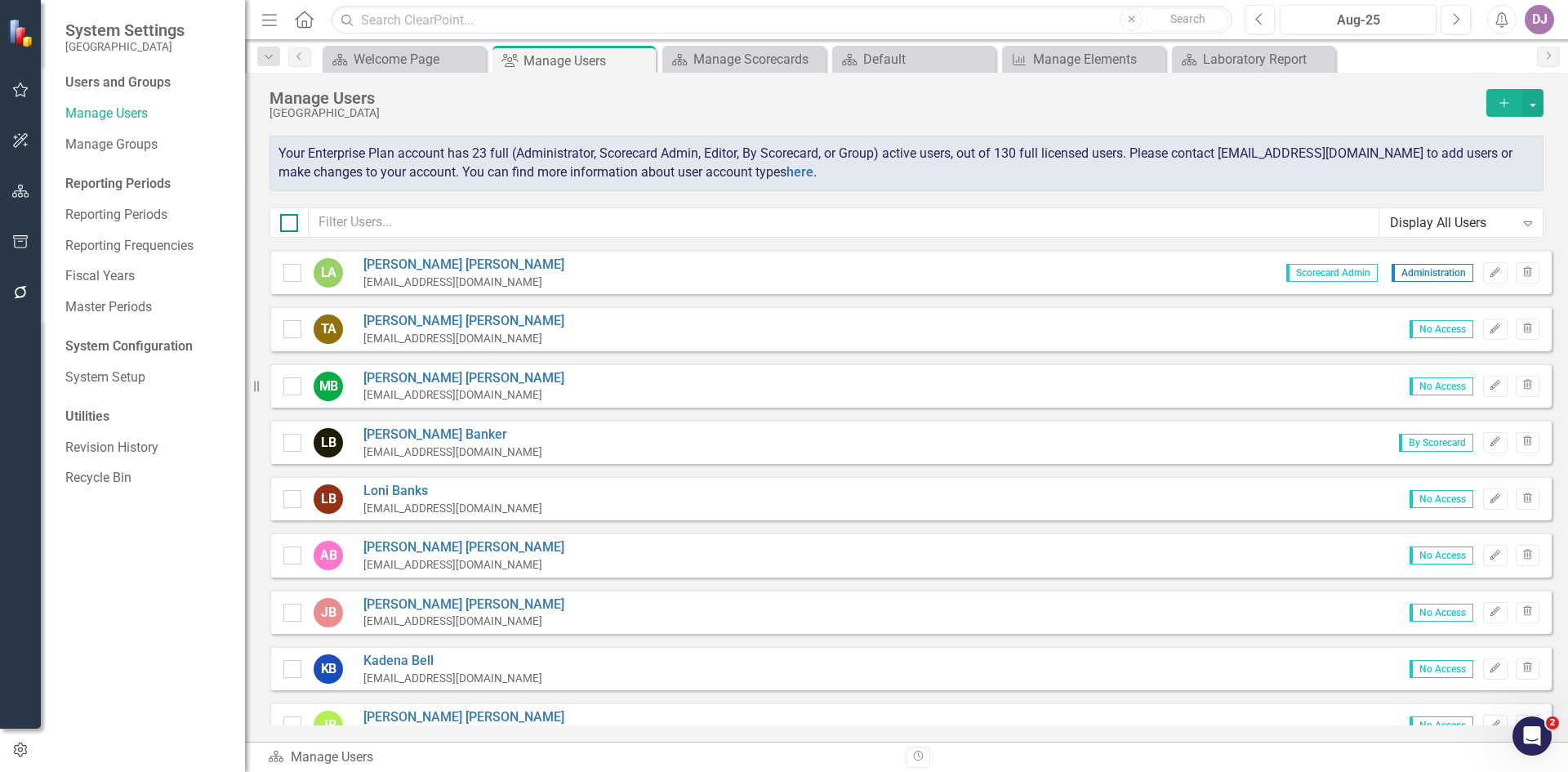
checkbox input "true"
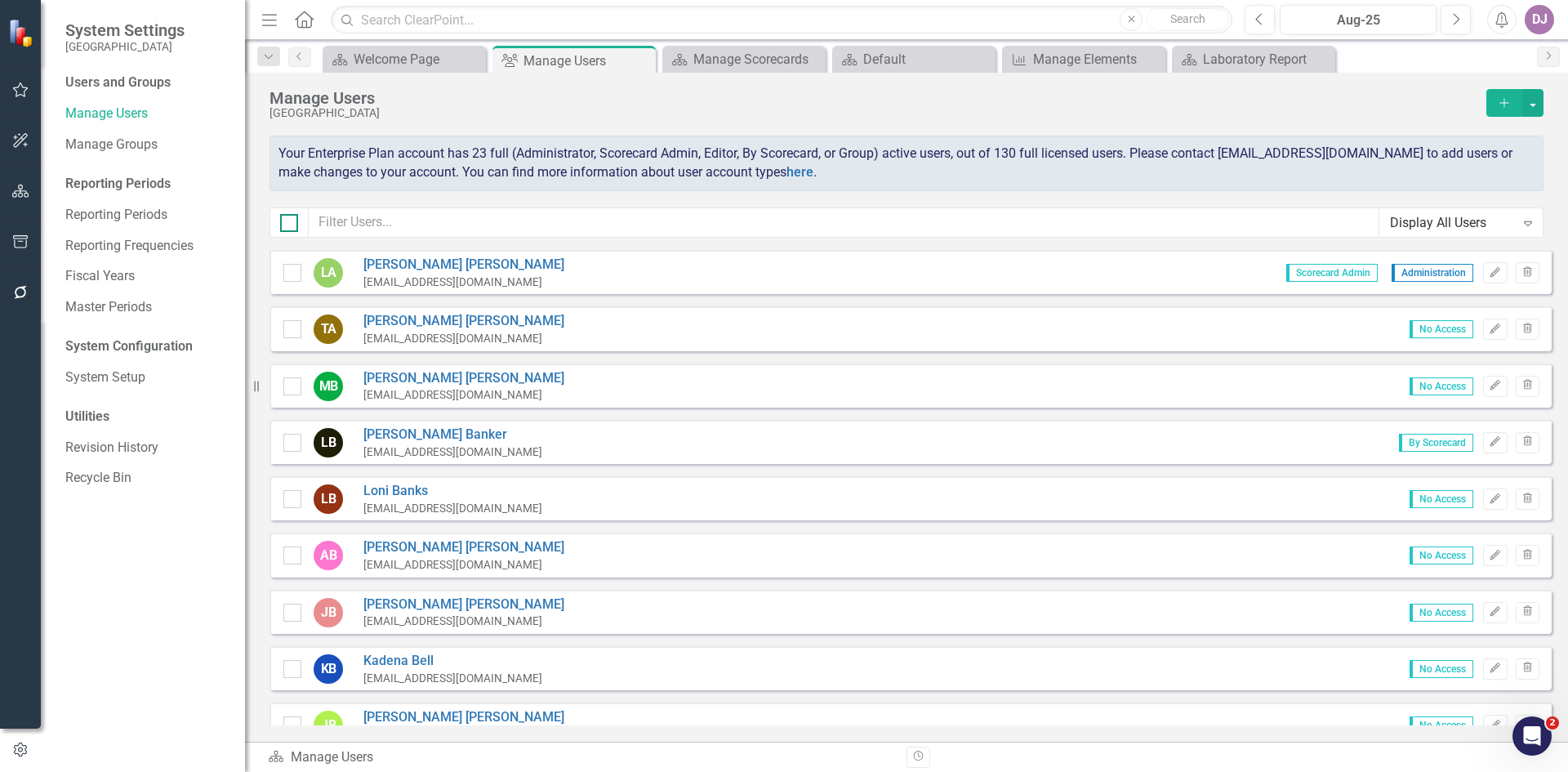
checkbox input "true"
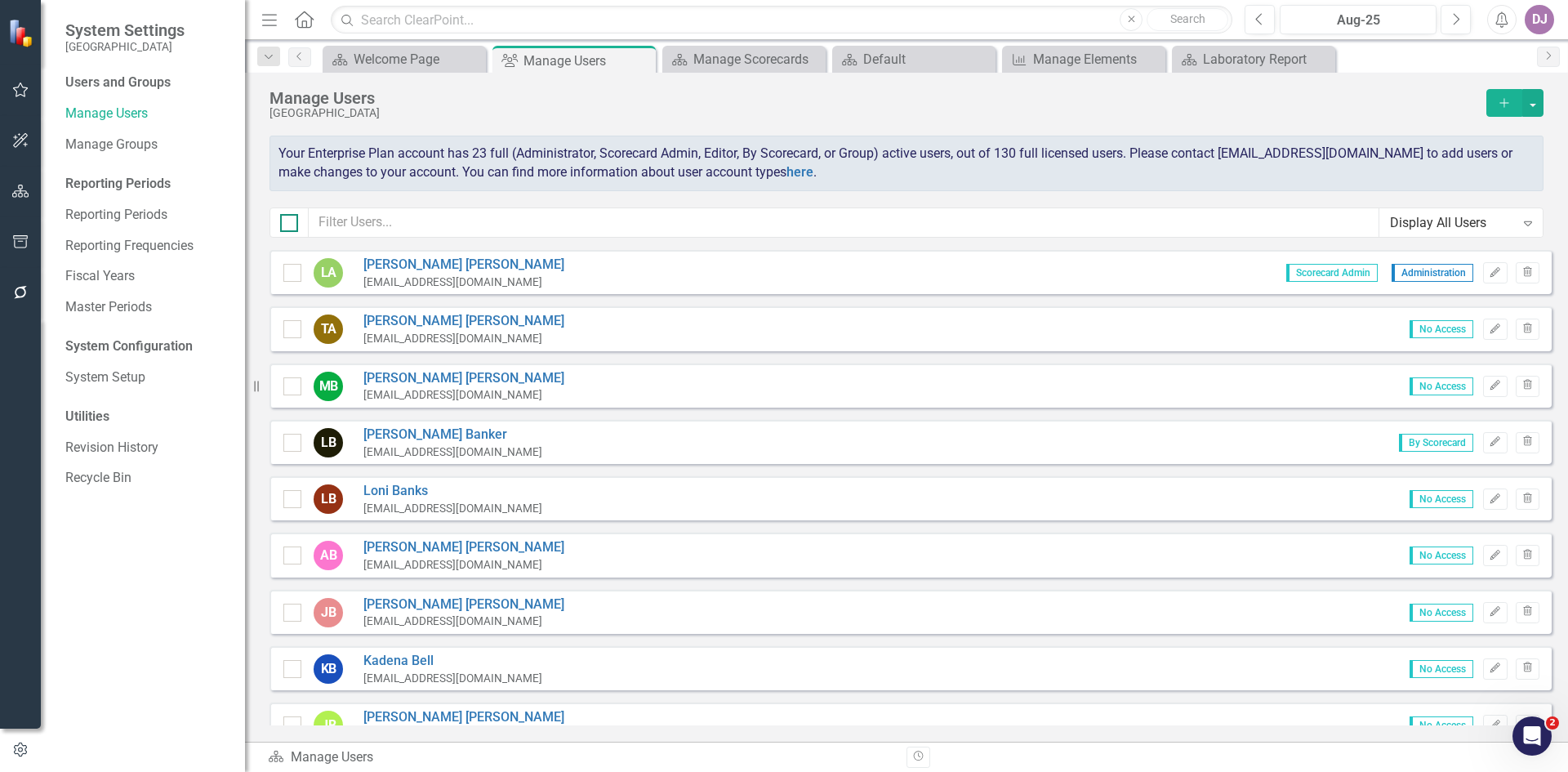
checkbox input "true"
click at [284, 222] on input "checkbox" at bounding box center [285, 219] width 11 height 11
checkbox input "false"
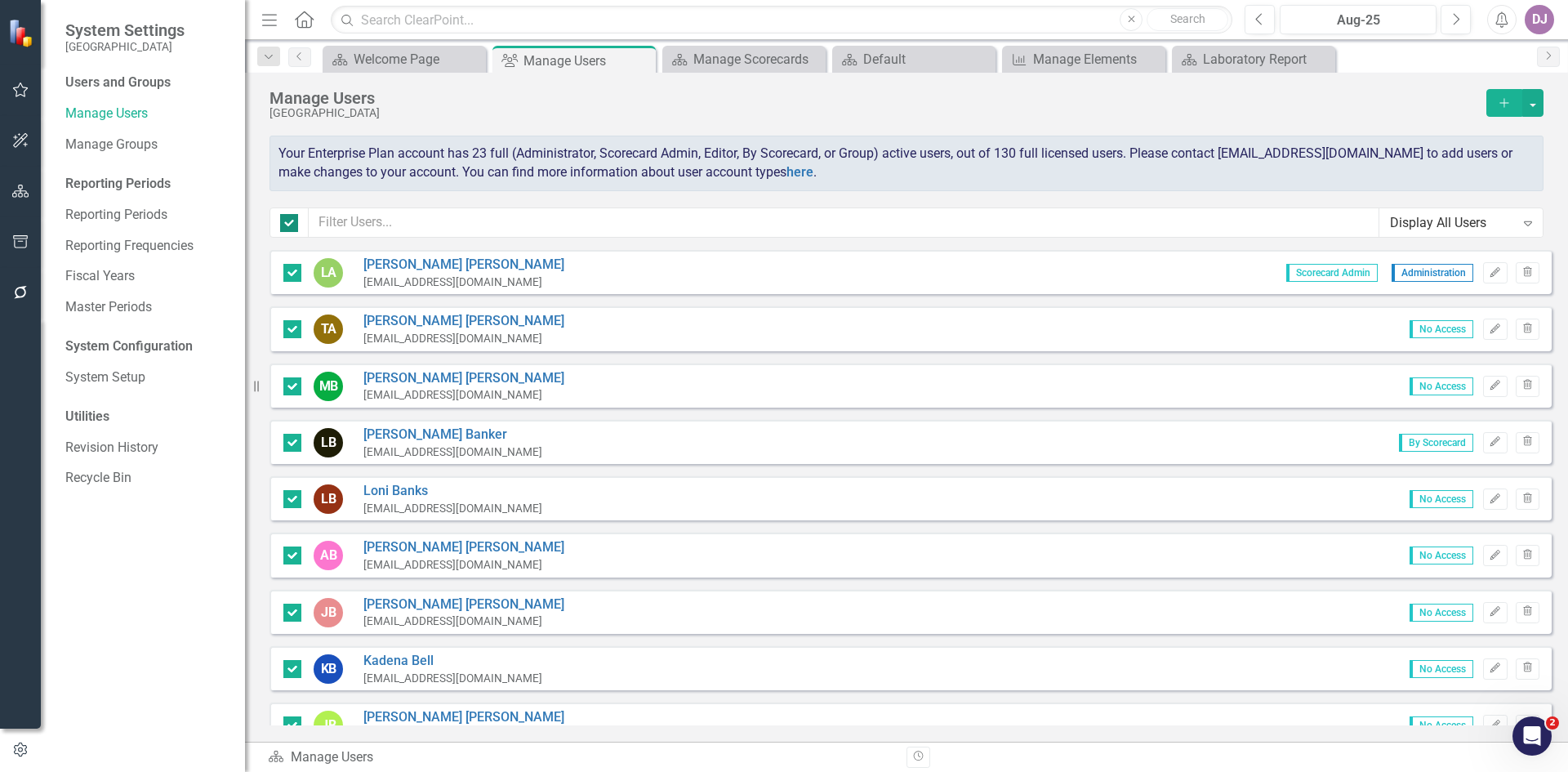
checkbox input "false"
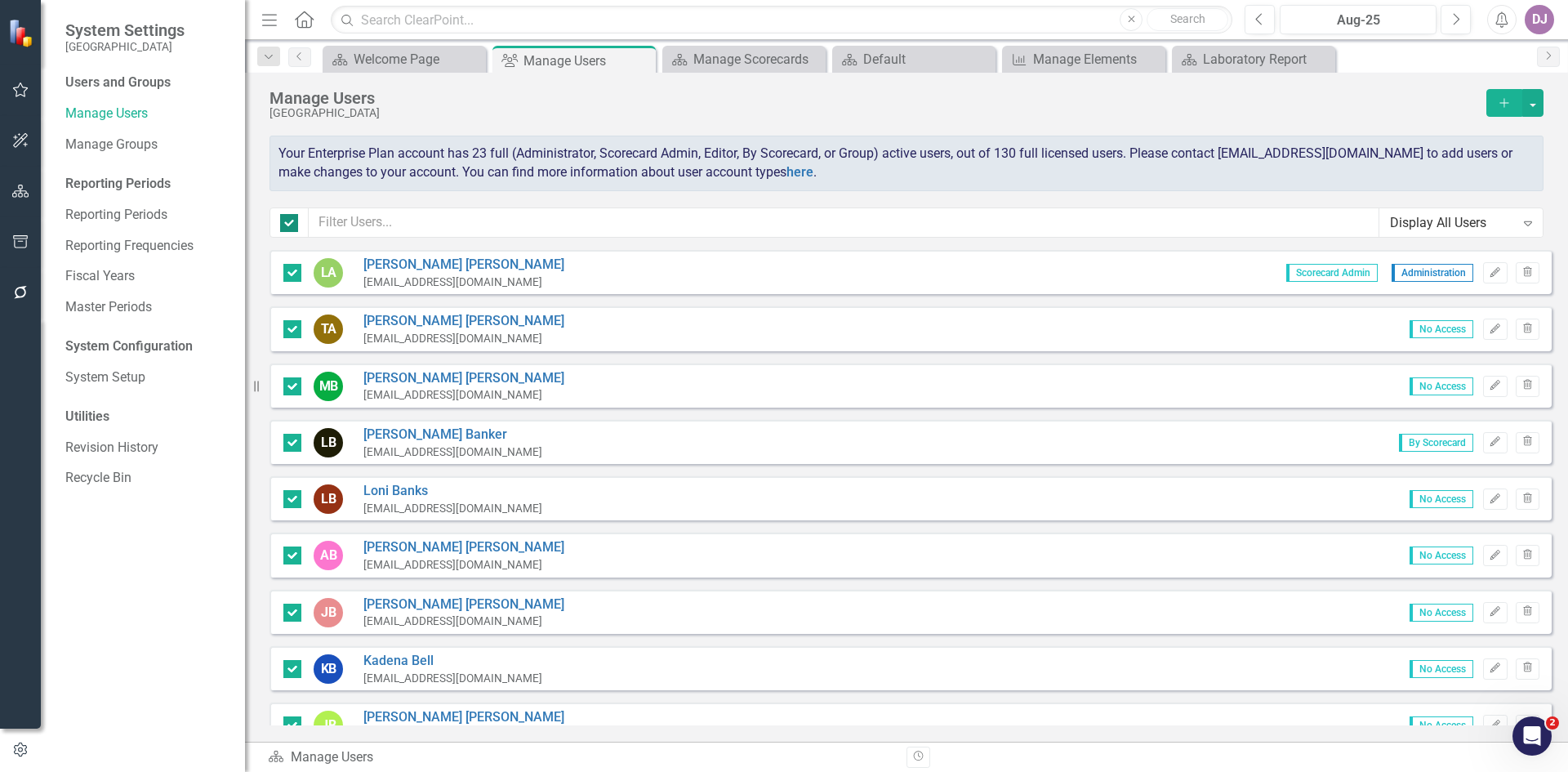
checkbox input "false"
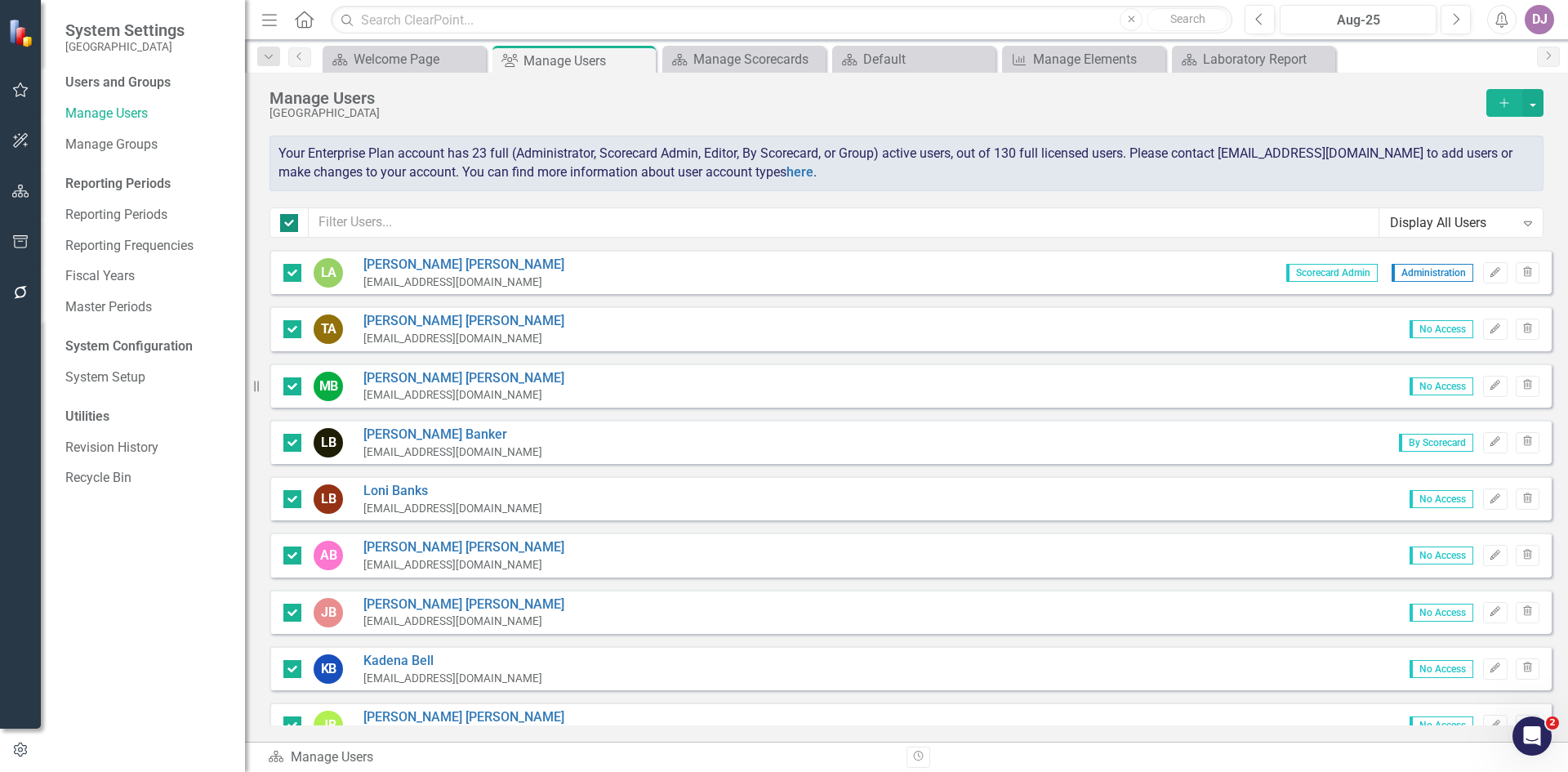
checkbox input "false"
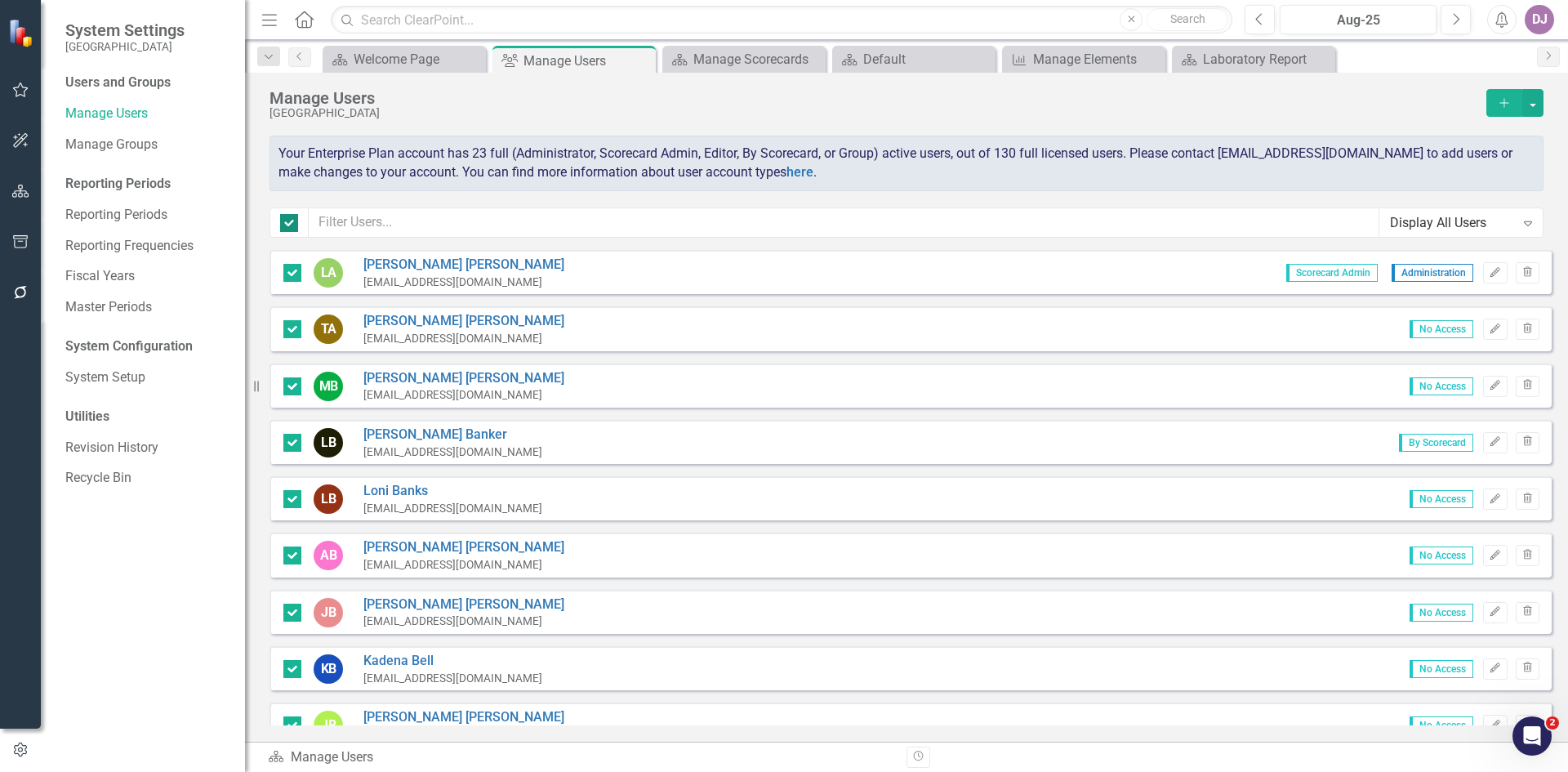
checkbox input "false"
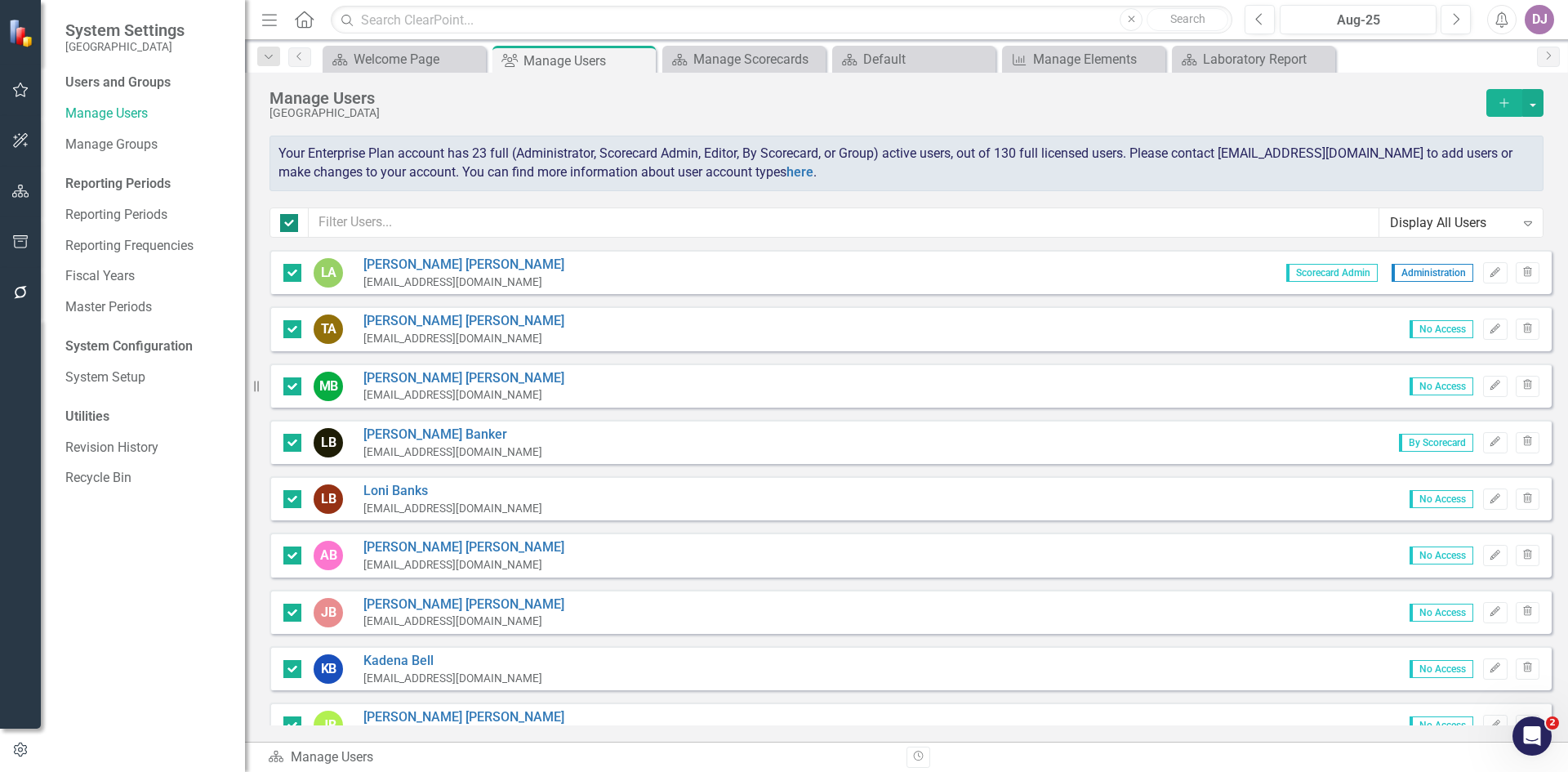
checkbox input "false"
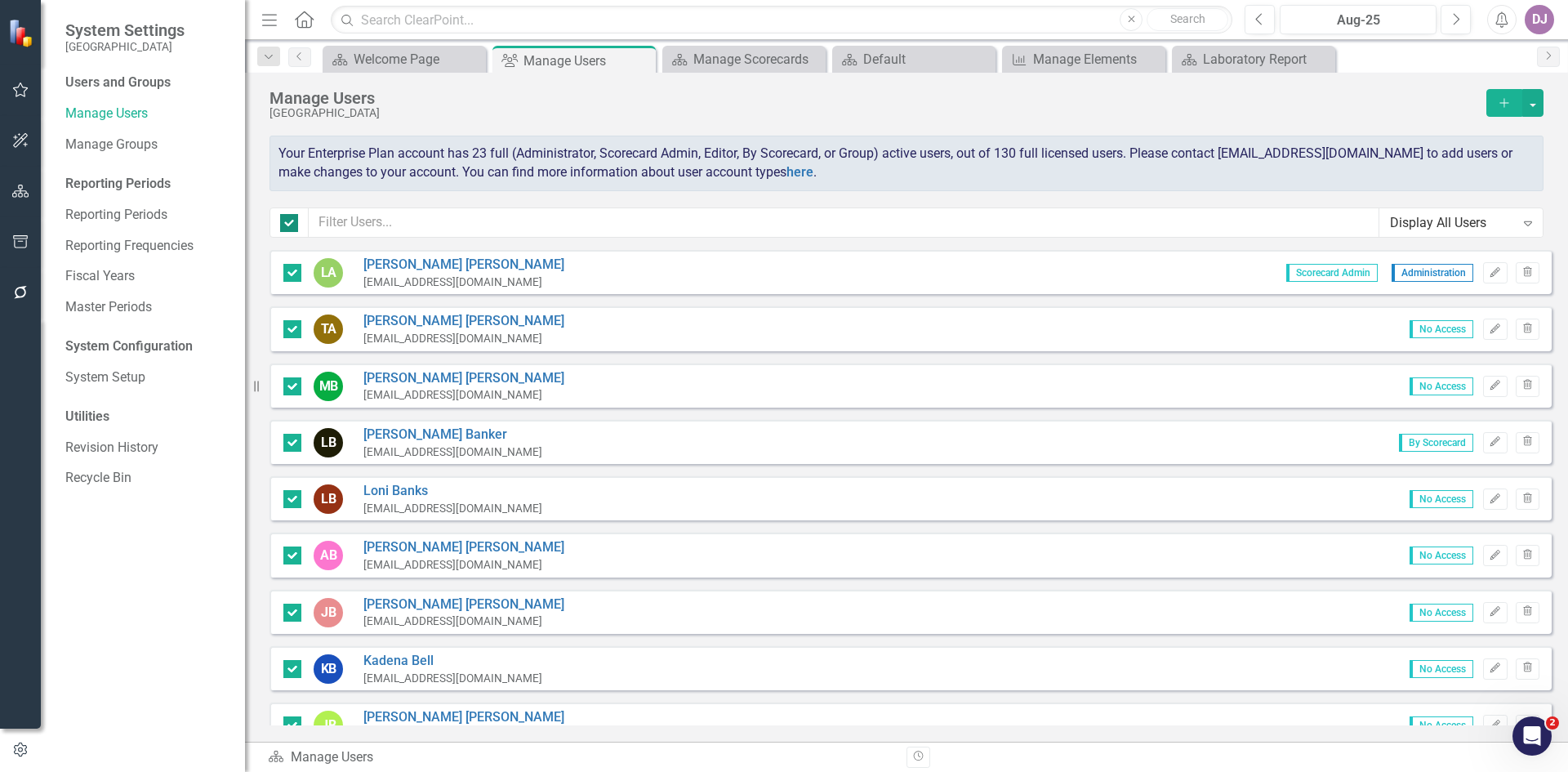
checkbox input "false"
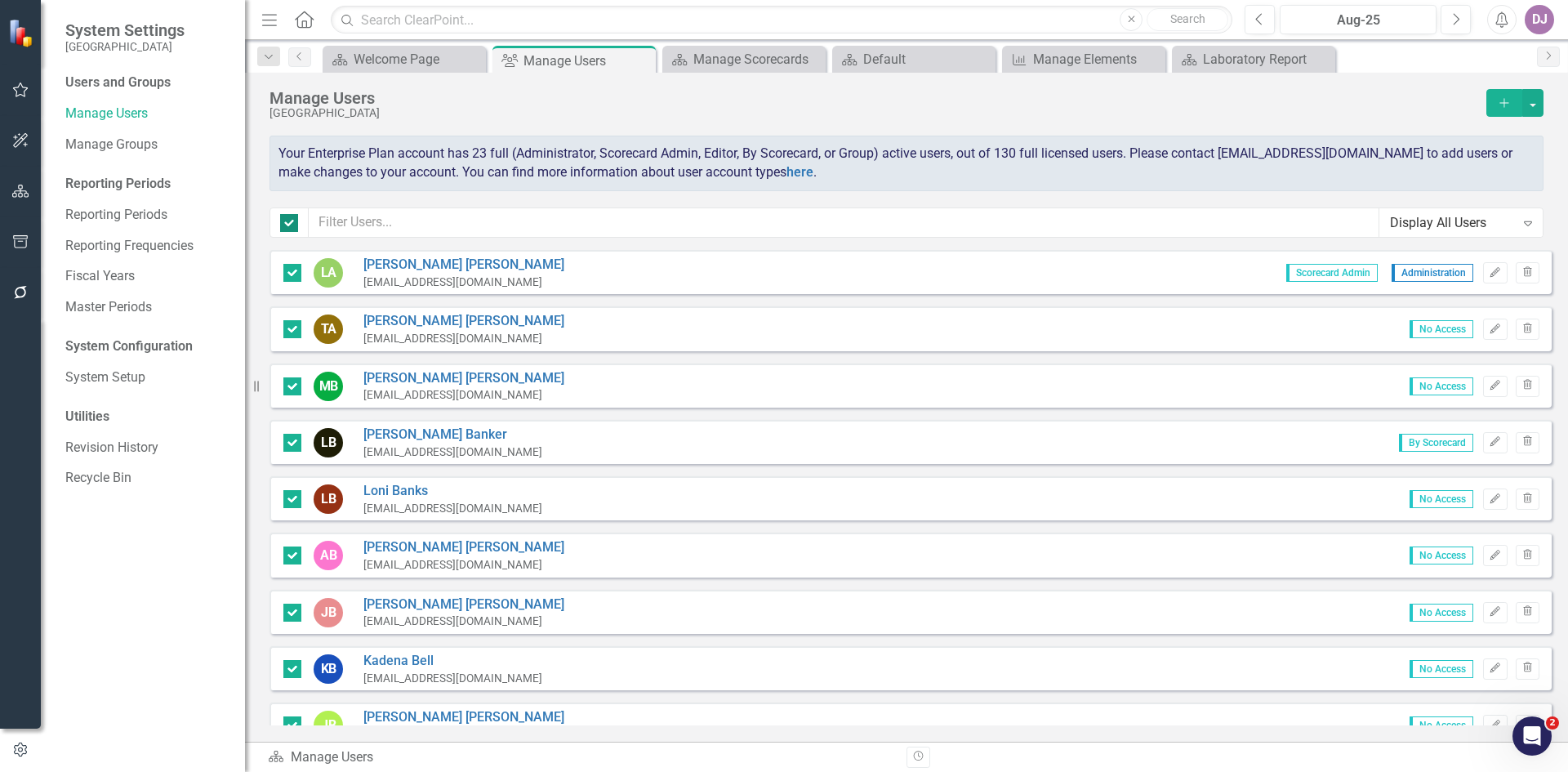
checkbox input "false"
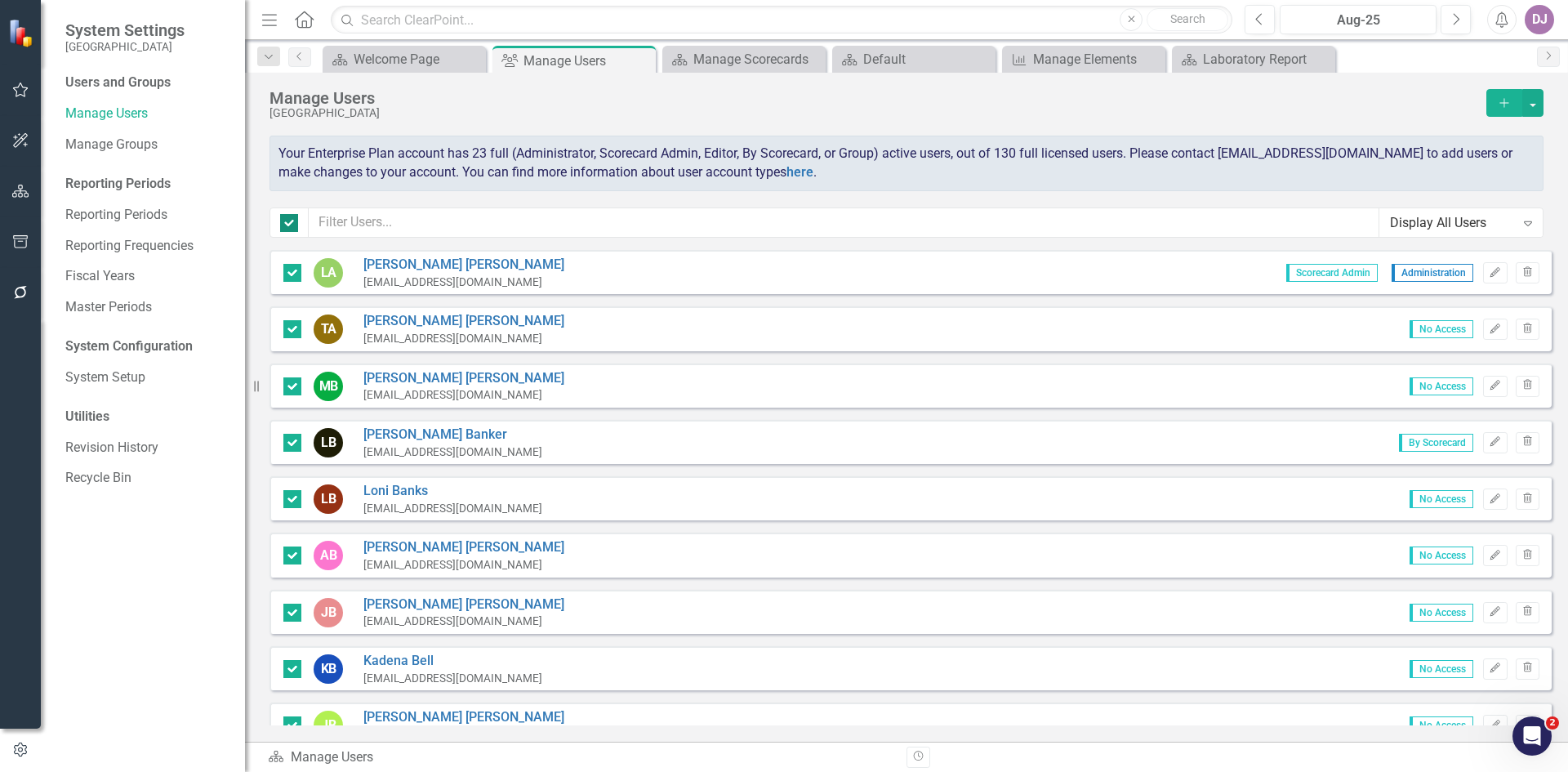
checkbox input "false"
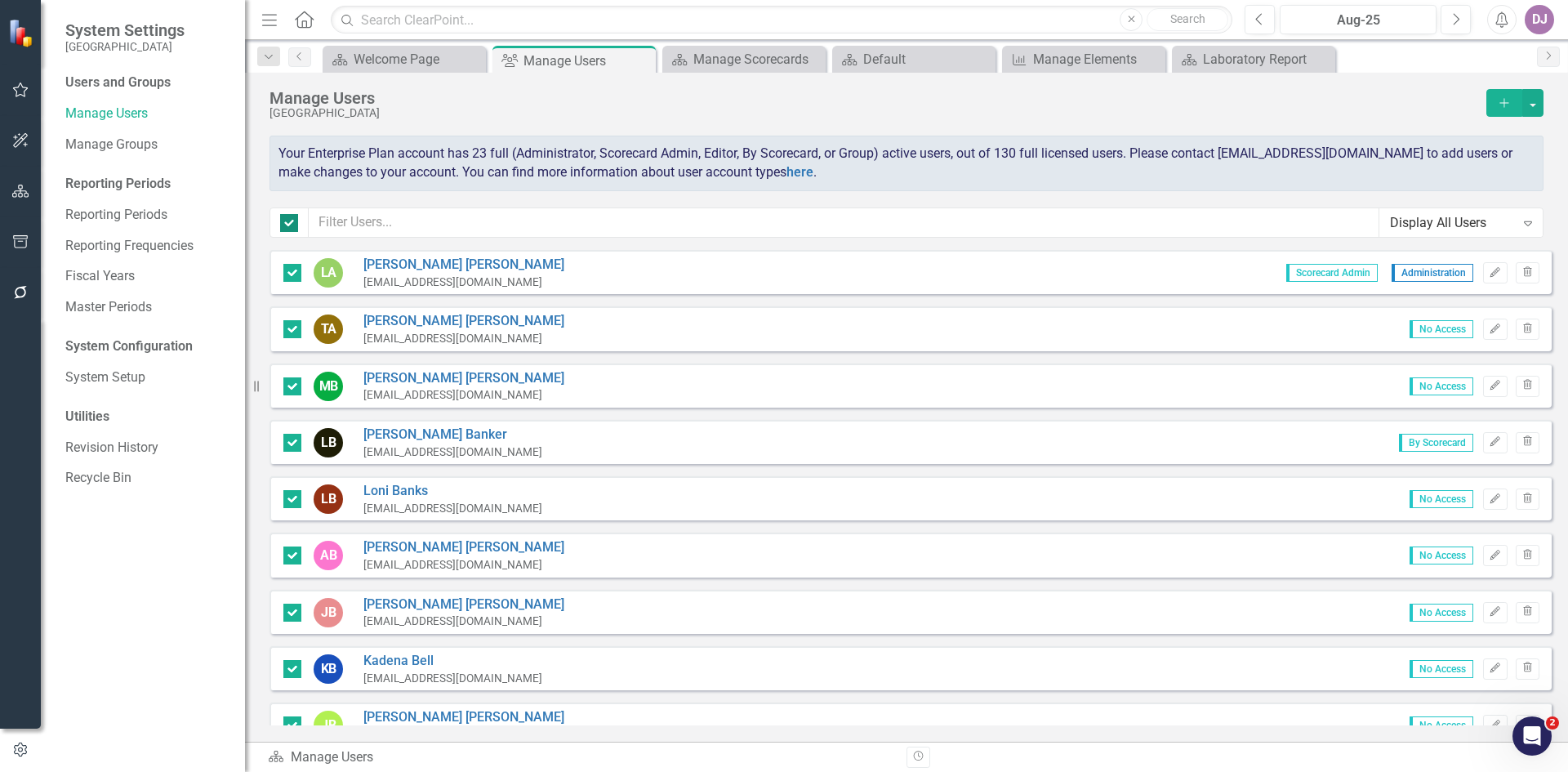
checkbox input "false"
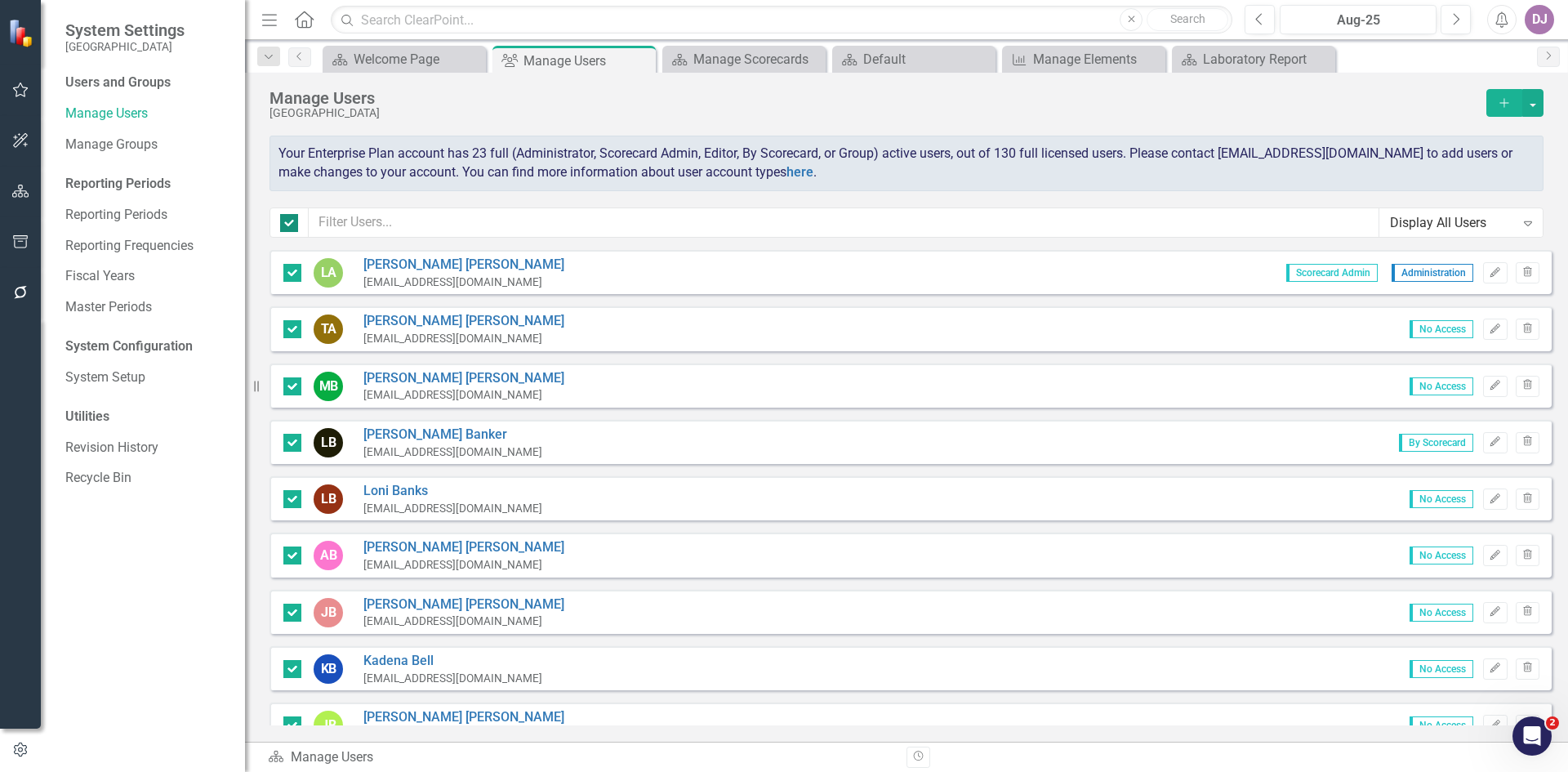
checkbox input "false"
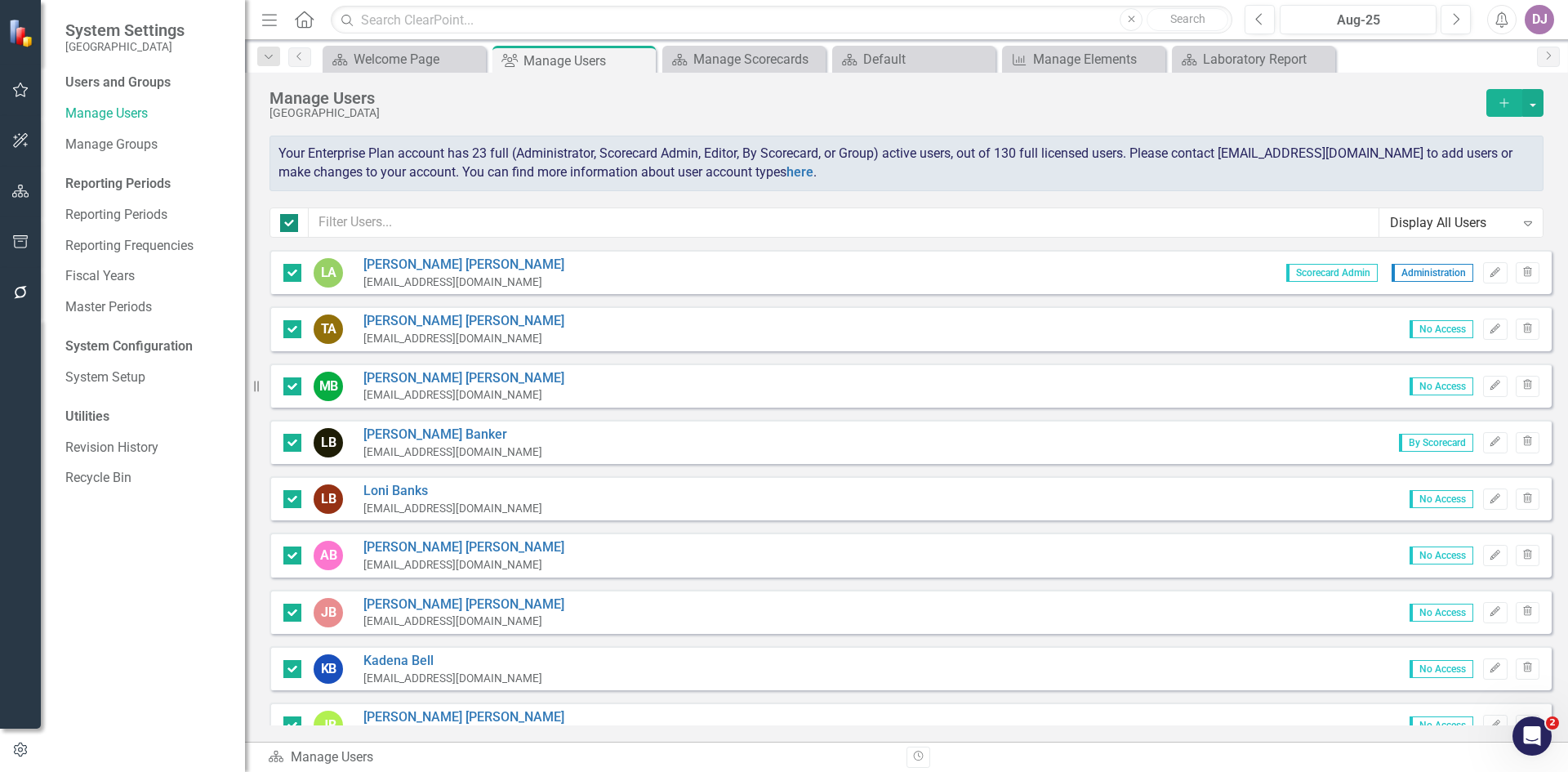
checkbox input "false"
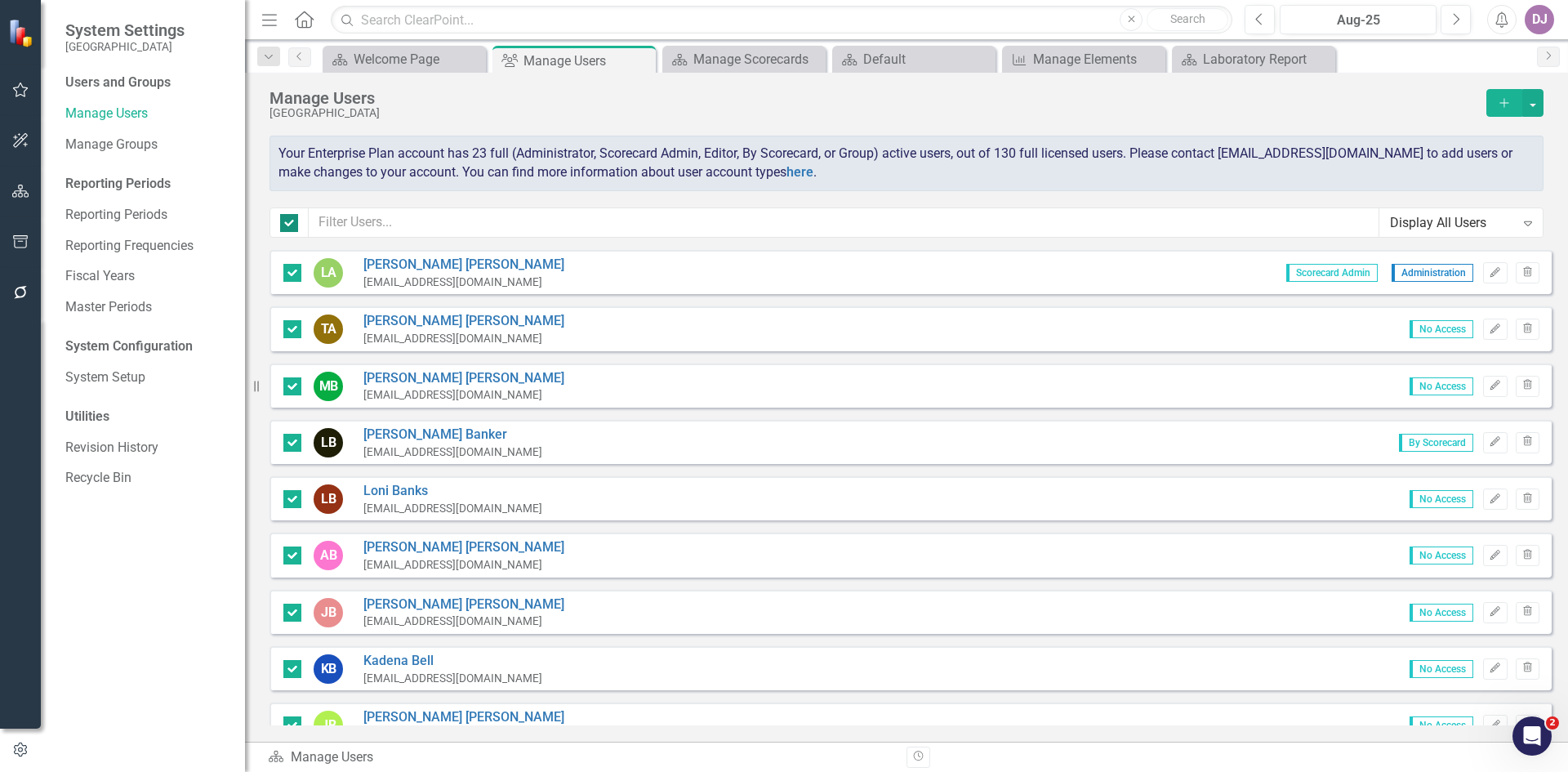
checkbox input "false"
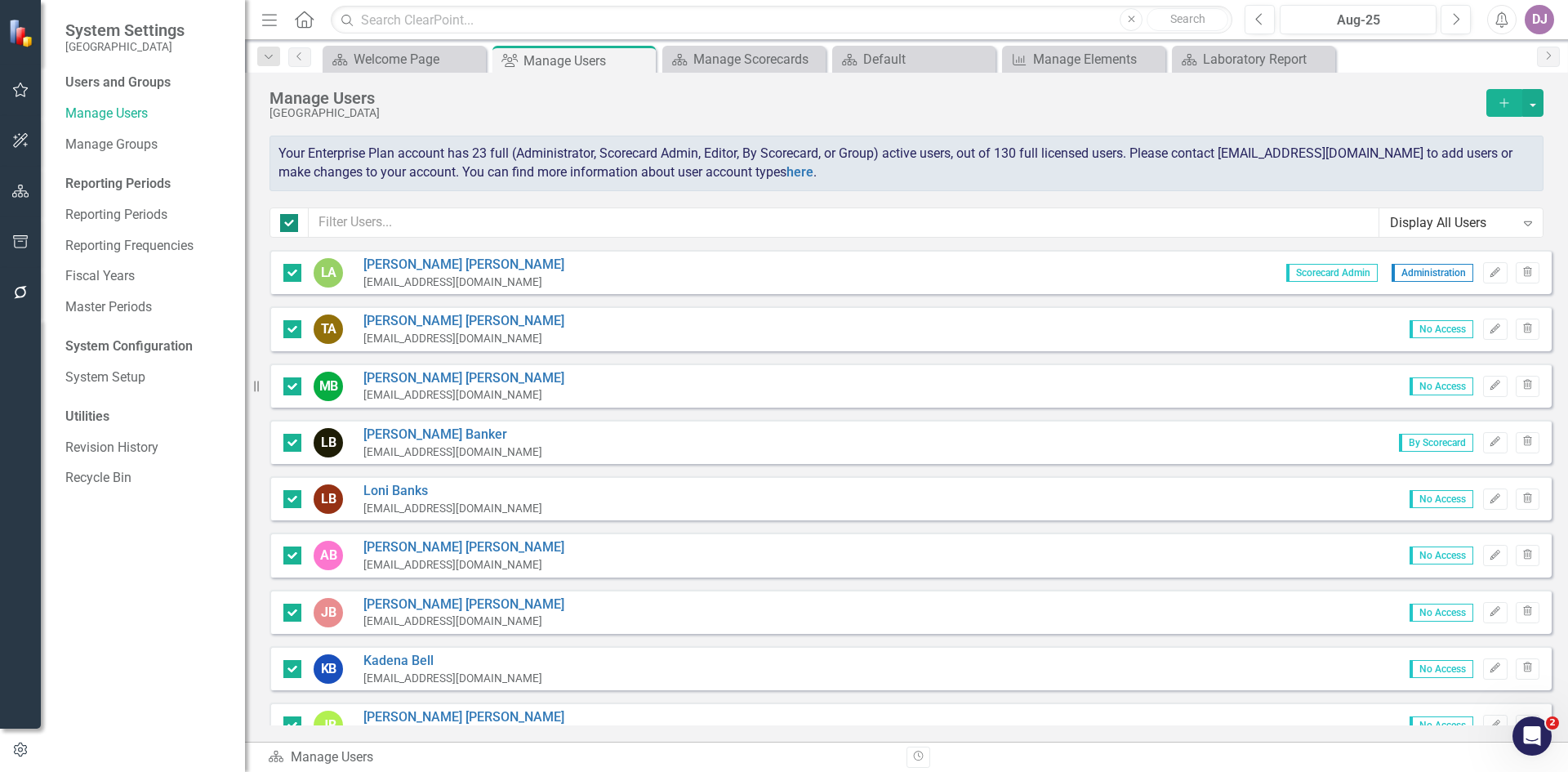
checkbox input "false"
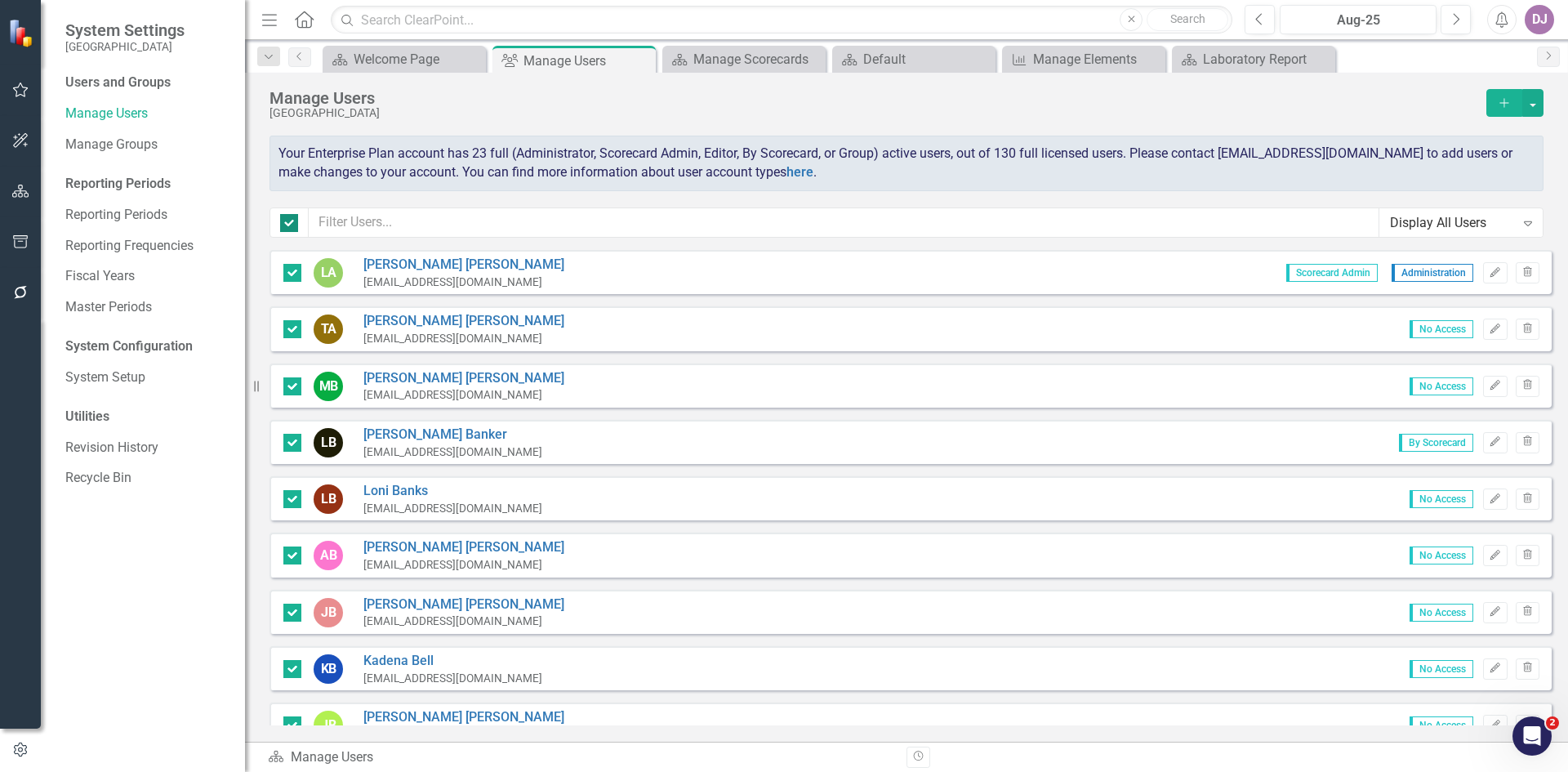
checkbox input "false"
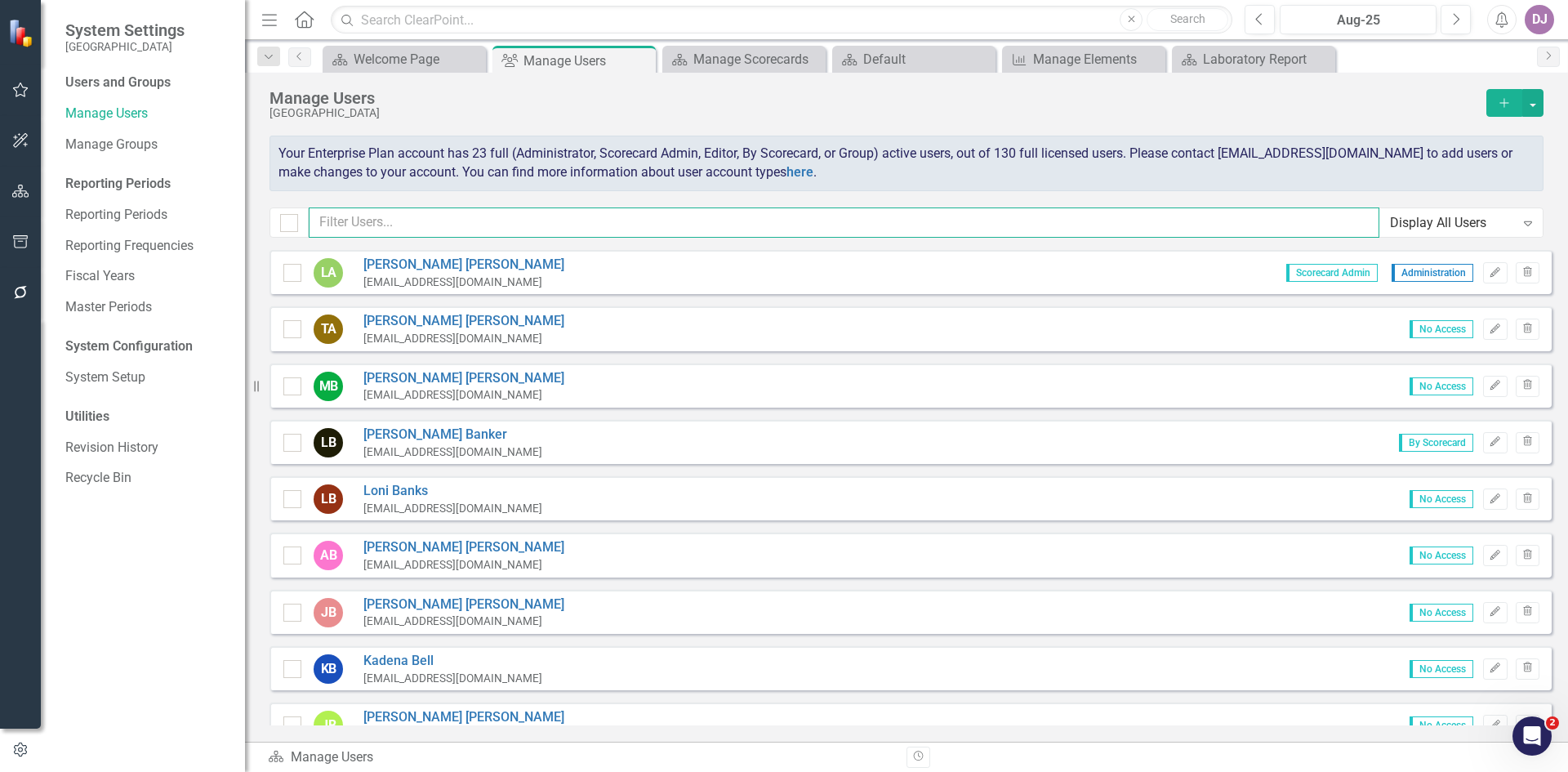
click at [1348, 230] on input "text" at bounding box center [844, 222] width 1071 height 30
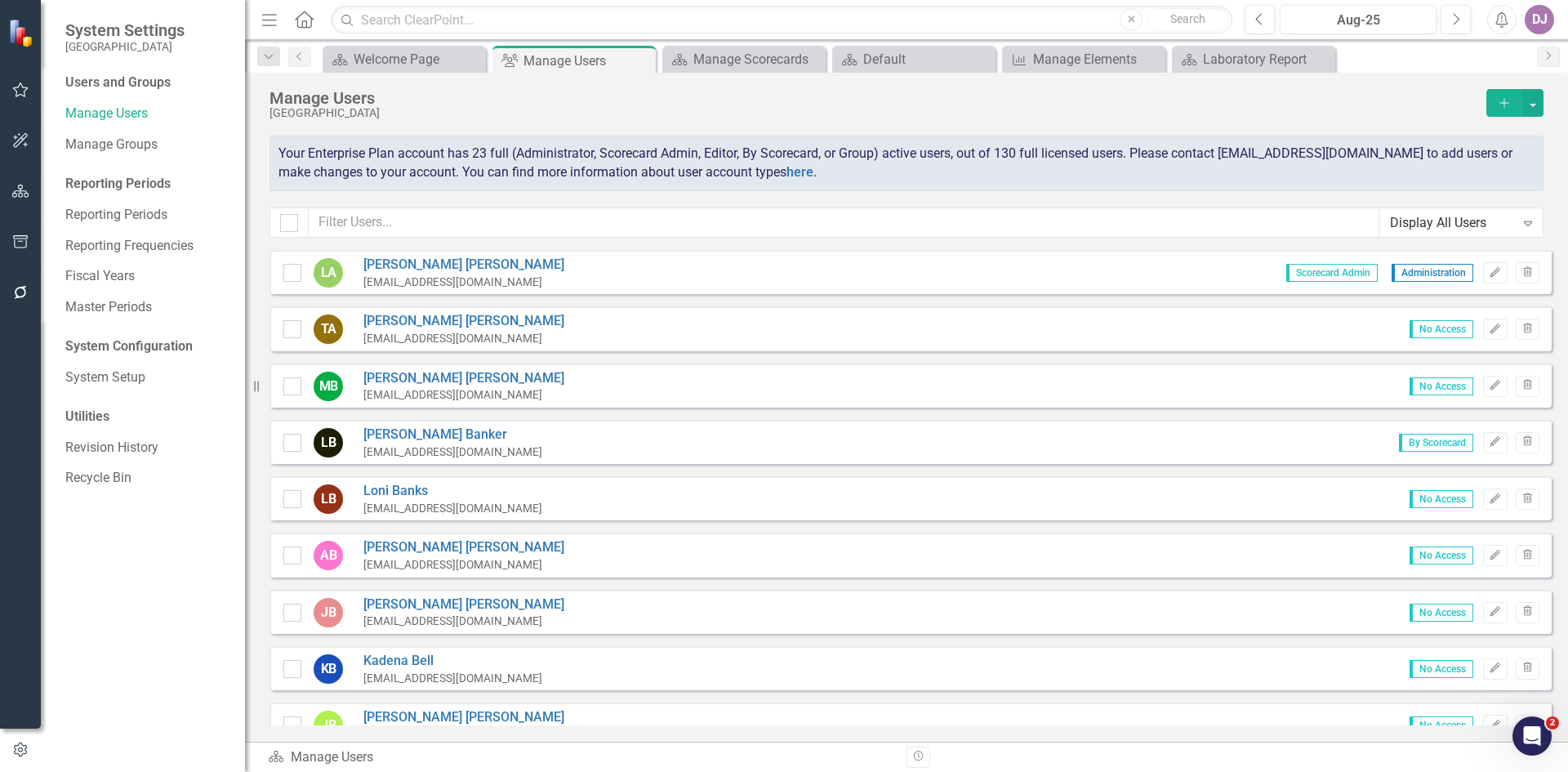
click at [1528, 222] on icon "Expand" at bounding box center [1528, 223] width 16 height 13
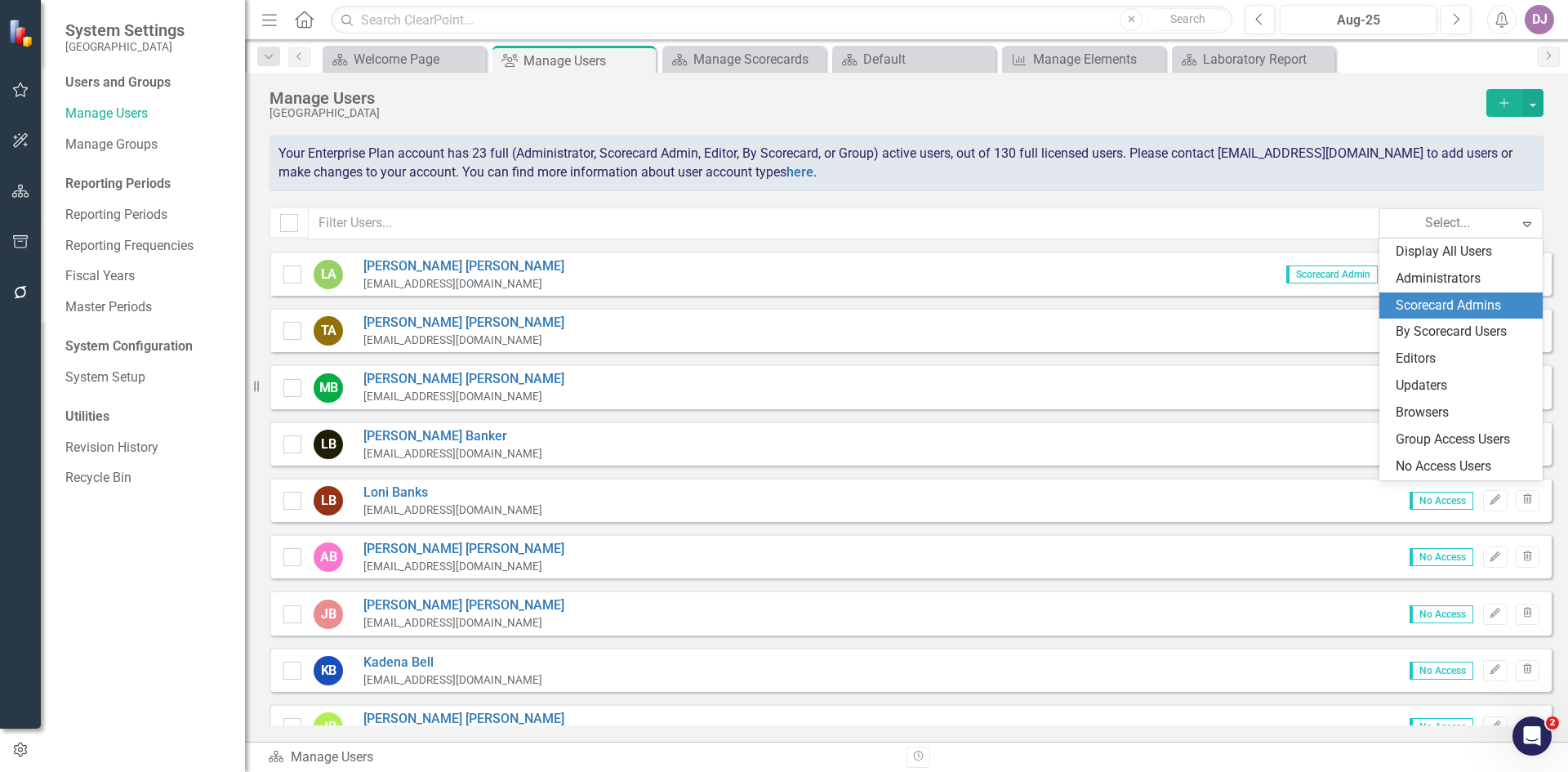
click at [1492, 296] on div "Scorecard Admins" at bounding box center [1464, 306] width 137 height 19
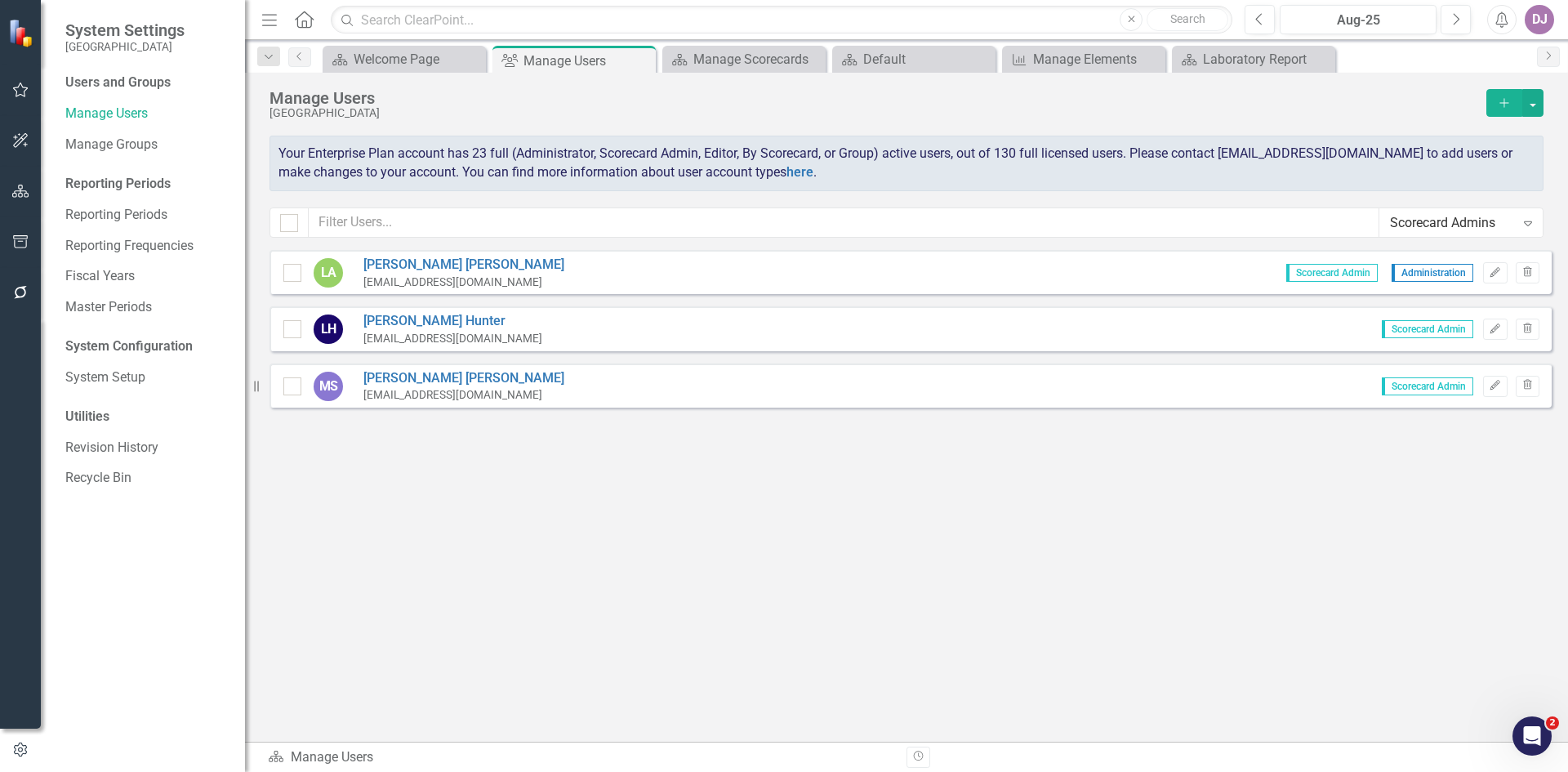
click at [1534, 221] on icon "Expand" at bounding box center [1528, 223] width 16 height 13
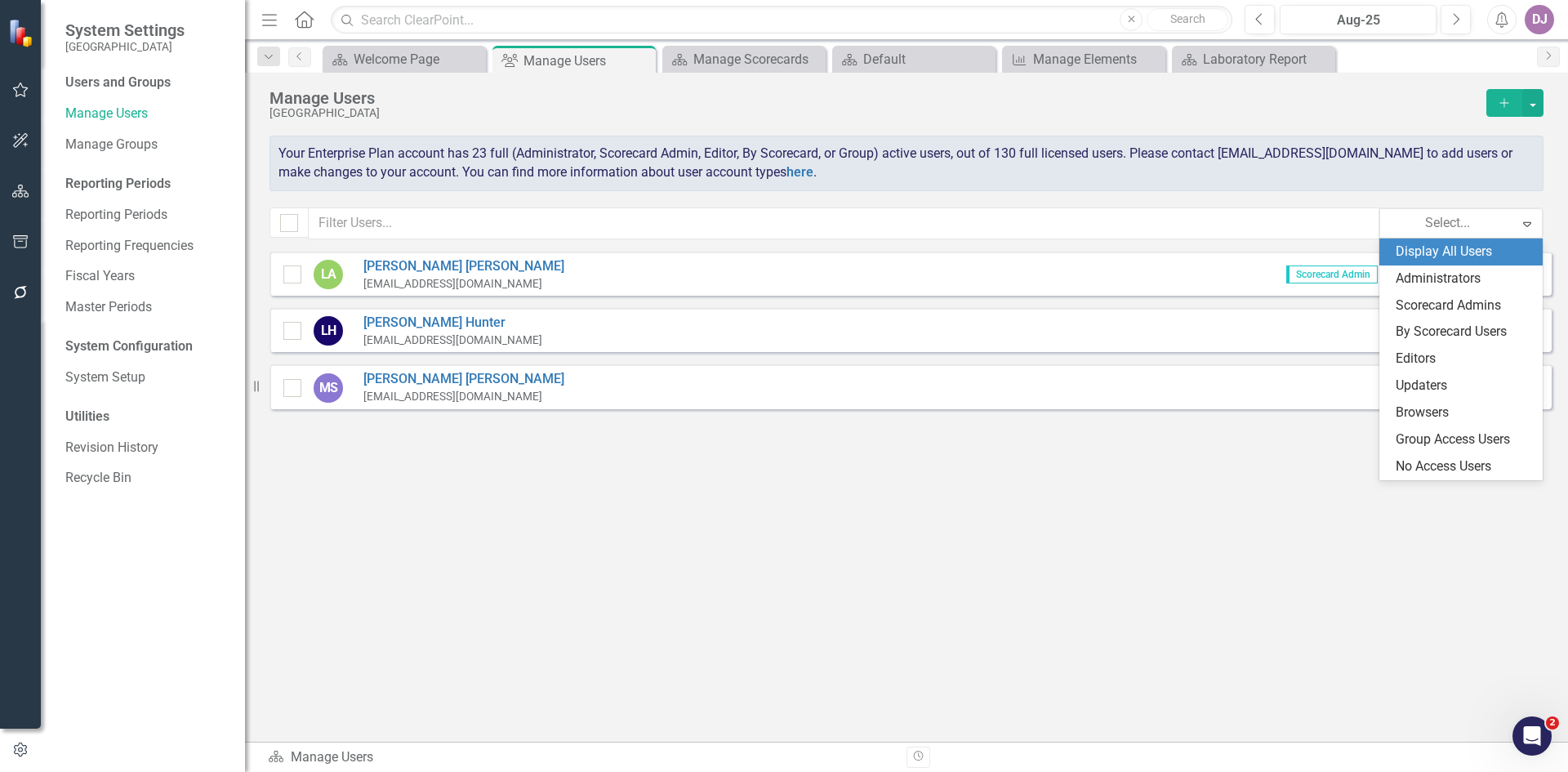
click at [1485, 250] on div "Display All Users" at bounding box center [1464, 252] width 137 height 19
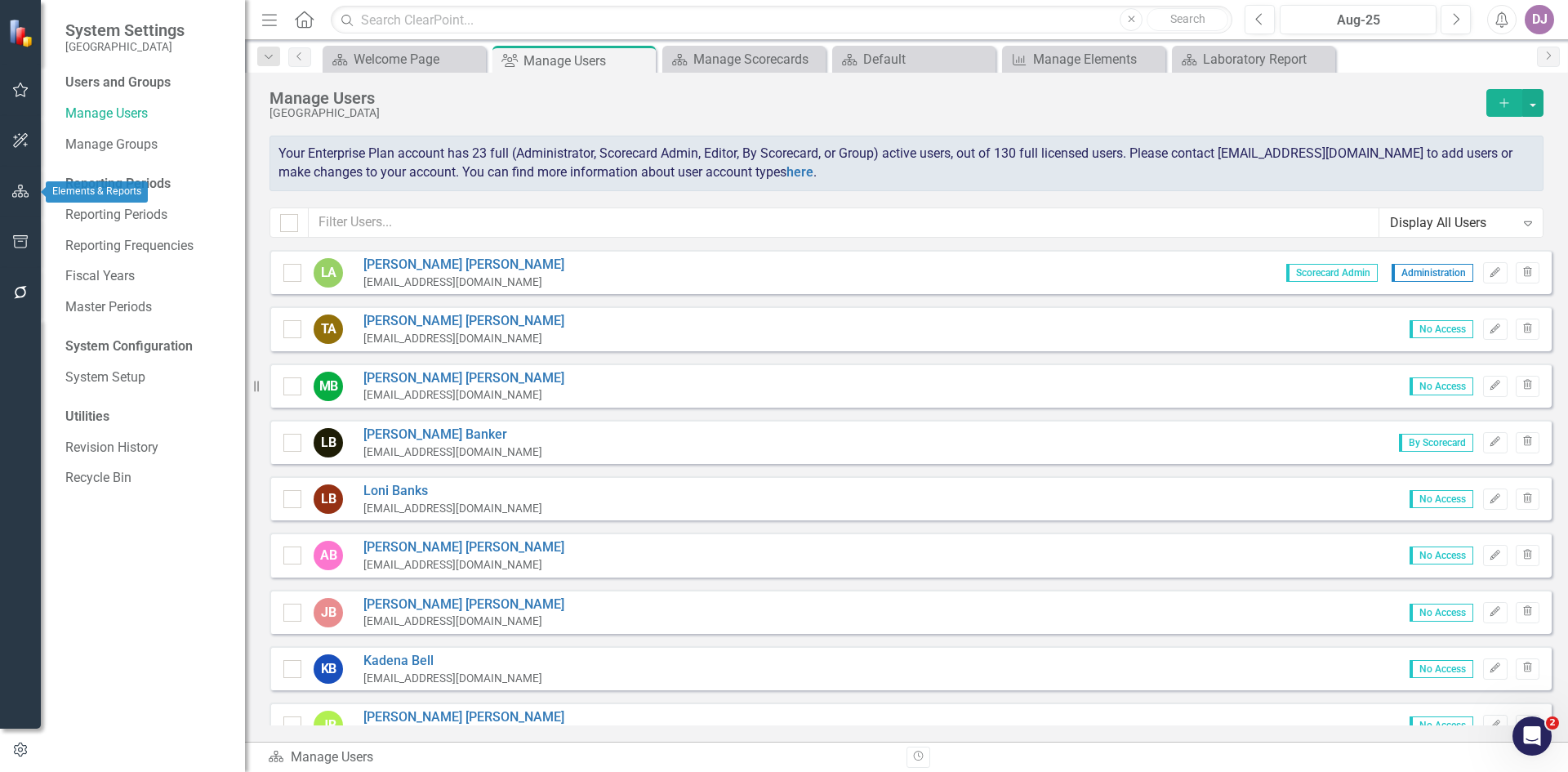
click at [17, 189] on icon "button" at bounding box center [21, 191] width 17 height 13
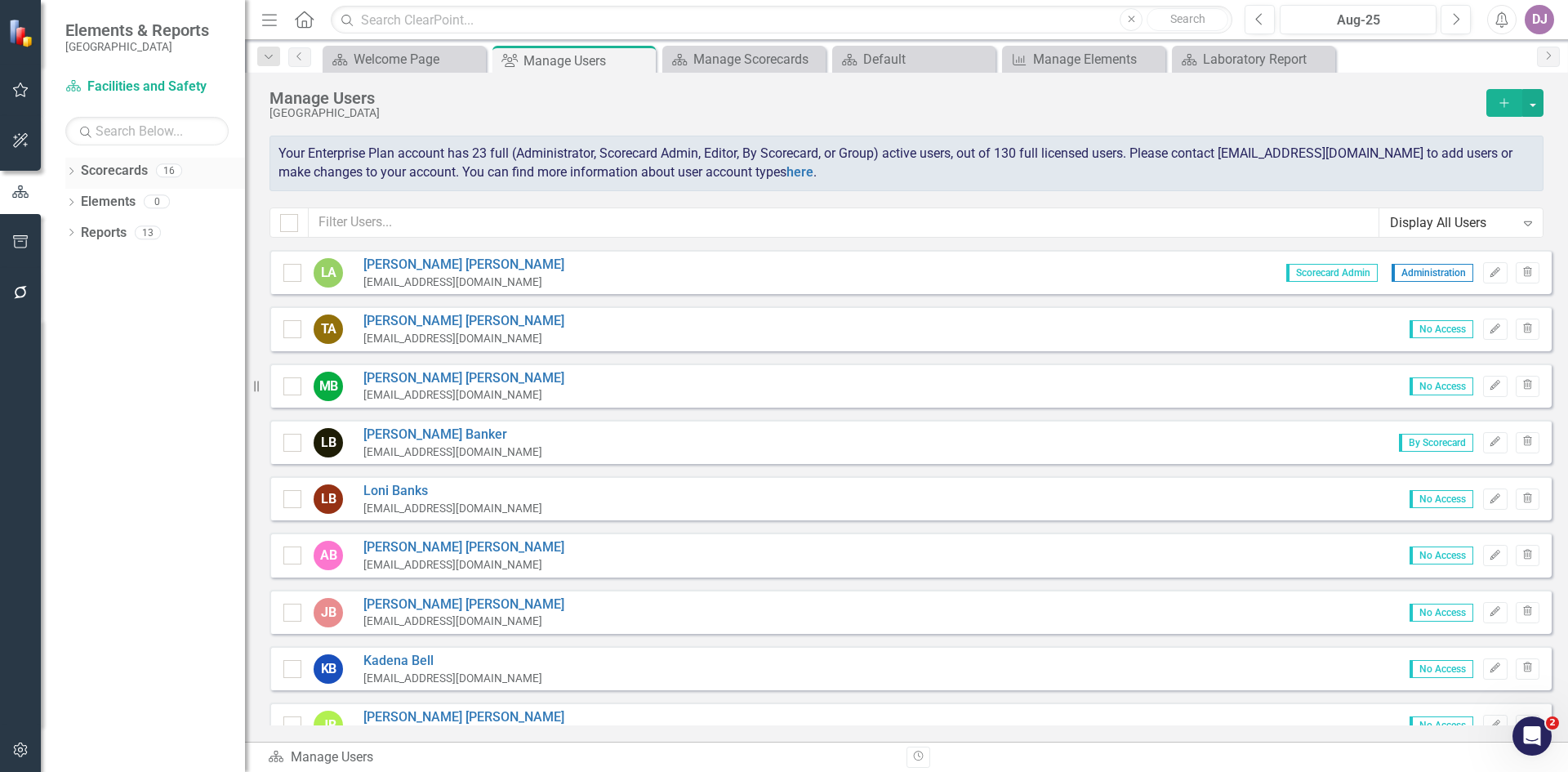
click at [130, 167] on link "Scorecards" at bounding box center [114, 171] width 67 height 19
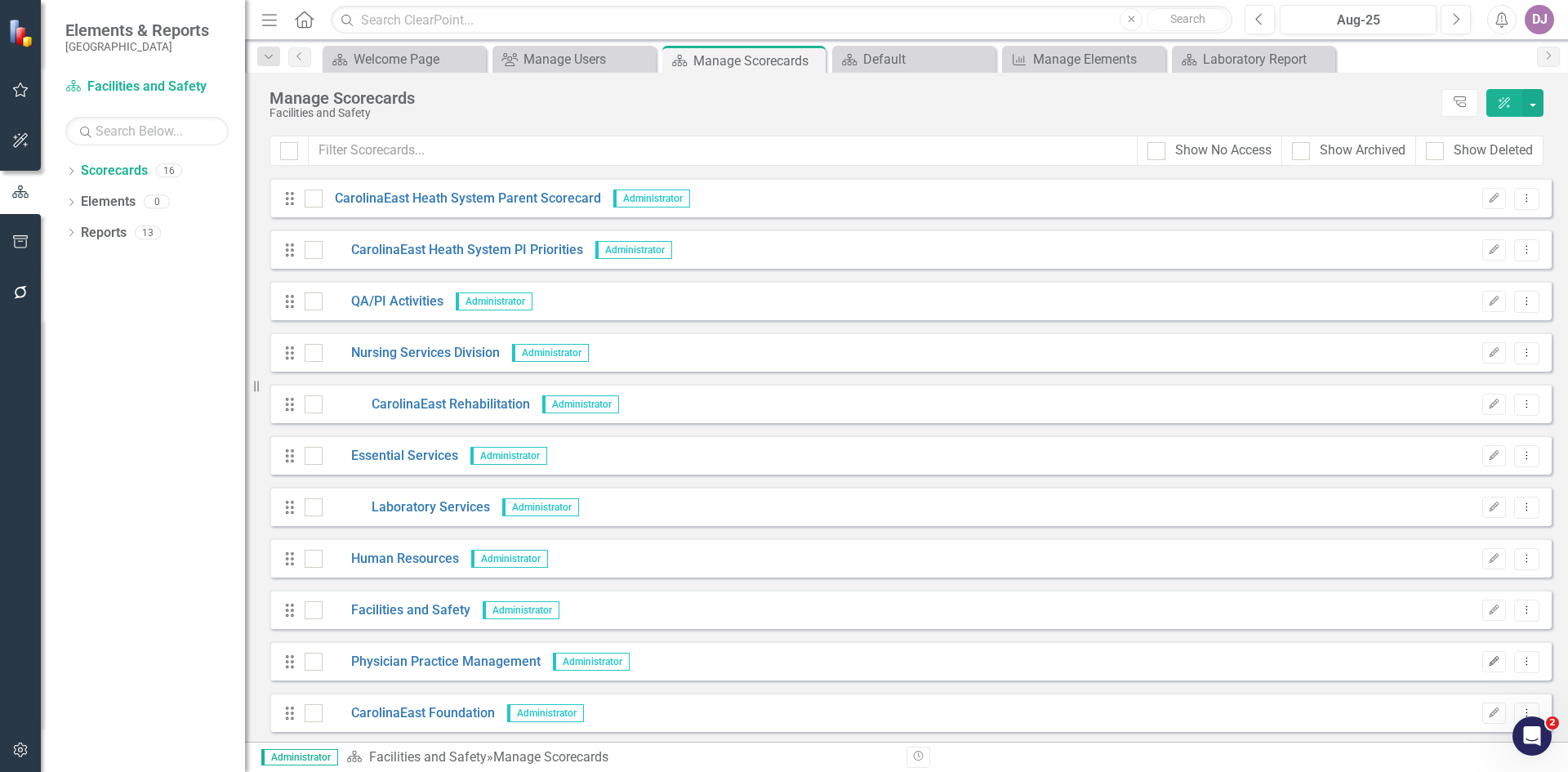
click at [1489, 658] on button "Edit" at bounding box center [1494, 661] width 24 height 21
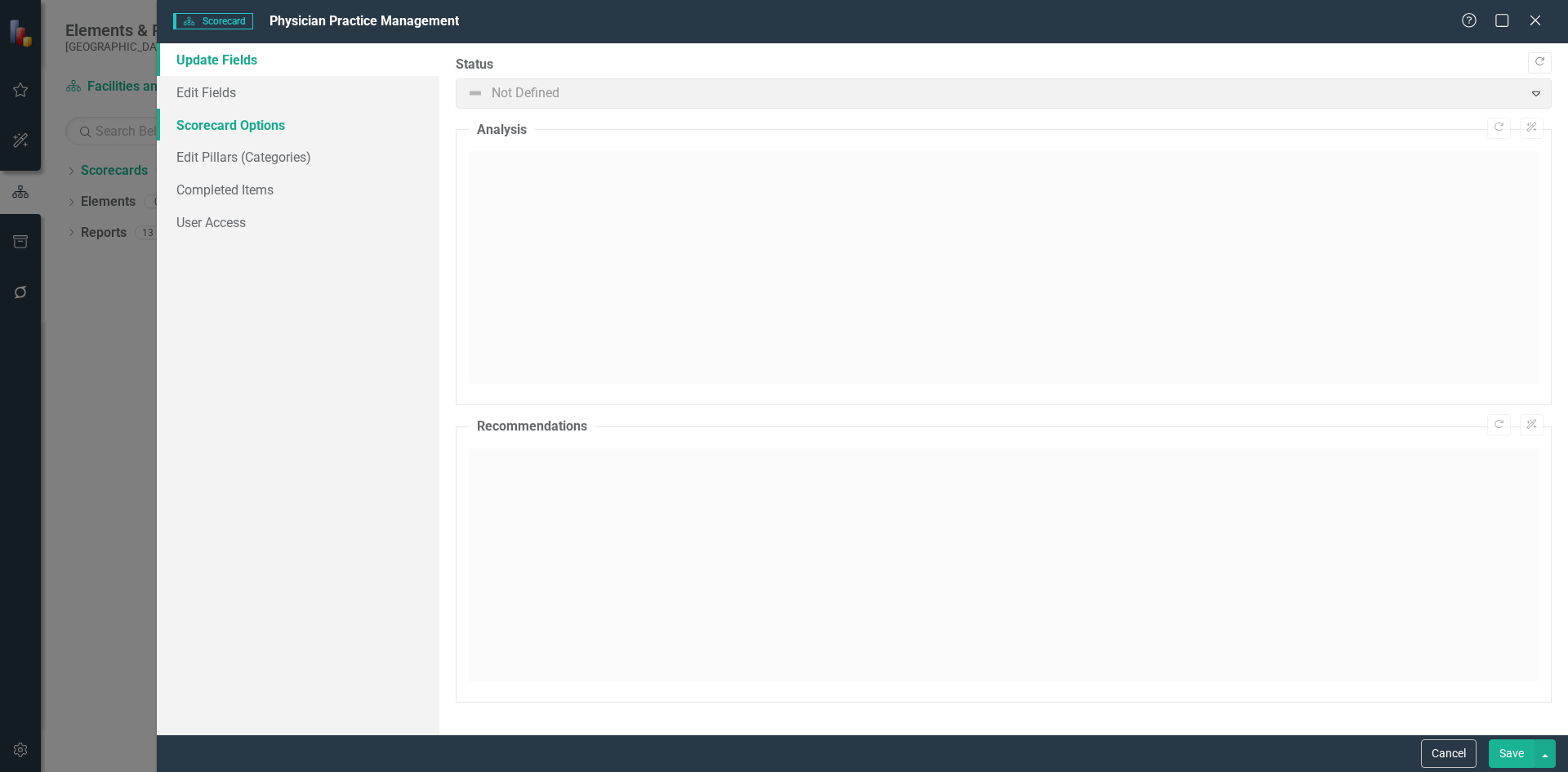
click at [244, 125] on link "Scorecard Options" at bounding box center [298, 125] width 283 height 33
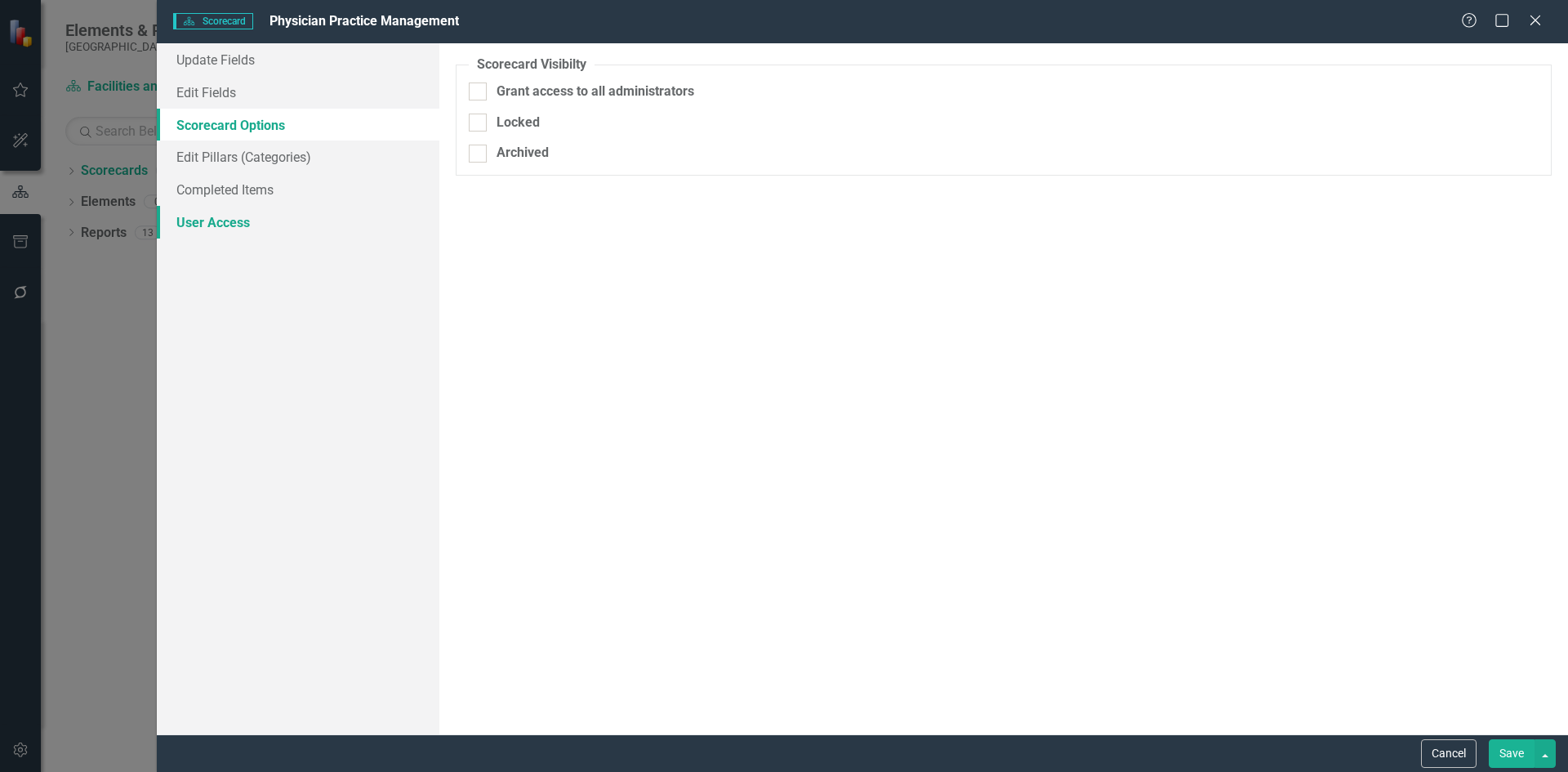
click at [219, 218] on link "User Access" at bounding box center [298, 222] width 283 height 33
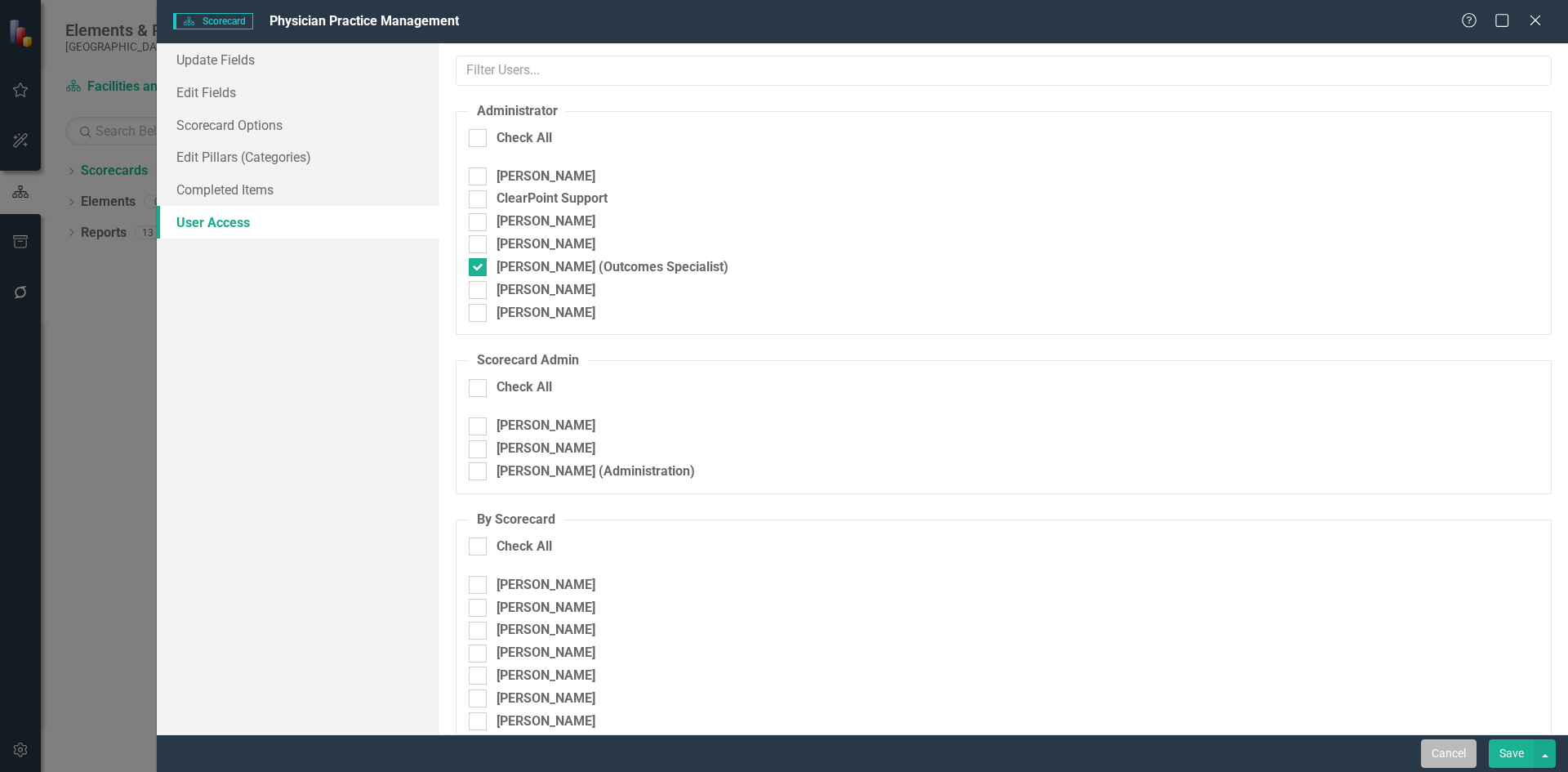
click at [1437, 756] on button "Cancel" at bounding box center [1448, 753] width 56 height 29
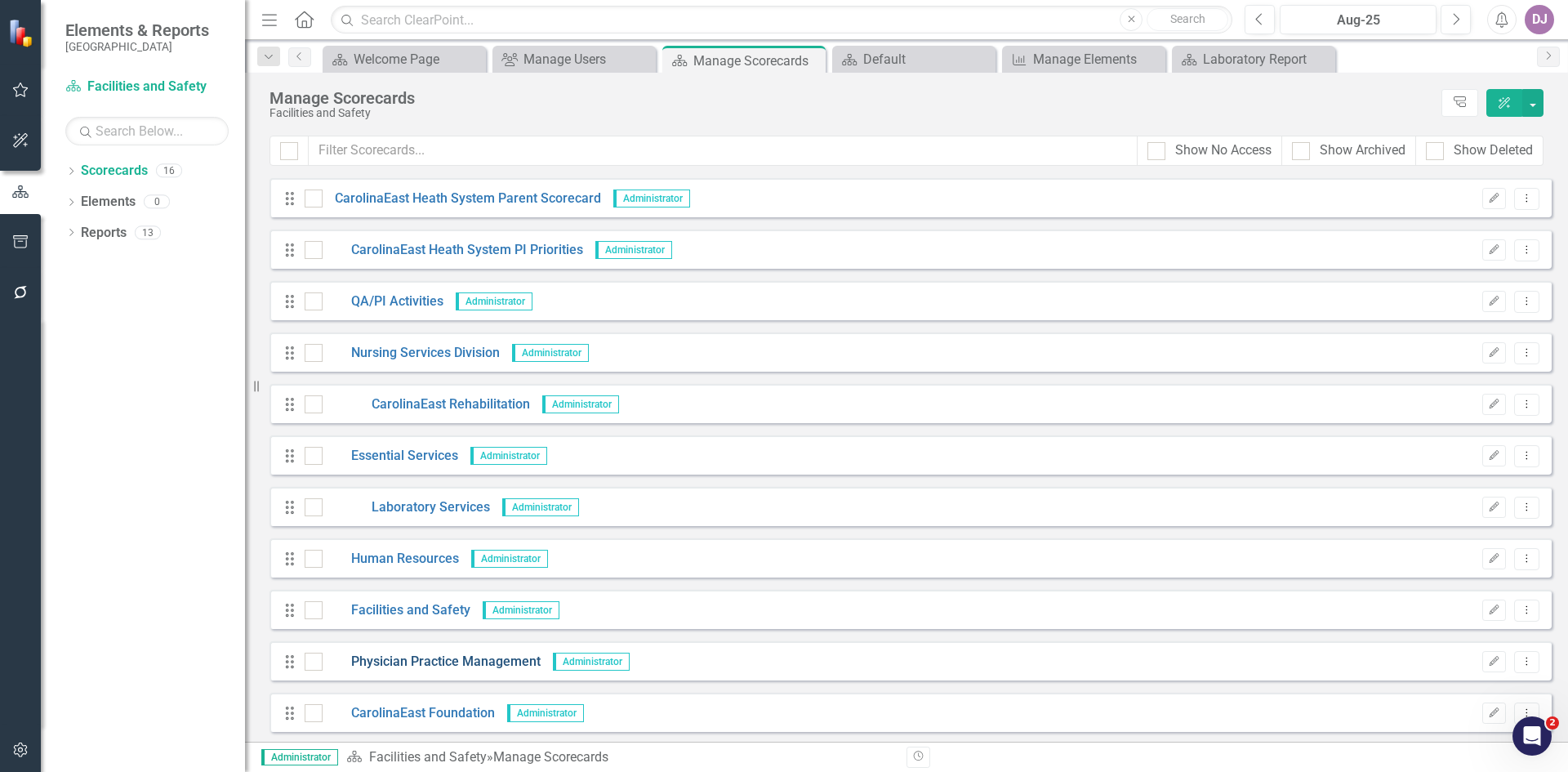
click at [486, 665] on link "Physician Practice Management" at bounding box center [431, 662] width 218 height 19
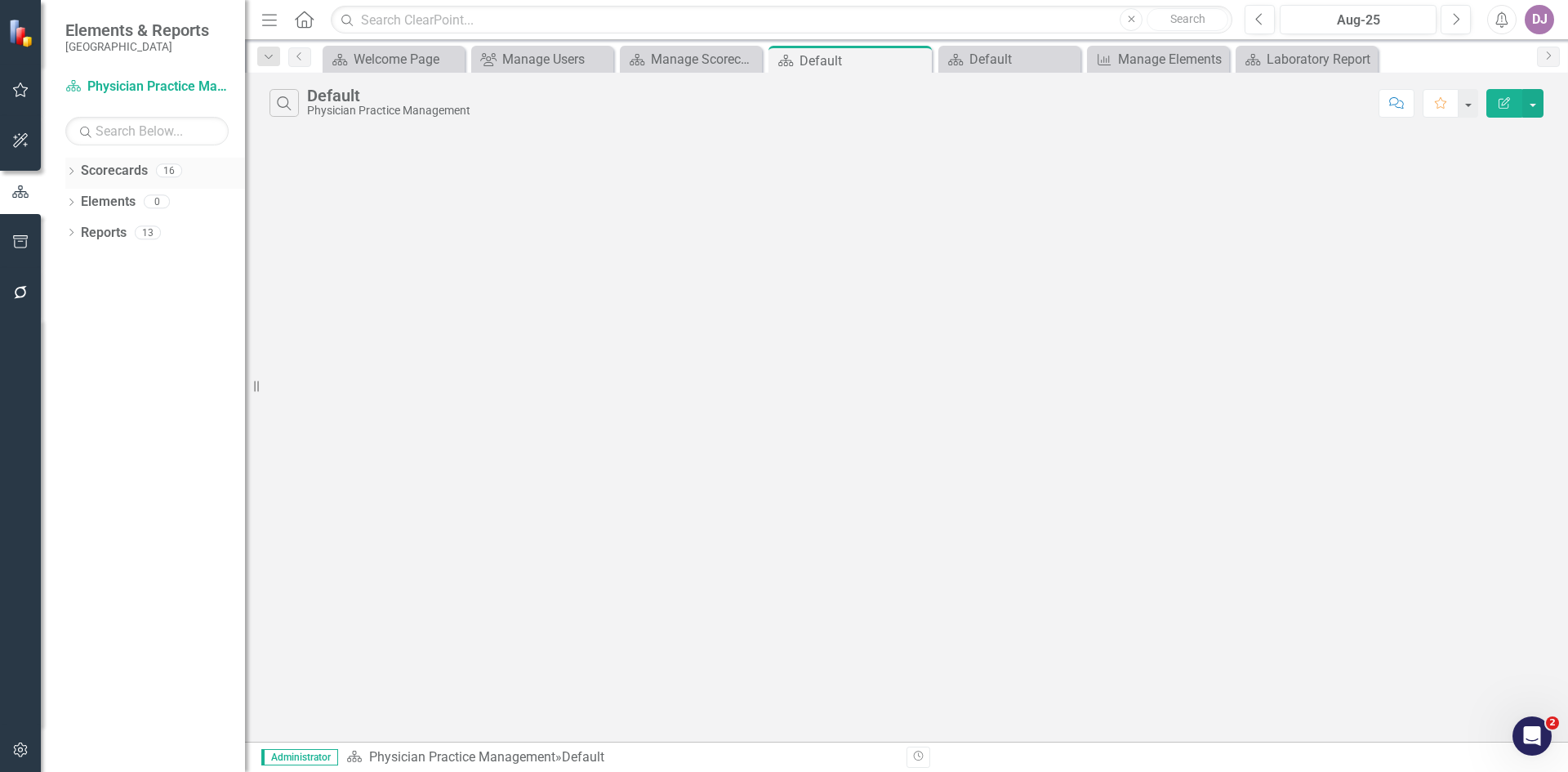
click at [125, 163] on link "Scorecards" at bounding box center [114, 171] width 67 height 19
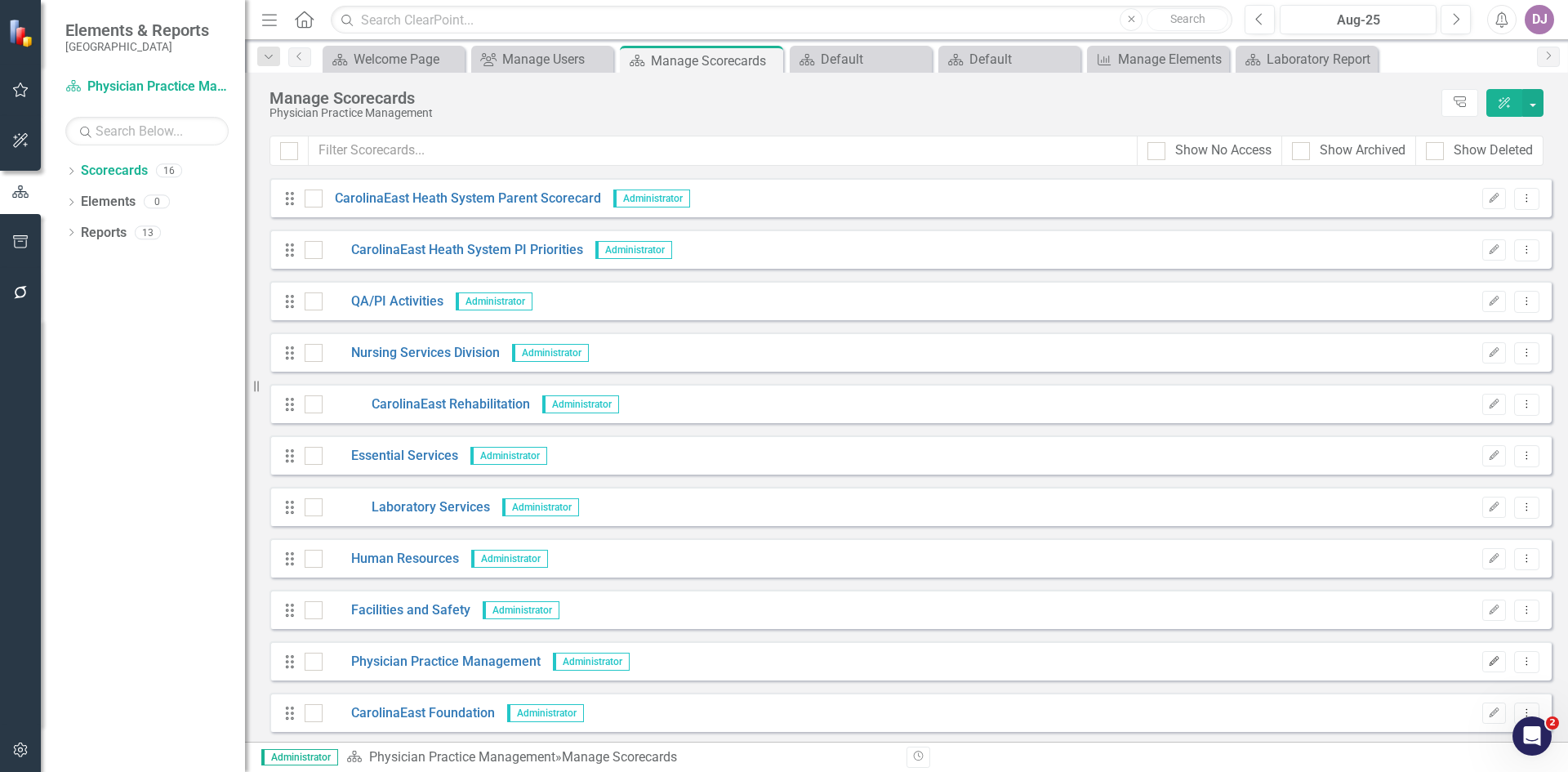
click at [1490, 661] on icon "button" at bounding box center [1495, 661] width 10 height 10
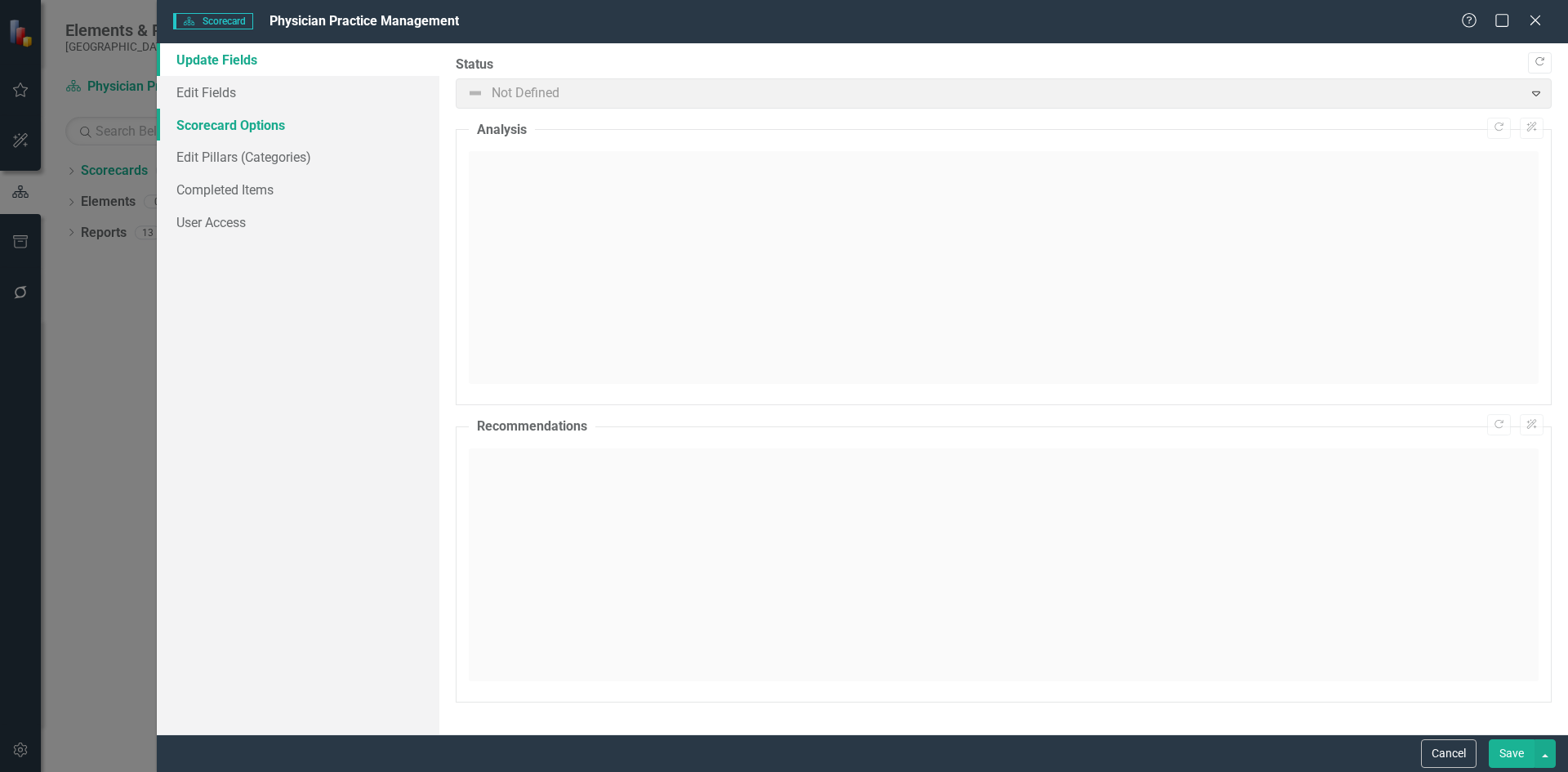
click at [253, 120] on link "Scorecard Options" at bounding box center [298, 125] width 283 height 33
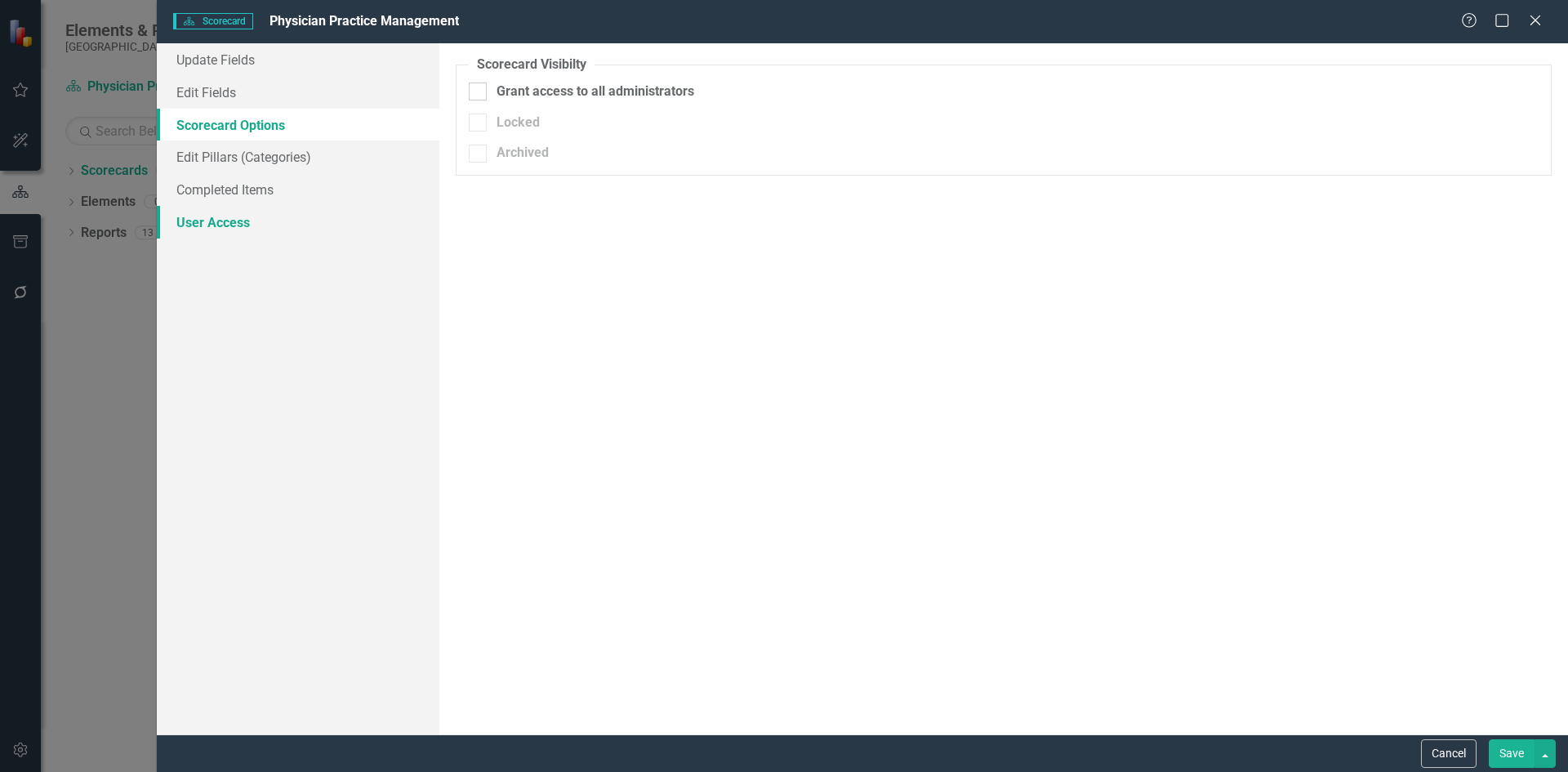
click at [219, 230] on link "User Access" at bounding box center [298, 222] width 283 height 33
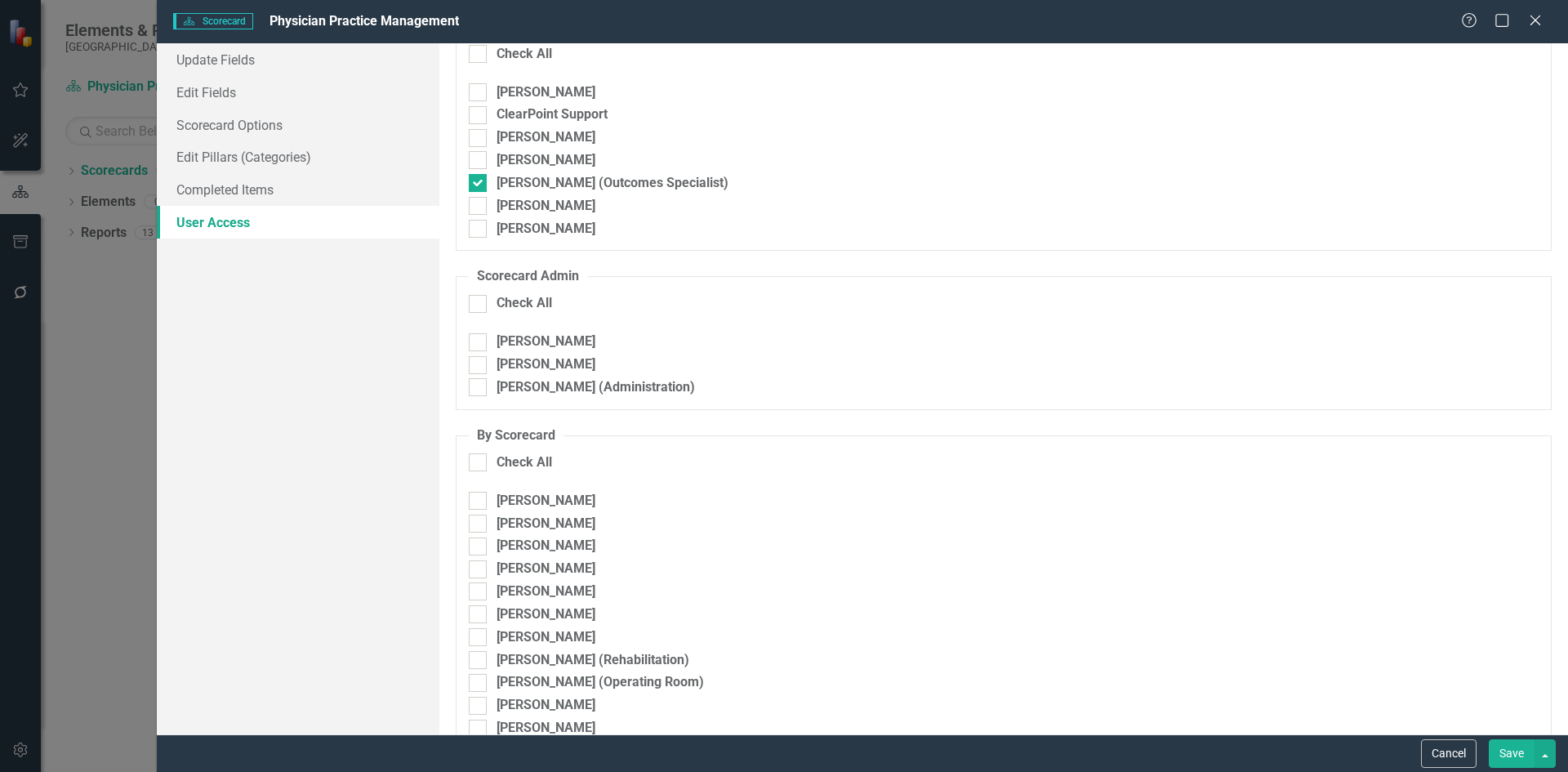
scroll to position [180, 0]
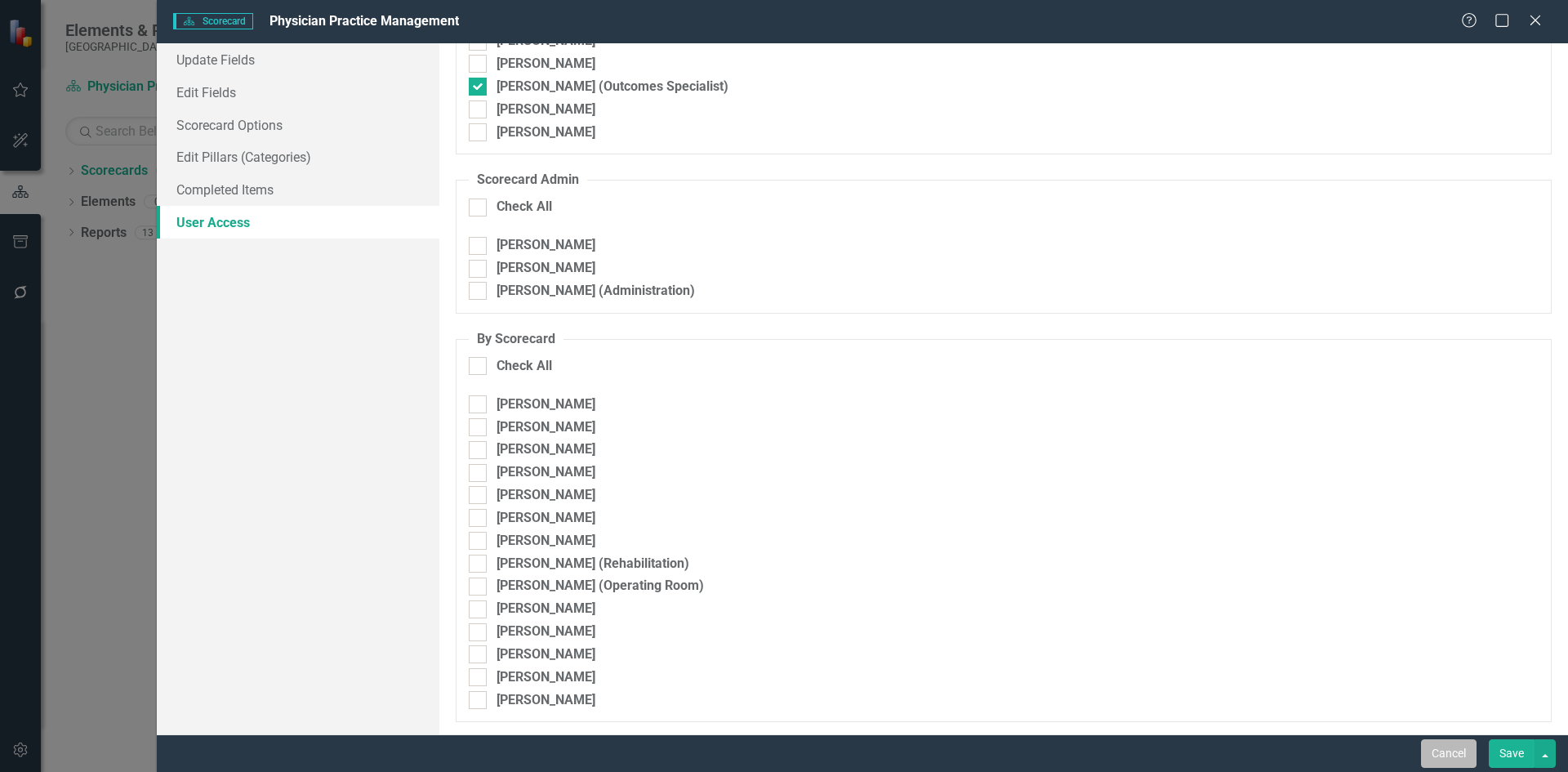
click at [1448, 759] on button "Cancel" at bounding box center [1448, 753] width 56 height 29
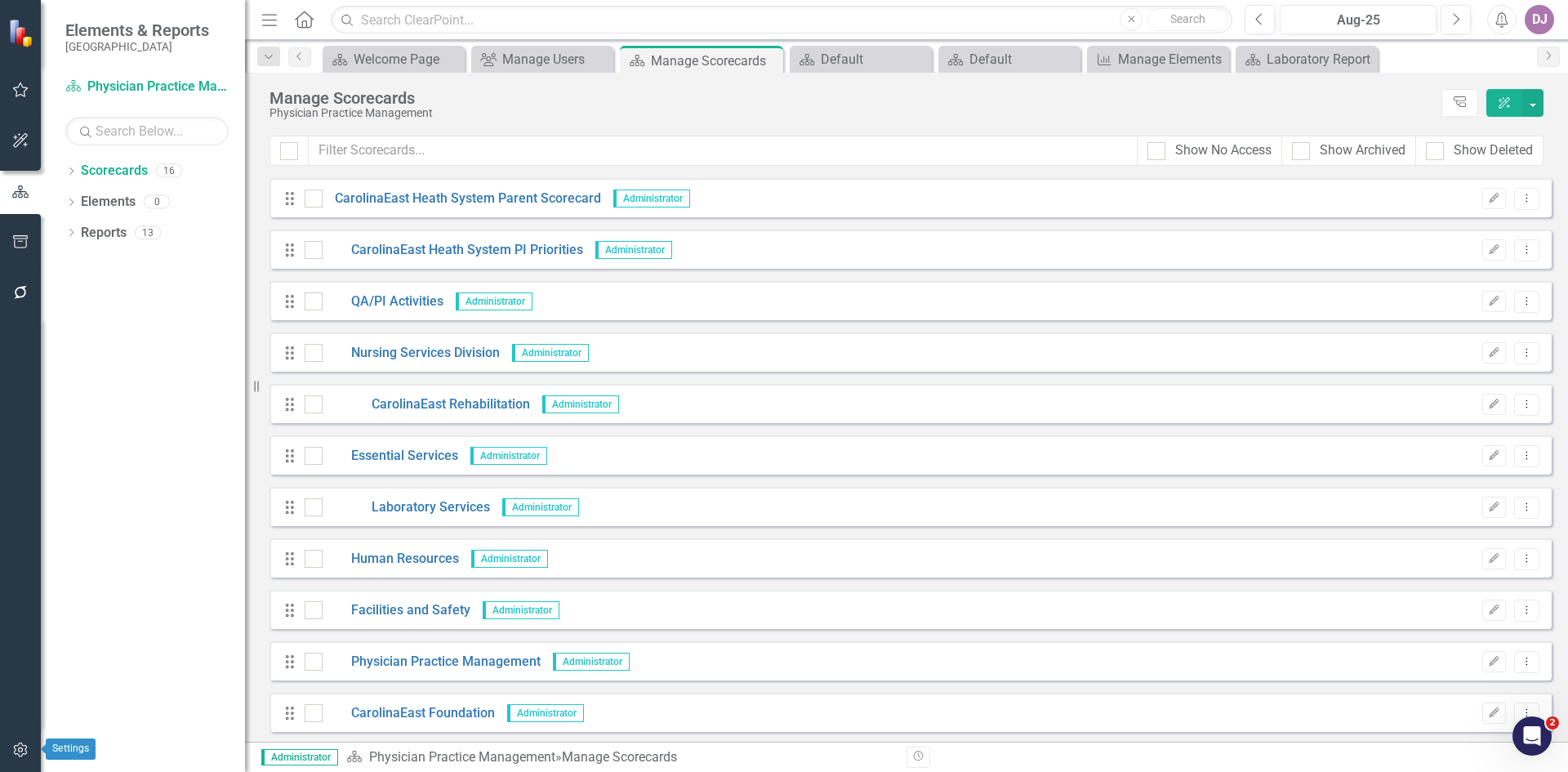
click at [21, 750] on icon "button" at bounding box center [21, 750] width 17 height 13
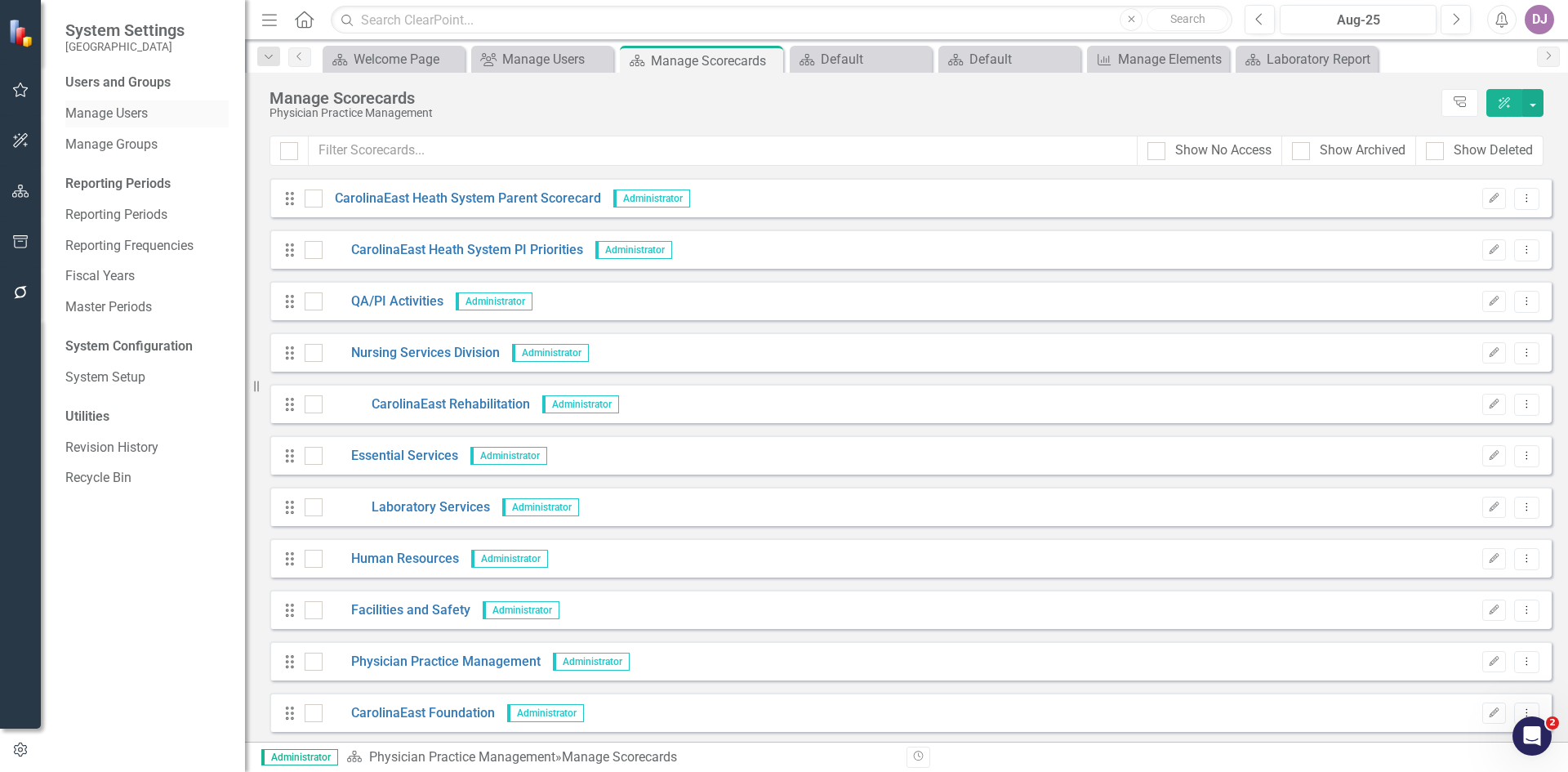
click at [144, 115] on link "Manage Users" at bounding box center [147, 114] width 163 height 19
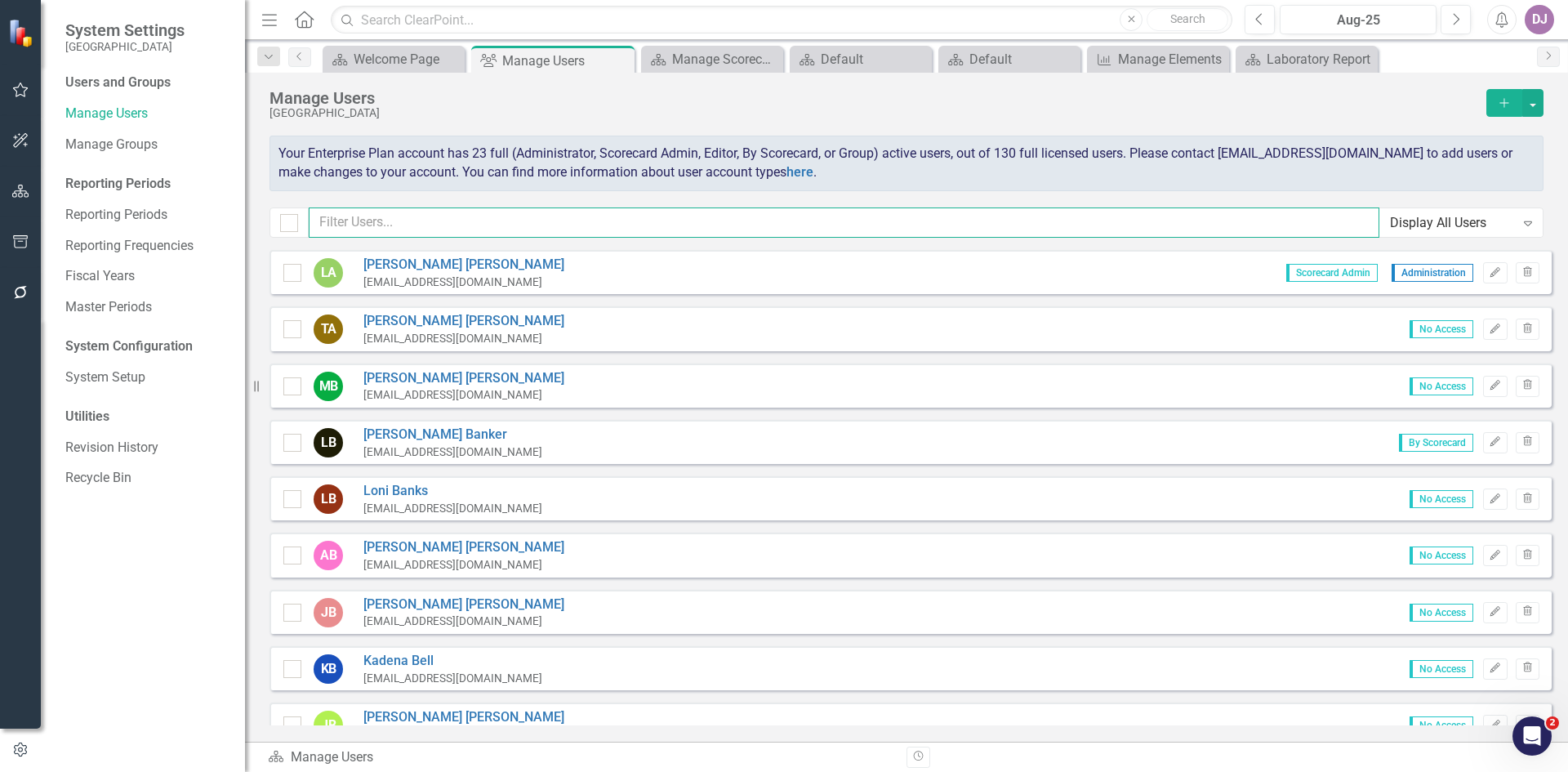
click at [394, 216] on input "text" at bounding box center [844, 222] width 1071 height 30
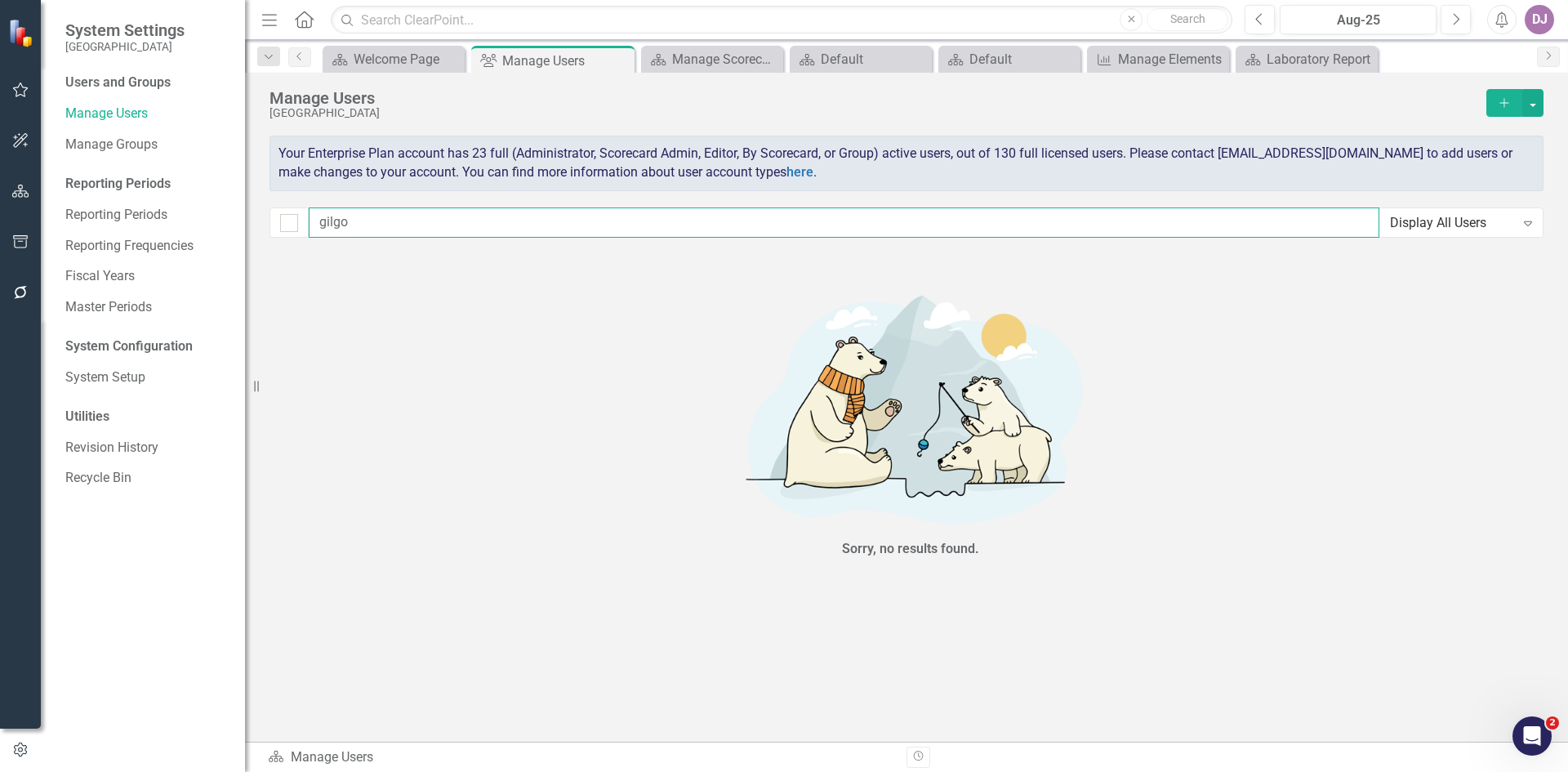
drag, startPoint x: 359, startPoint y: 225, endPoint x: 318, endPoint y: 231, distance: 41.4
click at [318, 231] on input "gilgo" at bounding box center [844, 222] width 1071 height 30
click at [98, 111] on link "Manage Users" at bounding box center [147, 114] width 163 height 19
click at [1533, 221] on icon "Expand" at bounding box center [1528, 223] width 16 height 13
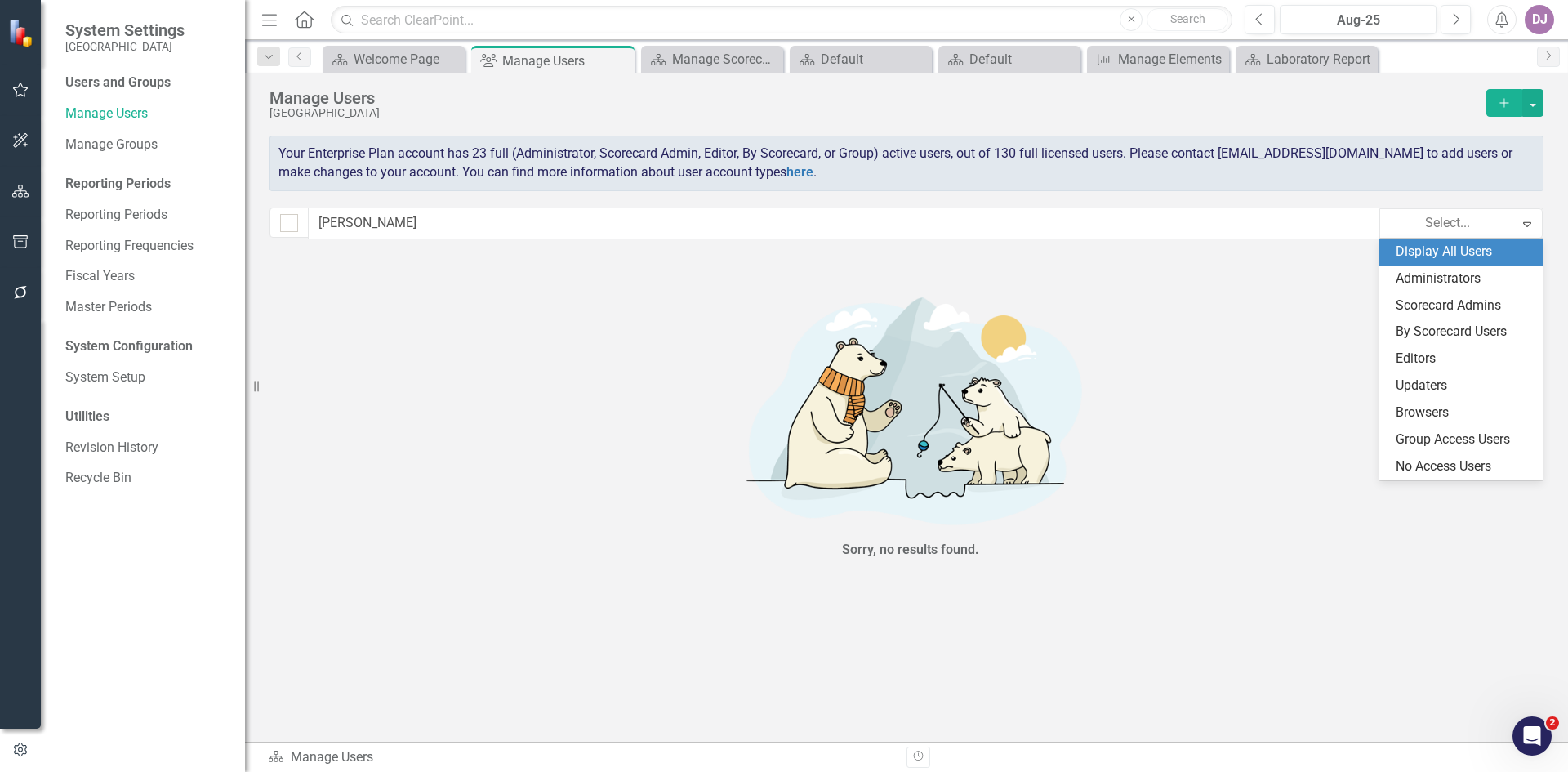
click at [1487, 256] on div "Display All Users" at bounding box center [1464, 252] width 137 height 19
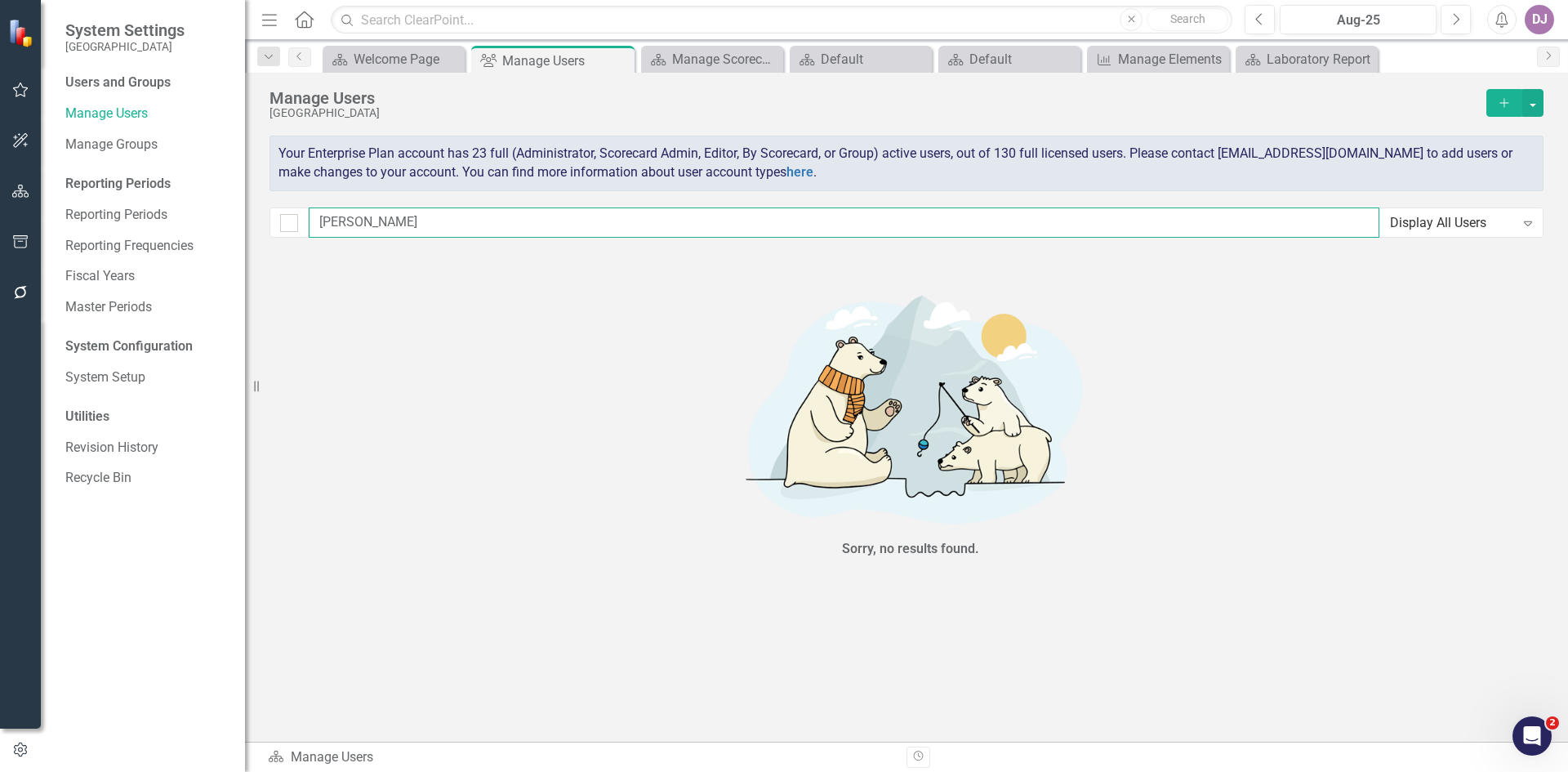
drag, startPoint x: 381, startPoint y: 218, endPoint x: 295, endPoint y: 234, distance: 87.5
click at [295, 234] on div "murr Display All Users Expand" at bounding box center [906, 222] width 1274 height 30
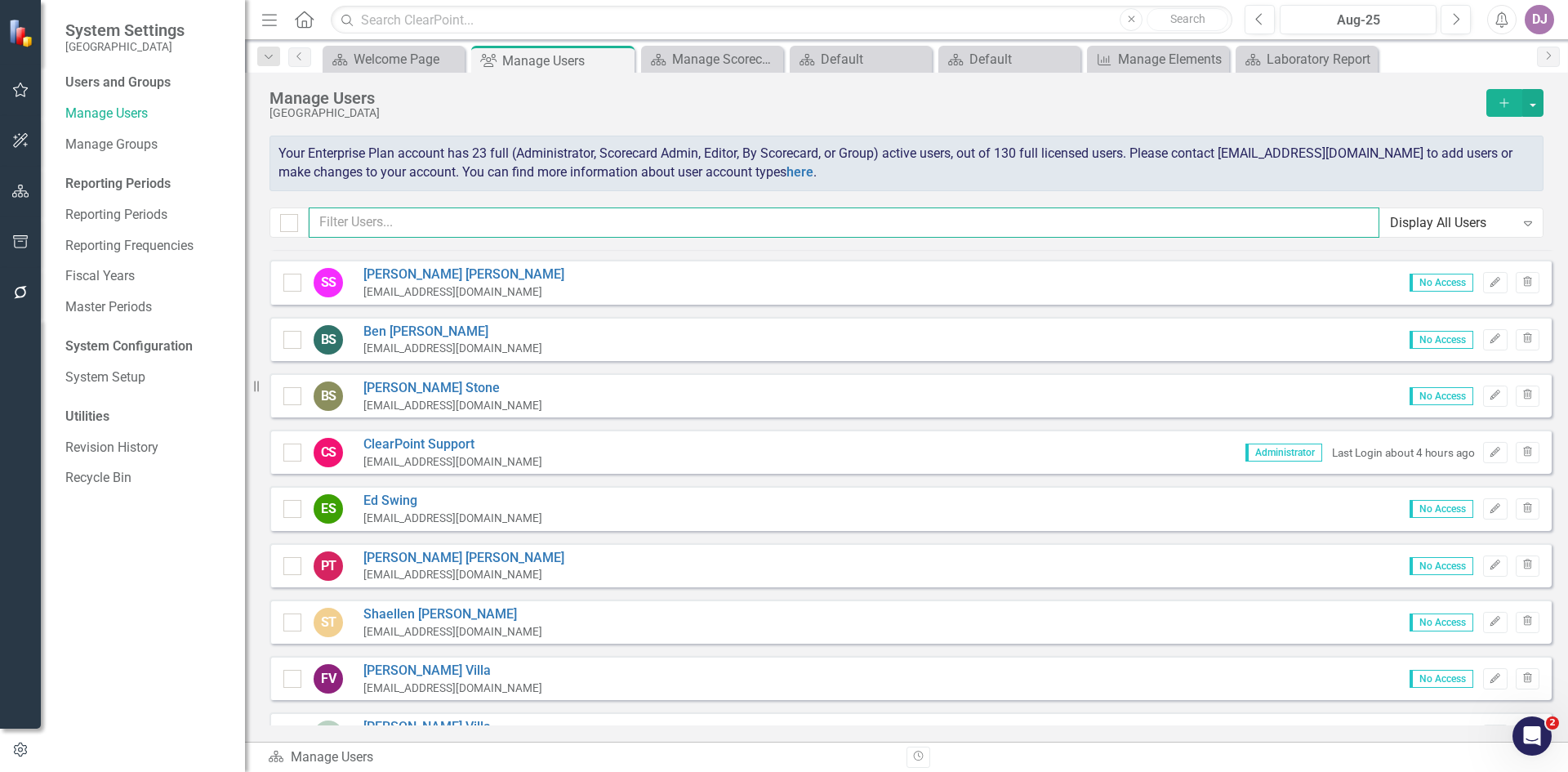
scroll to position [6193, 0]
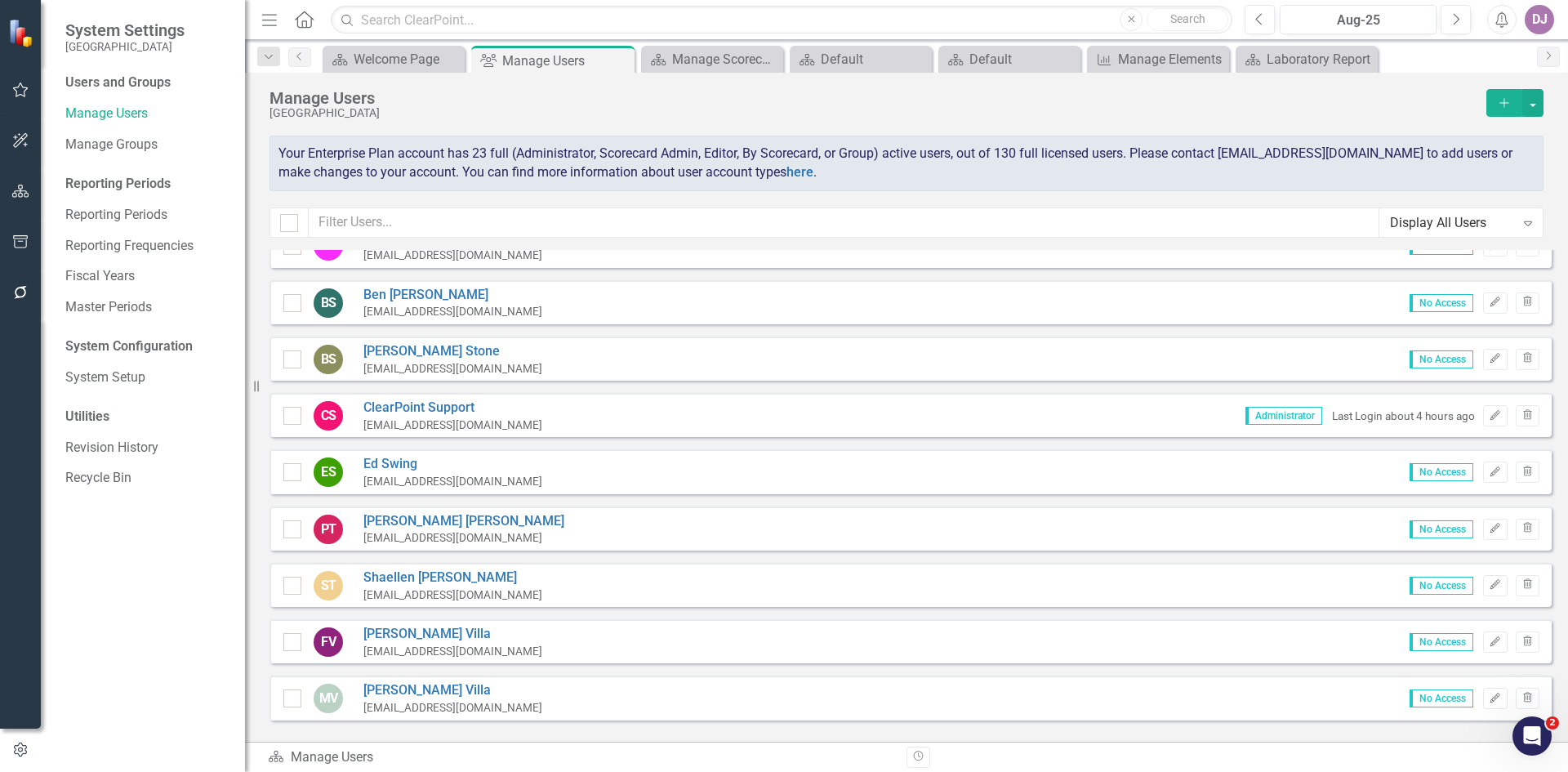
click at [1502, 691] on div "No Access Edit Trash" at bounding box center [1468, 698] width 142 height 21
drag, startPoint x: 1502, startPoint y: 691, endPoint x: 1567, endPoint y: 346, distance: 351.1
click at [1567, 346] on div "Sorry, no results found. LA Leslie Allen lallen@carolinaeasthealth.com Scorecar…" at bounding box center [906, 487] width 1323 height 476
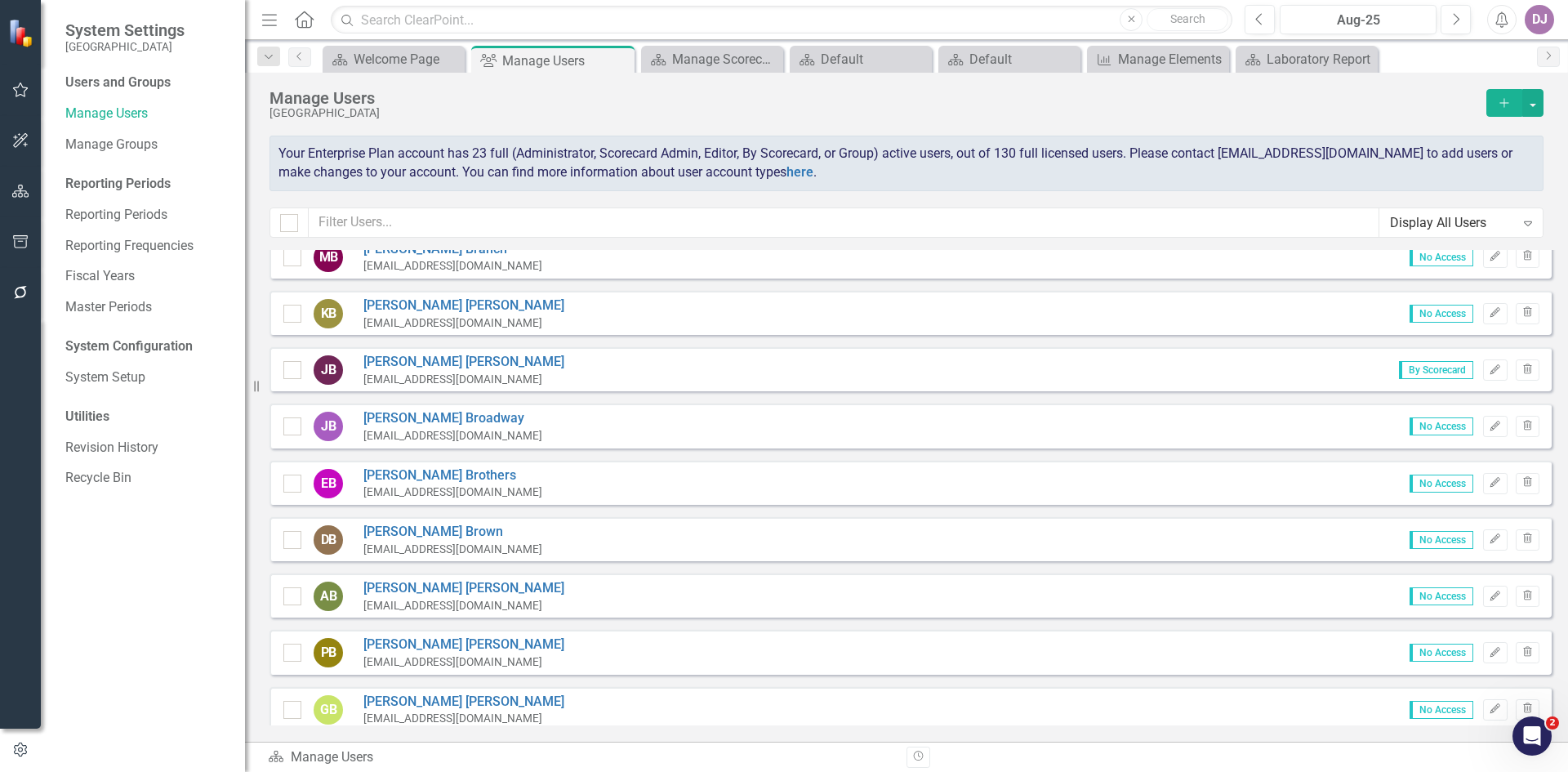
scroll to position [0, 0]
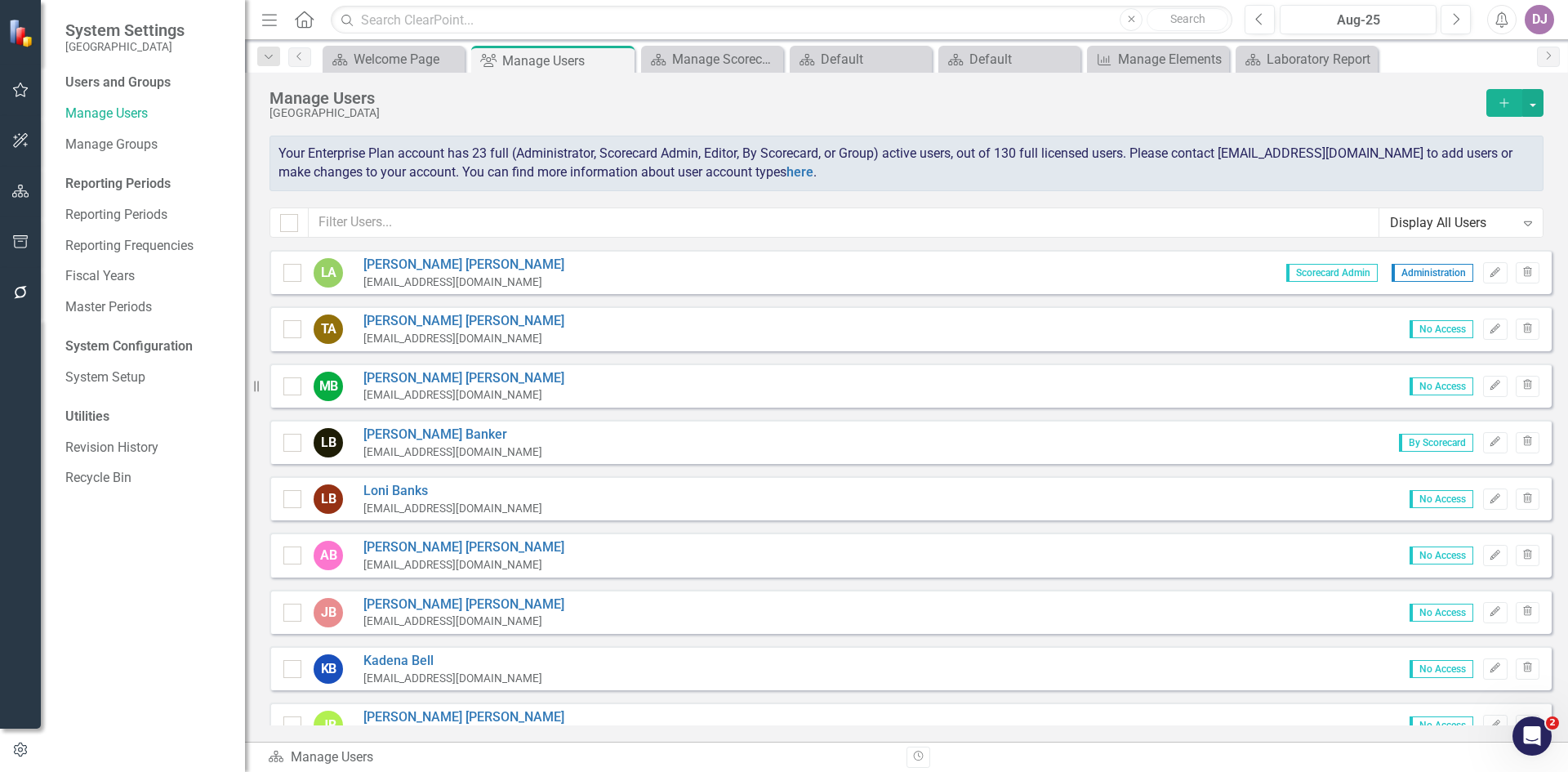
click at [1533, 220] on icon "Expand" at bounding box center [1528, 223] width 16 height 13
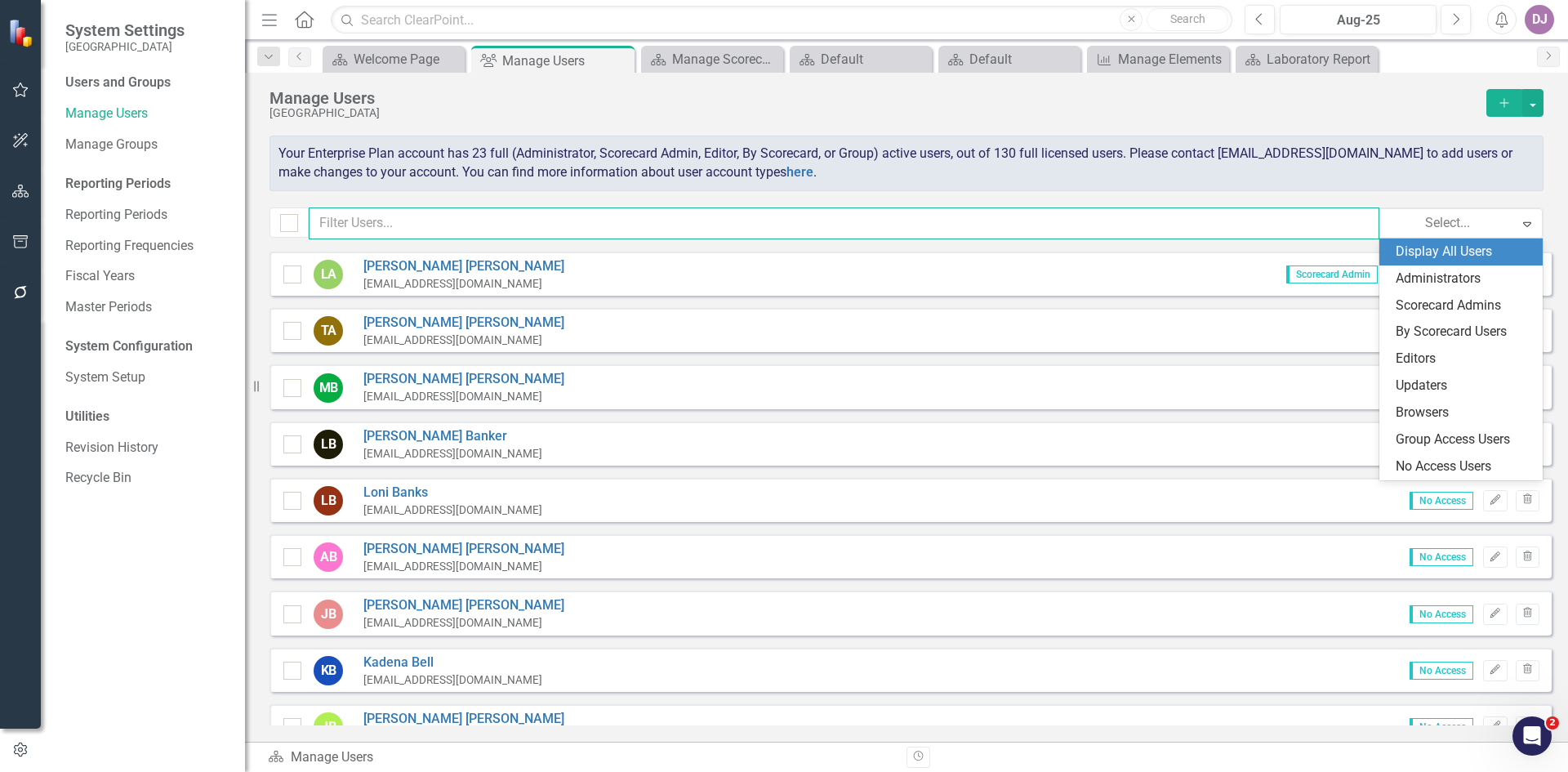
click at [380, 226] on input "text" at bounding box center [844, 223] width 1071 height 32
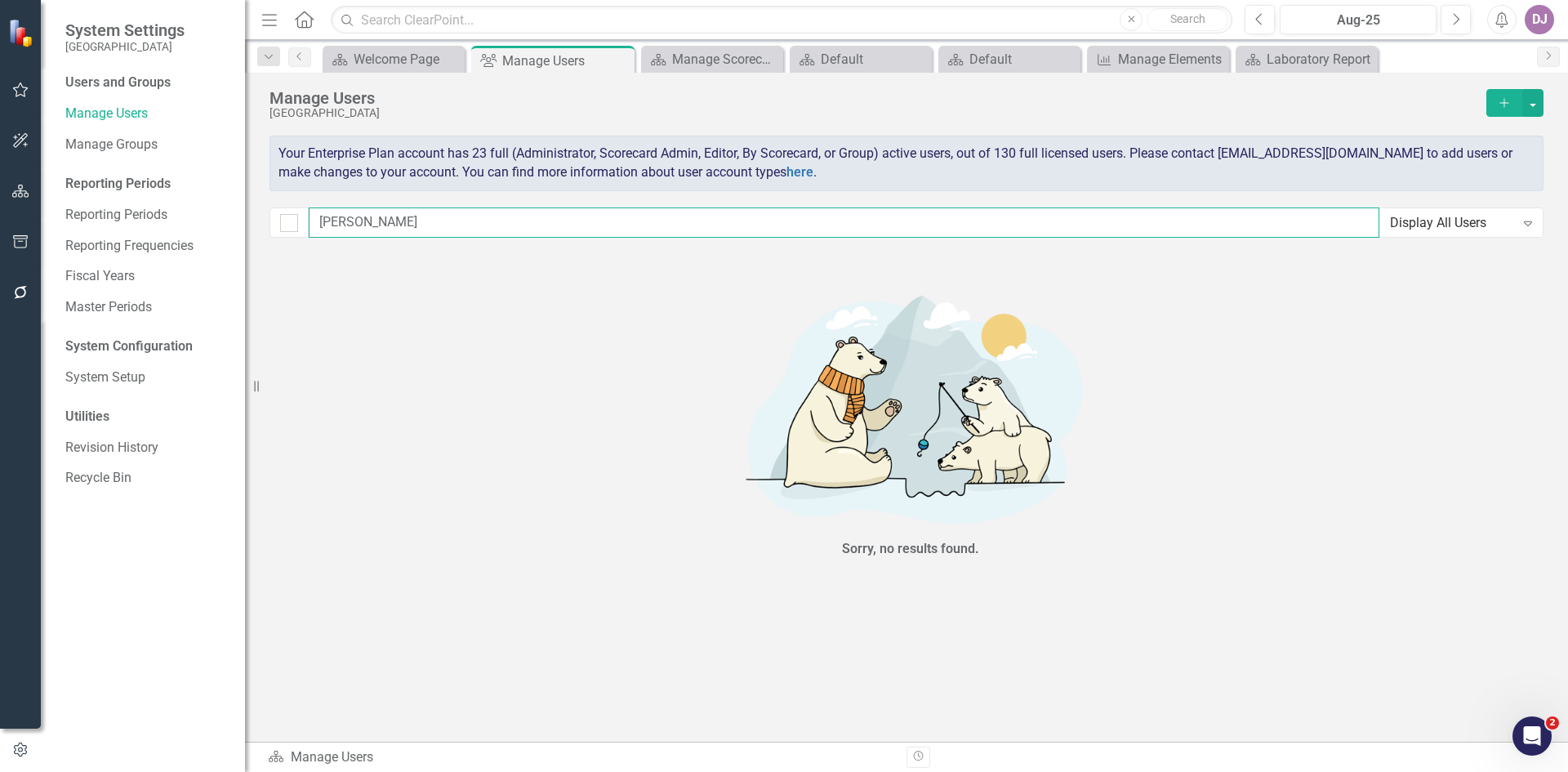
drag, startPoint x: 369, startPoint y: 224, endPoint x: 311, endPoint y: 232, distance: 58.5
click at [311, 232] on input "murray" at bounding box center [844, 222] width 1071 height 30
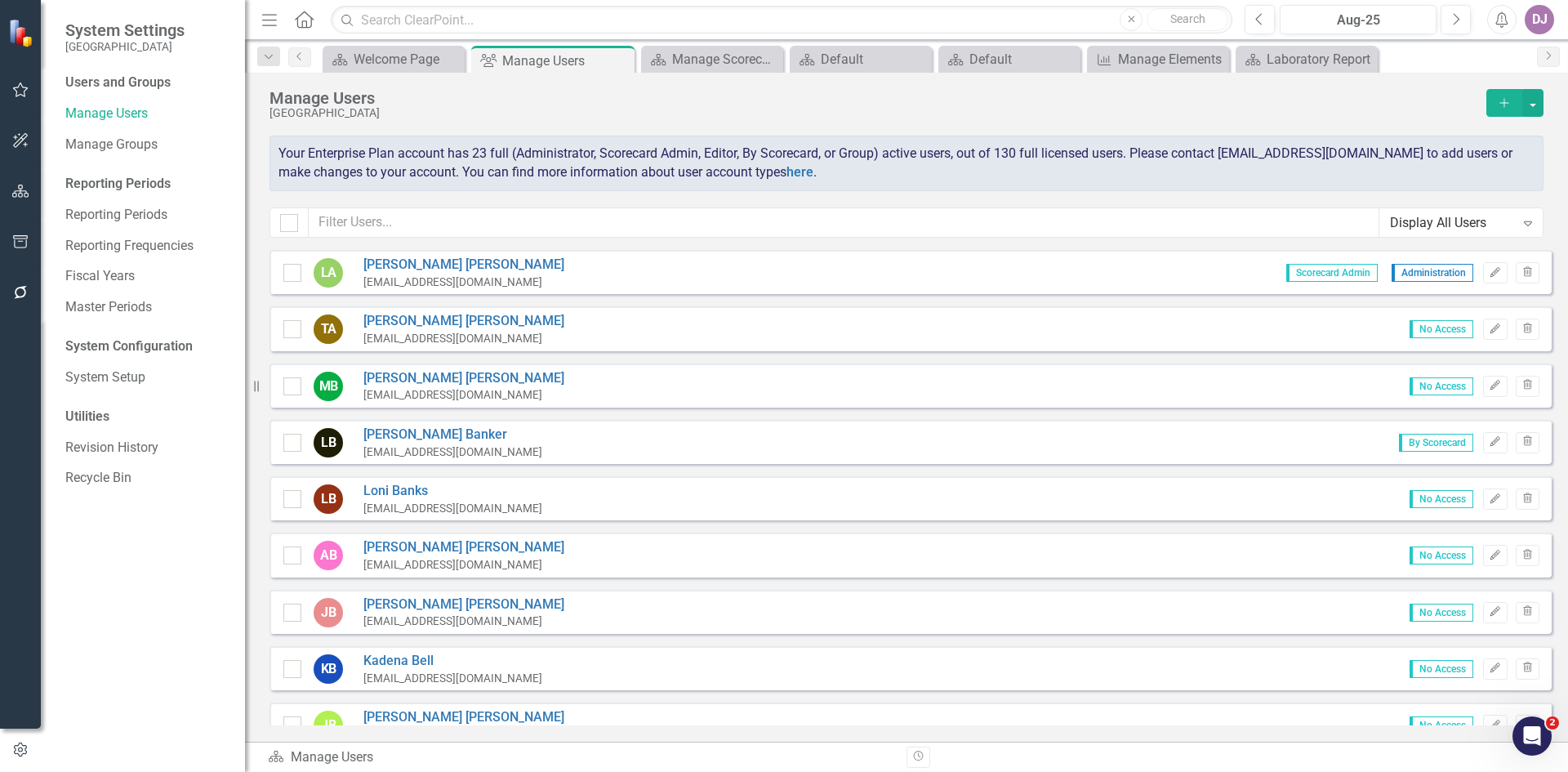
click at [1508, 99] on icon "Add" at bounding box center [1504, 103] width 14 height 12
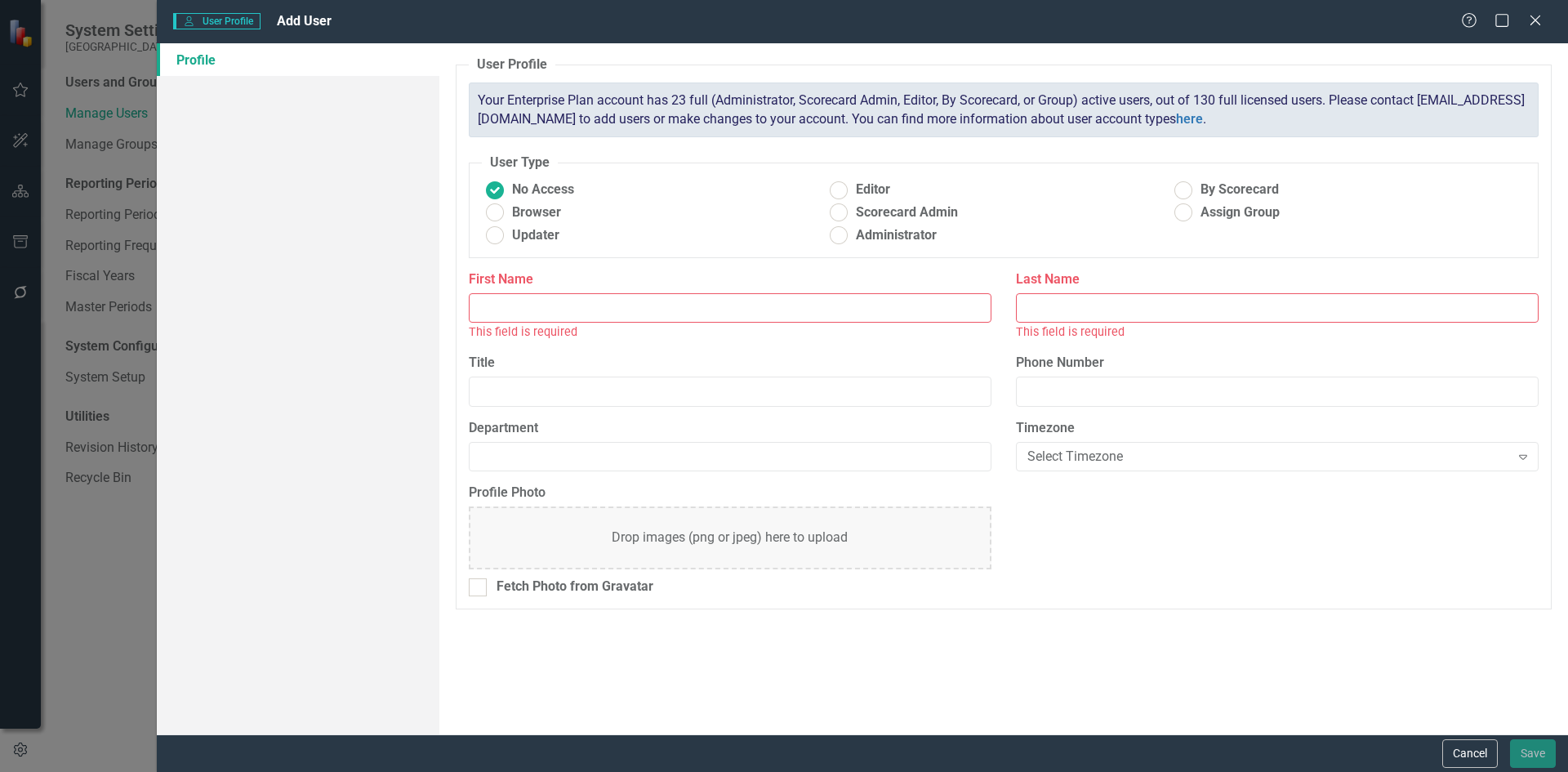
click at [552, 312] on input "First Name" at bounding box center [730, 308] width 523 height 30
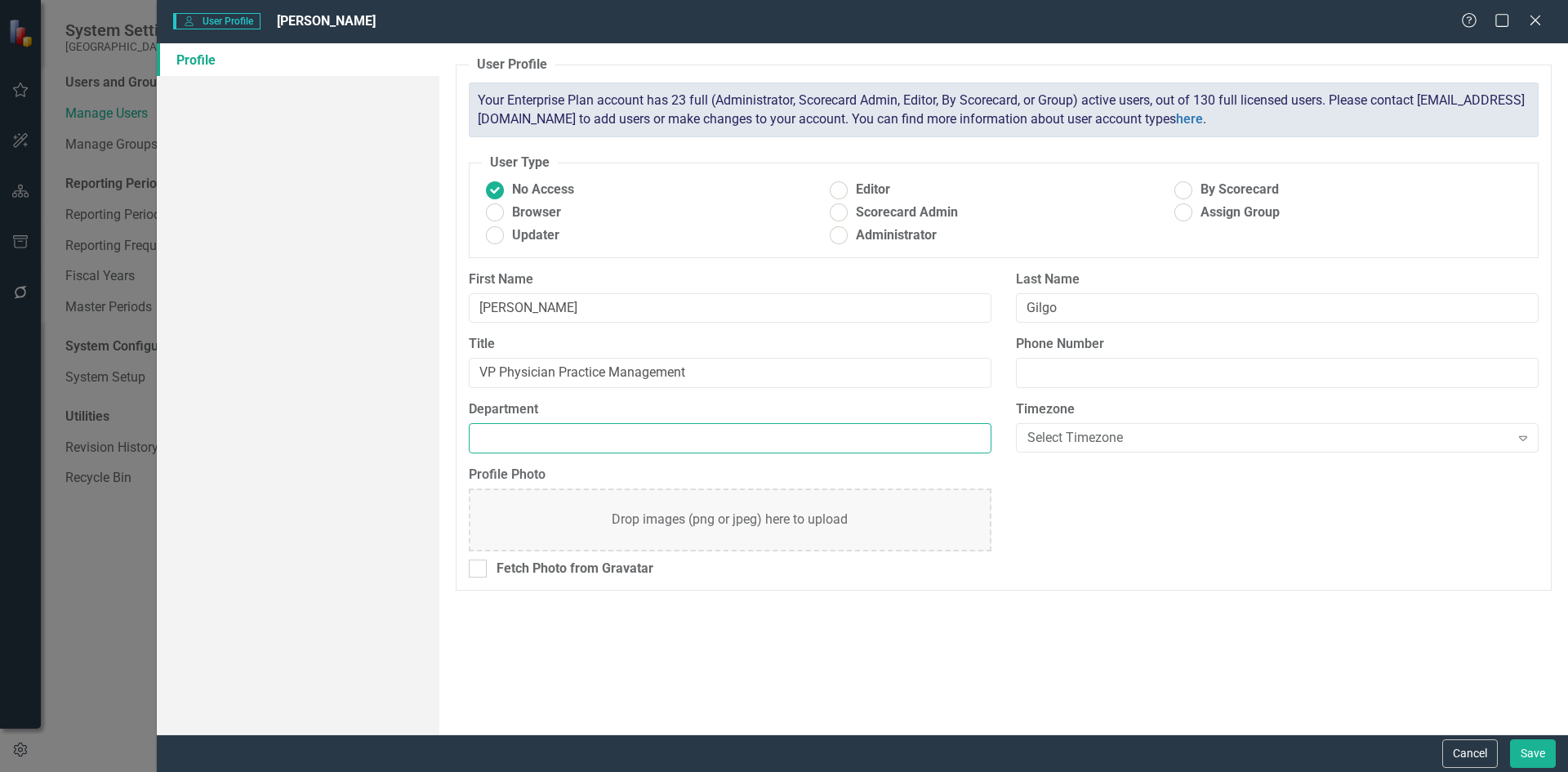
click at [514, 430] on input "Department" at bounding box center [730, 439] width 523 height 30
click at [1182, 193] on ins at bounding box center [1184, 190] width 25 height 25
click at [1182, 193] on input "By Scorecard" at bounding box center [1184, 190] width 25 height 25
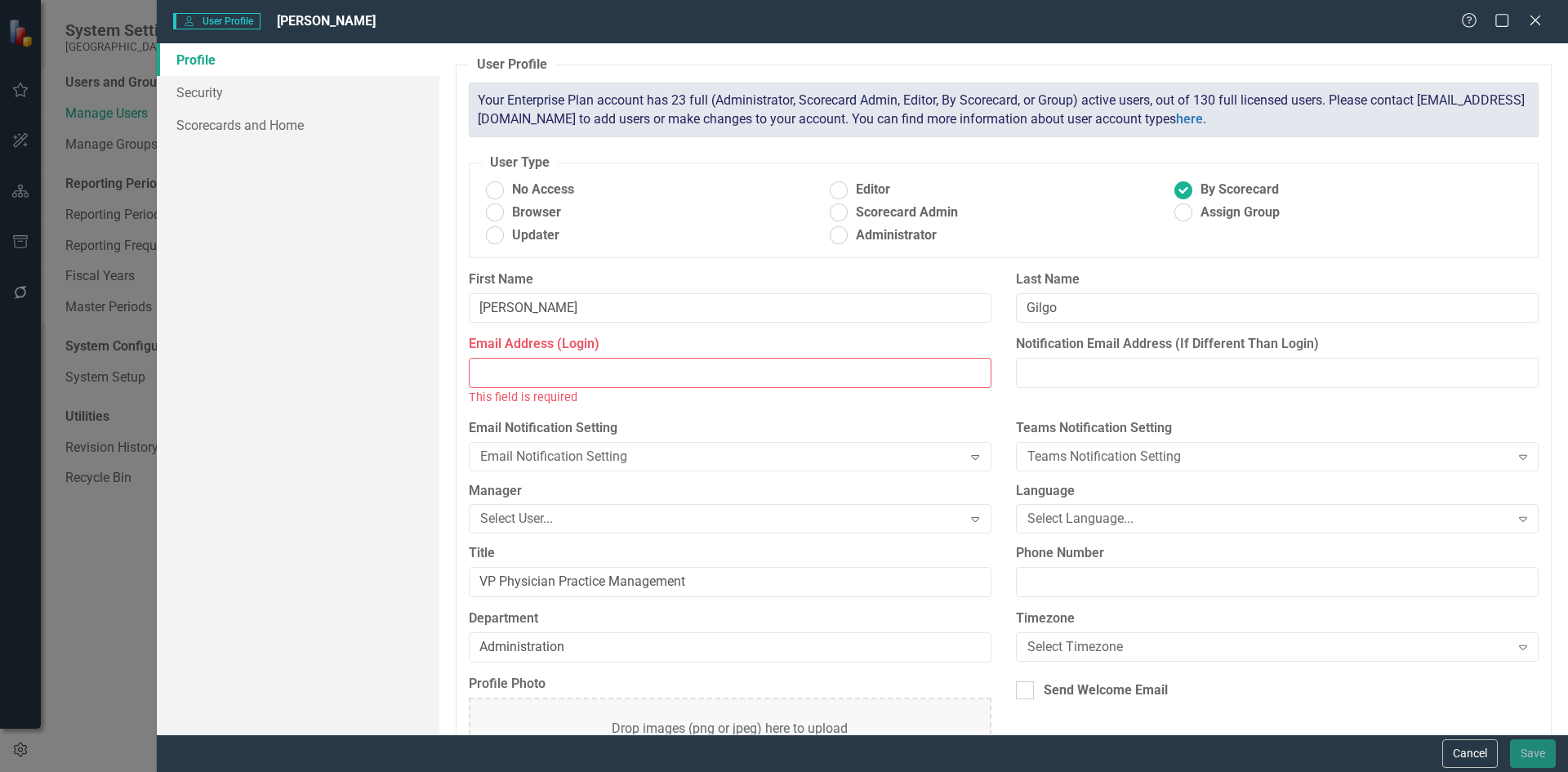
click at [537, 370] on input "Email Address (Login)" at bounding box center [730, 373] width 523 height 30
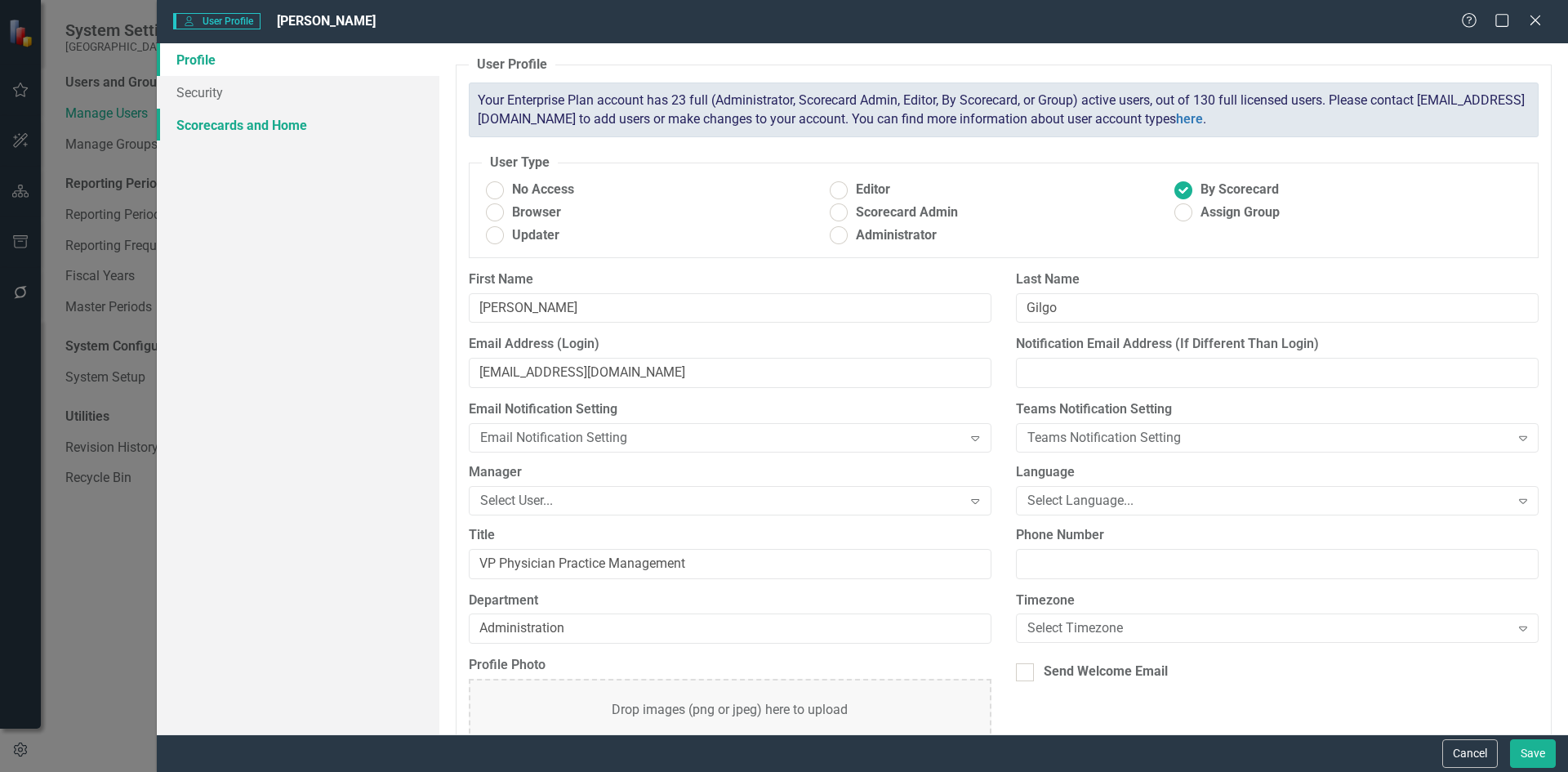
click at [239, 130] on link "Scorecards and Home" at bounding box center [298, 125] width 283 height 33
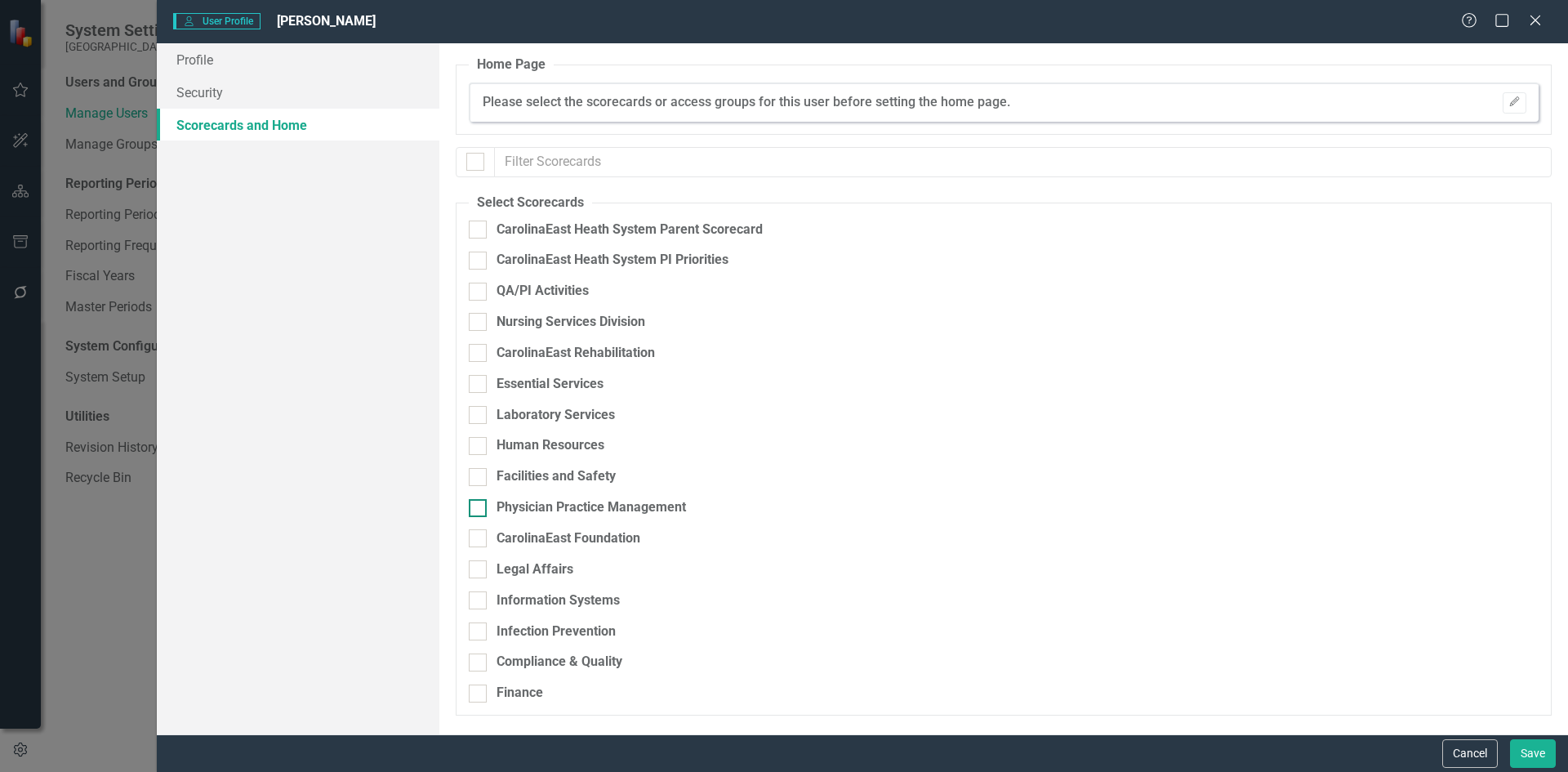
click at [480, 508] on div at bounding box center [477, 508] width 18 height 18
click at [480, 508] on input "Physician Practice Management" at bounding box center [474, 504] width 11 height 11
click at [1526, 514] on icon "Expand" at bounding box center [1523, 514] width 16 height 13
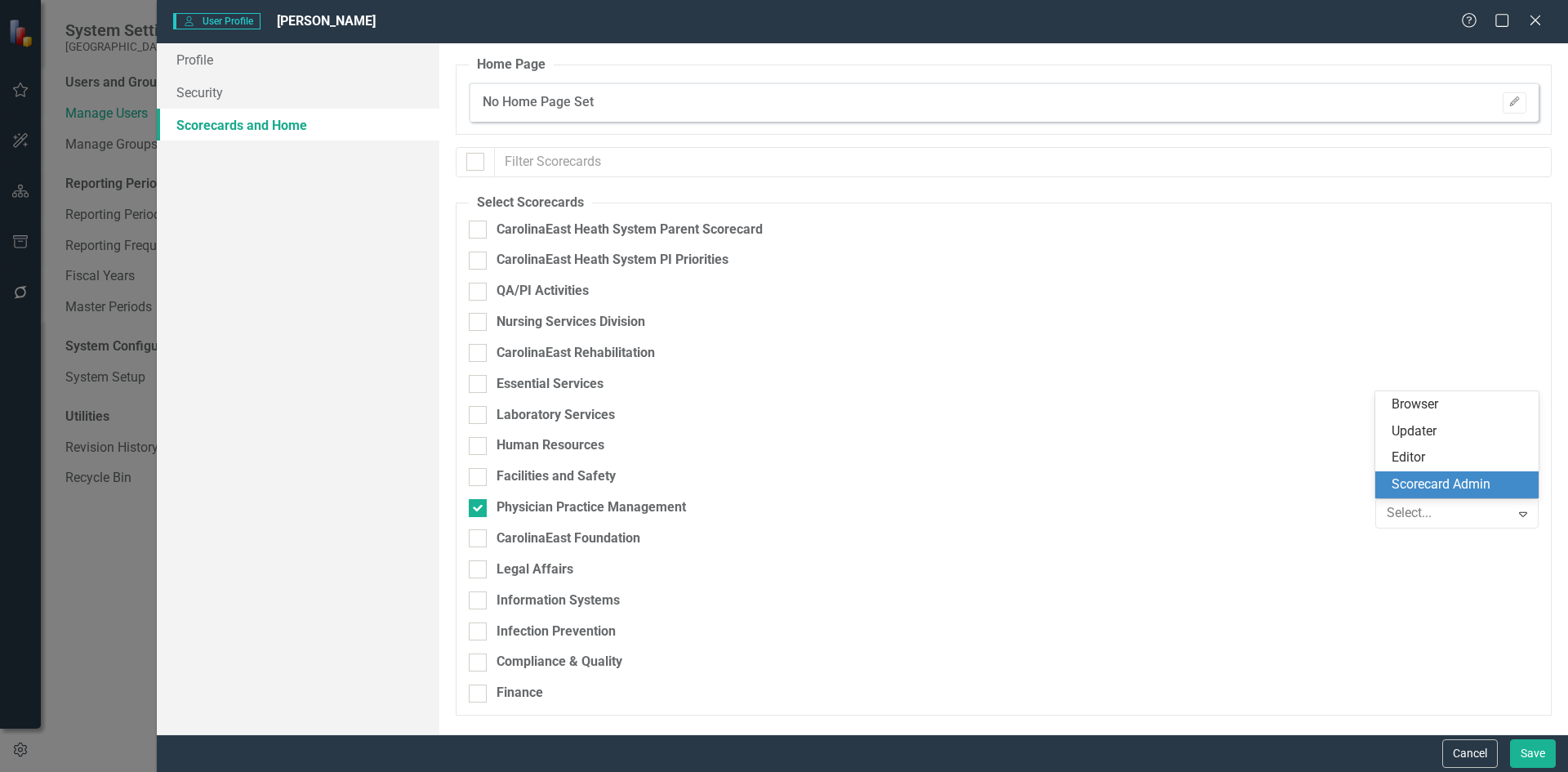
click at [1483, 487] on div "Scorecard Admin" at bounding box center [1460, 485] width 137 height 19
click at [1537, 750] on button "Save" at bounding box center [1533, 753] width 45 height 29
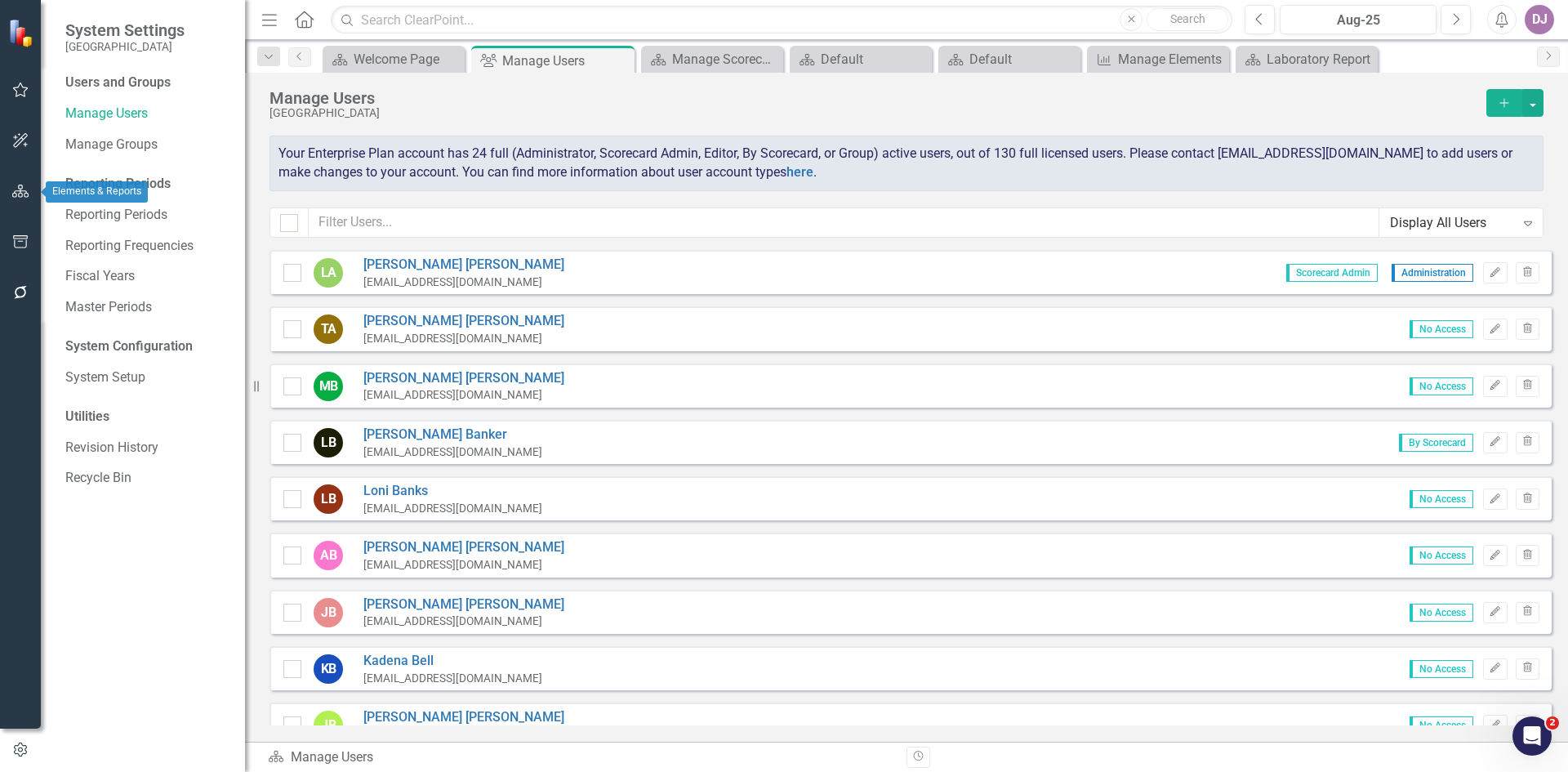
click at [27, 188] on icon "button" at bounding box center [21, 191] width 17 height 13
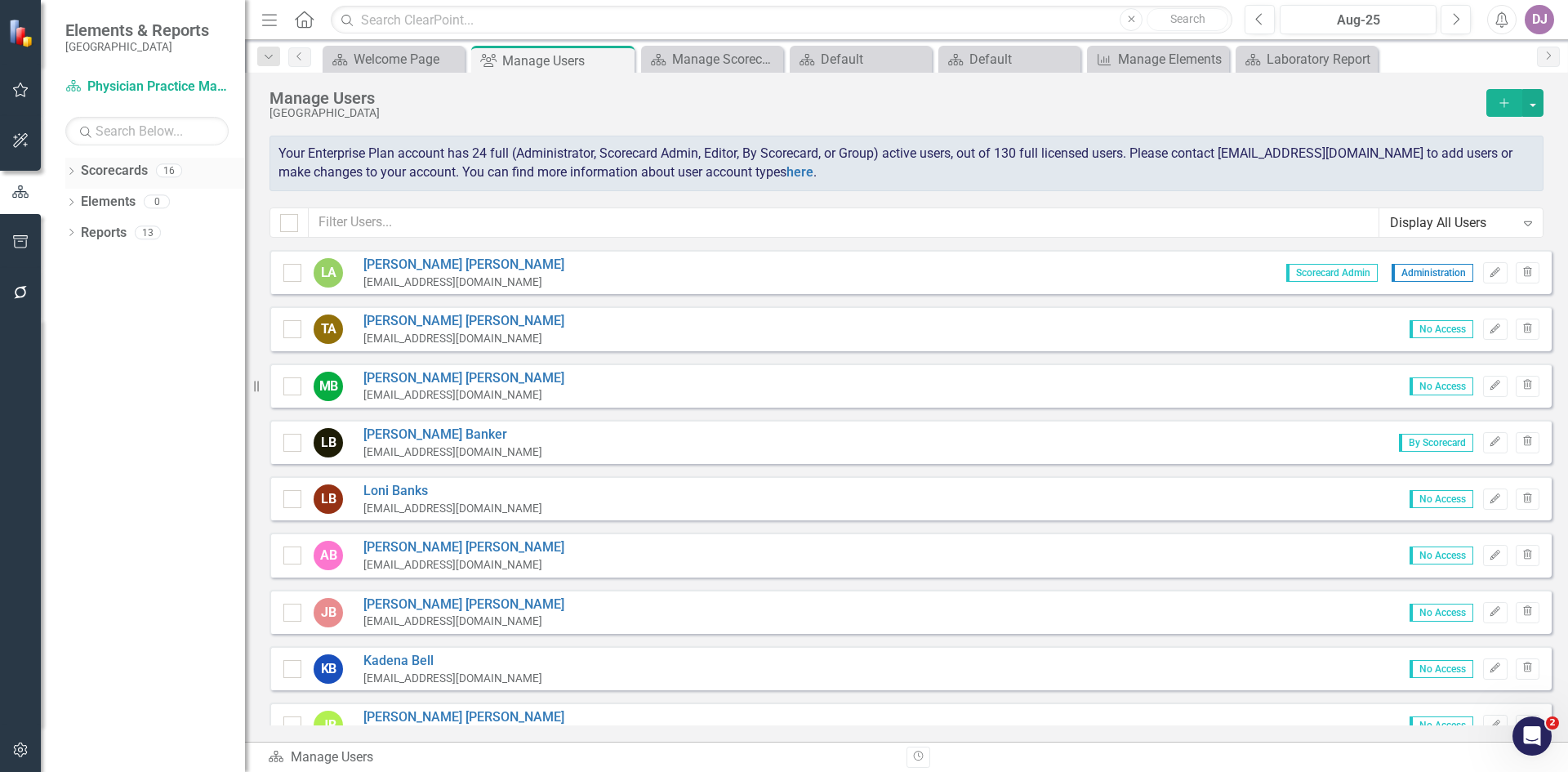
click at [114, 166] on link "Scorecards" at bounding box center [114, 171] width 67 height 19
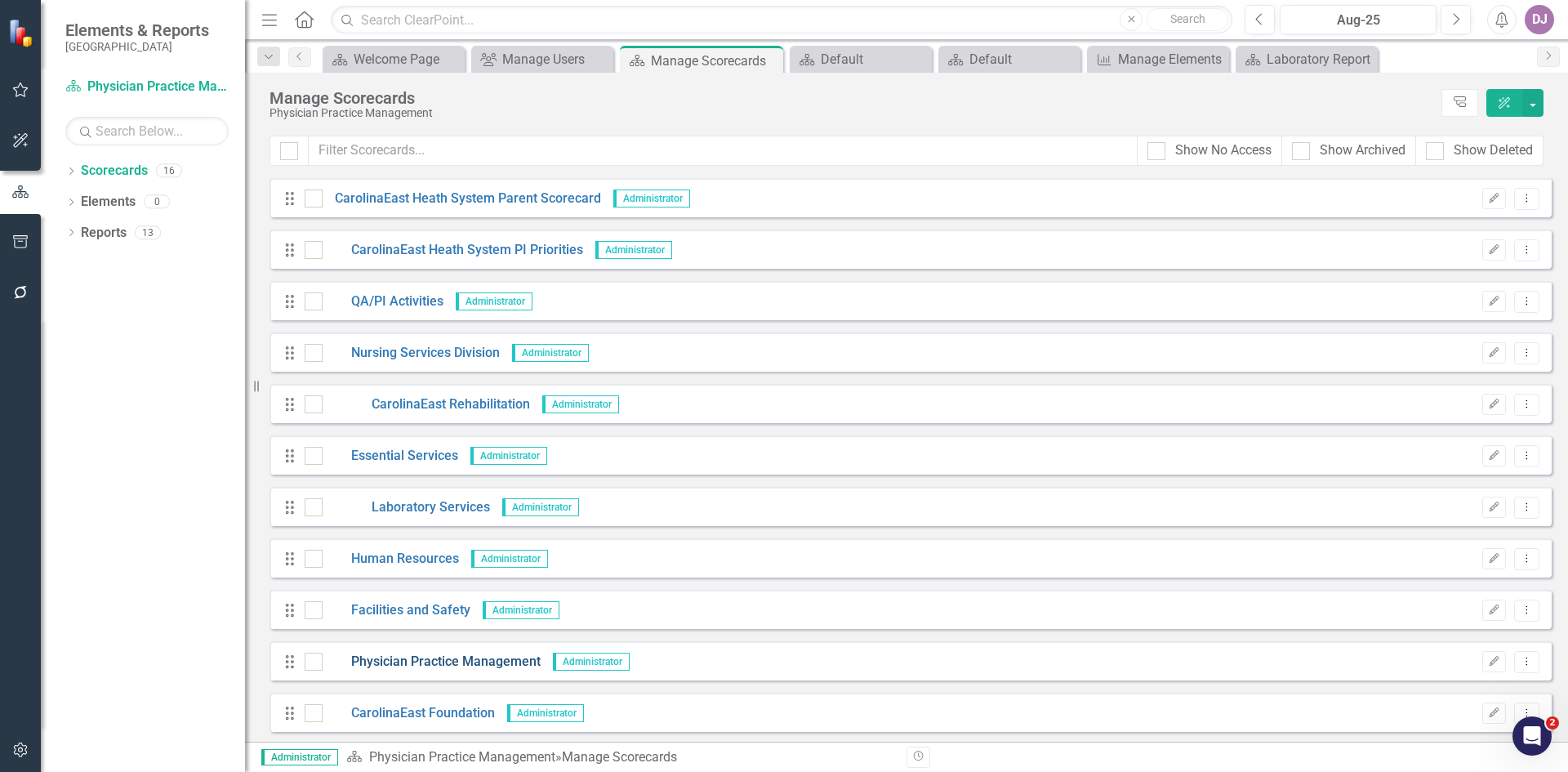
click at [458, 663] on link "Physician Practice Management" at bounding box center [431, 662] width 218 height 19
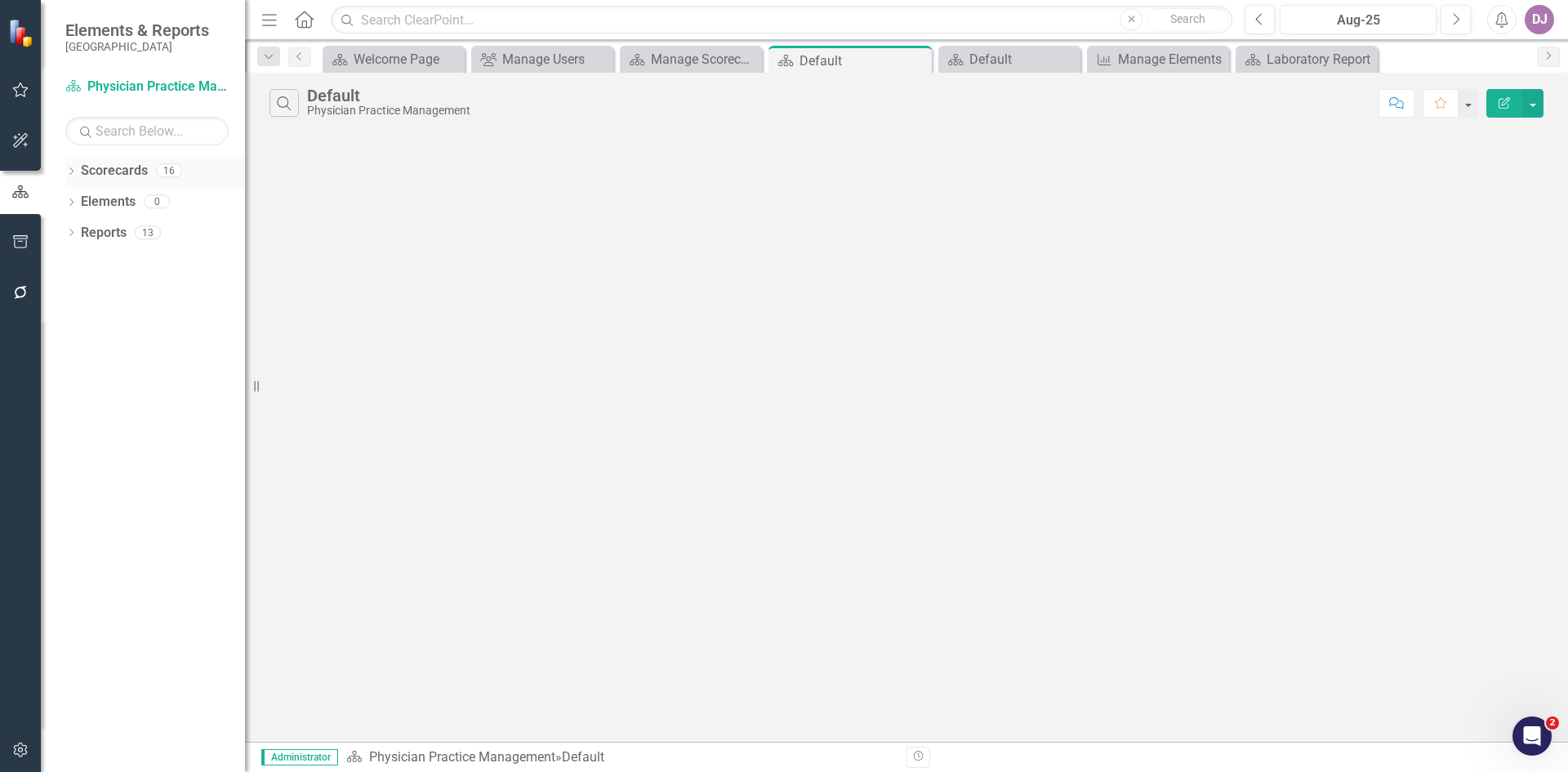
click at [114, 170] on link "Scorecards" at bounding box center [114, 171] width 67 height 19
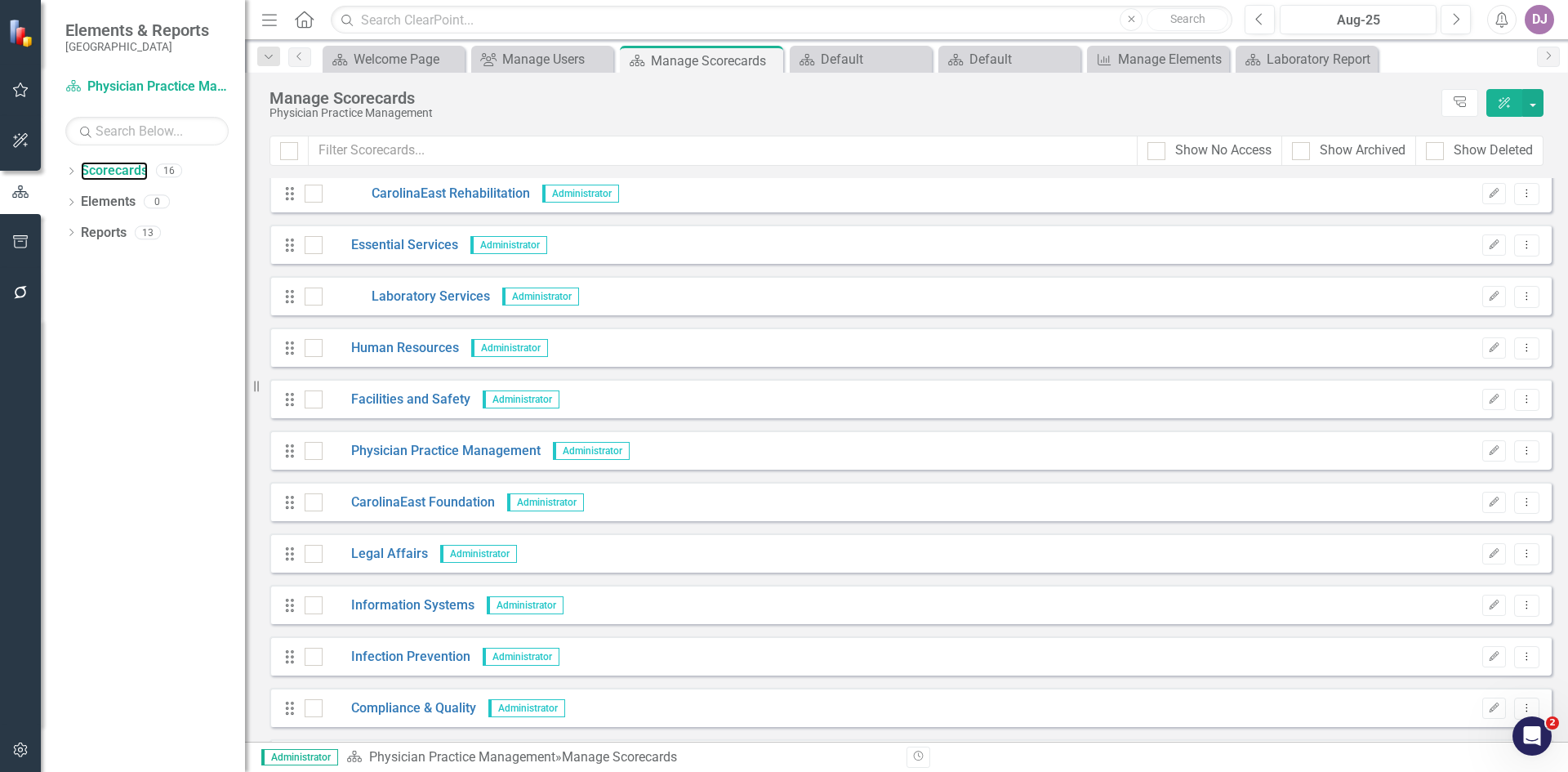
scroll to position [260, 0]
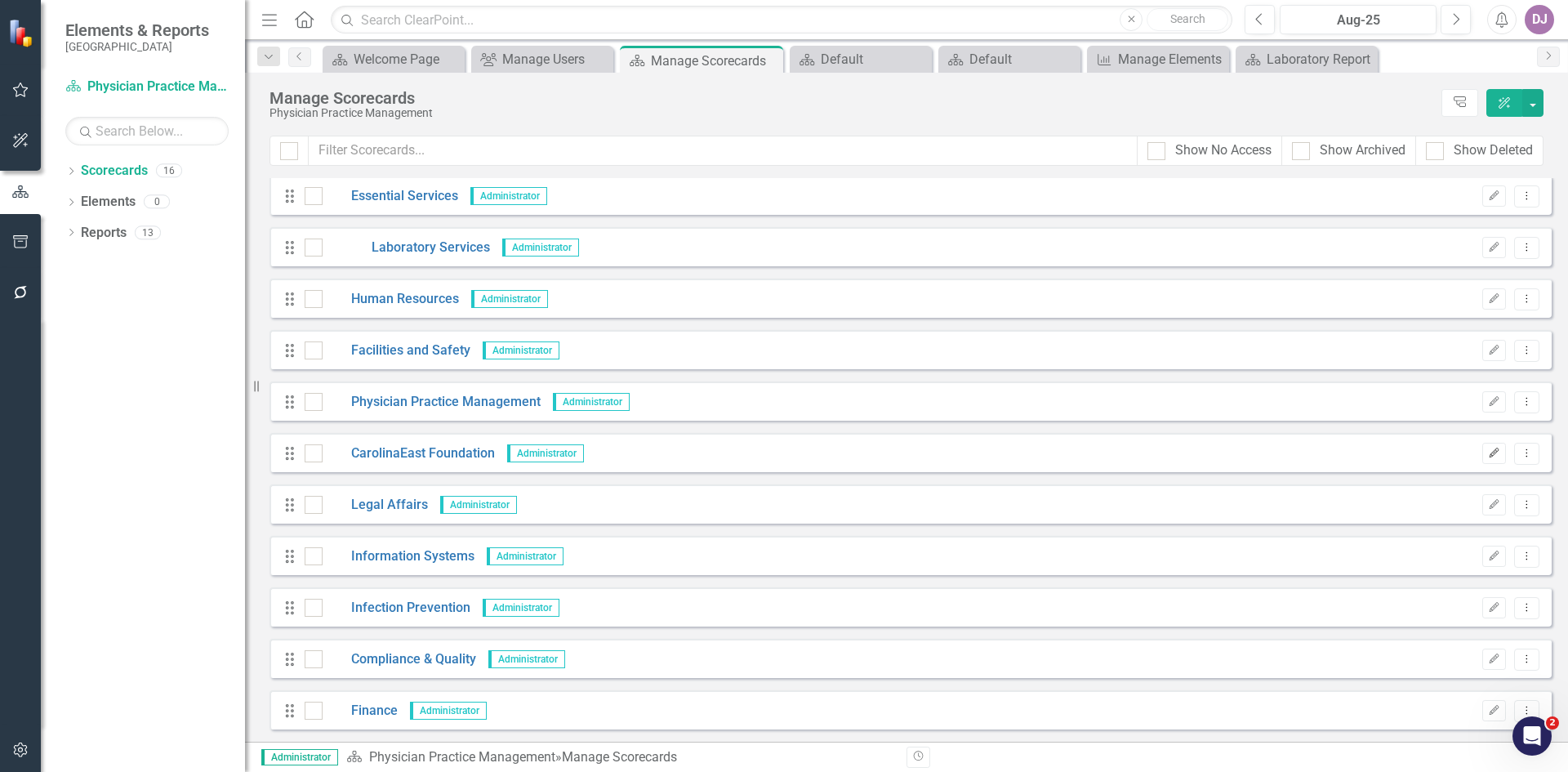
click at [1488, 453] on icon "Edit" at bounding box center [1494, 454] width 13 height 10
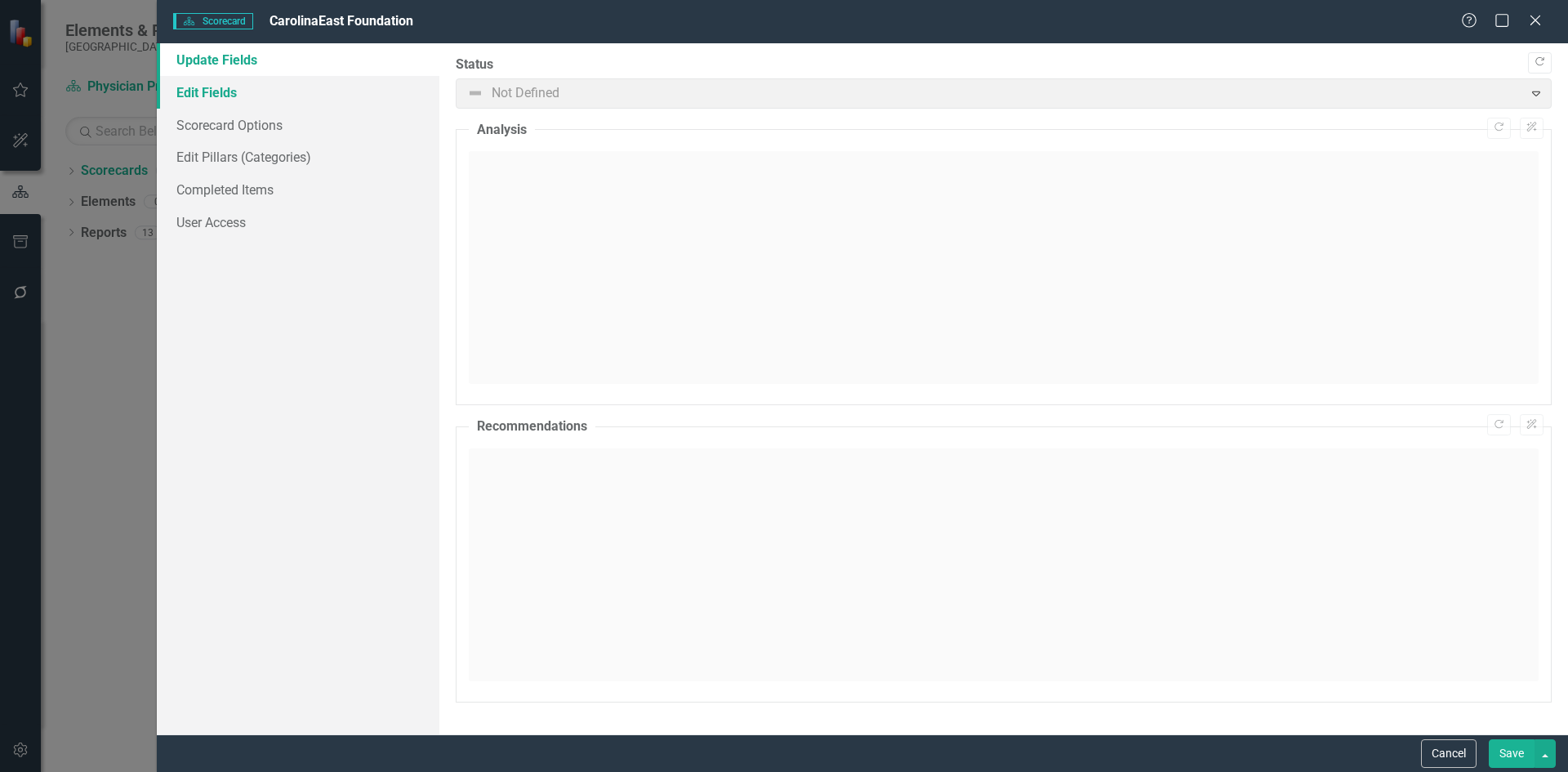
click at [231, 96] on link "Edit Fields" at bounding box center [298, 92] width 283 height 33
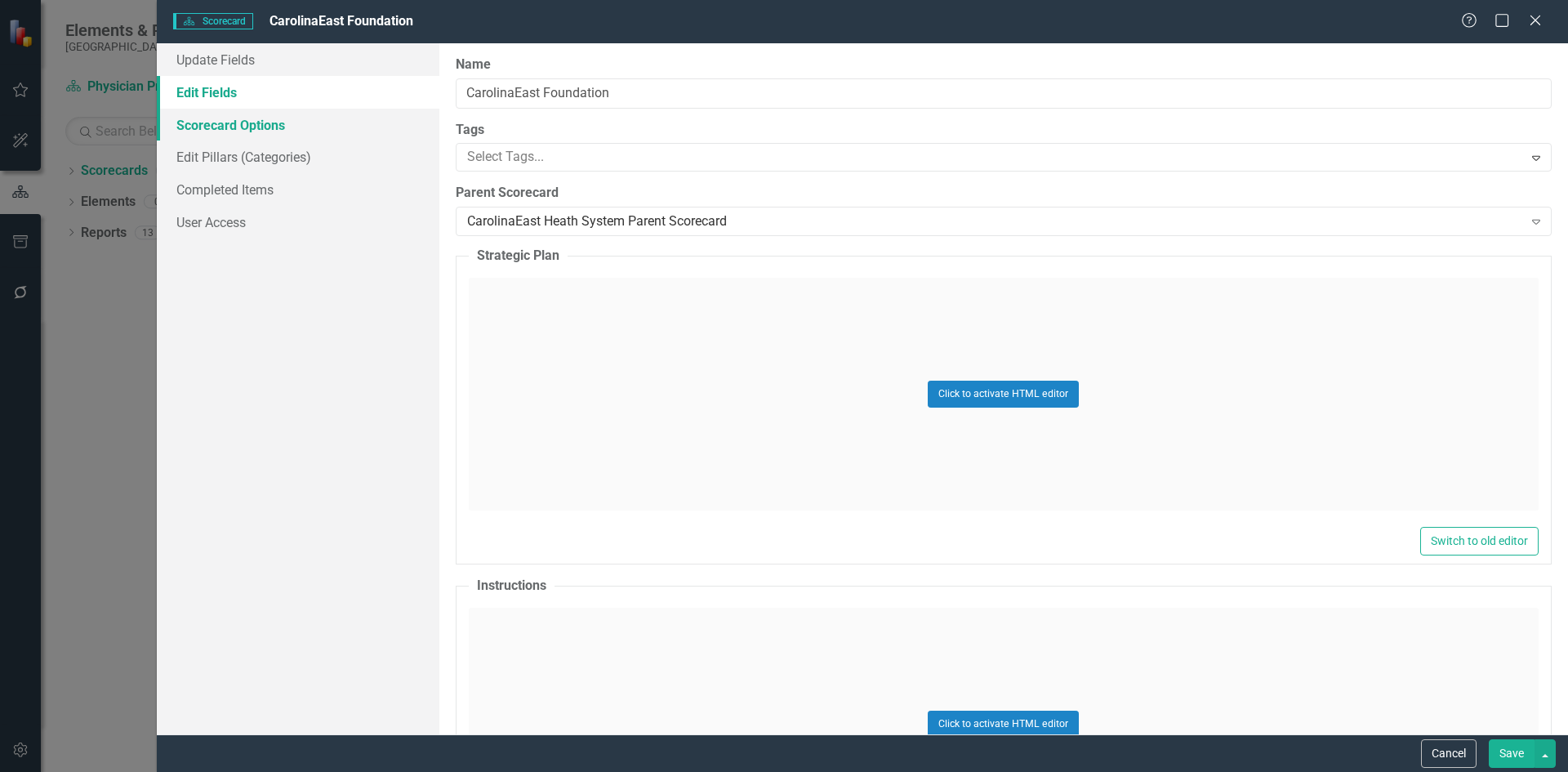
click at [239, 126] on link "Scorecard Options" at bounding box center [298, 125] width 283 height 33
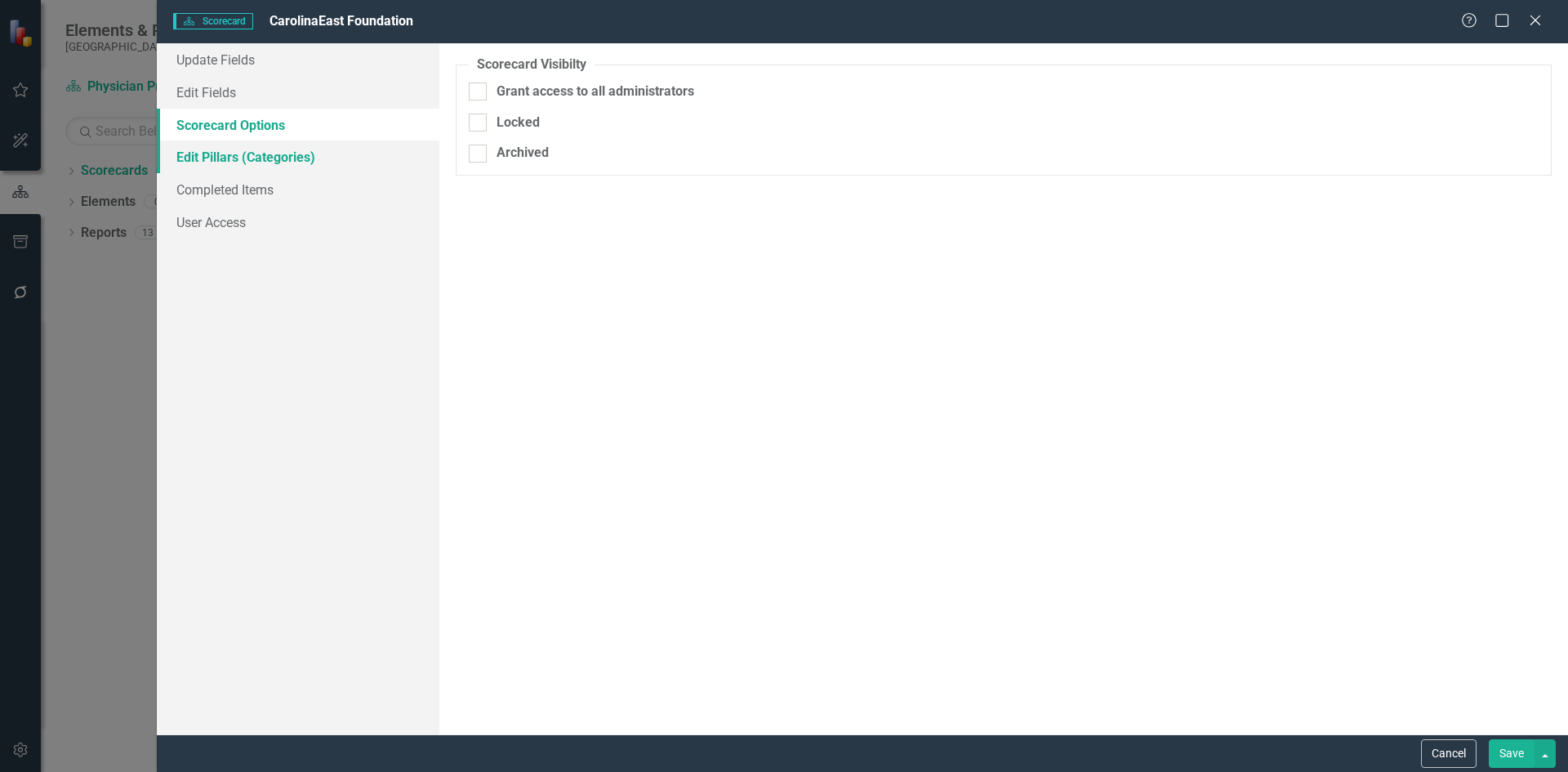
click at [231, 157] on link "Edit Pillars (Categories)" at bounding box center [298, 157] width 283 height 33
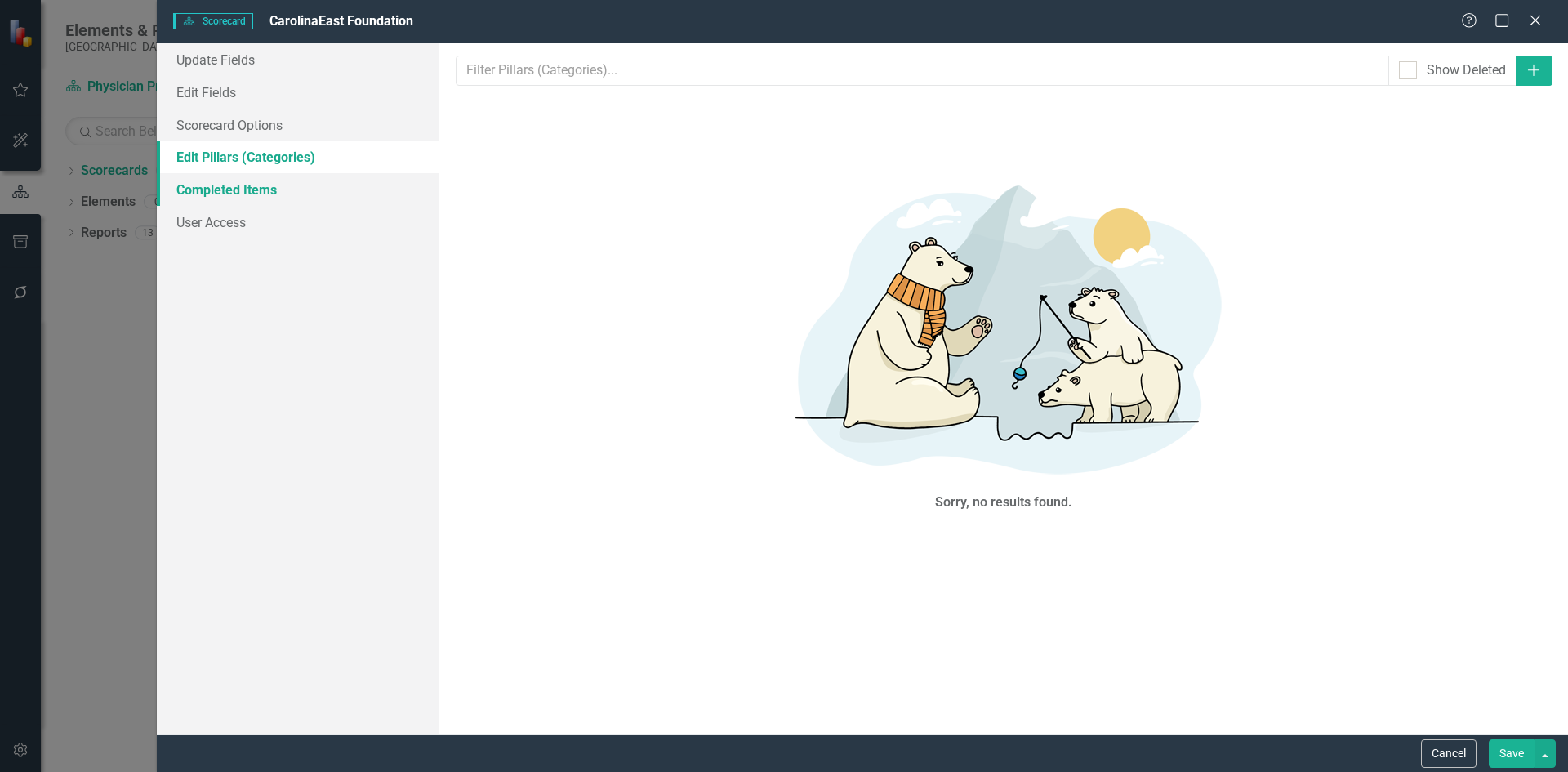
click at [226, 185] on link "Completed Items" at bounding box center [298, 189] width 283 height 33
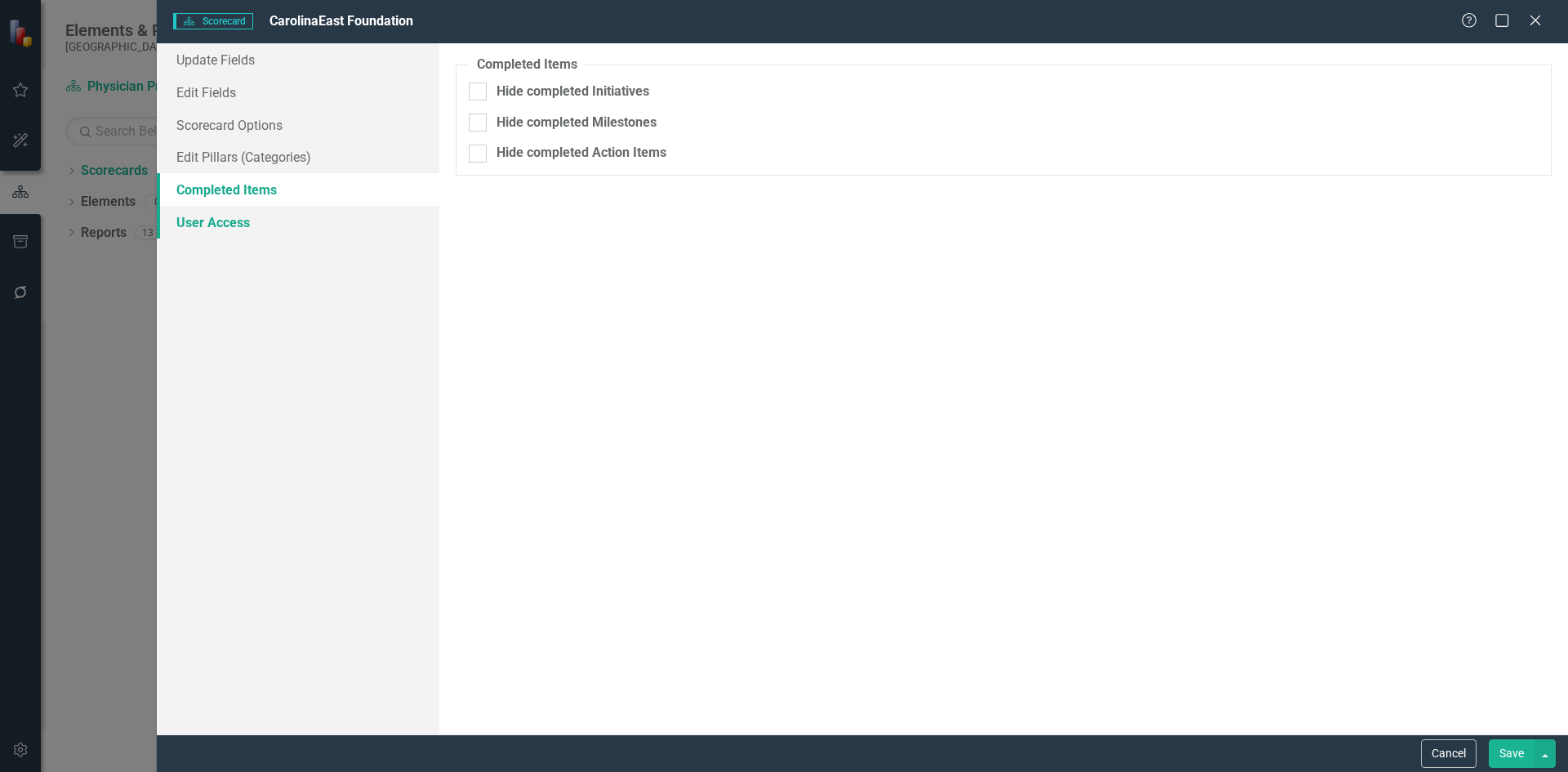
click at [220, 219] on link "User Access" at bounding box center [298, 222] width 283 height 33
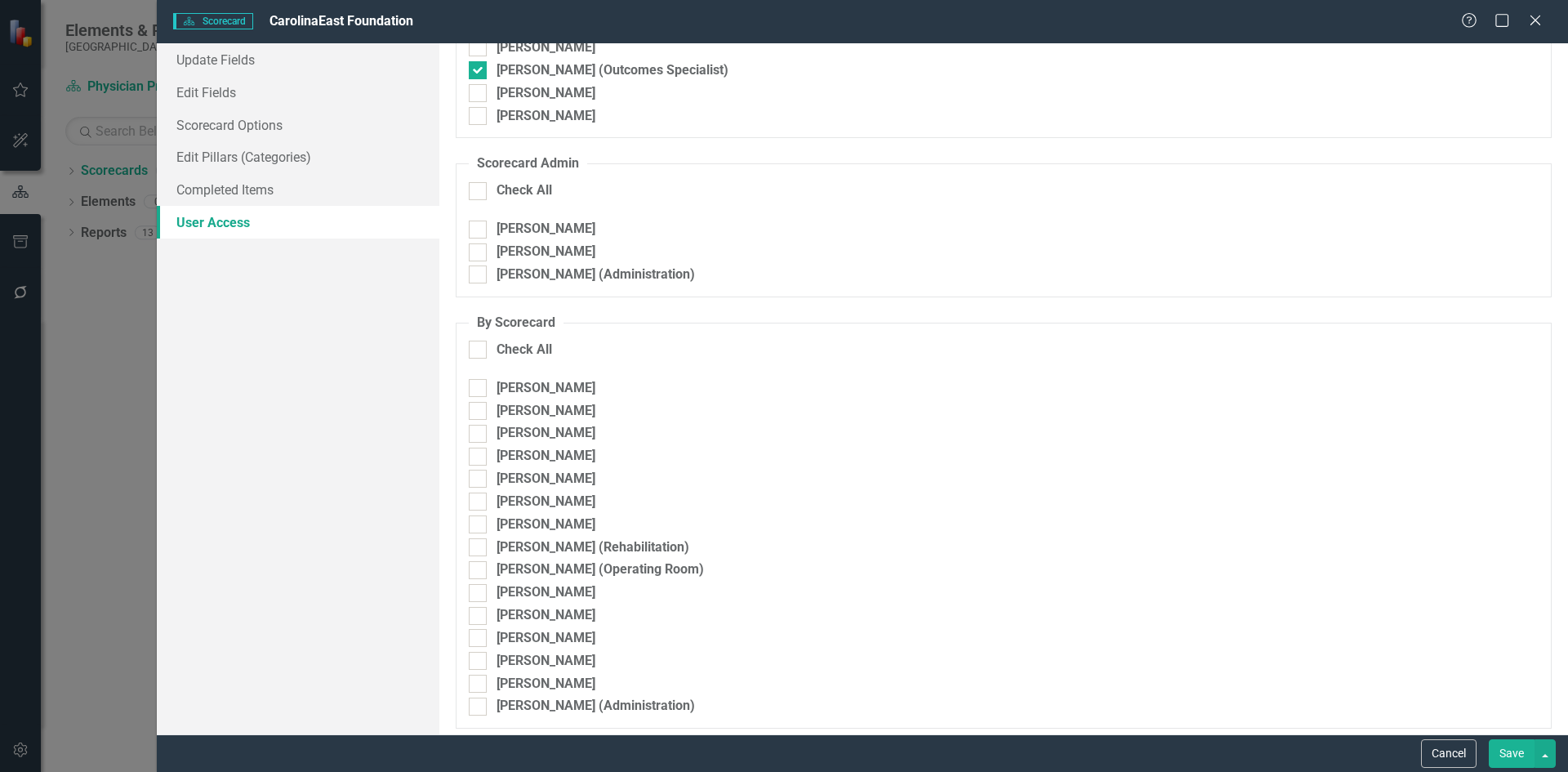
scroll to position [204, 0]
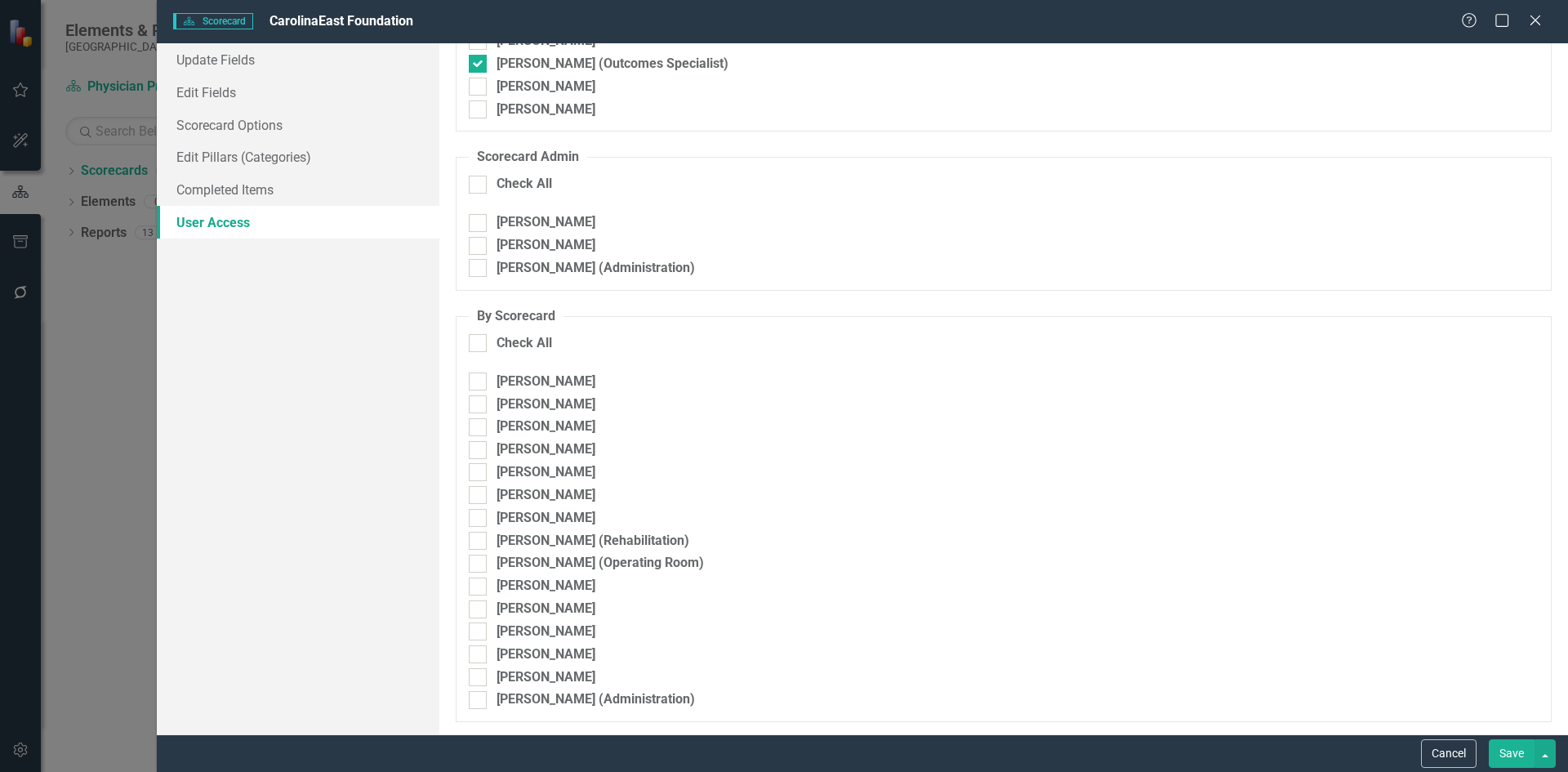
click at [1501, 749] on button "Save" at bounding box center [1512, 753] width 45 height 29
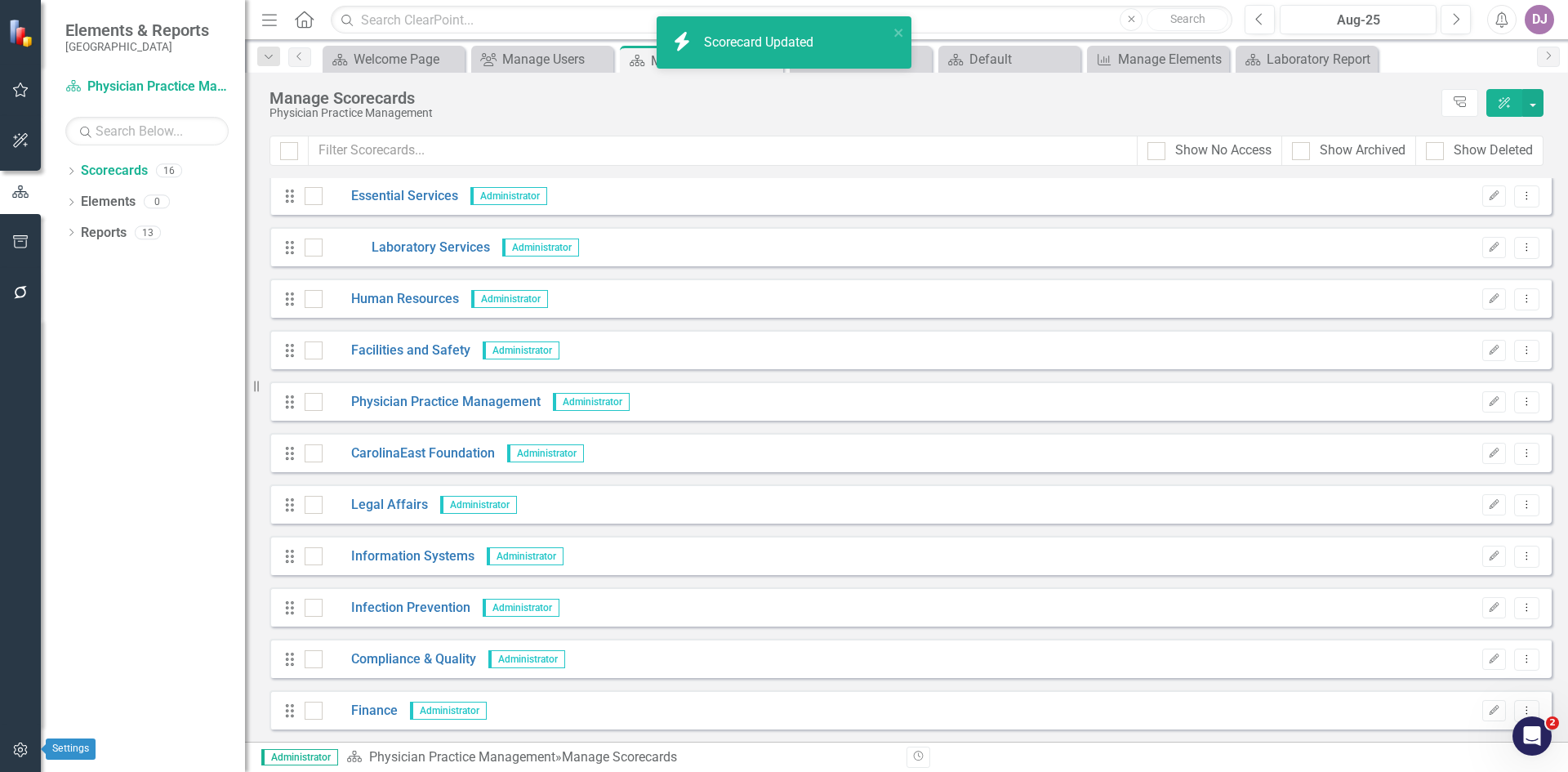
click at [21, 749] on icon "button" at bounding box center [21, 750] width 17 height 13
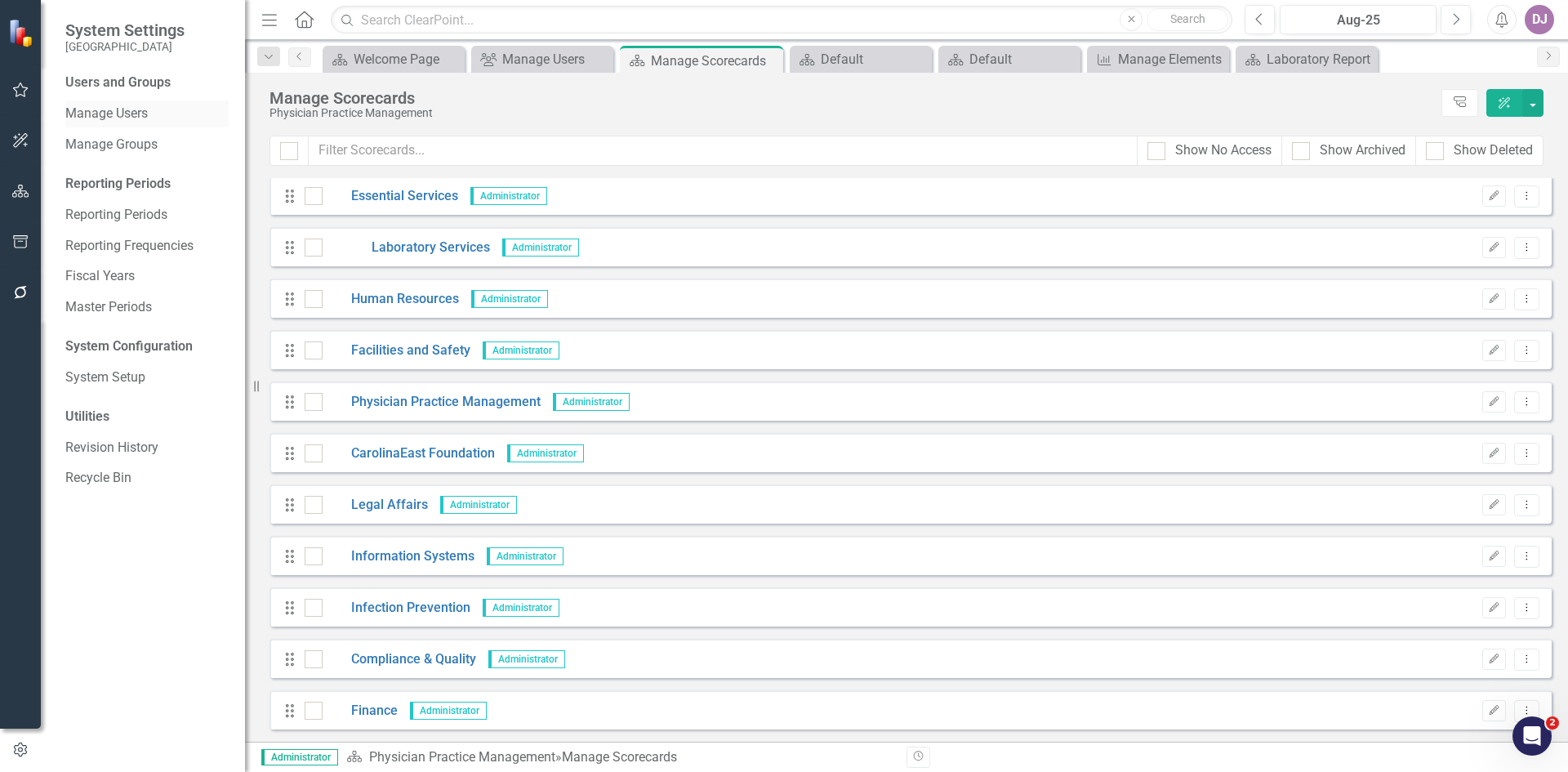
click at [124, 111] on link "Manage Users" at bounding box center [147, 114] width 163 height 19
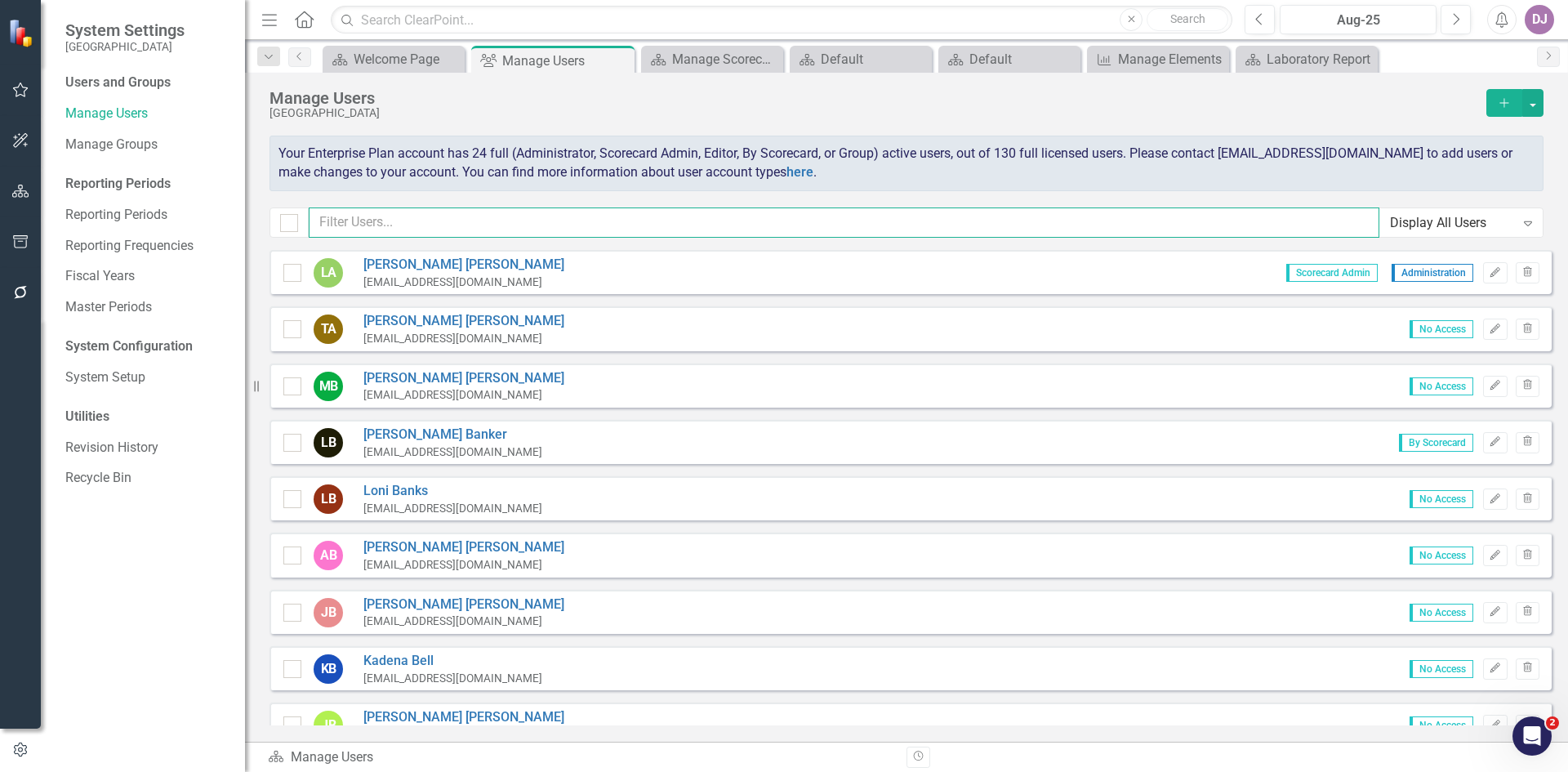
click at [345, 213] on input "text" at bounding box center [844, 222] width 1071 height 30
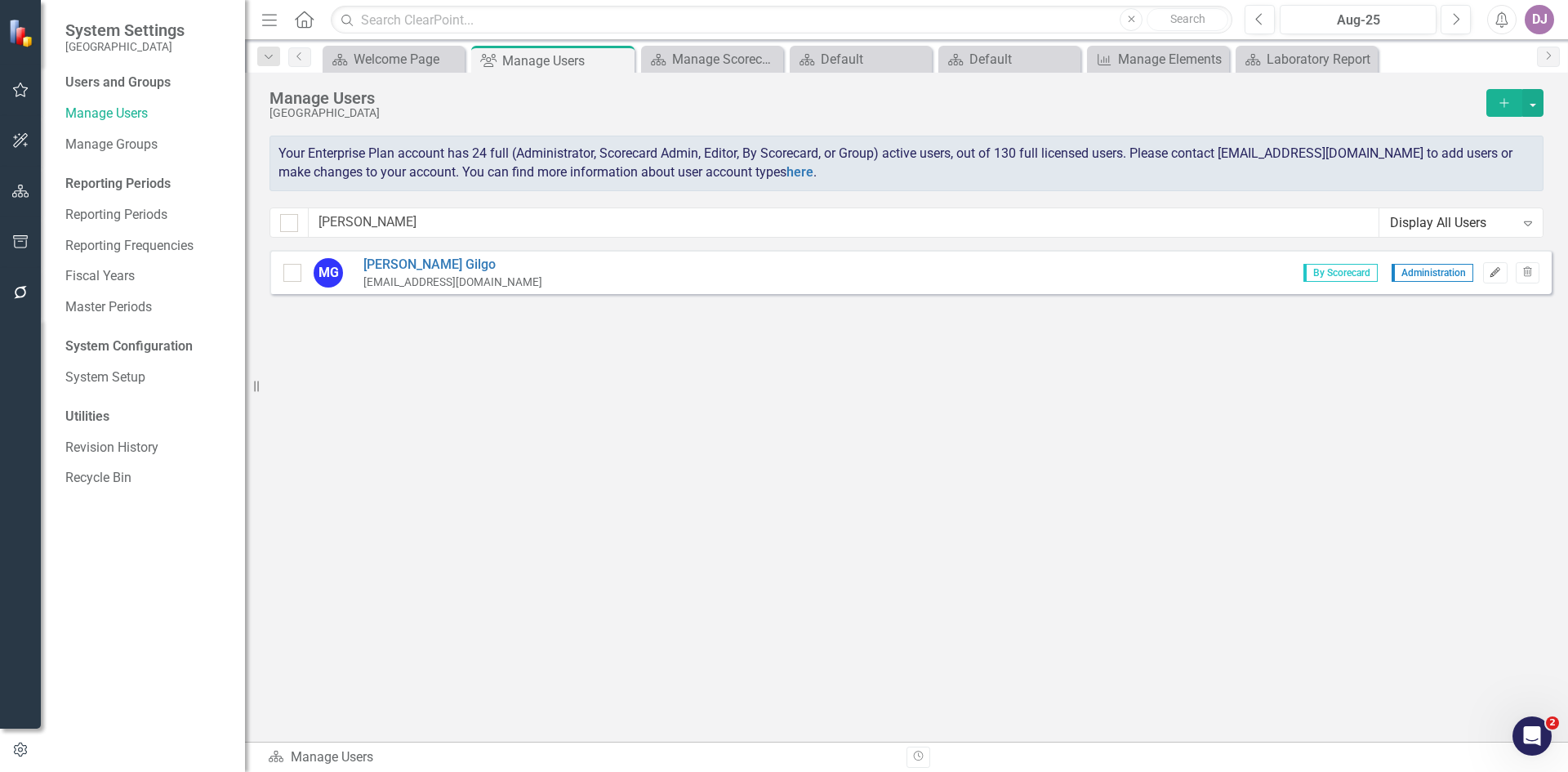
click at [1499, 277] on icon "Edit" at bounding box center [1495, 273] width 13 height 10
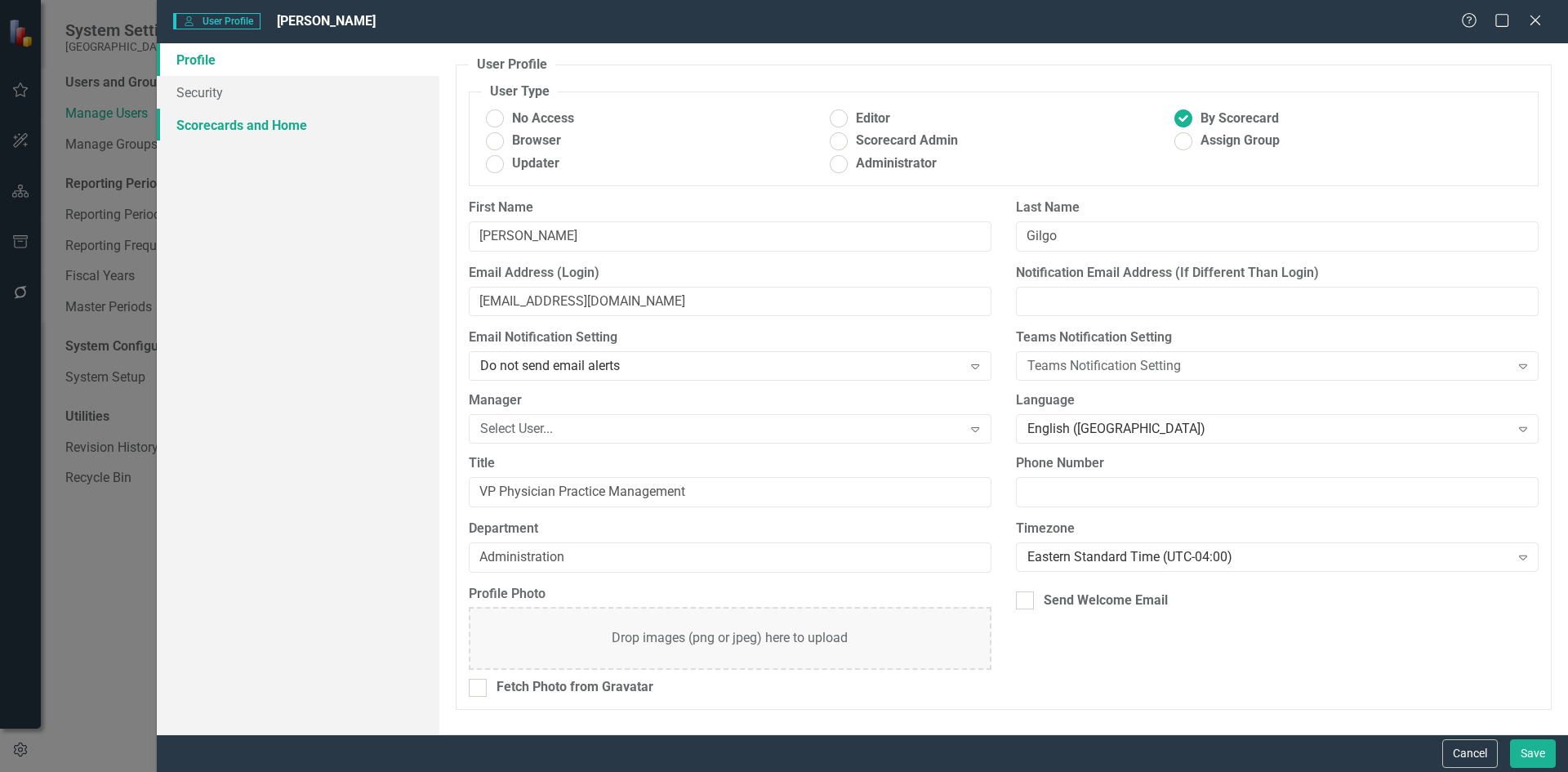
click at [204, 124] on link "Scorecards and Home" at bounding box center [298, 125] width 283 height 33
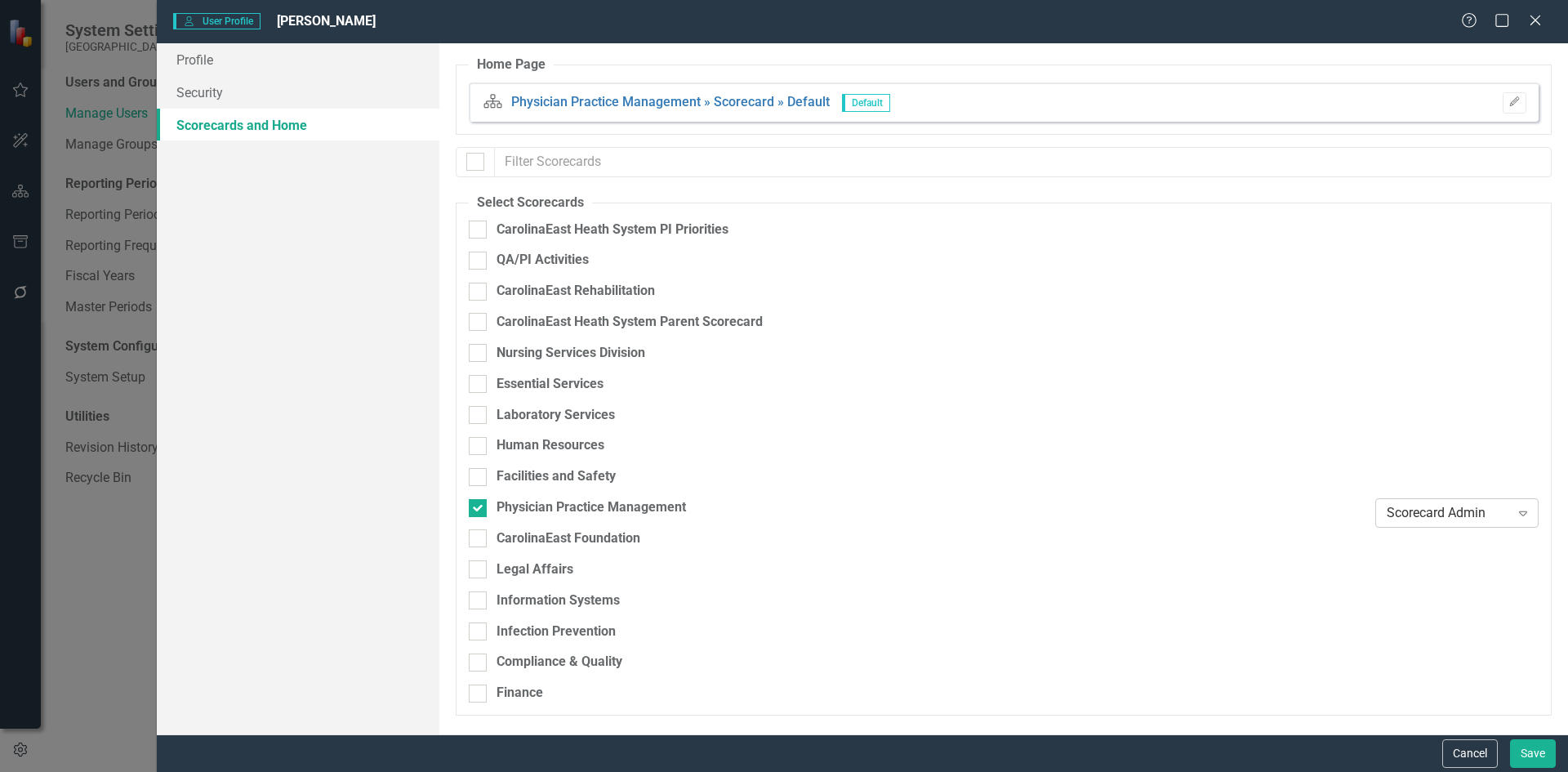
click at [1526, 505] on div "Expand" at bounding box center [1523, 513] width 29 height 26
click at [1531, 753] on button "Save" at bounding box center [1533, 753] width 45 height 29
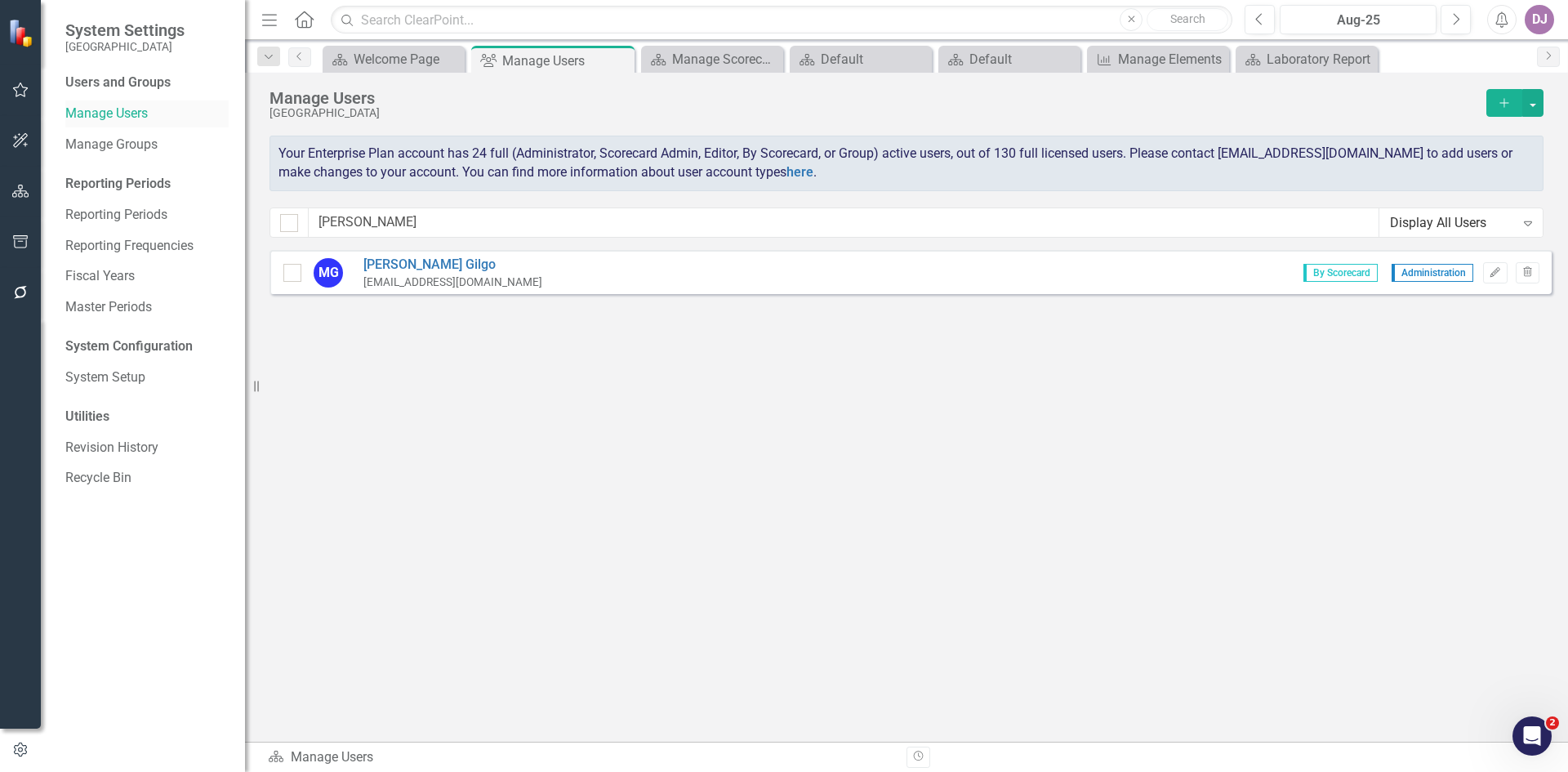
click at [128, 114] on link "Manage Users" at bounding box center [147, 114] width 163 height 19
click at [1156, 445] on div "Sorry, no results found. MG Murray Gilgo mgilgo@carolinaeasthealth.com By Score…" at bounding box center [906, 487] width 1323 height 476
click at [97, 141] on link "Manage Groups" at bounding box center [147, 145] width 163 height 19
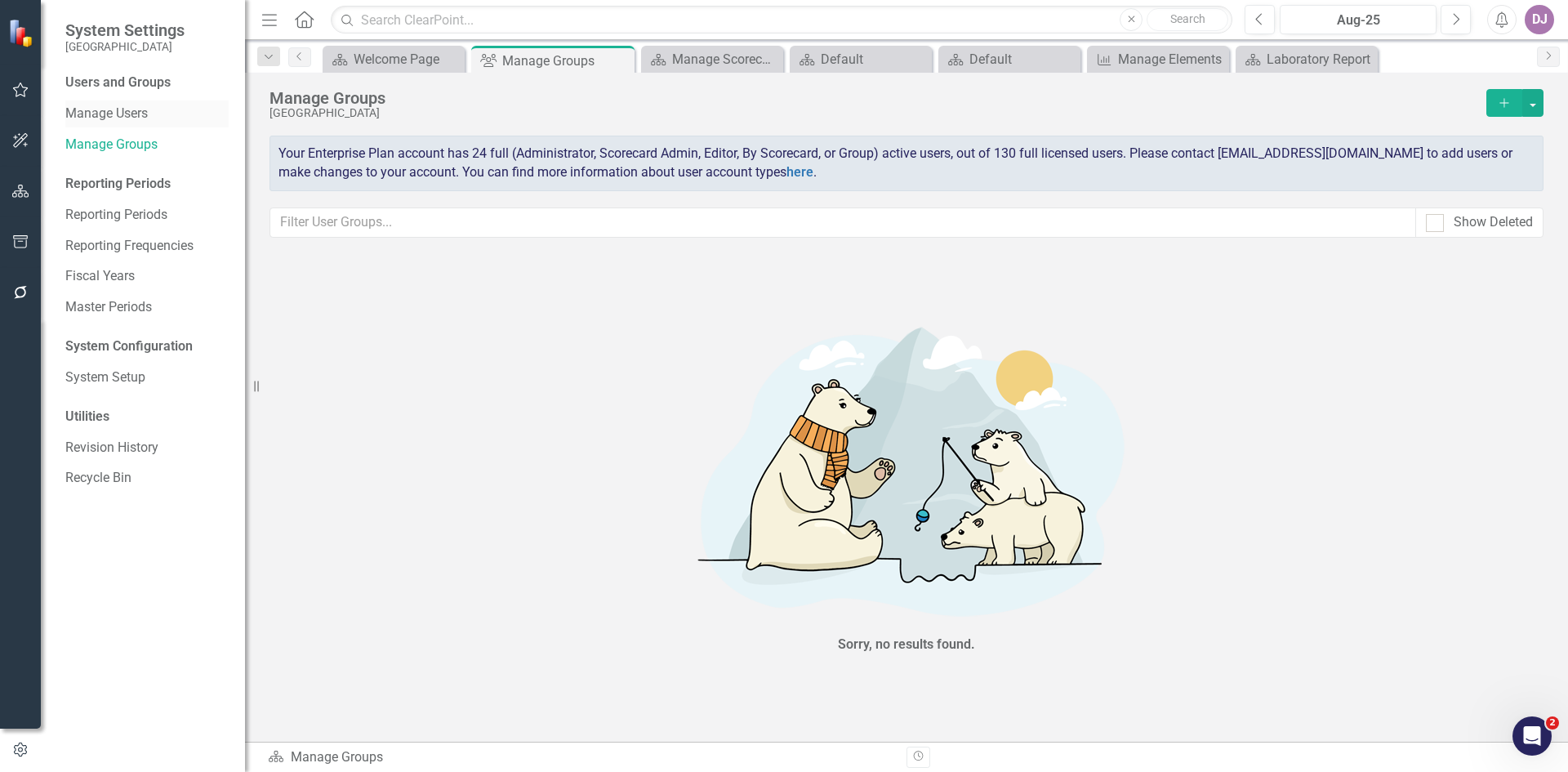
click at [98, 109] on link "Manage Users" at bounding box center [147, 114] width 163 height 19
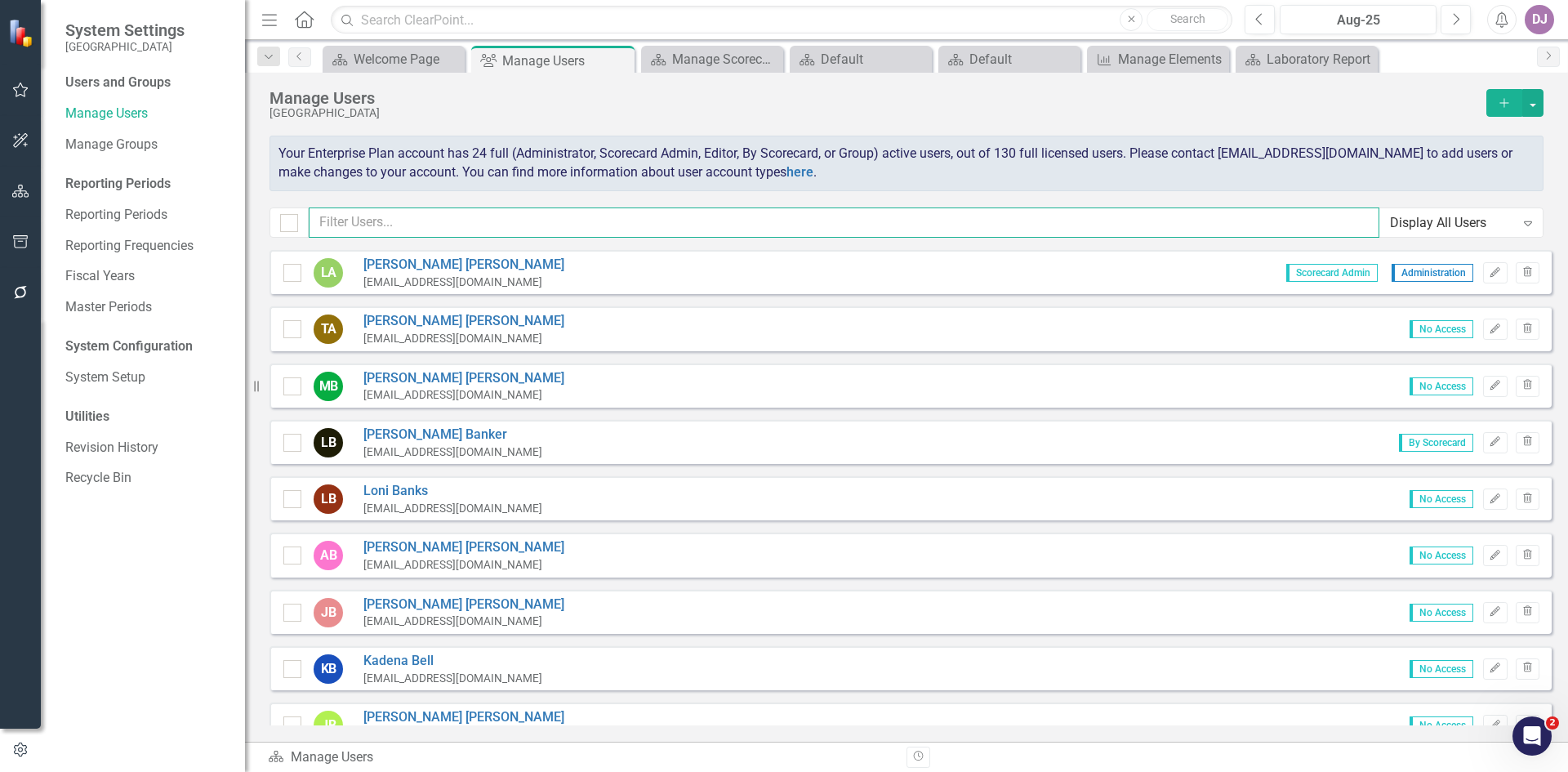
click at [384, 229] on input "text" at bounding box center [844, 222] width 1071 height 30
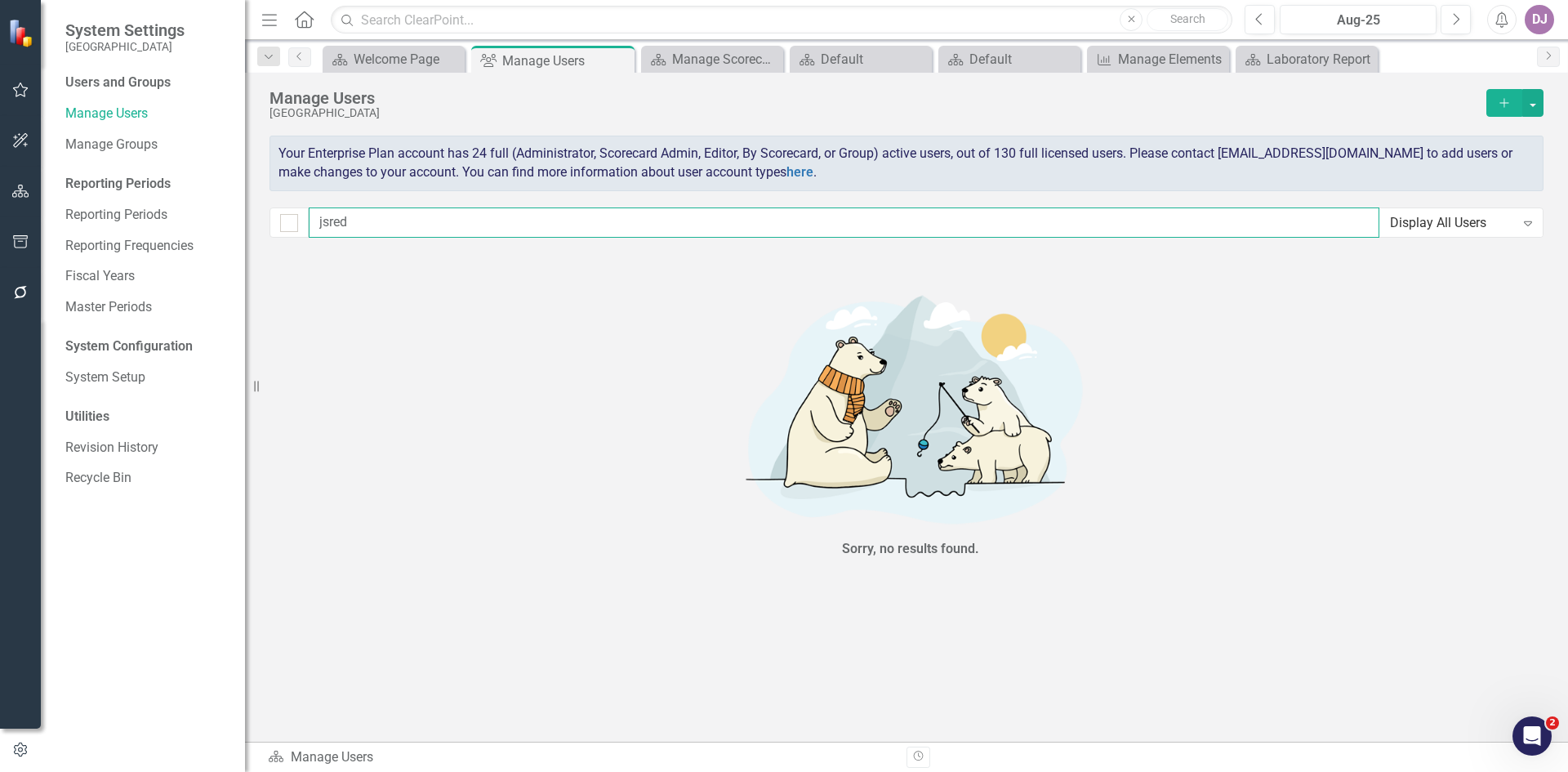
click at [323, 224] on input "jsred" at bounding box center [844, 222] width 1071 height 30
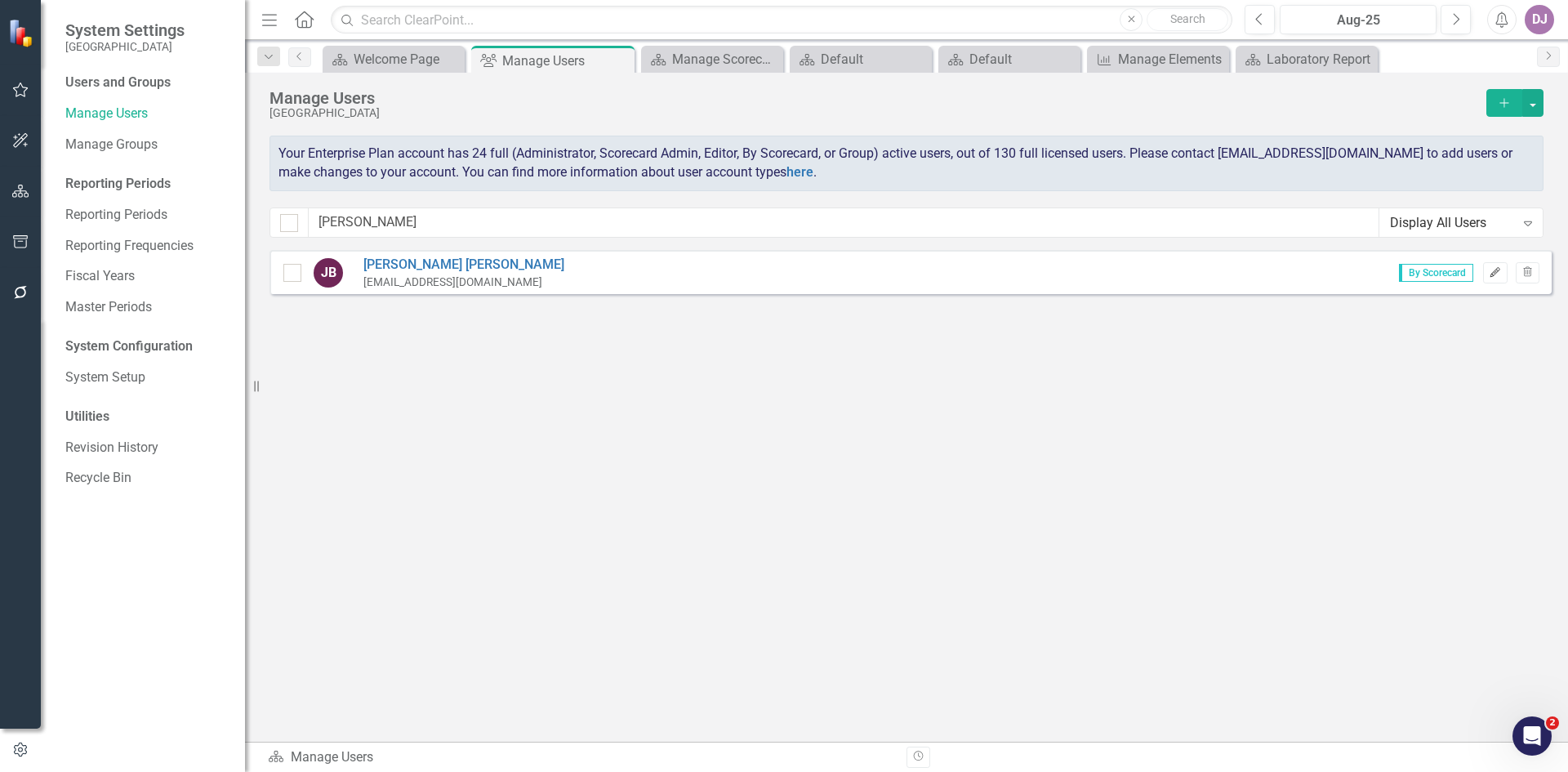
click at [1495, 276] on icon "Edit" at bounding box center [1495, 273] width 13 height 10
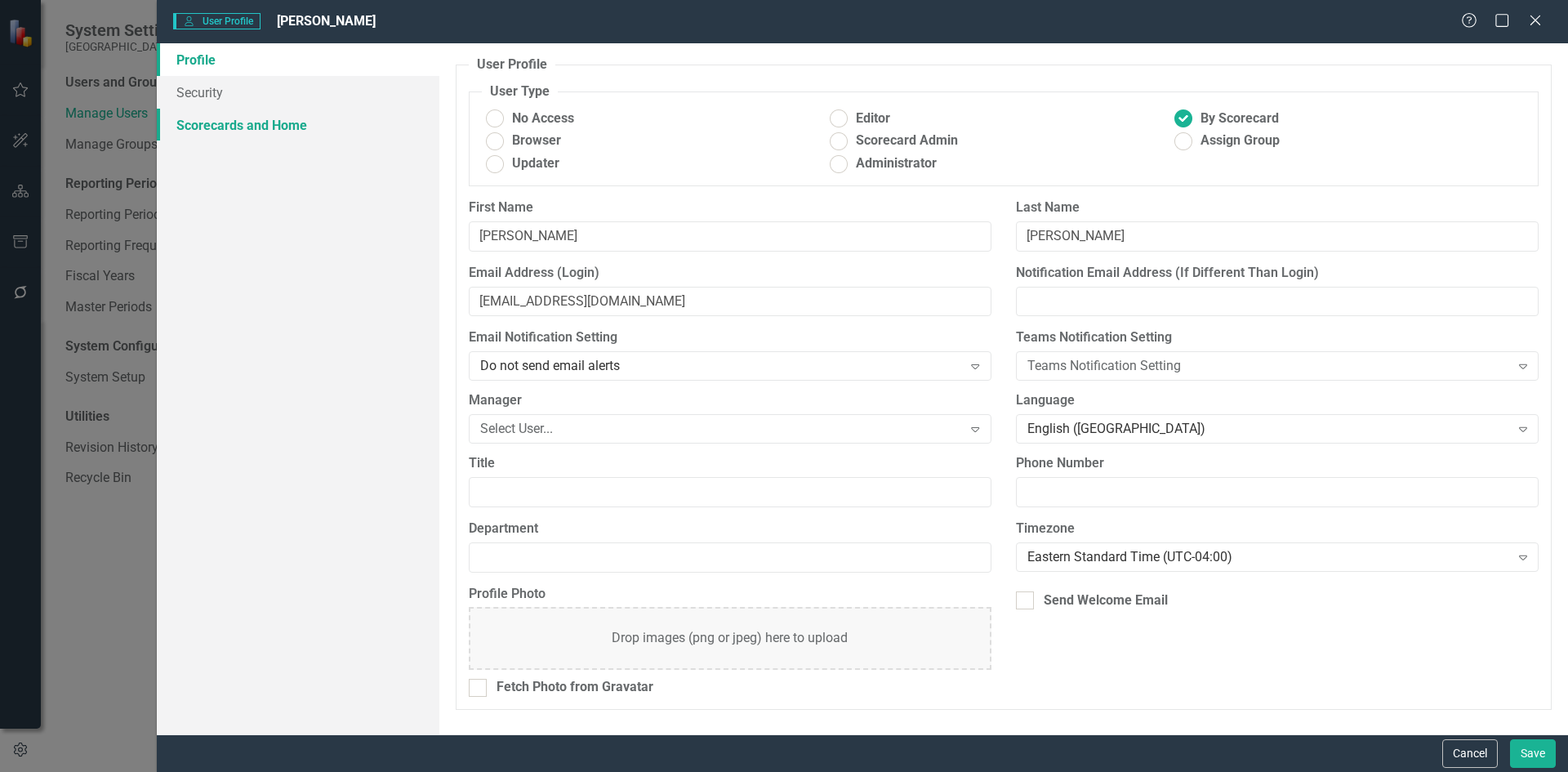
click at [296, 124] on link "Scorecards and Home" at bounding box center [298, 125] width 283 height 33
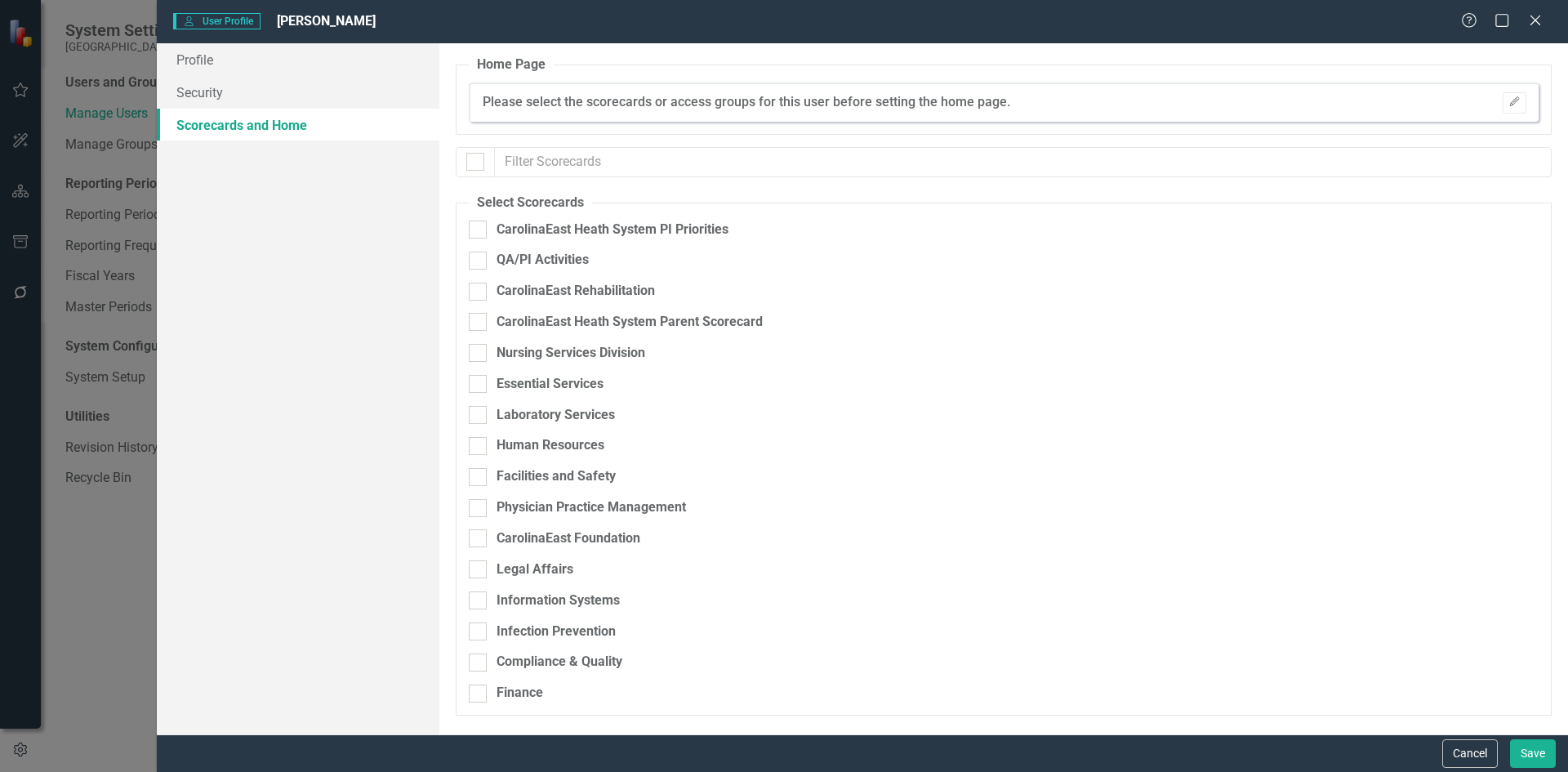
click at [467, 533] on fieldset "Select Scorecards CarolinaEast Heath System PI Priorities QA/PI Activities Caro…" at bounding box center [1003, 455] width 1096 height 522
click at [476, 540] on input "CarolinaEast Foundation" at bounding box center [474, 535] width 11 height 11
click at [1523, 541] on icon "Expand" at bounding box center [1523, 545] width 16 height 13
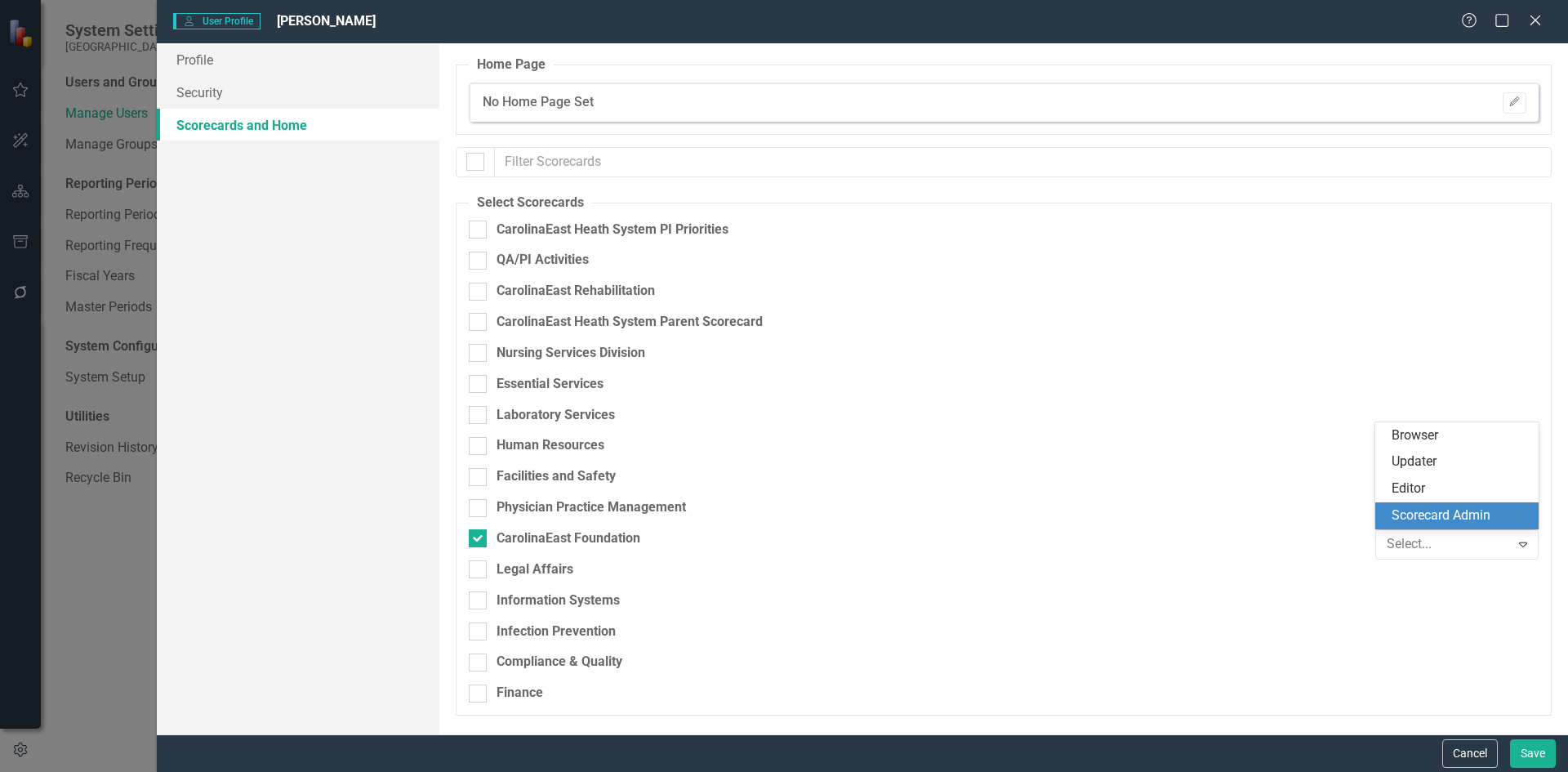
click at [1502, 517] on div "Scorecard Admin" at bounding box center [1460, 516] width 137 height 19
click at [1530, 763] on button "Save" at bounding box center [1533, 753] width 45 height 29
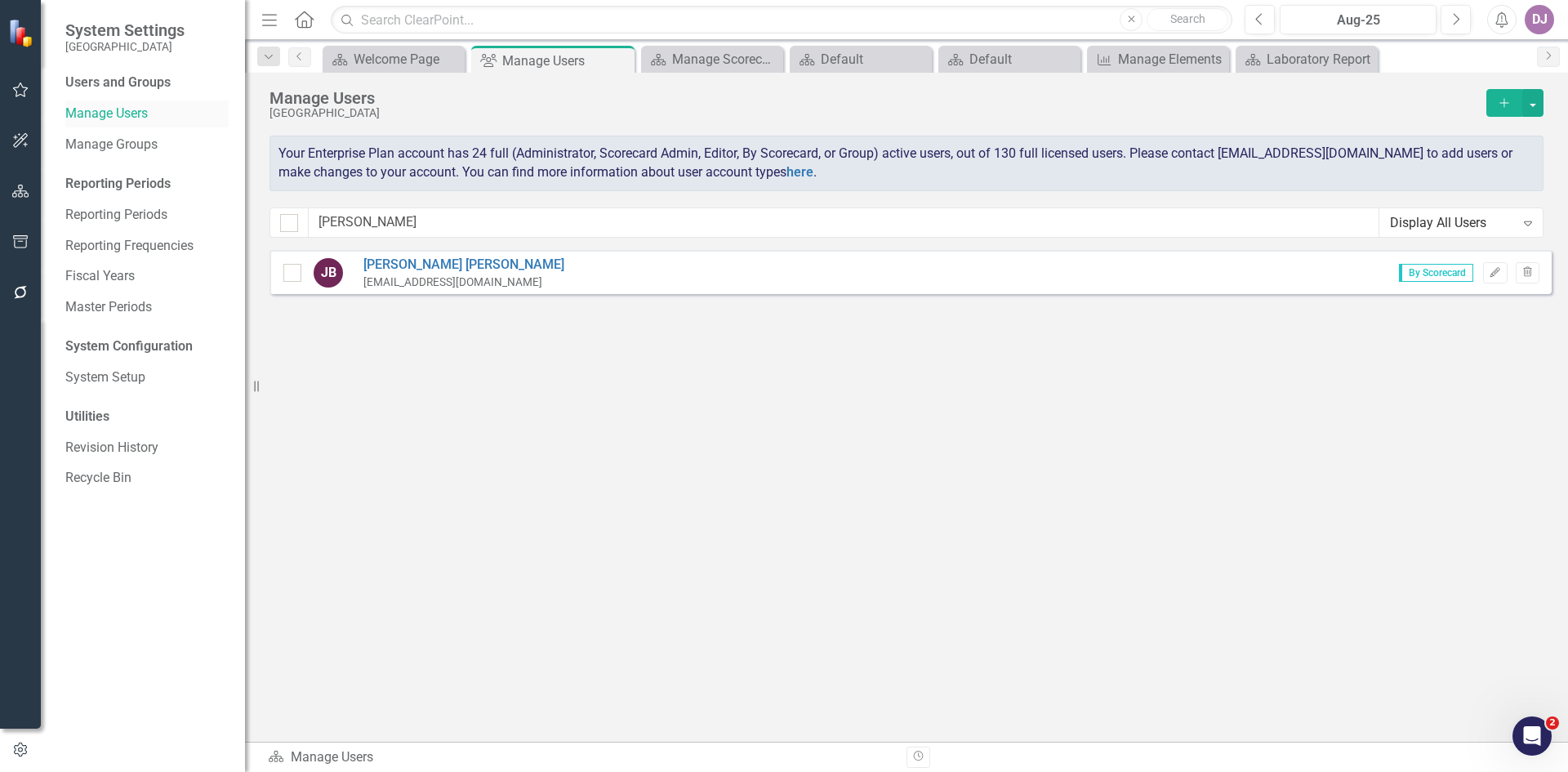
click at [139, 112] on link "Manage Users" at bounding box center [147, 114] width 163 height 19
drag, startPoint x: 363, startPoint y: 224, endPoint x: 306, endPoint y: 229, distance: 57.2
click at [306, 229] on div "jared Display All Users Expand" at bounding box center [906, 222] width 1274 height 30
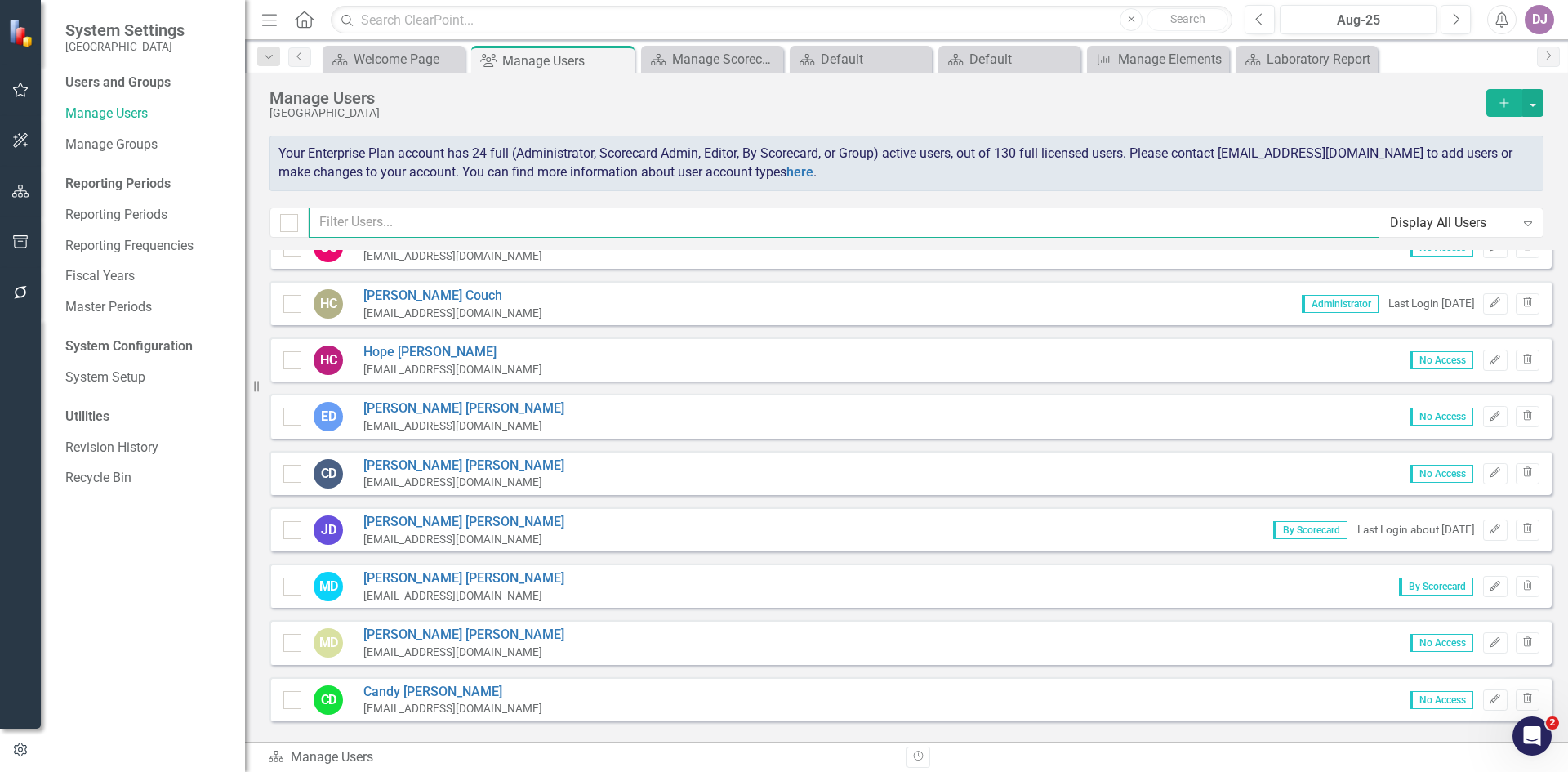
scroll to position [1296, 0]
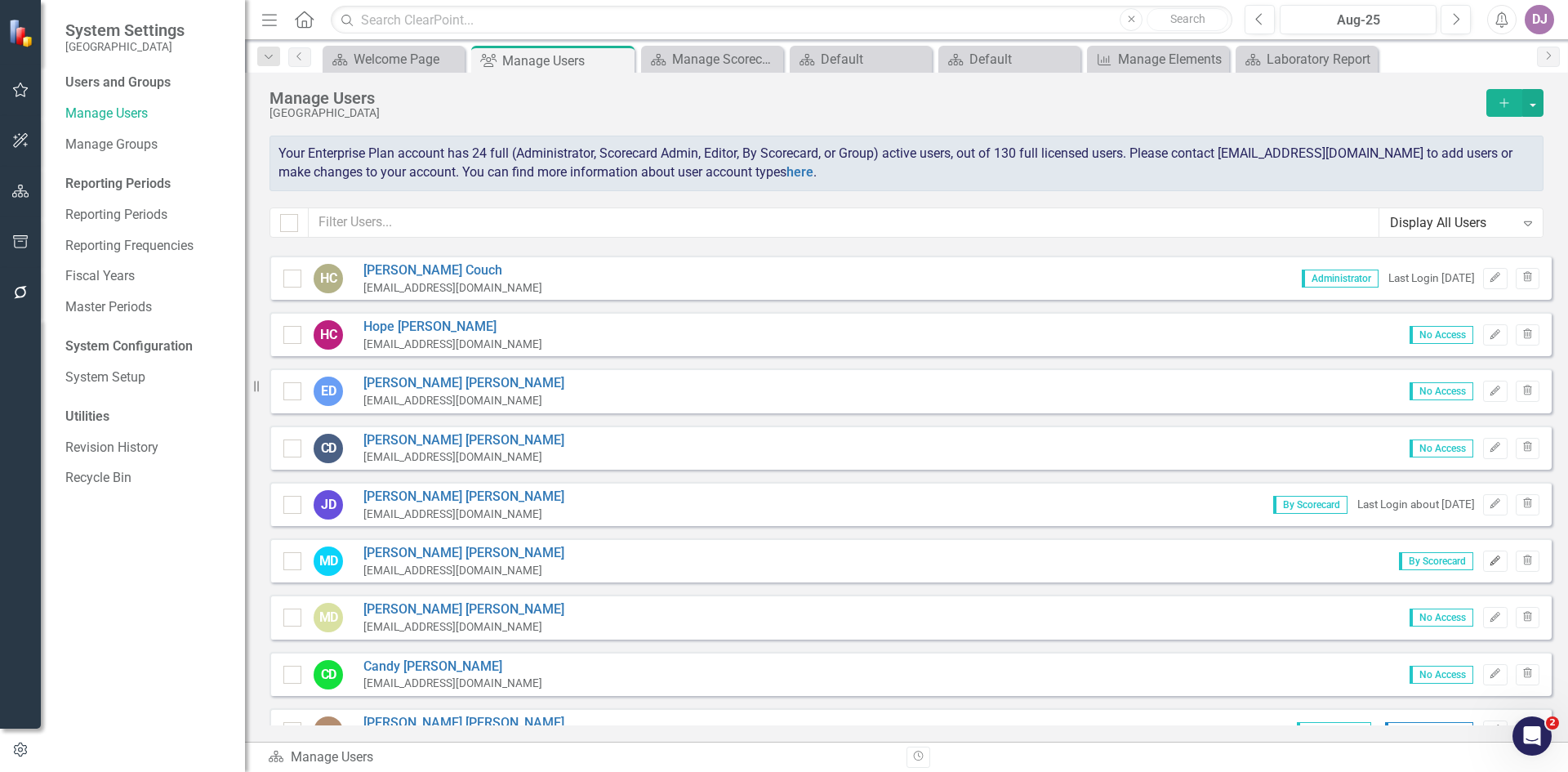
click at [1491, 562] on icon "button" at bounding box center [1496, 561] width 10 height 10
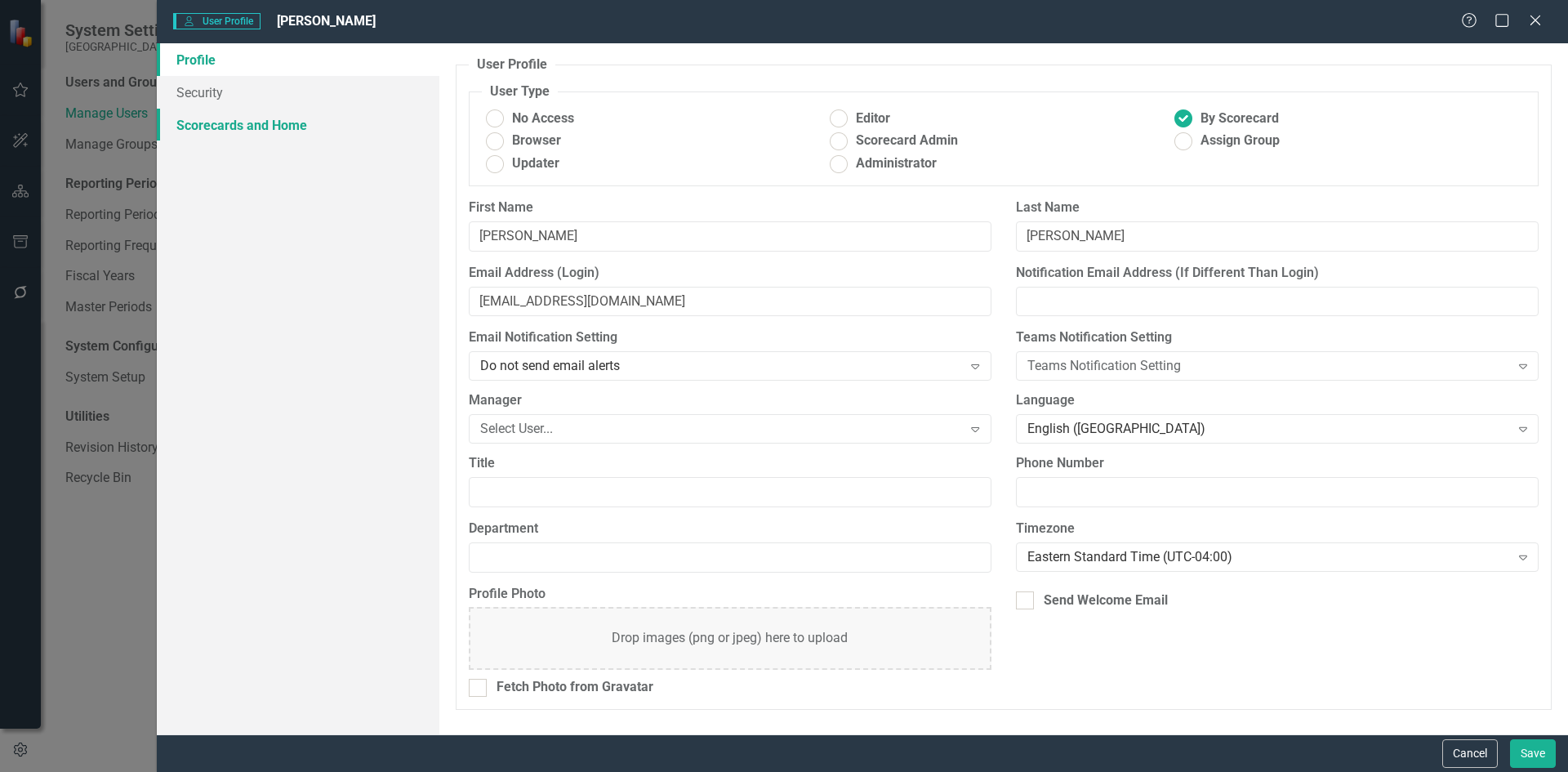
click at [277, 124] on link "Scorecards and Home" at bounding box center [298, 125] width 283 height 33
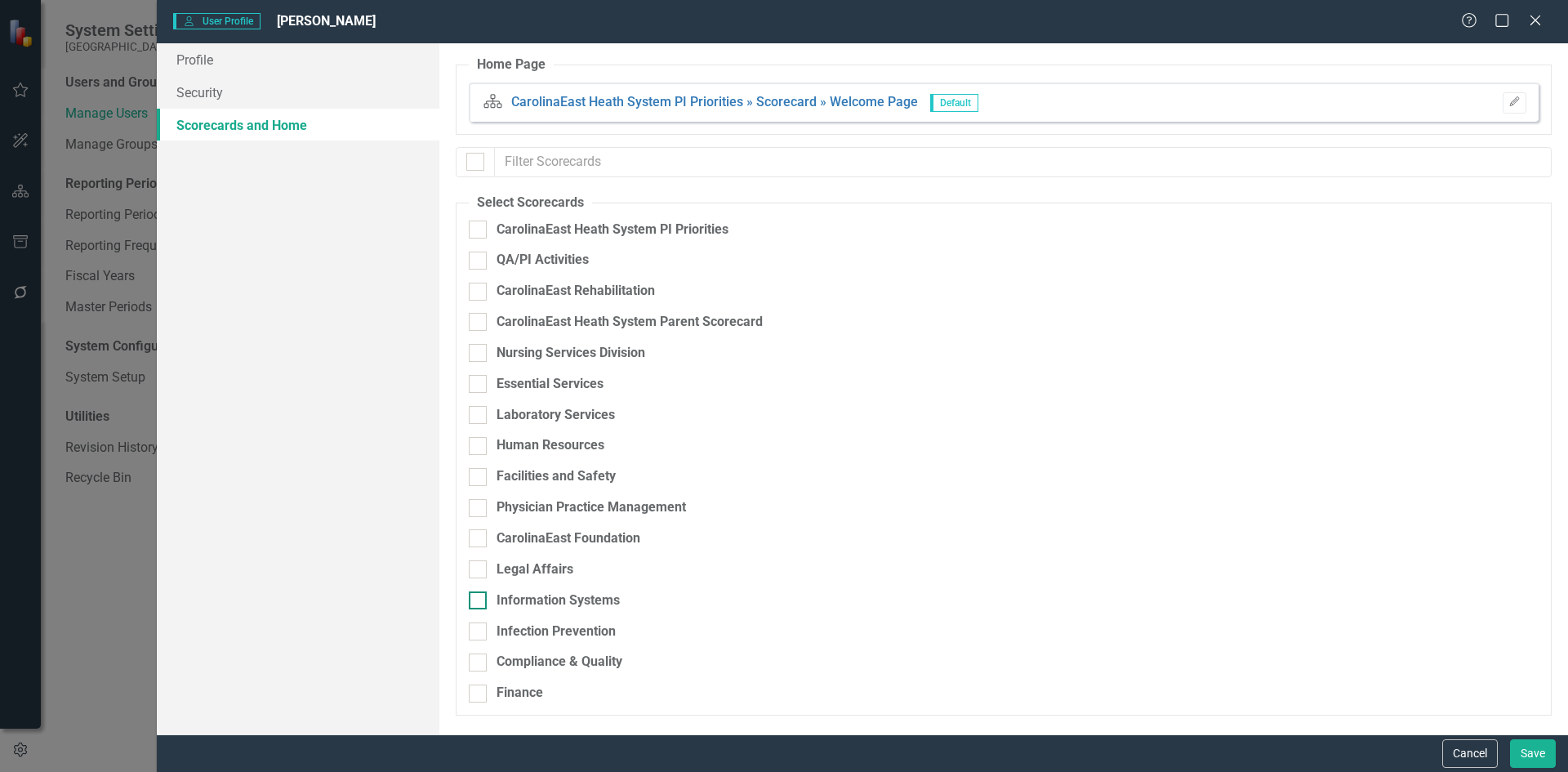
click at [486, 601] on div at bounding box center [477, 600] width 18 height 18
click at [480, 601] on input "Information Systems" at bounding box center [474, 597] width 11 height 11
click at [482, 630] on div at bounding box center [477, 631] width 18 height 18
click at [480, 630] on input "Infection Prevention" at bounding box center [474, 627] width 11 height 11
click at [1539, 752] on button "Save" at bounding box center [1533, 753] width 45 height 29
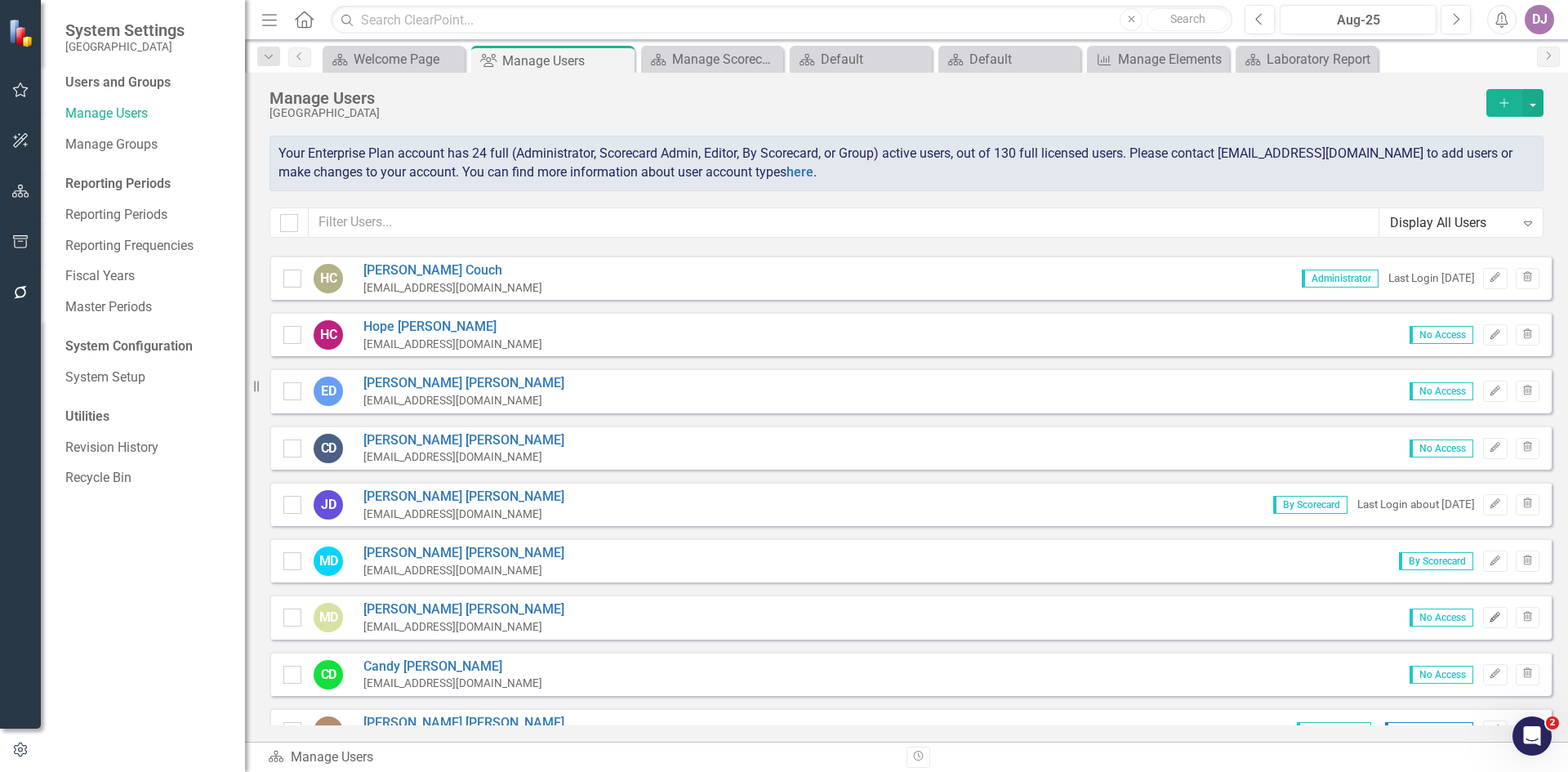
click at [1489, 615] on icon "Edit" at bounding box center [1495, 618] width 13 height 10
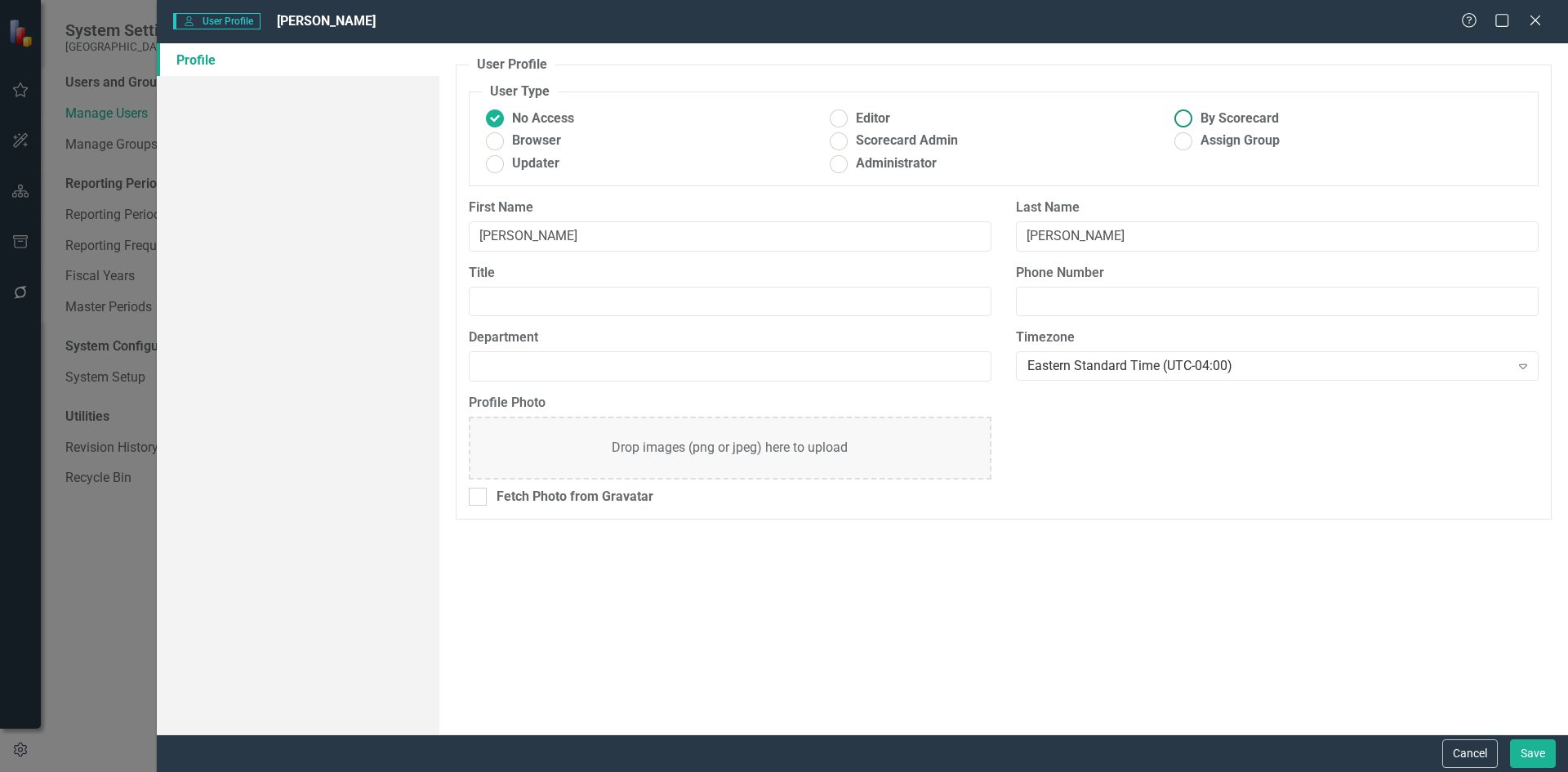
click at [1192, 119] on ins at bounding box center [1184, 119] width 25 height 25
click at [1192, 119] on input "By Scorecard" at bounding box center [1184, 119] width 25 height 25
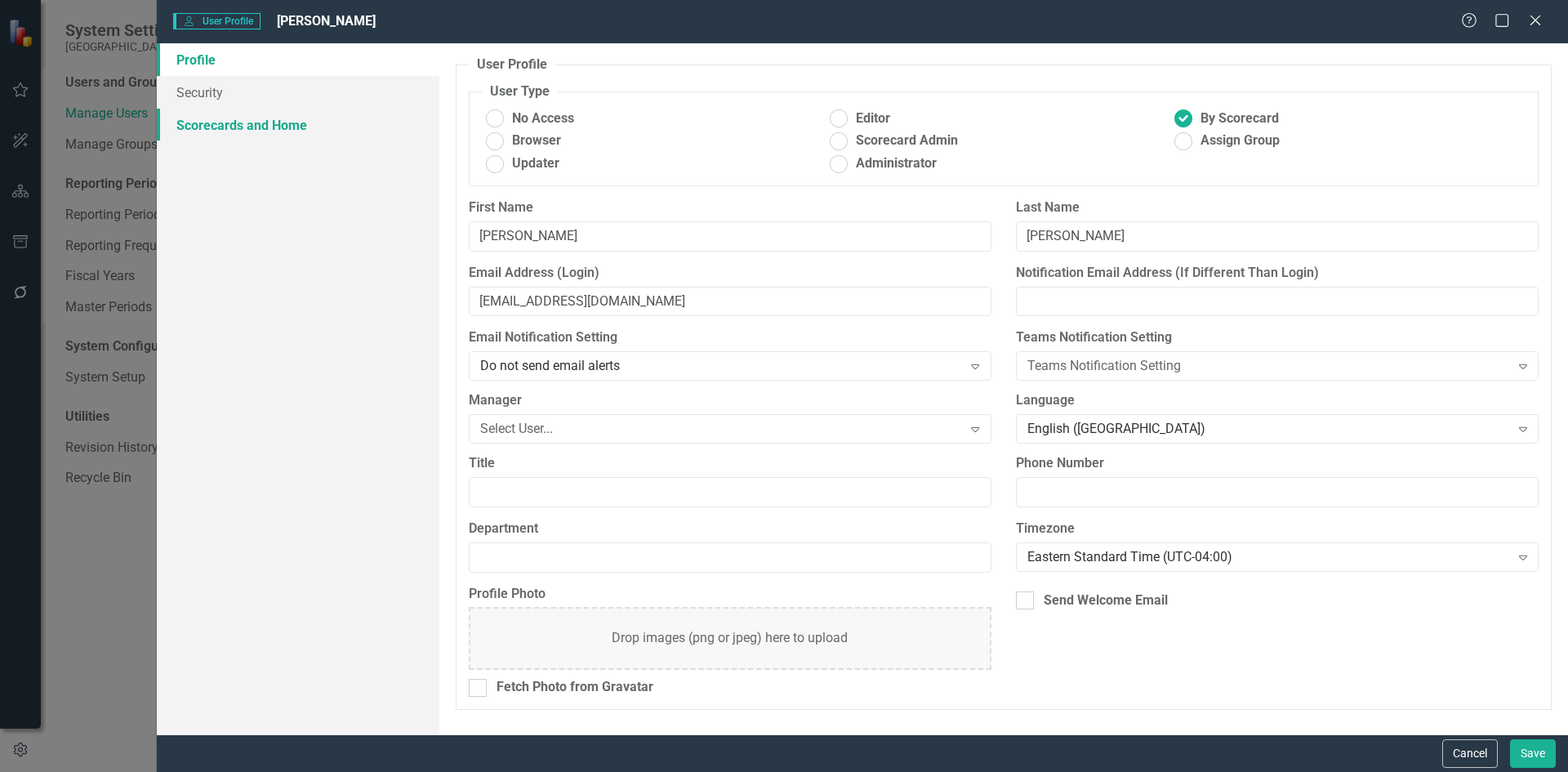
click at [296, 127] on link "Scorecards and Home" at bounding box center [298, 125] width 283 height 33
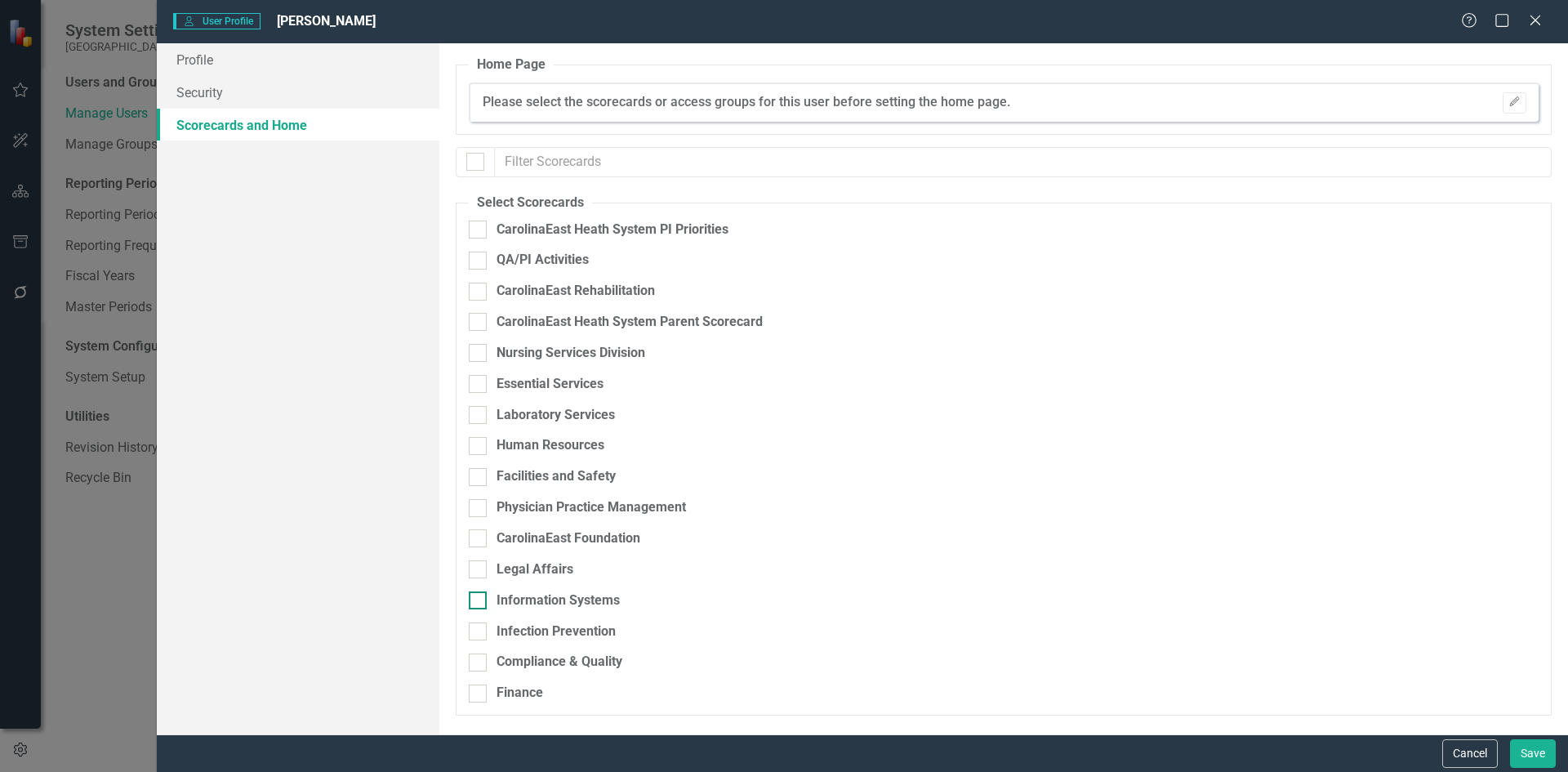
click at [481, 602] on div at bounding box center [477, 600] width 18 height 18
click at [480, 602] on input "Information Systems" at bounding box center [474, 597] width 11 height 11
click at [476, 631] on input "Infection Prevention" at bounding box center [474, 627] width 11 height 11
click at [1519, 603] on icon "Expand" at bounding box center [1523, 606] width 16 height 13
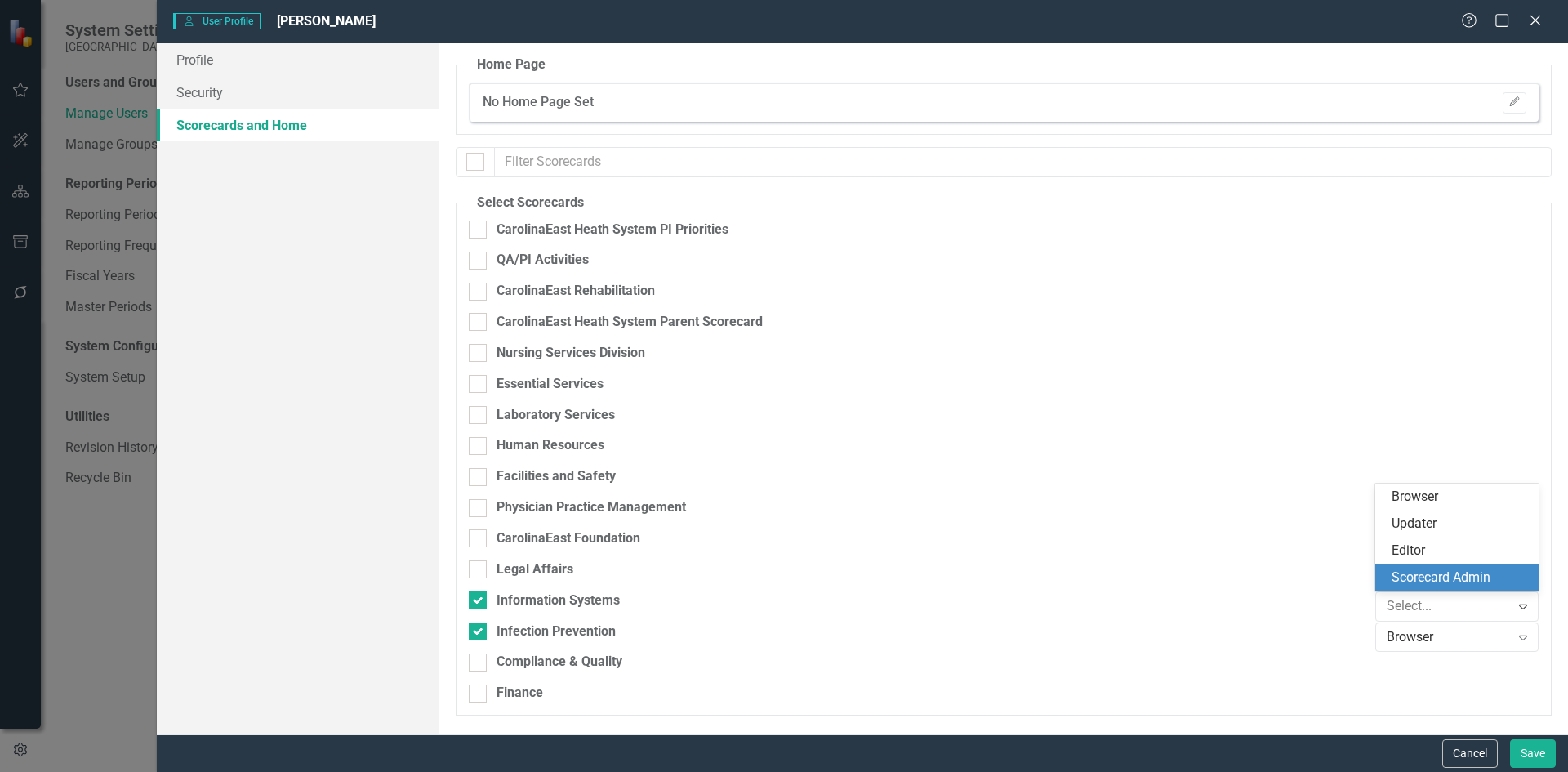
click at [1503, 582] on div "Scorecard Admin" at bounding box center [1460, 578] width 137 height 19
click at [1528, 638] on icon "Expand" at bounding box center [1523, 637] width 16 height 13
click at [1490, 609] on div "Scorecard Admin" at bounding box center [1460, 609] width 137 height 19
click at [1527, 759] on button "Save" at bounding box center [1533, 753] width 45 height 29
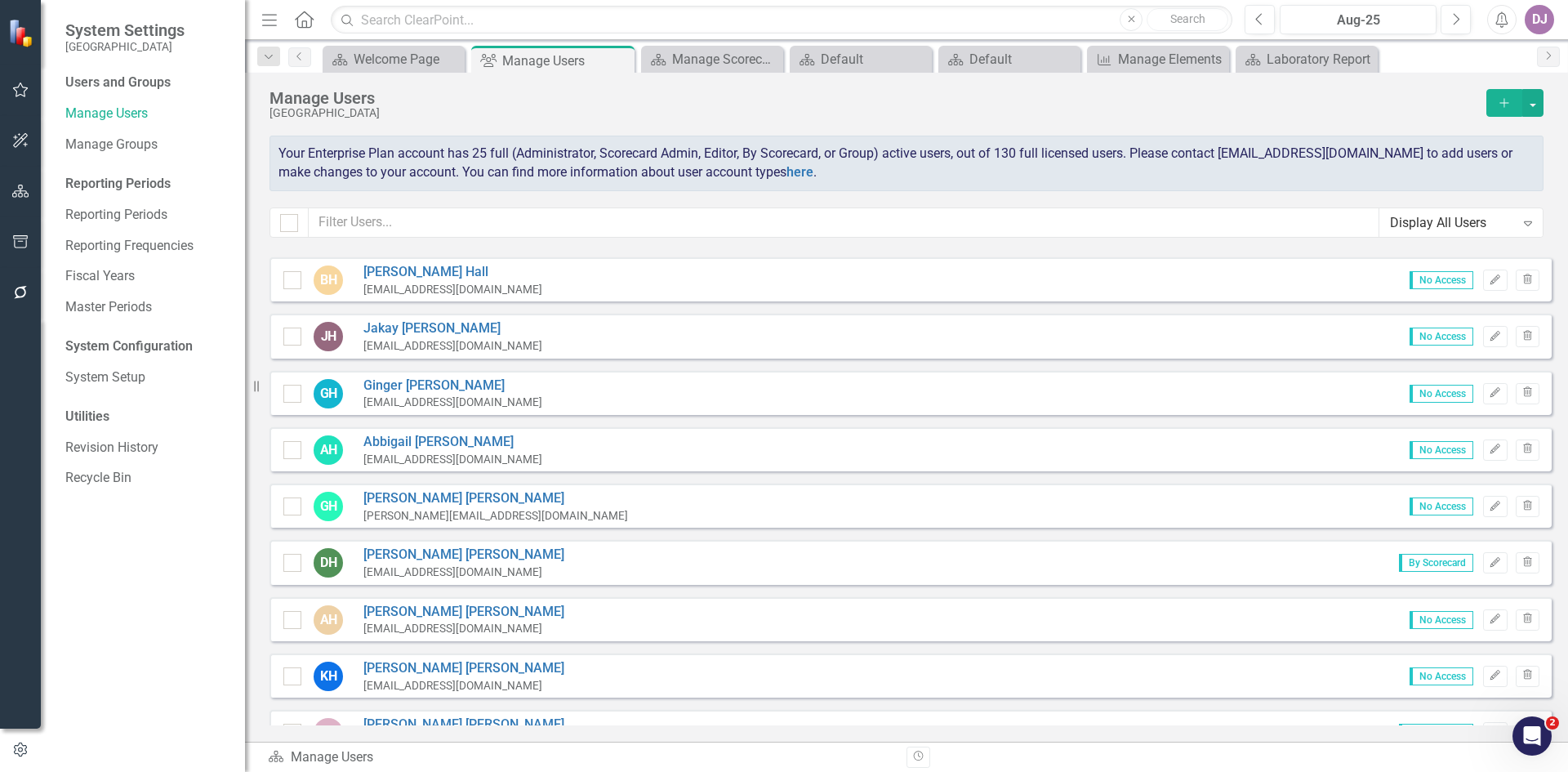
scroll to position [2505, 0]
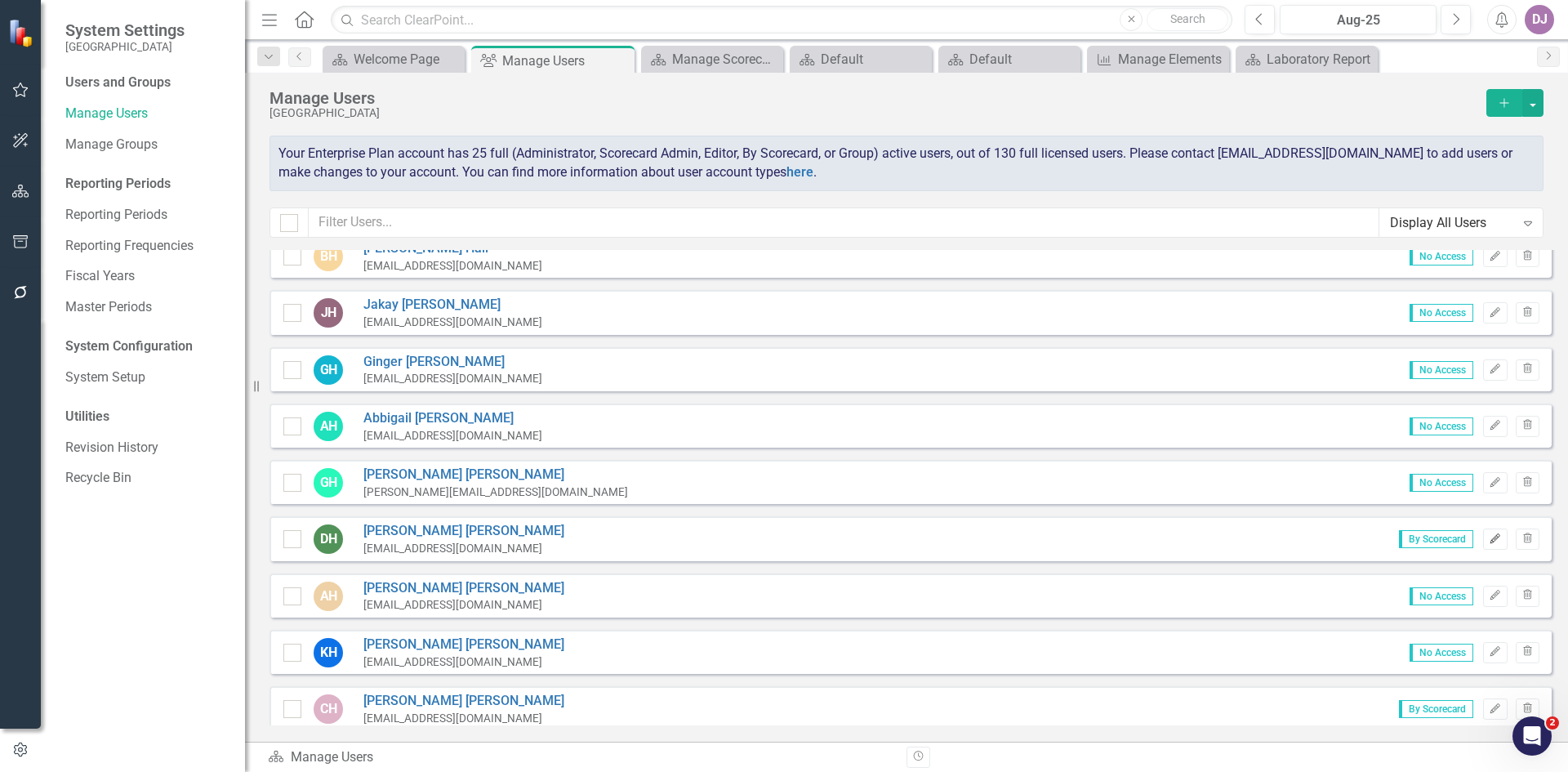
click at [1489, 542] on icon "Edit" at bounding box center [1495, 540] width 13 height 10
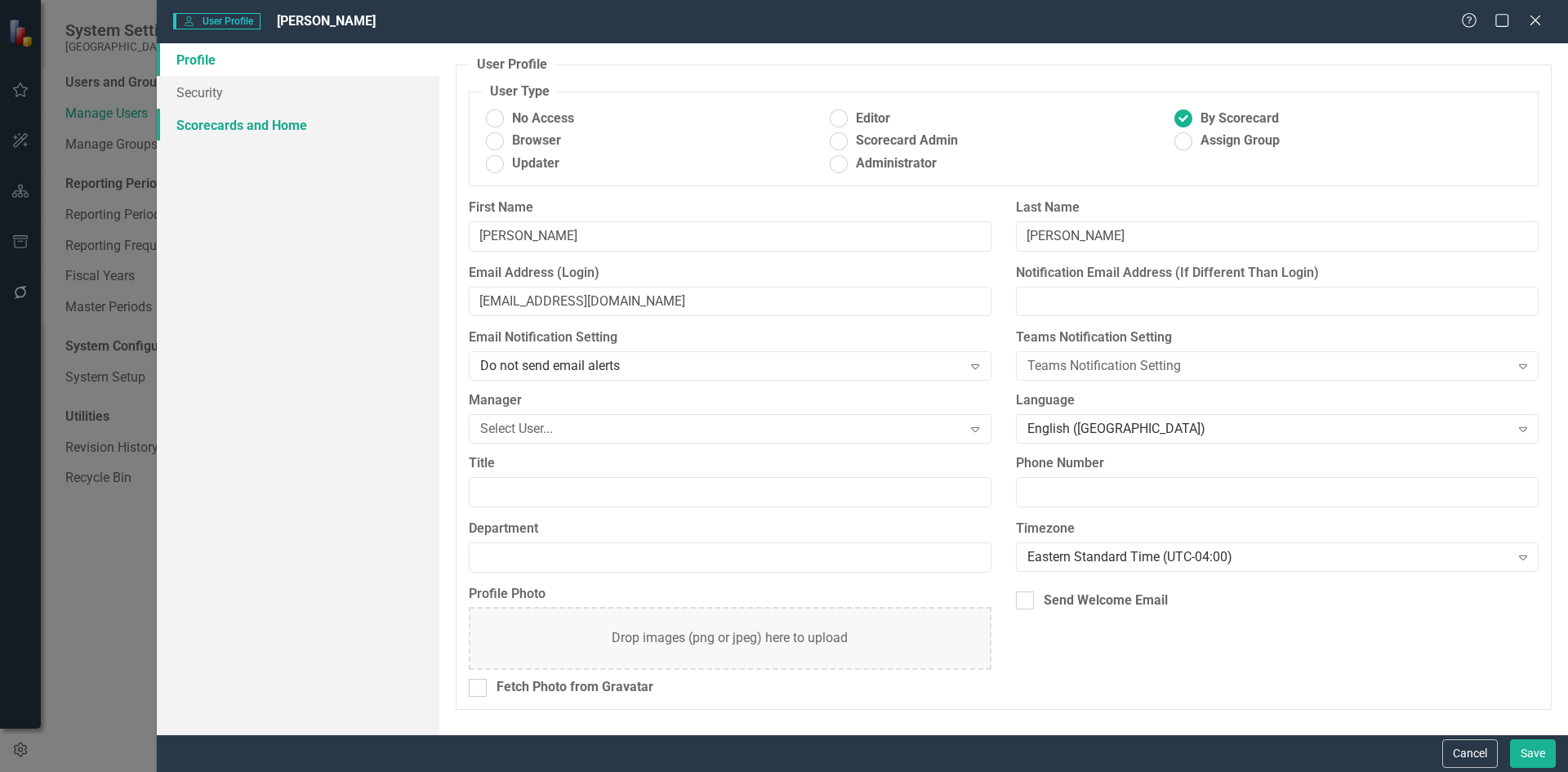
click at [279, 130] on link "Scorecards and Home" at bounding box center [298, 125] width 283 height 33
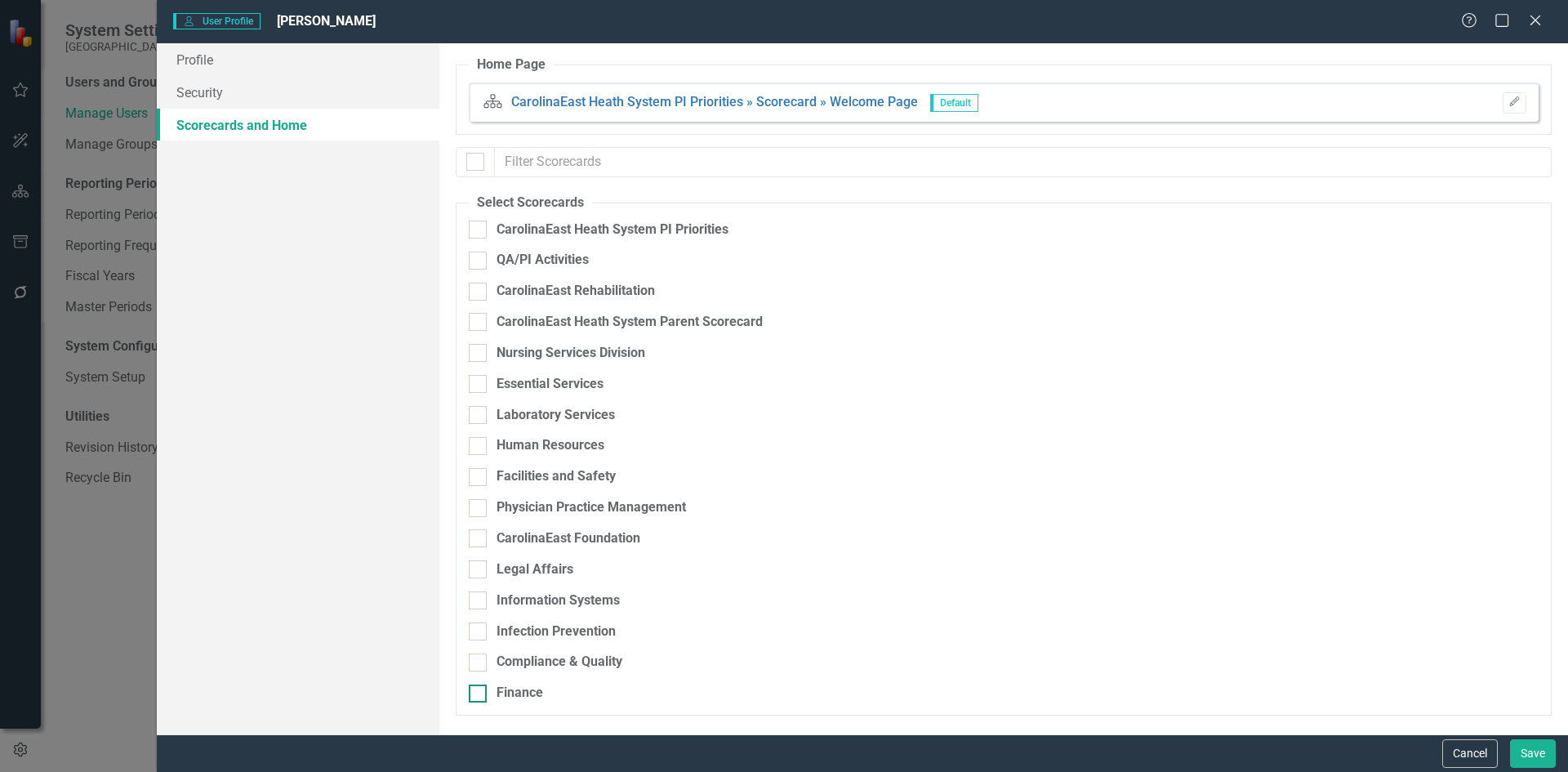
click at [477, 699] on div at bounding box center [477, 693] width 18 height 18
click at [477, 695] on input "Finance" at bounding box center [474, 689] width 11 height 11
click at [1525, 700] on icon at bounding box center [1523, 700] width 8 height 5
click at [1481, 675] on div "Scorecard Admin" at bounding box center [1460, 670] width 137 height 19
click at [1533, 762] on button "Save" at bounding box center [1533, 753] width 45 height 29
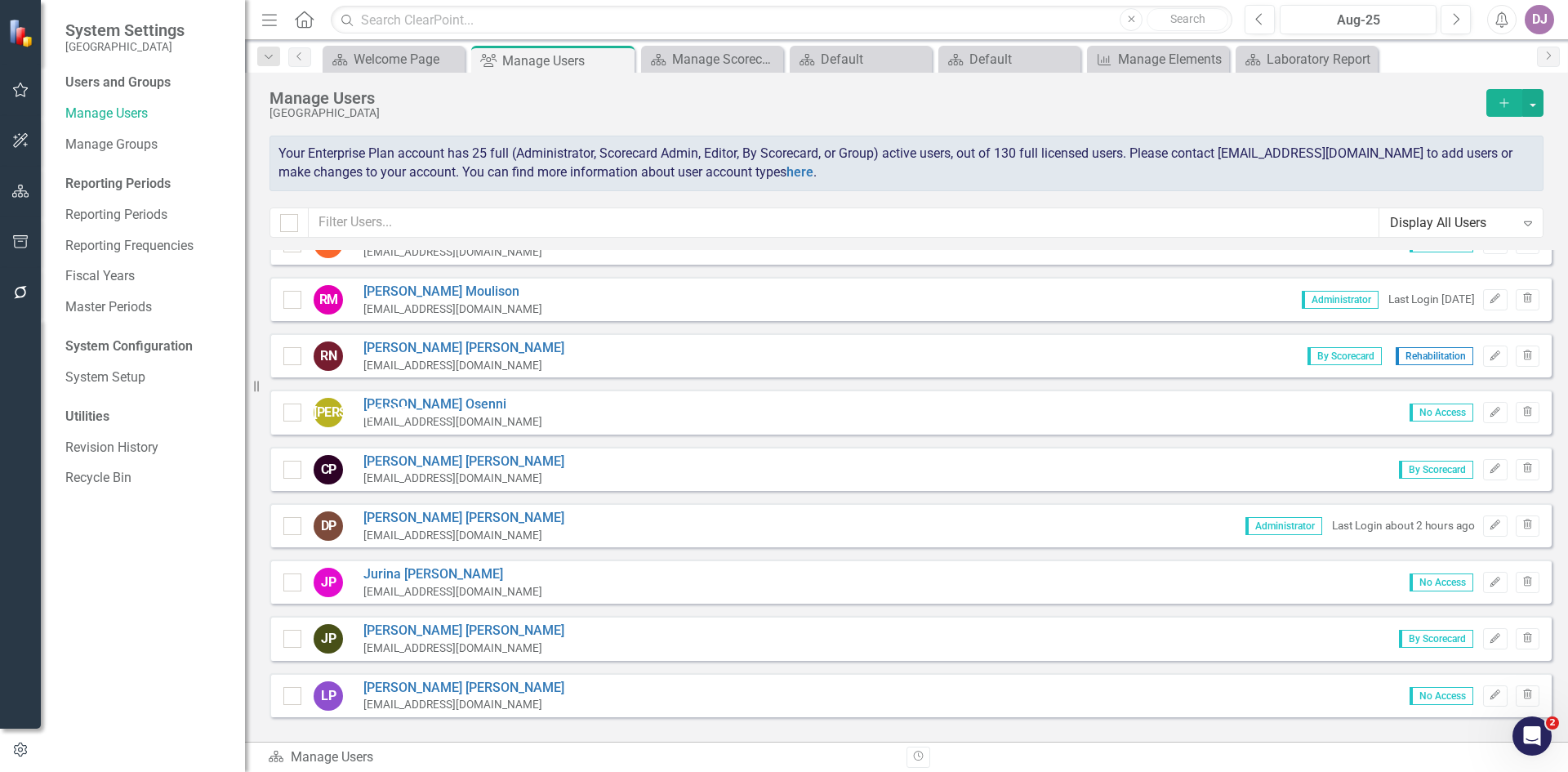
scroll to position [4681, 0]
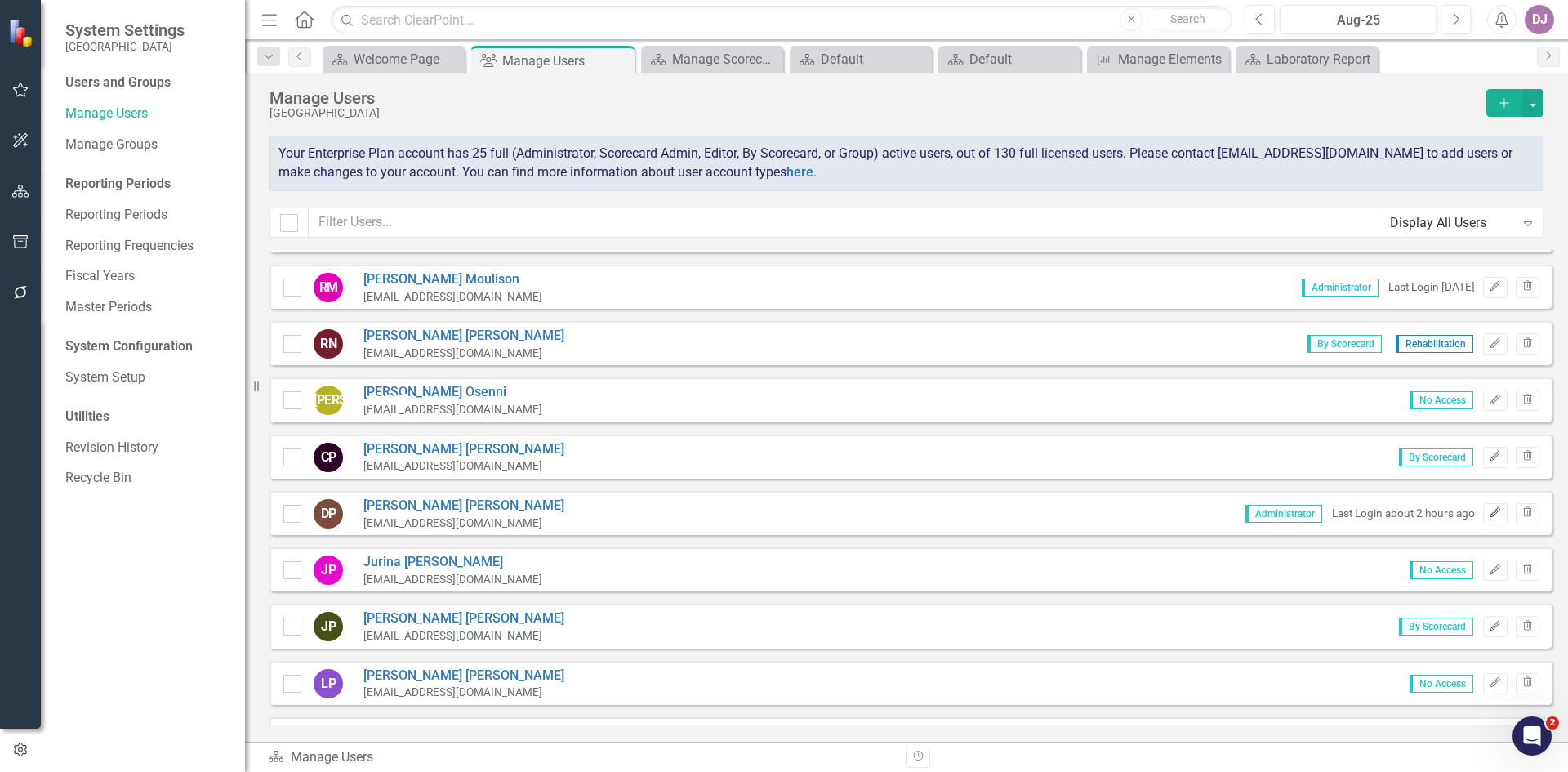
click at [1489, 513] on icon "Edit" at bounding box center [1495, 514] width 13 height 10
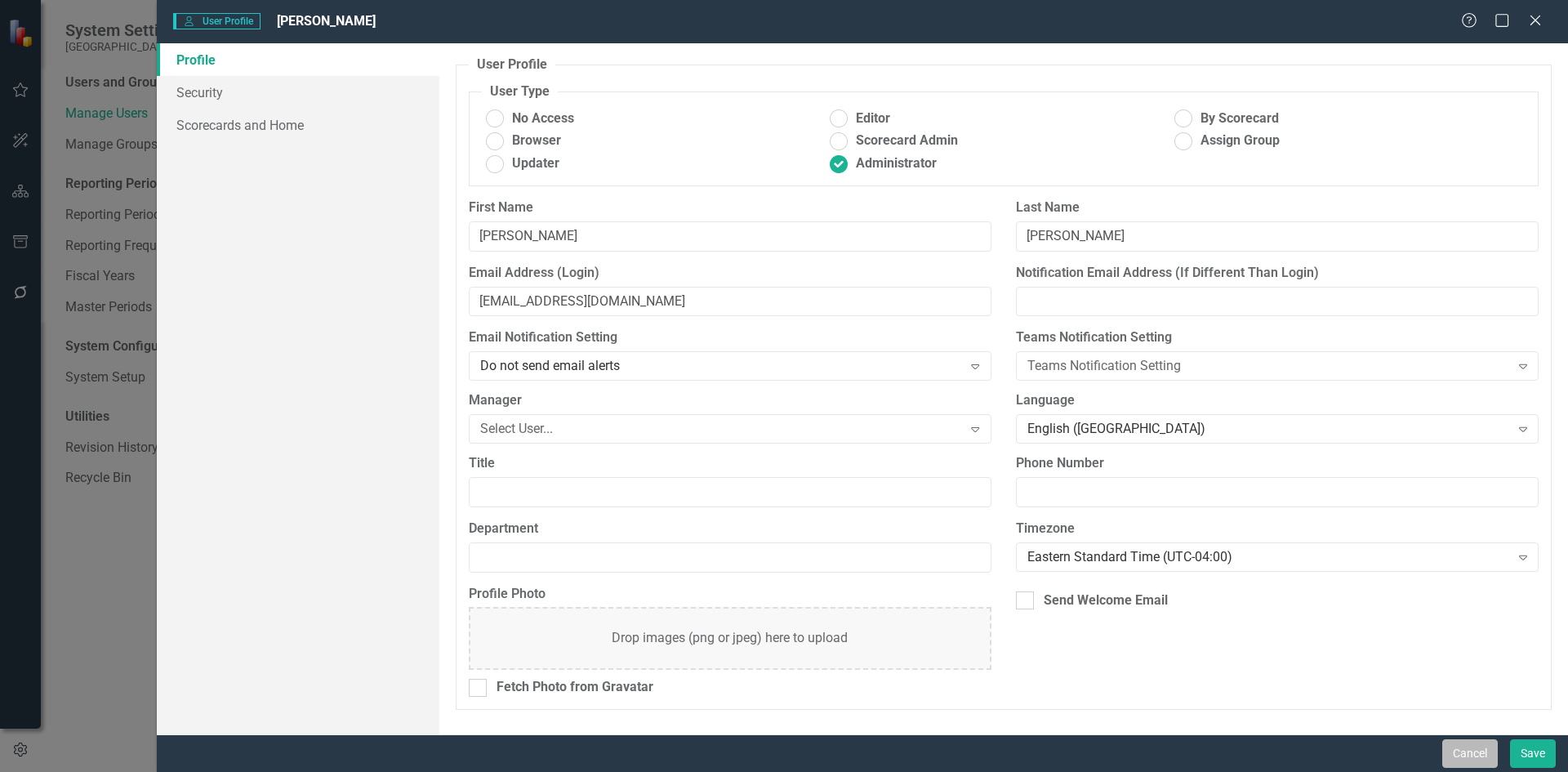
click at [1462, 753] on button "Cancel" at bounding box center [1470, 753] width 56 height 29
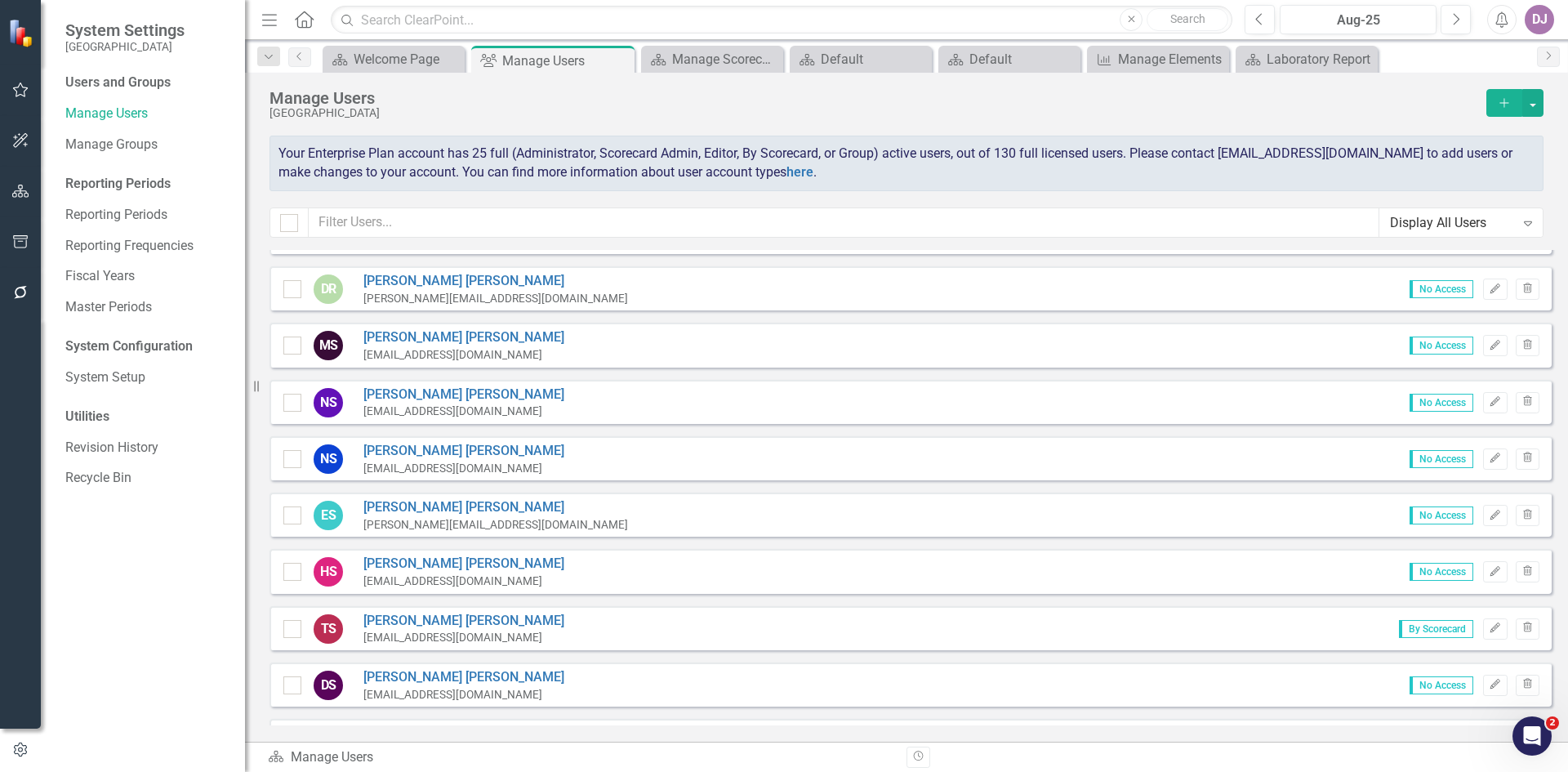
scroll to position [5439, 0]
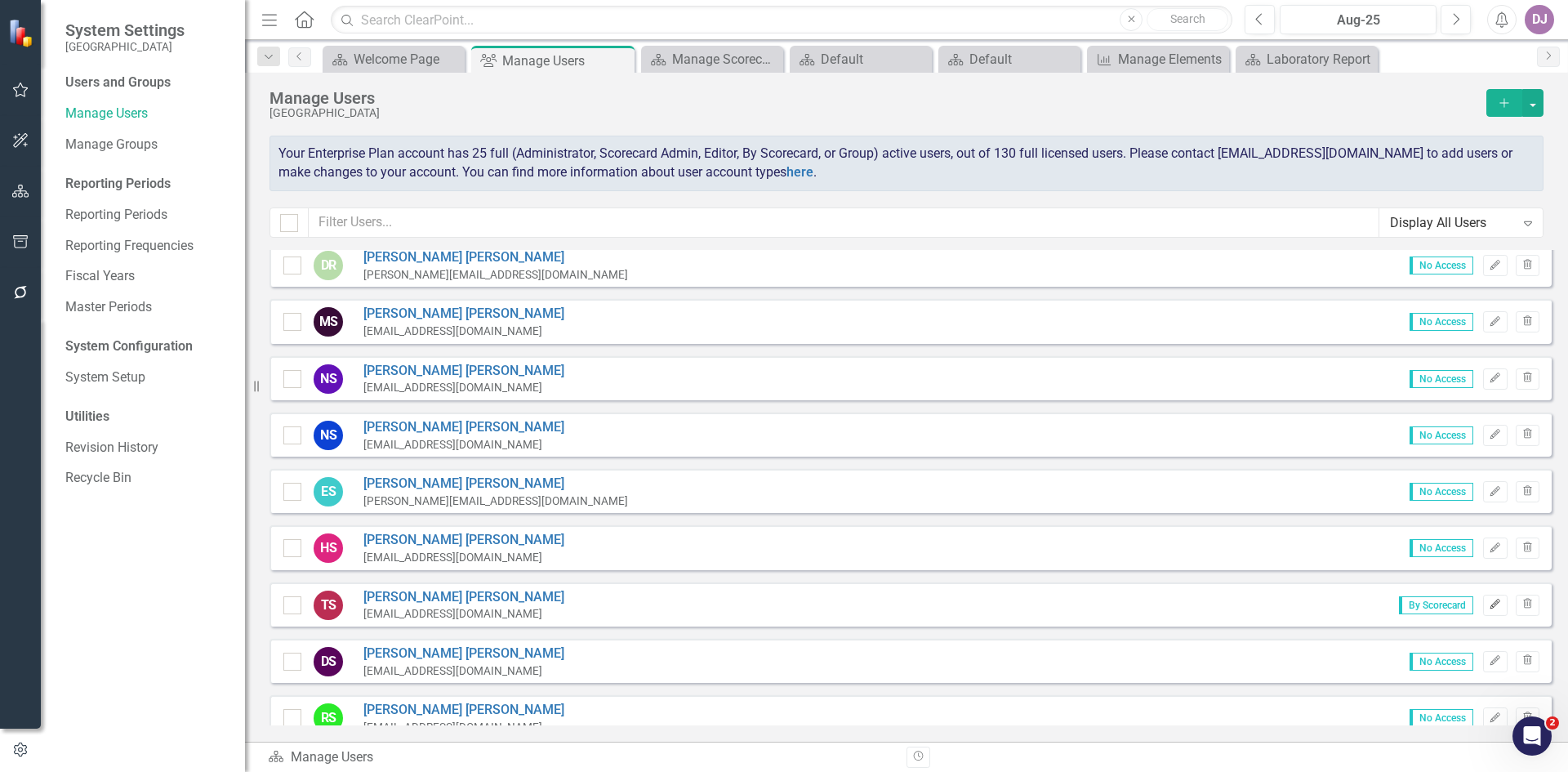
click at [1483, 611] on button "Edit" at bounding box center [1495, 604] width 24 height 21
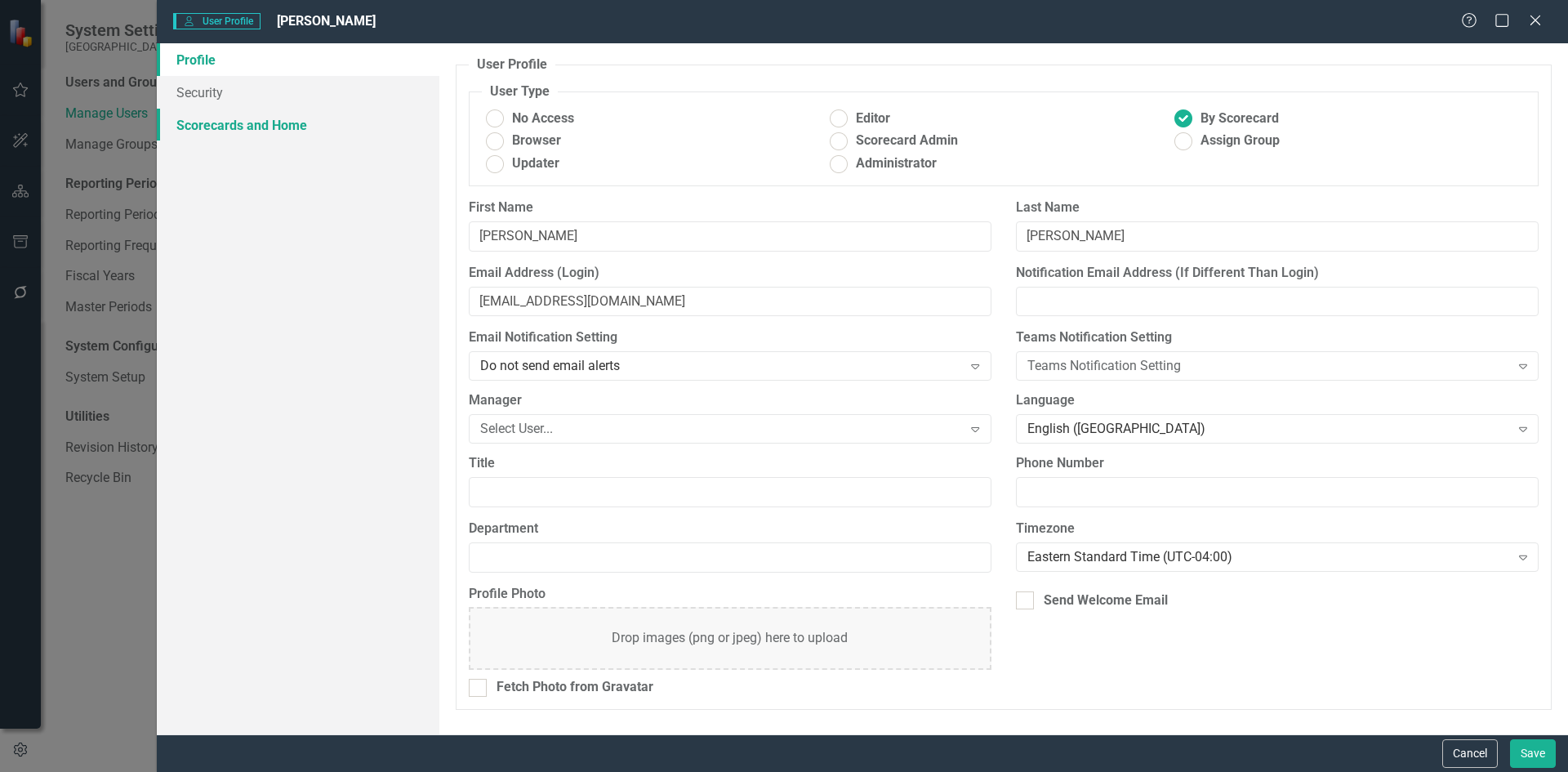
click at [272, 126] on link "Scorecards and Home" at bounding box center [298, 125] width 283 height 33
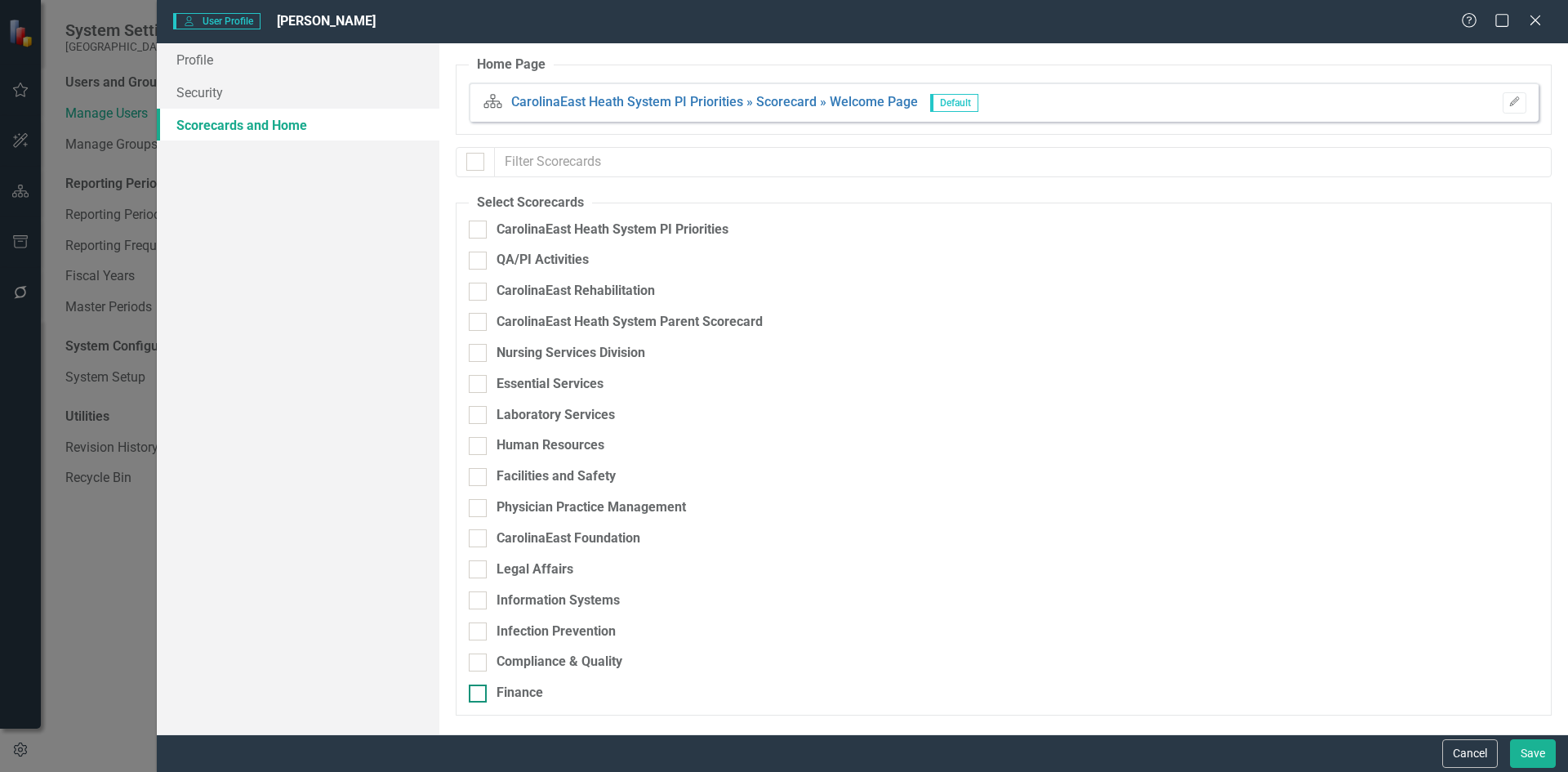
click at [481, 700] on div at bounding box center [477, 693] width 18 height 18
click at [480, 695] on input "Finance" at bounding box center [474, 689] width 11 height 11
click at [1538, 760] on button "Save" at bounding box center [1533, 753] width 45 height 29
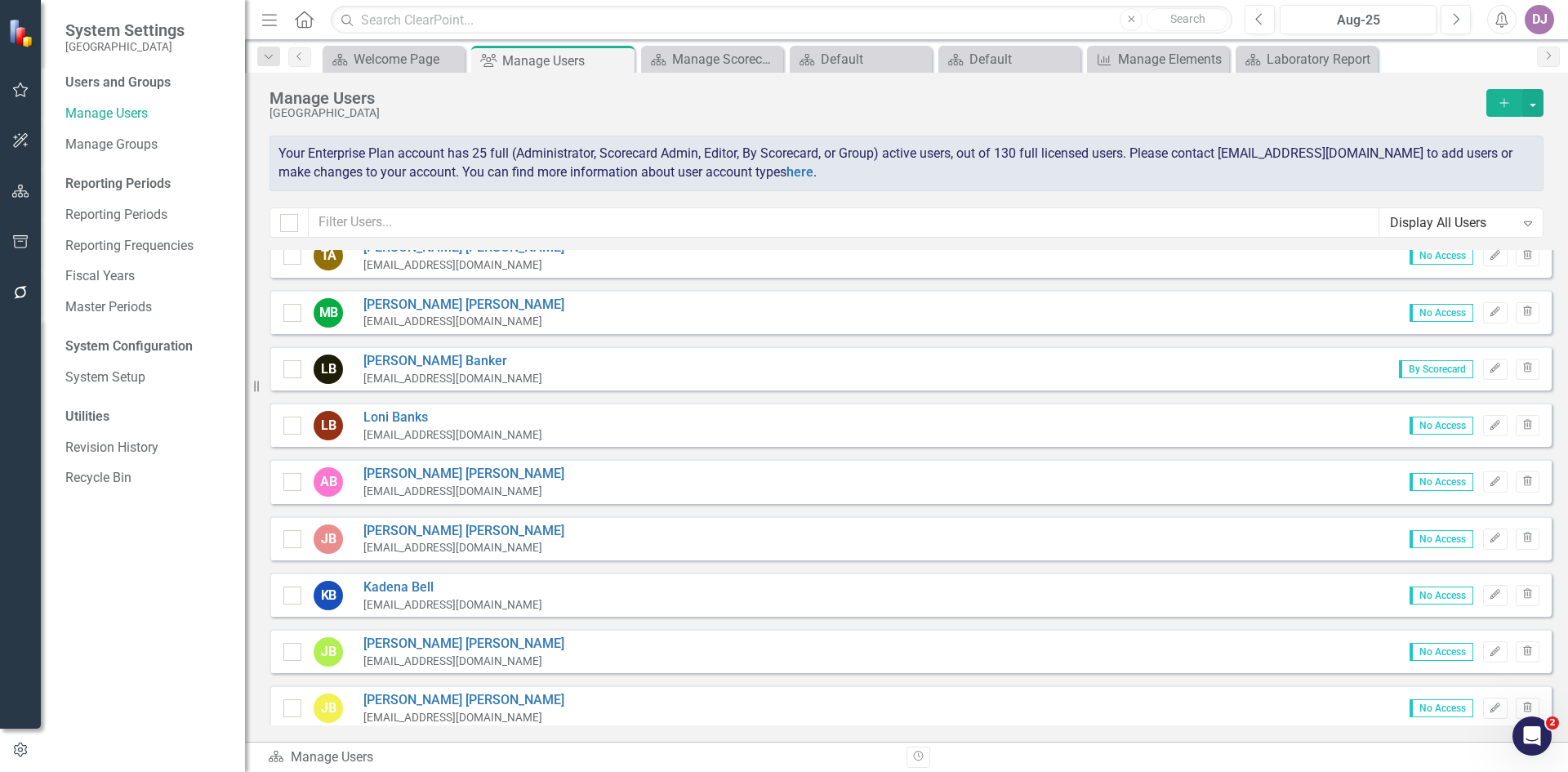
scroll to position [0, 0]
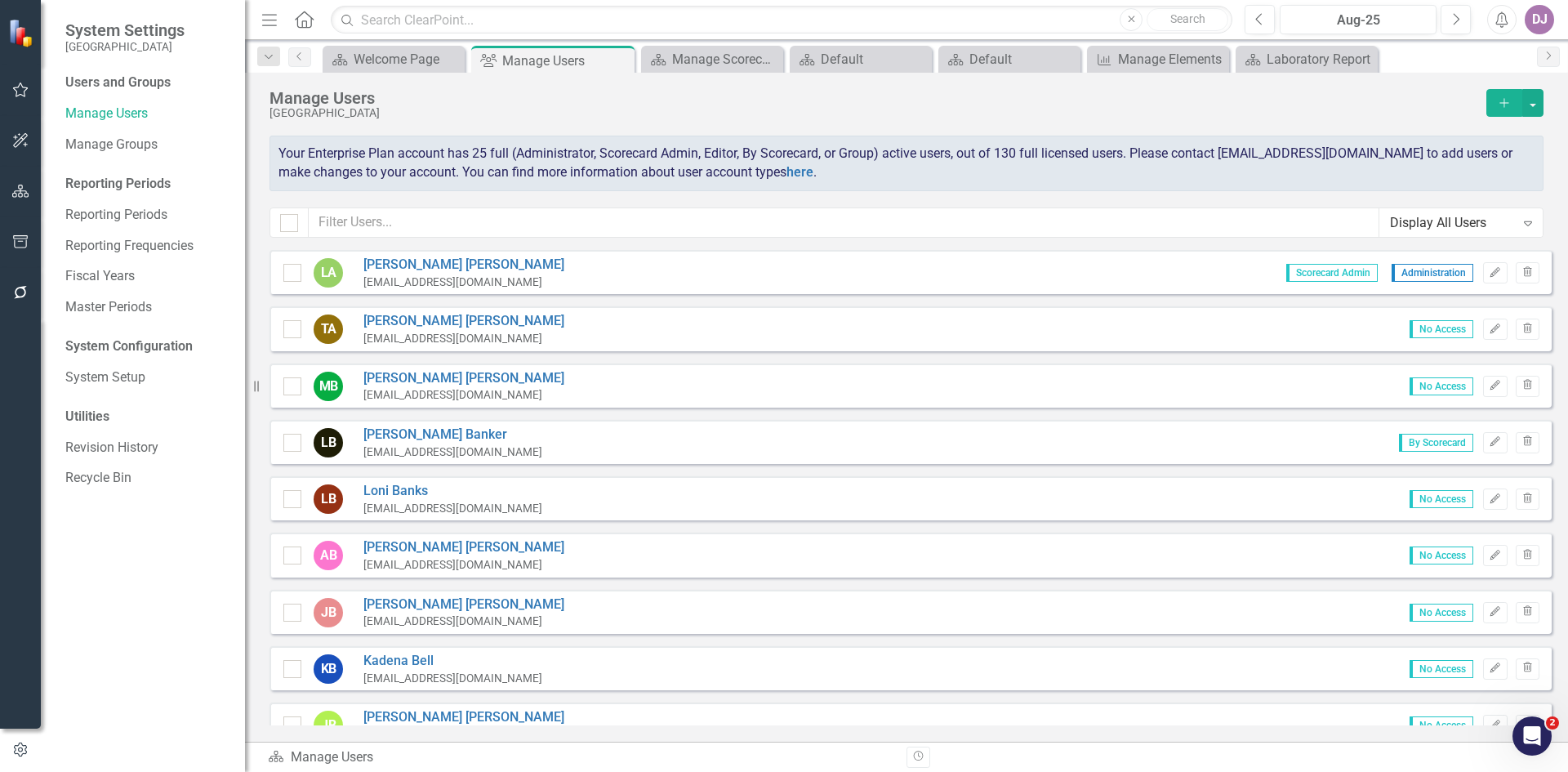
click at [1526, 226] on icon "Expand" at bounding box center [1528, 223] width 16 height 13
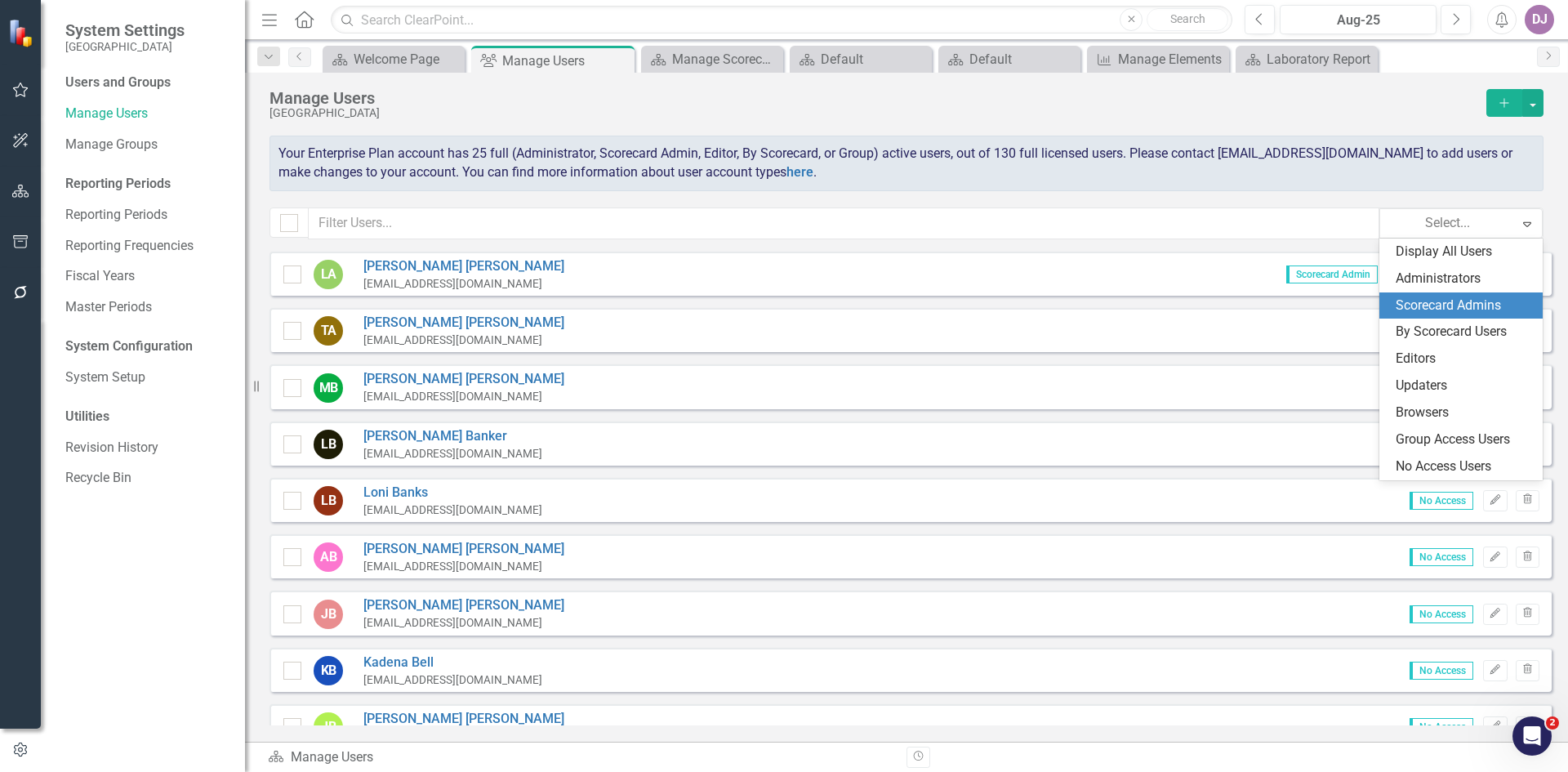
click at [1424, 299] on div "Scorecard Admins" at bounding box center [1464, 306] width 137 height 19
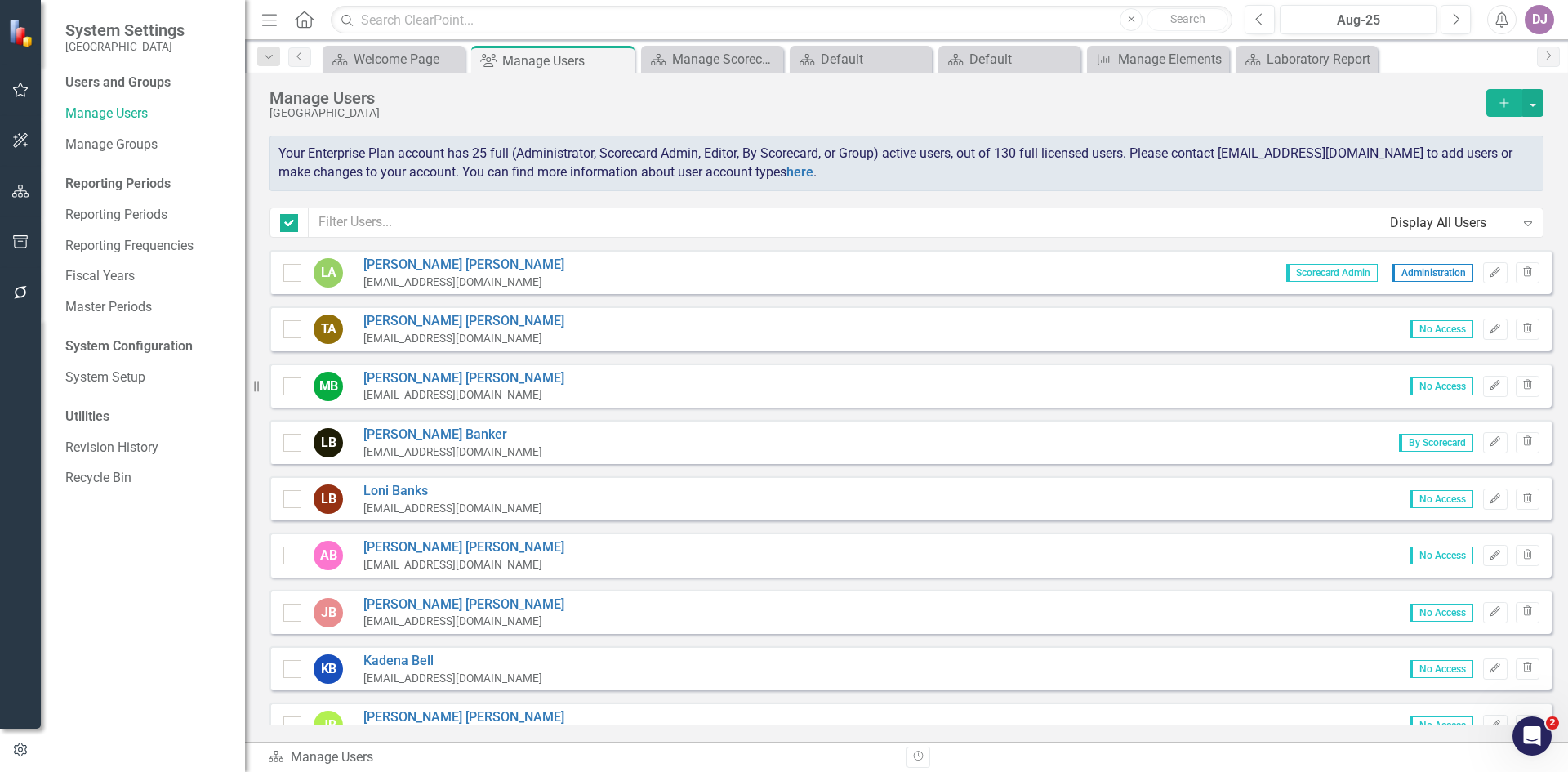
checkbox input "false"
click at [1532, 223] on icon "Expand" at bounding box center [1528, 223] width 16 height 13
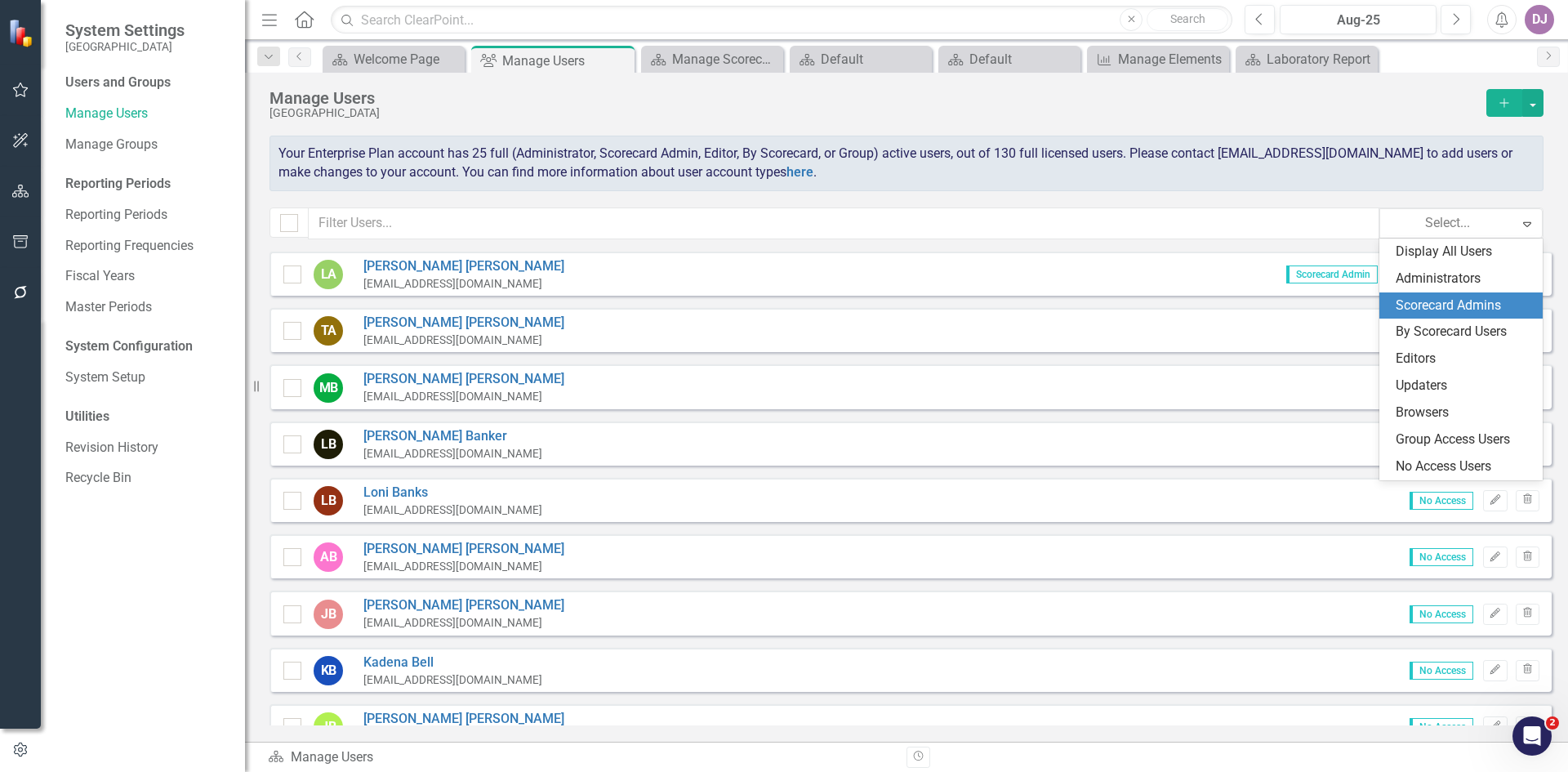
click at [1487, 306] on div "Scorecard Admins" at bounding box center [1464, 306] width 137 height 19
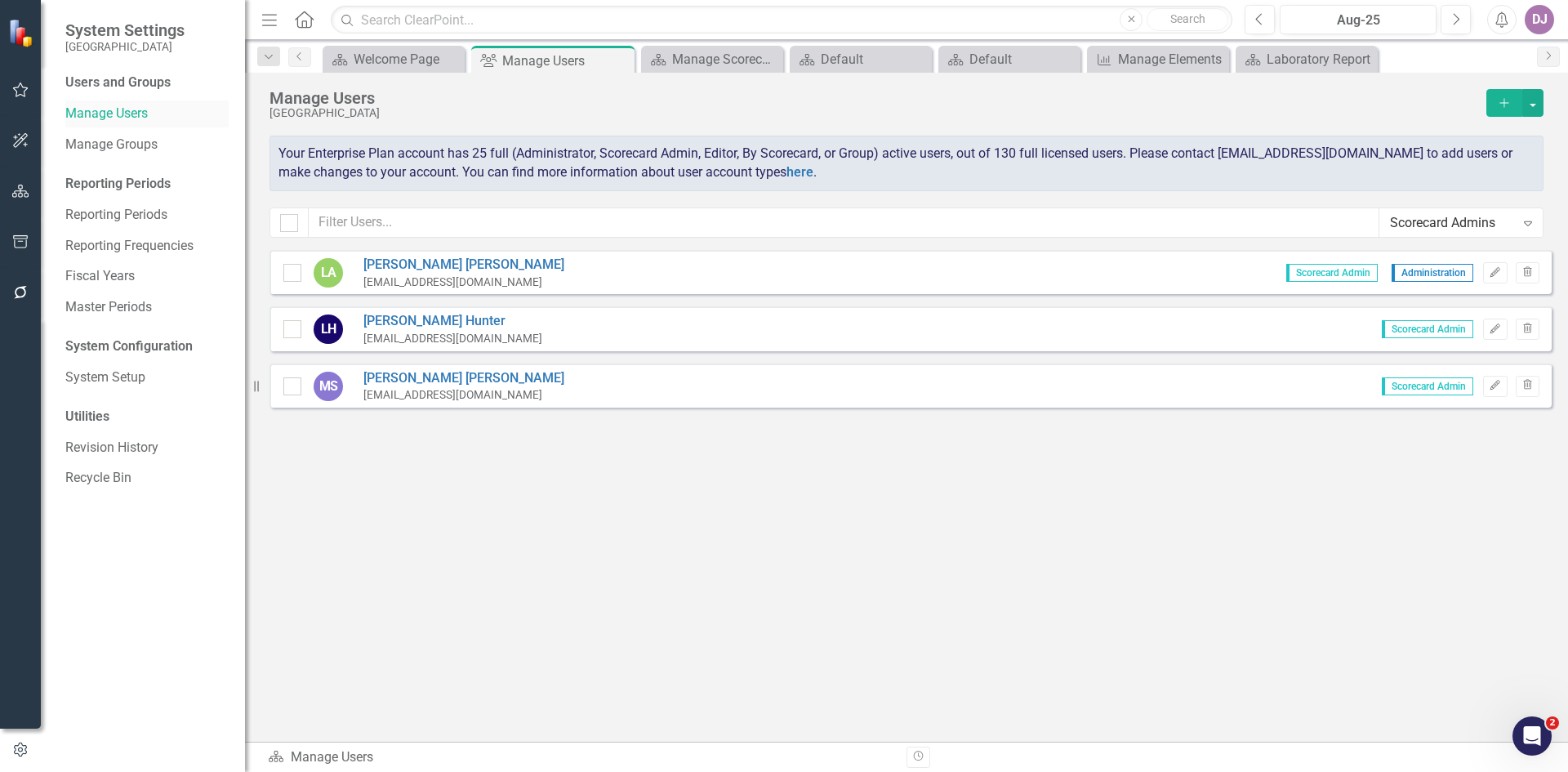
click at [111, 111] on link "Manage Users" at bounding box center [147, 114] width 163 height 19
click at [19, 142] on icon "button" at bounding box center [21, 141] width 17 height 13
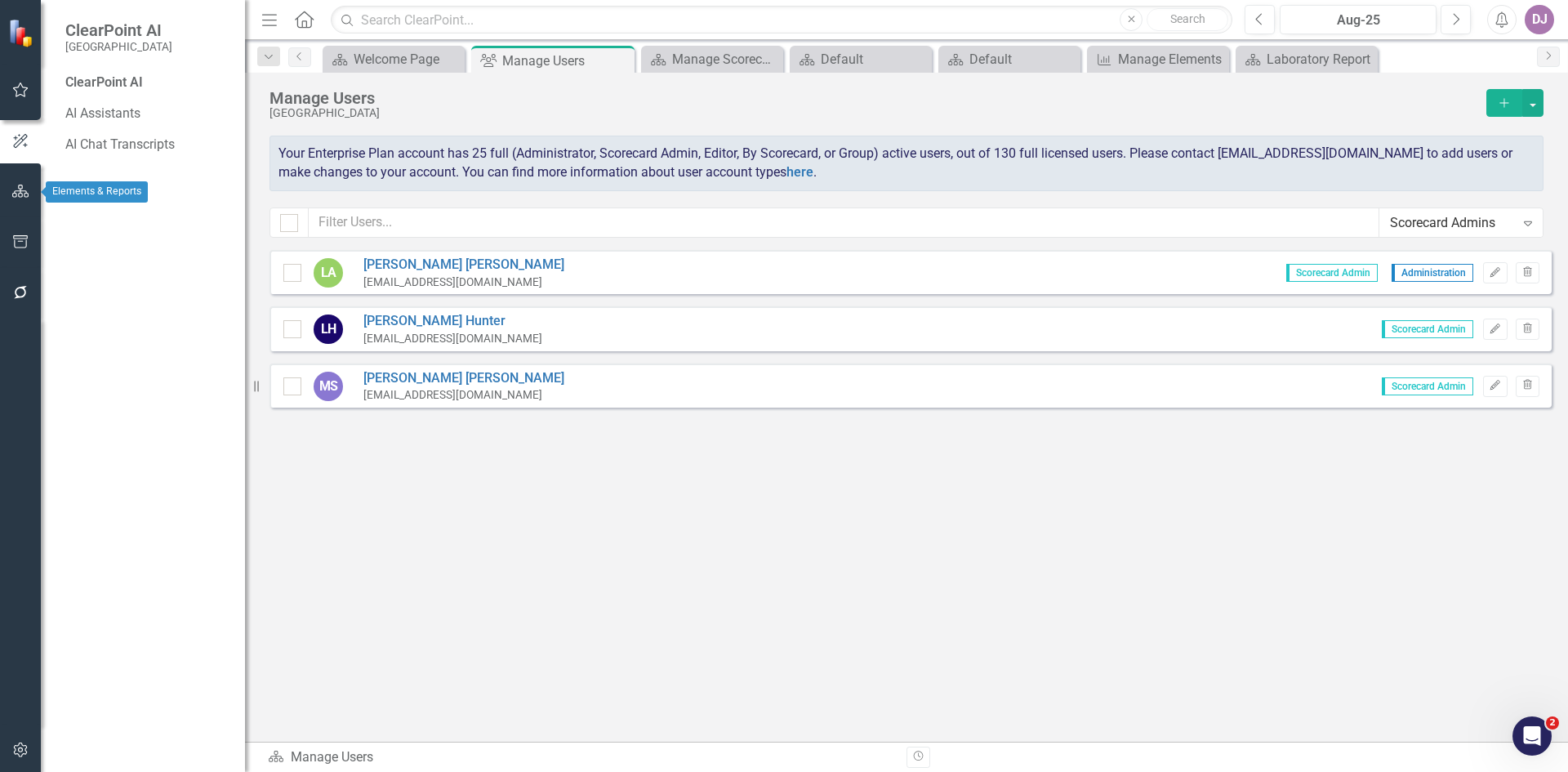
click at [21, 191] on icon "button" at bounding box center [21, 191] width 17 height 13
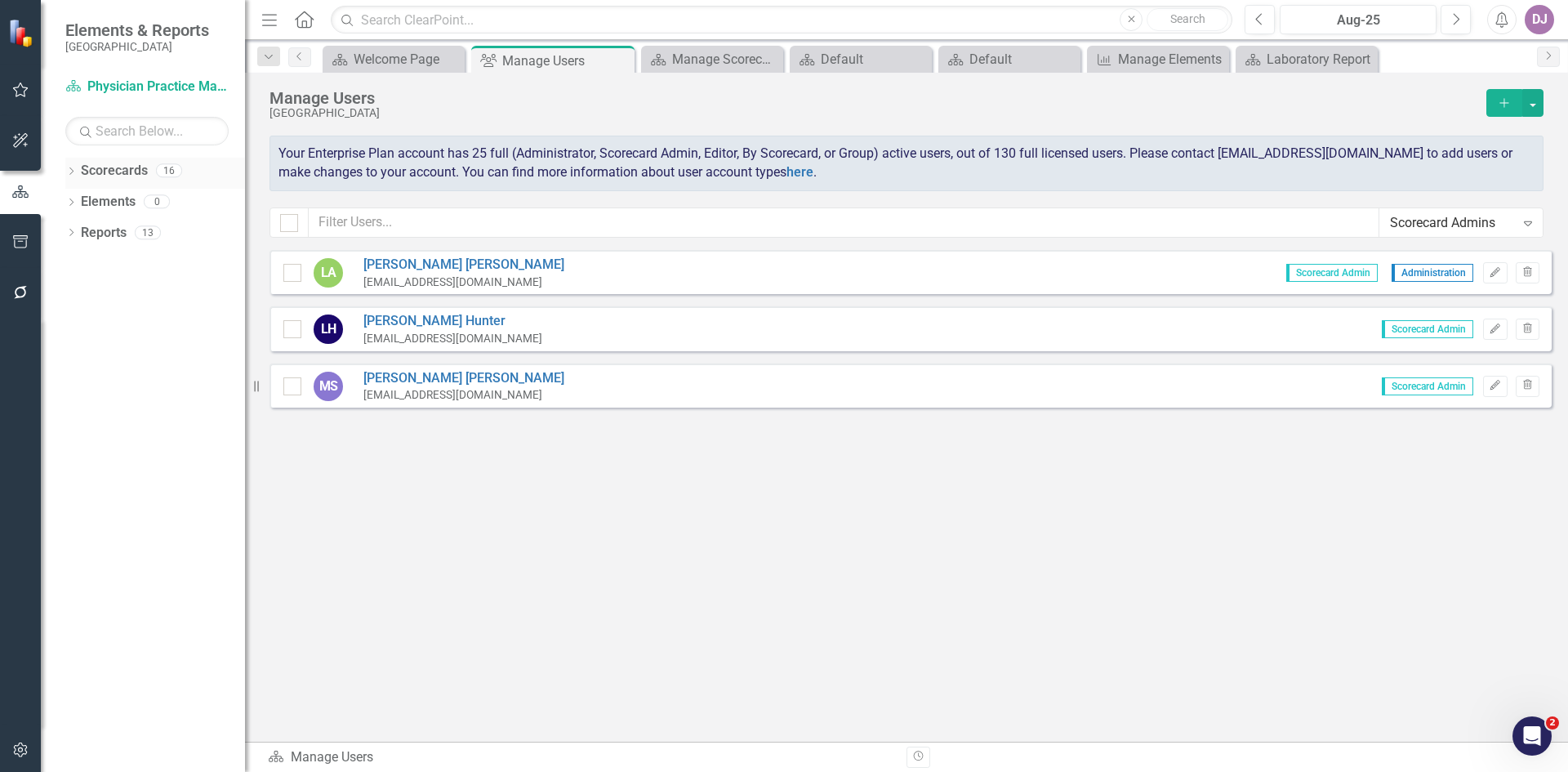
click at [120, 169] on link "Scorecards" at bounding box center [114, 171] width 67 height 19
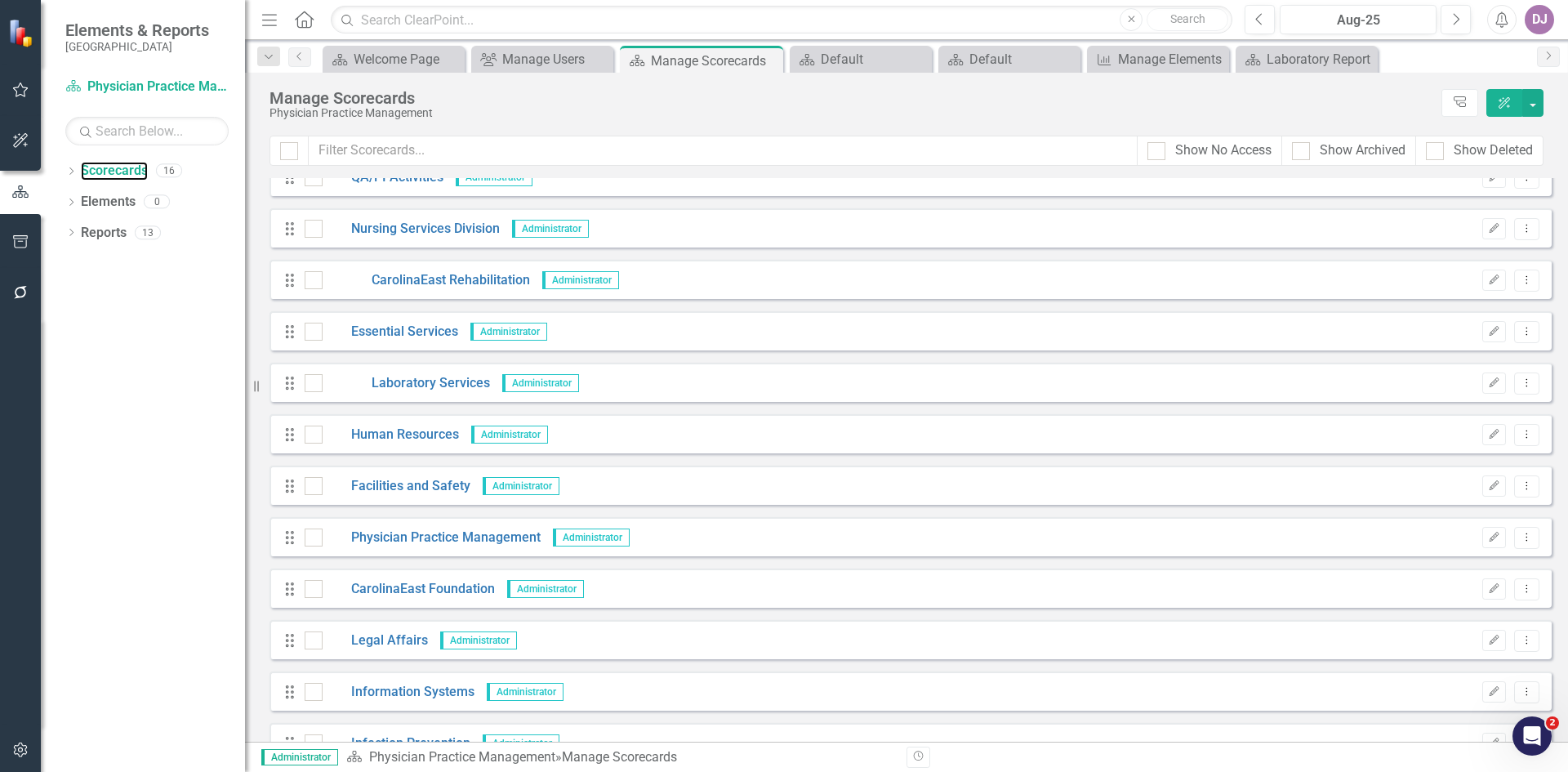
scroll to position [260, 0]
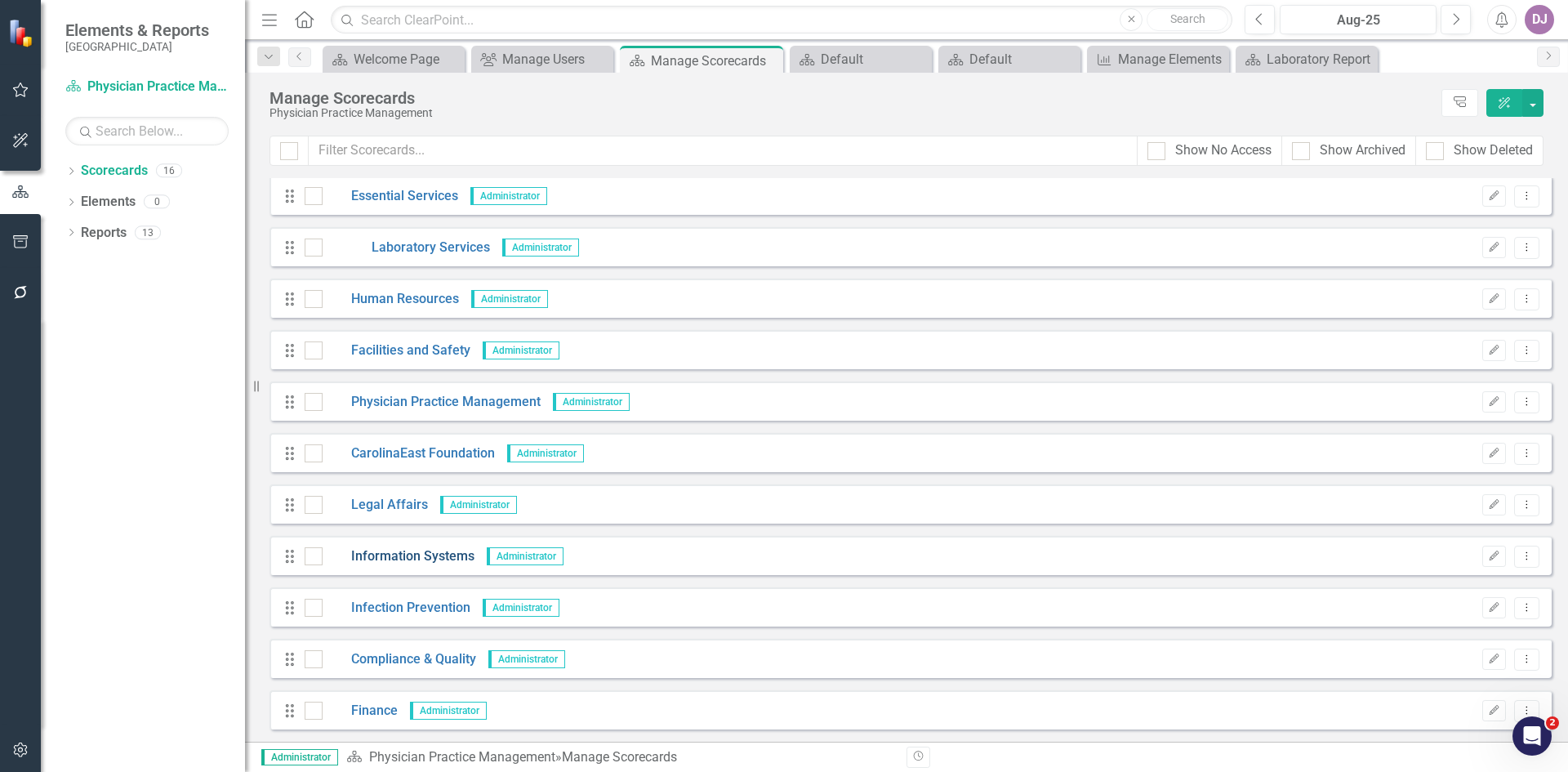
click at [447, 558] on link "Information Systems" at bounding box center [398, 556] width 151 height 19
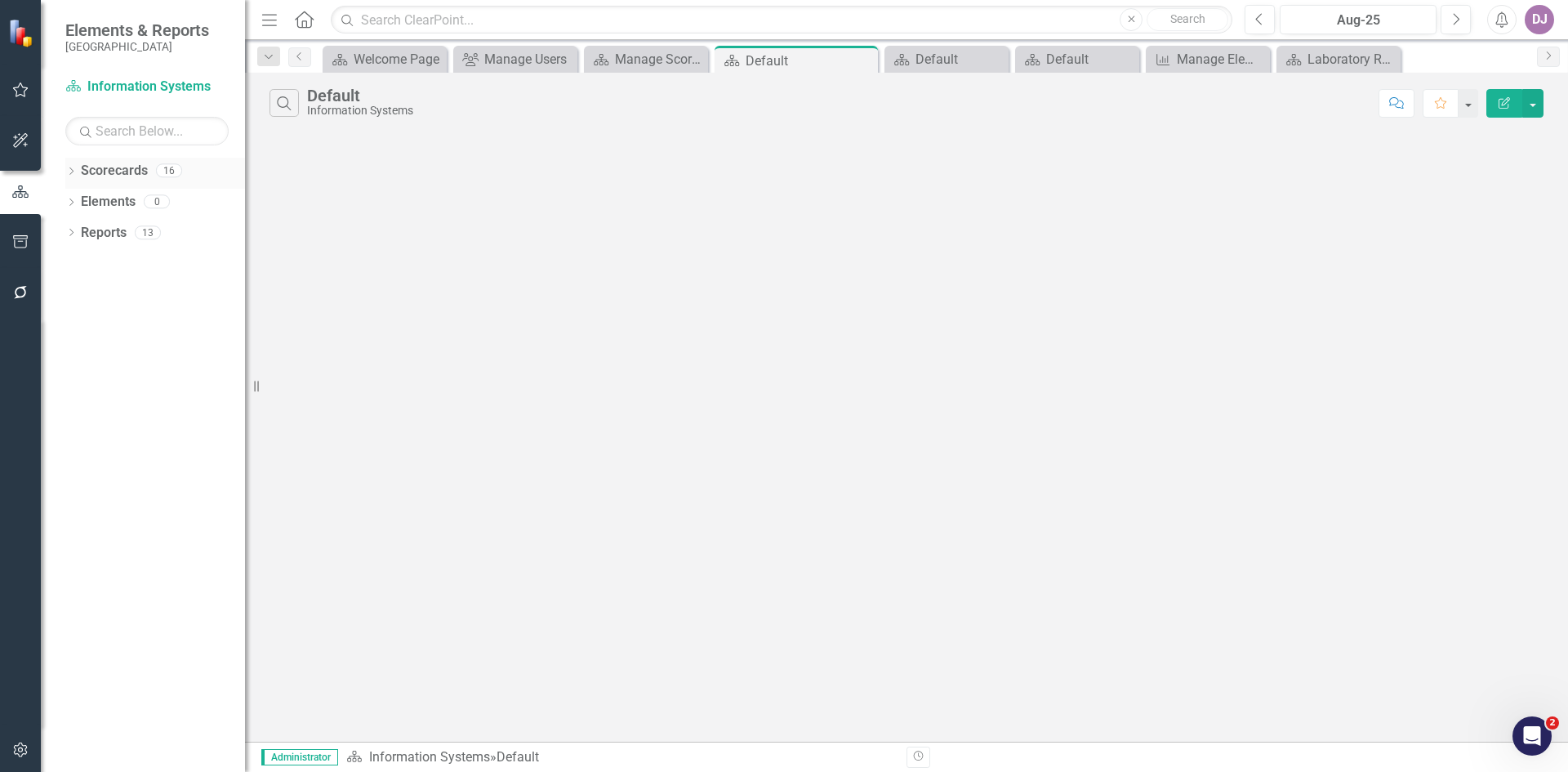
click at [126, 163] on link "Scorecards" at bounding box center [114, 171] width 67 height 19
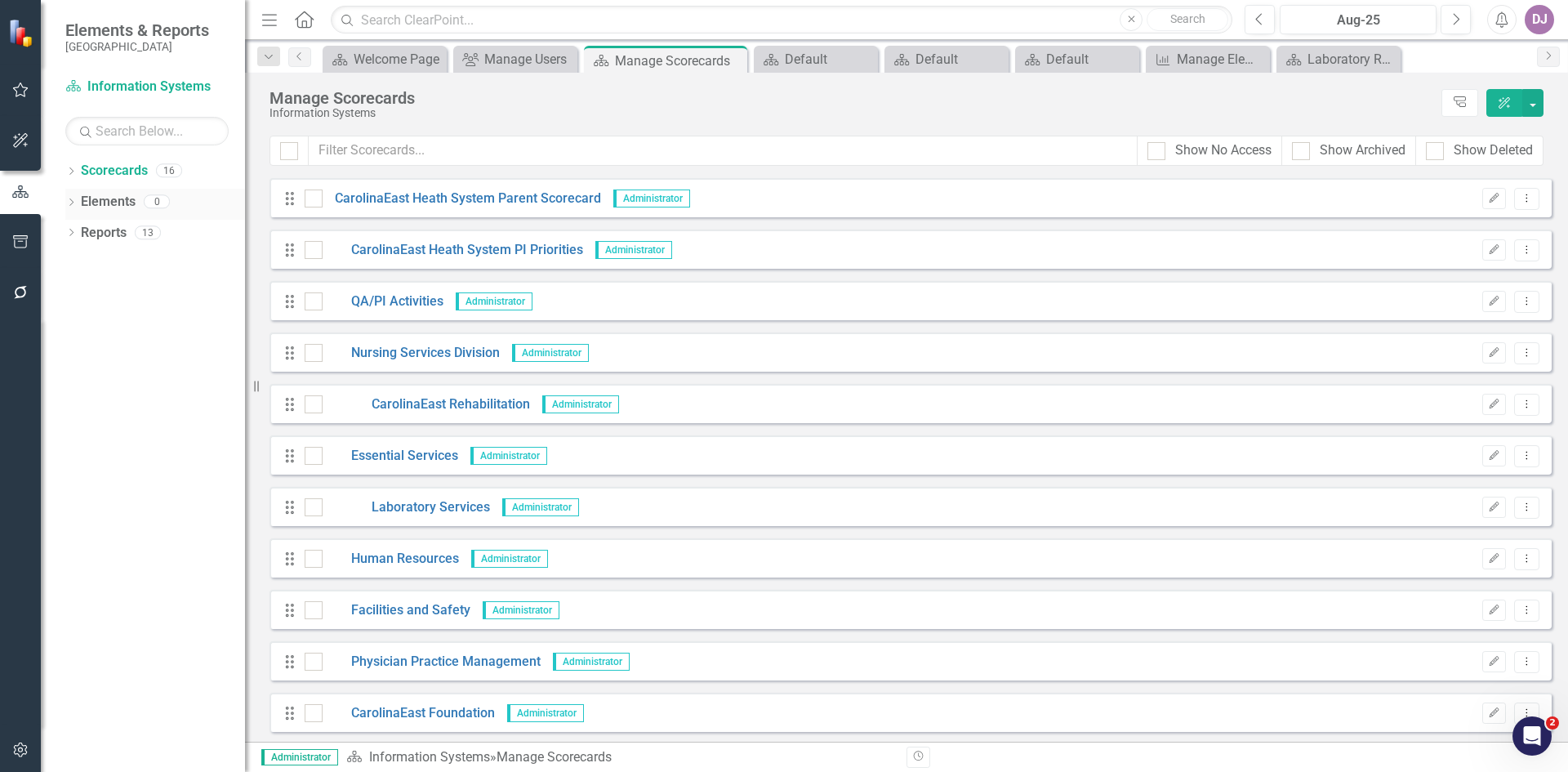
click at [74, 204] on icon "Dropdown" at bounding box center [72, 204] width 12 height 9
click at [72, 169] on icon at bounding box center [71, 171] width 4 height 8
click at [101, 199] on link "CarolinaEast Heath System Parent Scorecard" at bounding box center [167, 202] width 155 height 19
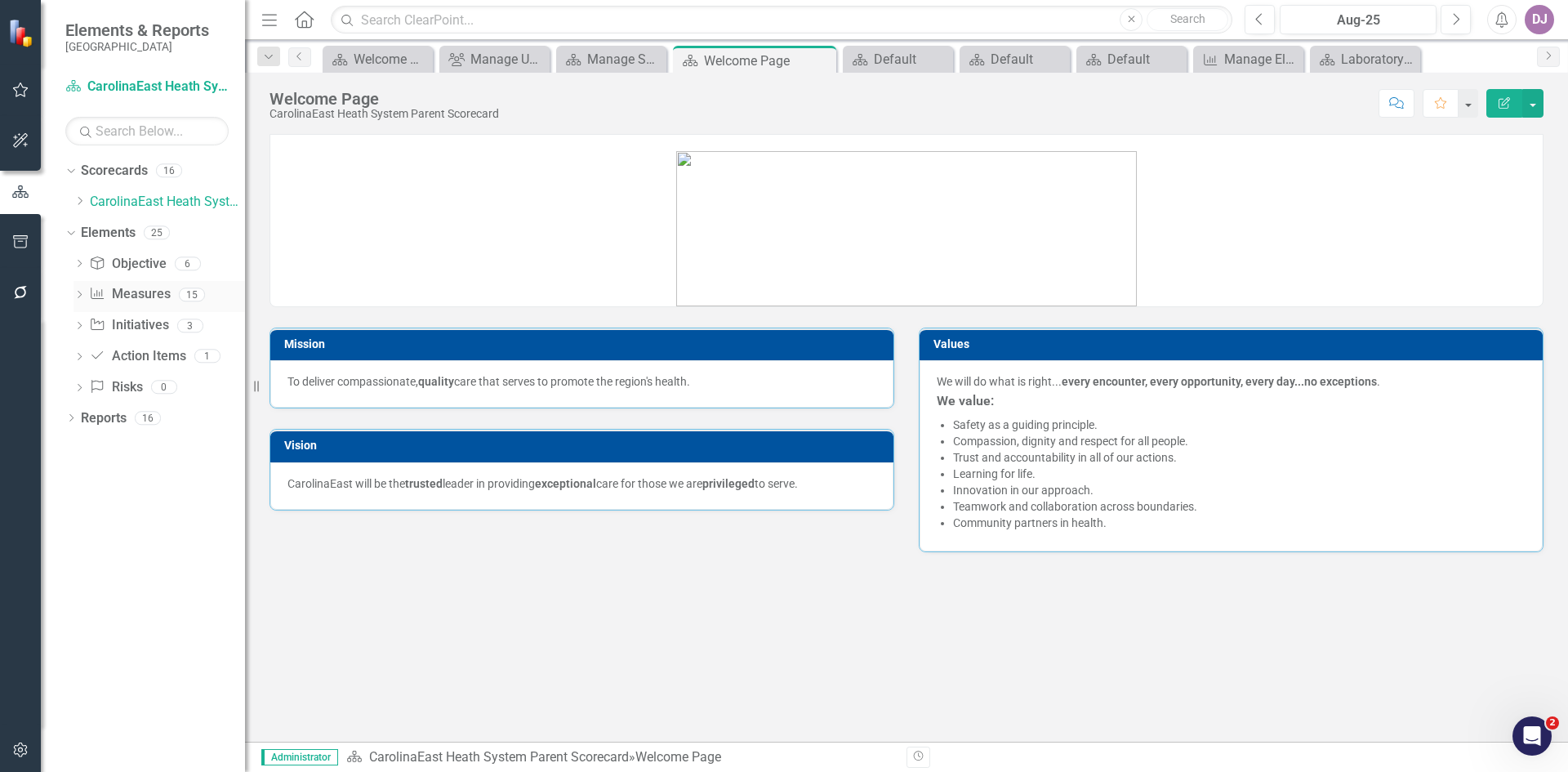
click at [133, 298] on link "Measure Measures" at bounding box center [130, 295] width 81 height 19
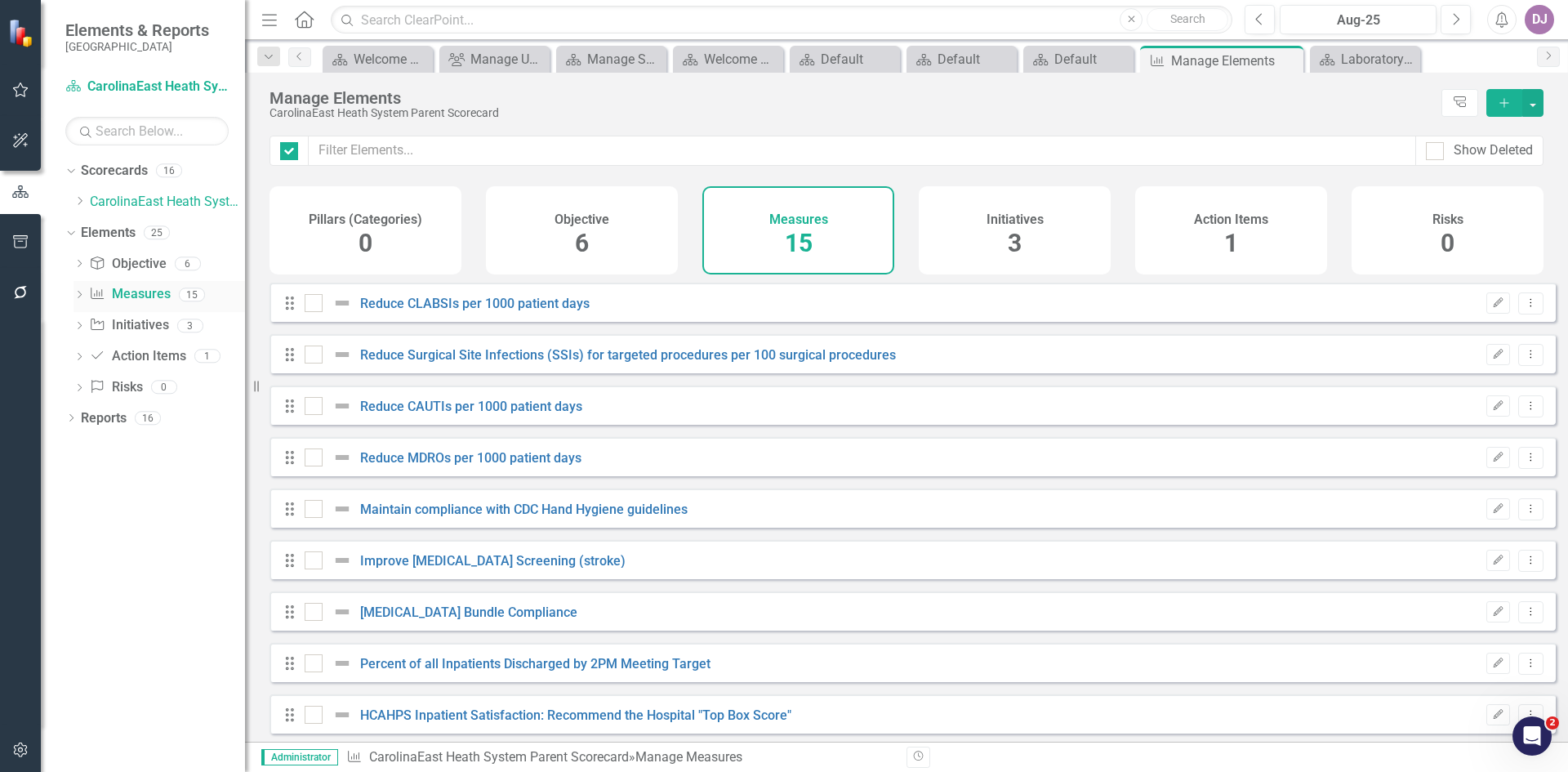
checkbox input "false"
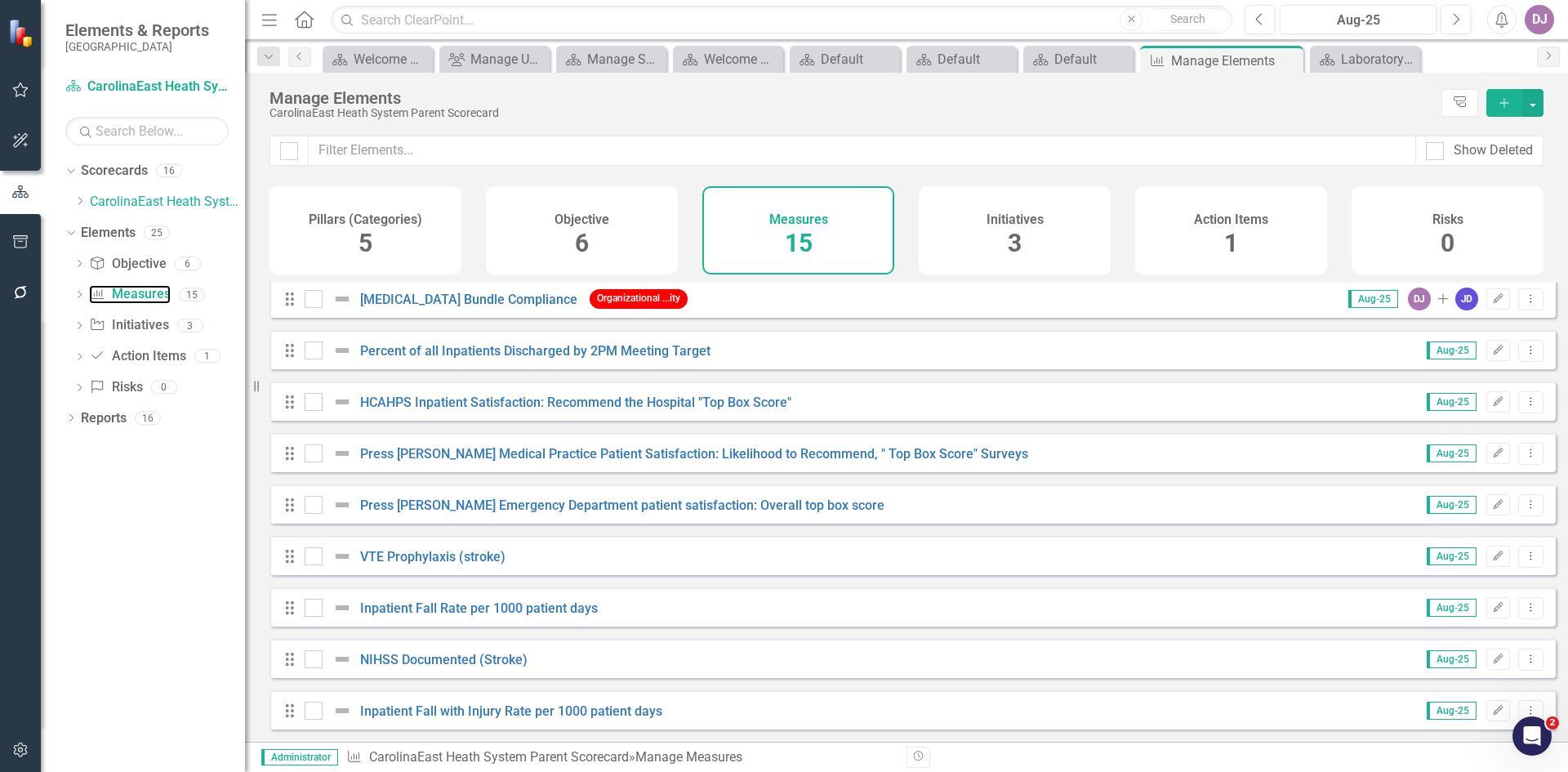
scroll to position [325, 0]
click at [1524, 560] on icon "Dropdown Menu" at bounding box center [1531, 556] width 13 height 11
click at [1337, 603] on div "Drag Inpatient Fall Rate per 1000 patient days Aug-25 Edit Dropdown Menu" at bounding box center [912, 607] width 1286 height 40
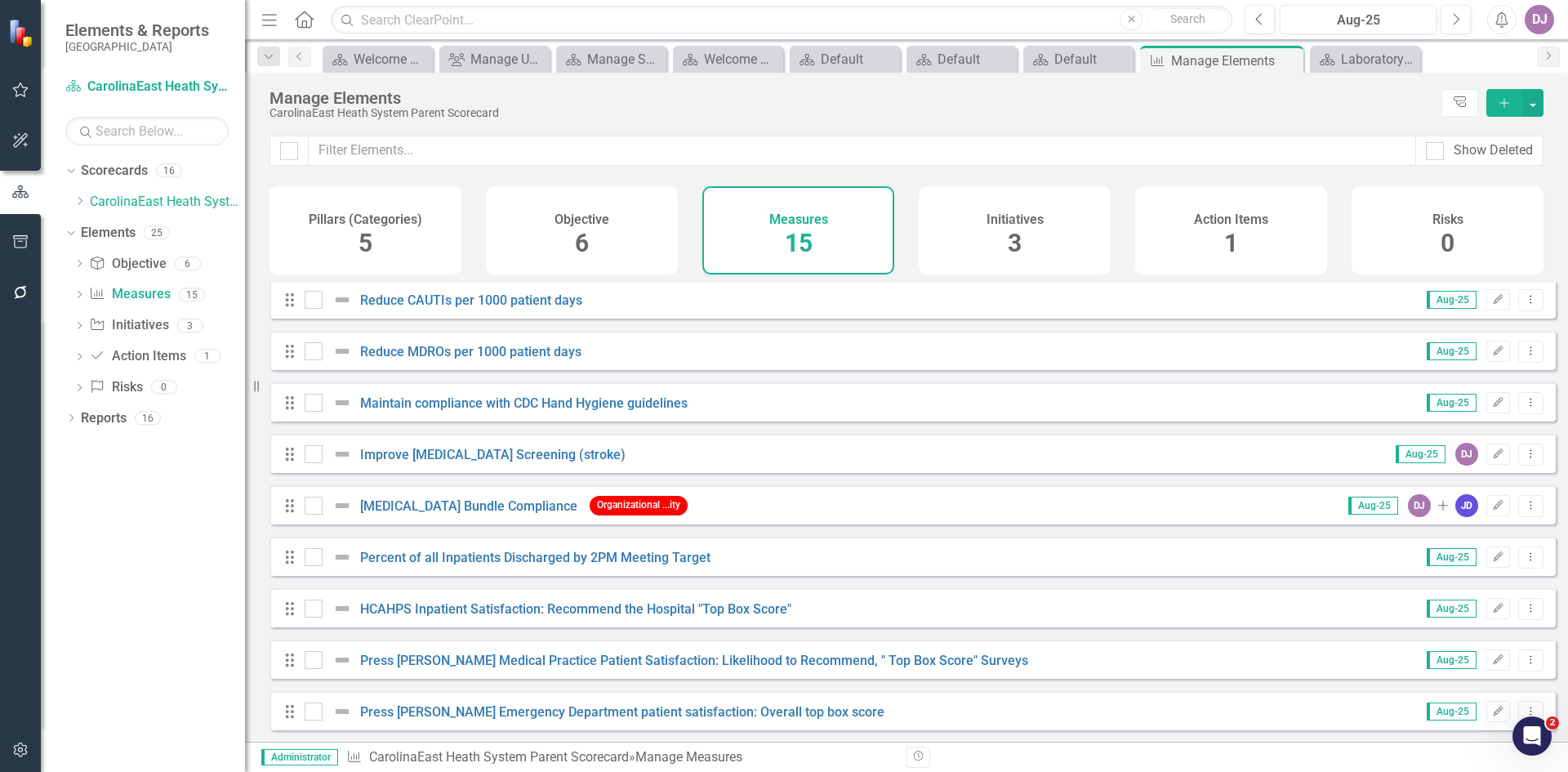
scroll to position [0, 0]
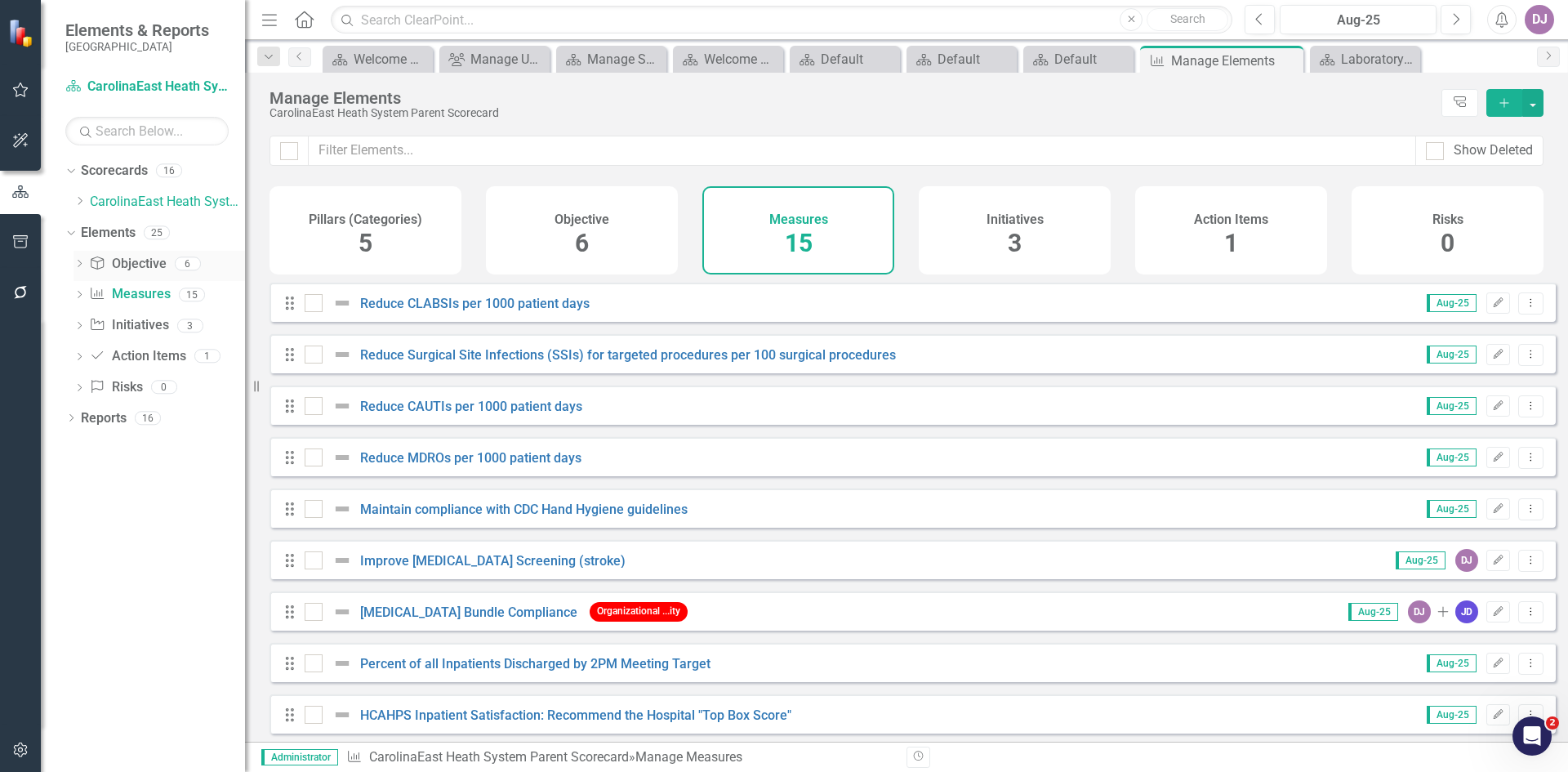
click at [128, 261] on link "Objective Objective" at bounding box center [127, 264] width 77 height 19
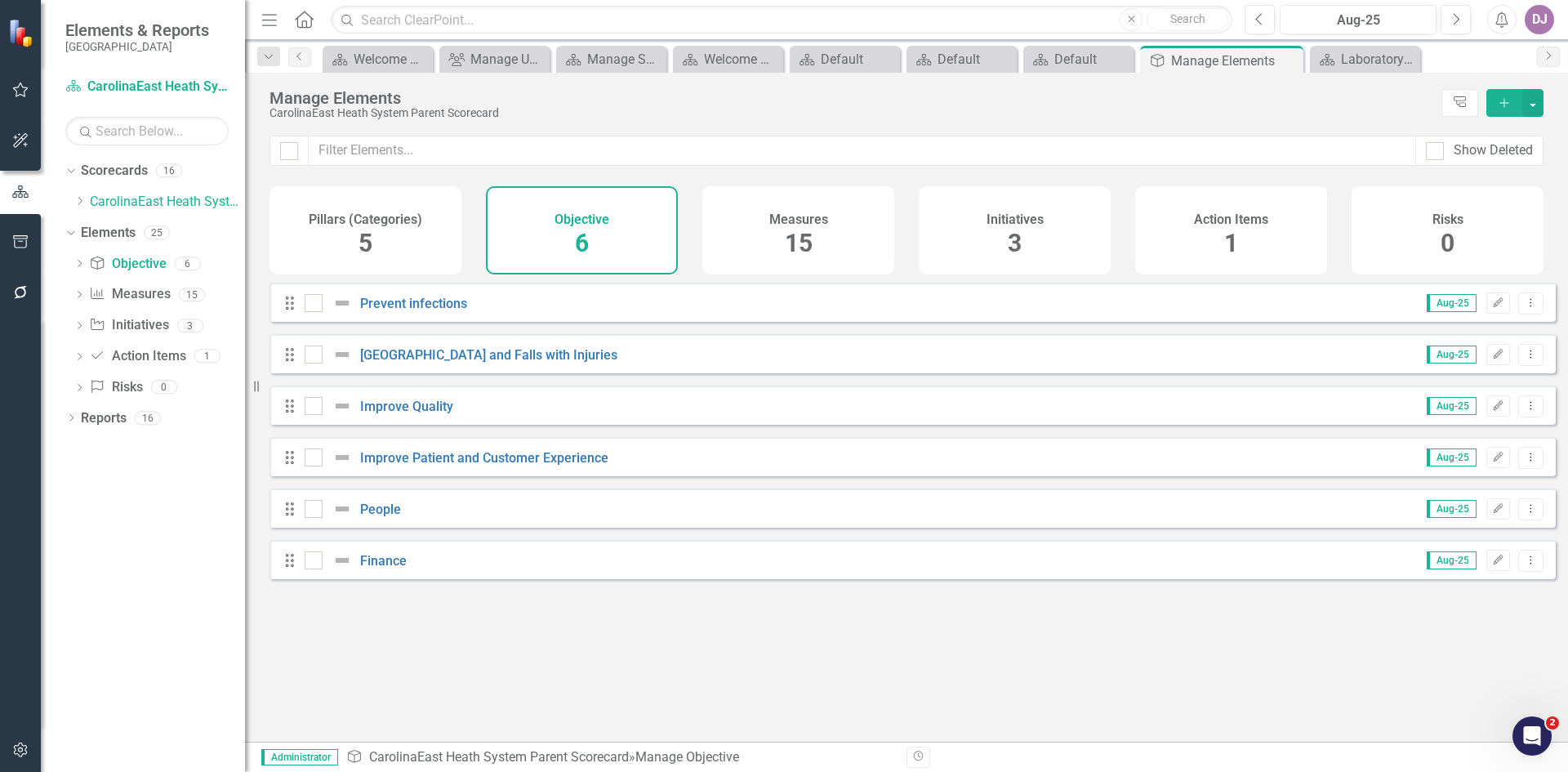
click at [1021, 242] on span "3" at bounding box center [1014, 243] width 13 height 29
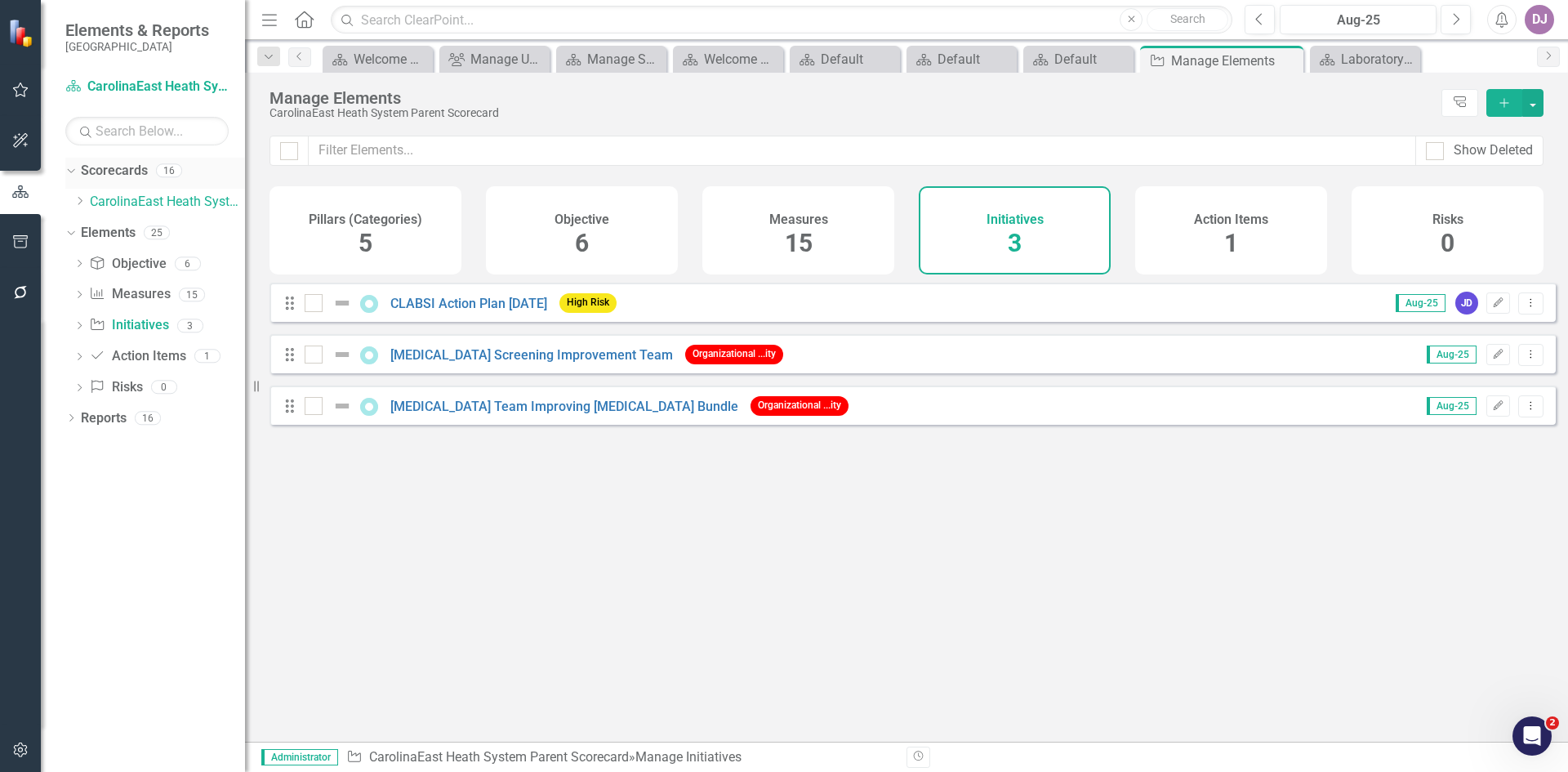
click at [124, 171] on link "Scorecards" at bounding box center [114, 171] width 67 height 19
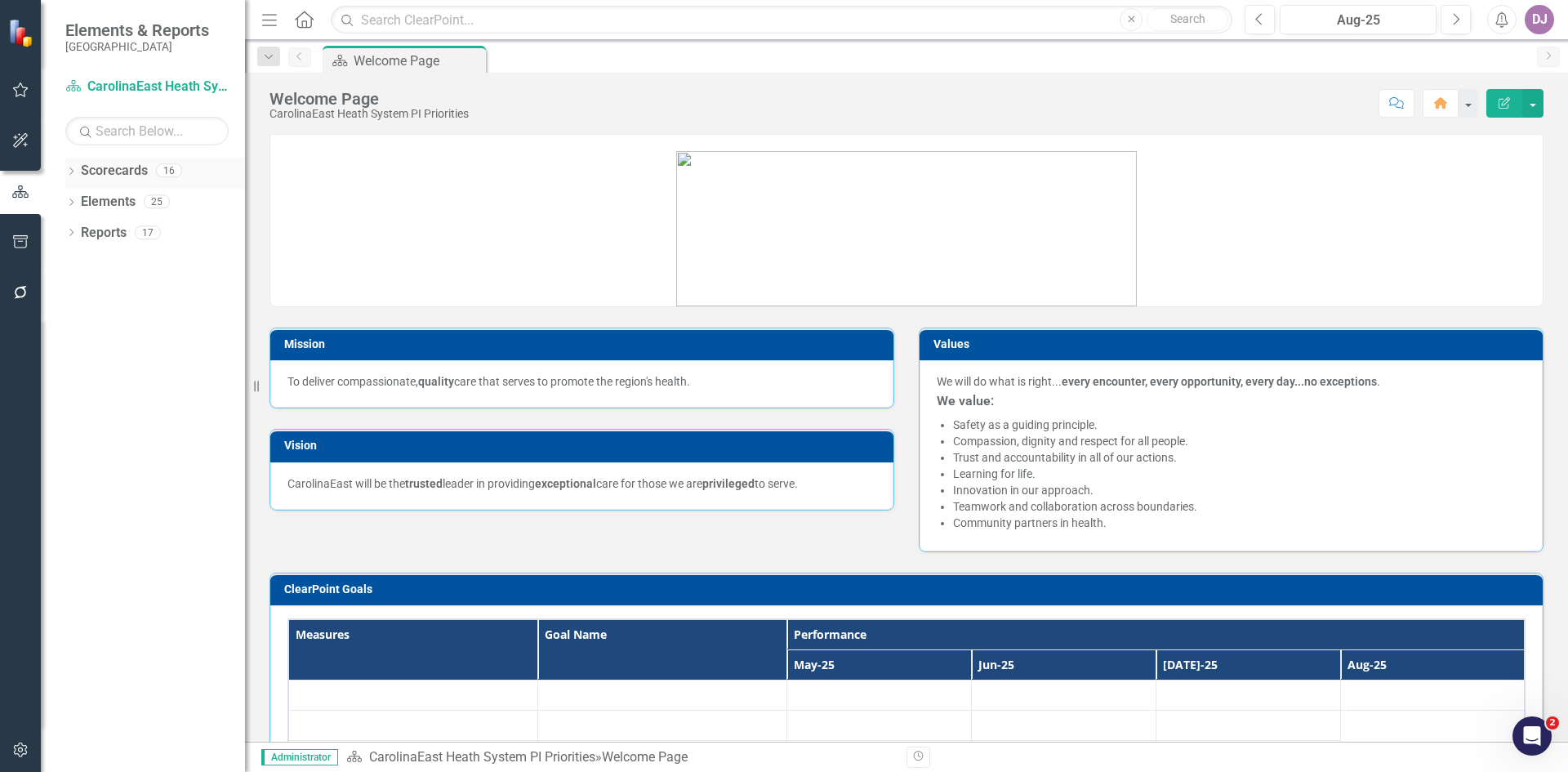
click at [112, 169] on link "Scorecards" at bounding box center [114, 171] width 67 height 19
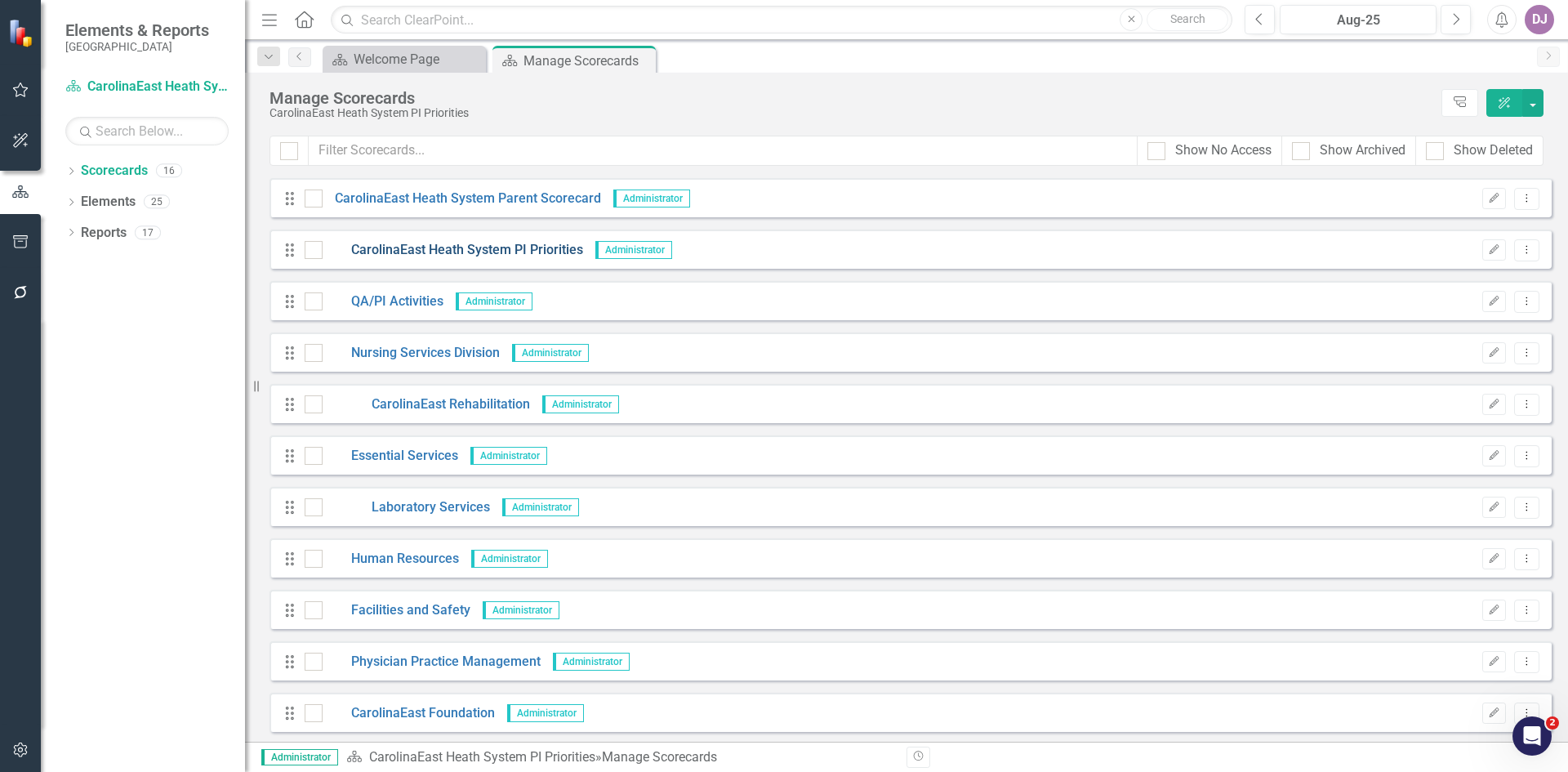
click at [413, 248] on link "CarolinaEast Heath System PI Priorities" at bounding box center [453, 250] width 261 height 19
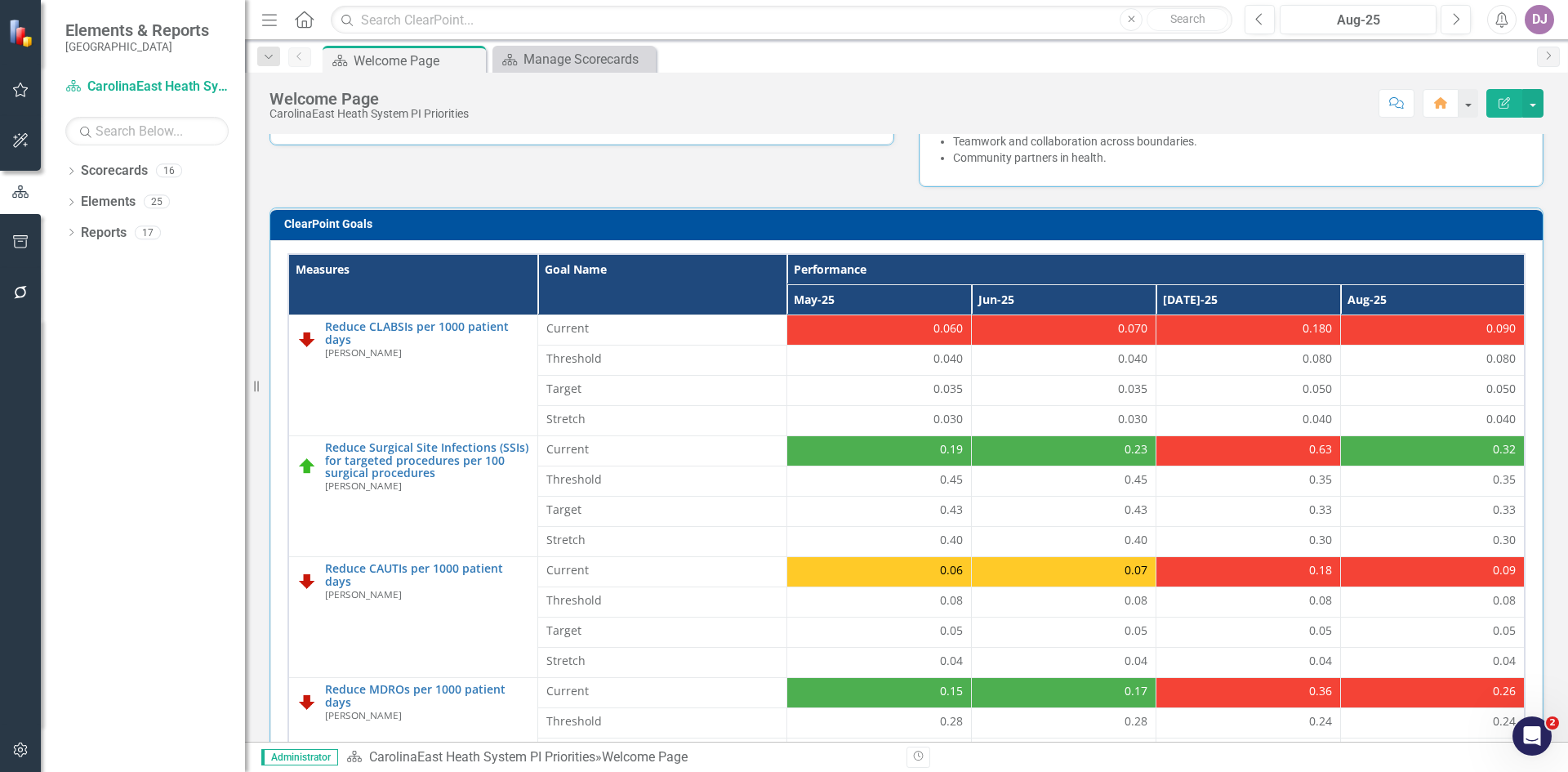
scroll to position [530, 0]
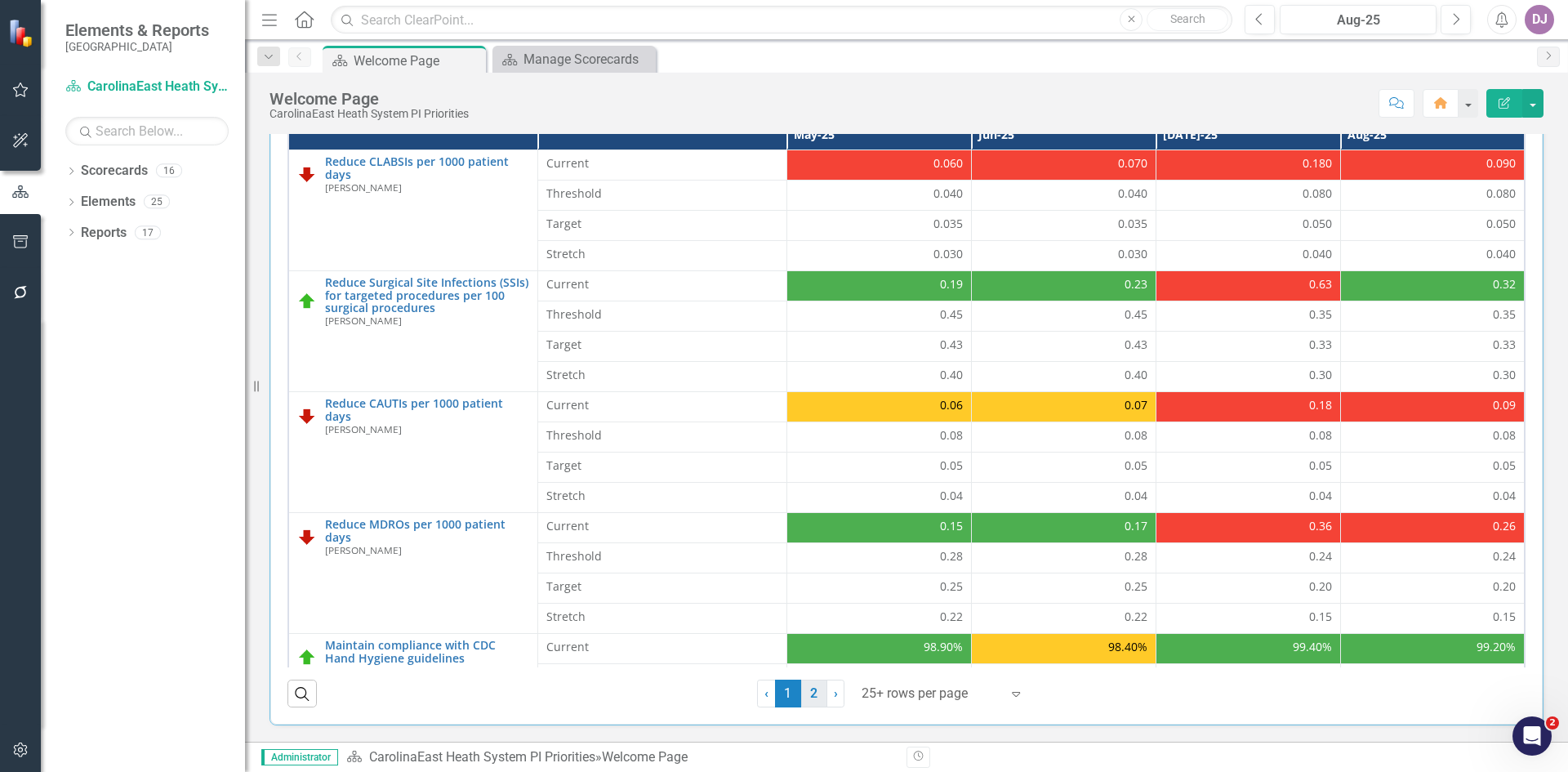
click at [813, 695] on link "2" at bounding box center [814, 693] width 26 height 28
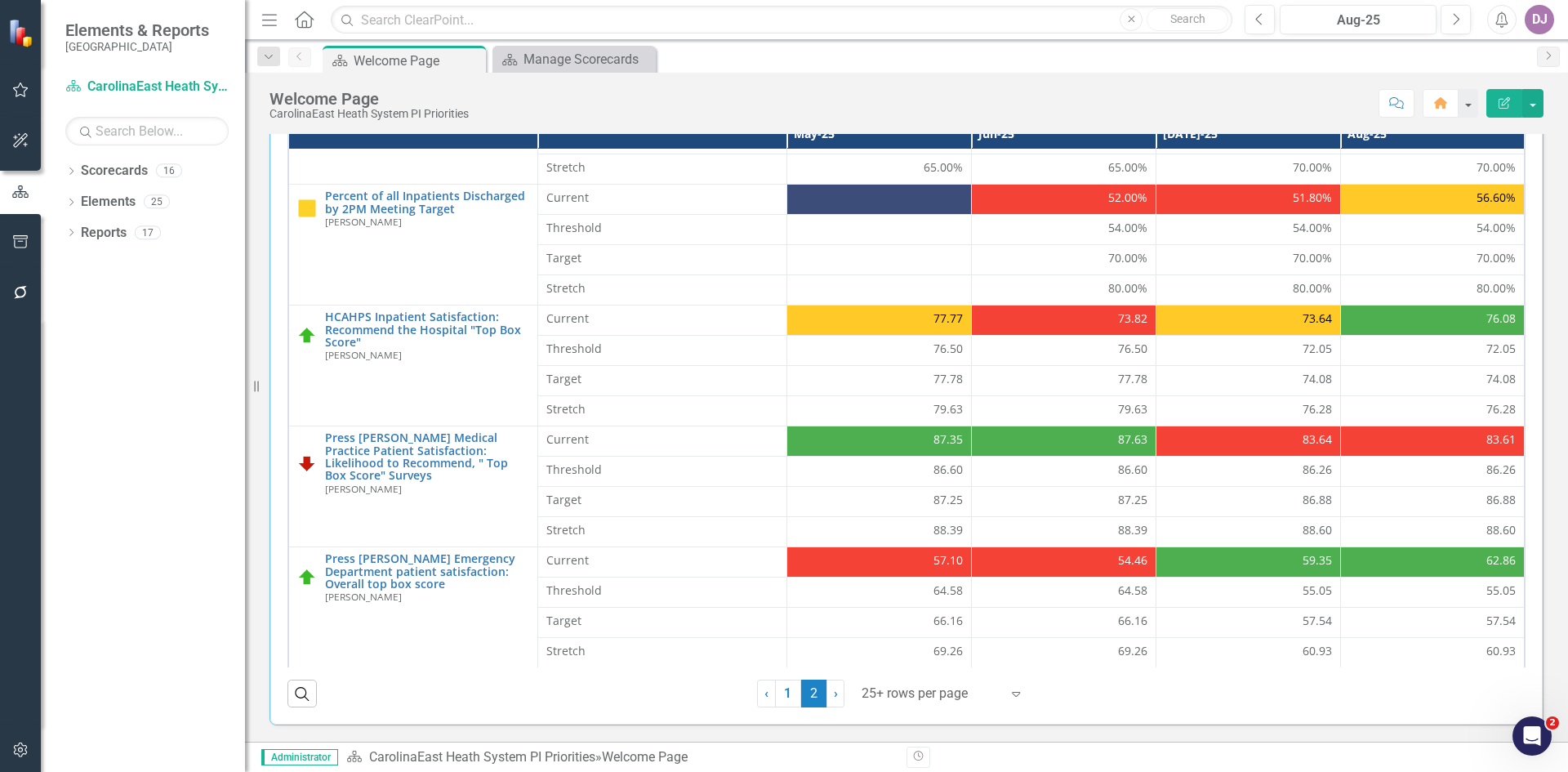
scroll to position [209, 0]
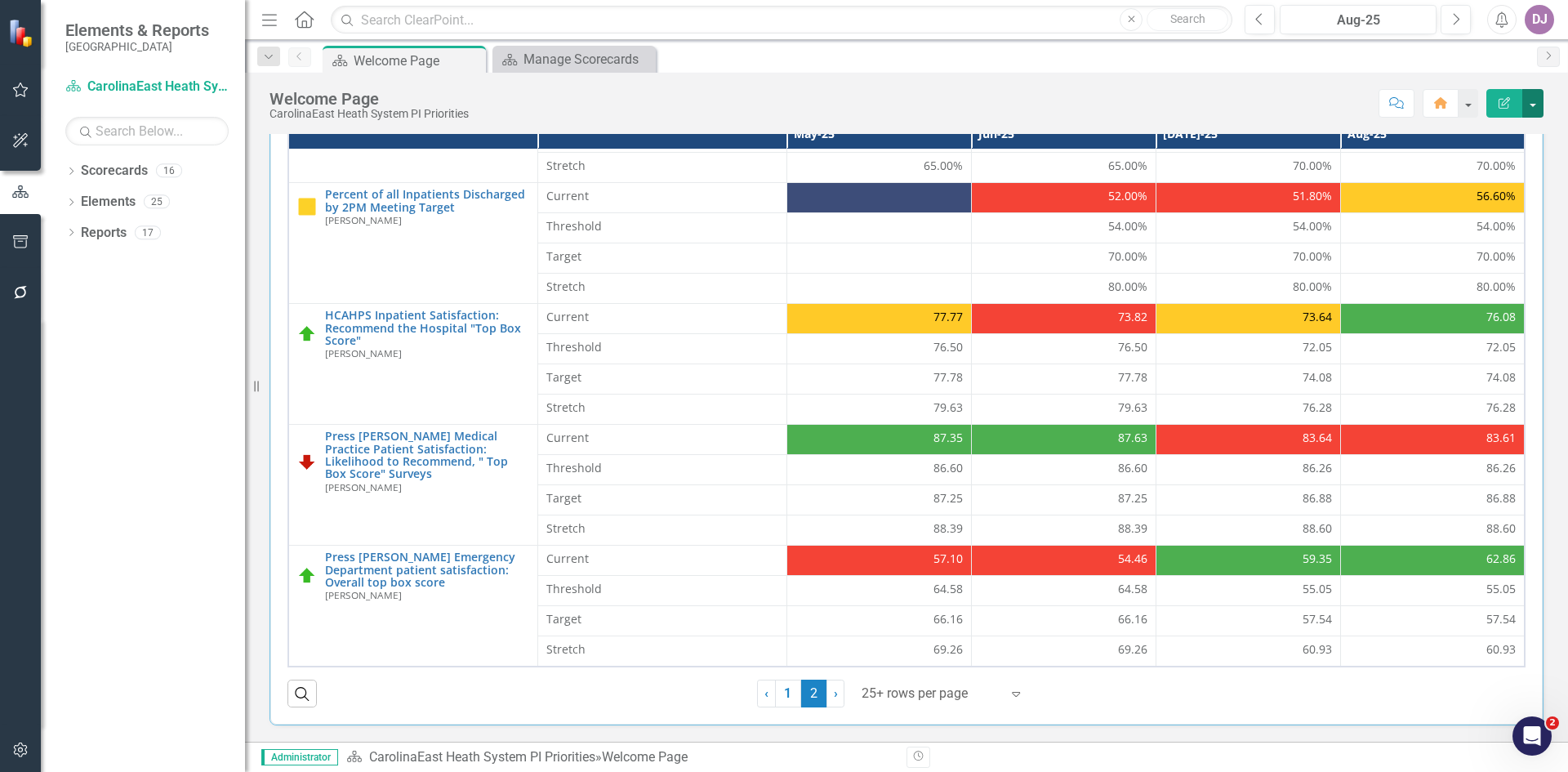
click at [1534, 100] on button "button" at bounding box center [1533, 104] width 21 height 29
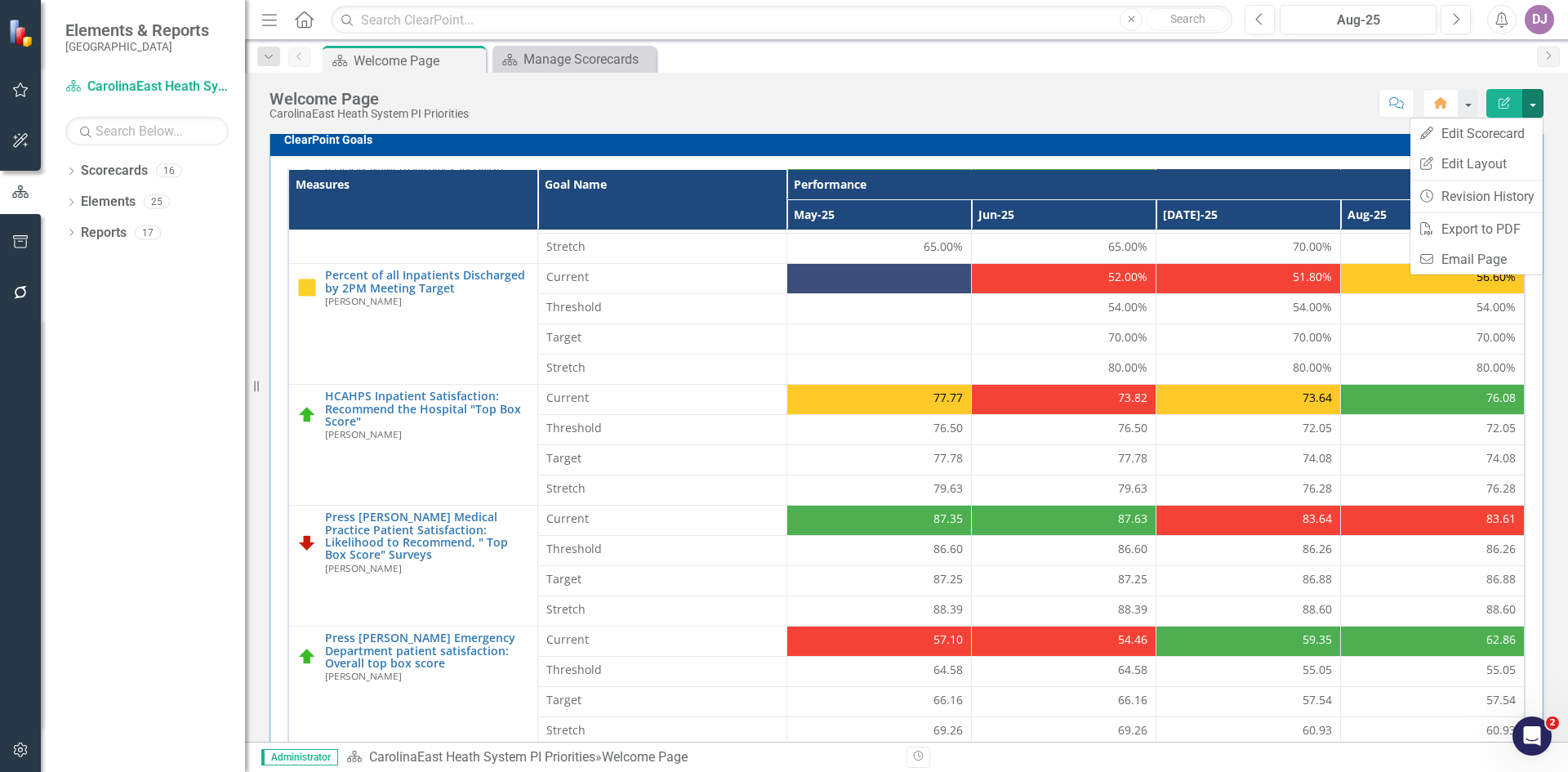
scroll to position [530, 0]
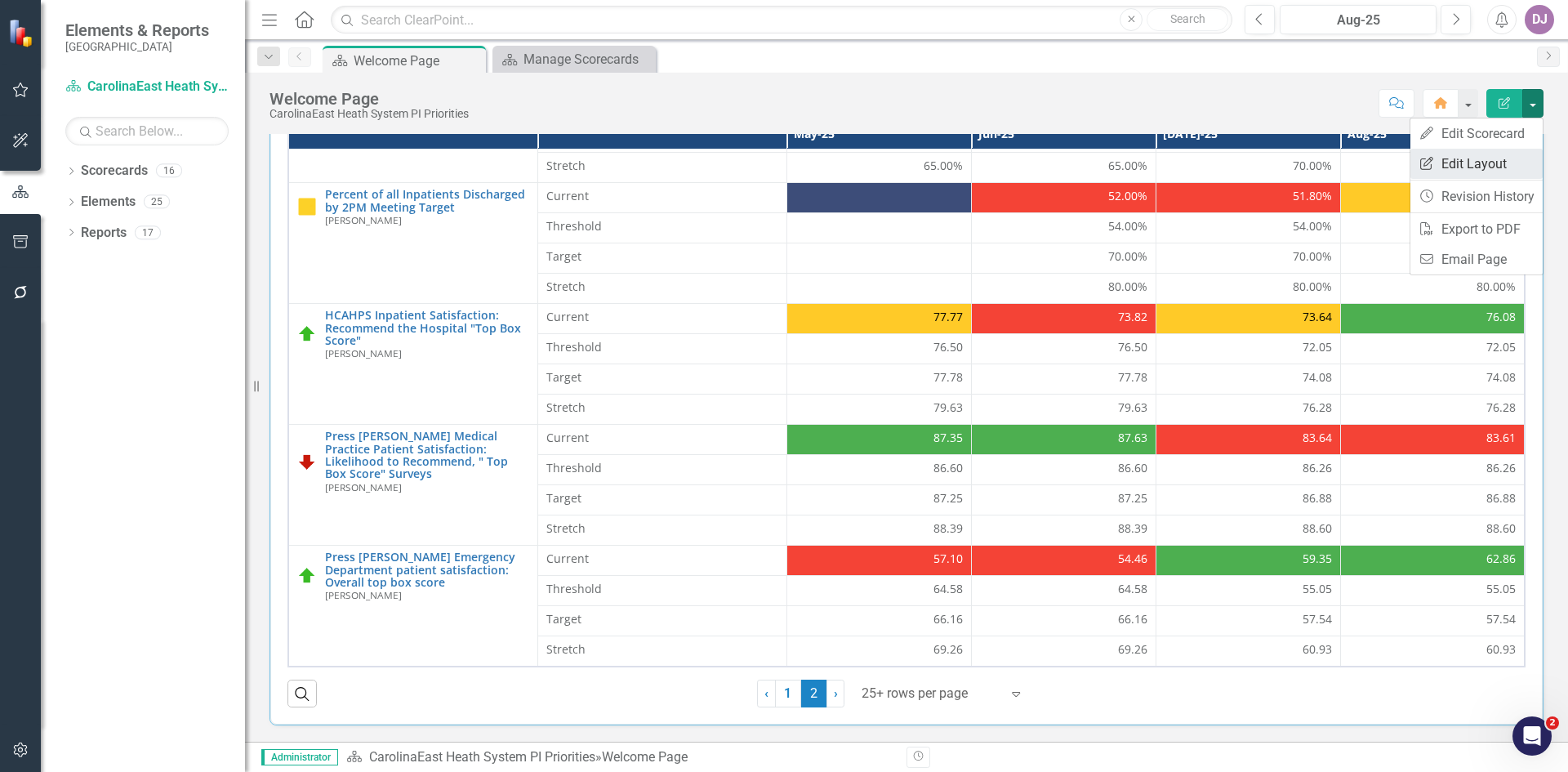
click at [1477, 170] on link "Edit Report Edit Layout" at bounding box center [1476, 164] width 132 height 30
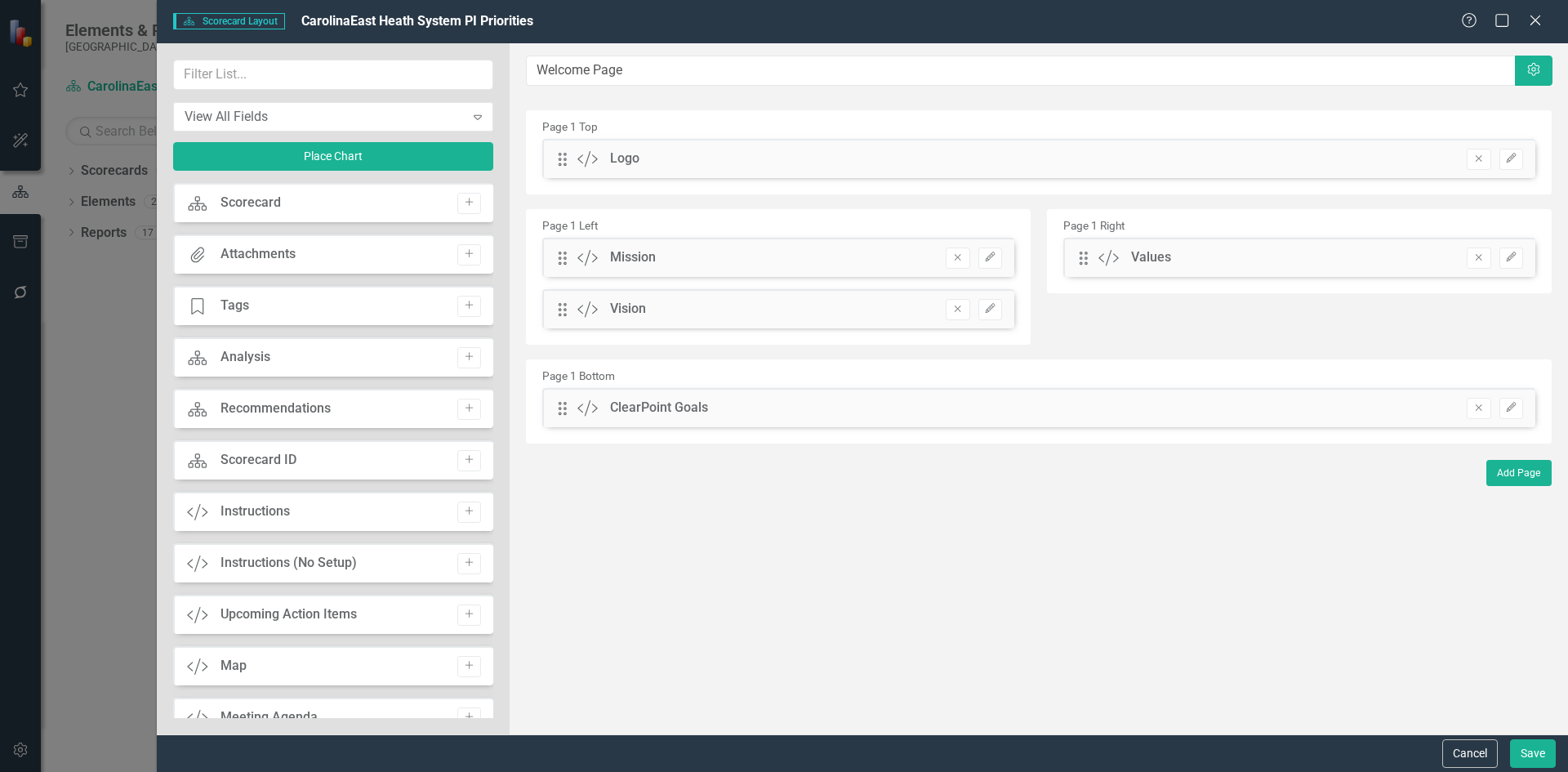
click at [841, 608] on div "The fields (or pods) that are available for you to include on the detail page a…" at bounding box center [1039, 388] width 1059 height 691
click at [1533, 21] on icon at bounding box center [1535, 19] width 13 height 13
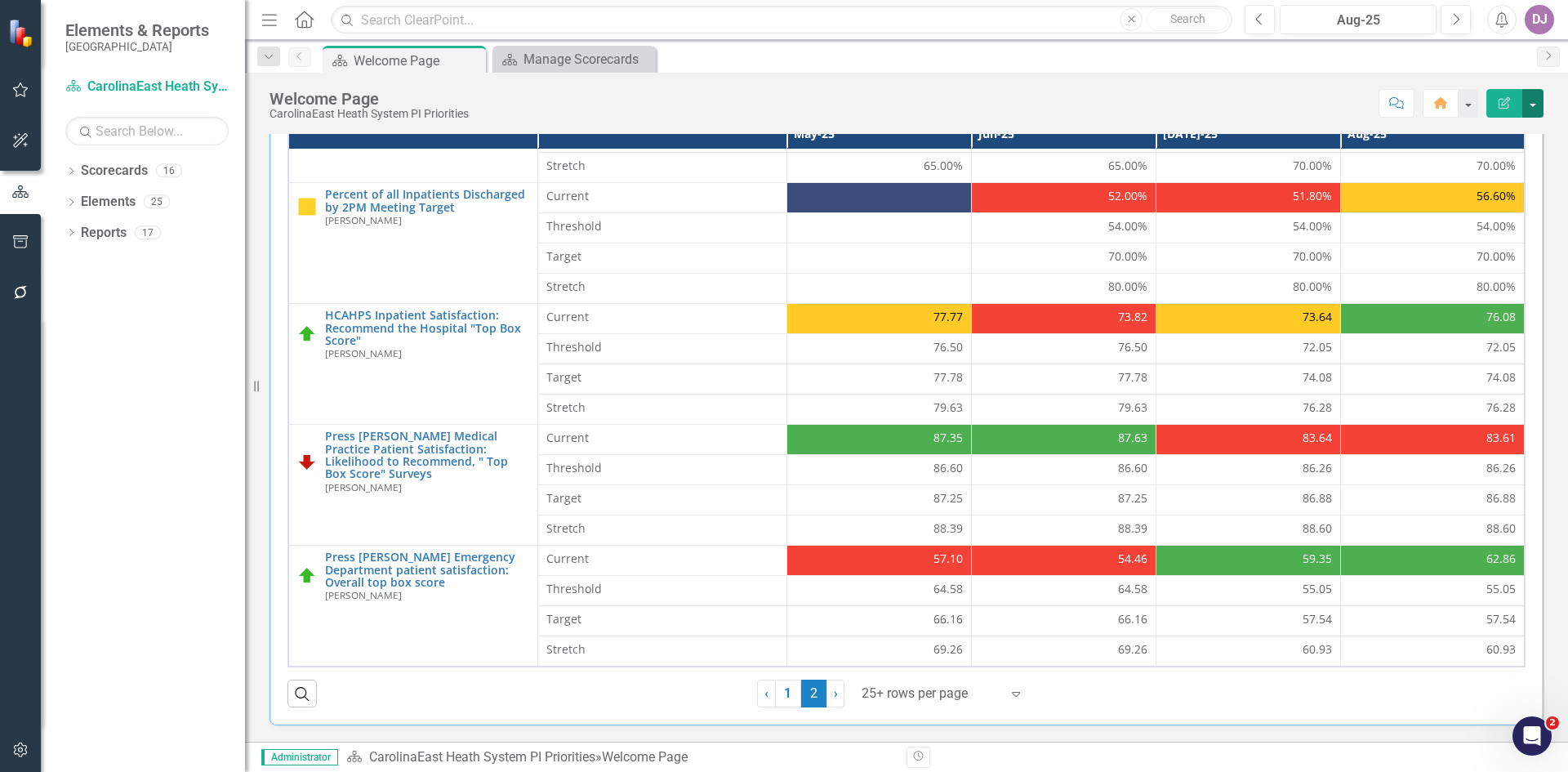
click at [1531, 109] on button "button" at bounding box center [1533, 104] width 21 height 29
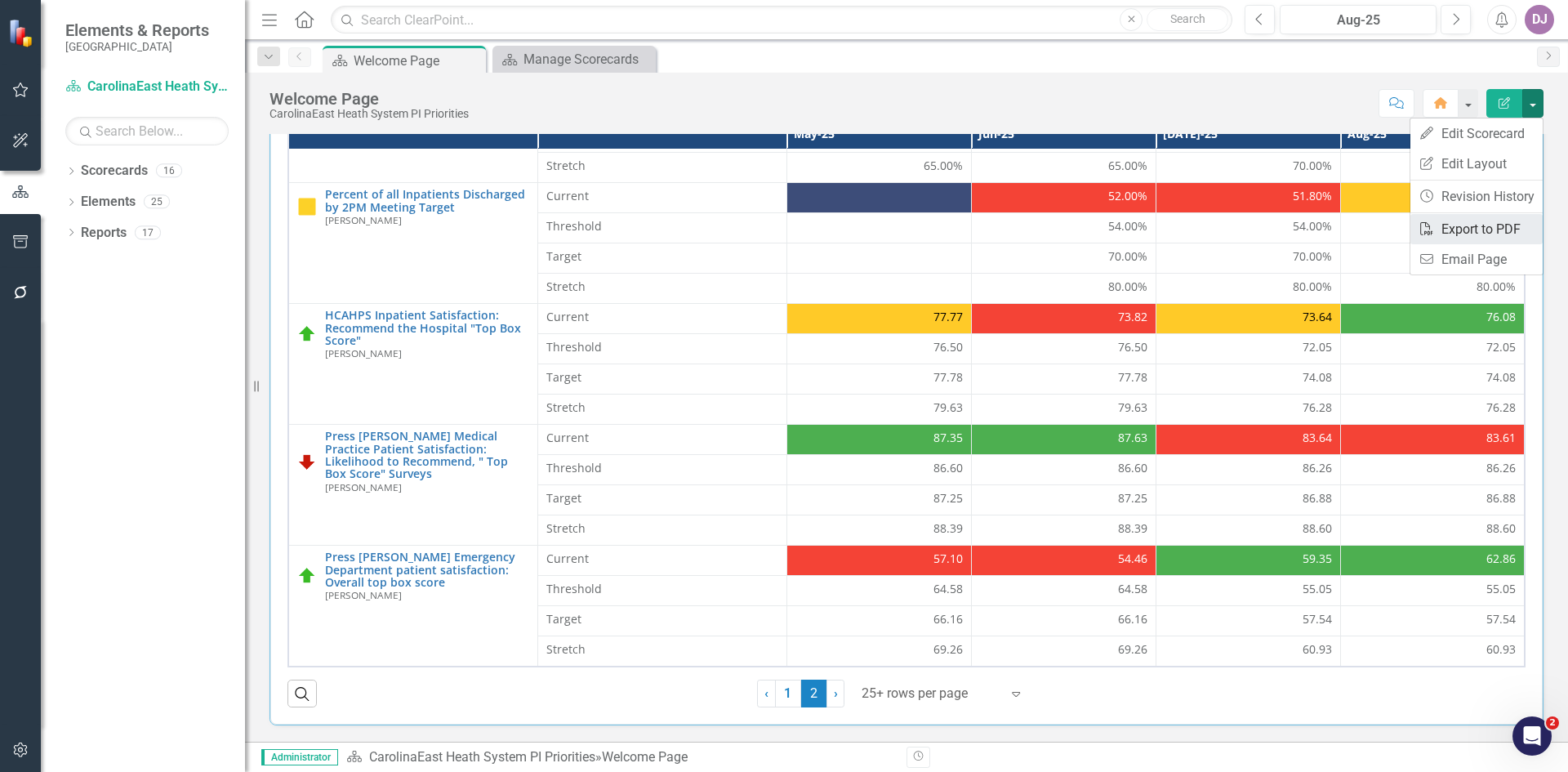
click at [1506, 230] on link "PDF Export to PDF" at bounding box center [1476, 229] width 132 height 30
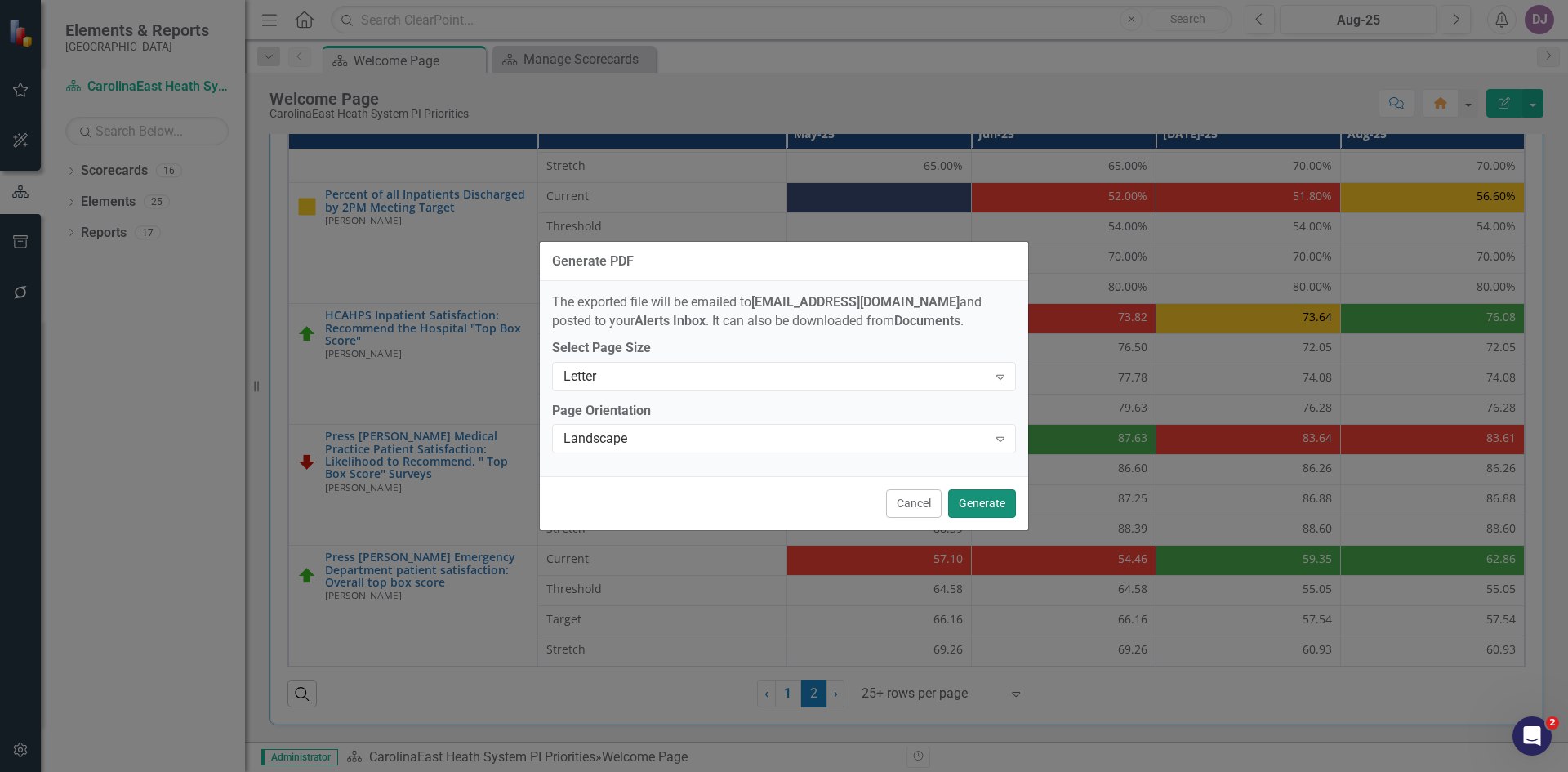
click at [974, 502] on button "Generate" at bounding box center [982, 503] width 68 height 29
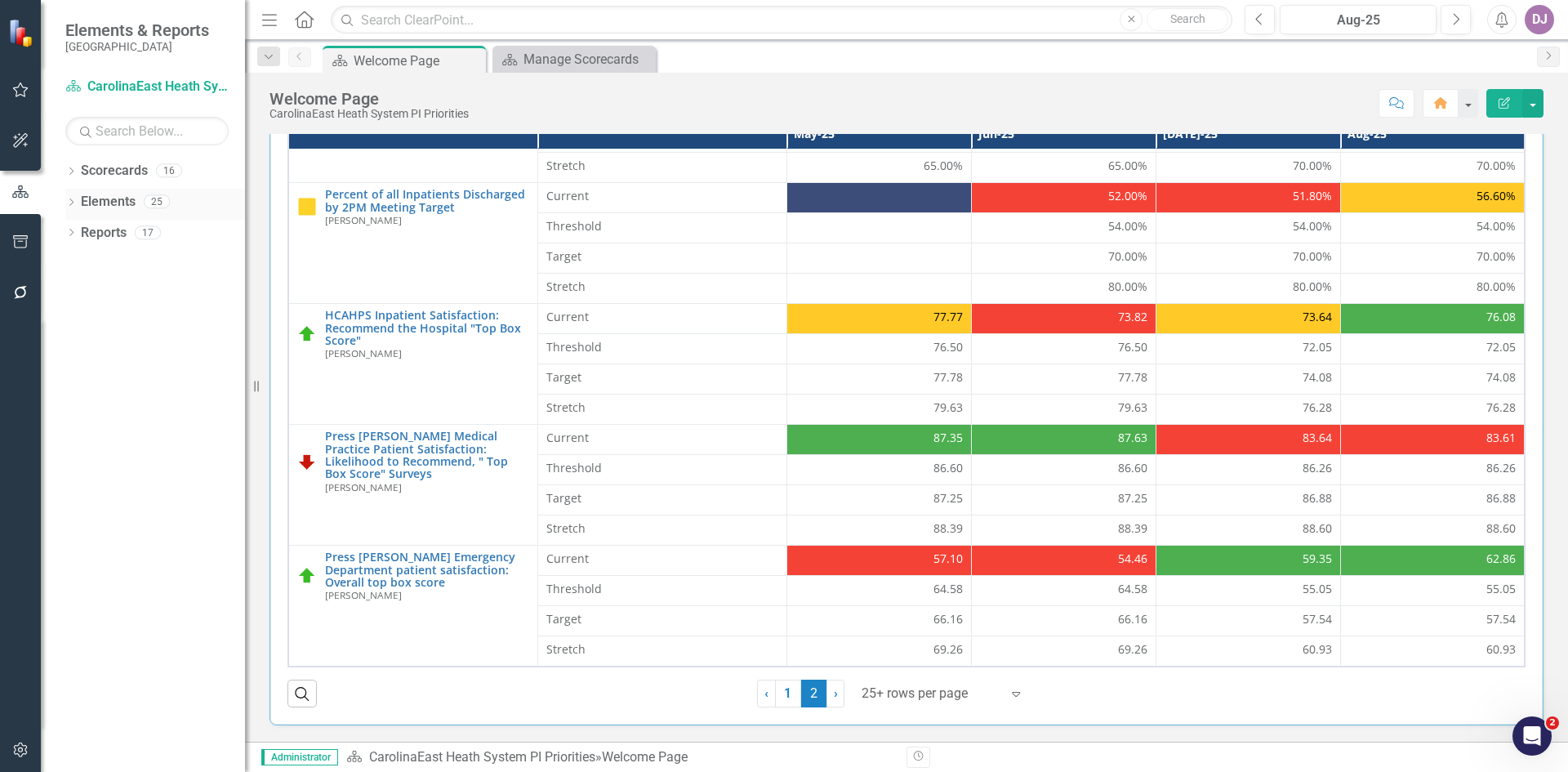
click at [124, 204] on link "Elements" at bounding box center [108, 202] width 55 height 19
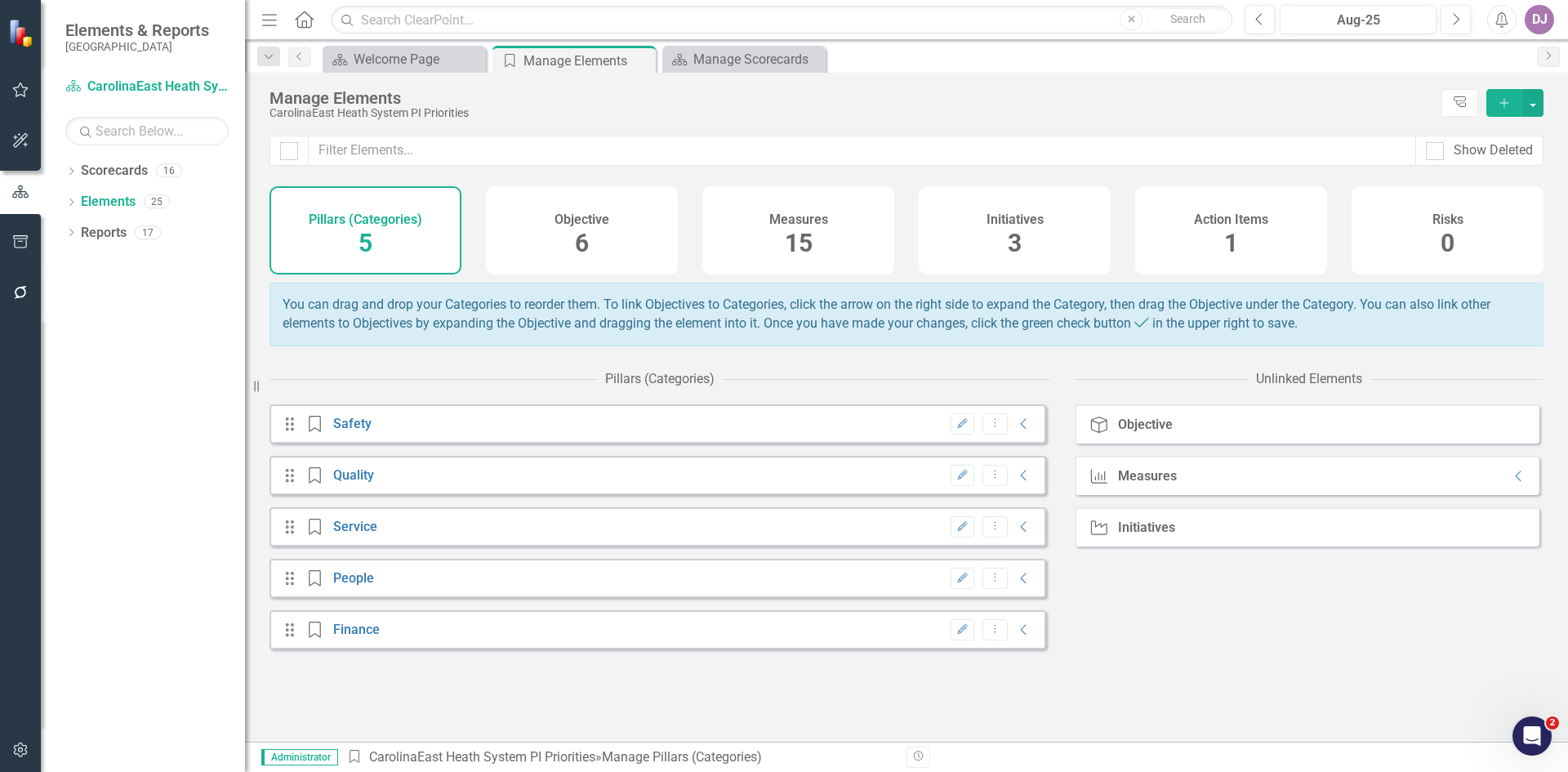
click at [577, 247] on span "6" at bounding box center [582, 243] width 13 height 29
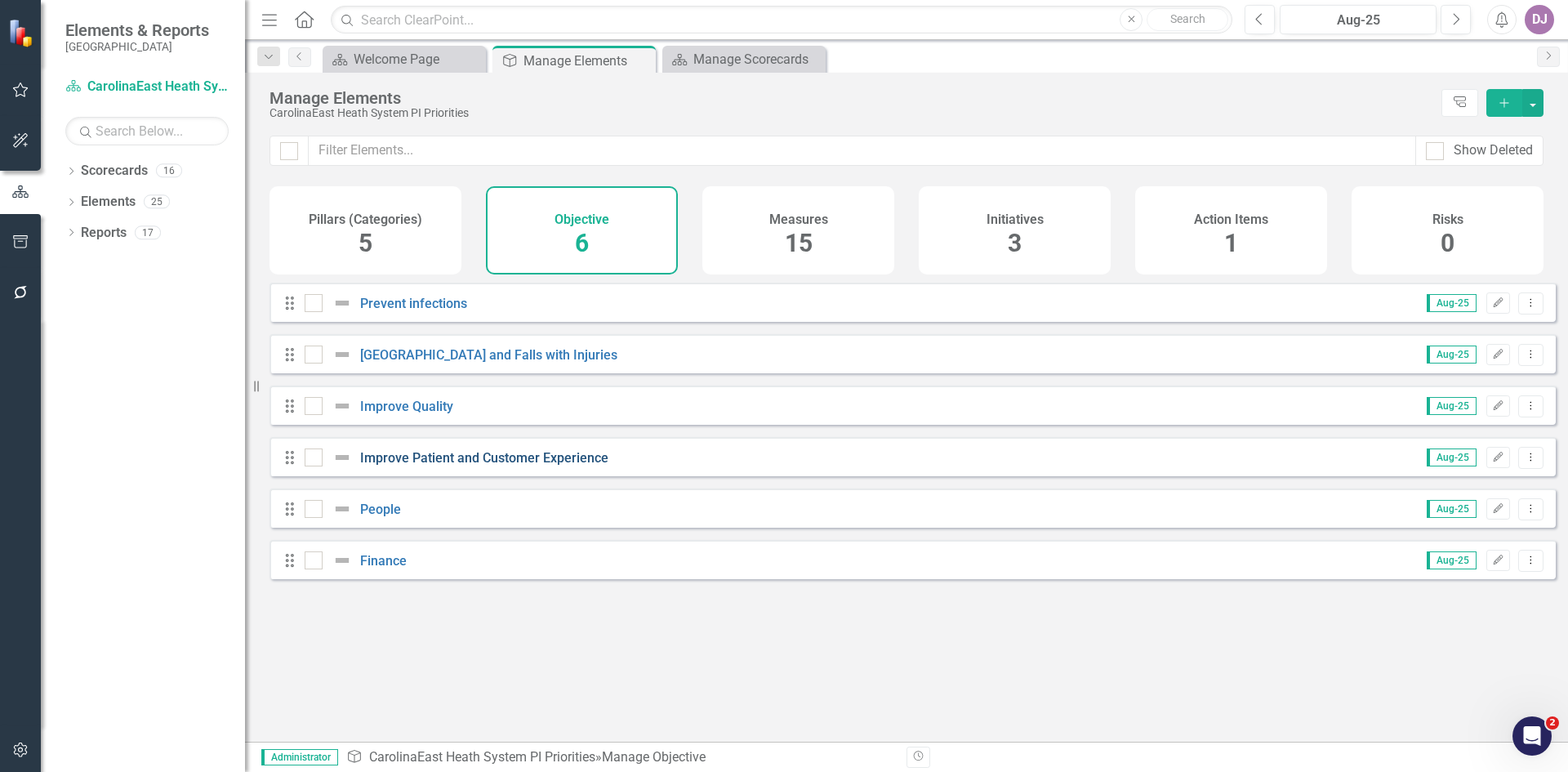
click at [506, 466] on link "Improve Patient and Customer Experience" at bounding box center [484, 458] width 248 height 15
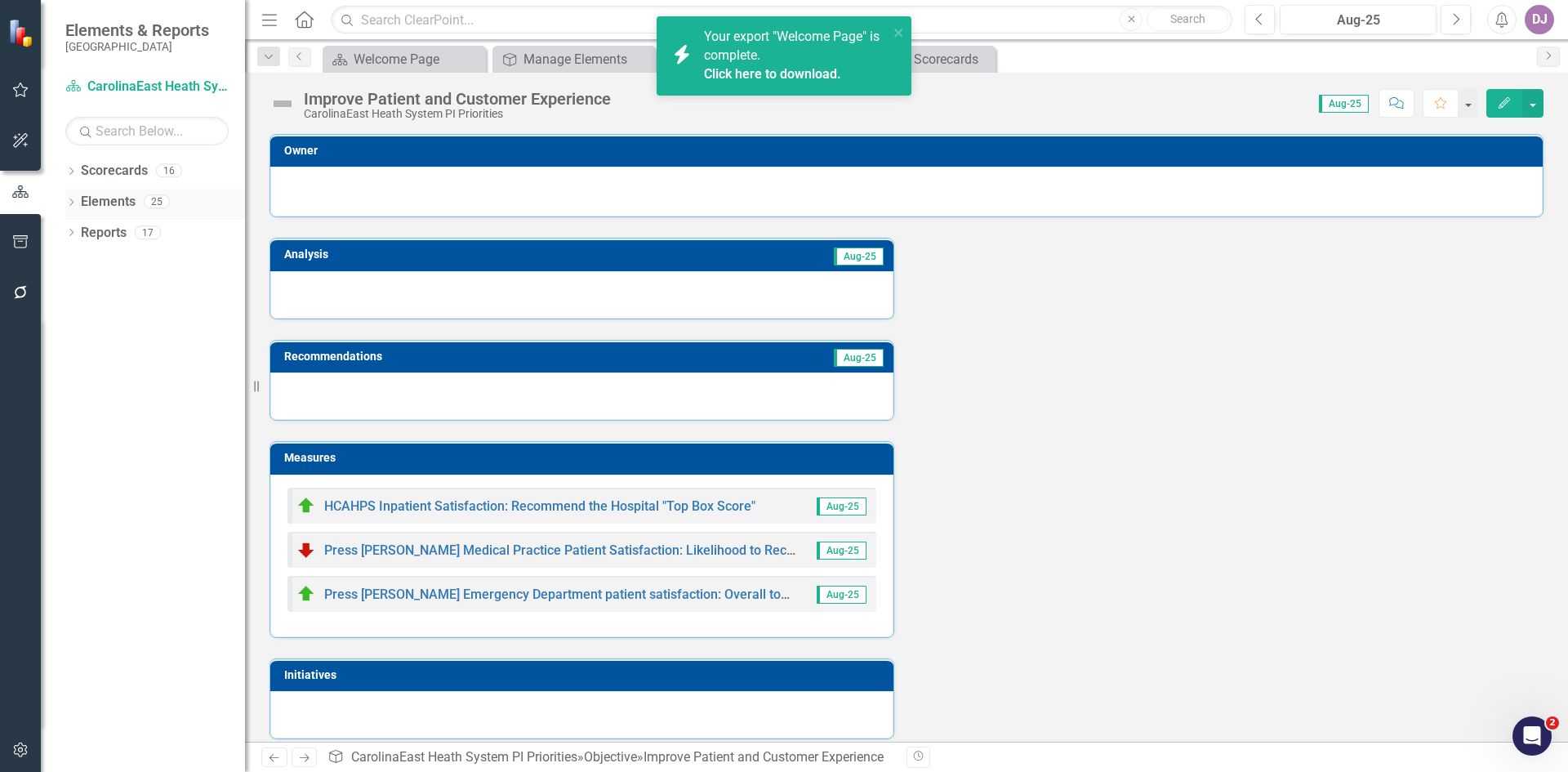
click at [111, 210] on link "Elements" at bounding box center [108, 202] width 55 height 19
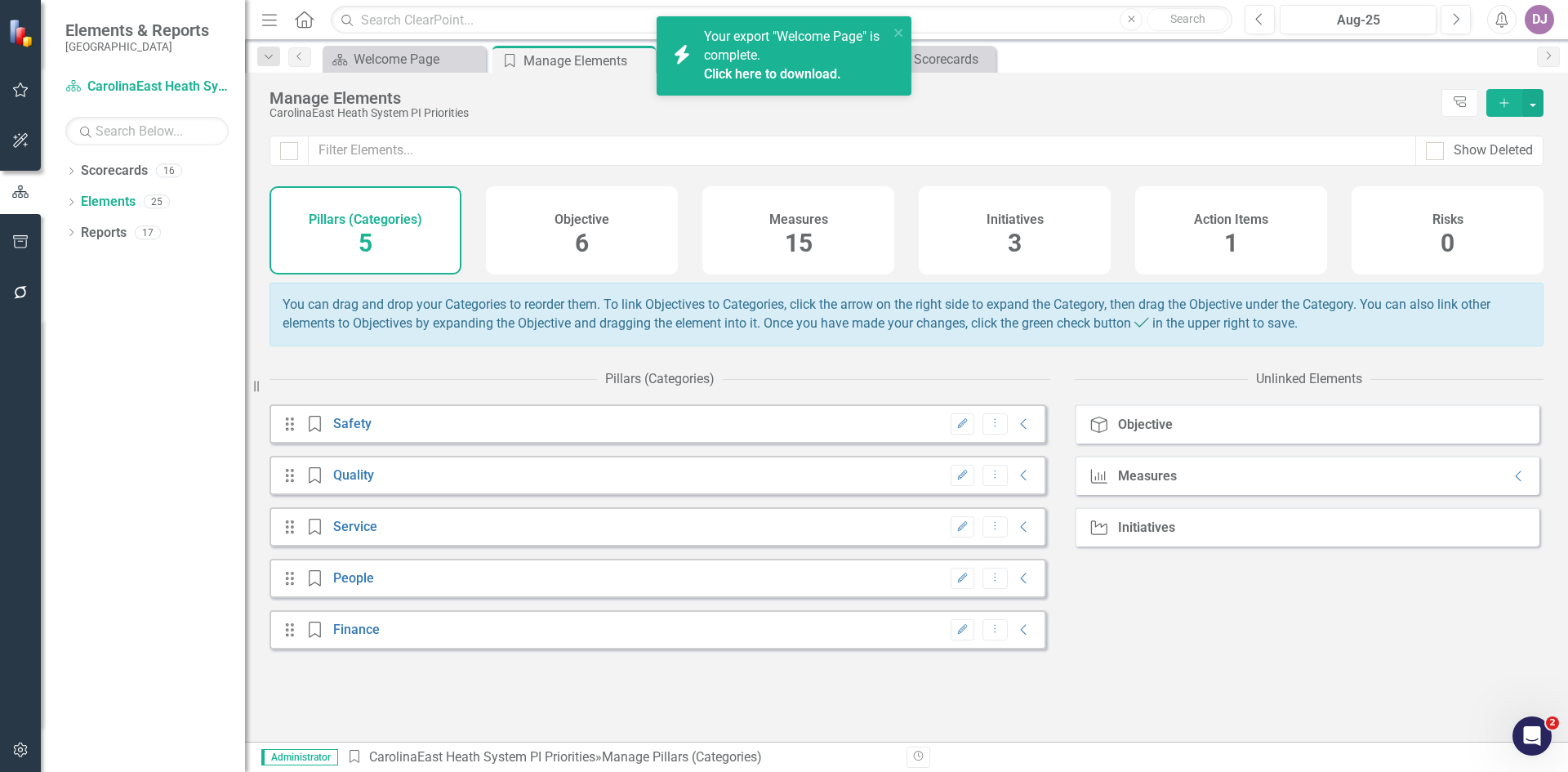
click at [805, 246] on span "15" at bounding box center [799, 243] width 28 height 29
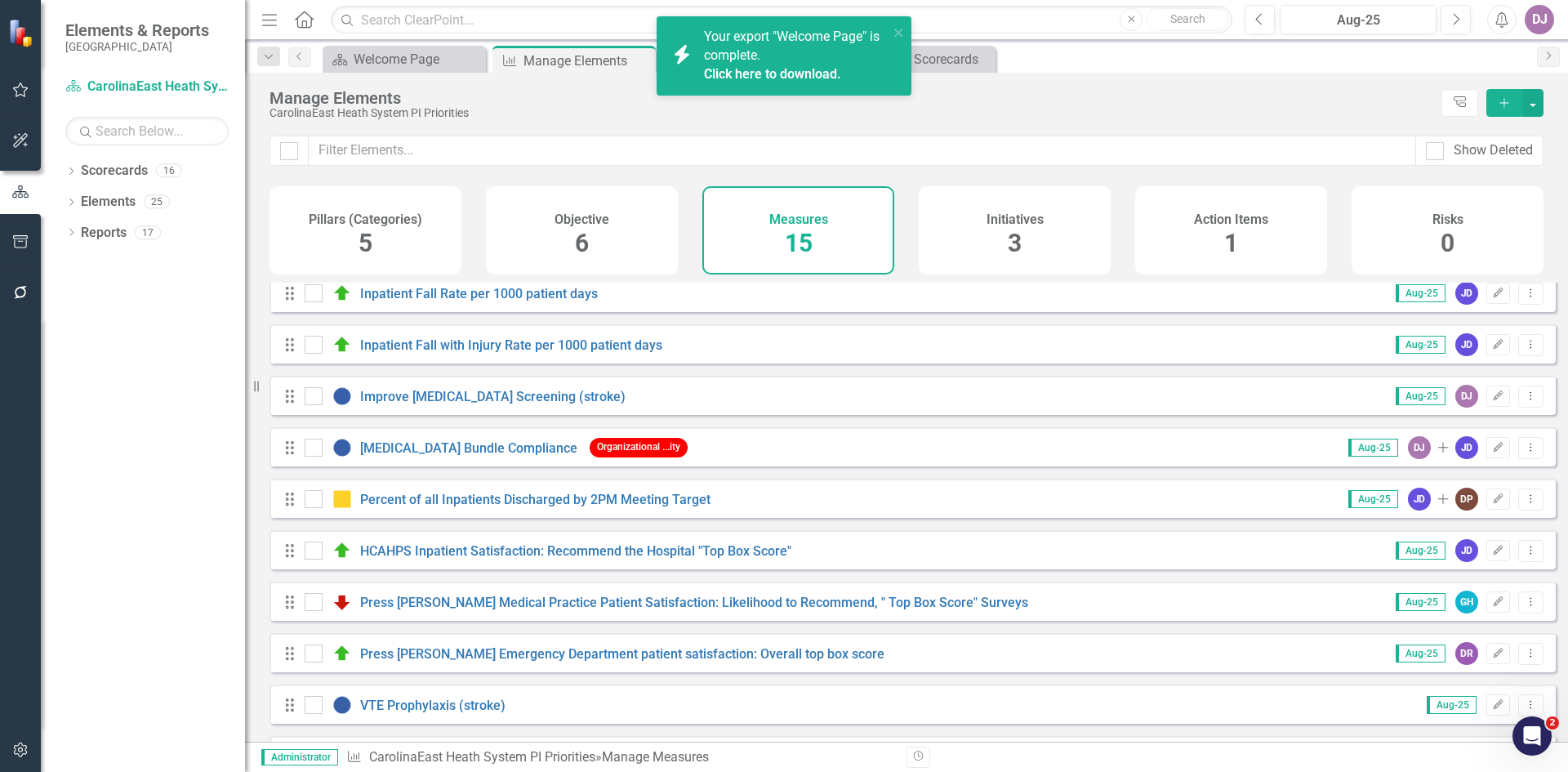
scroll to position [325, 0]
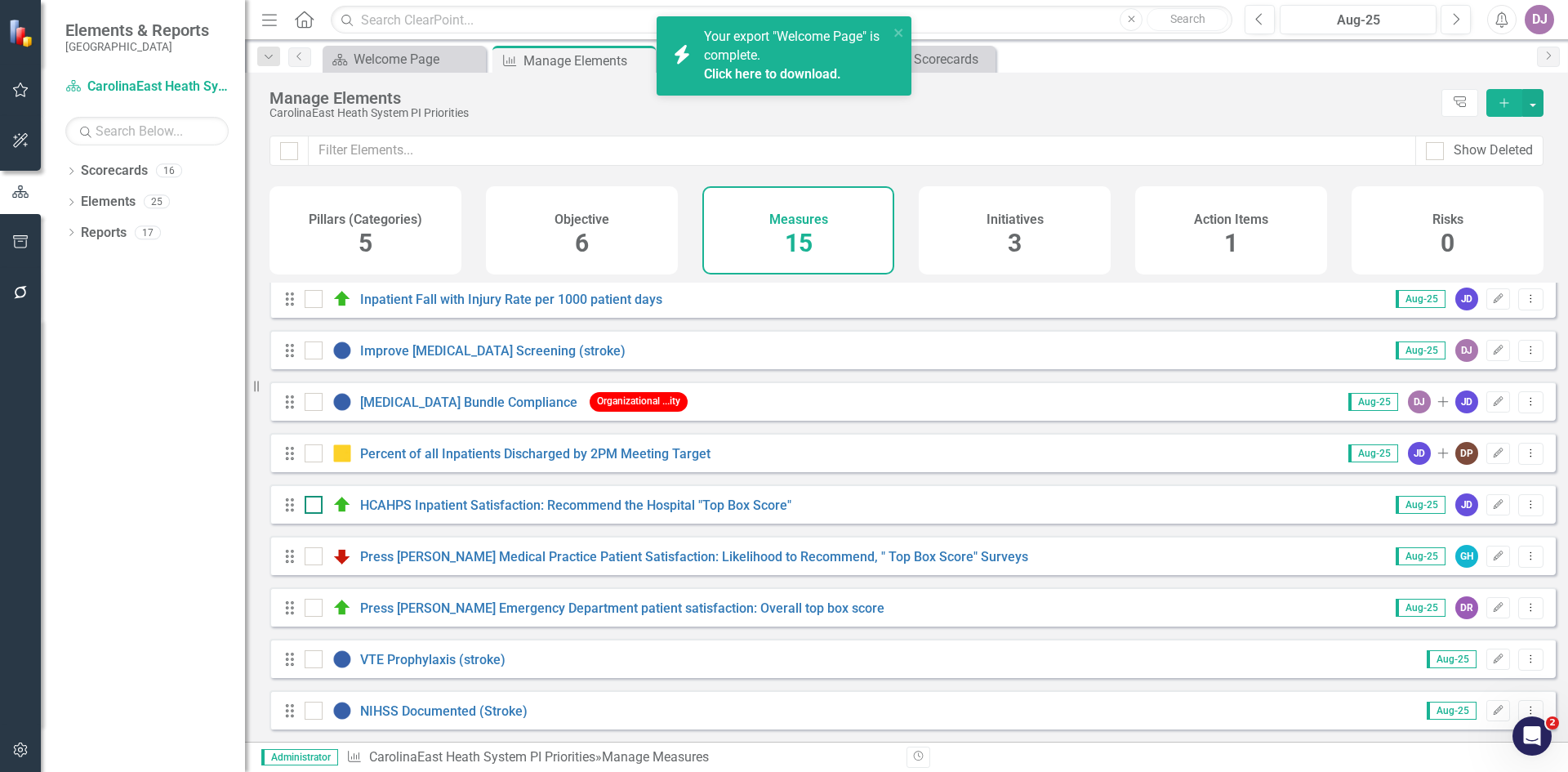
click at [320, 504] on div at bounding box center [313, 504] width 18 height 18
click at [316, 504] on input "checkbox" at bounding box center [310, 501] width 11 height 11
checkbox input "true"
click at [314, 556] on input "checkbox" at bounding box center [310, 552] width 11 height 11
checkbox input "true"
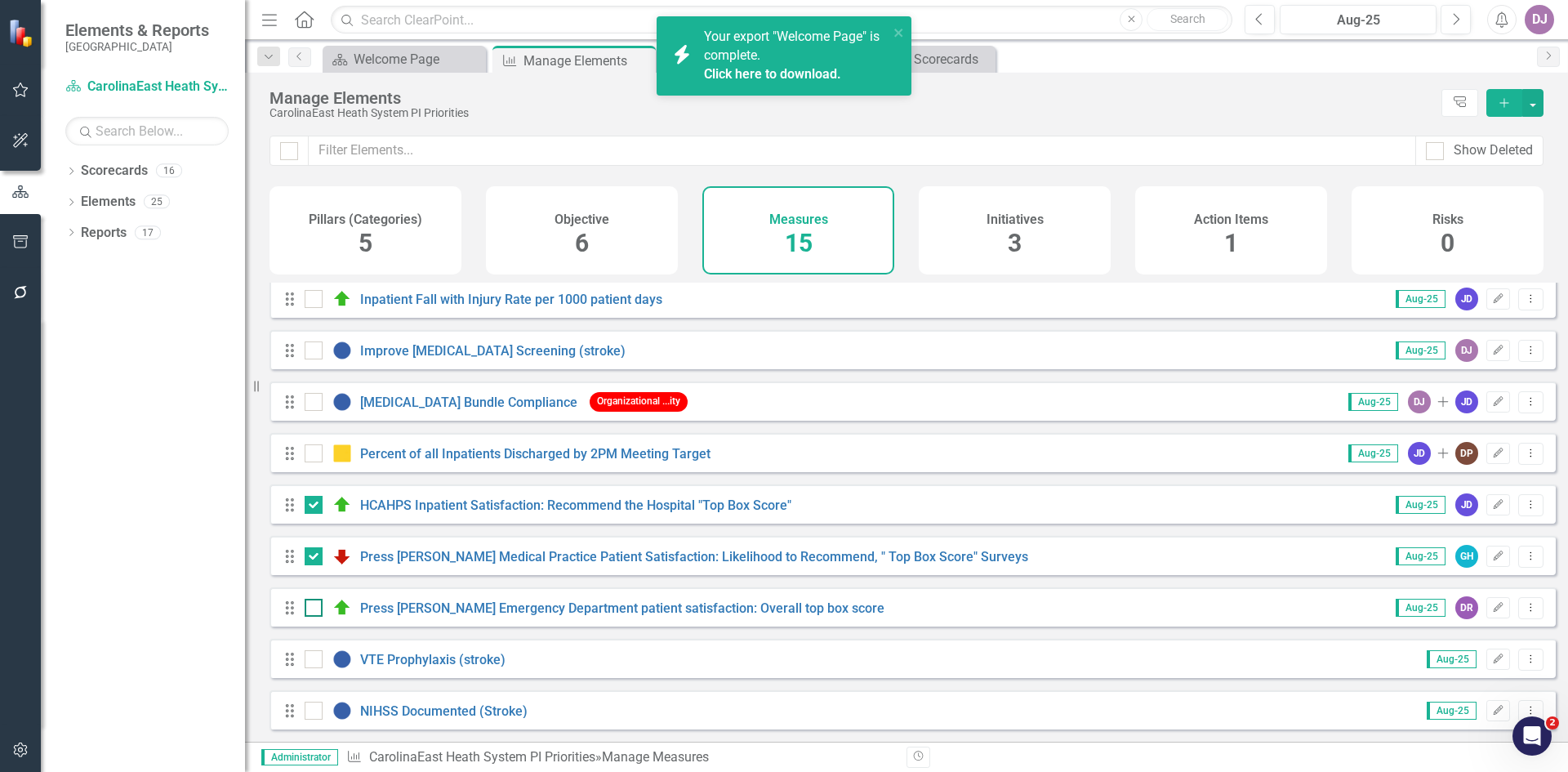
click at [308, 606] on input "checkbox" at bounding box center [310, 604] width 11 height 11
checkbox input "true"
click at [1533, 104] on button "button" at bounding box center [1533, 103] width 21 height 28
click at [1557, 137] on div "Show Deleted" at bounding box center [906, 161] width 1323 height 51
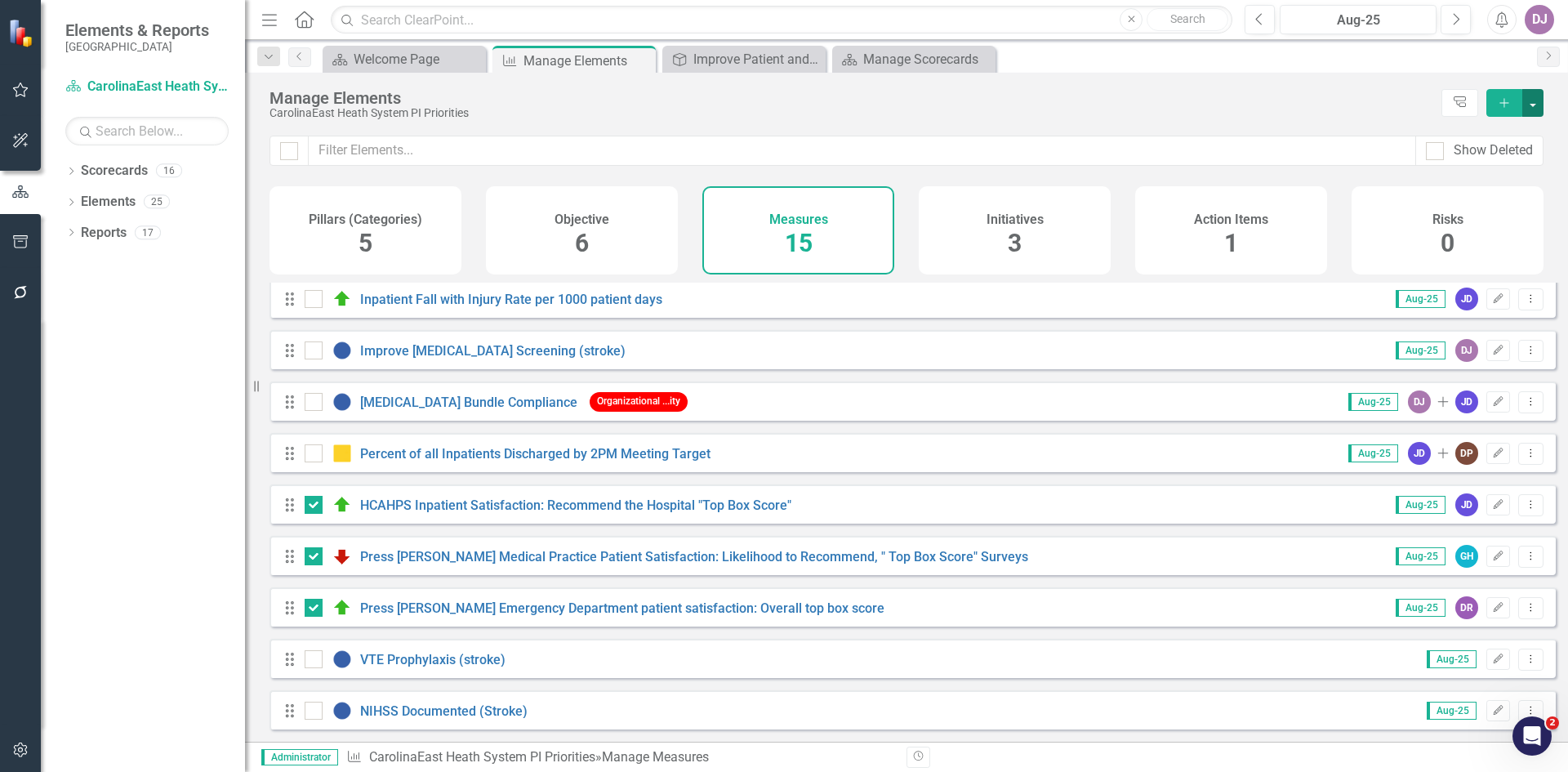
click at [1539, 105] on button "button" at bounding box center [1533, 103] width 21 height 28
click at [1328, 93] on div "Manage Elements" at bounding box center [851, 98] width 1164 height 18
click at [1524, 509] on icon "Dropdown Menu" at bounding box center [1531, 504] width 13 height 11
click at [1087, 506] on div "Drag HCAHPS Inpatient Satisfaction: Recommend the Hospital "Top Box Score" Aug-…" at bounding box center [912, 503] width 1286 height 40
click at [369, 249] on span "5" at bounding box center [365, 243] width 13 height 29
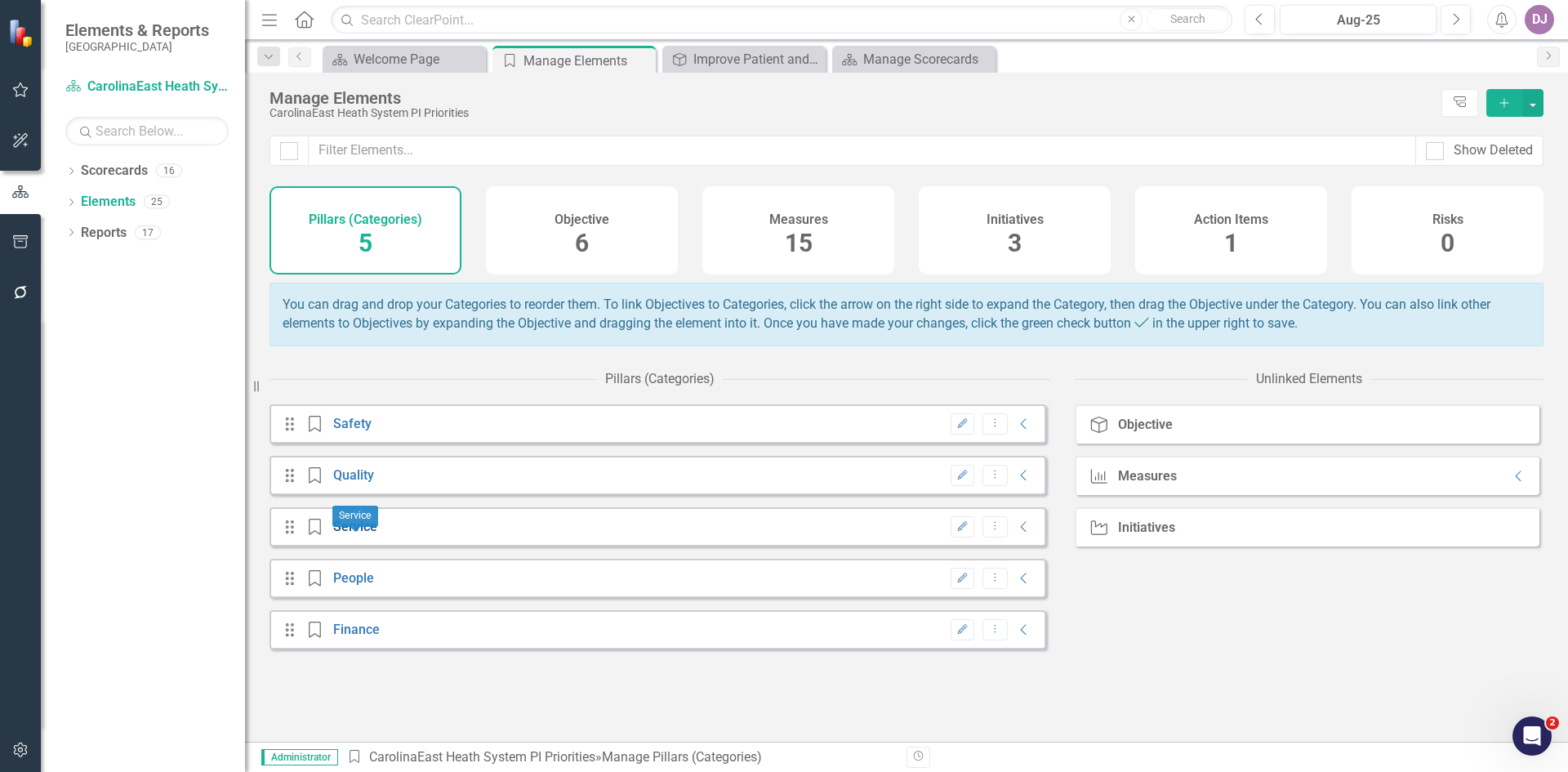
click at [345, 535] on link "Service" at bounding box center [355, 526] width 44 height 15
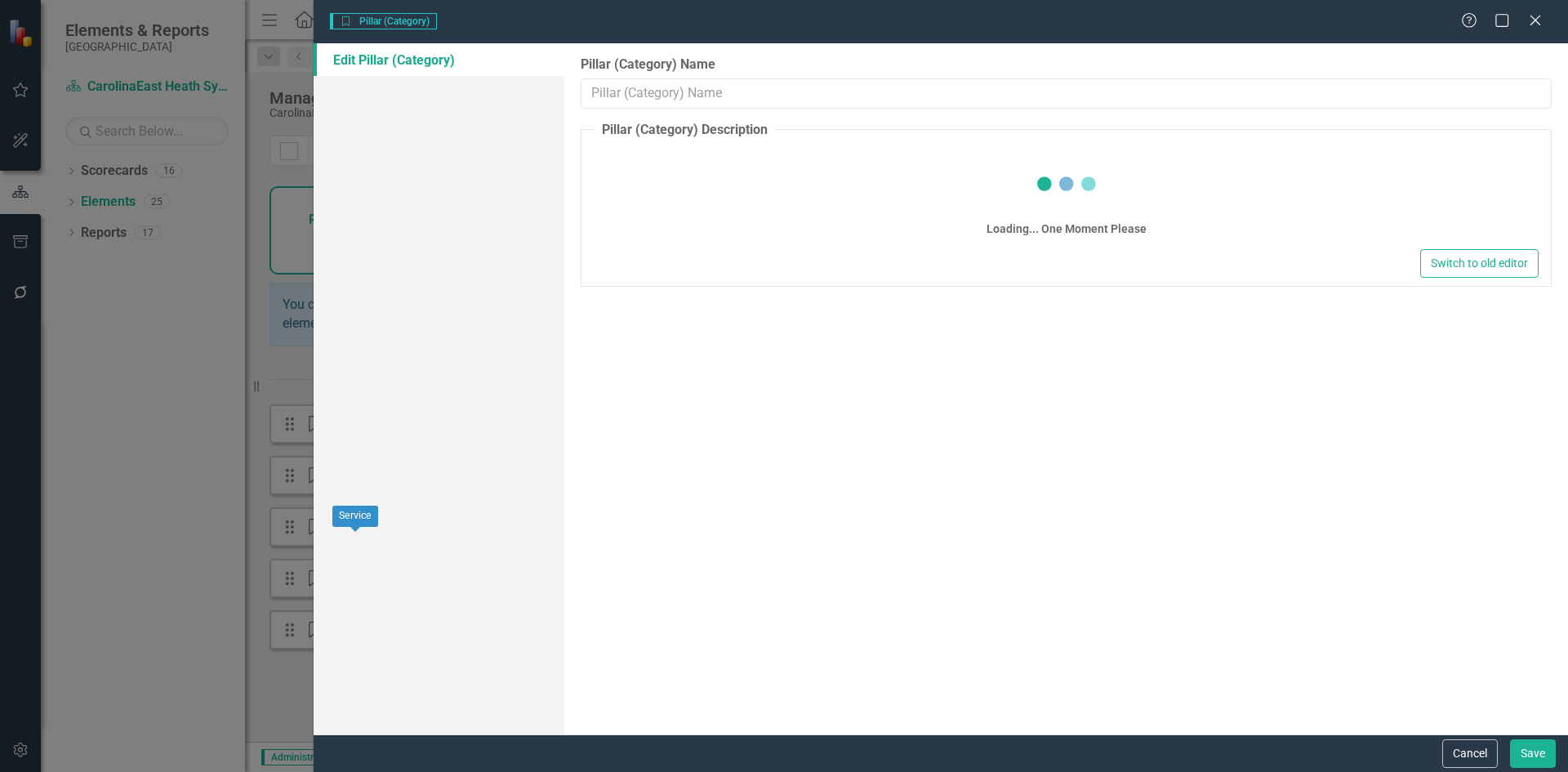
type input "Service"
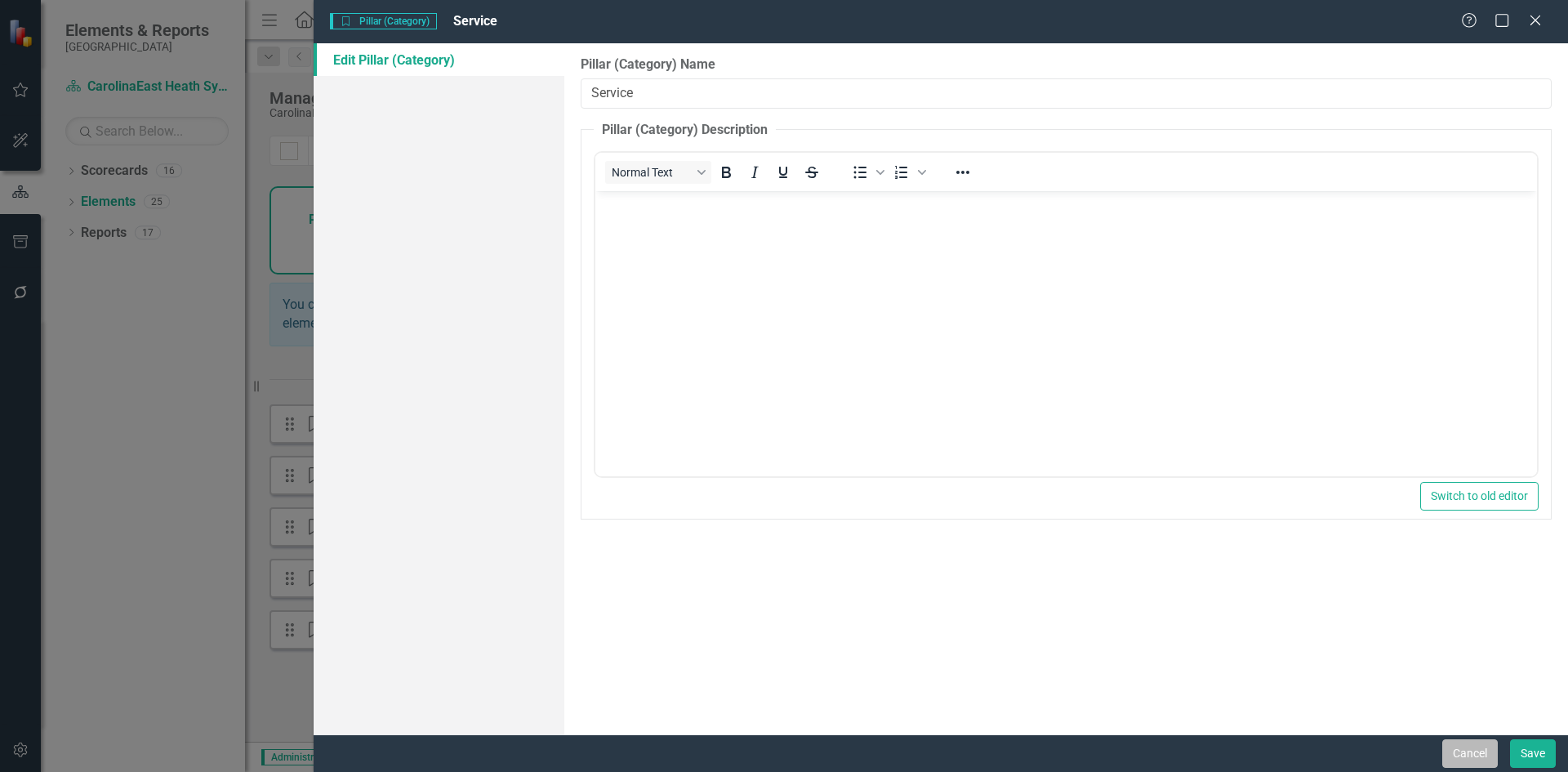
click at [1478, 754] on button "Cancel" at bounding box center [1470, 753] width 56 height 29
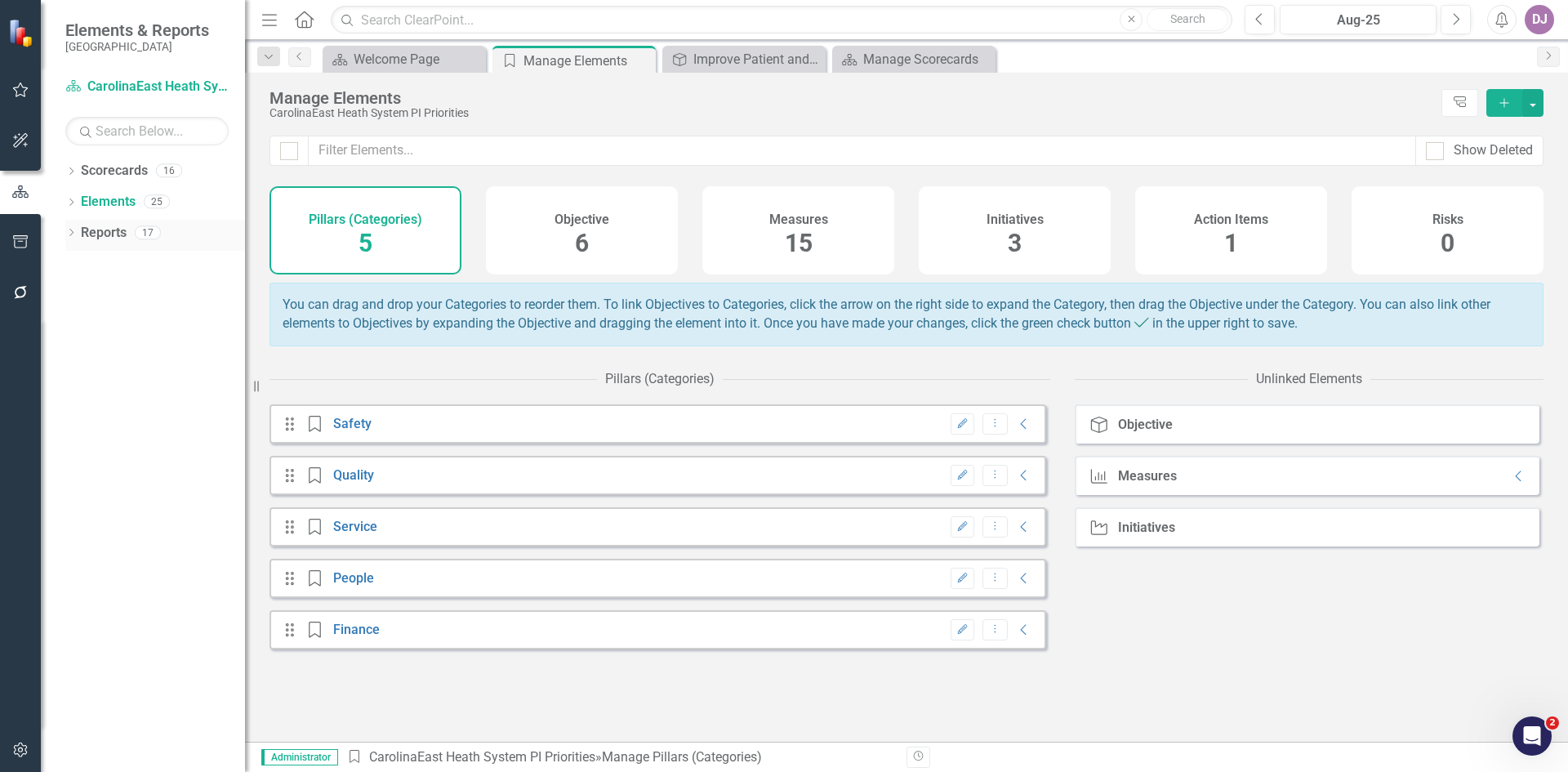
click at [102, 236] on link "Reports" at bounding box center [104, 233] width 45 height 19
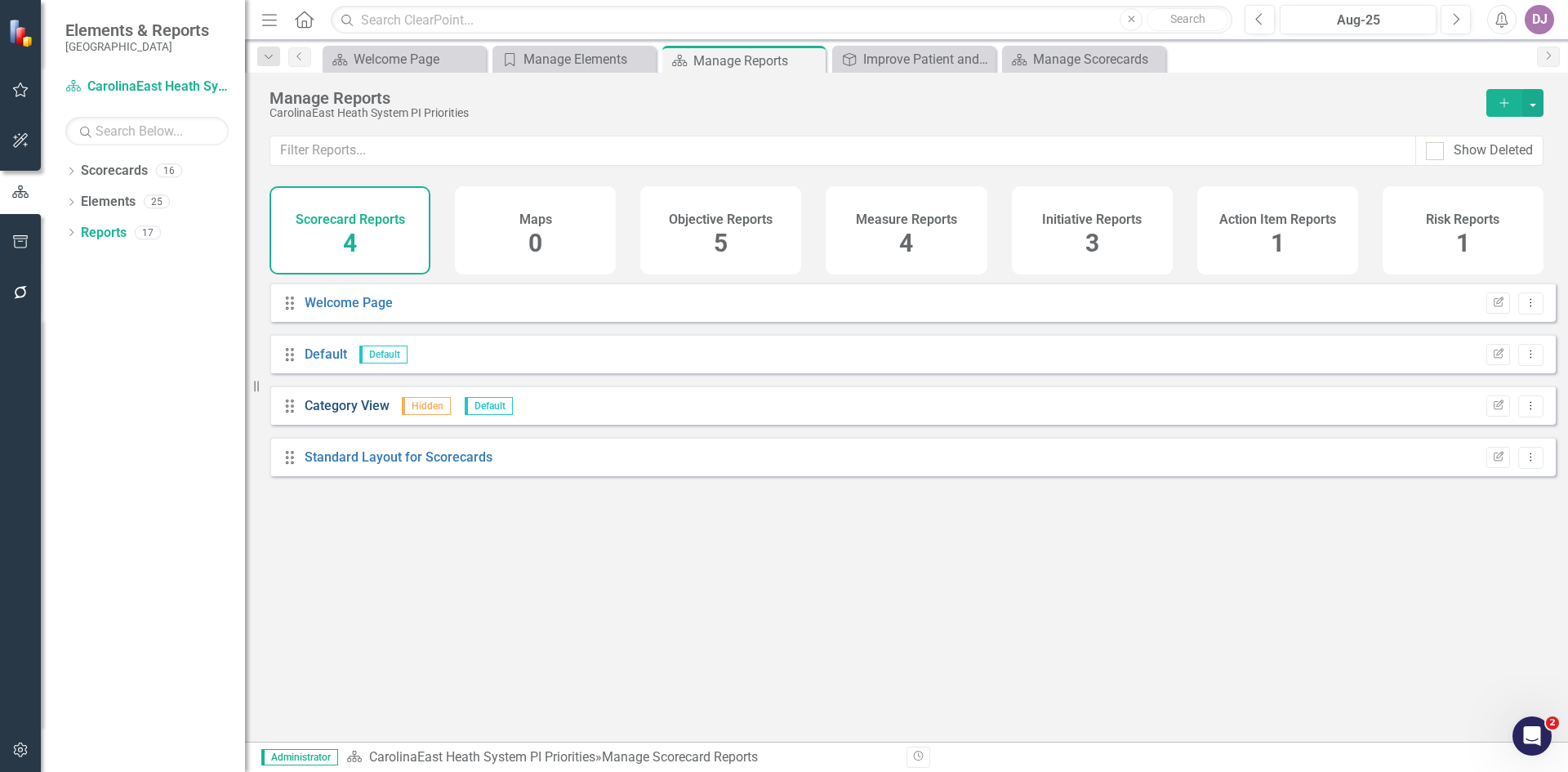
click at [372, 413] on link "Category View" at bounding box center [347, 406] width 85 height 15
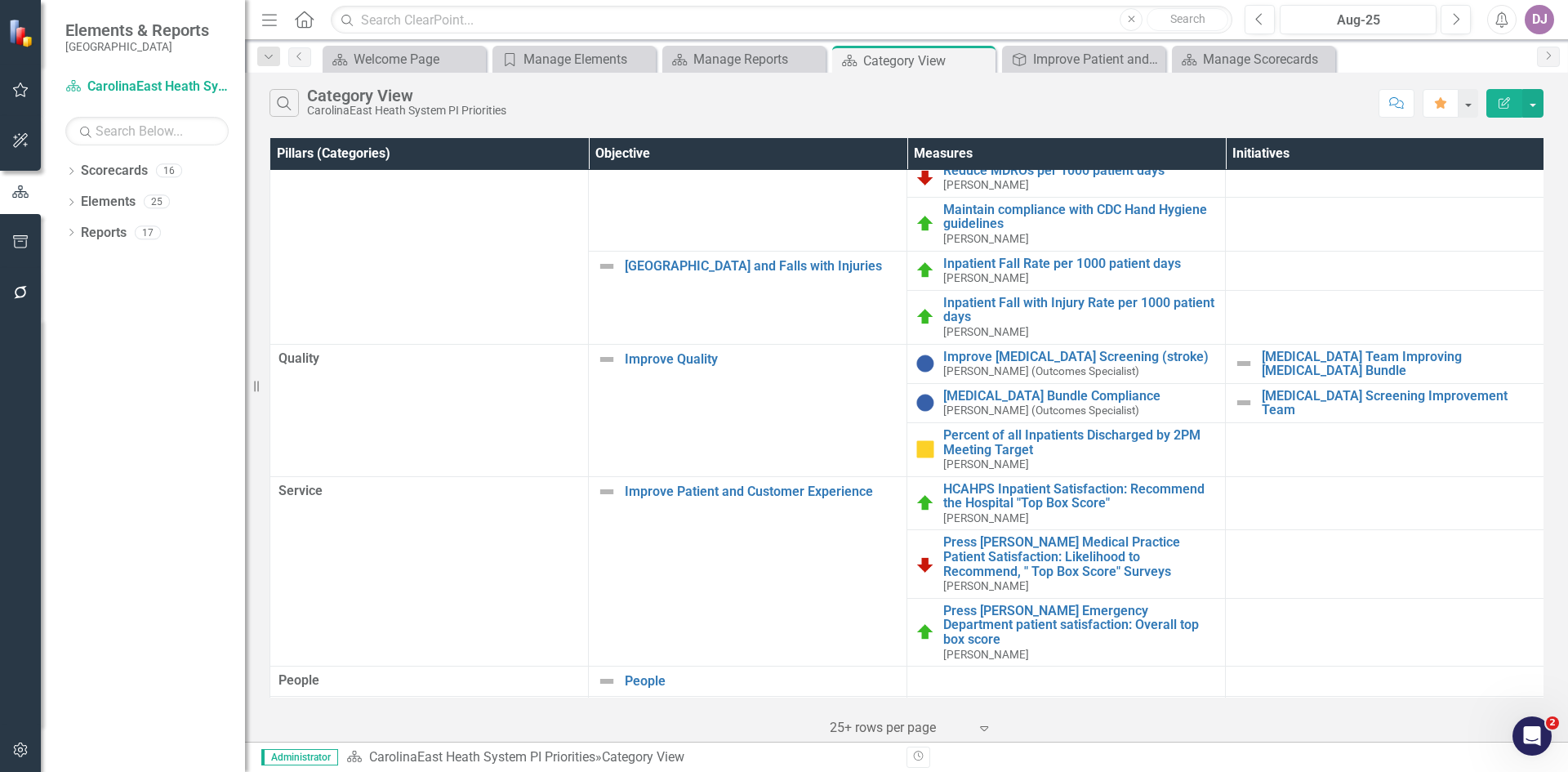
scroll to position [187, 0]
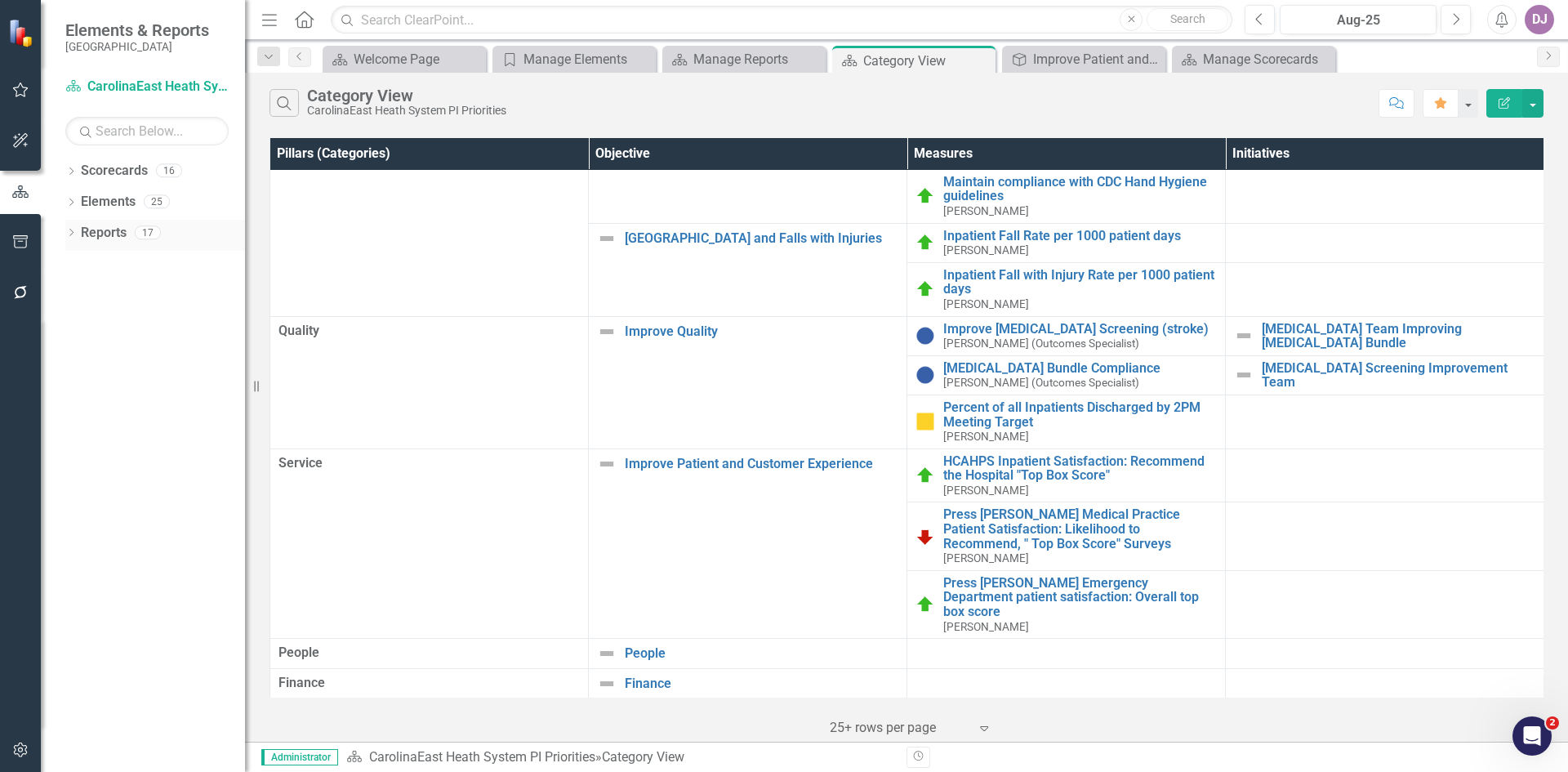
click at [114, 233] on link "Reports" at bounding box center [104, 233] width 45 height 19
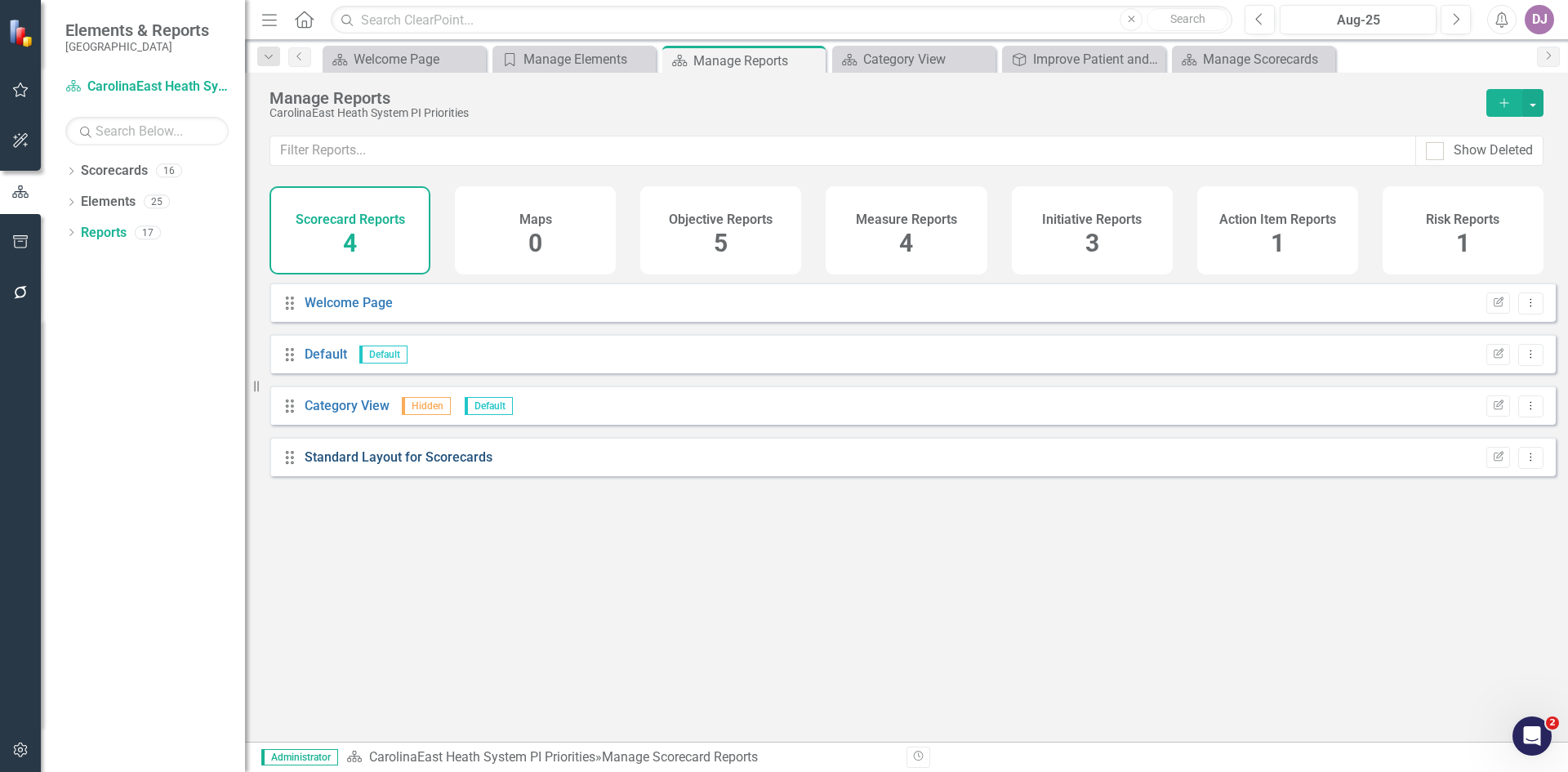
click at [428, 465] on link "Standard Layout for Scorecards" at bounding box center [398, 457] width 188 height 15
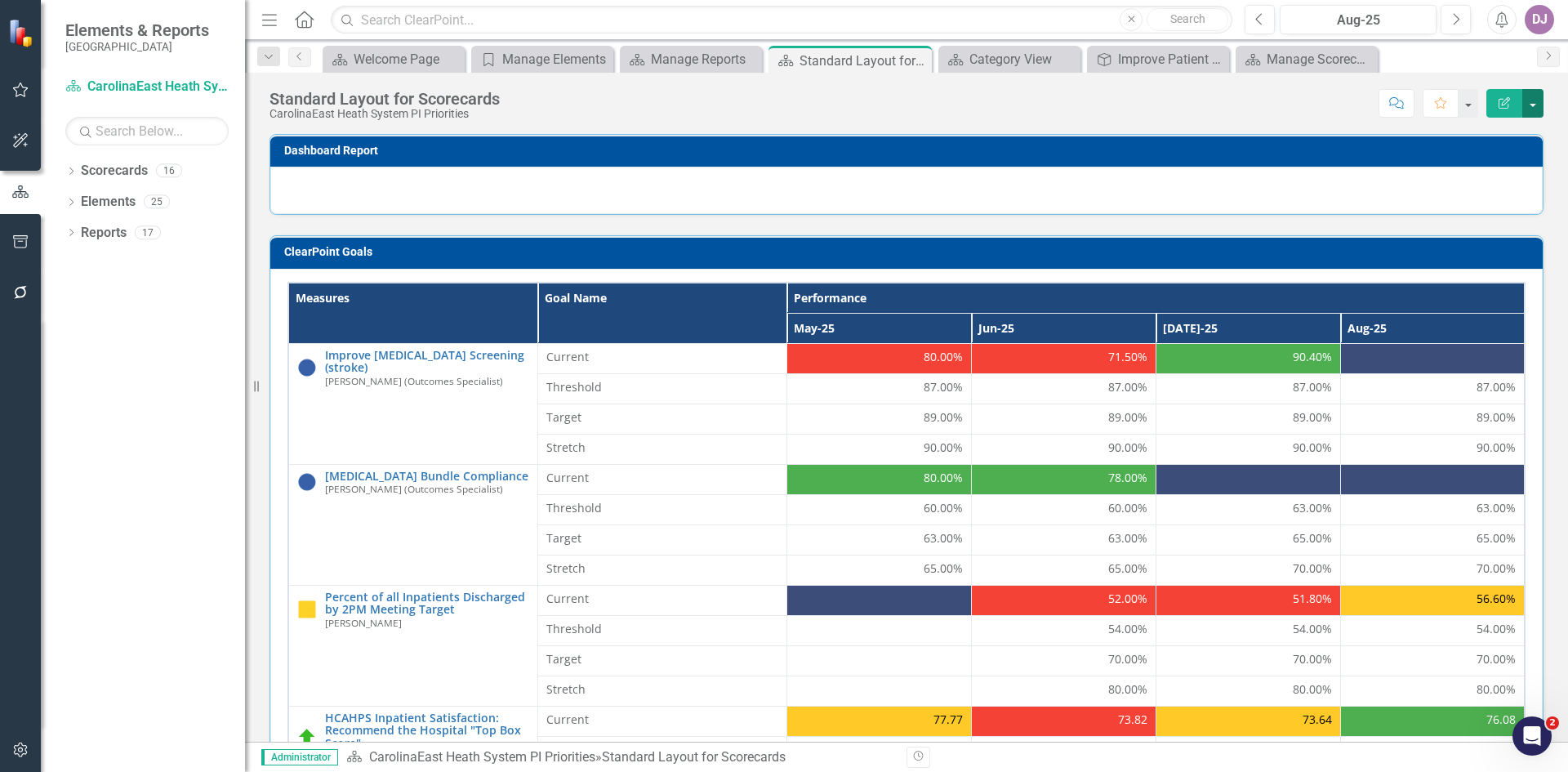
click at [1533, 106] on button "button" at bounding box center [1533, 104] width 21 height 29
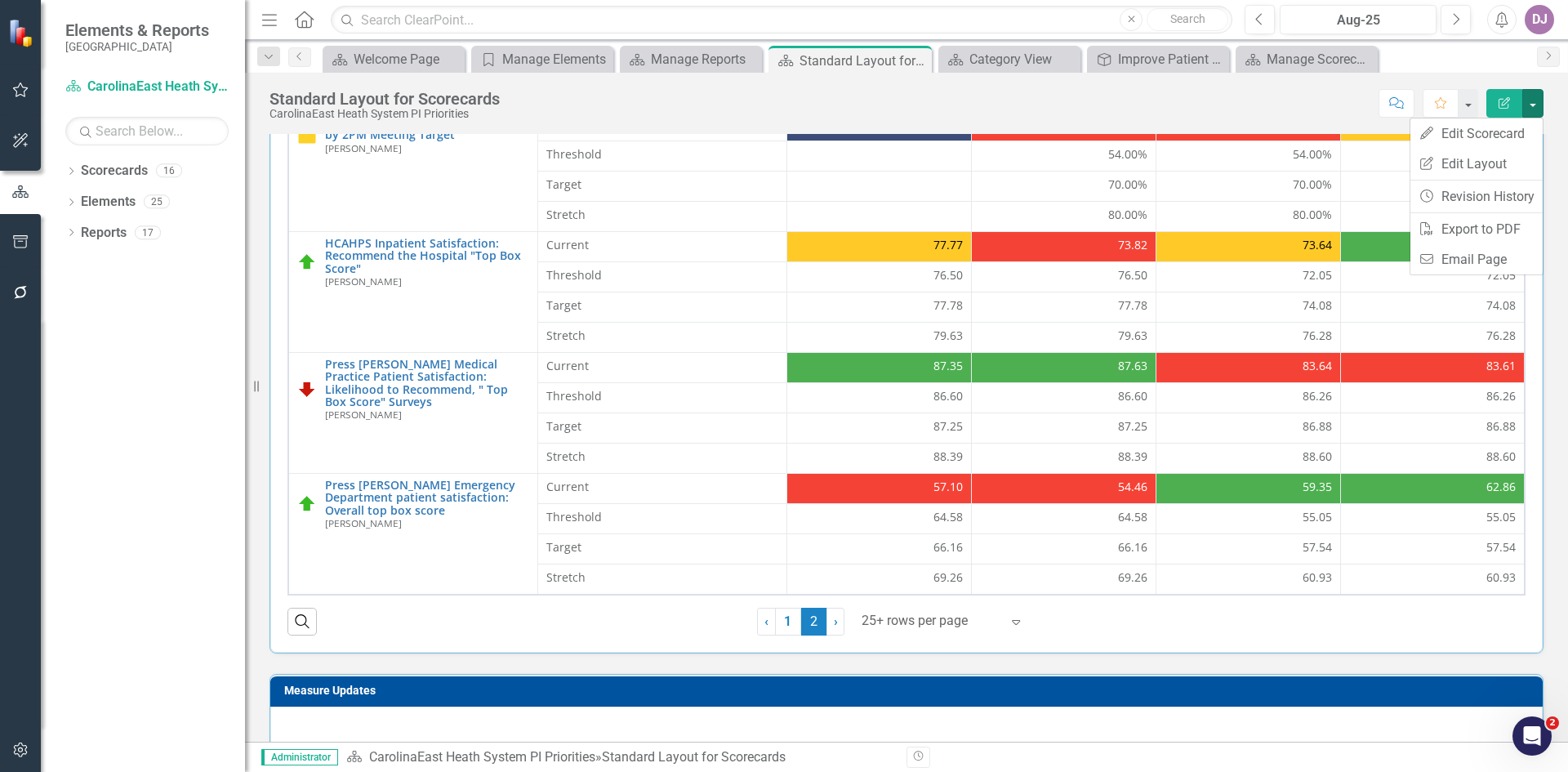
scroll to position [295, 0]
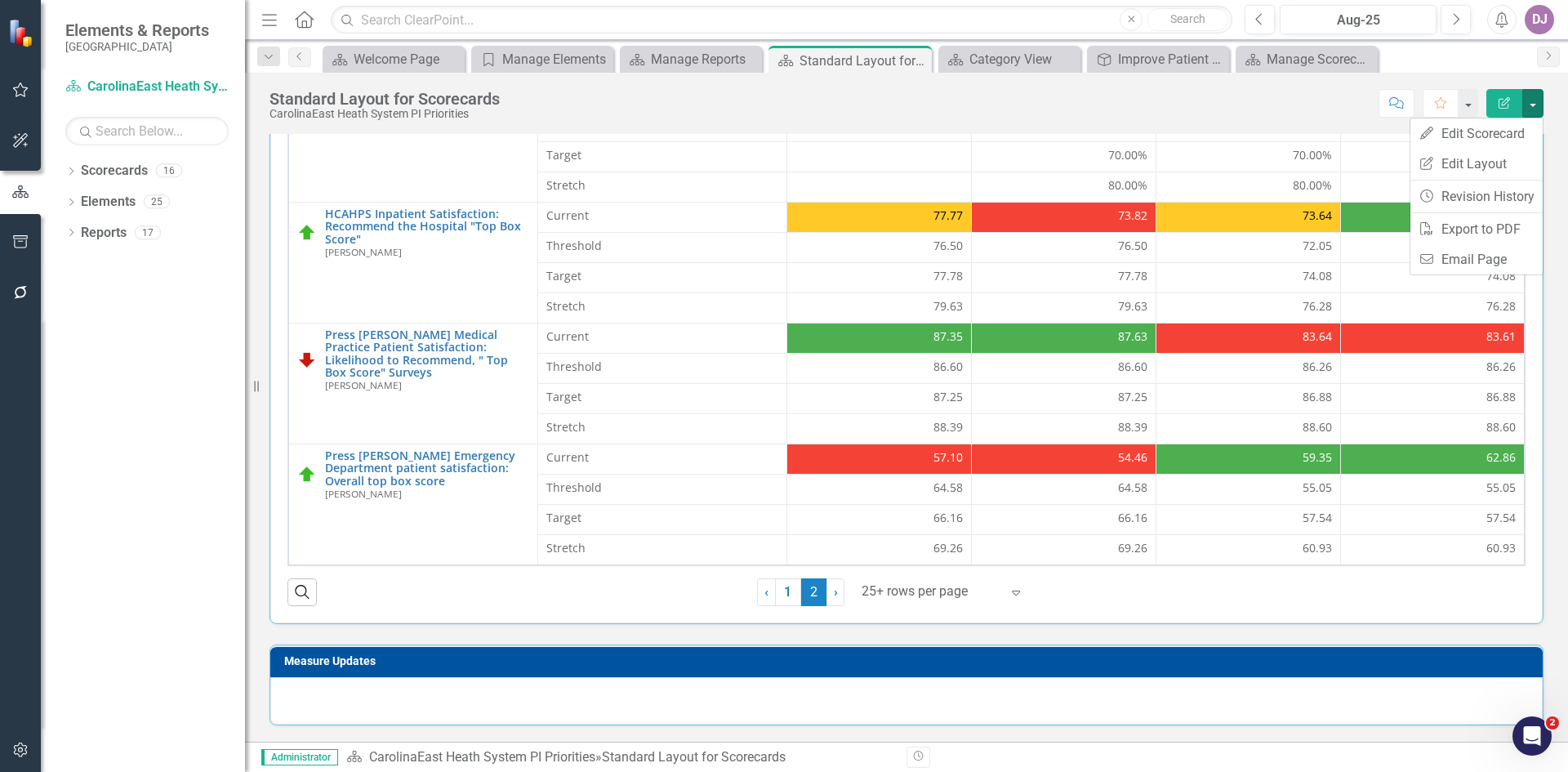
drag, startPoint x: 1559, startPoint y: 504, endPoint x: 37, endPoint y: 13, distance: 1599.2
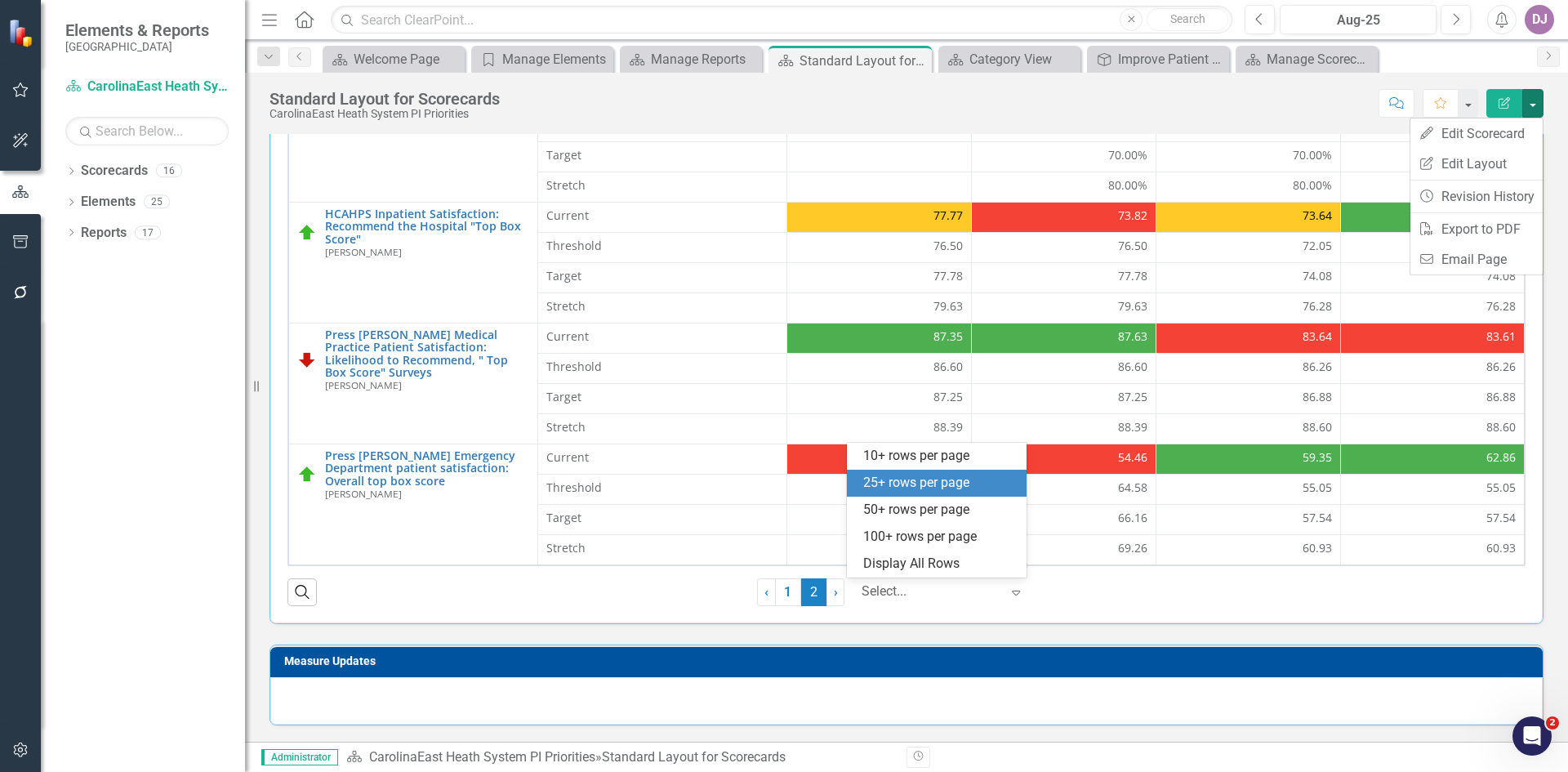
click at [1015, 594] on icon "Expand" at bounding box center [1015, 593] width 16 height 13
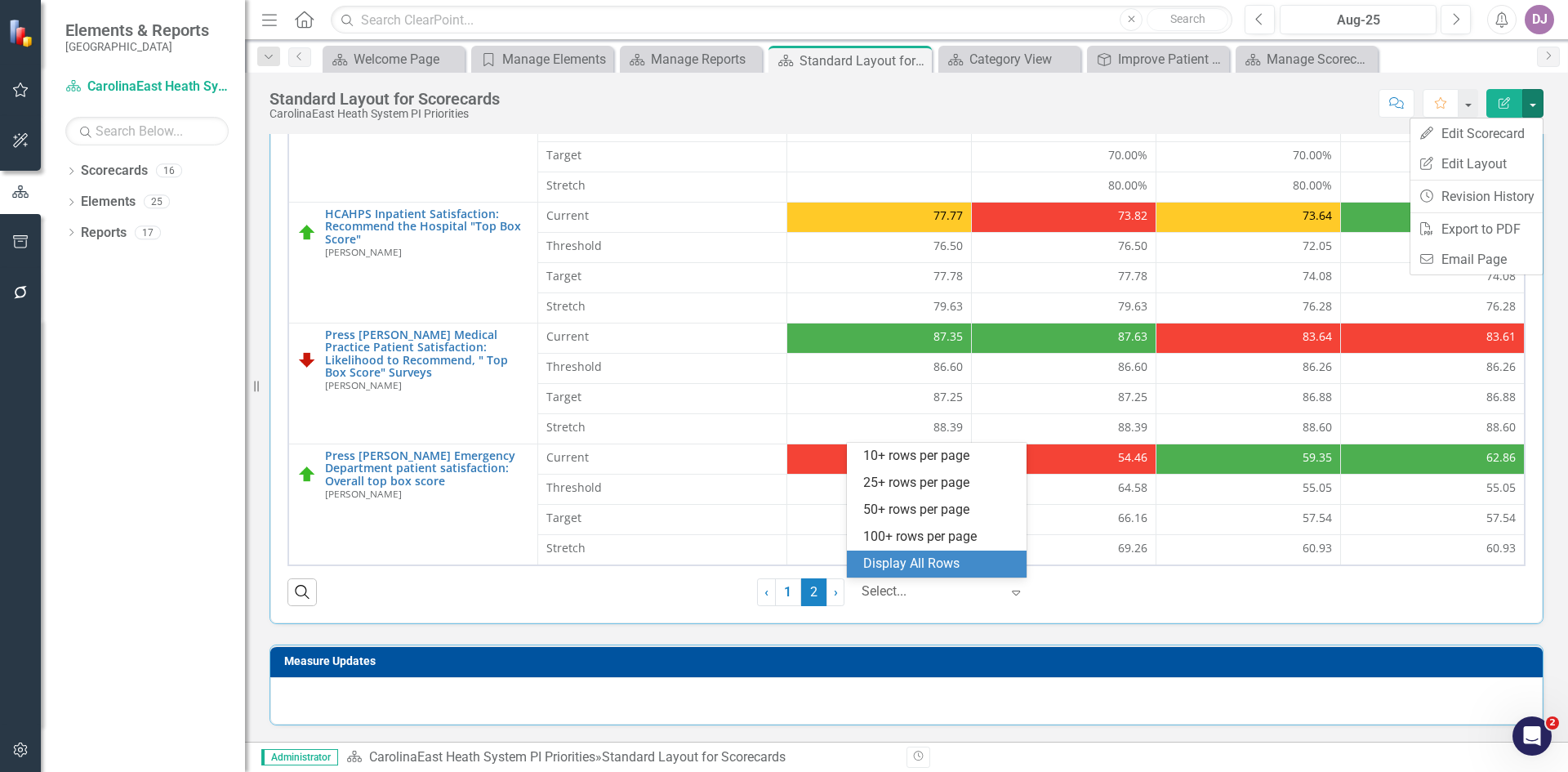
click at [946, 559] on div "Display All Rows" at bounding box center [940, 564] width 153 height 19
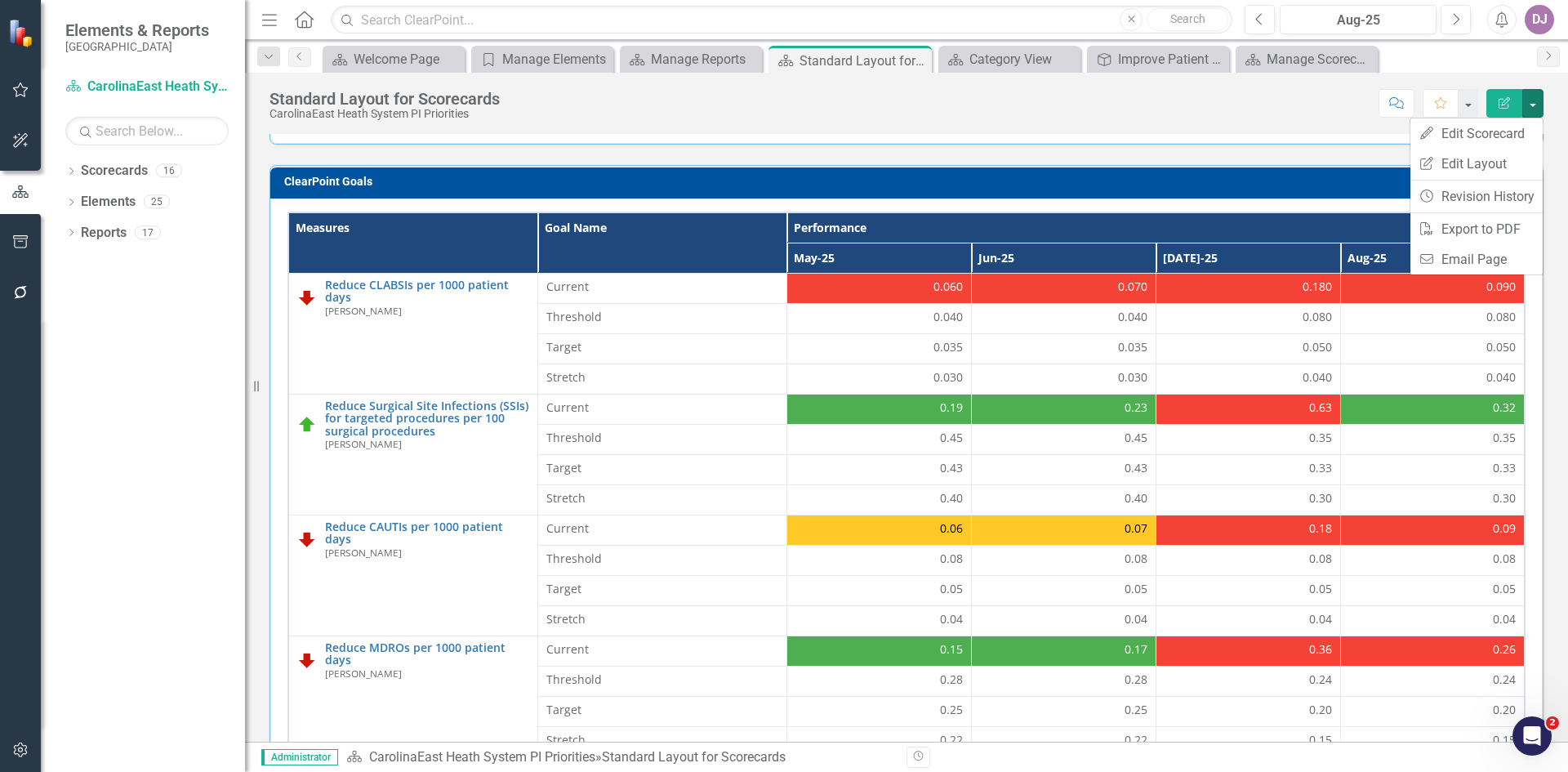
scroll to position [0, 0]
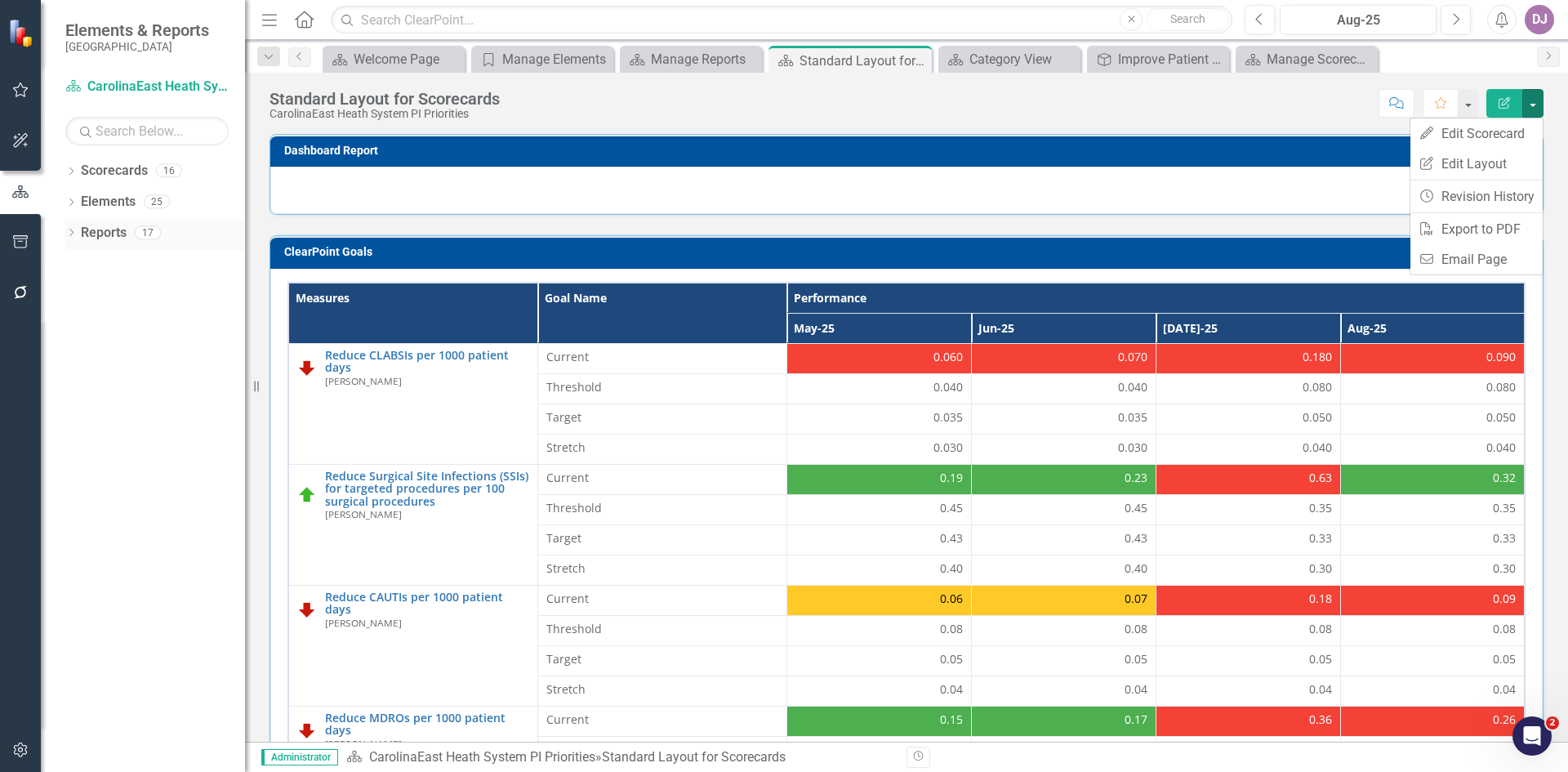
click at [117, 234] on link "Reports" at bounding box center [104, 233] width 45 height 19
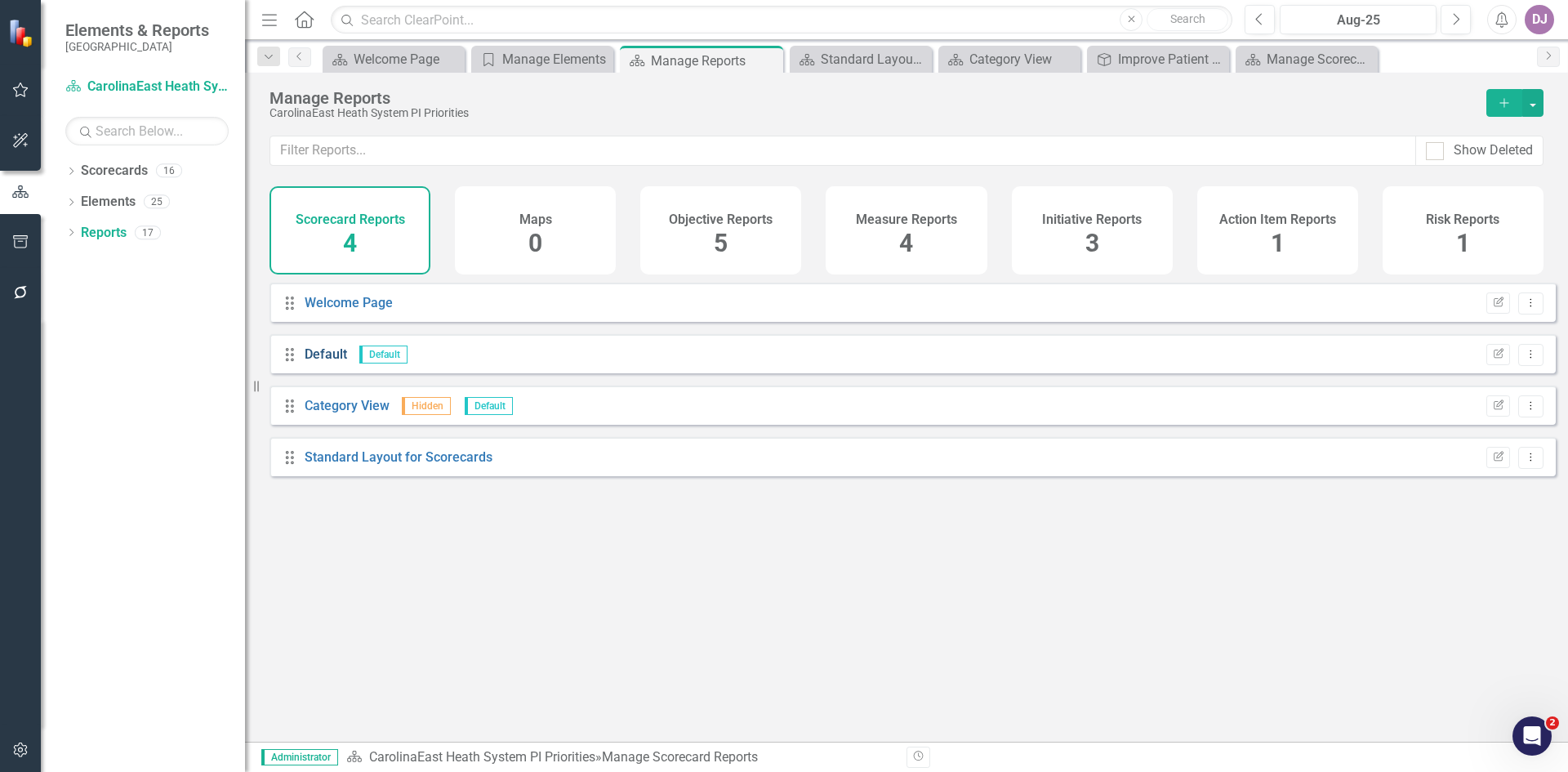
click at [326, 362] on link "Default" at bounding box center [326, 354] width 42 height 15
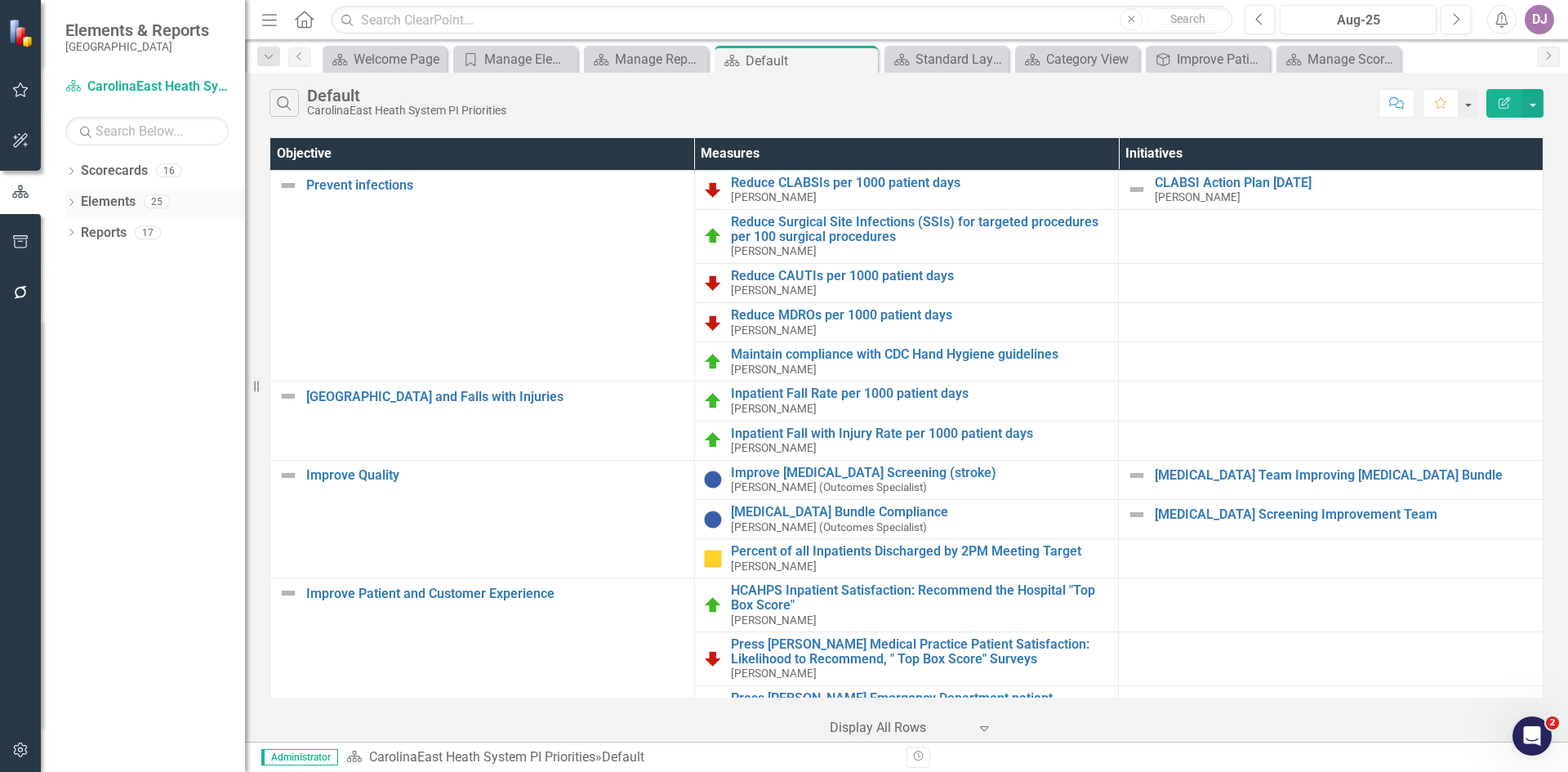
click at [116, 200] on link "Elements" at bounding box center [108, 202] width 55 height 19
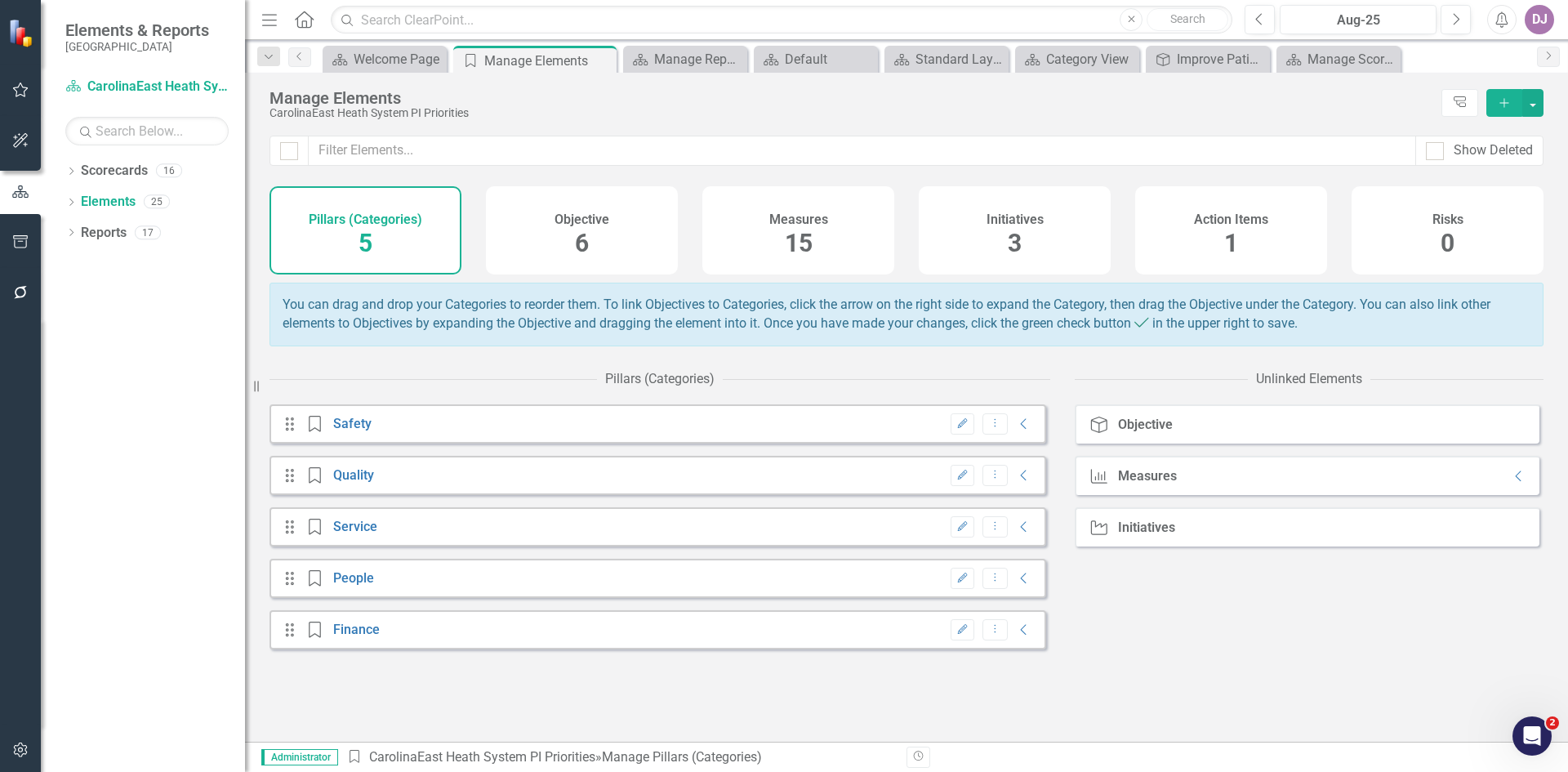
click at [1147, 432] on div "Objective" at bounding box center [1145, 424] width 55 height 14
click at [1507, 435] on div "Objective Objective" at bounding box center [1307, 423] width 465 height 40
click at [1140, 483] on div "Measures" at bounding box center [1147, 476] width 59 height 14
click at [1511, 482] on icon "Collapse" at bounding box center [1518, 477] width 16 height 13
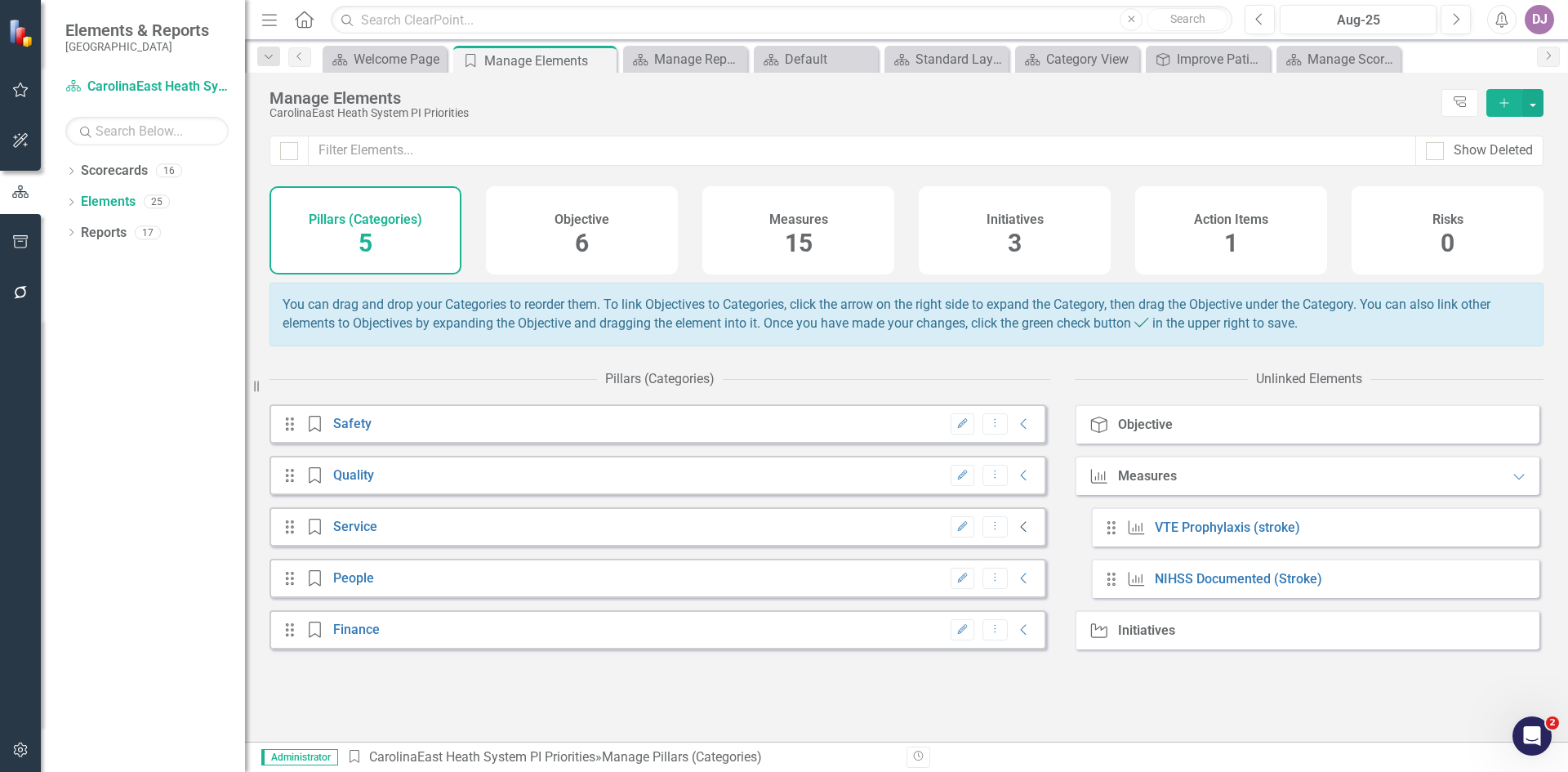
click at [1021, 533] on icon at bounding box center [1023, 527] width 6 height 11
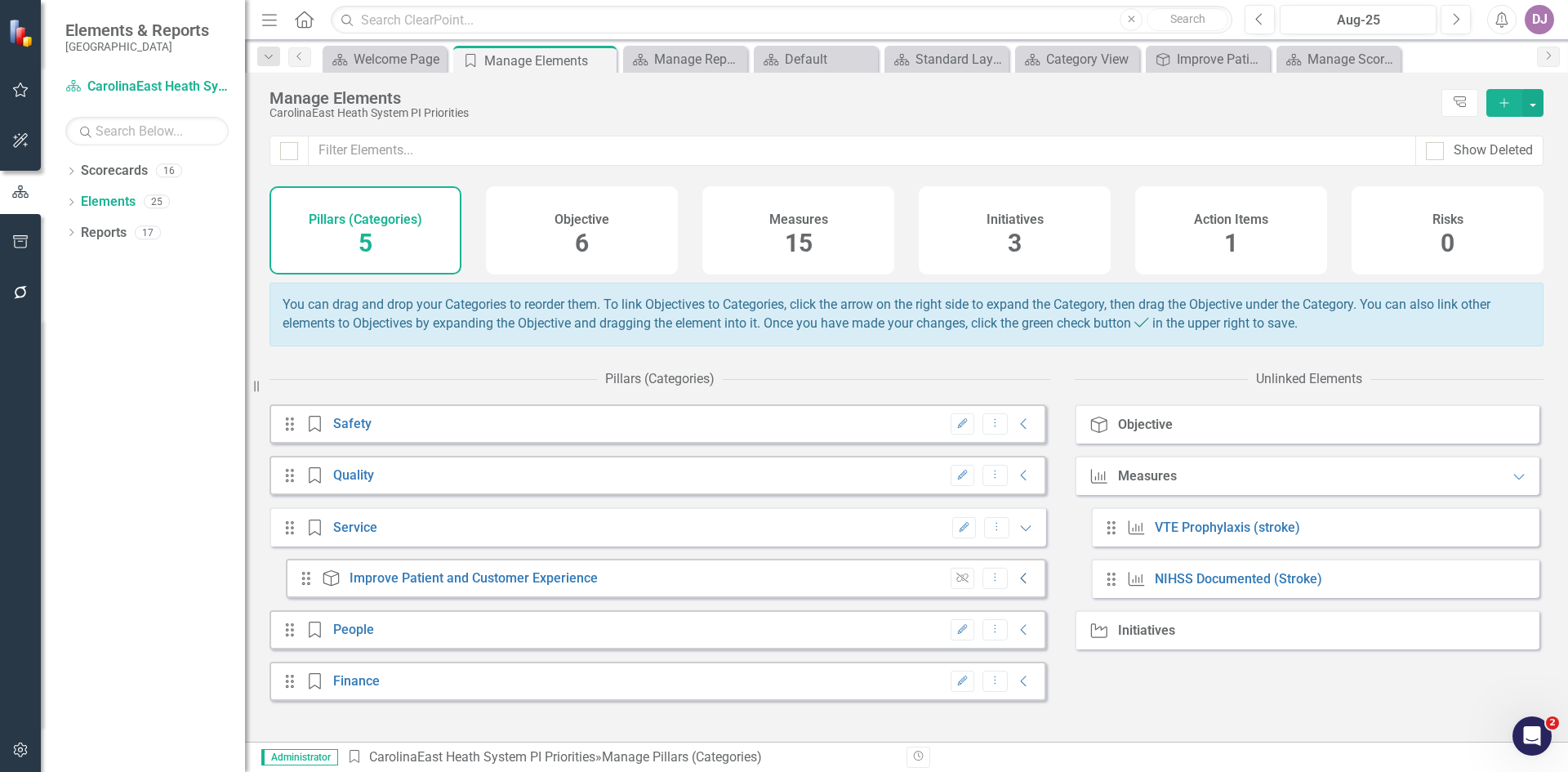
click at [1016, 585] on icon "Collapse" at bounding box center [1023, 578] width 16 height 13
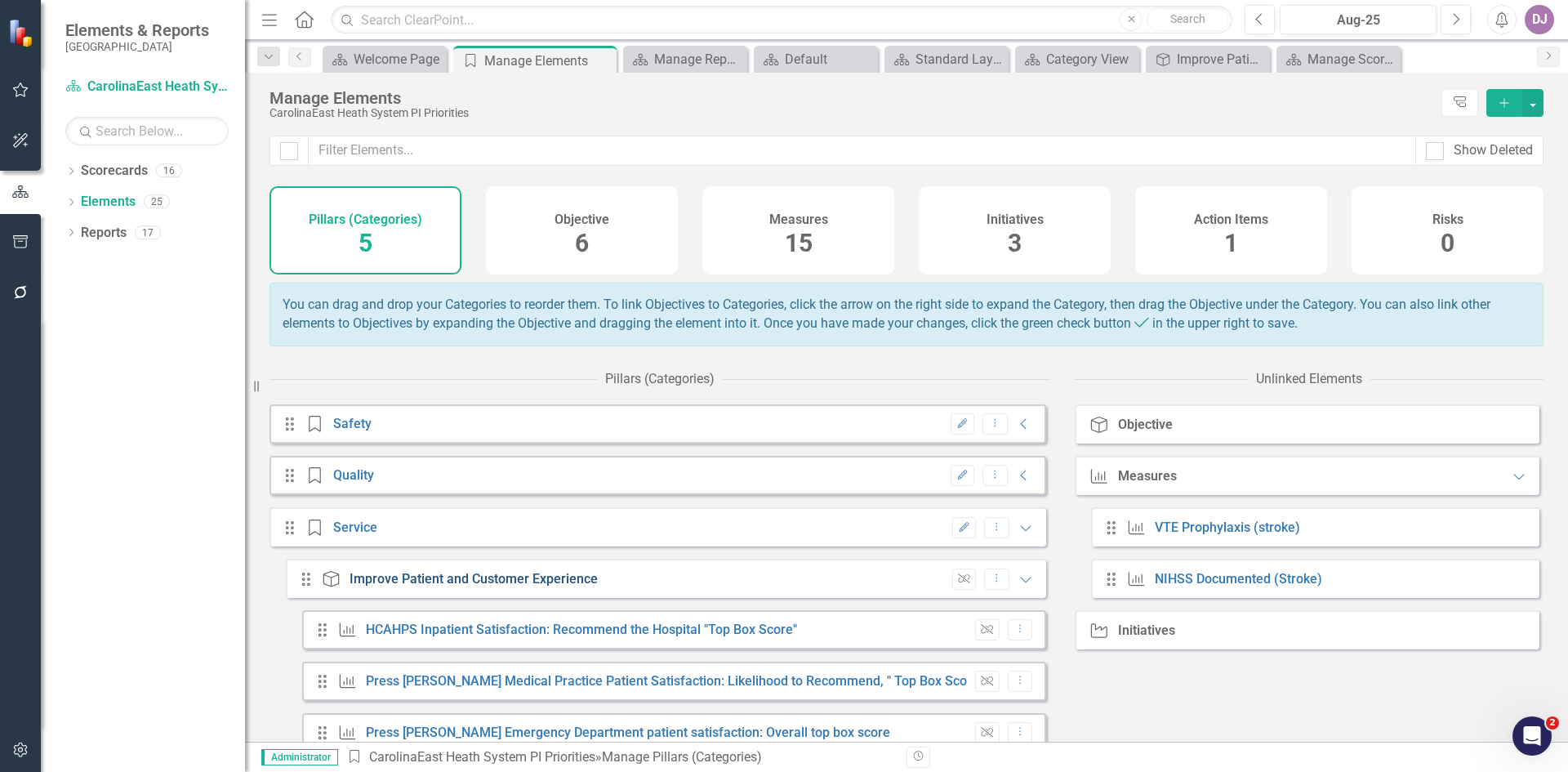
click at [359, 587] on link "Improve Patient and Customer Experience" at bounding box center [473, 578] width 248 height 15
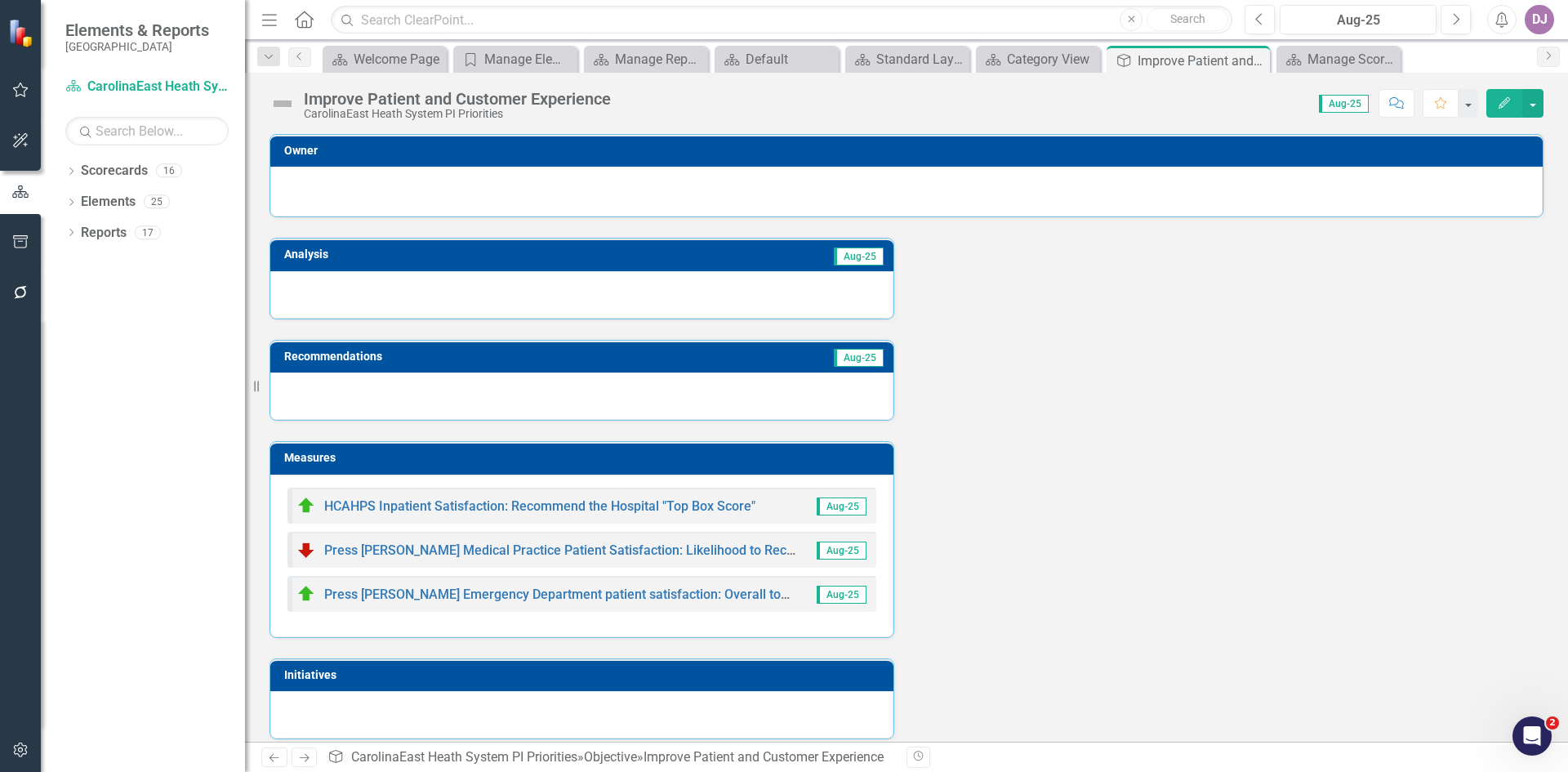
scroll to position [13, 0]
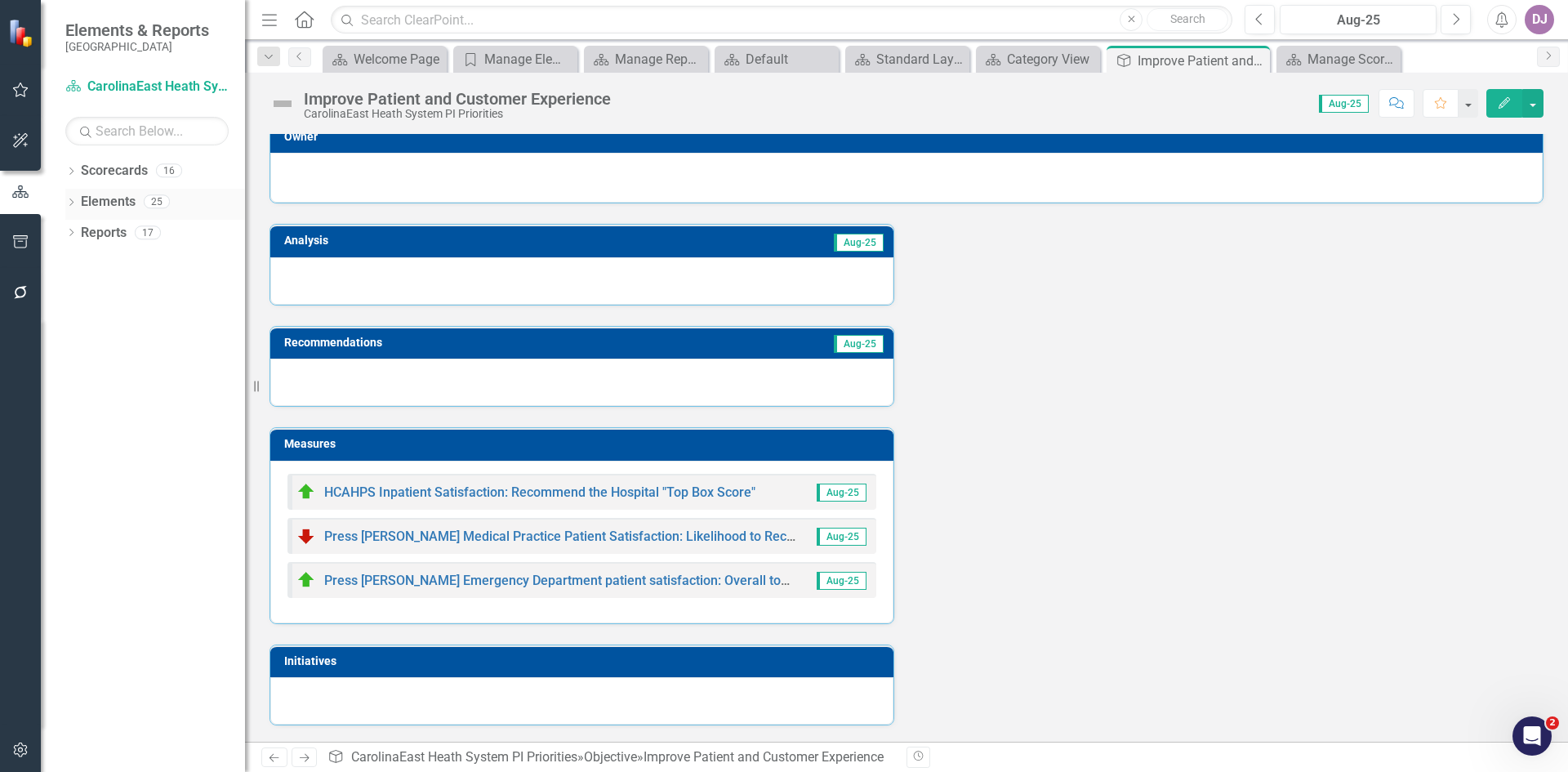
click at [104, 202] on link "Elements" at bounding box center [108, 202] width 55 height 19
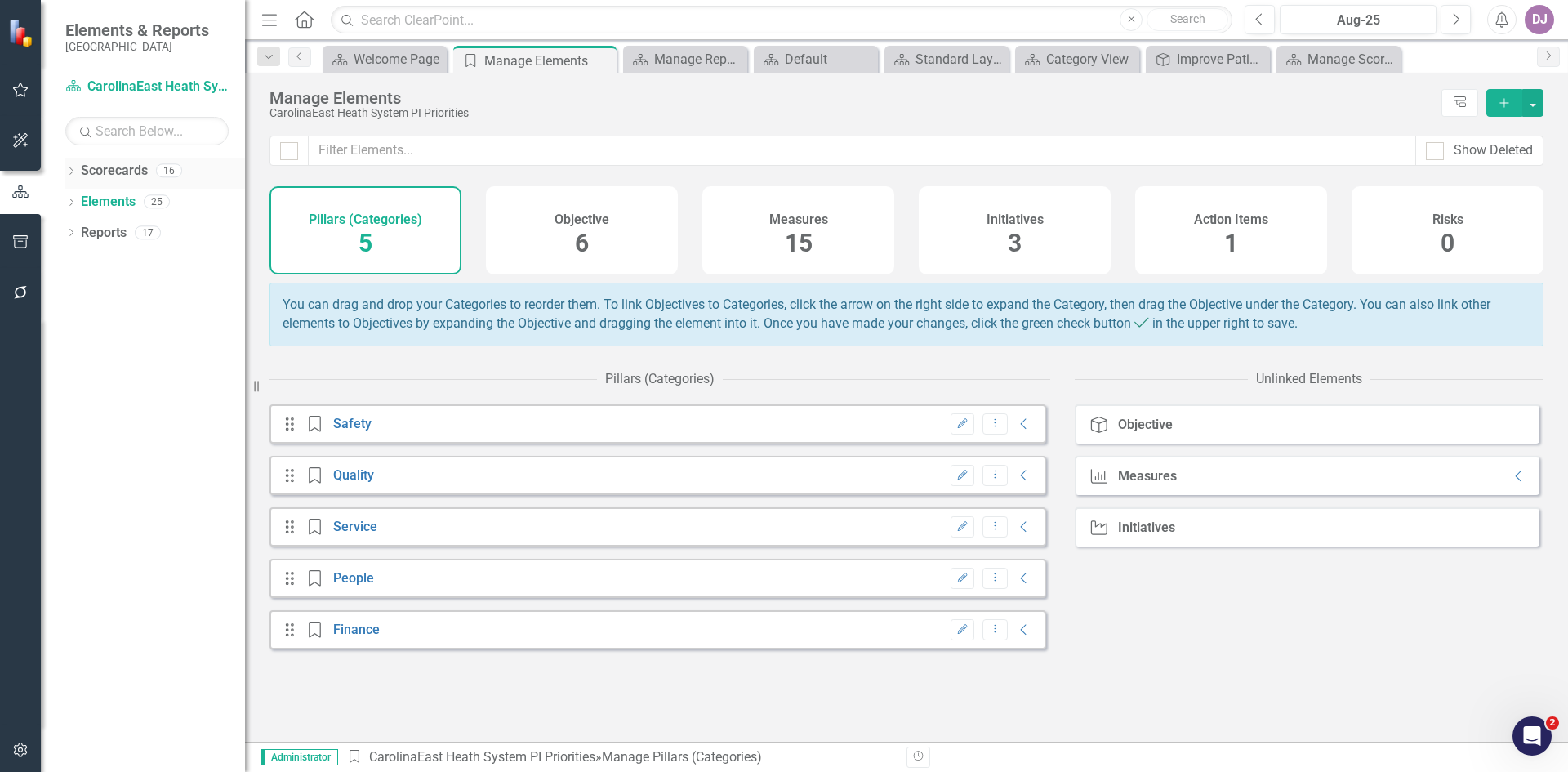
click at [114, 177] on link "Scorecards" at bounding box center [114, 171] width 67 height 19
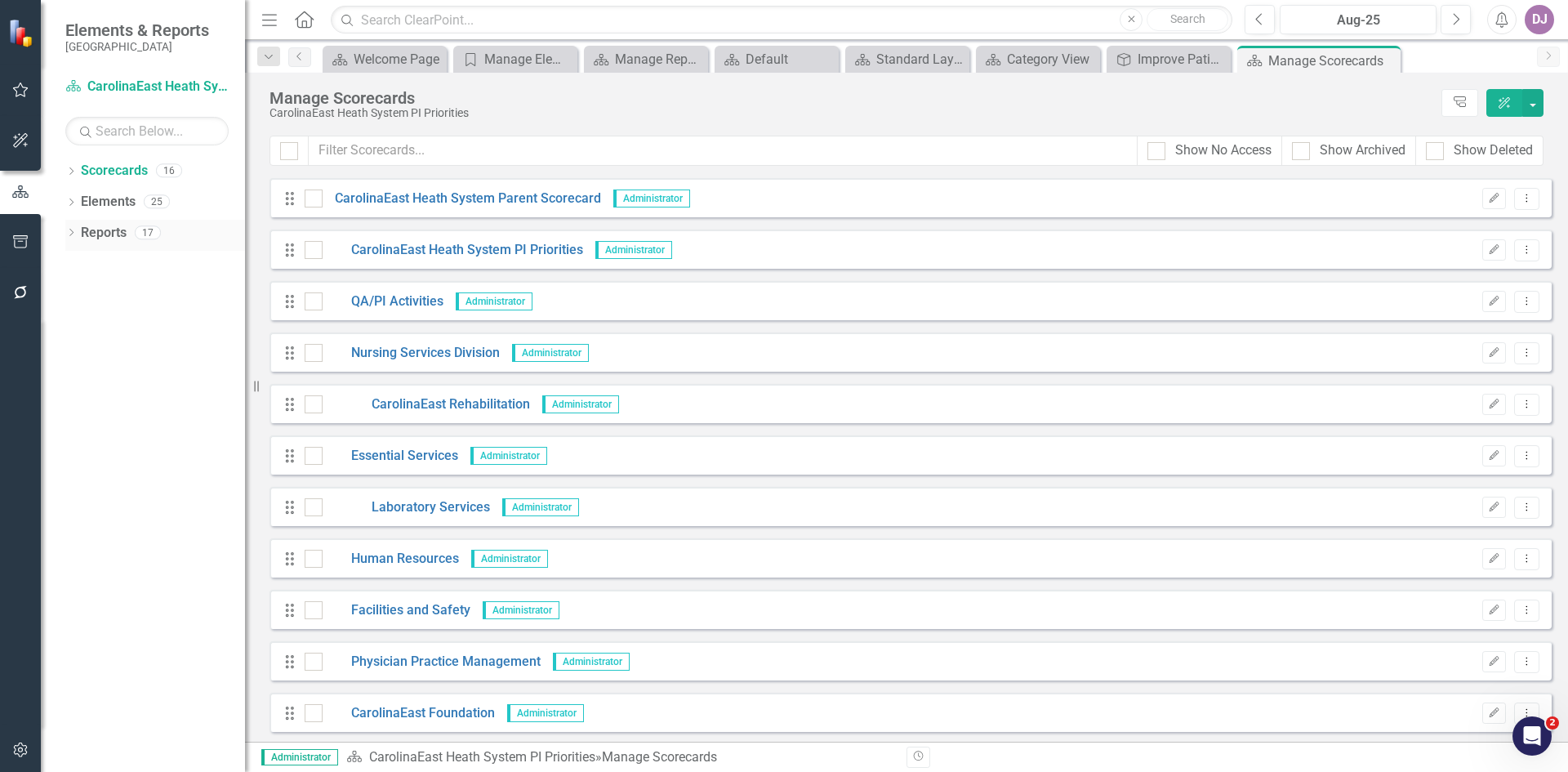
click at [94, 237] on link "Reports" at bounding box center [104, 233] width 45 height 19
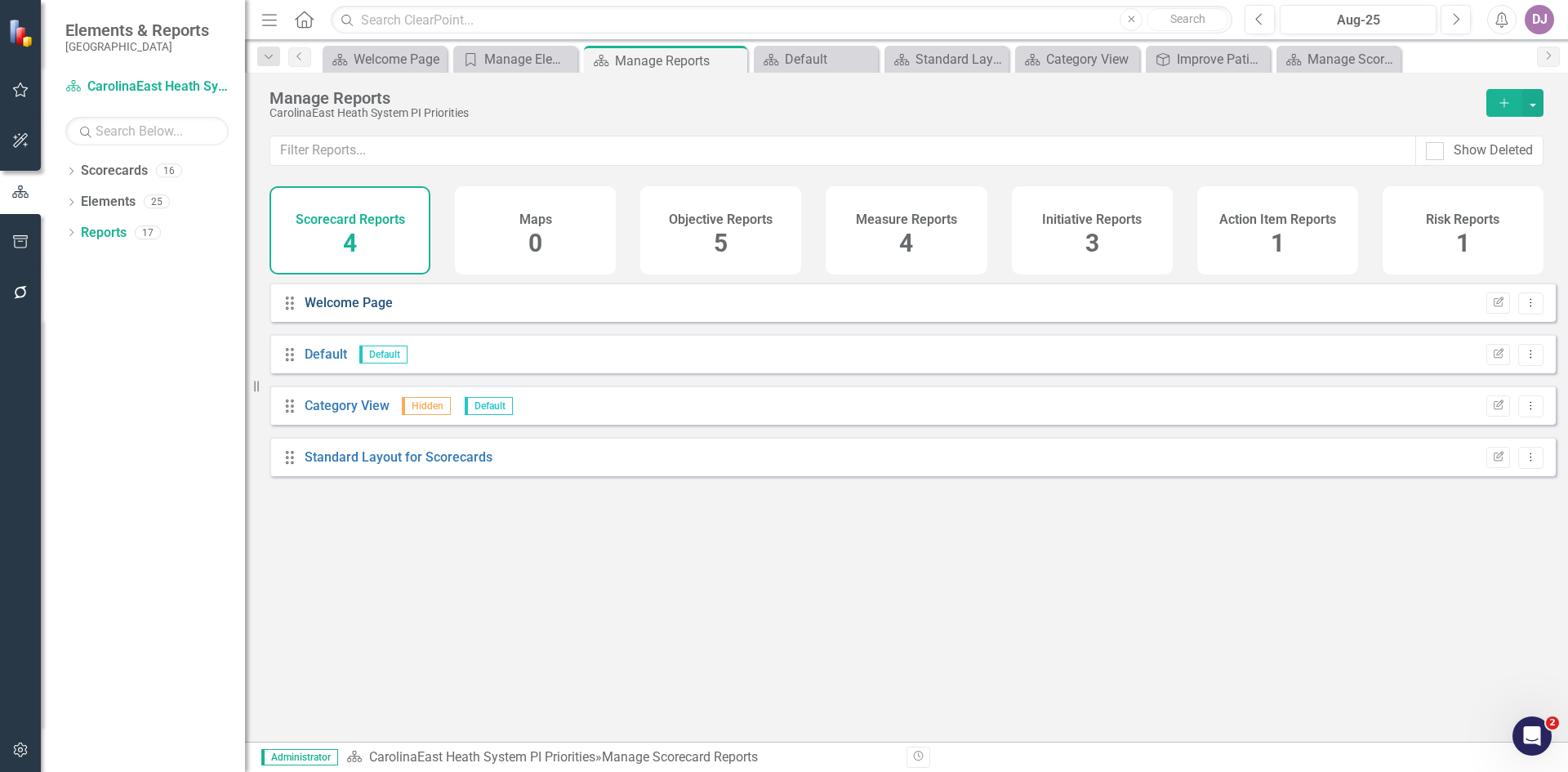
click at [331, 311] on link "Welcome Page" at bounding box center [348, 302] width 88 height 15
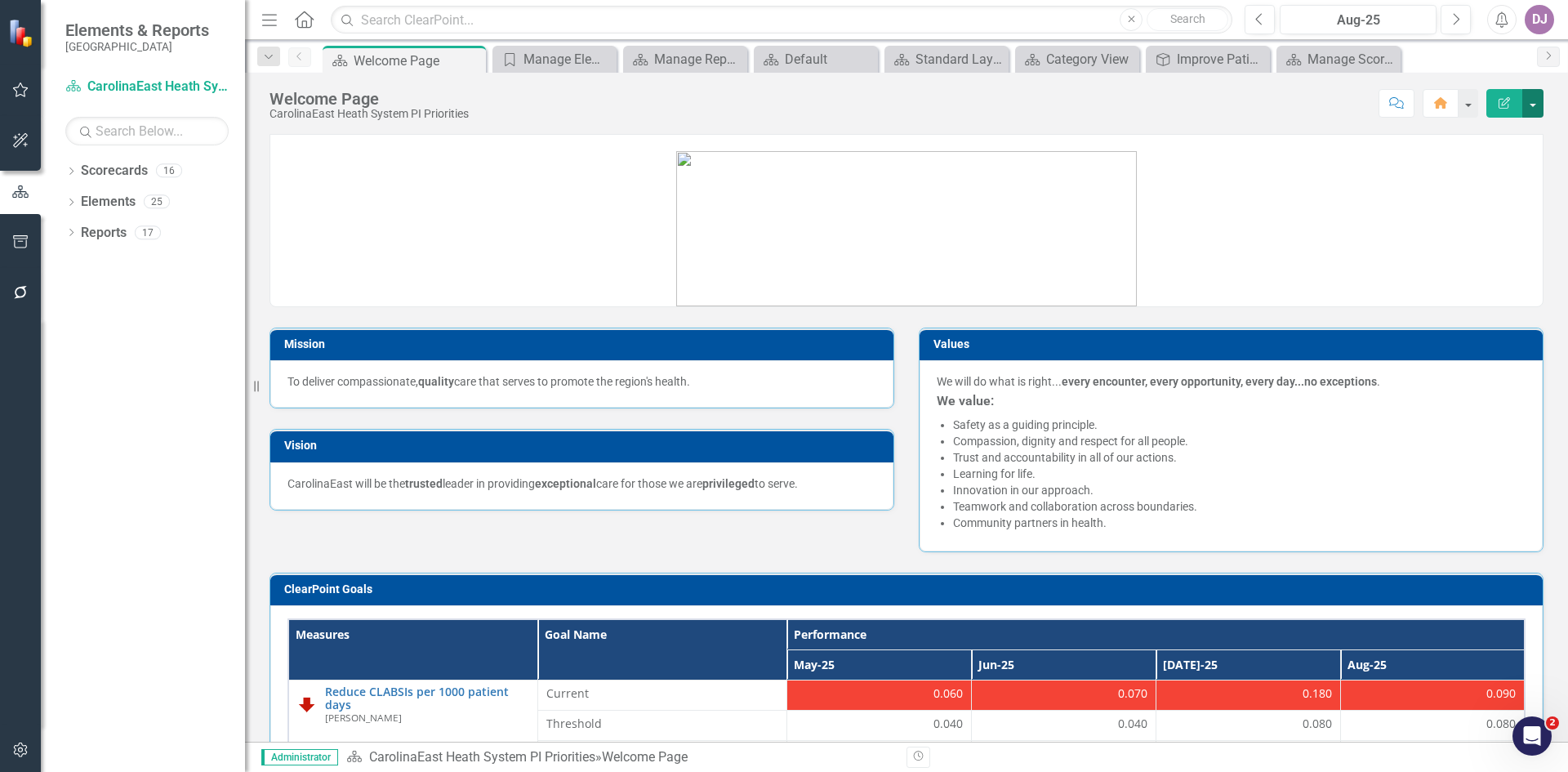
click at [1531, 104] on button "button" at bounding box center [1533, 104] width 21 height 29
click at [1461, 224] on link "PDF Export to PDF" at bounding box center [1476, 229] width 132 height 30
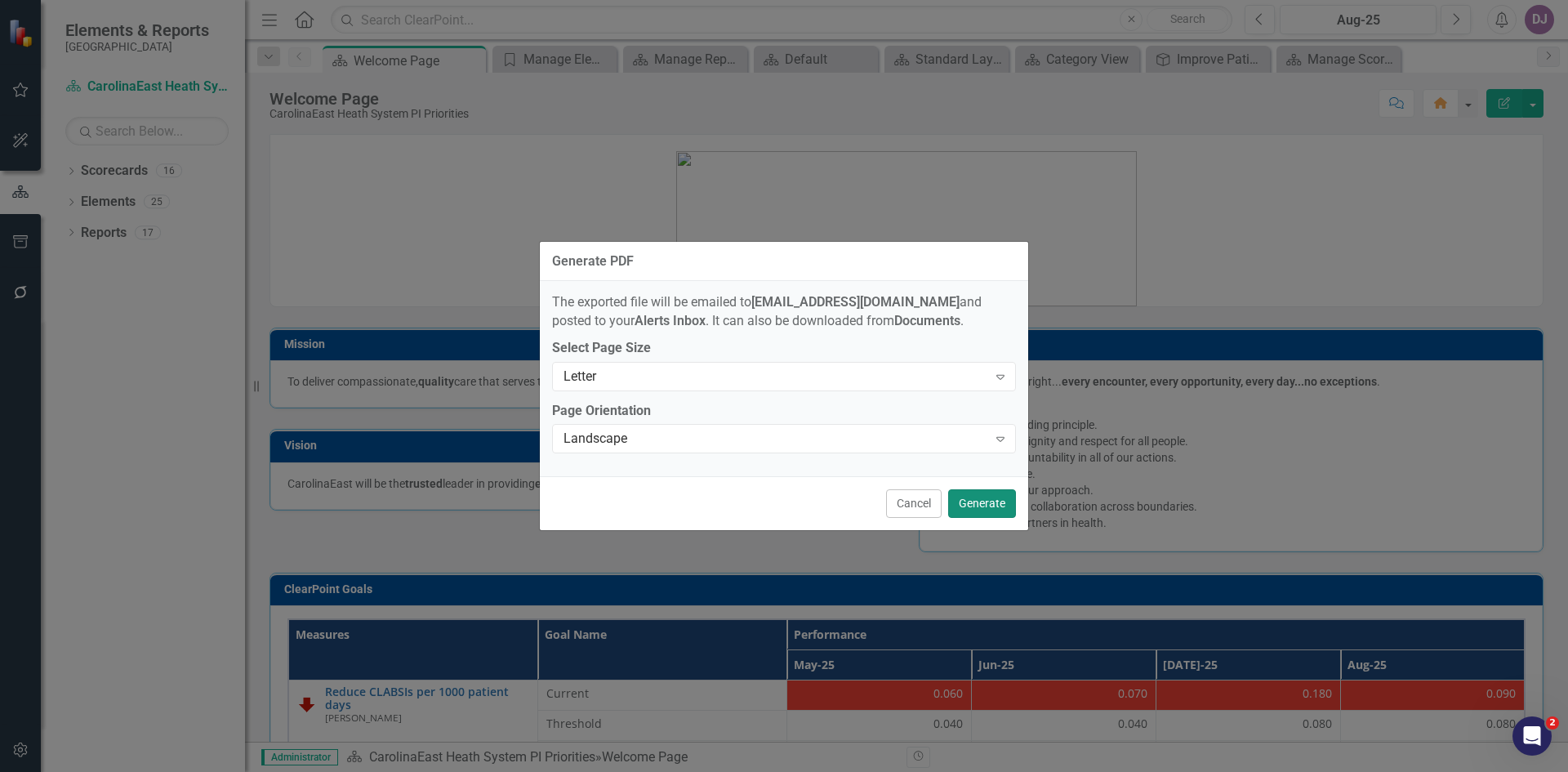
click at [968, 503] on button "Generate" at bounding box center [982, 503] width 68 height 29
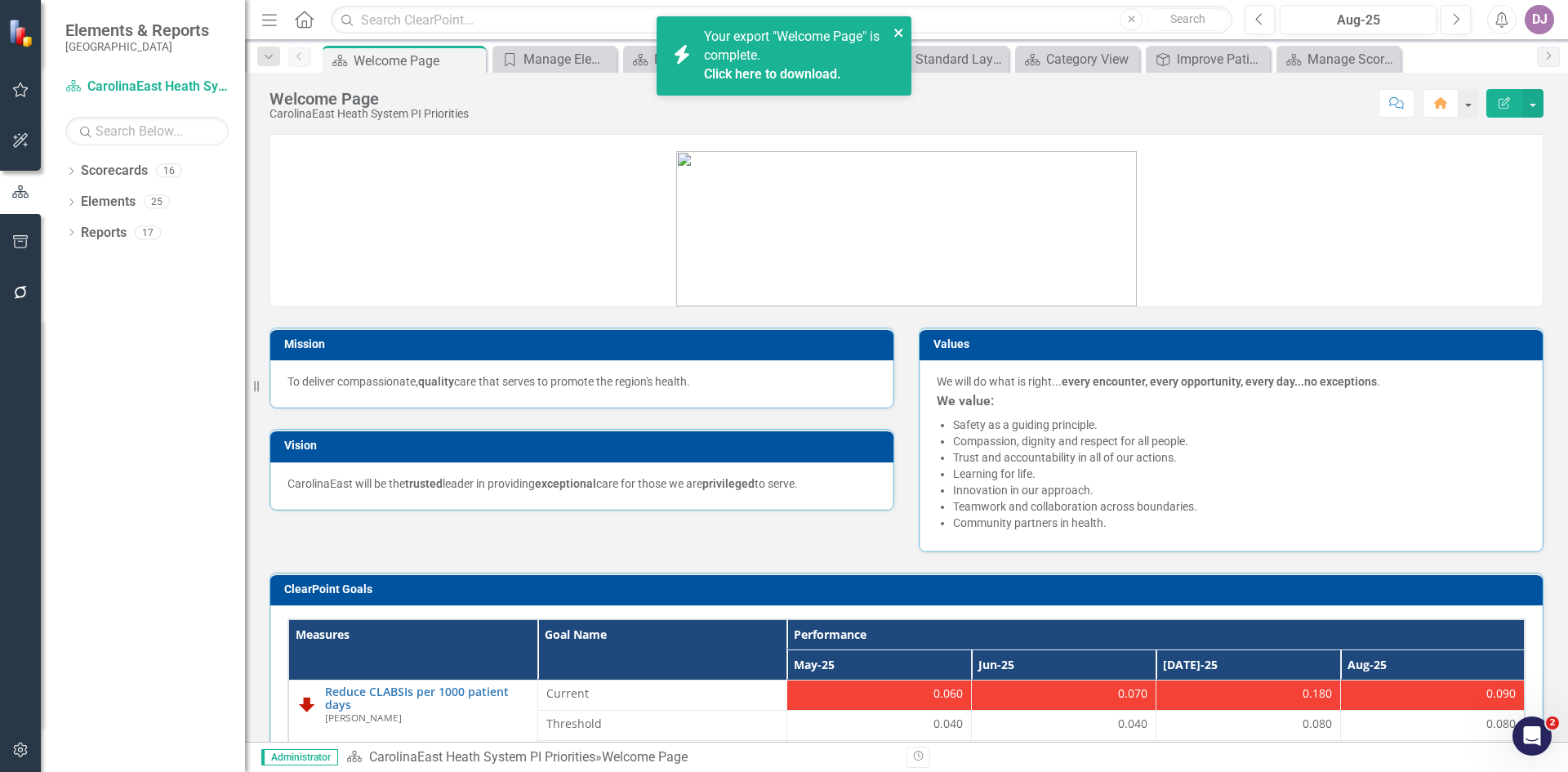
click at [897, 31] on icon "close" at bounding box center [899, 33] width 8 height 8
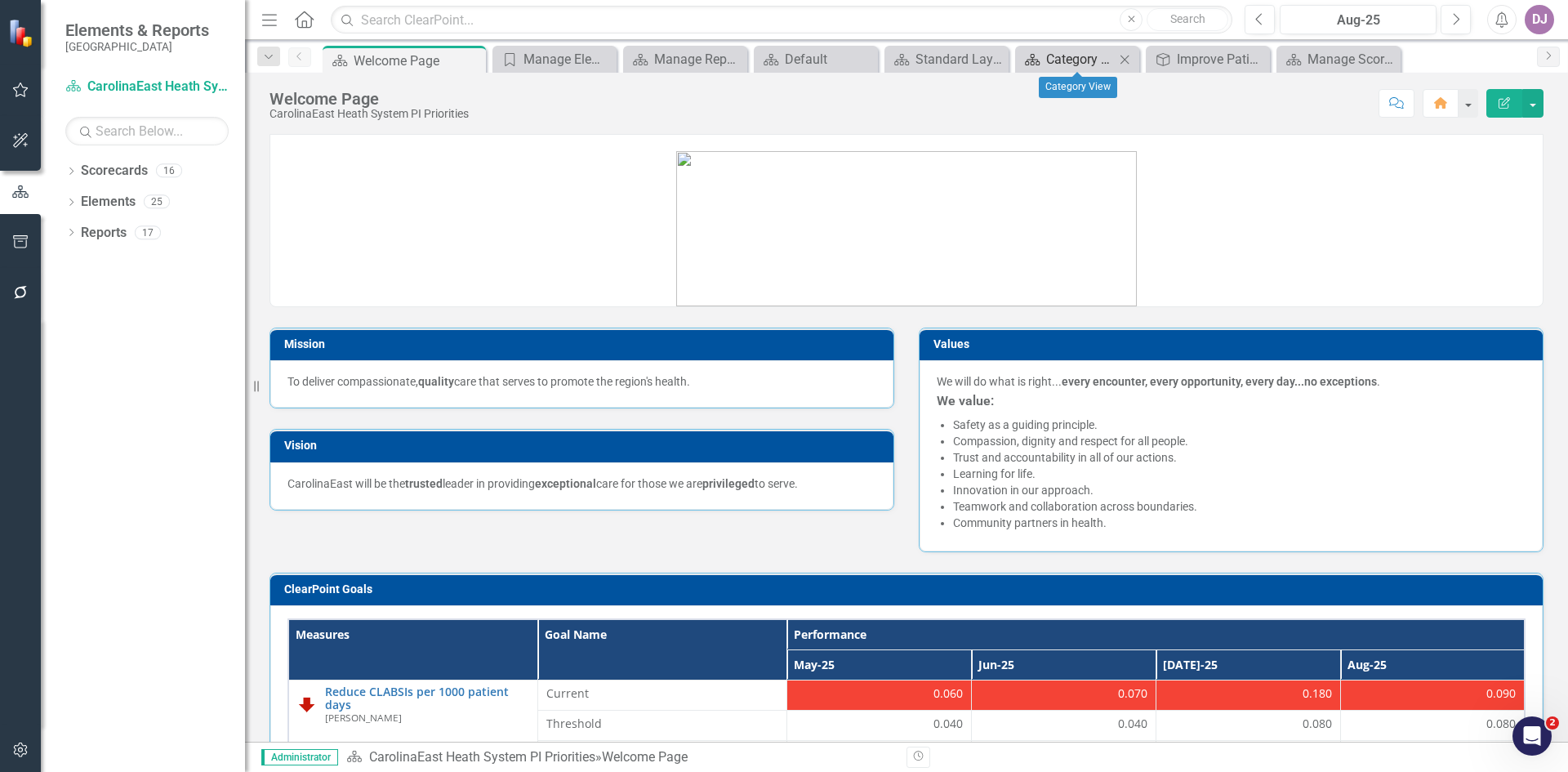
click at [1080, 64] on div "Category View" at bounding box center [1081, 59] width 69 height 20
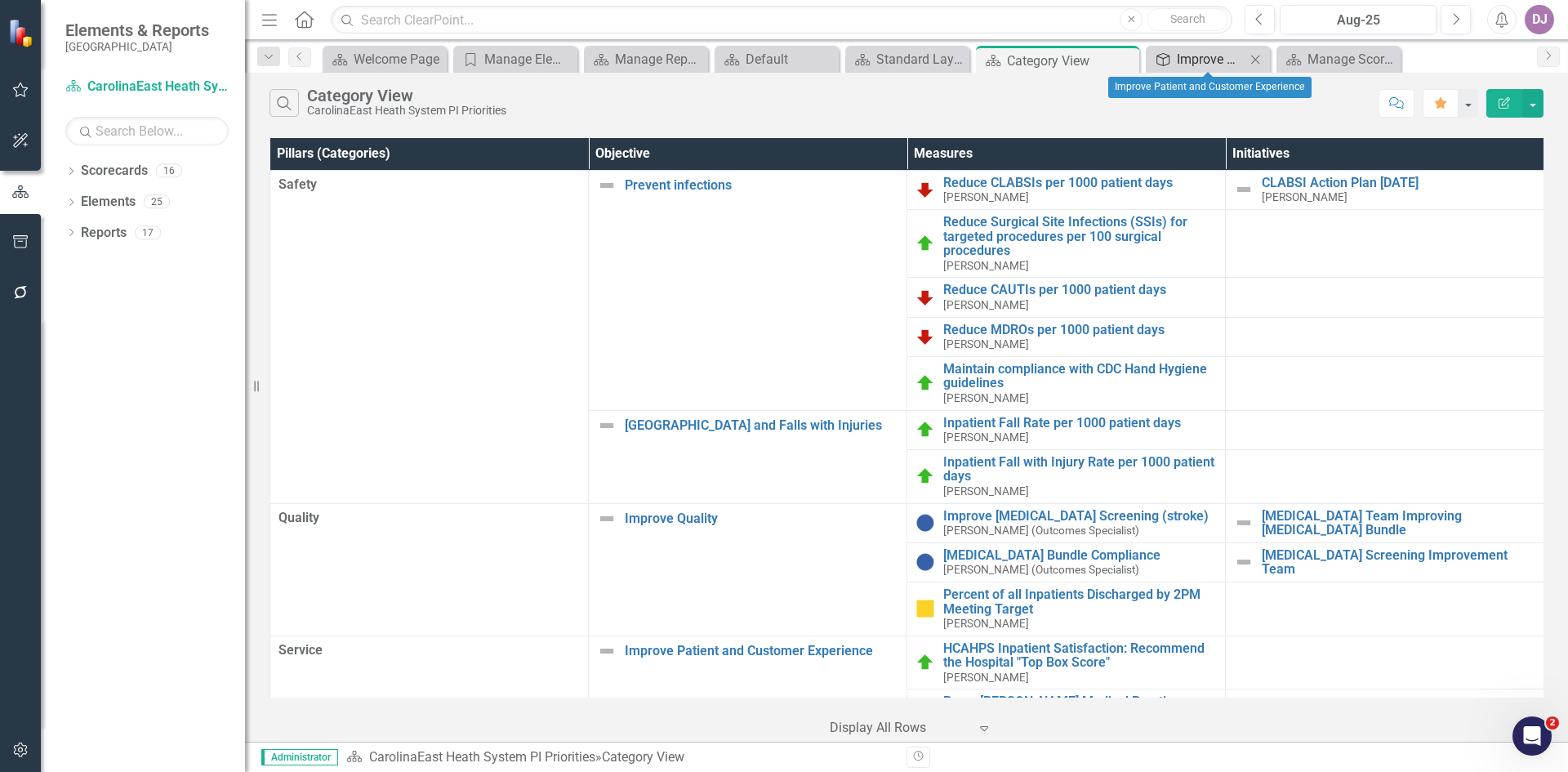
click at [1167, 61] on icon "Objective" at bounding box center [1162, 60] width 16 height 13
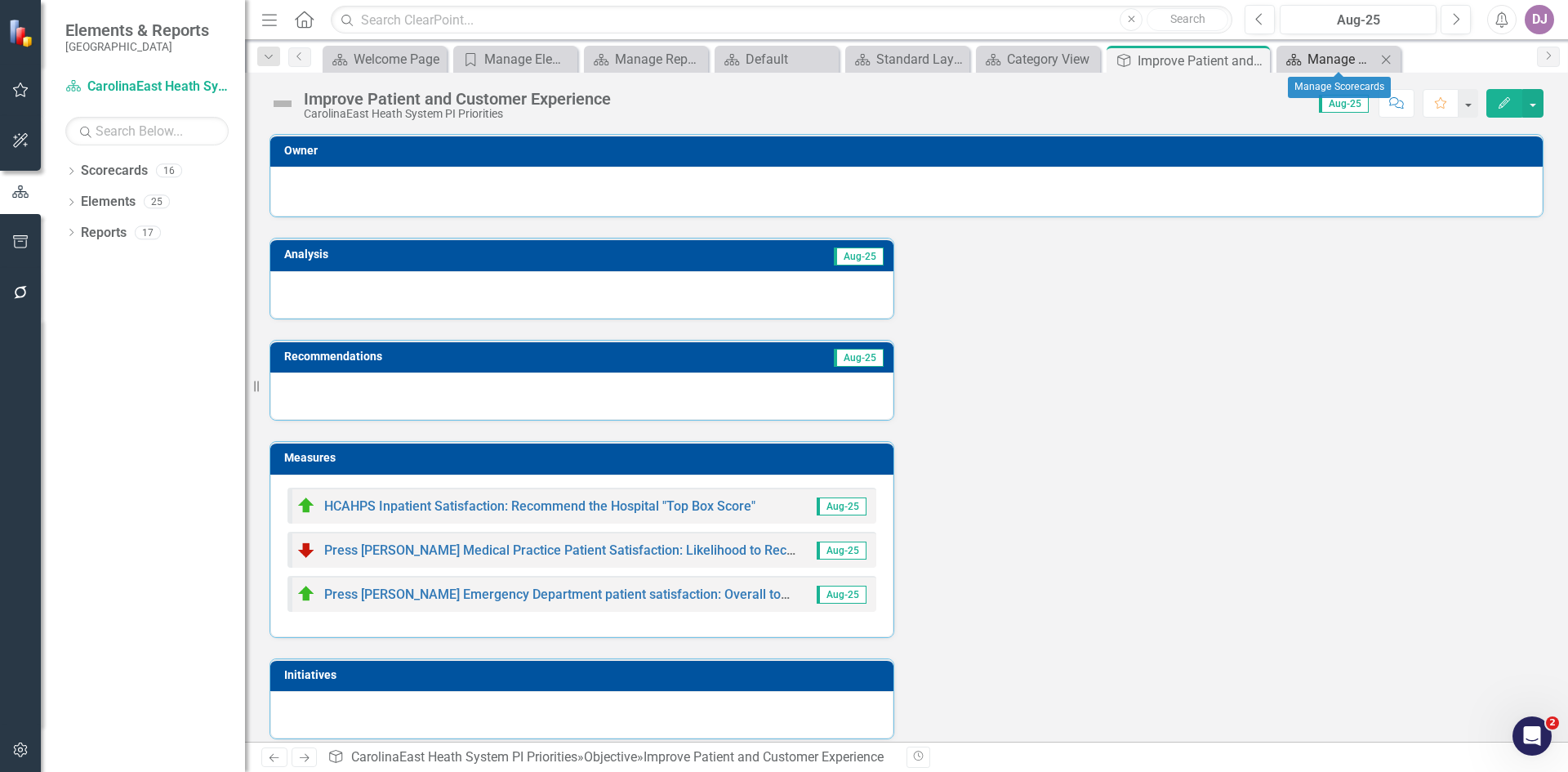
click at [1310, 66] on div "Manage Scorecards" at bounding box center [1342, 59] width 69 height 20
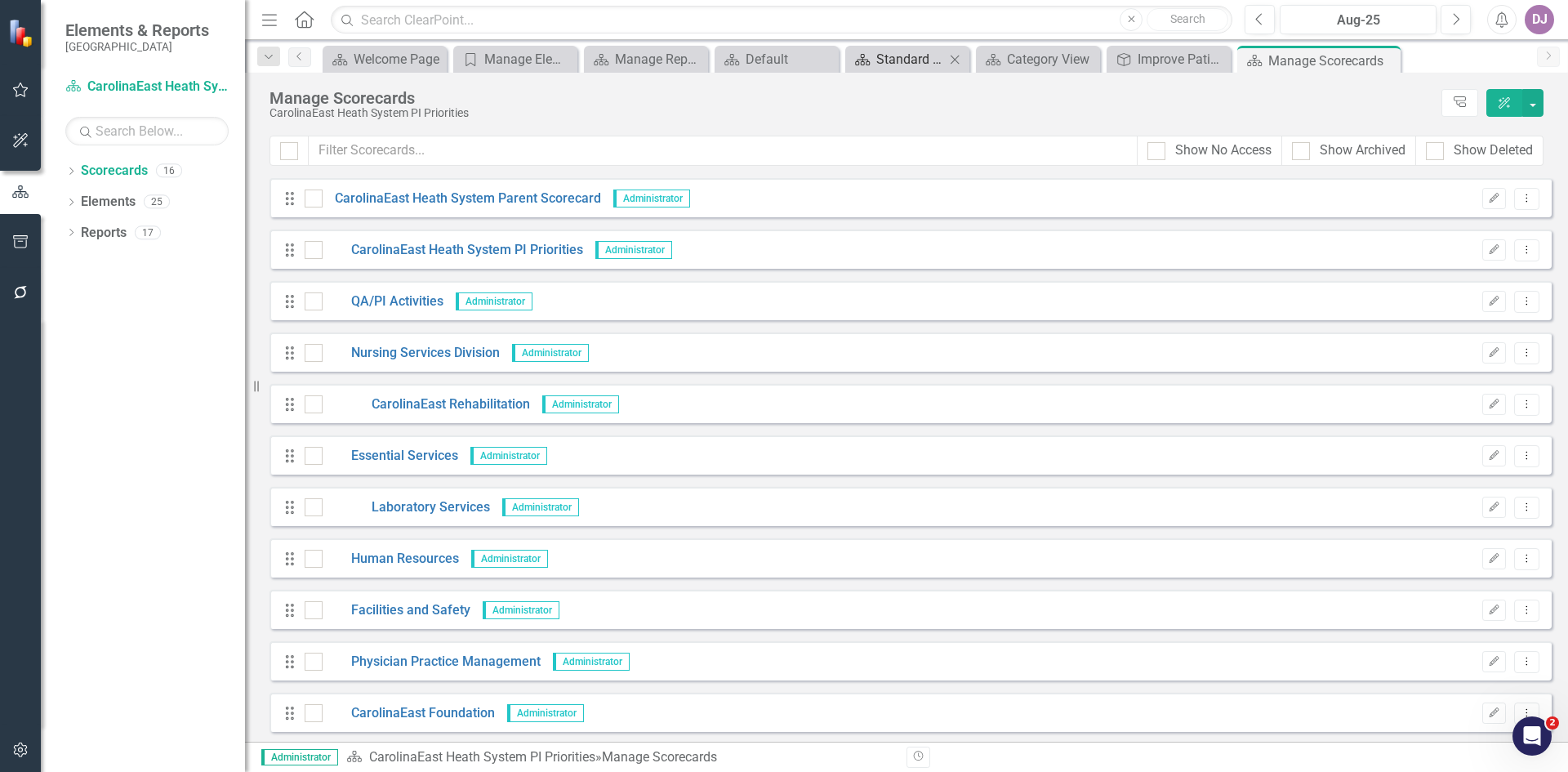
click at [916, 56] on div "Standard Layout for Scorecards" at bounding box center [911, 59] width 69 height 20
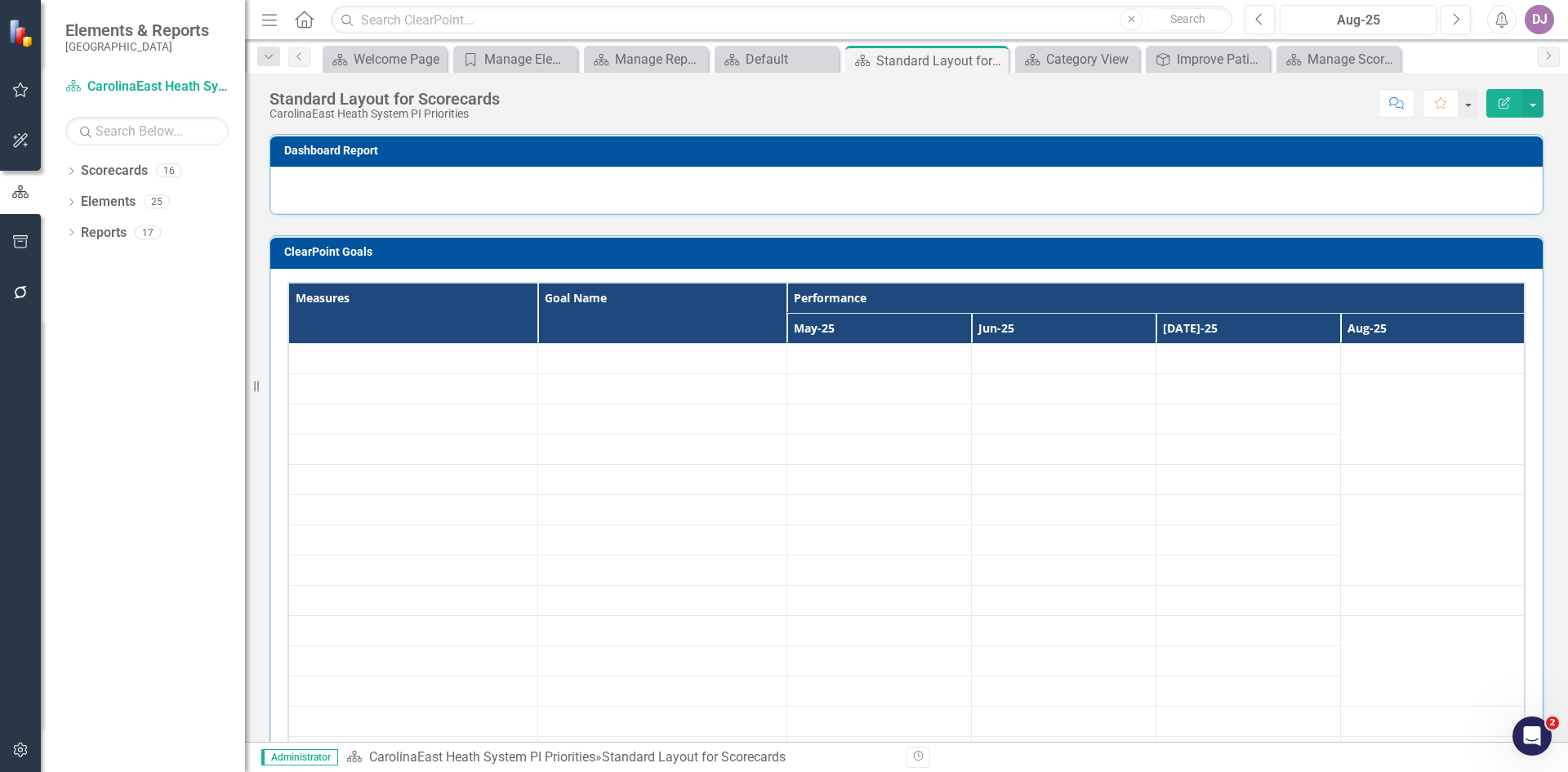
click at [916, 56] on div "Standard Layout for Scorecards" at bounding box center [940, 61] width 128 height 20
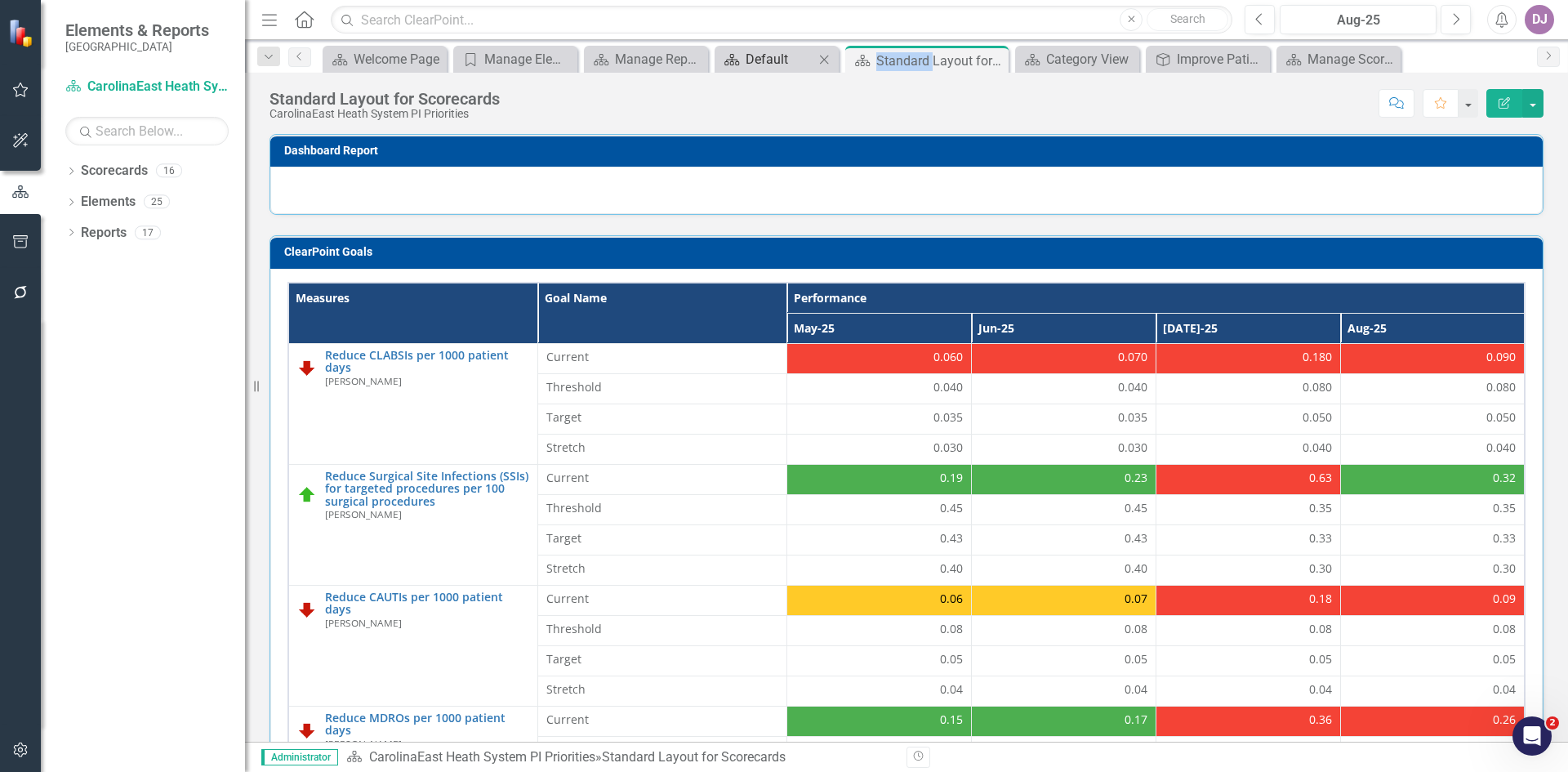
click at [769, 57] on div "Default" at bounding box center [780, 59] width 69 height 20
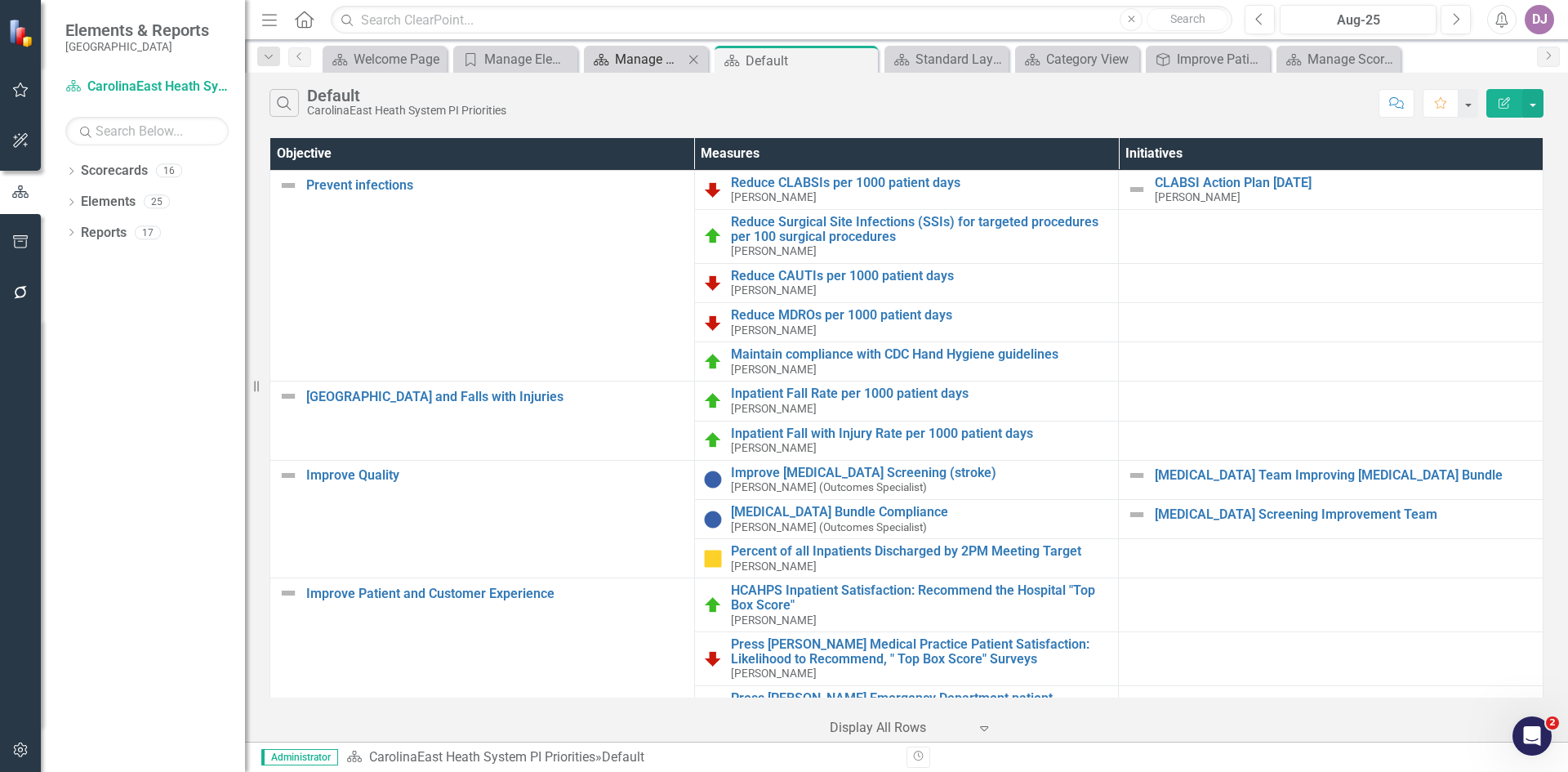
click at [640, 55] on div "Manage Reports" at bounding box center [650, 59] width 69 height 20
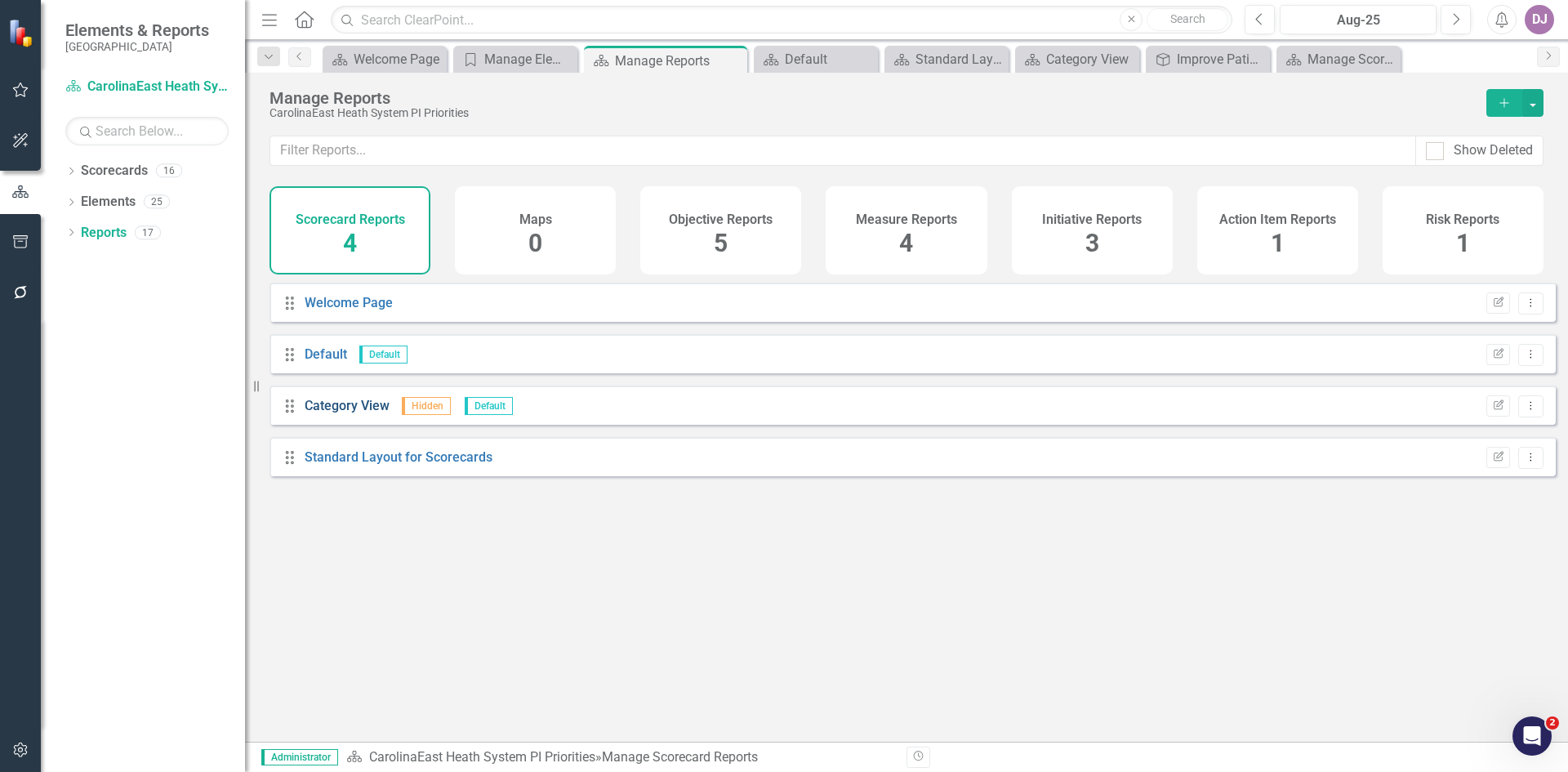
click at [346, 413] on link "Category View" at bounding box center [347, 406] width 85 height 15
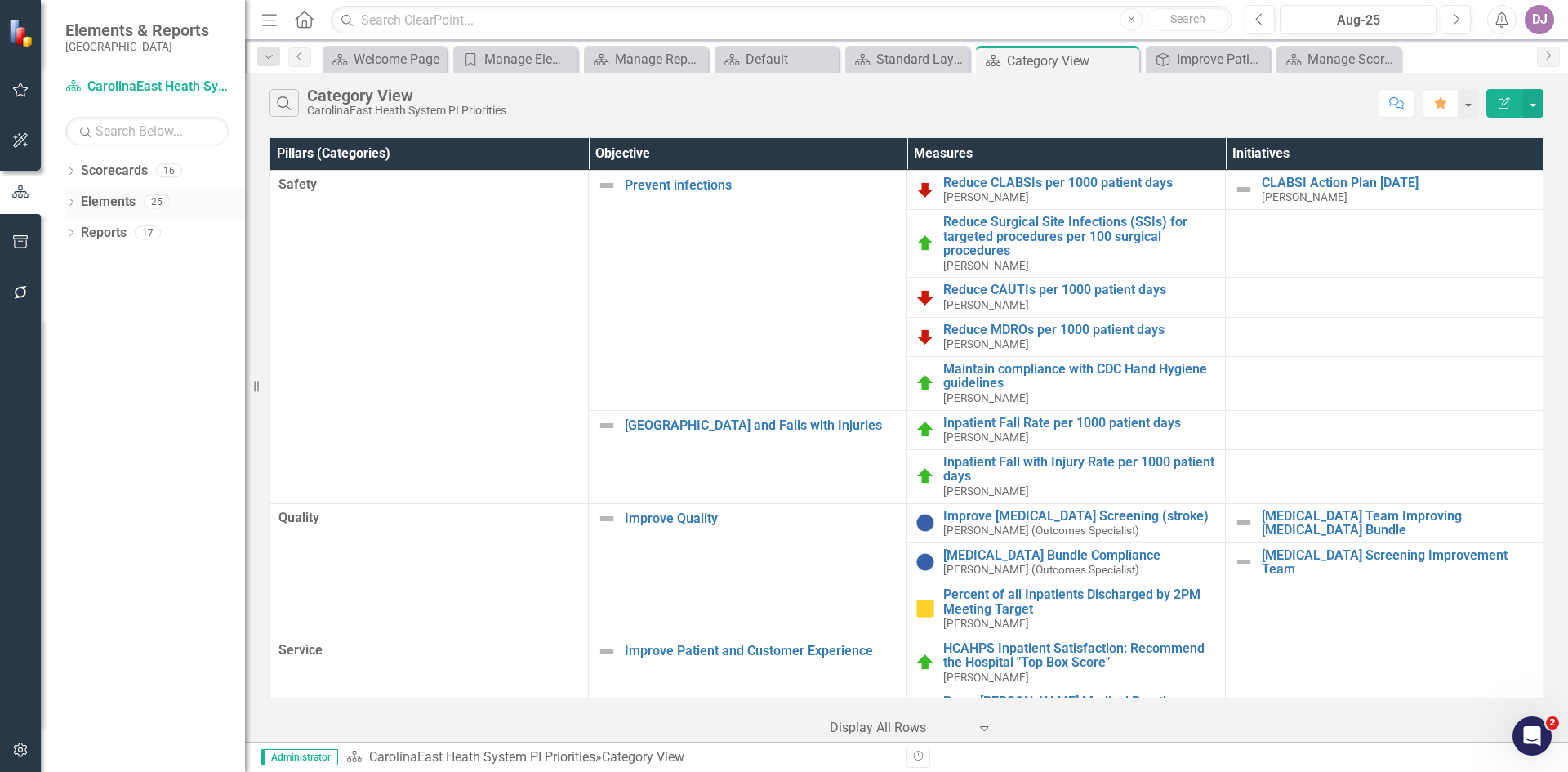
click at [108, 204] on link "Elements" at bounding box center [108, 202] width 55 height 19
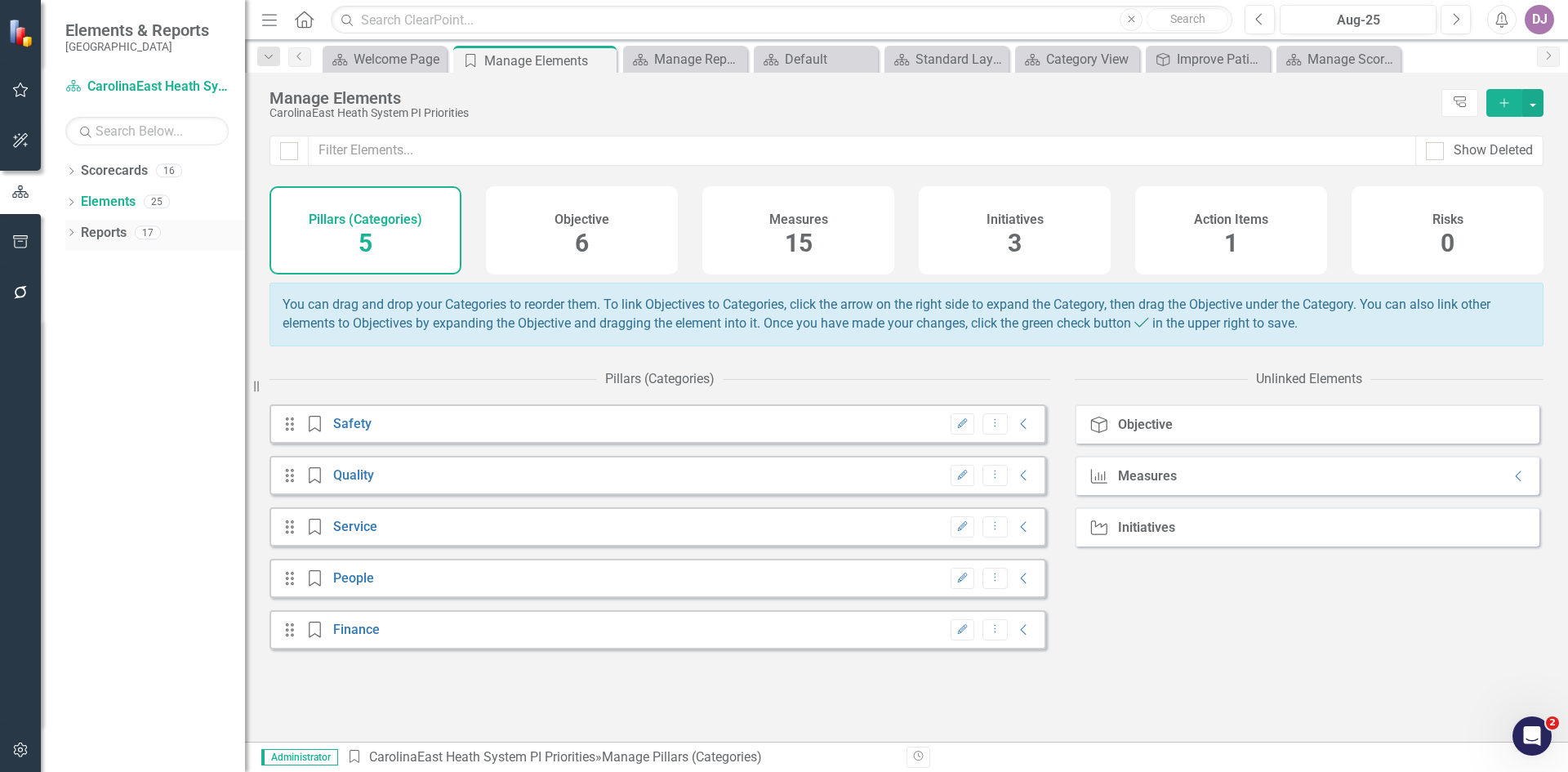
click at [98, 233] on link "Reports" at bounding box center [104, 233] width 45 height 19
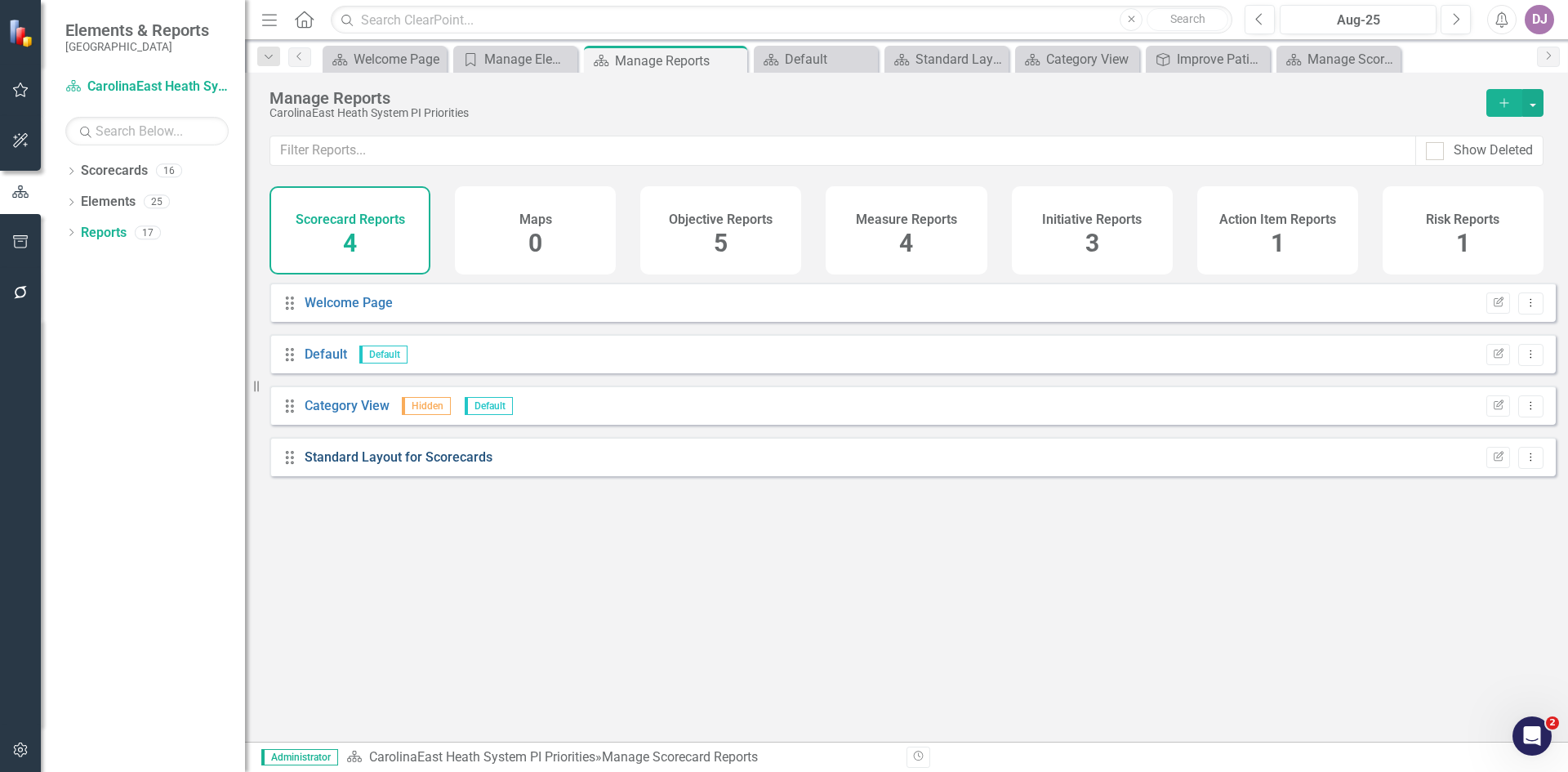
click at [385, 465] on link "Standard Layout for Scorecards" at bounding box center [398, 457] width 188 height 15
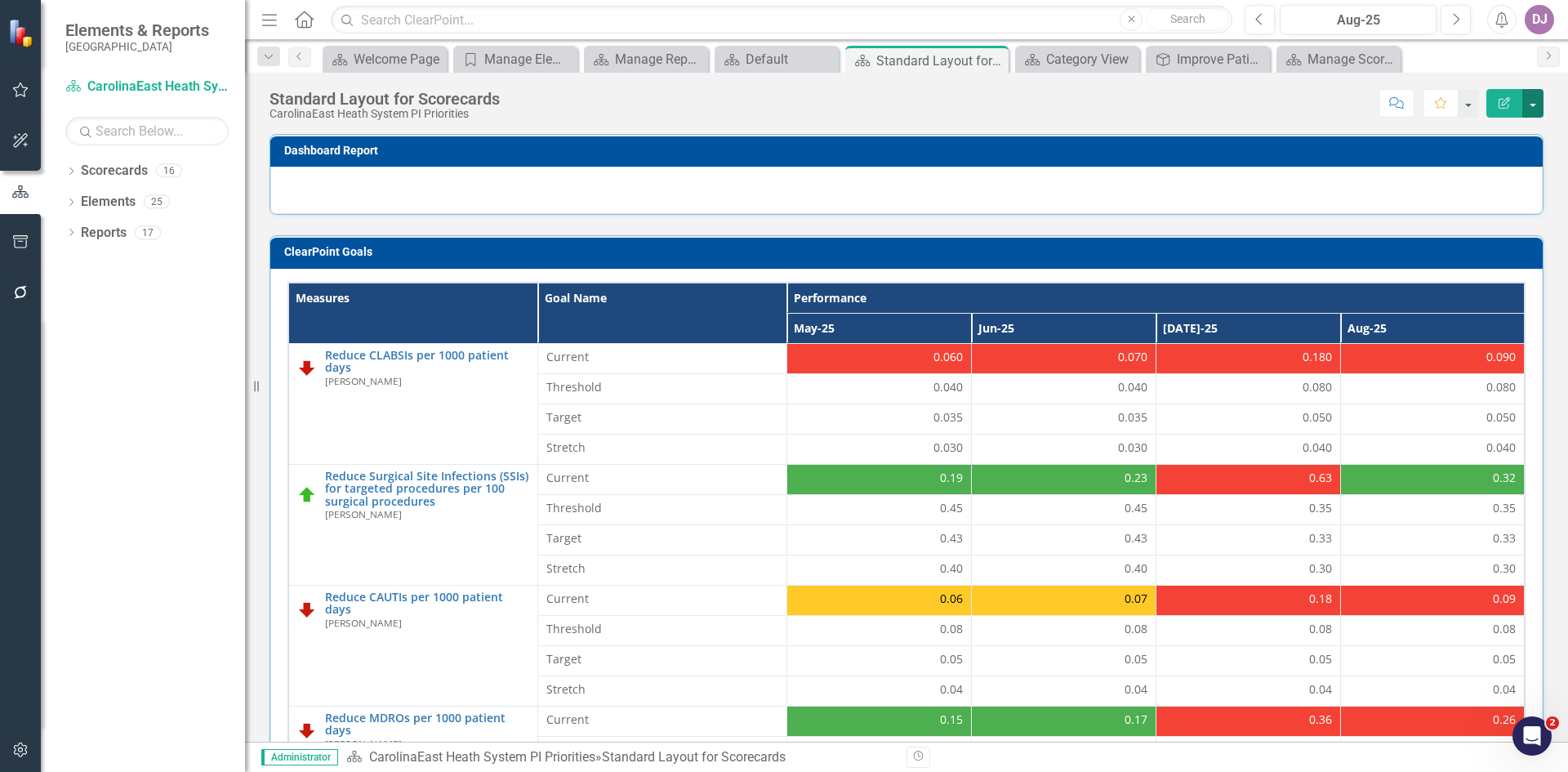
click at [1536, 106] on button "button" at bounding box center [1533, 104] width 21 height 29
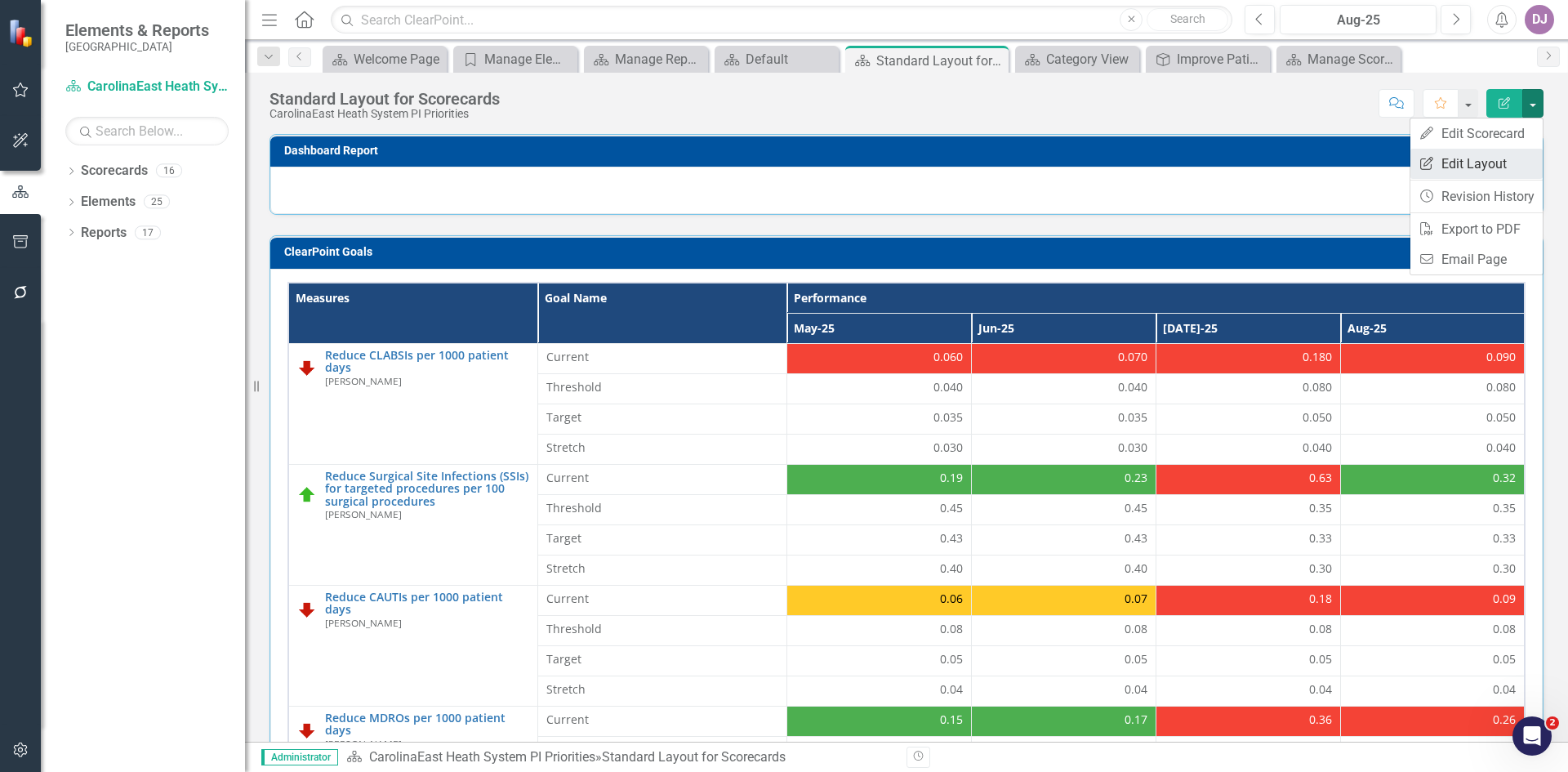
click at [1496, 169] on link "Edit Report Edit Layout" at bounding box center [1476, 164] width 132 height 30
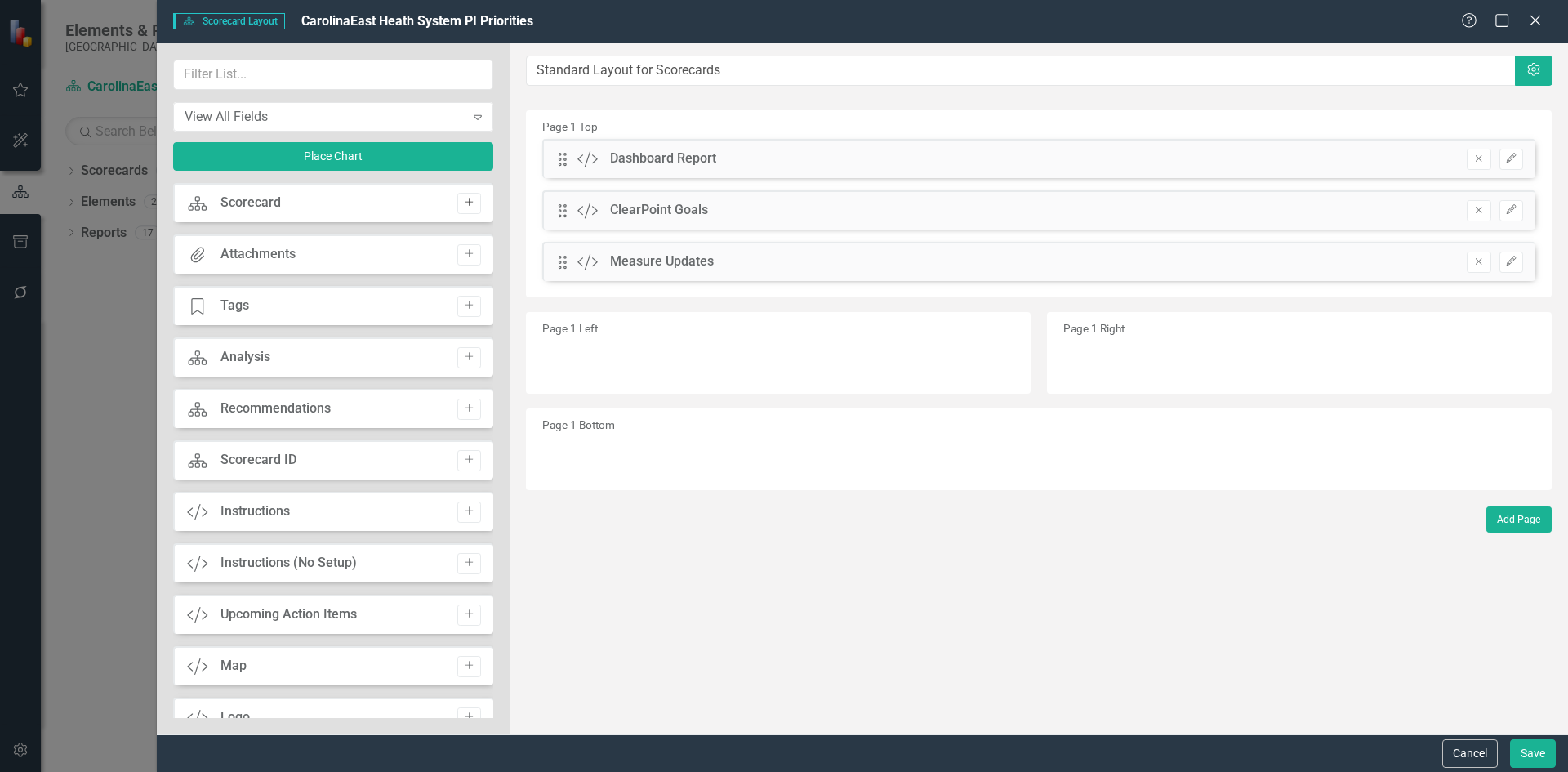
click at [465, 205] on icon "button" at bounding box center [469, 203] width 8 height 8
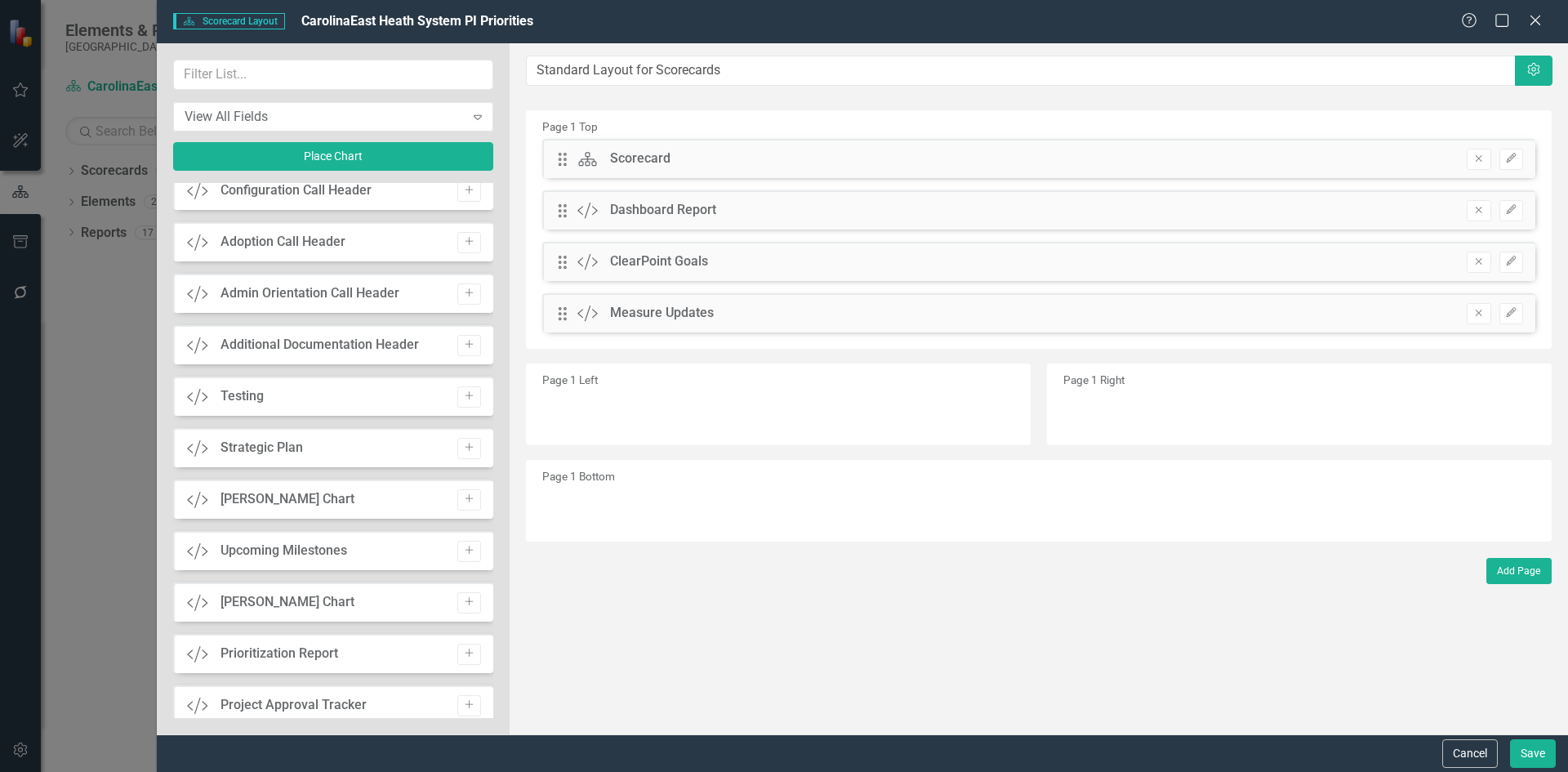
scroll to position [1163, 0]
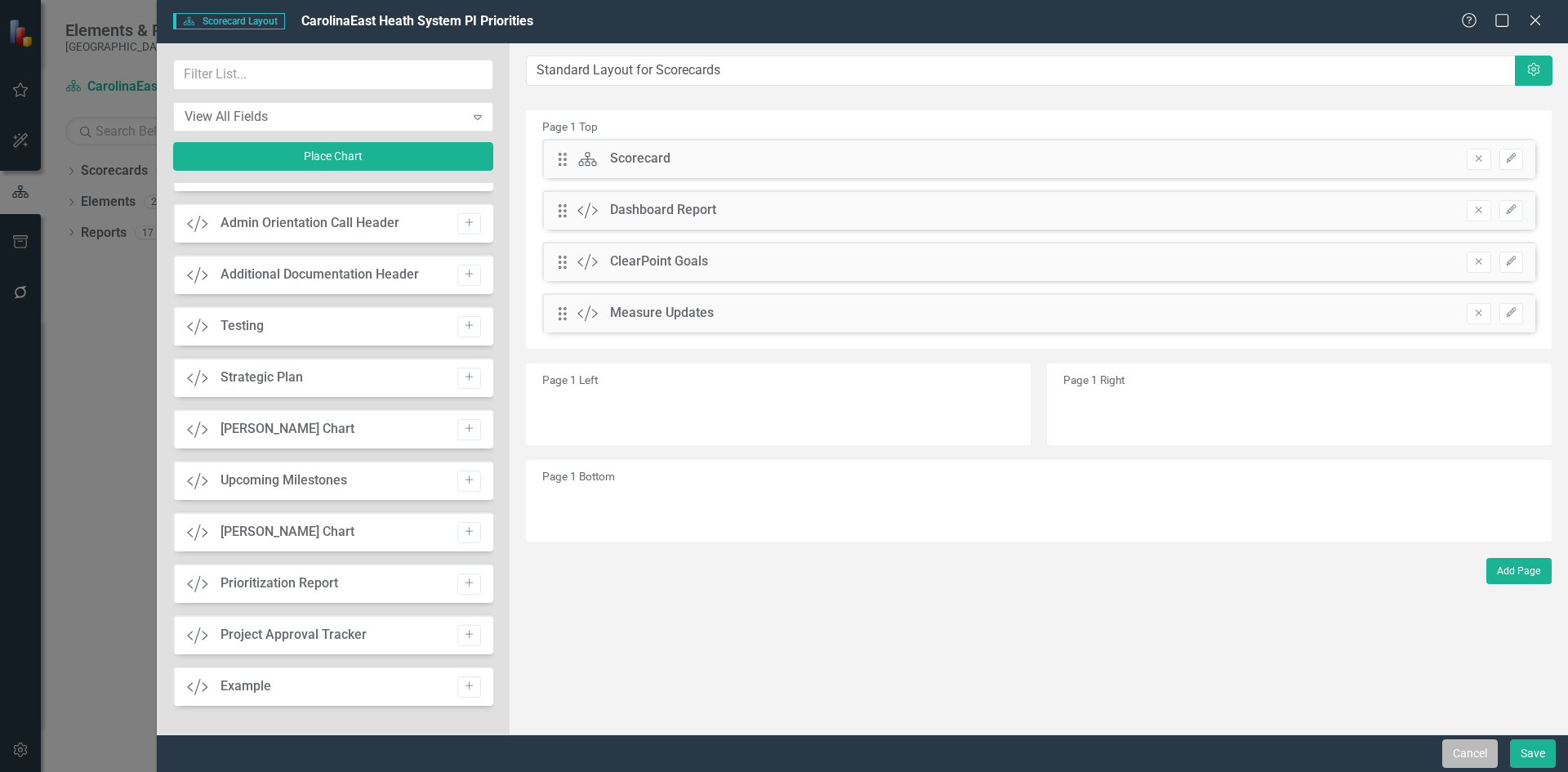
click at [1469, 753] on button "Cancel" at bounding box center [1470, 753] width 56 height 29
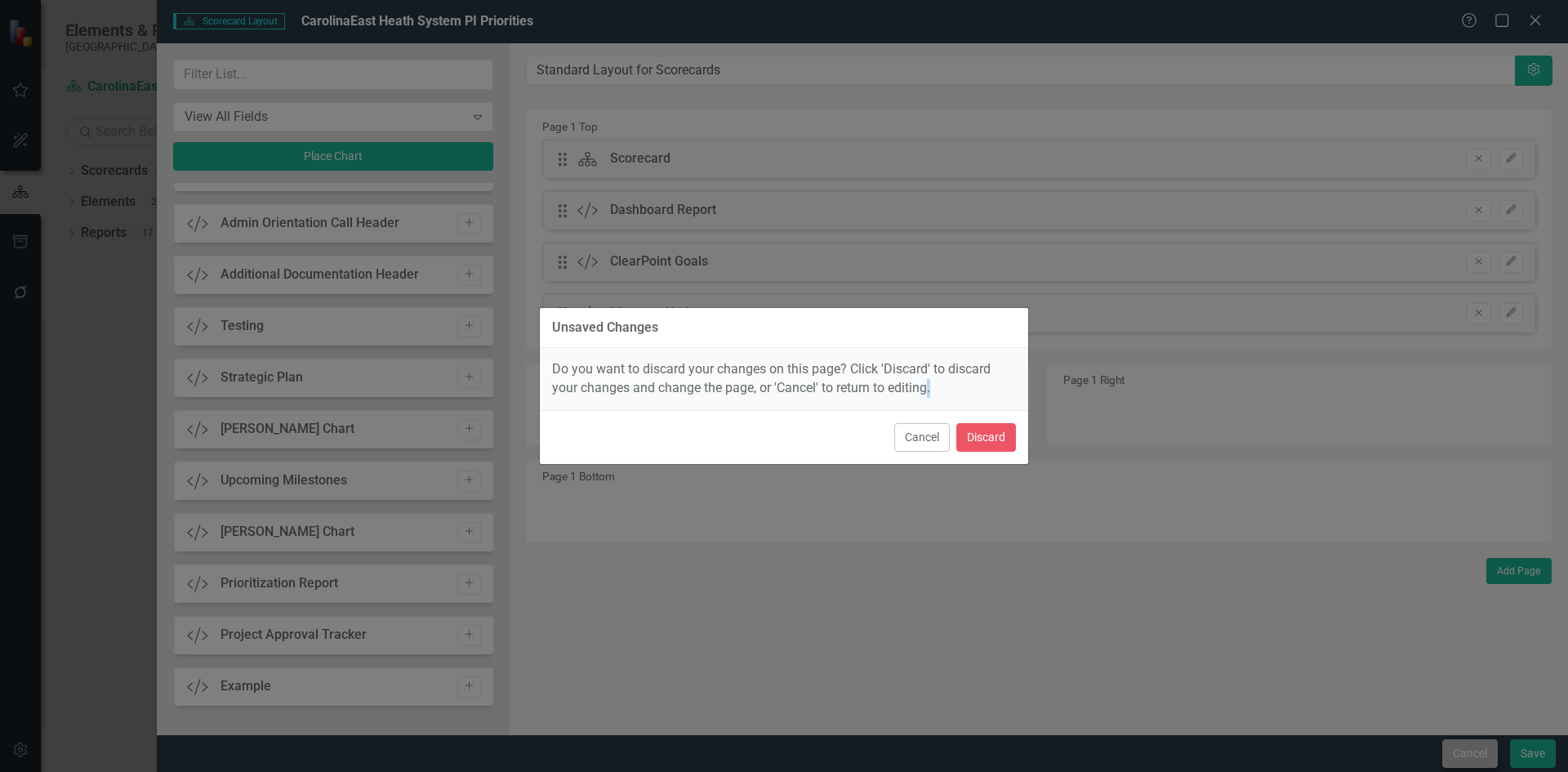
click at [1469, 753] on div "Unsaved Changes Do you want to discard your changes on this page? Click 'Discar…" at bounding box center [784, 386] width 1568 height 772
click at [981, 441] on button "Discard" at bounding box center [986, 438] width 60 height 29
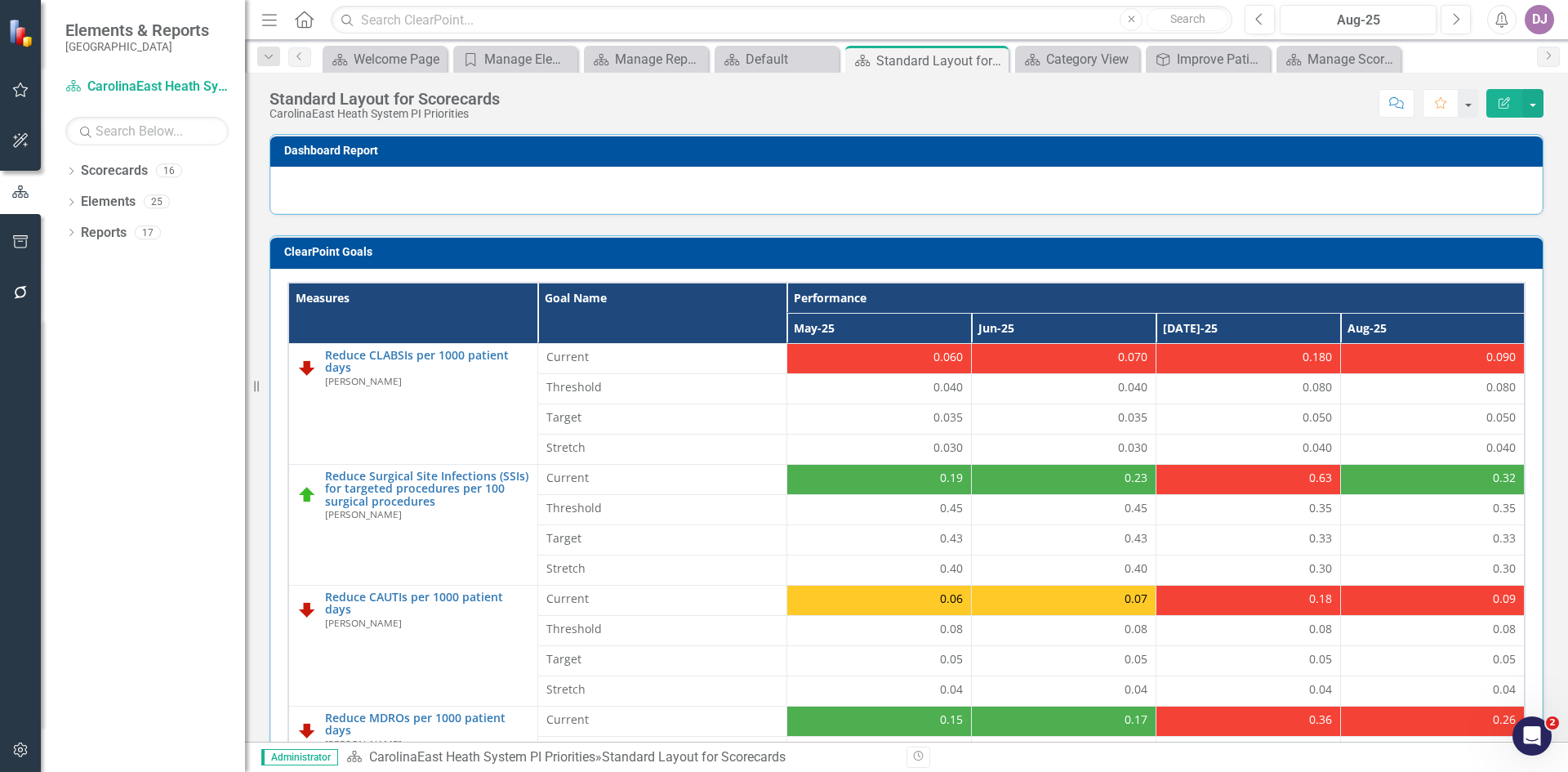
drag, startPoint x: 848, startPoint y: 300, endPoint x: 839, endPoint y: 301, distance: 9.1
click at [839, 301] on th "Performance" at bounding box center [1155, 298] width 738 height 31
click at [119, 235] on link "Reports" at bounding box center [104, 233] width 45 height 19
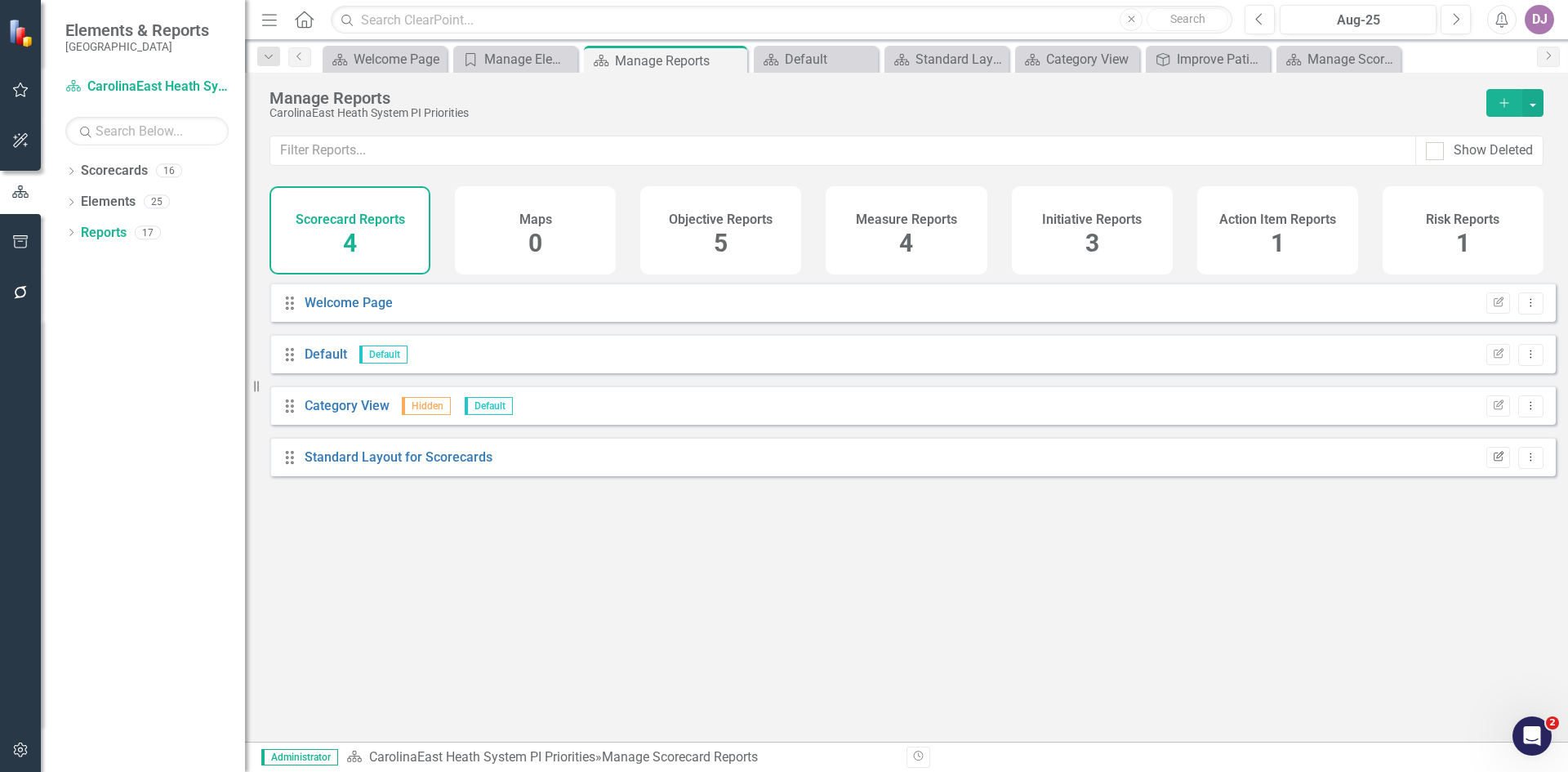
click at [1492, 462] on icon "Edit Report" at bounding box center [1498, 458] width 13 height 10
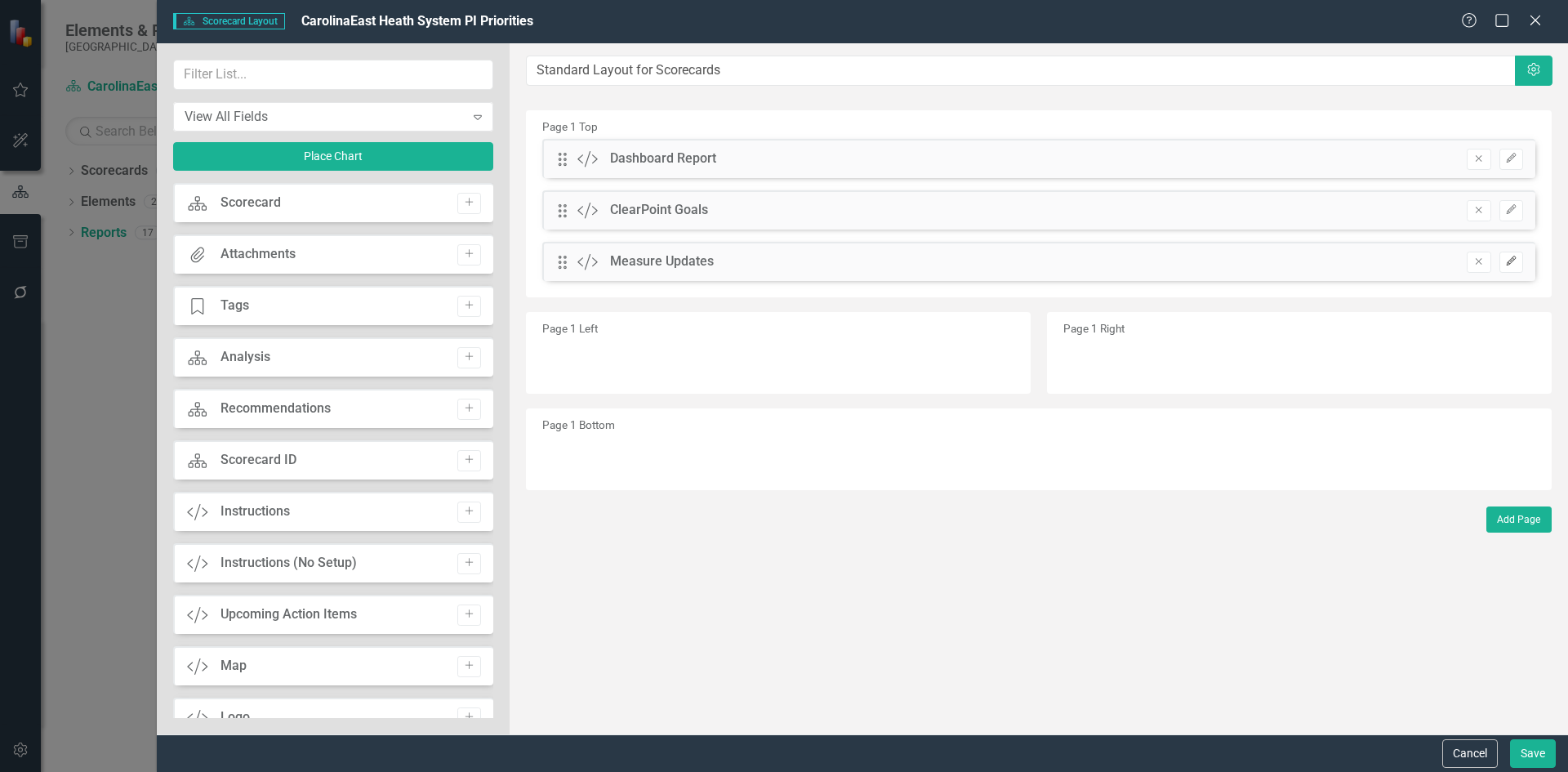
click at [1512, 260] on icon "Edit" at bounding box center [1511, 262] width 13 height 10
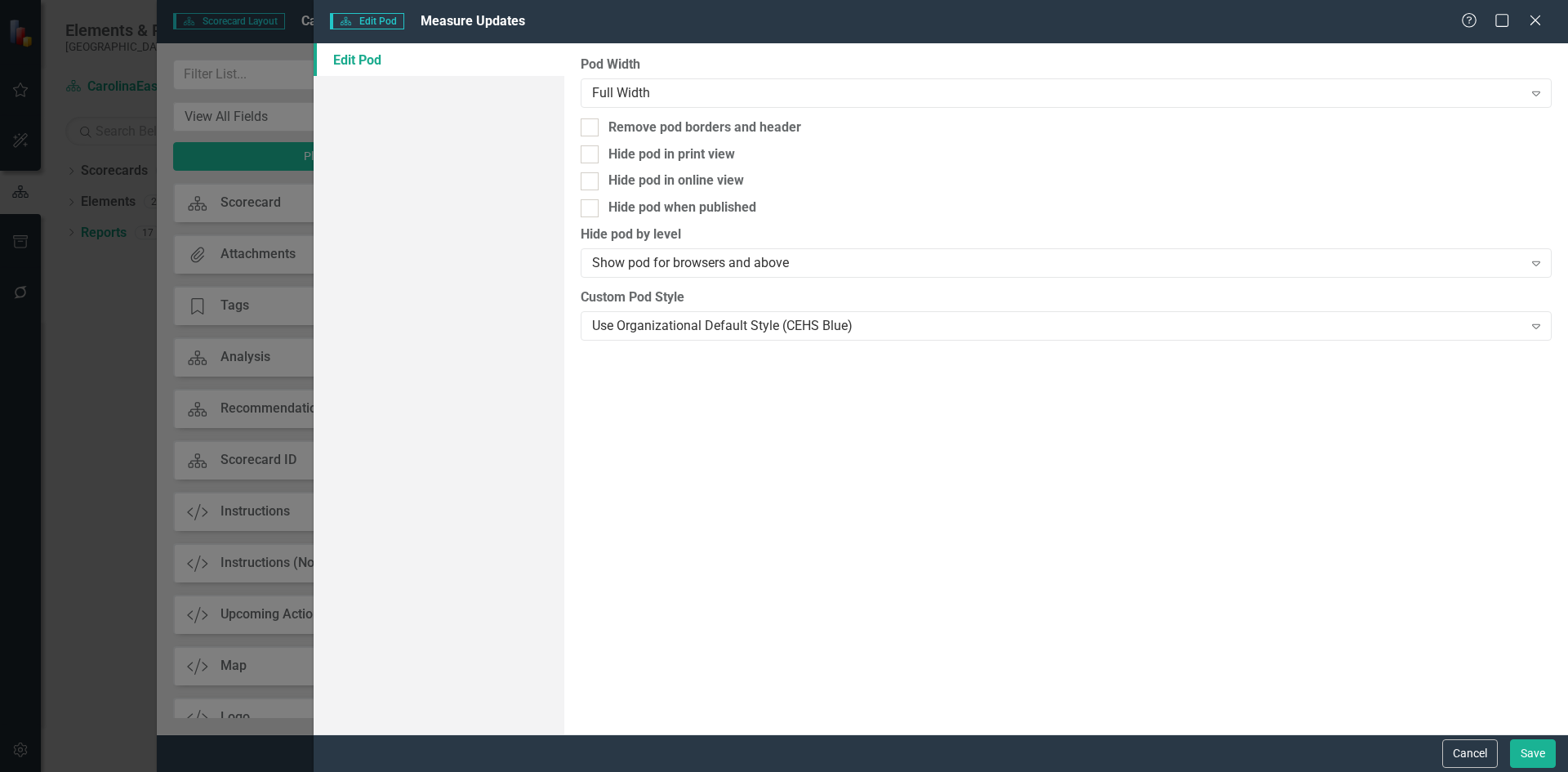
click at [87, 309] on div "Scorecard Edit Pod Measure Updates Help Maximize Close Edit Pod Pod Width Full …" at bounding box center [784, 386] width 1568 height 772
click at [1535, 21] on icon at bounding box center [1535, 19] width 13 height 13
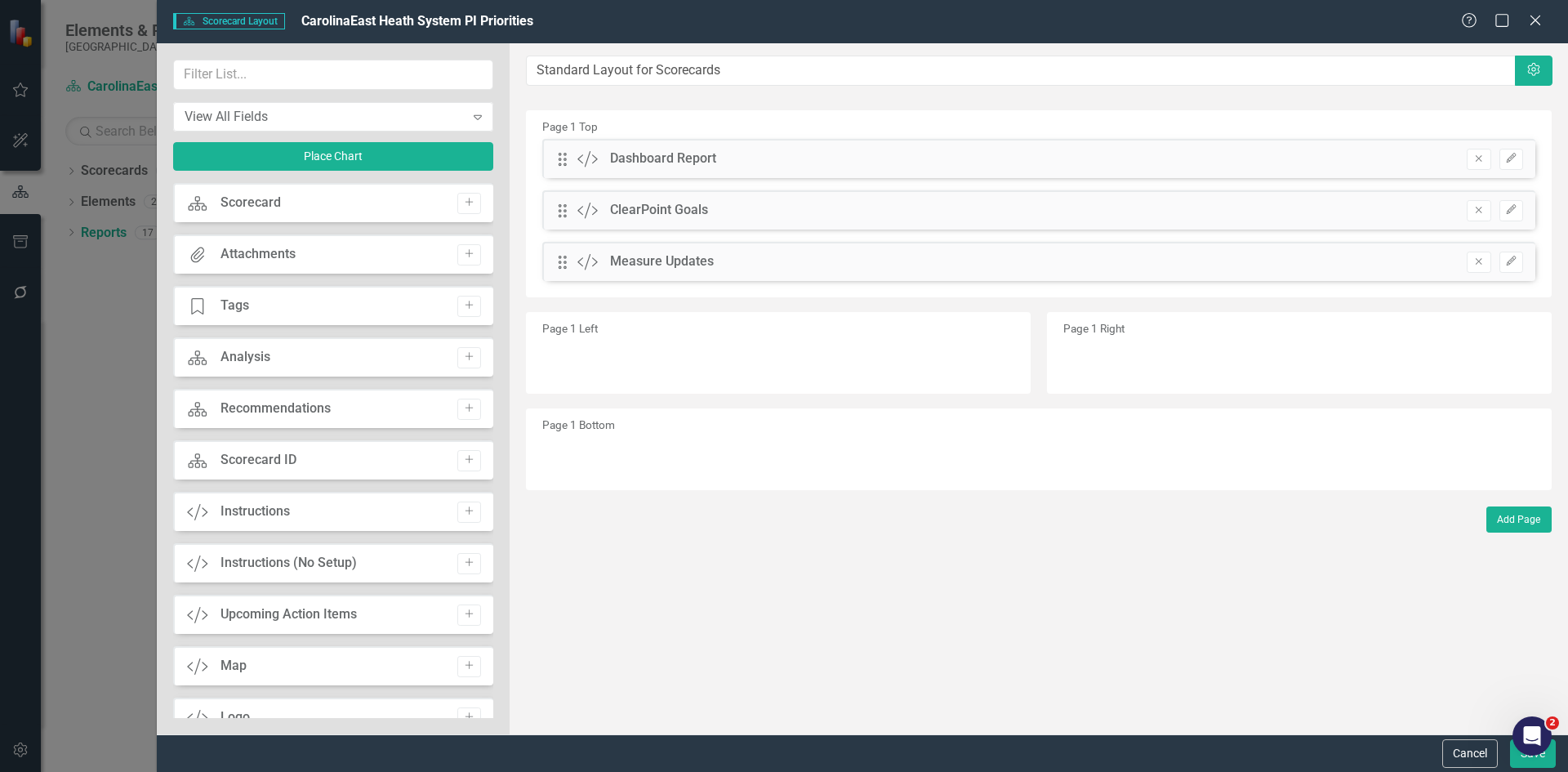
drag, startPoint x: 485, startPoint y: 330, endPoint x: 480, endPoint y: 383, distance: 53.2
click at [480, 383] on div "Scorecard Scorecard Add Attachments Attachments Add Tage Tags Add Scorecard Ana…" at bounding box center [333, 450] width 320 height 535
click at [1516, 165] on button "Edit" at bounding box center [1512, 159] width 24 height 21
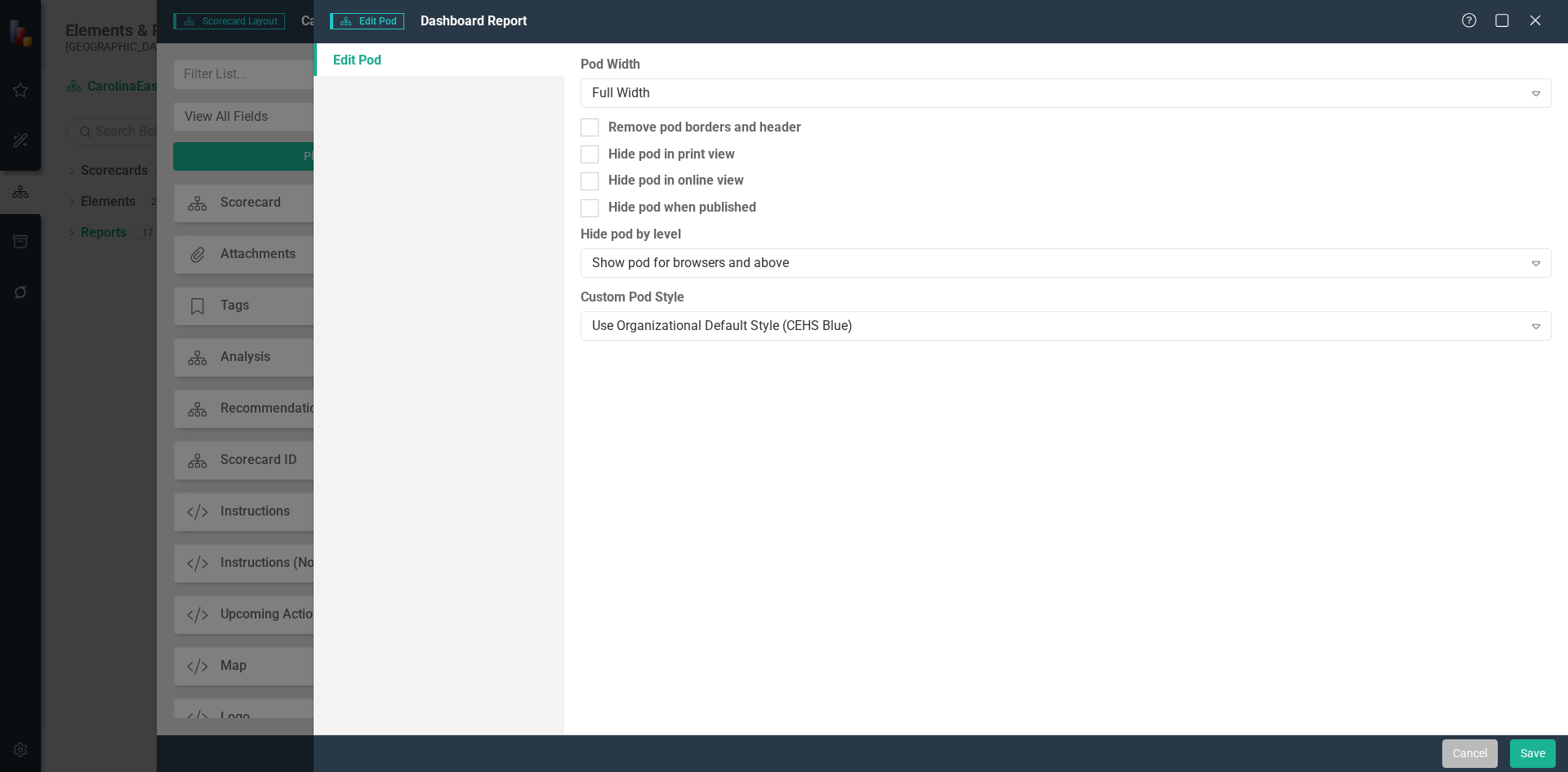
click at [1475, 756] on button "Cancel" at bounding box center [1470, 753] width 56 height 29
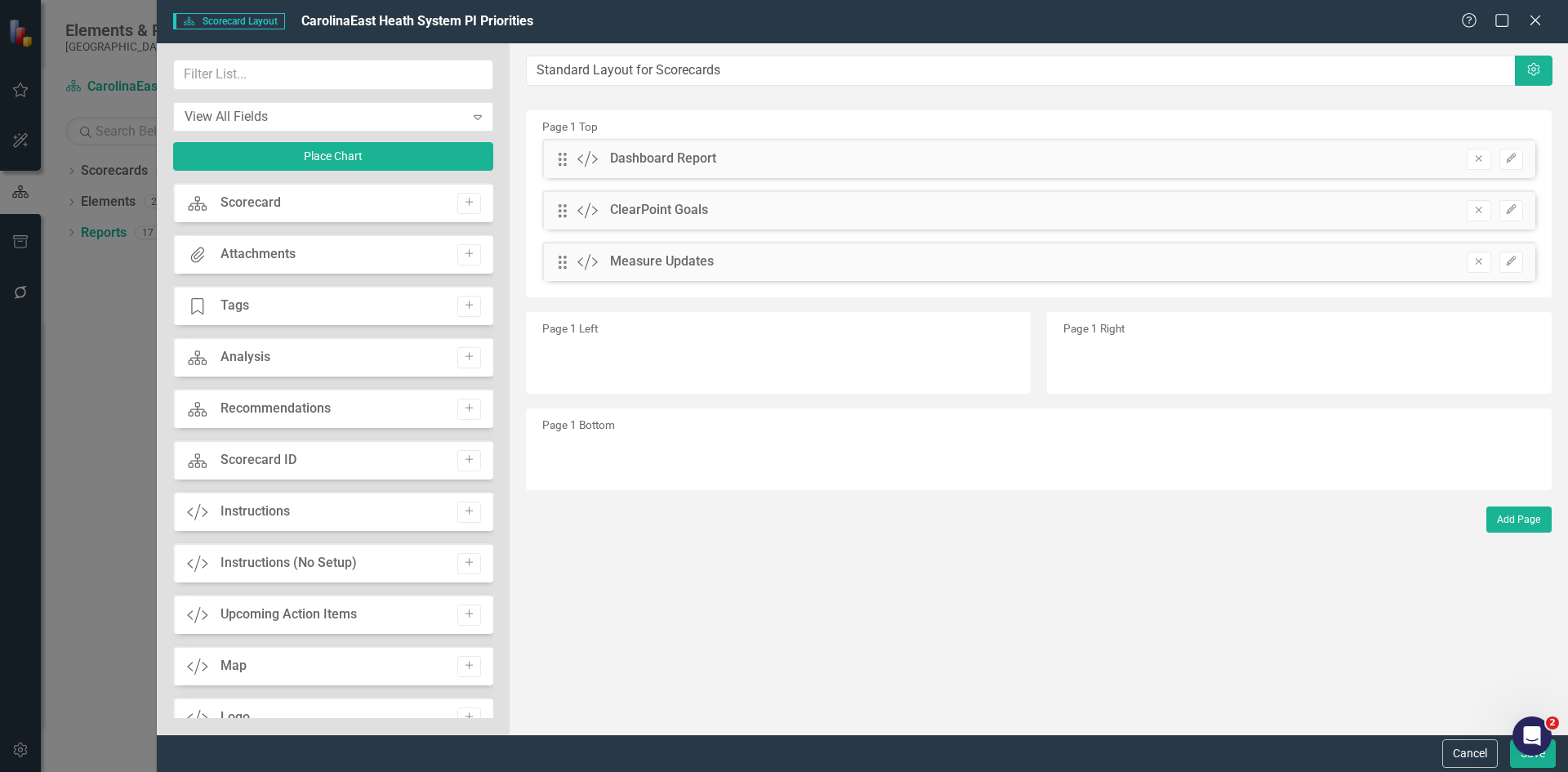
click at [1475, 756] on button "Cancel" at bounding box center [1470, 753] width 56 height 29
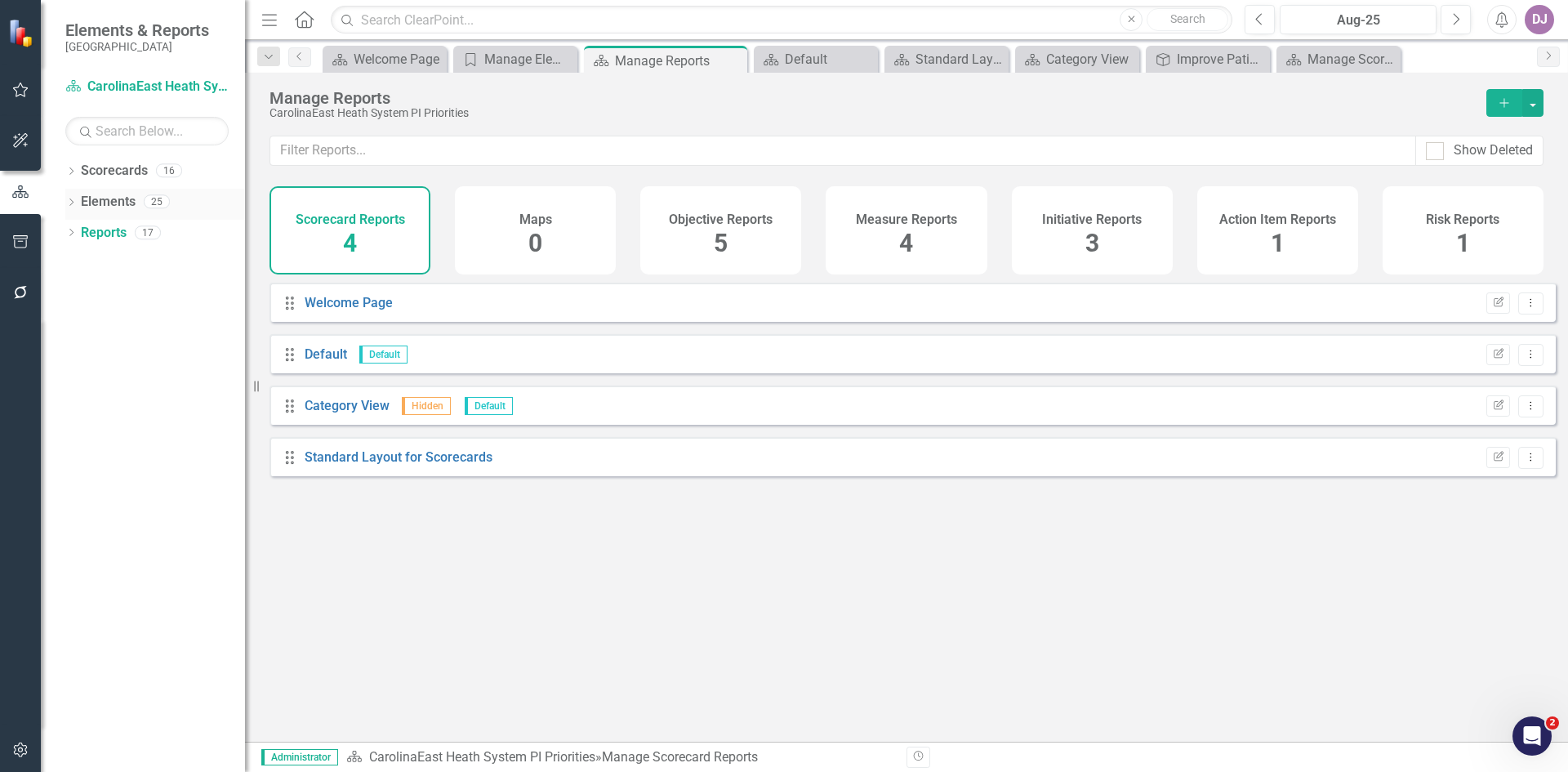
click at [112, 205] on link "Elements" at bounding box center [108, 202] width 55 height 19
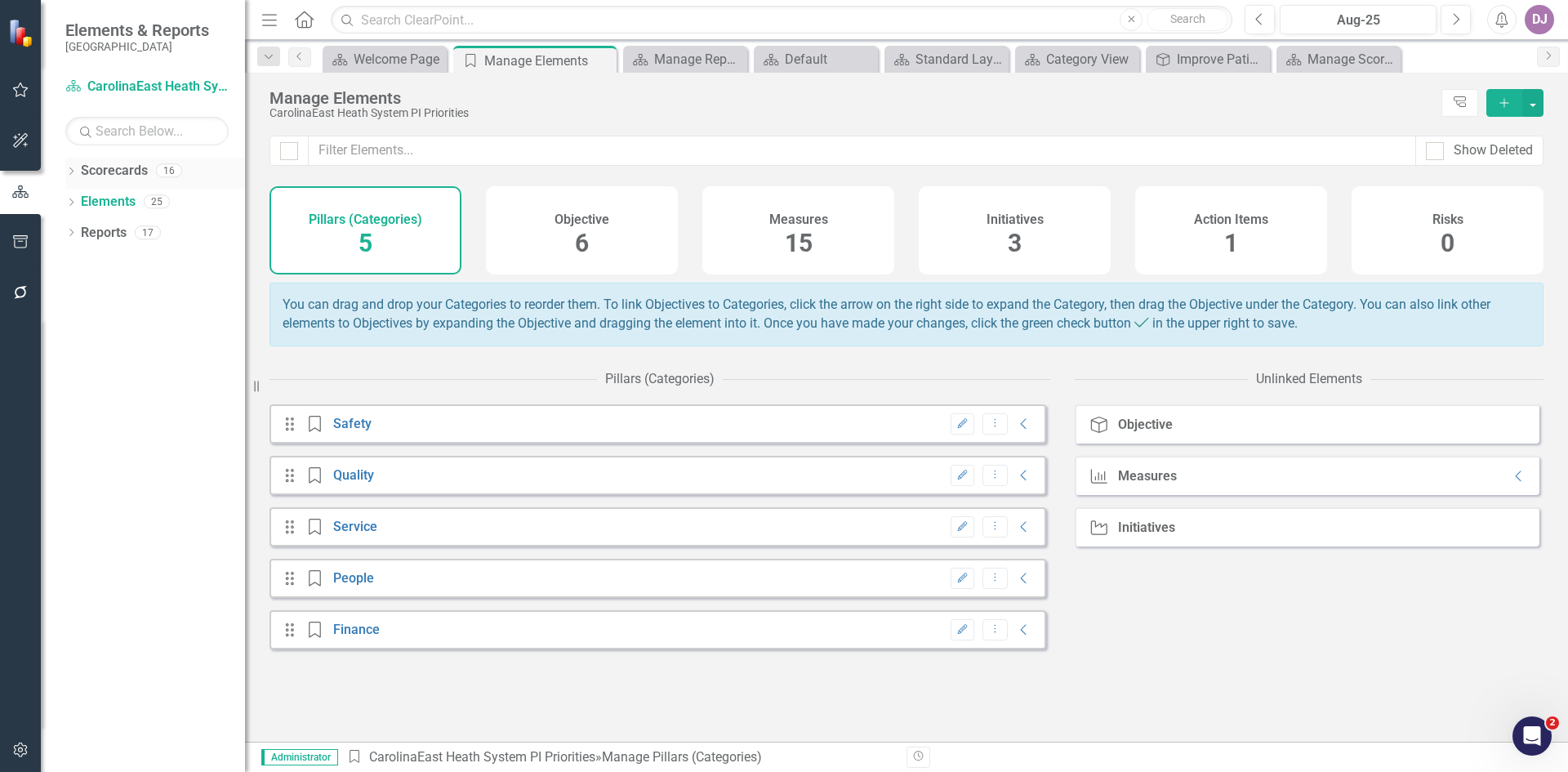
click at [110, 170] on link "Scorecards" at bounding box center [114, 171] width 67 height 19
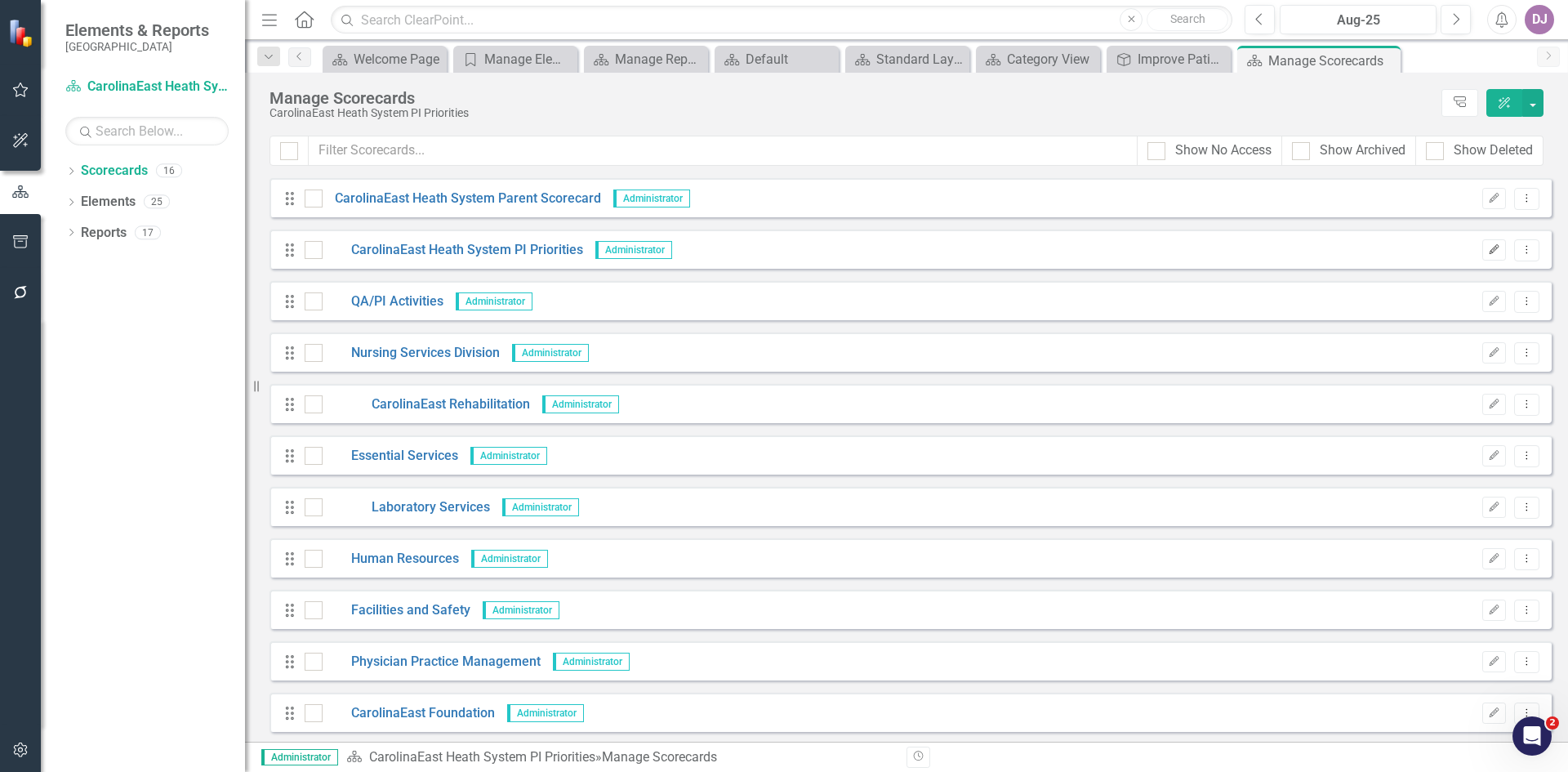
click at [1488, 252] on icon "Edit" at bounding box center [1494, 250] width 13 height 10
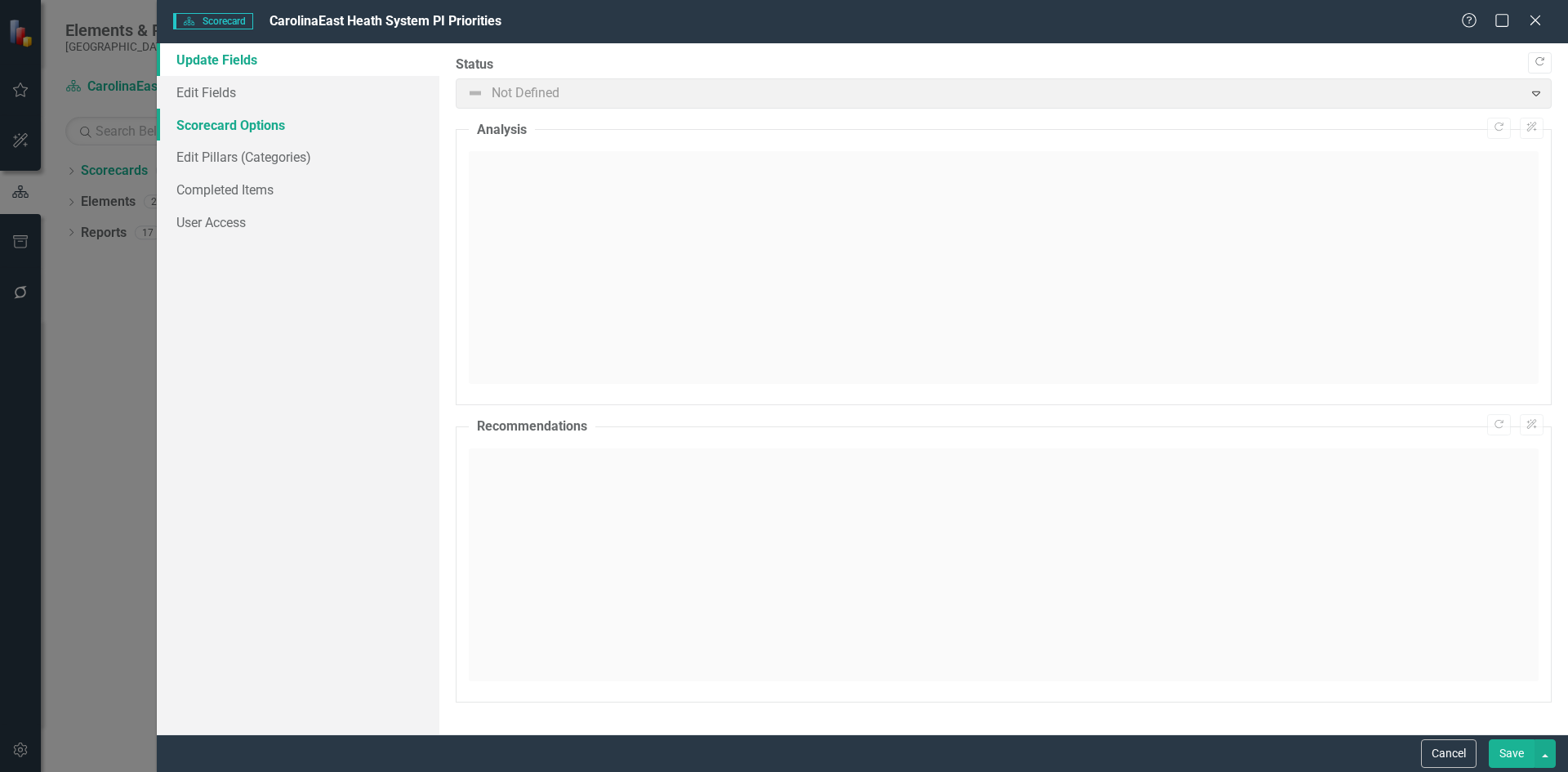
click at [249, 124] on link "Scorecard Options" at bounding box center [298, 125] width 283 height 33
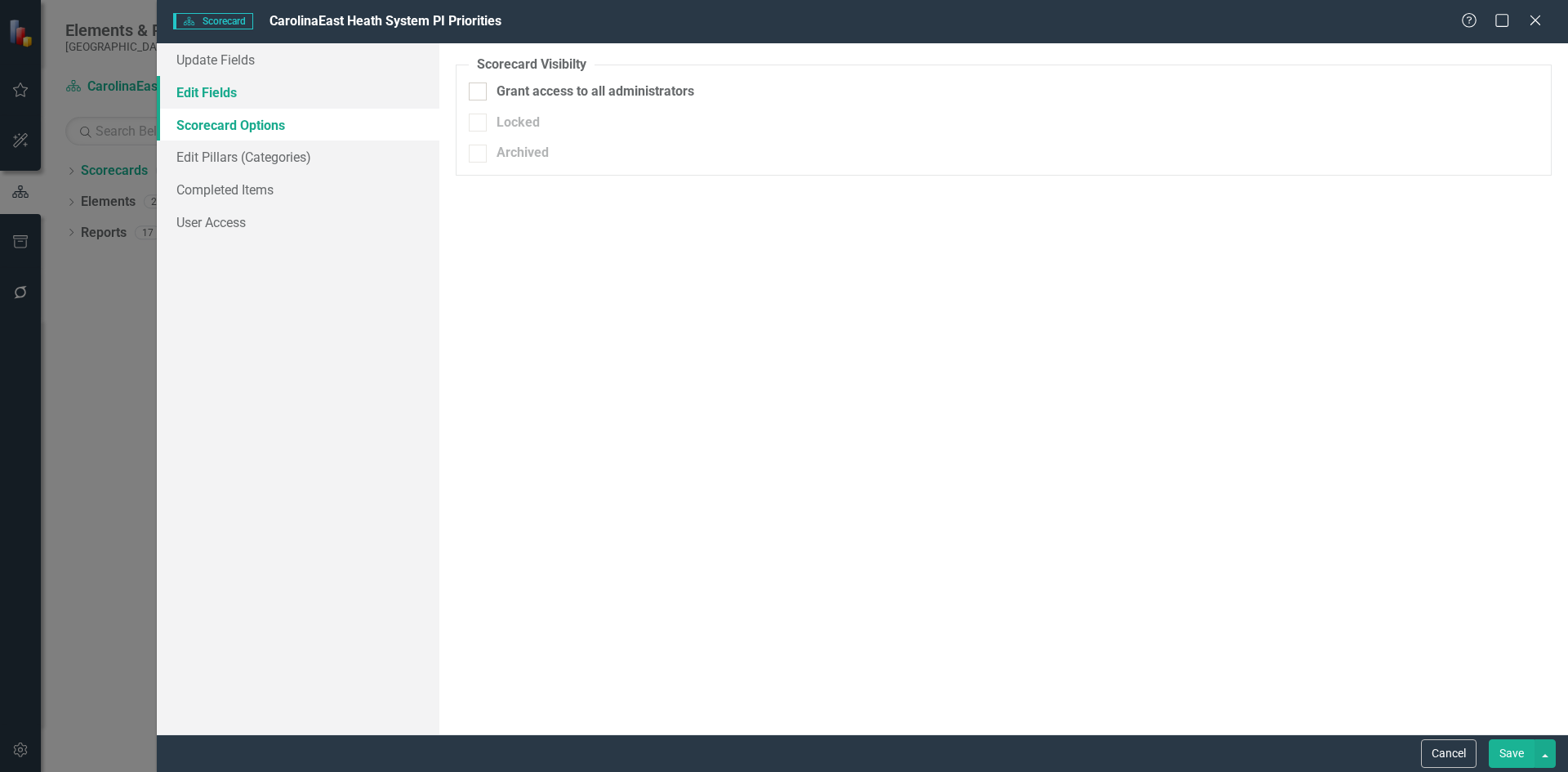
click at [209, 97] on link "Edit Fields" at bounding box center [298, 92] width 283 height 33
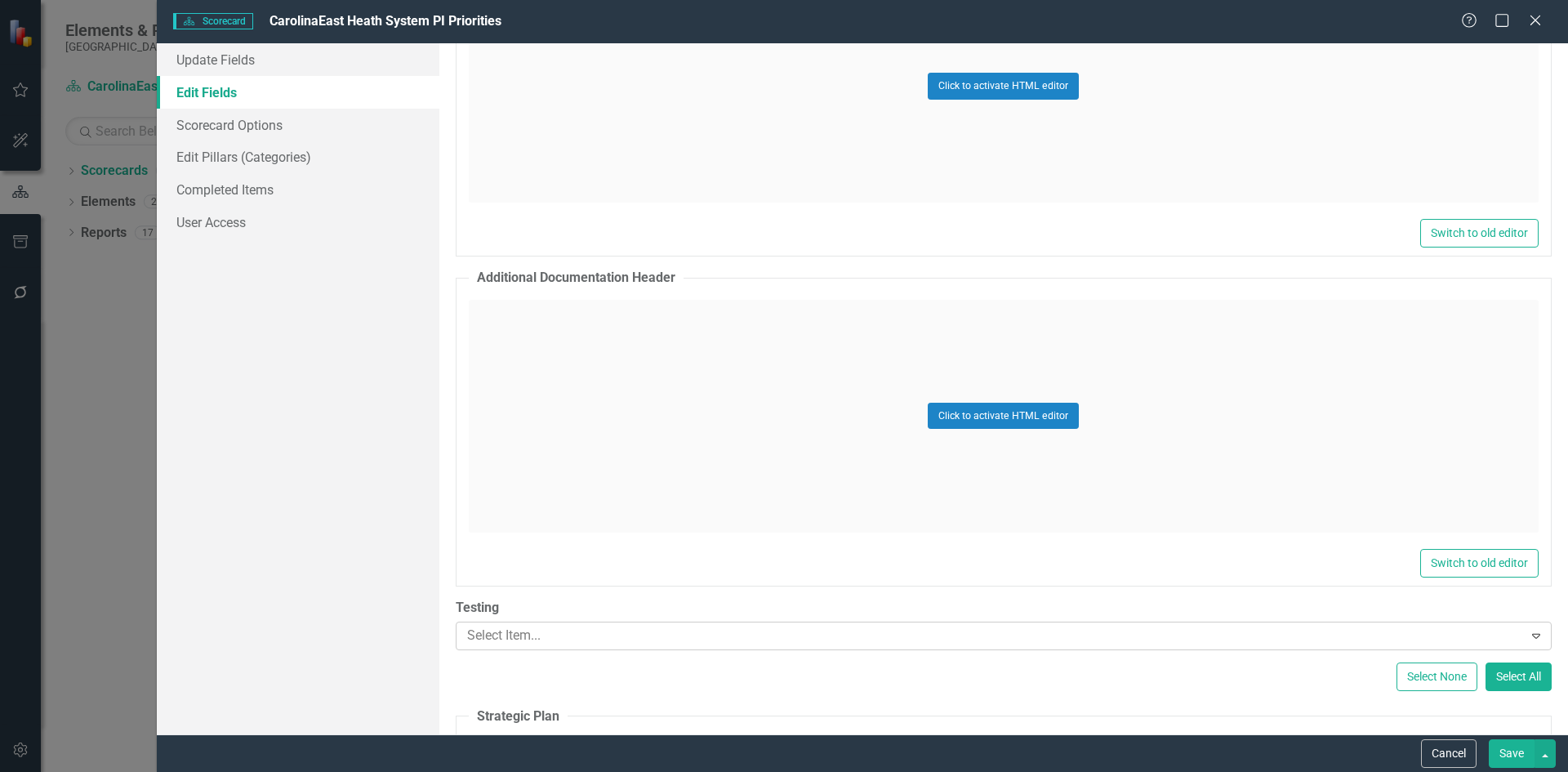
scroll to position [15745, 0]
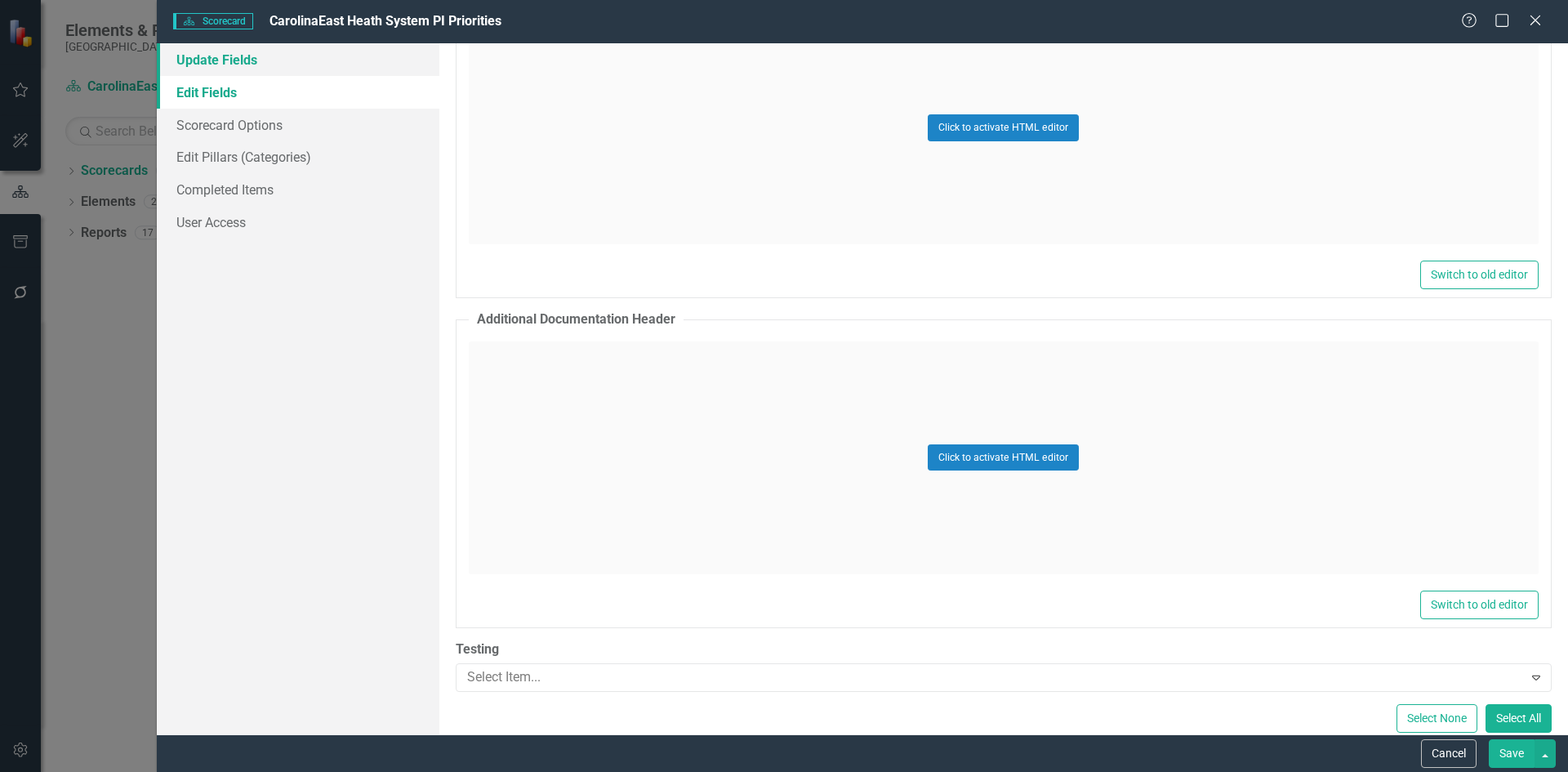
click at [237, 62] on link "Update Fields" at bounding box center [298, 59] width 283 height 33
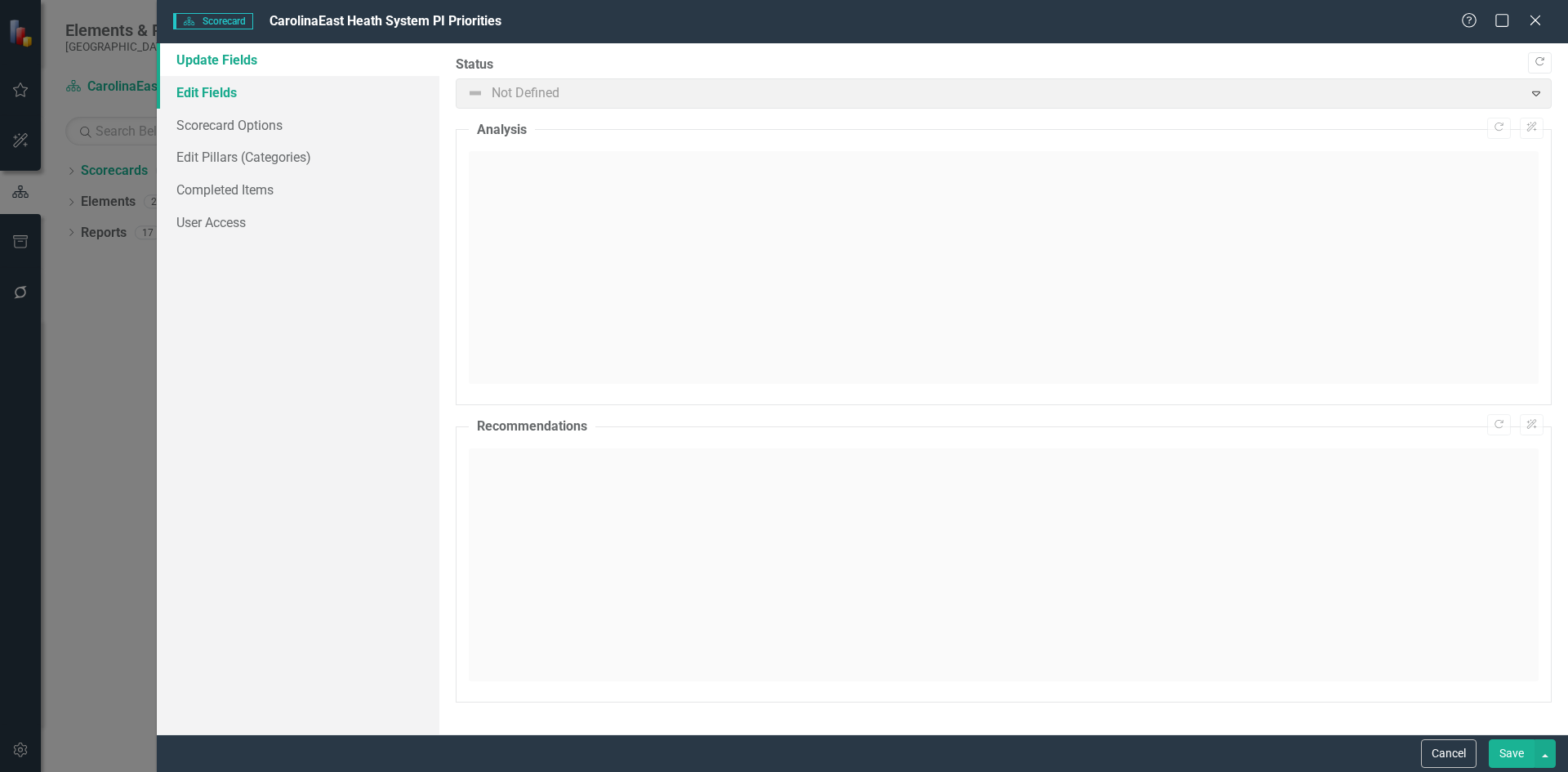
click at [226, 93] on link "Edit Fields" at bounding box center [298, 92] width 283 height 33
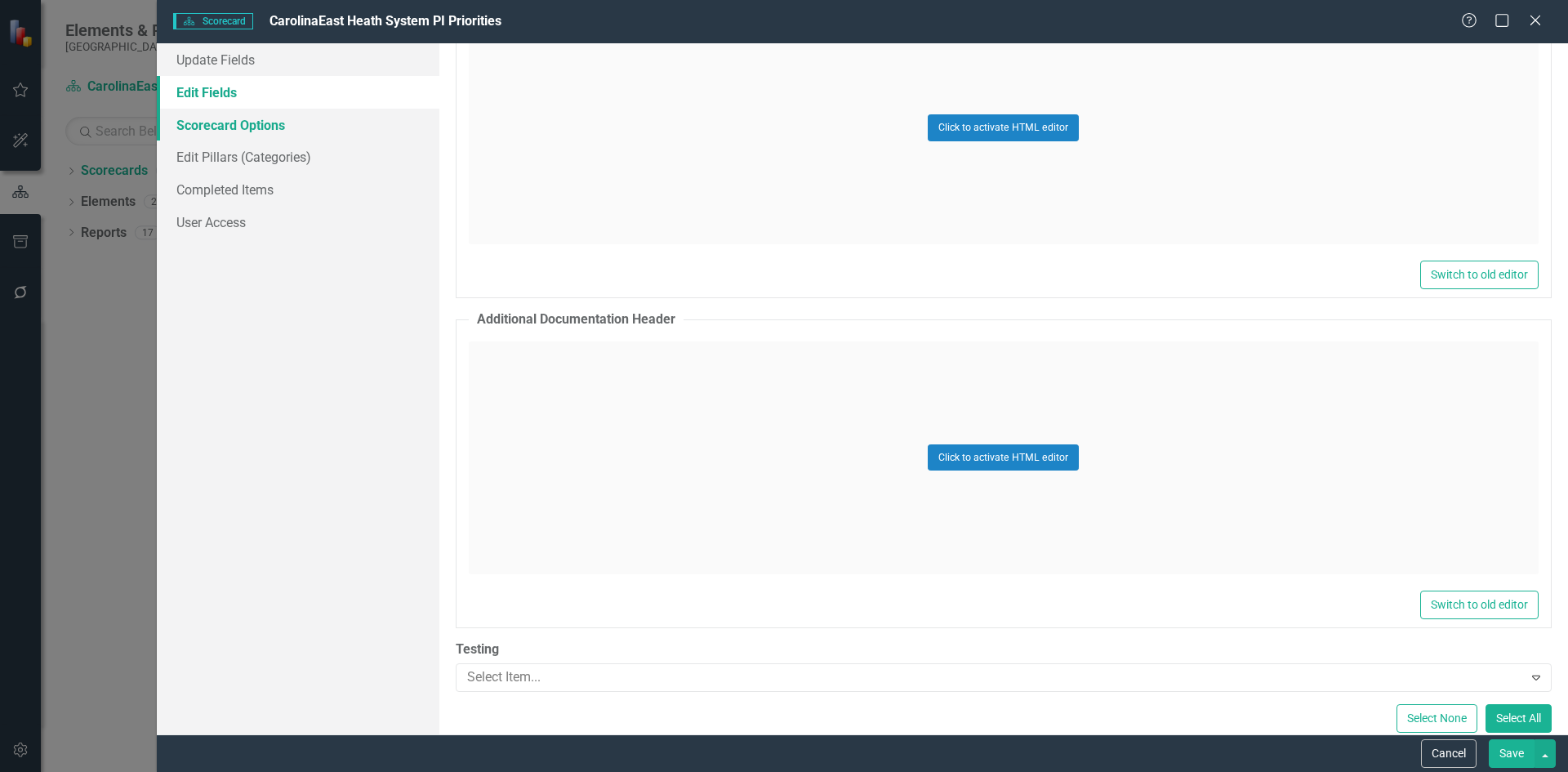
click at [215, 124] on link "Scorecard Options" at bounding box center [298, 125] width 283 height 33
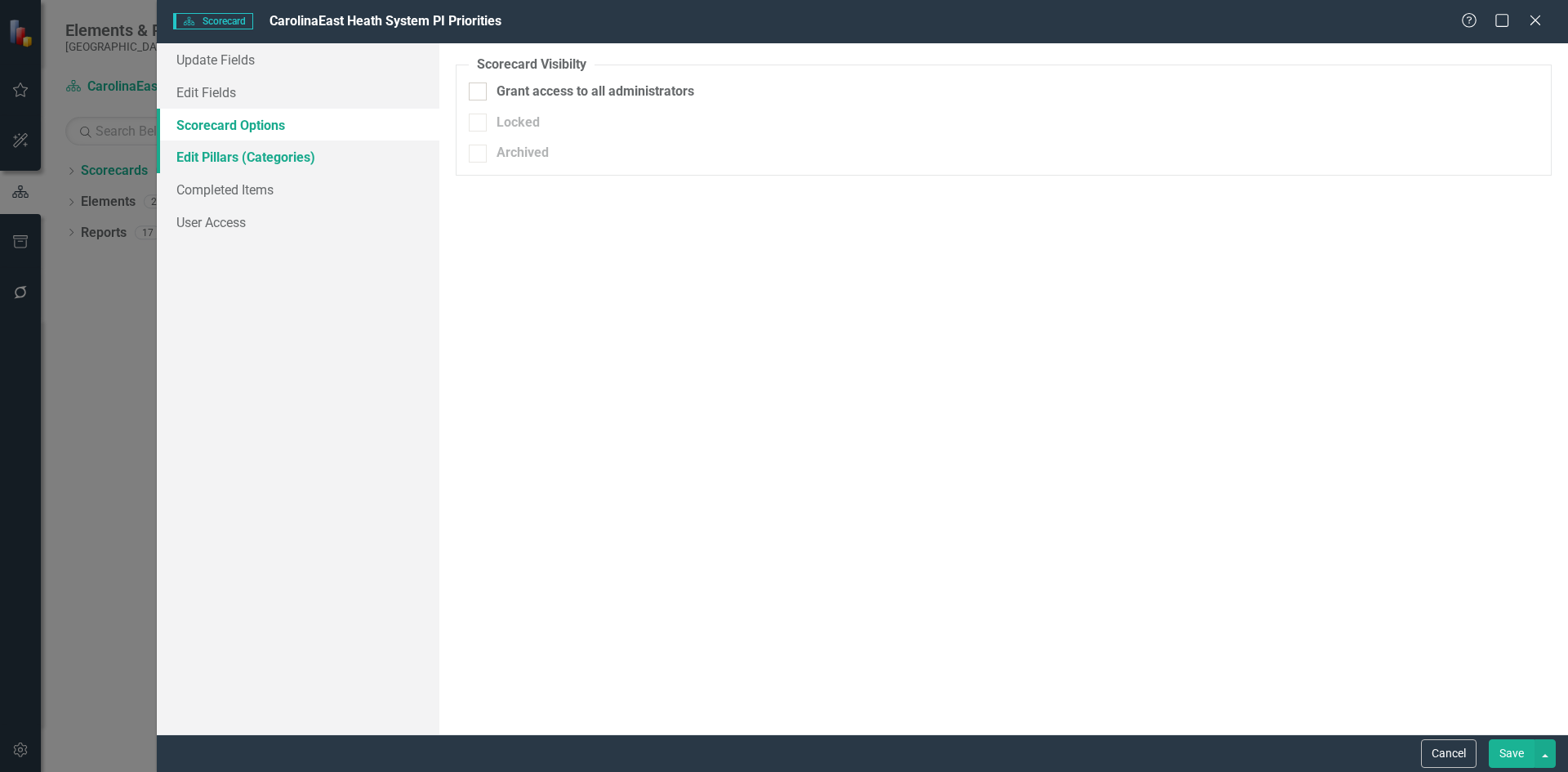
click at [213, 158] on link "Edit Pillars (Categories)" at bounding box center [298, 157] width 283 height 33
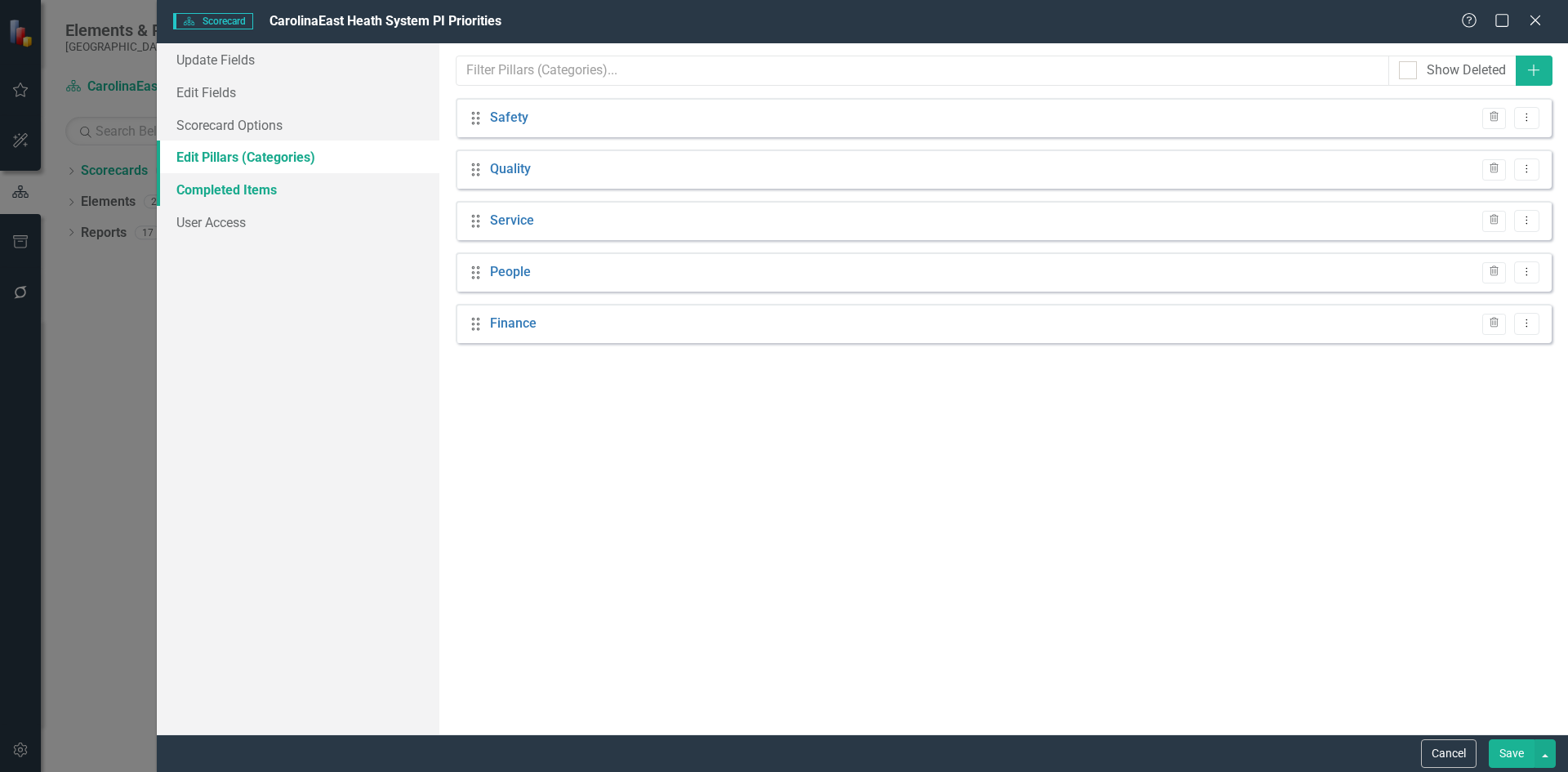
click at [207, 193] on link "Completed Items" at bounding box center [298, 189] width 283 height 33
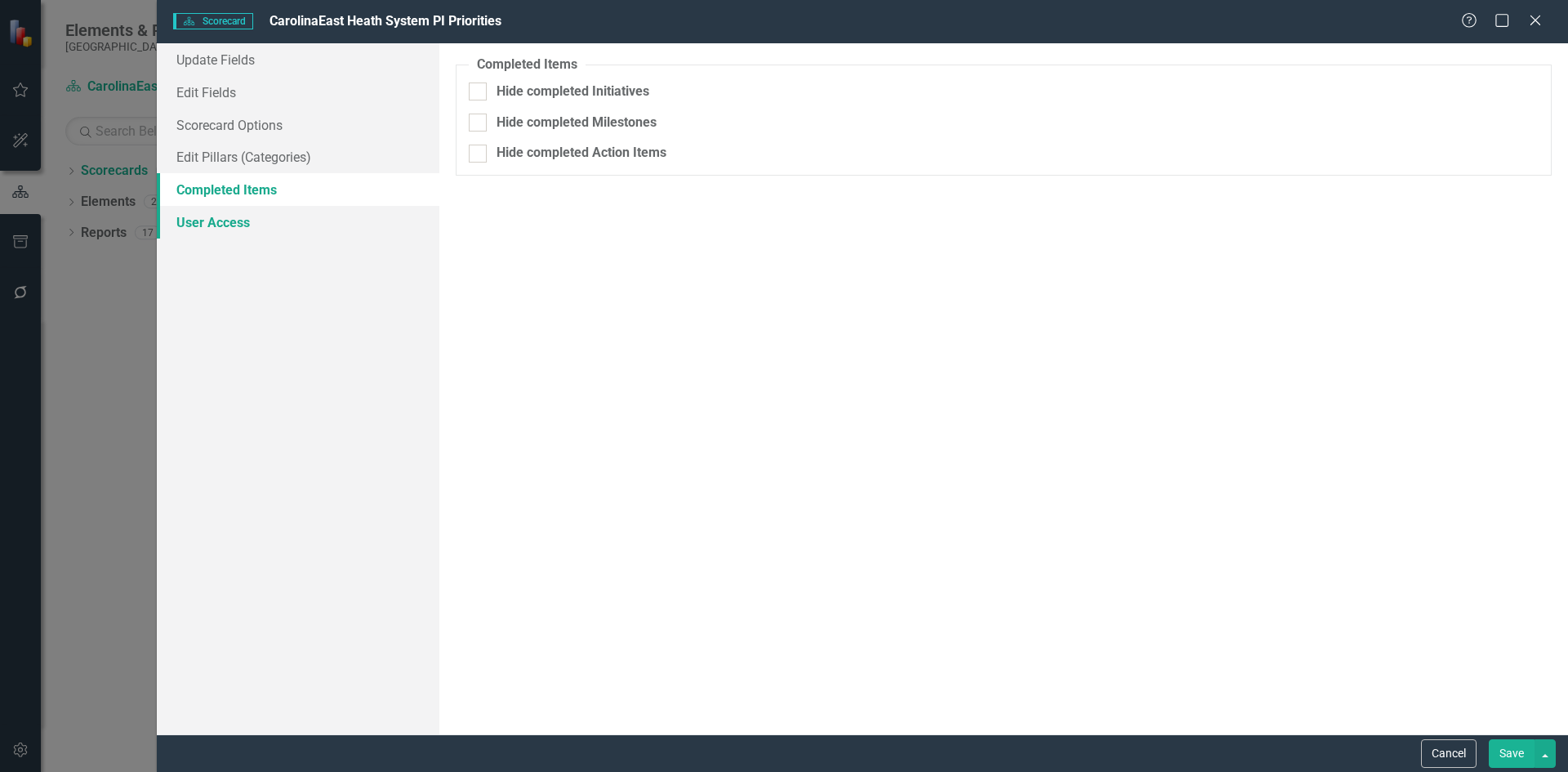
click at [206, 226] on link "User Access" at bounding box center [298, 222] width 283 height 33
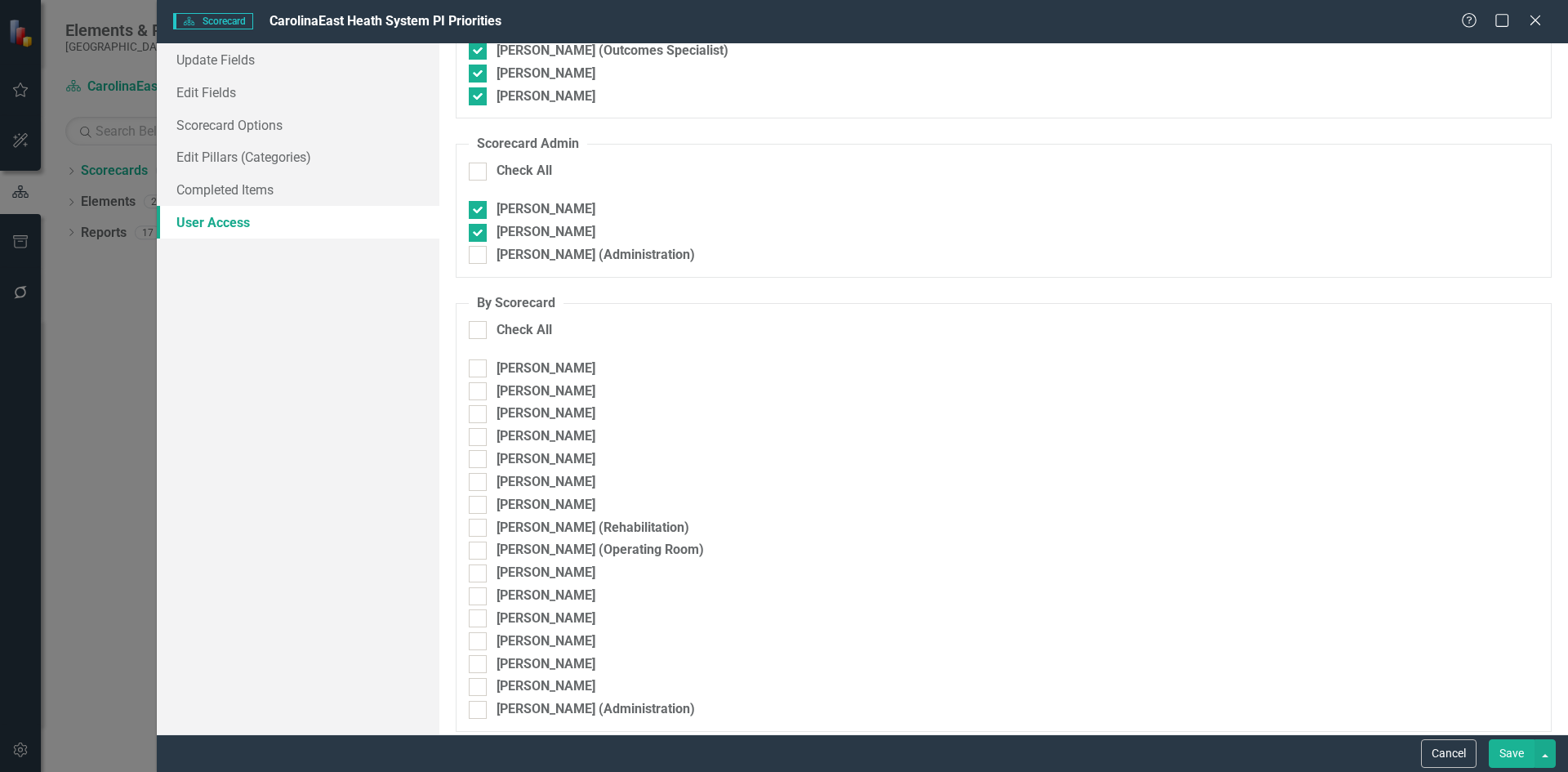
scroll to position [226, 0]
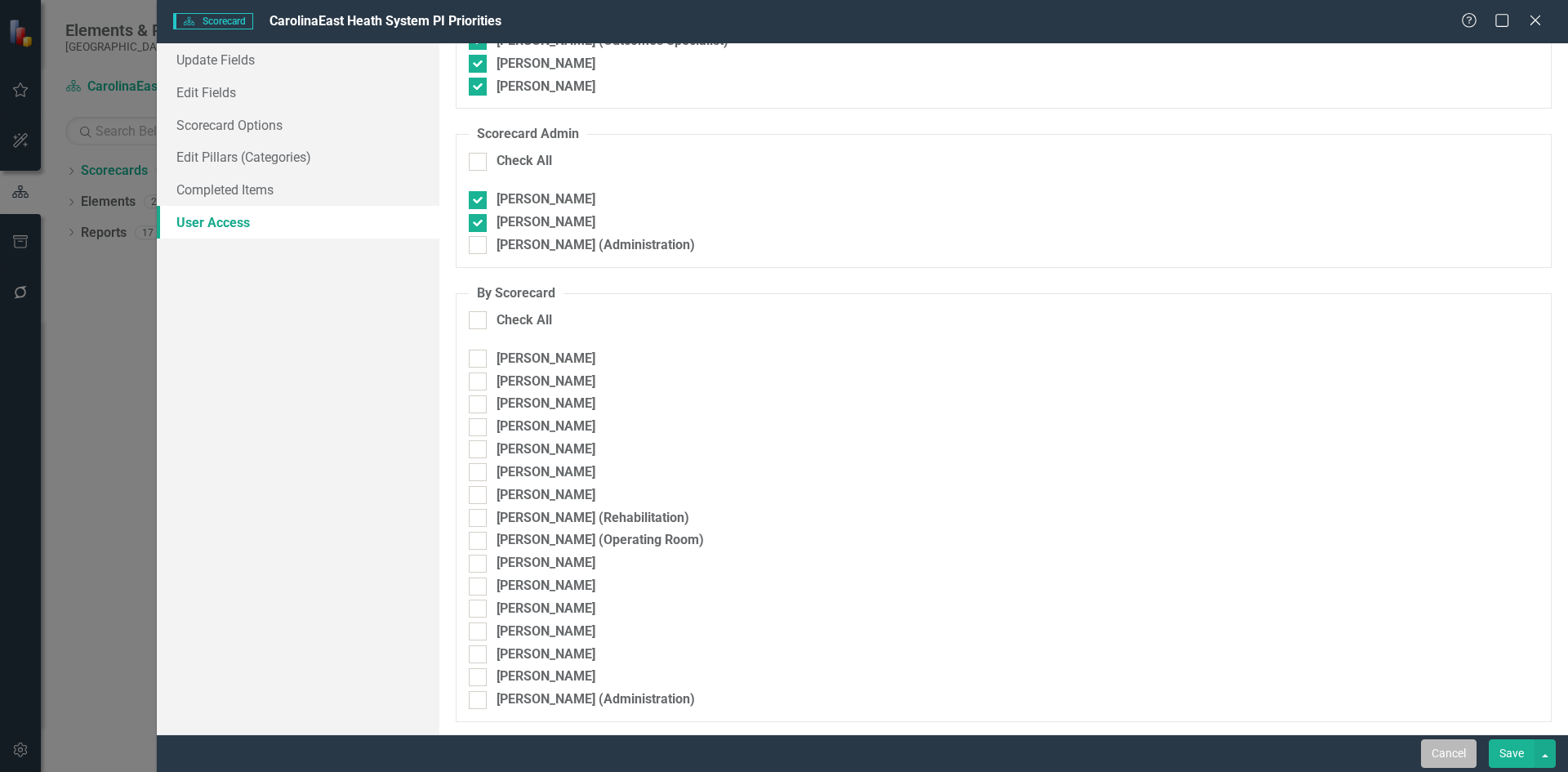
click at [1439, 754] on button "Cancel" at bounding box center [1448, 753] width 56 height 29
click at [1439, 754] on div "Cancel Save" at bounding box center [862, 753] width 1411 height 38
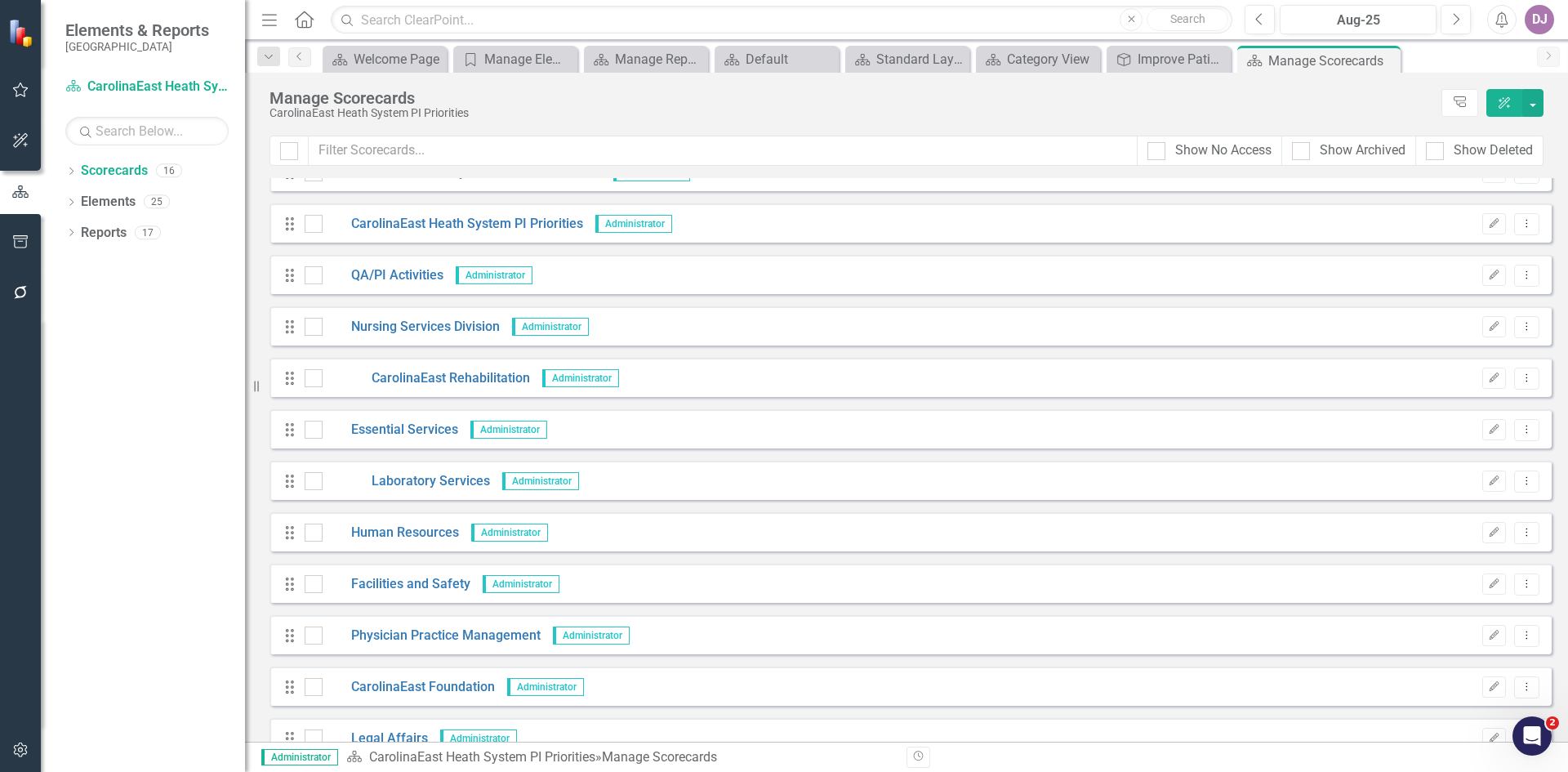
scroll to position [0, 0]
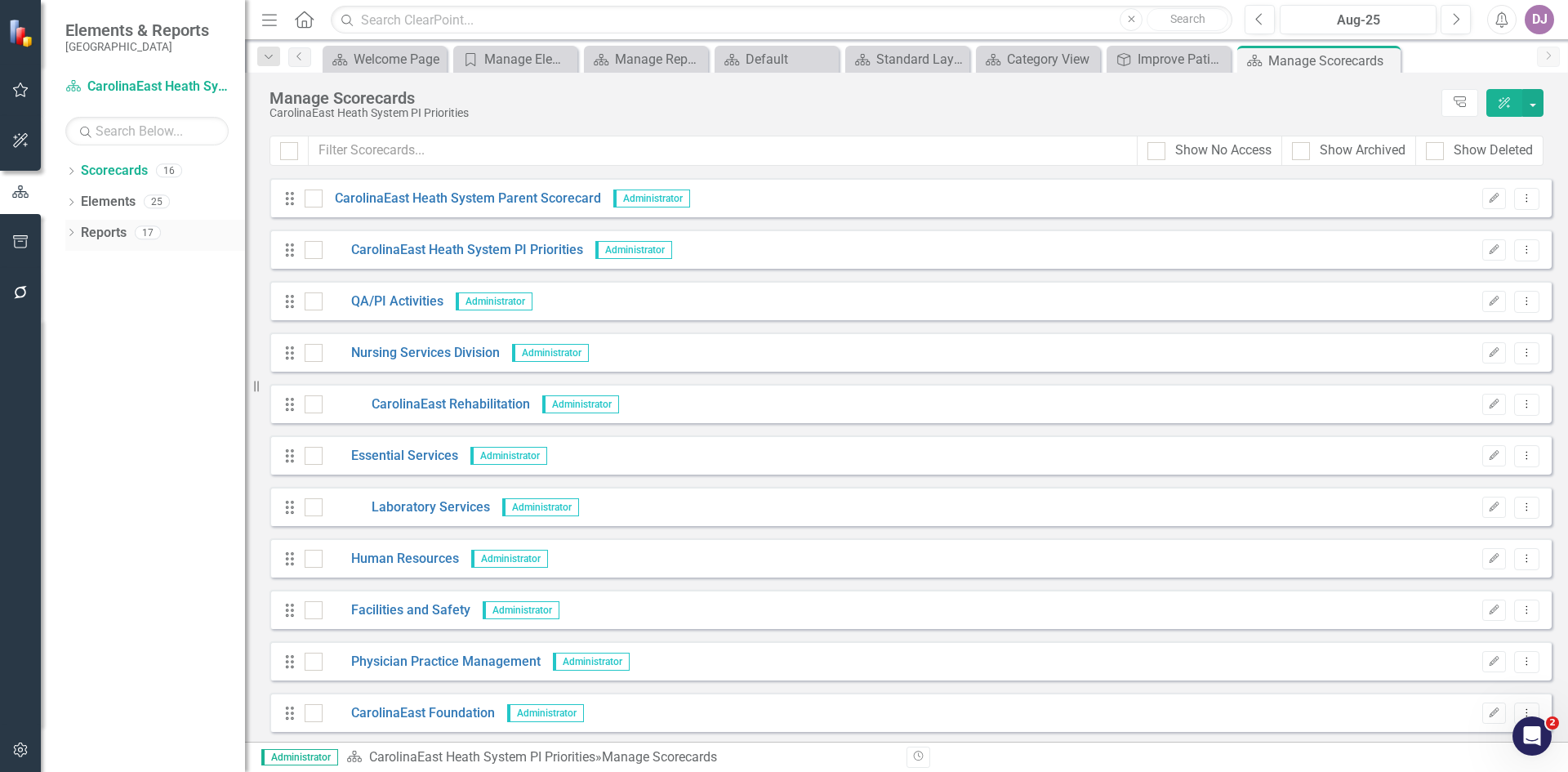
click at [115, 229] on link "Reports" at bounding box center [104, 233] width 45 height 19
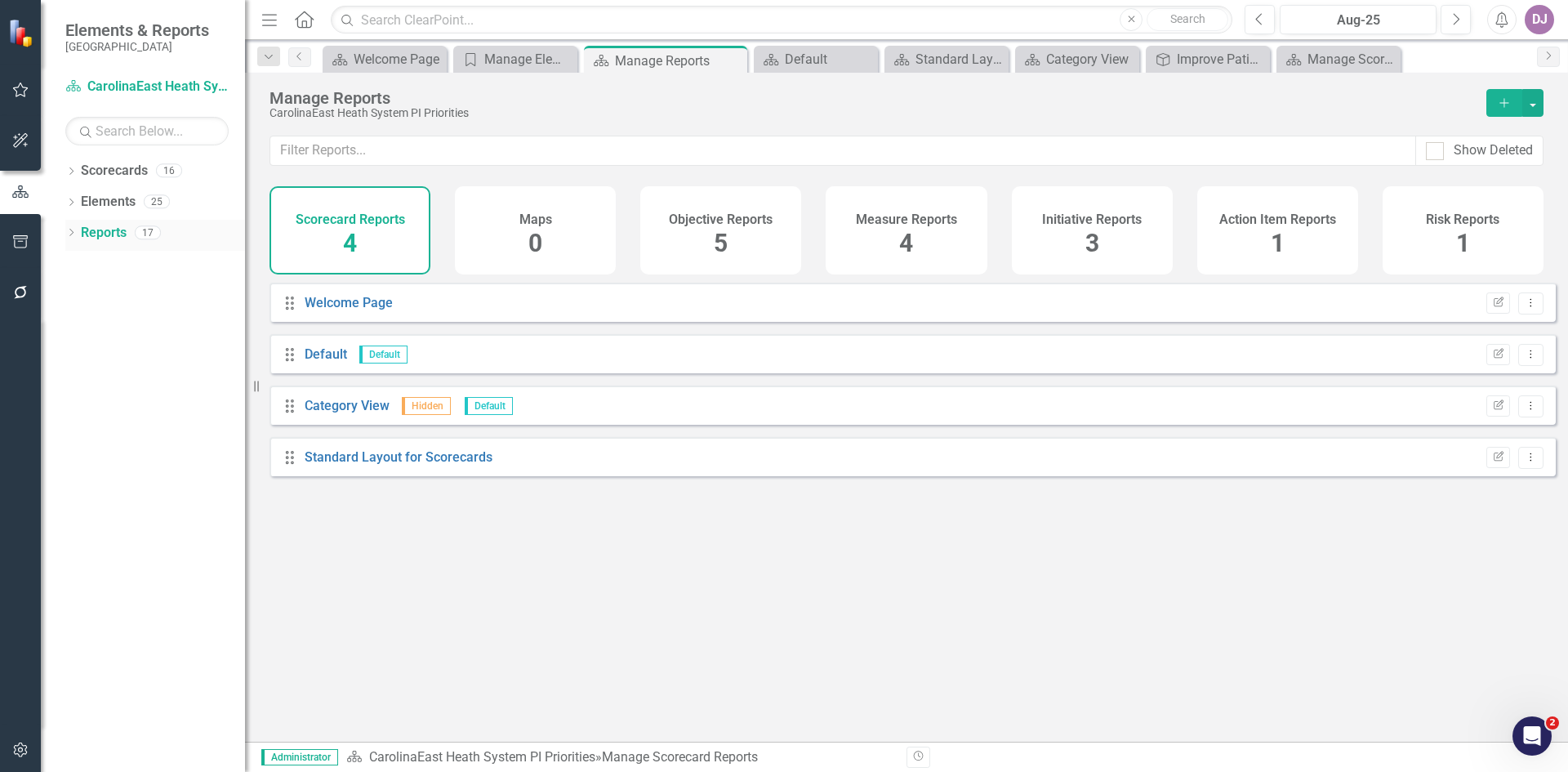
click at [70, 234] on icon "Dropdown" at bounding box center [72, 234] width 12 height 9
click at [71, 233] on icon "Dropdown" at bounding box center [72, 234] width 12 height 9
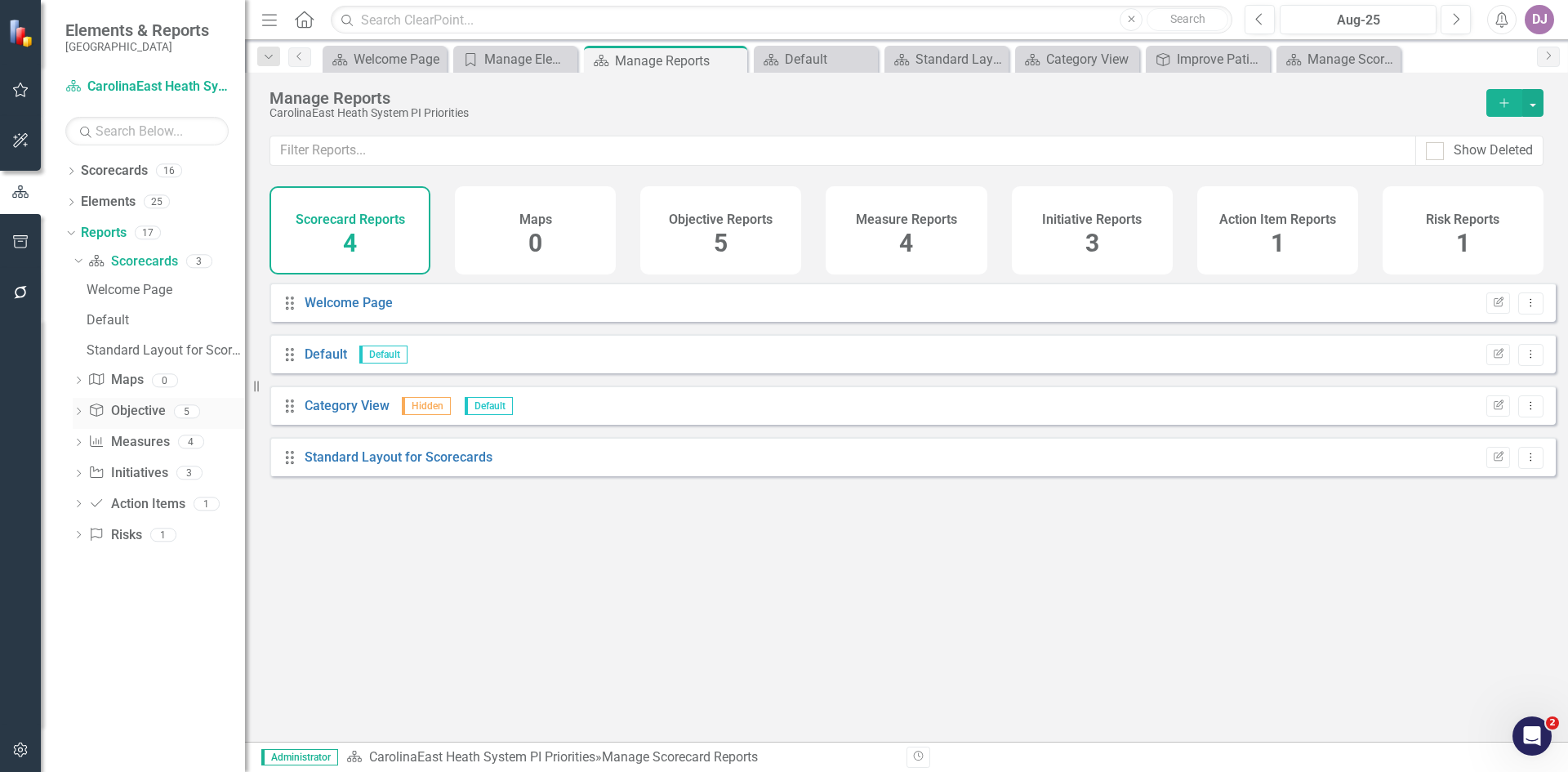
click at [151, 411] on link "Objective Objective" at bounding box center [126, 411] width 77 height 19
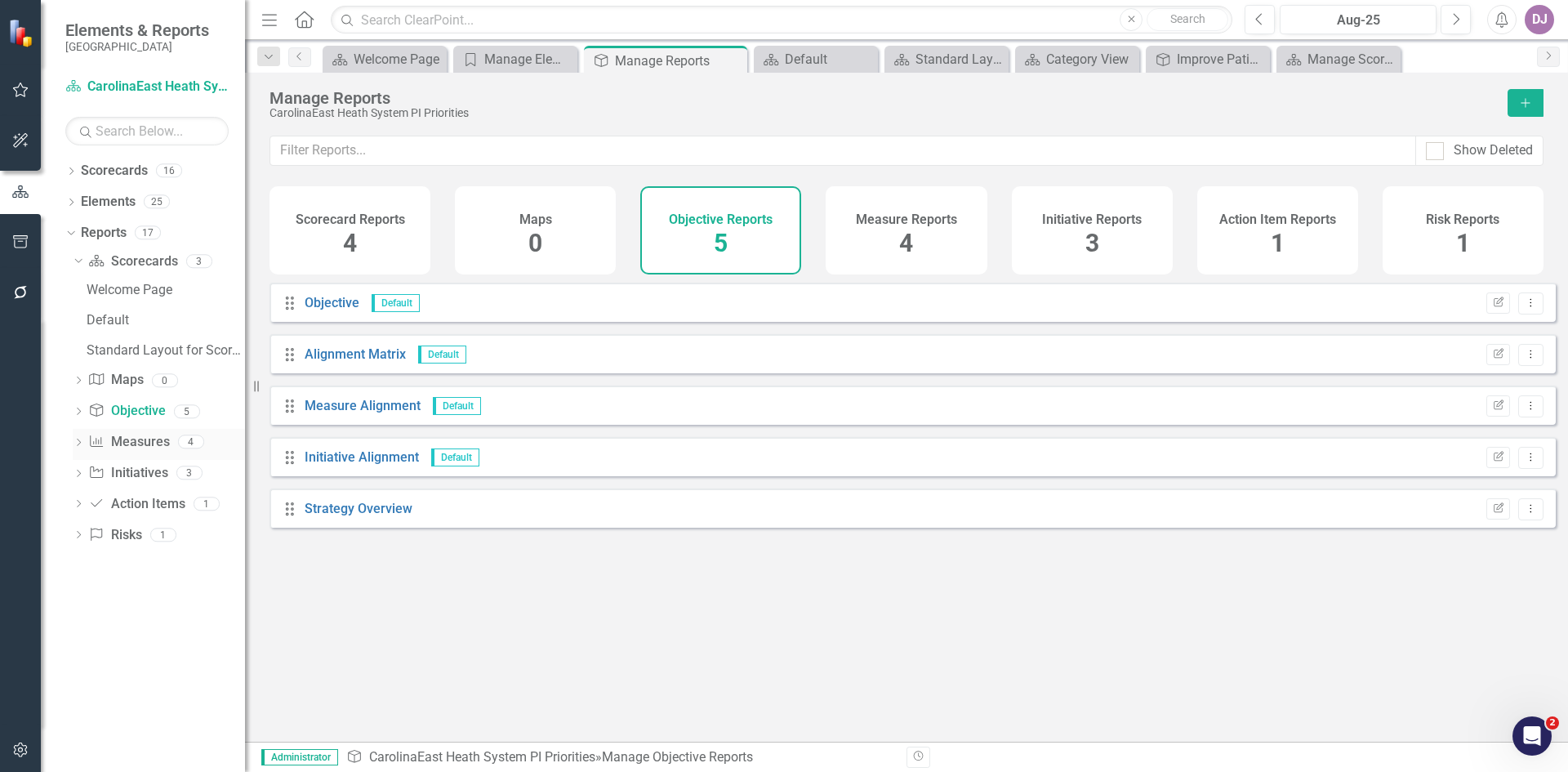
click at [134, 438] on link "Measure Measures" at bounding box center [129, 442] width 81 height 19
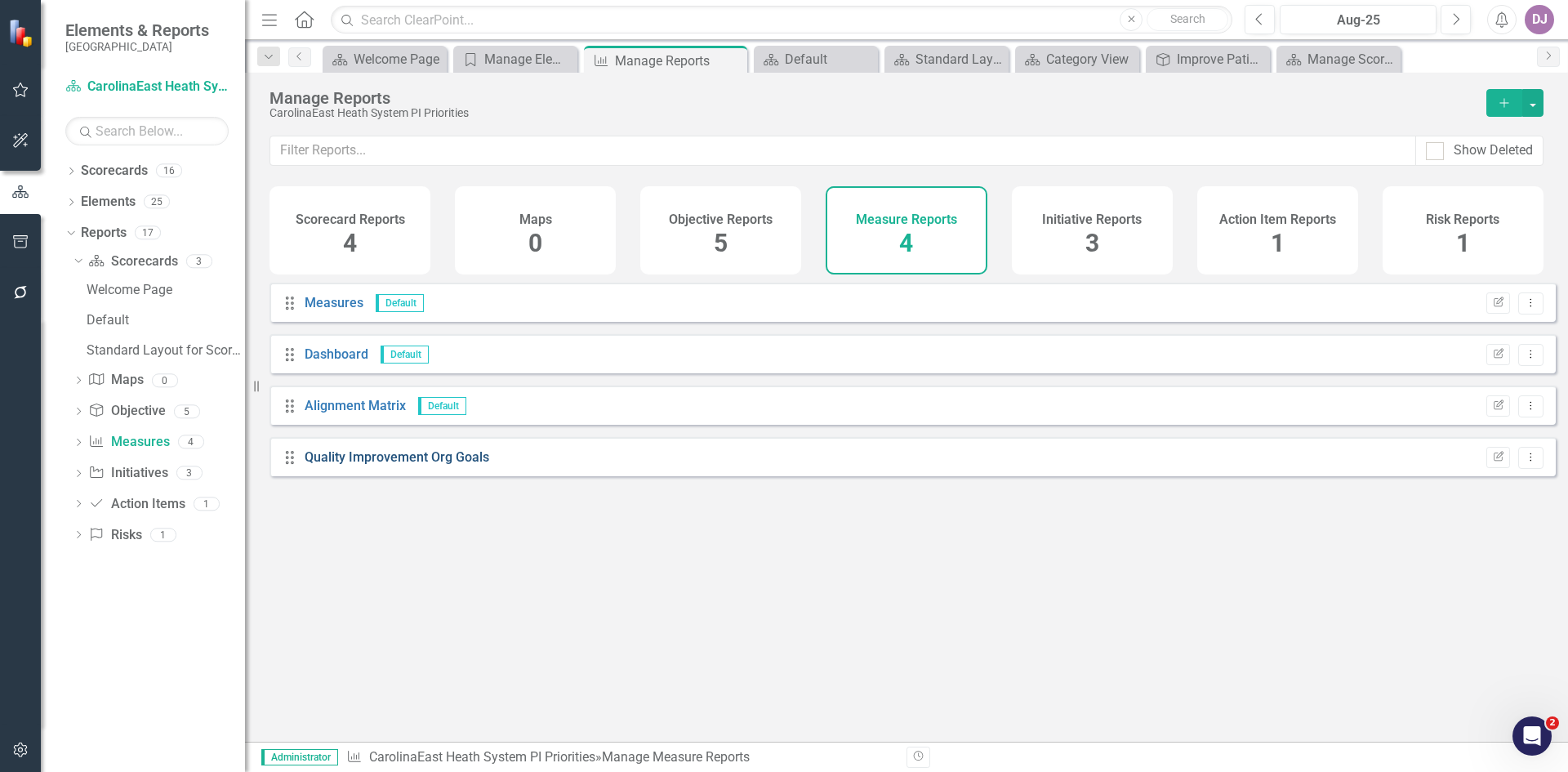
click at [334, 465] on link "Quality Improvement Org Goals" at bounding box center [396, 457] width 184 height 15
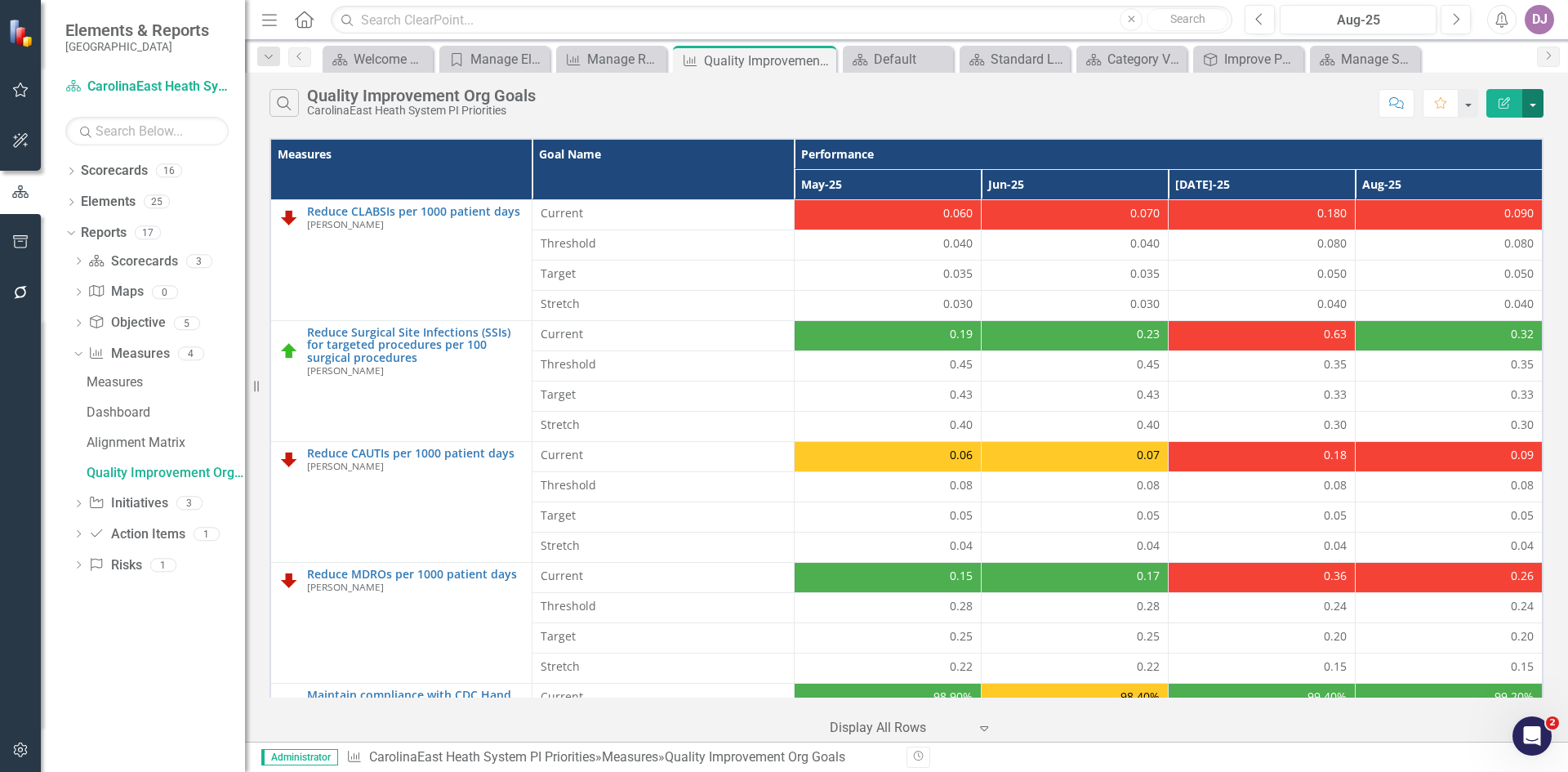
click at [1535, 104] on button "button" at bounding box center [1533, 104] width 21 height 29
click at [1477, 188] on link "Excel Export to Excel" at bounding box center [1478, 196] width 129 height 30
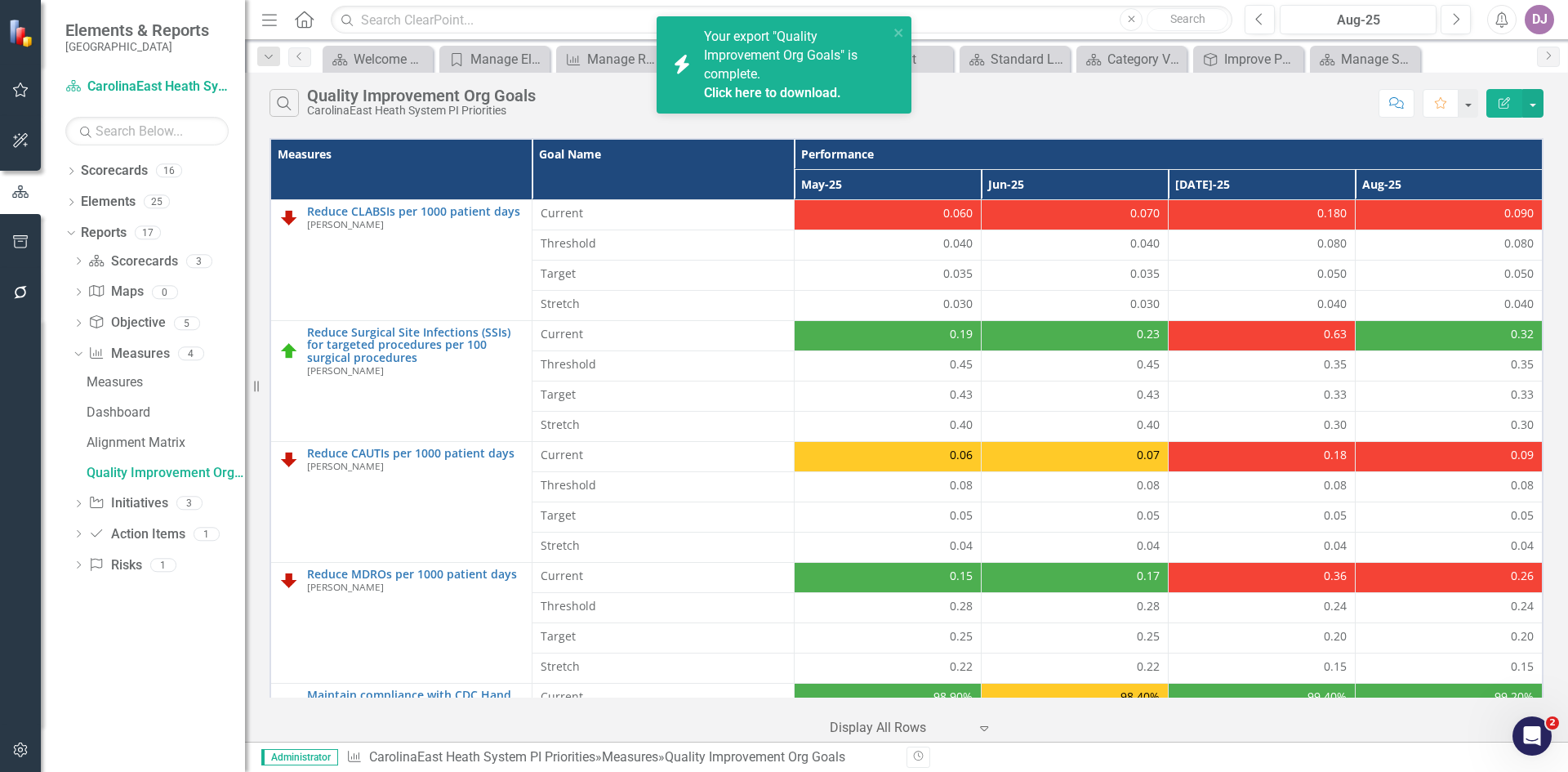
click at [751, 86] on link "Click here to download." at bounding box center [772, 93] width 137 height 15
